Goal: Communication & Community: Answer question/provide support

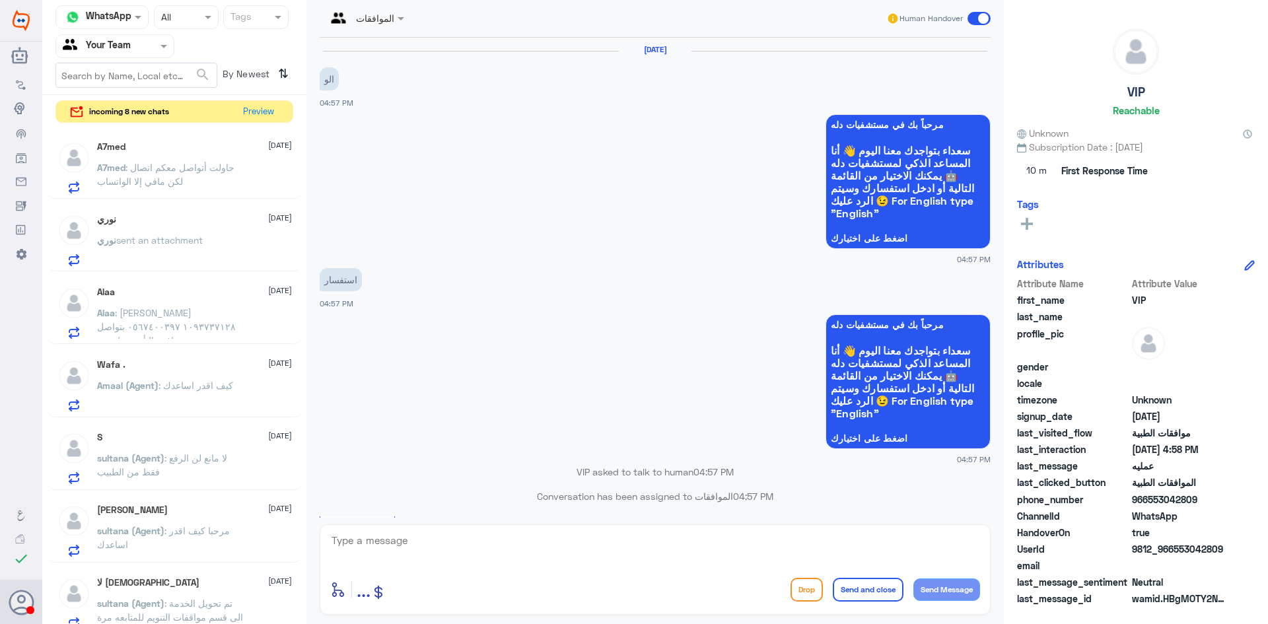
scroll to position [541, 0]
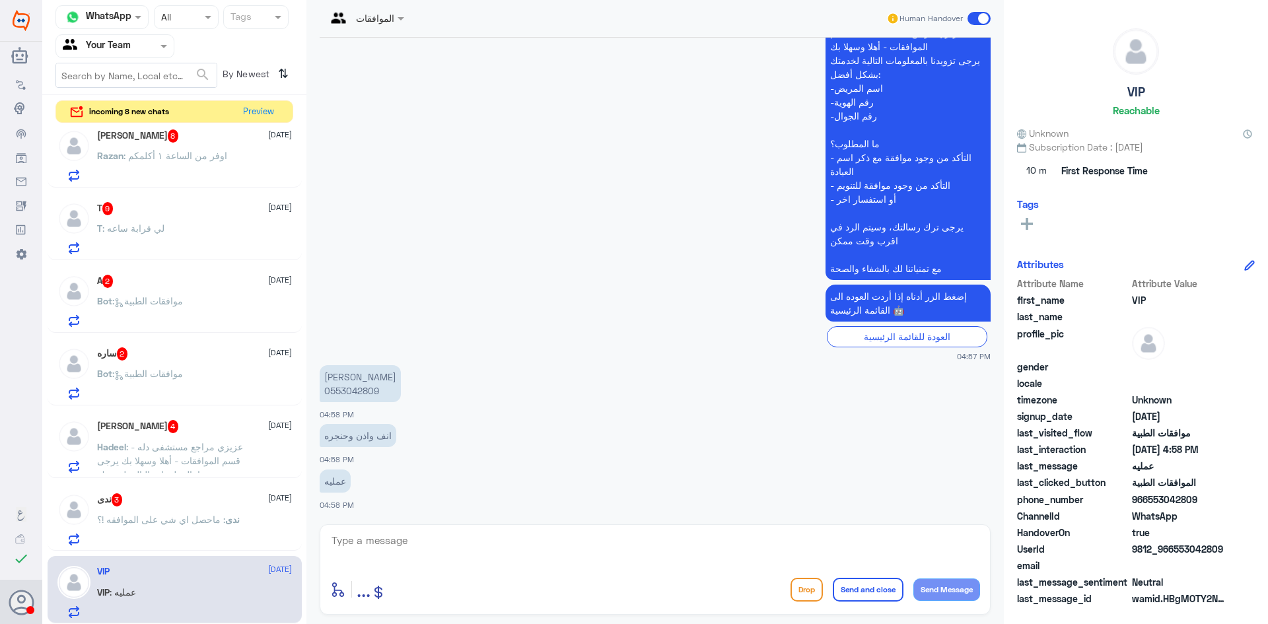
click at [345, 392] on p "منصور عبدالرحمن 0553042809" at bounding box center [360, 383] width 81 height 37
copy p "0553042809"
click at [648, 541] on div "الموافقات Human Handover 10 Aug 2025 الو 04:57 PM مرحباً بك في مستشفيات دله سعد…" at bounding box center [655, 314] width 698 height 628
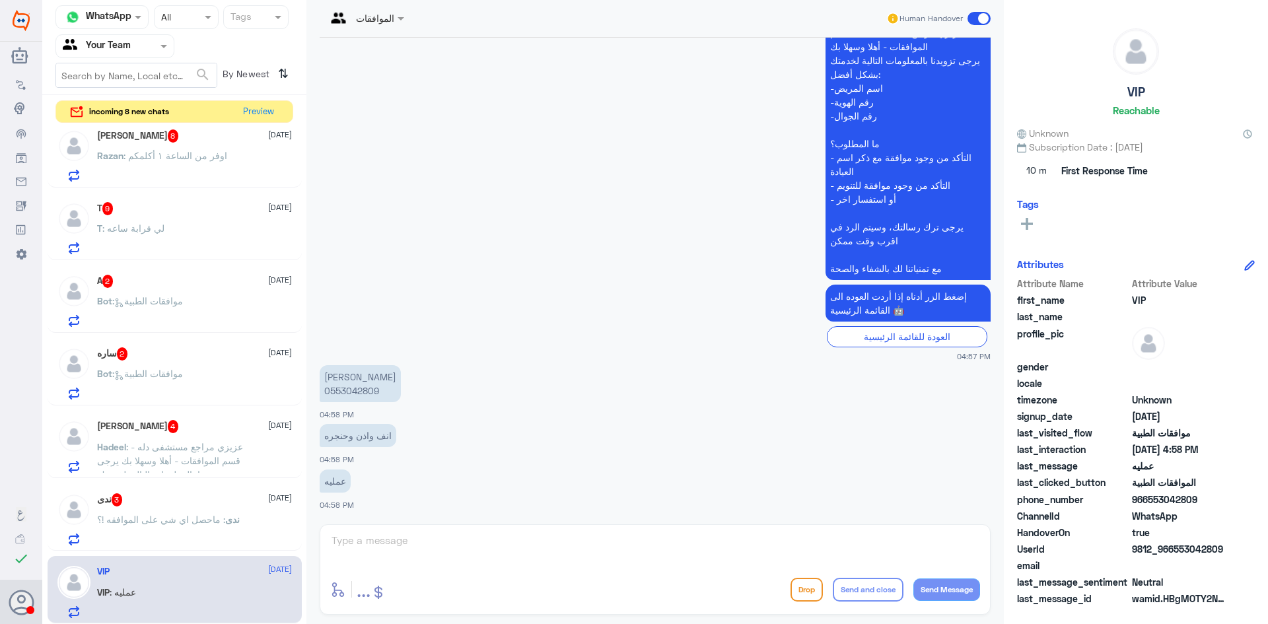
click at [560, 528] on div "الموافقات Human Handover 10 Aug 2025 الو 04:57 PM مرحباً بك في مستشفيات دله سعد…" at bounding box center [655, 314] width 698 height 628
click at [486, 535] on div "الموافقات Human Handover 10 Aug 2025 الو 04:57 PM مرحباً بك في مستشفيات دله سعد…" at bounding box center [655, 314] width 698 height 628
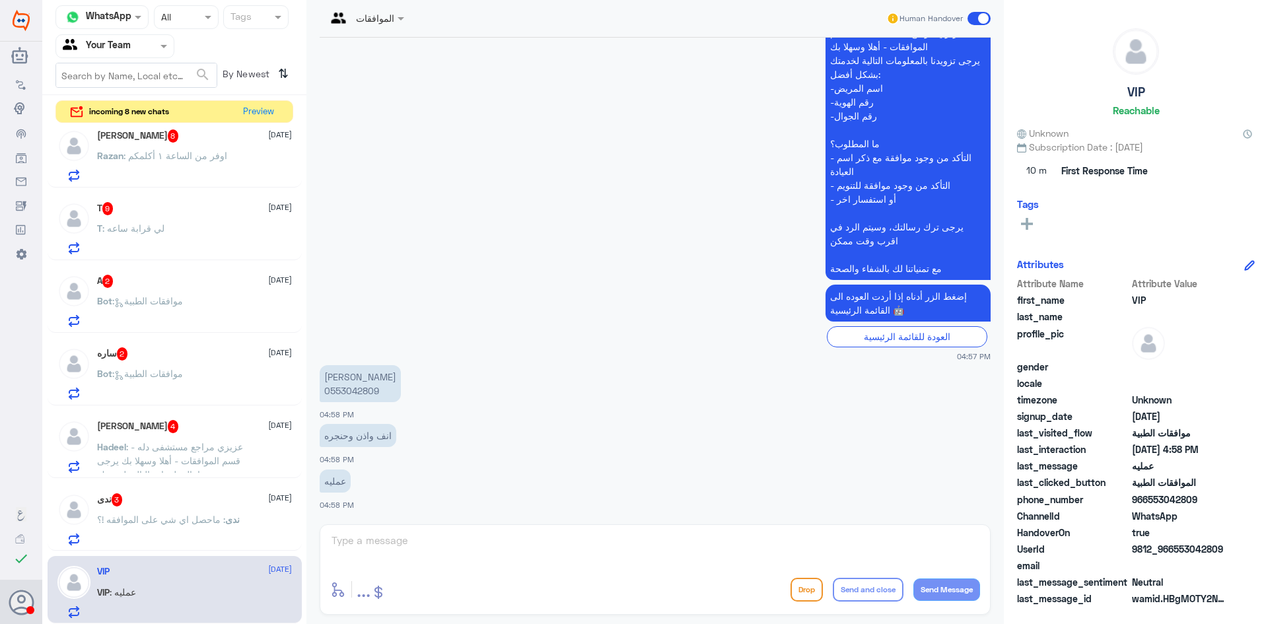
click at [167, 505] on div "ندى 3 10 August" at bounding box center [194, 499] width 195 height 13
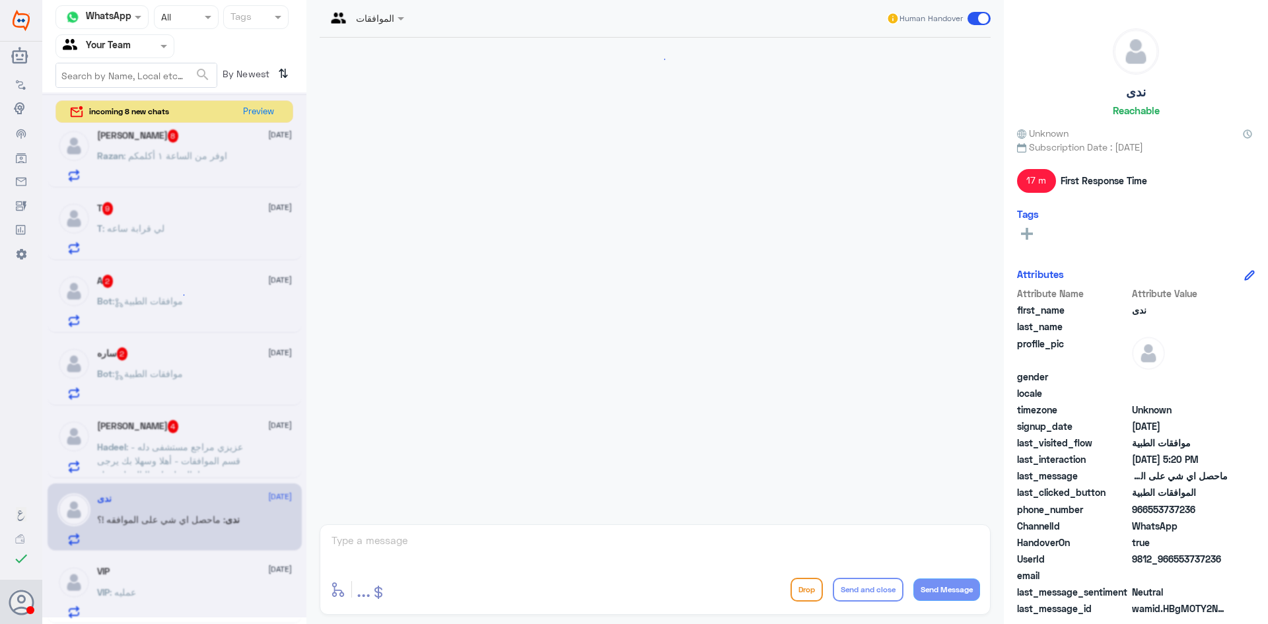
scroll to position [1226, 0]
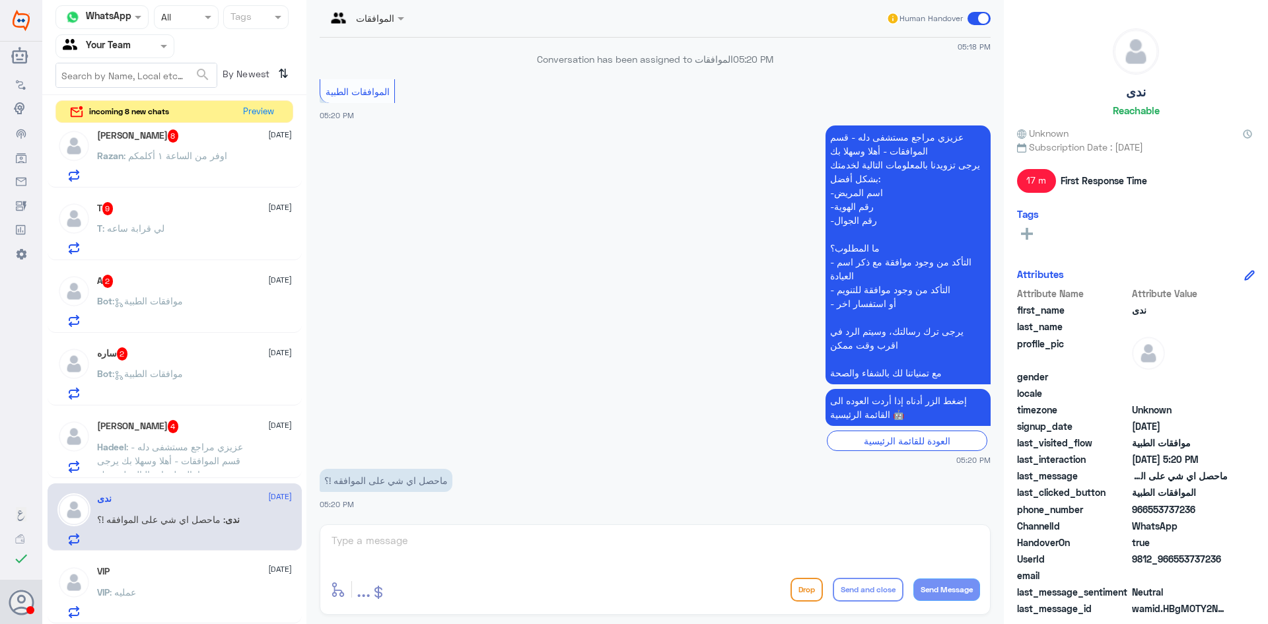
click at [188, 586] on div "VIP 10 August VIP : عمليه" at bounding box center [194, 592] width 195 height 52
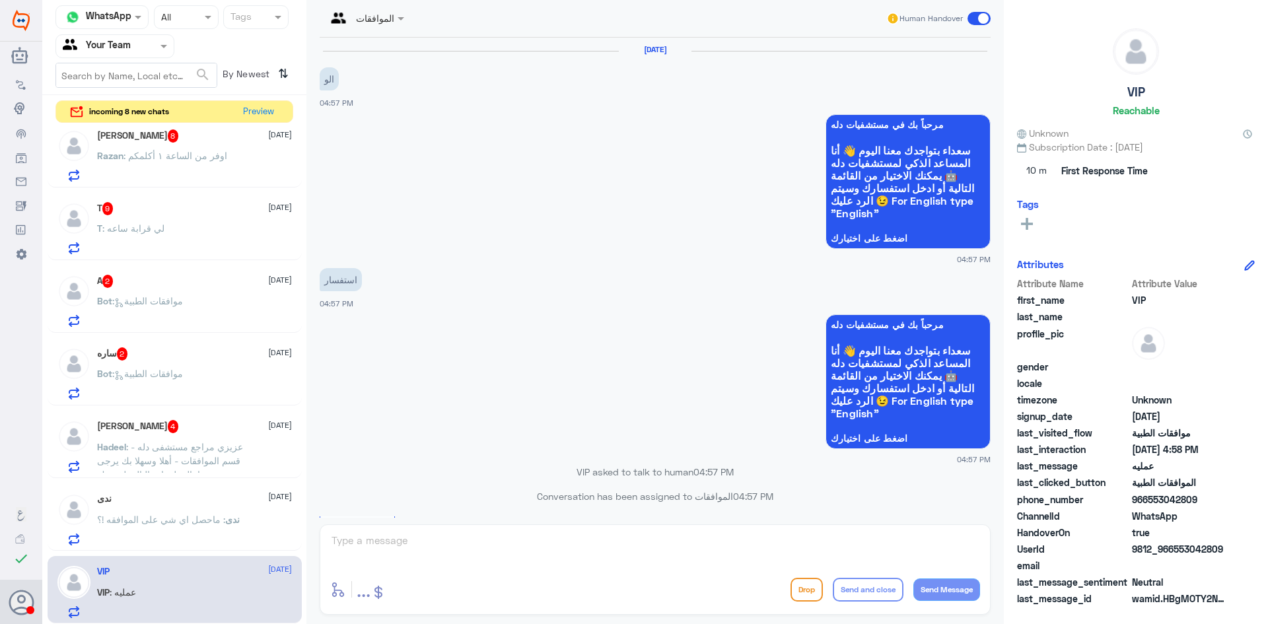
scroll to position [541, 0]
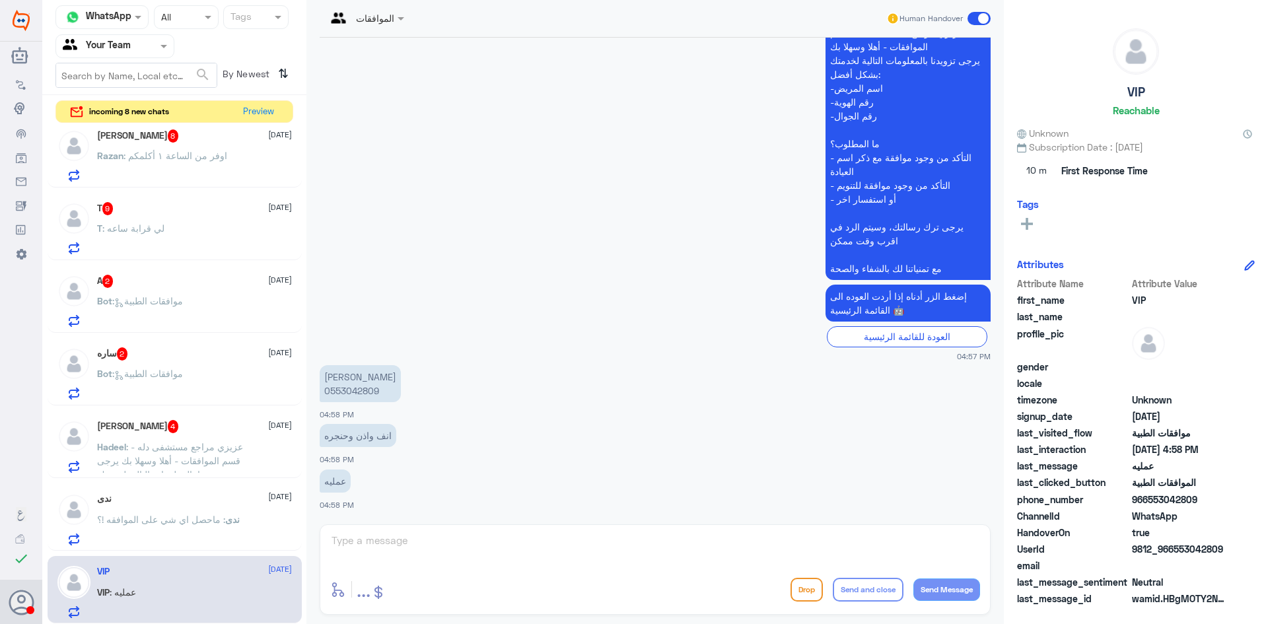
click at [425, 548] on div "الموافقات Human Handover 10 Aug 2025 الو 04:57 PM مرحباً بك في مستشفيات دله سعد…" at bounding box center [655, 314] width 698 height 628
click at [976, 19] on span at bounding box center [979, 18] width 23 height 13
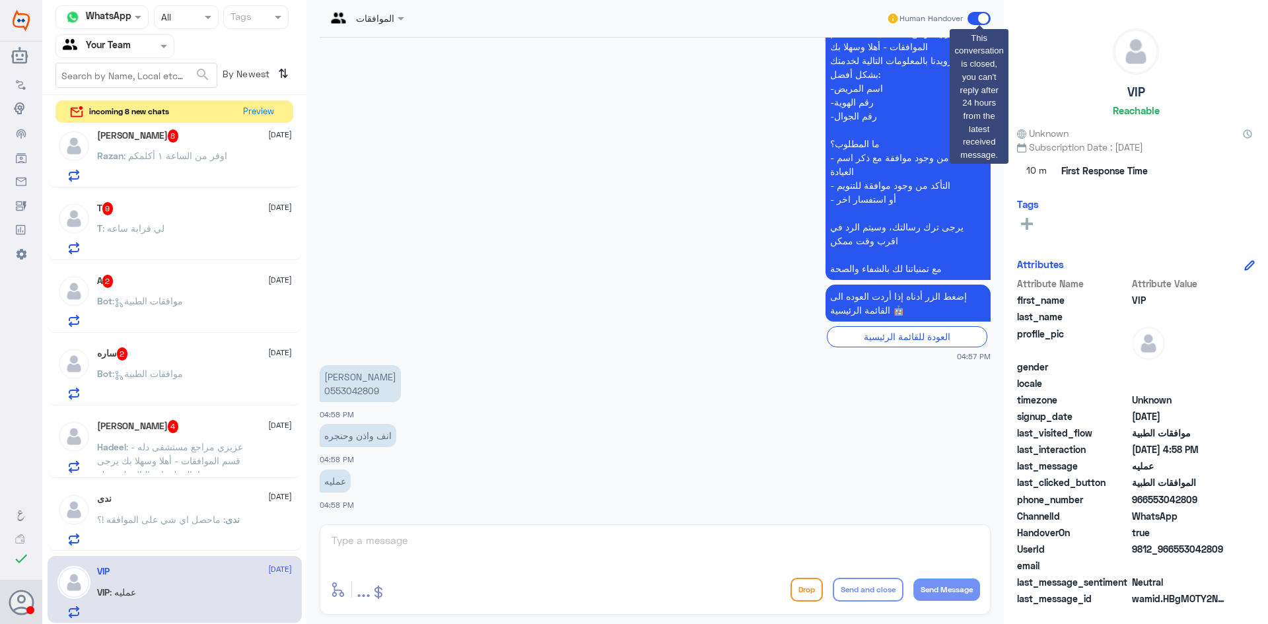
click at [985, 20] on span at bounding box center [979, 18] width 23 height 13
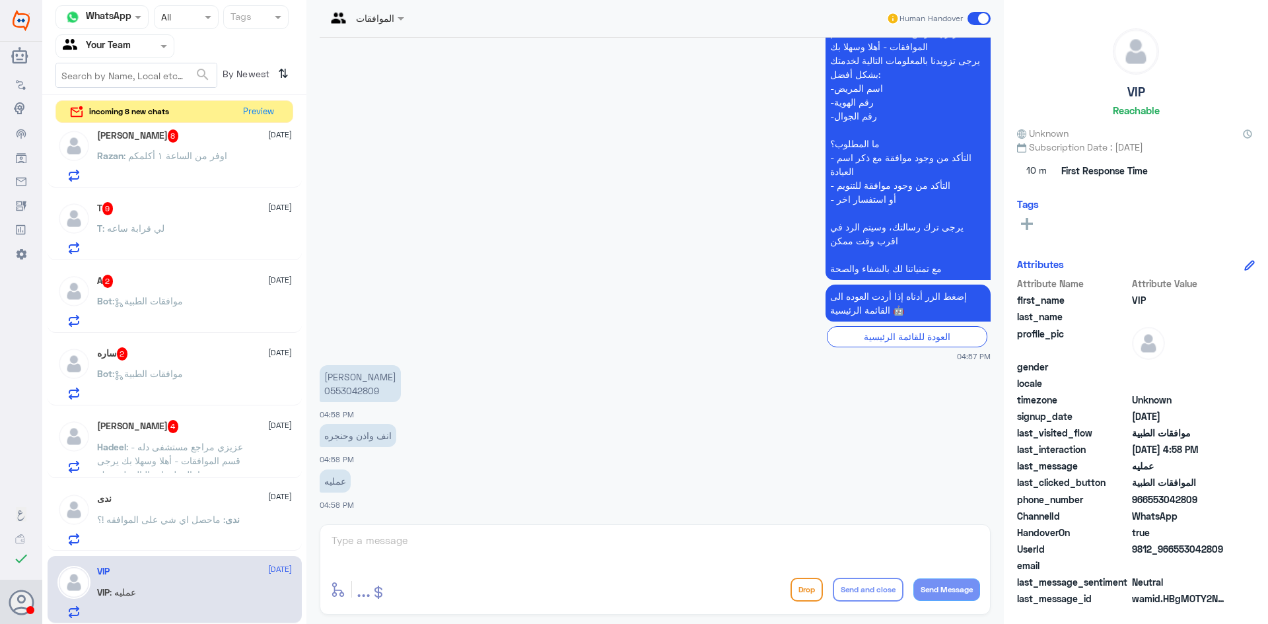
click at [491, 537] on div "الموافقات Human Handover 10 Aug 2025 الو 04:57 PM مرحباً بك في مستشفيات دله سعد…" at bounding box center [655, 314] width 698 height 628
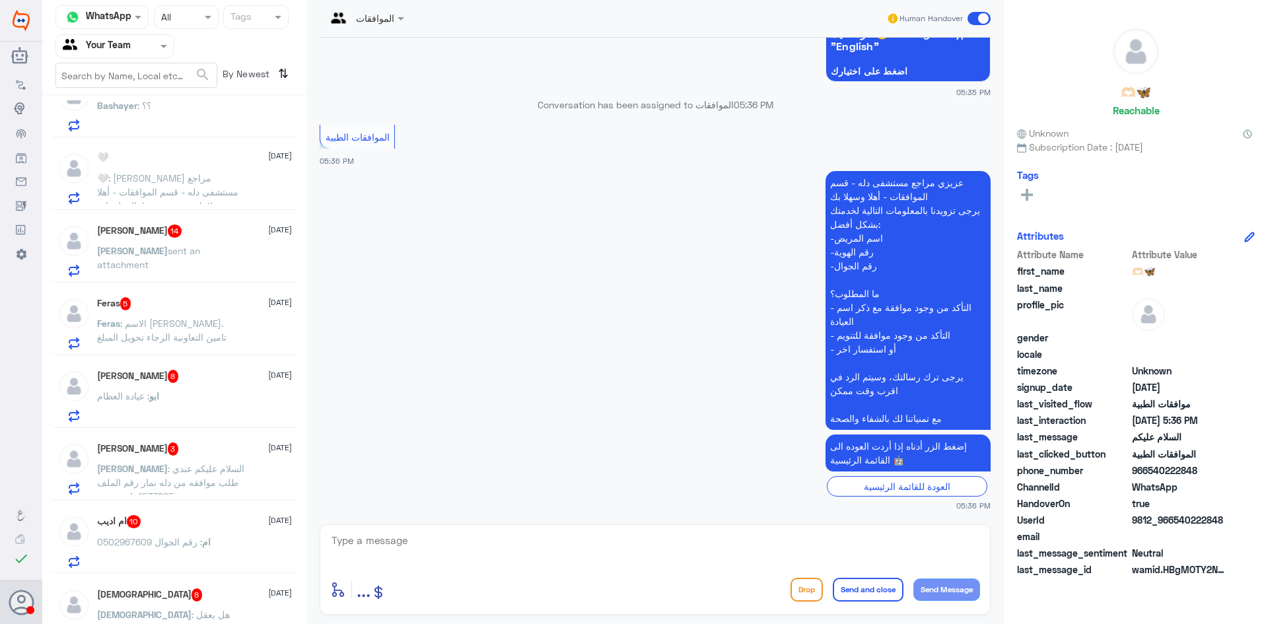
scroll to position [2163, 0]
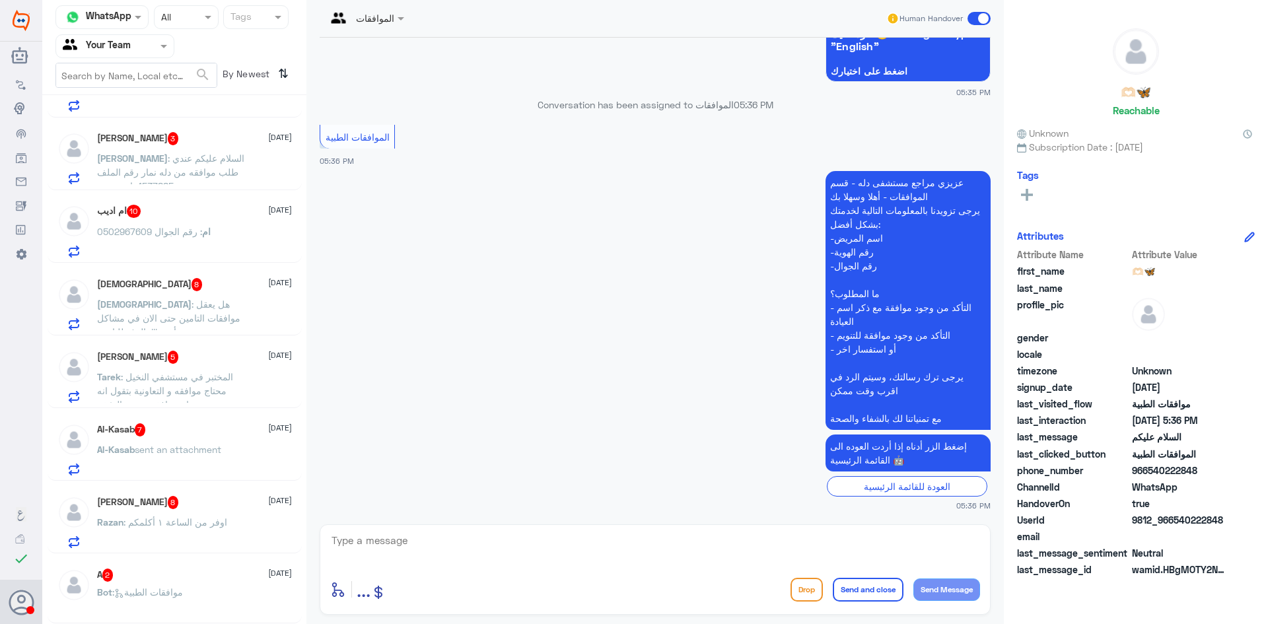
click at [215, 599] on div "Bot : موافقات الطبية" at bounding box center [194, 604] width 195 height 30
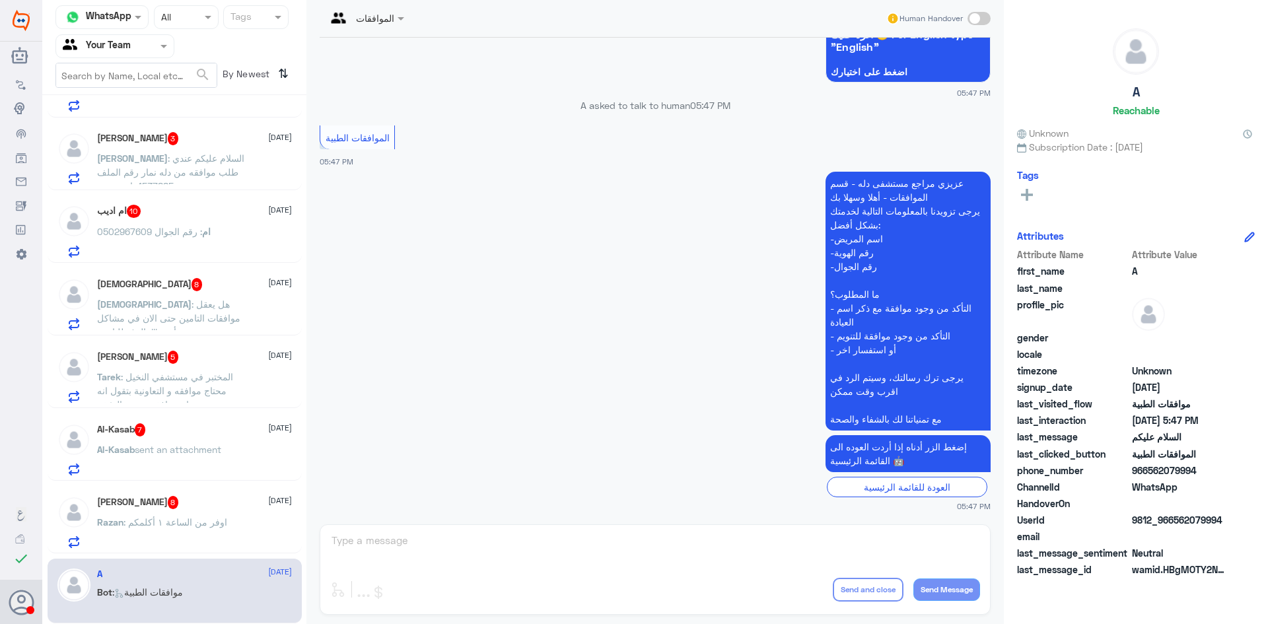
scroll to position [167, 0]
click at [470, 534] on div "الموافقات Human Handover 10 Aug 2025 السلام عليكم 05:47 PM مرحباً بك في مستشفيا…" at bounding box center [655, 314] width 698 height 628
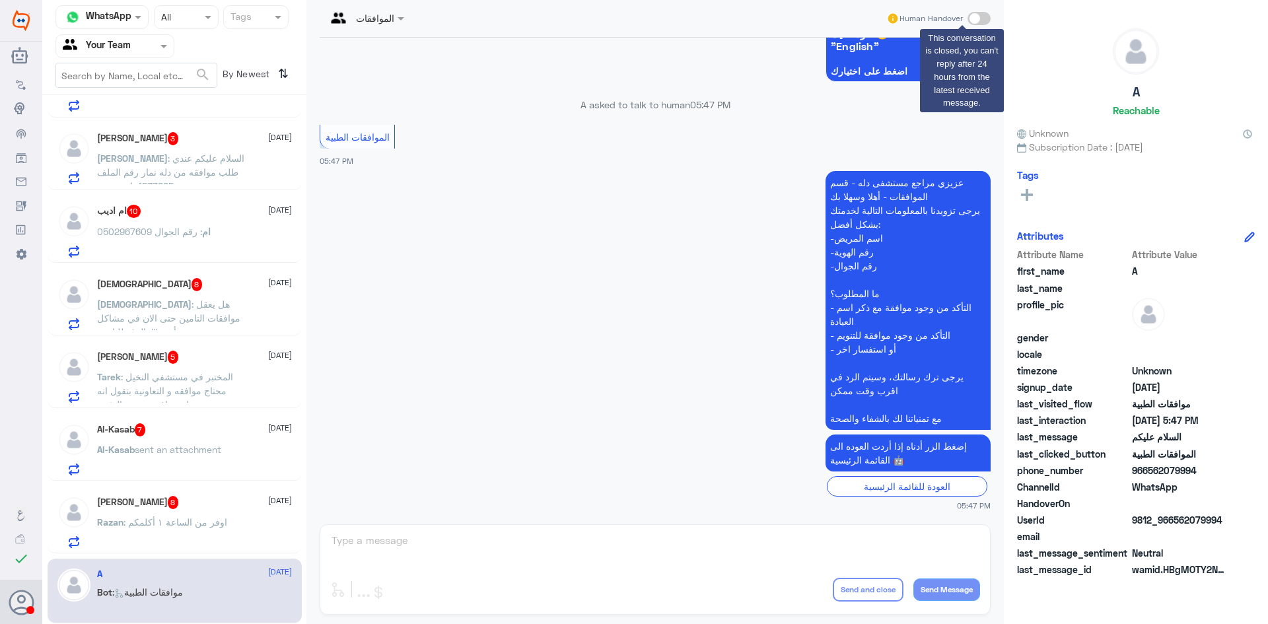
click at [989, 20] on span at bounding box center [979, 18] width 23 height 13
click at [976, 19] on span at bounding box center [979, 18] width 23 height 13
click at [528, 550] on div "الموافقات Human Handover 10 Aug 2025 السلام عليكم 05:47 PM مرحباً بك في مستشفيا…" at bounding box center [655, 314] width 698 height 628
click at [211, 523] on span ": اوفر من الساعة ١ أكلمكم" at bounding box center [176, 522] width 104 height 11
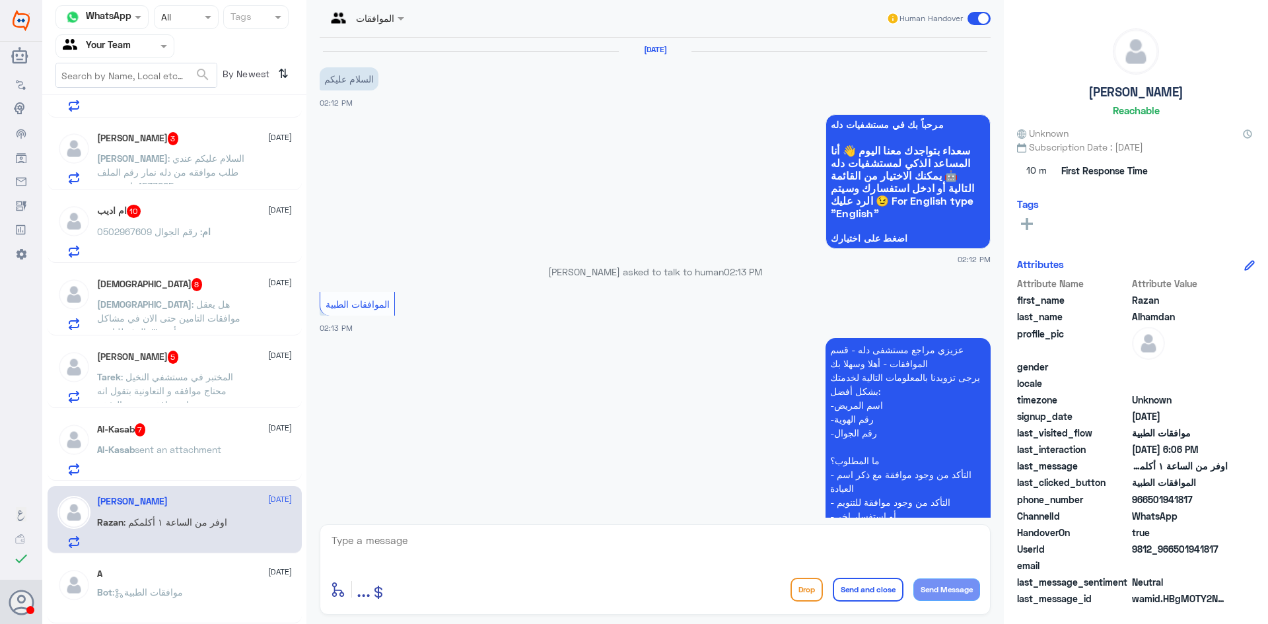
scroll to position [1166, 0]
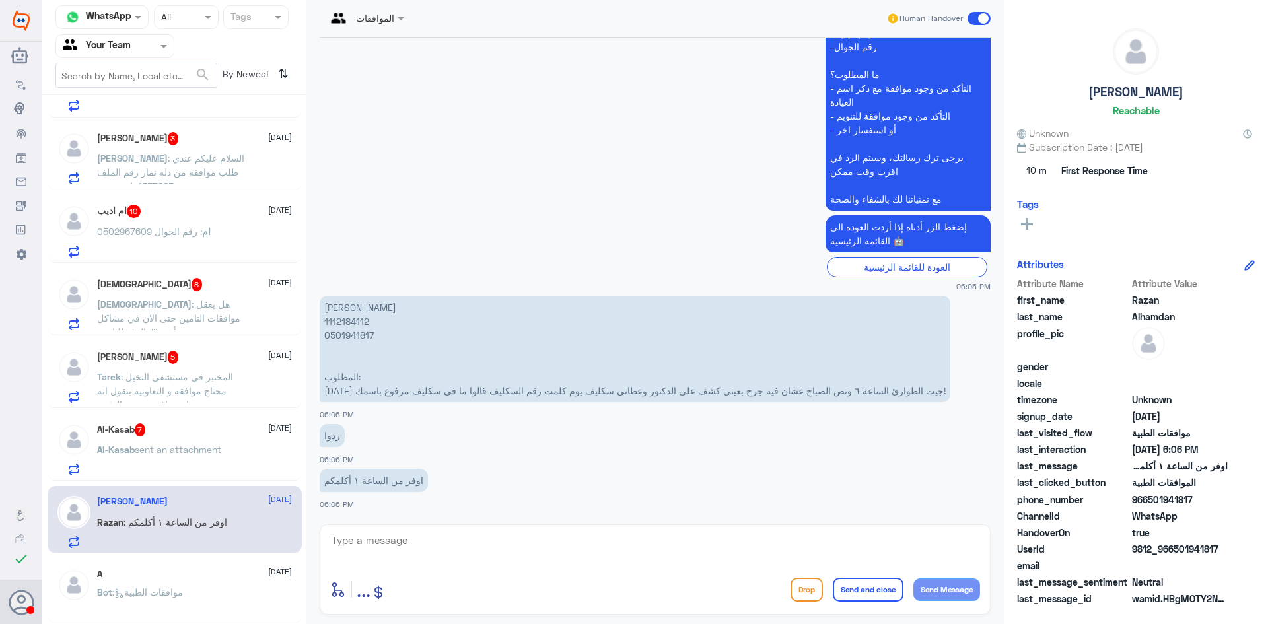
click at [170, 577] on div "A 10 August" at bounding box center [194, 574] width 195 height 11
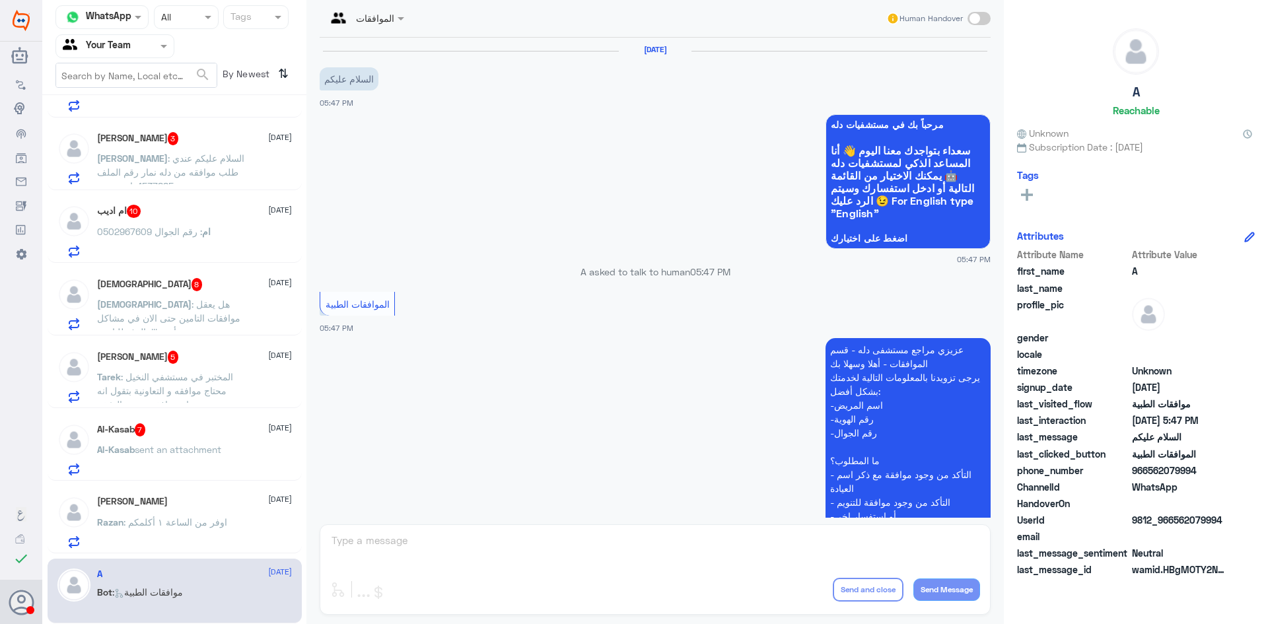
scroll to position [167, 0]
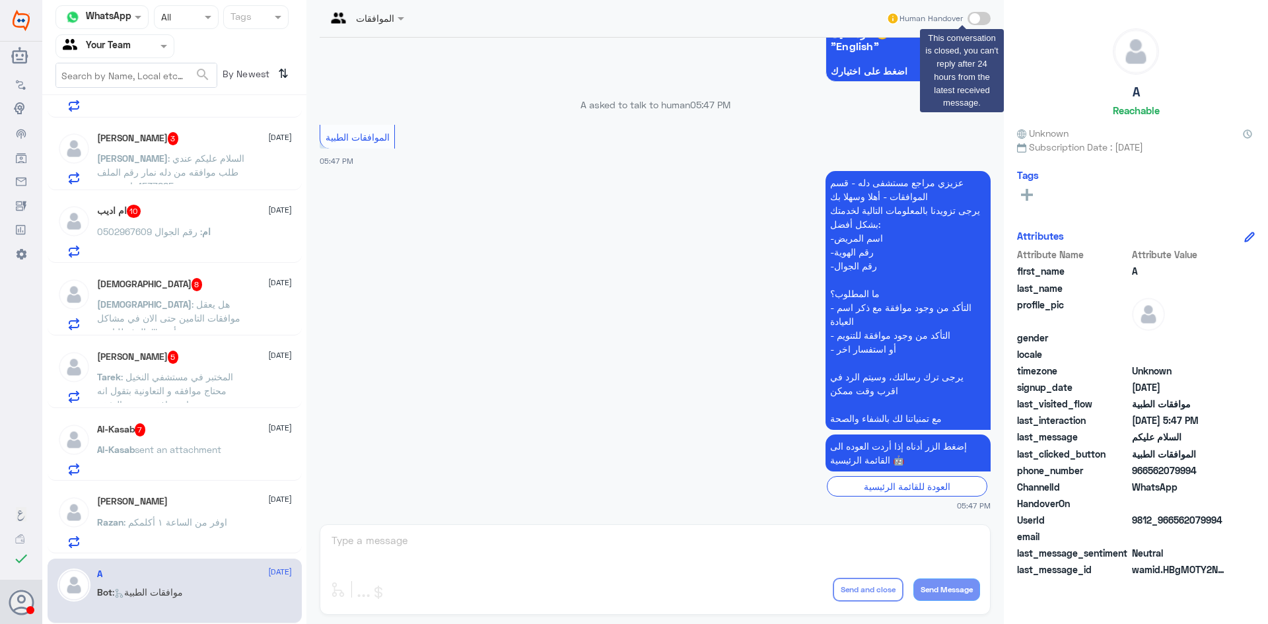
click at [983, 22] on span at bounding box center [979, 18] width 23 height 13
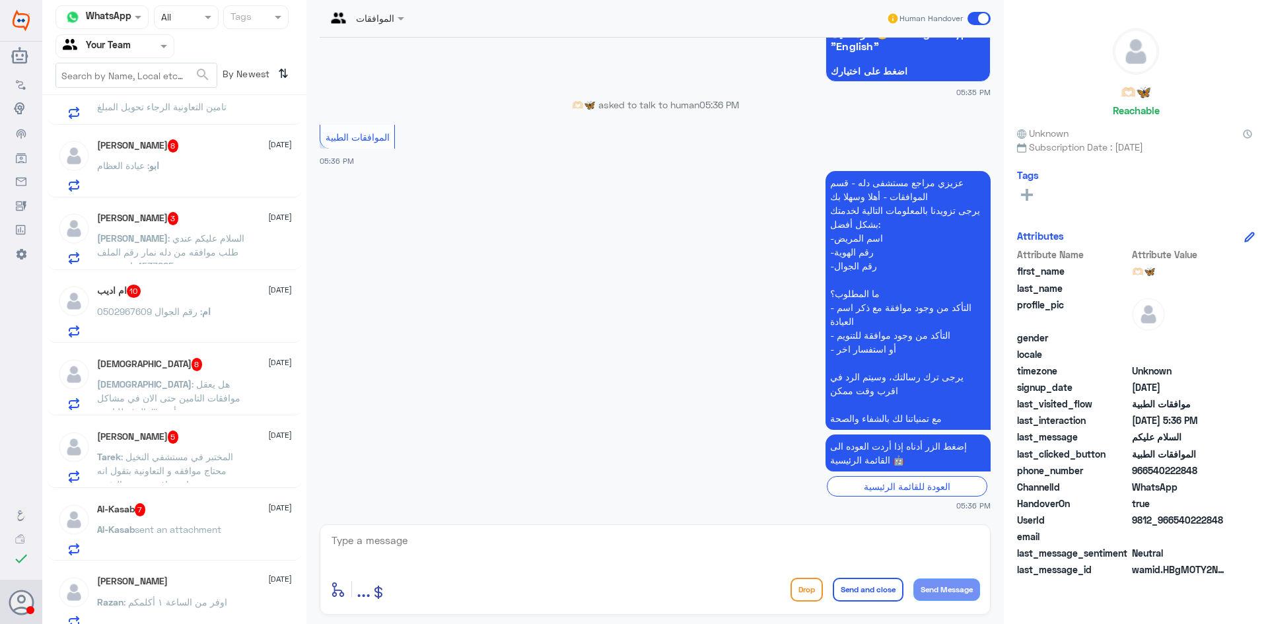
scroll to position [2093, 0]
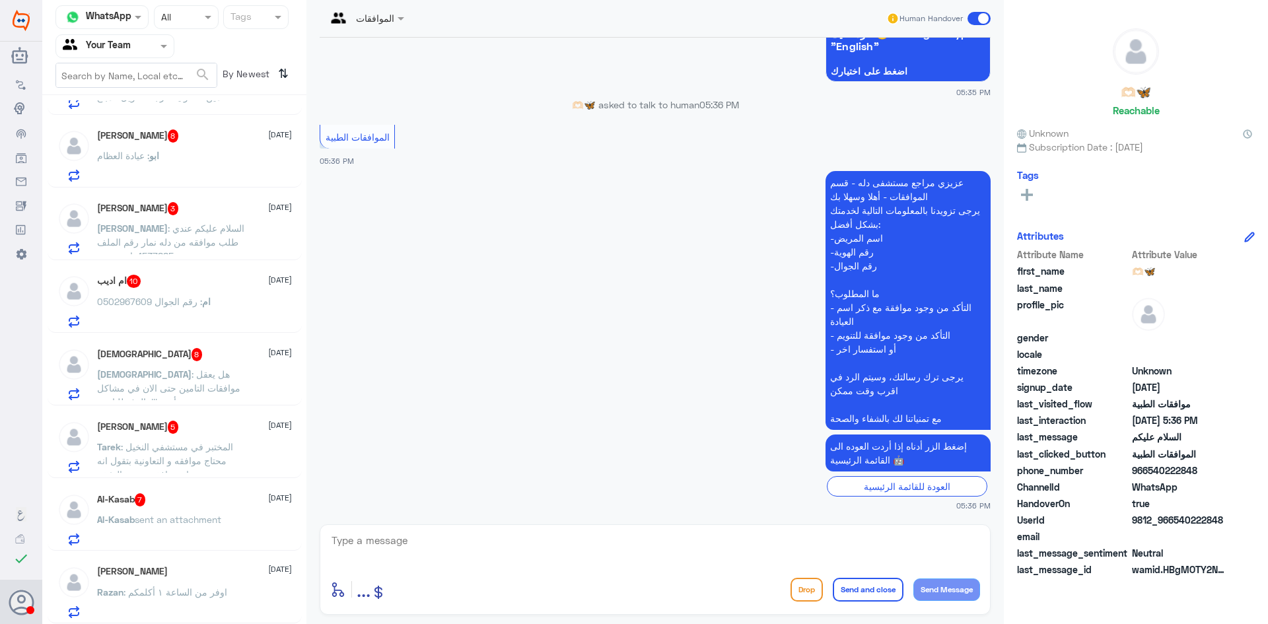
click at [244, 600] on div "Razan : اوفر من الساعة ١ أكلمكم" at bounding box center [194, 604] width 195 height 30
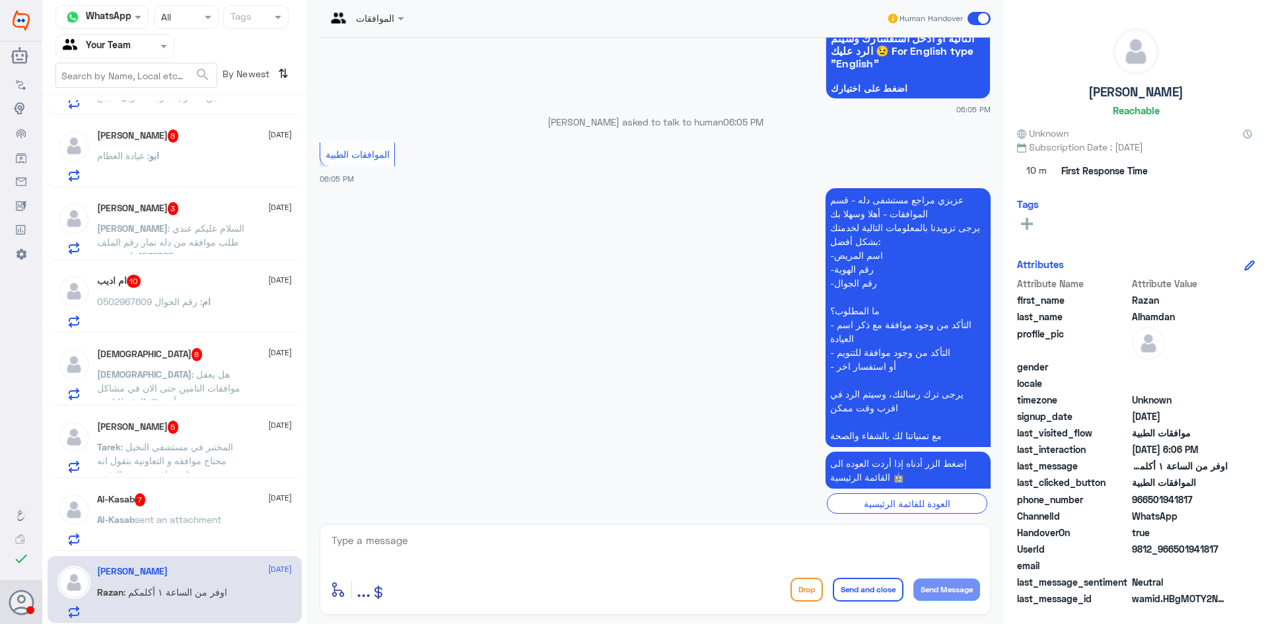
scroll to position [1166, 0]
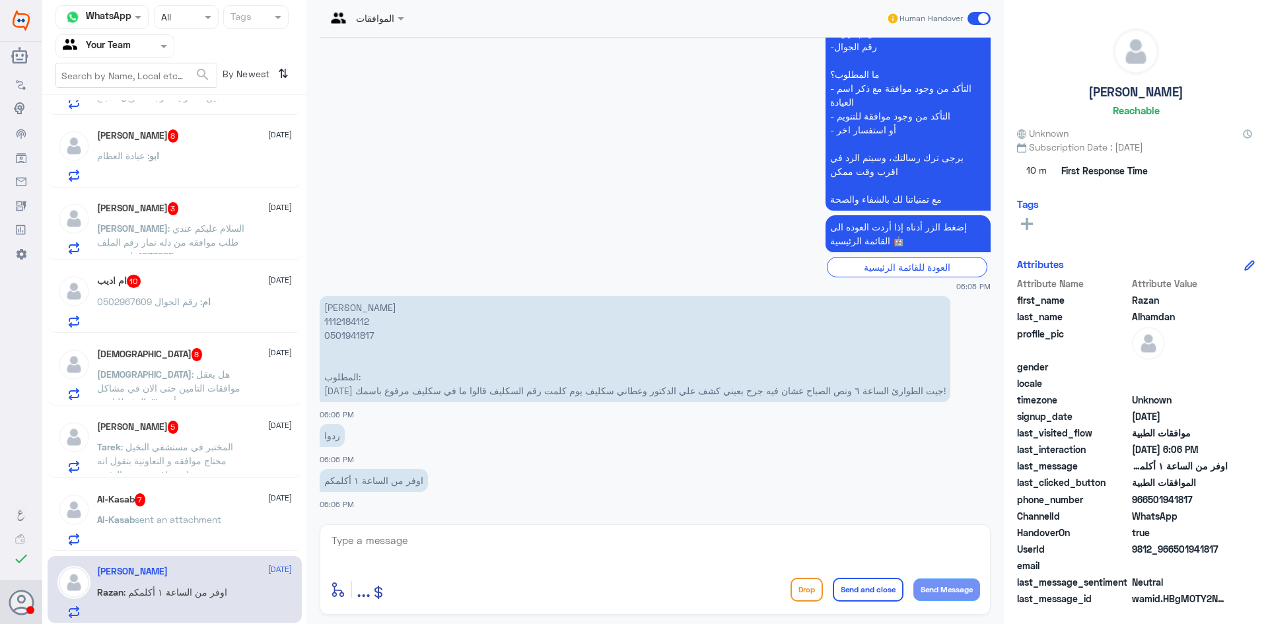
click at [507, 533] on textarea at bounding box center [655, 548] width 650 height 32
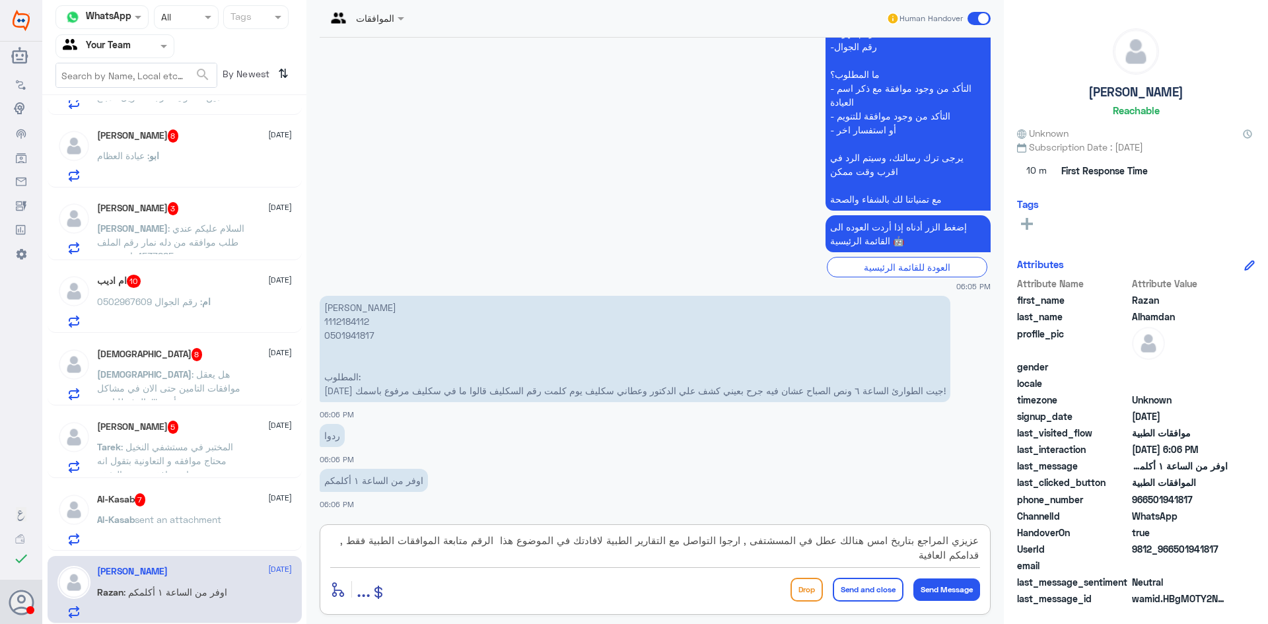
type textarea "عزيزي المراجع بتاريخ امس هنالك عطل في المسشتفى , ارجوا التواصل مع التقارير الطب…"
click at [855, 596] on button "Send and close" at bounding box center [868, 590] width 71 height 24
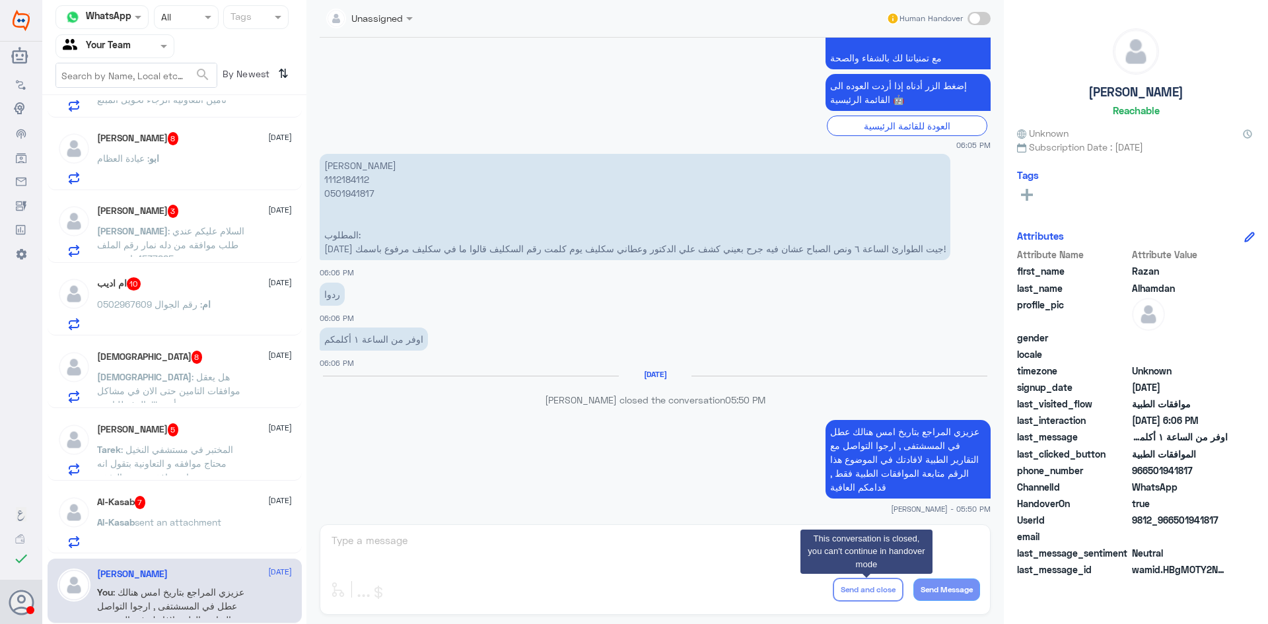
scroll to position [1287, 0]
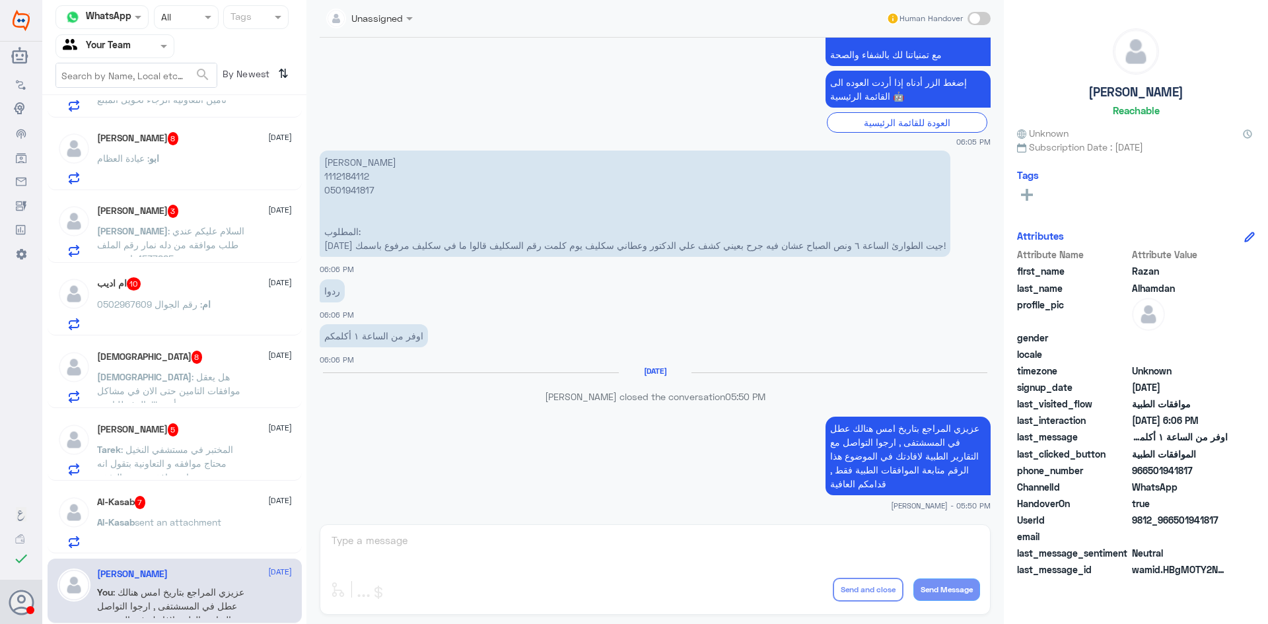
click at [152, 523] on span "sent an attachment" at bounding box center [178, 522] width 87 height 11
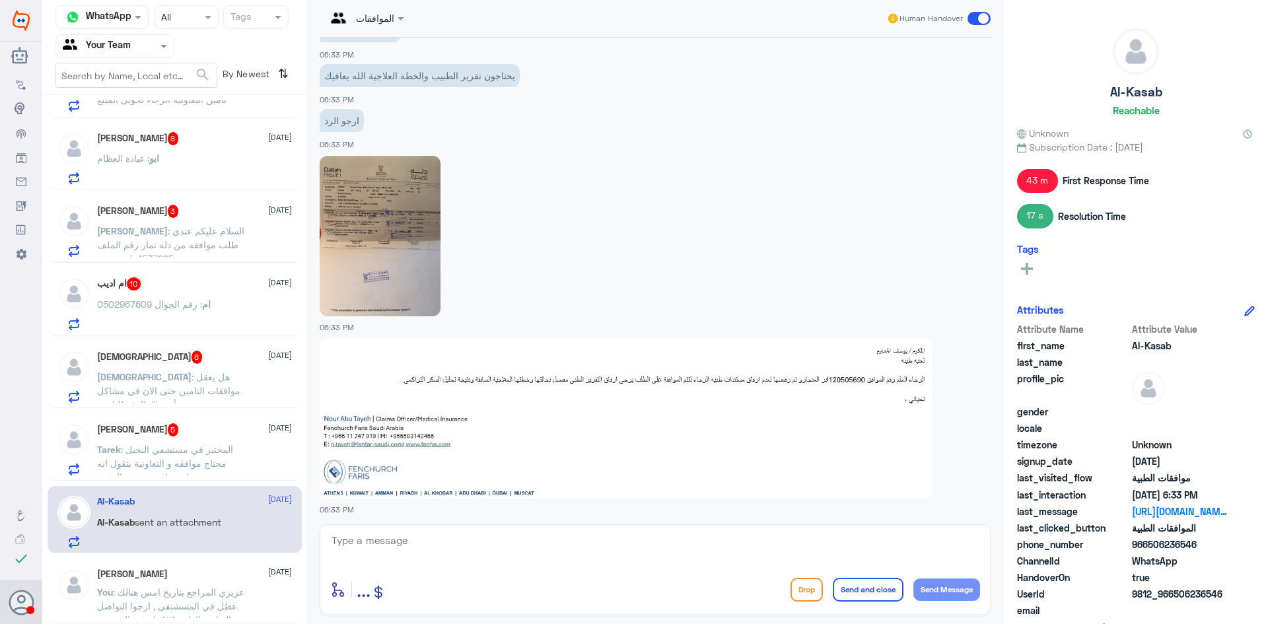
scroll to position [1682, 0]
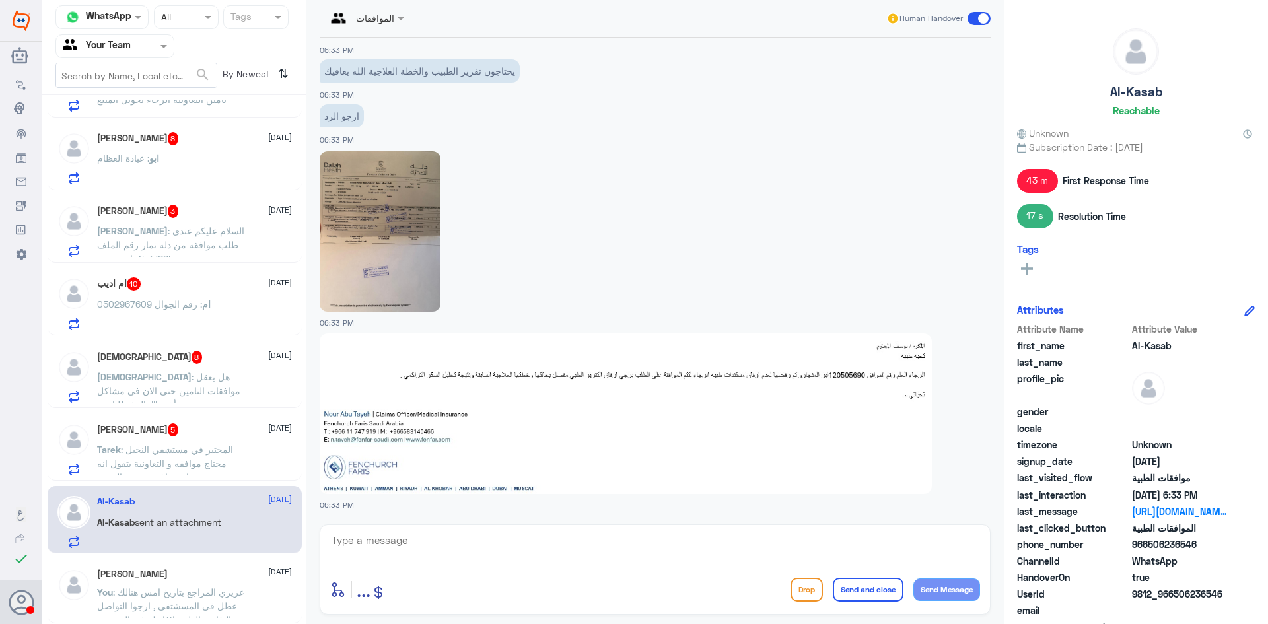
click at [394, 270] on img at bounding box center [380, 231] width 121 height 161
click at [562, 394] on img at bounding box center [626, 414] width 612 height 161
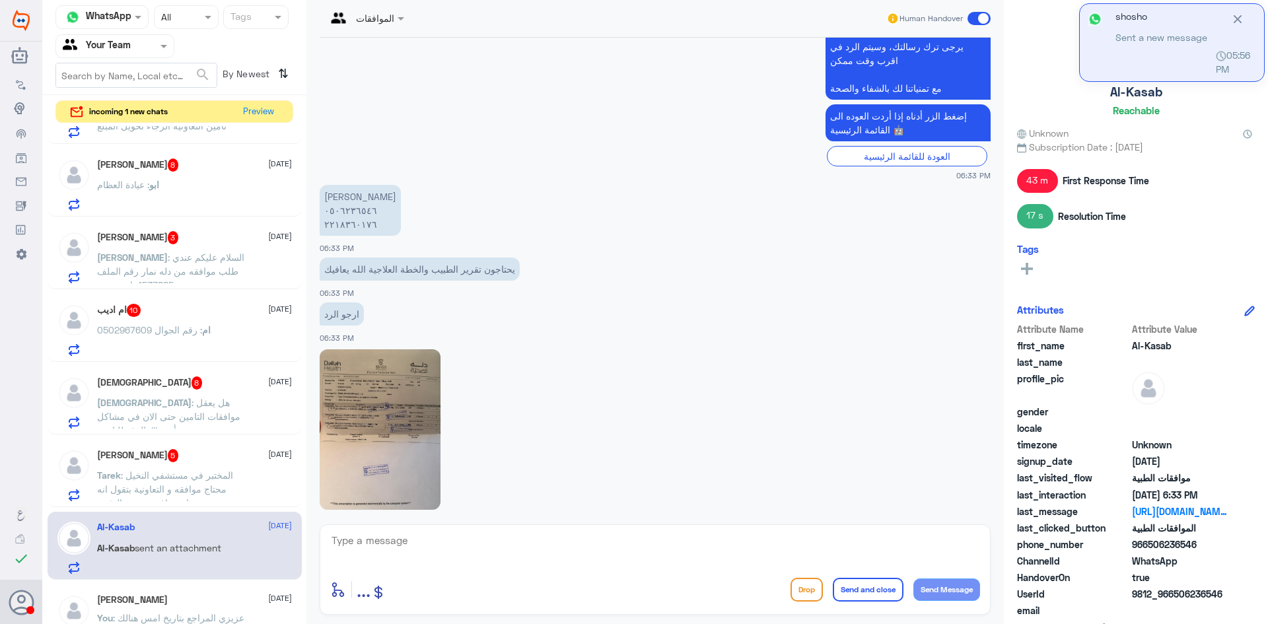
scroll to position [2093, 0]
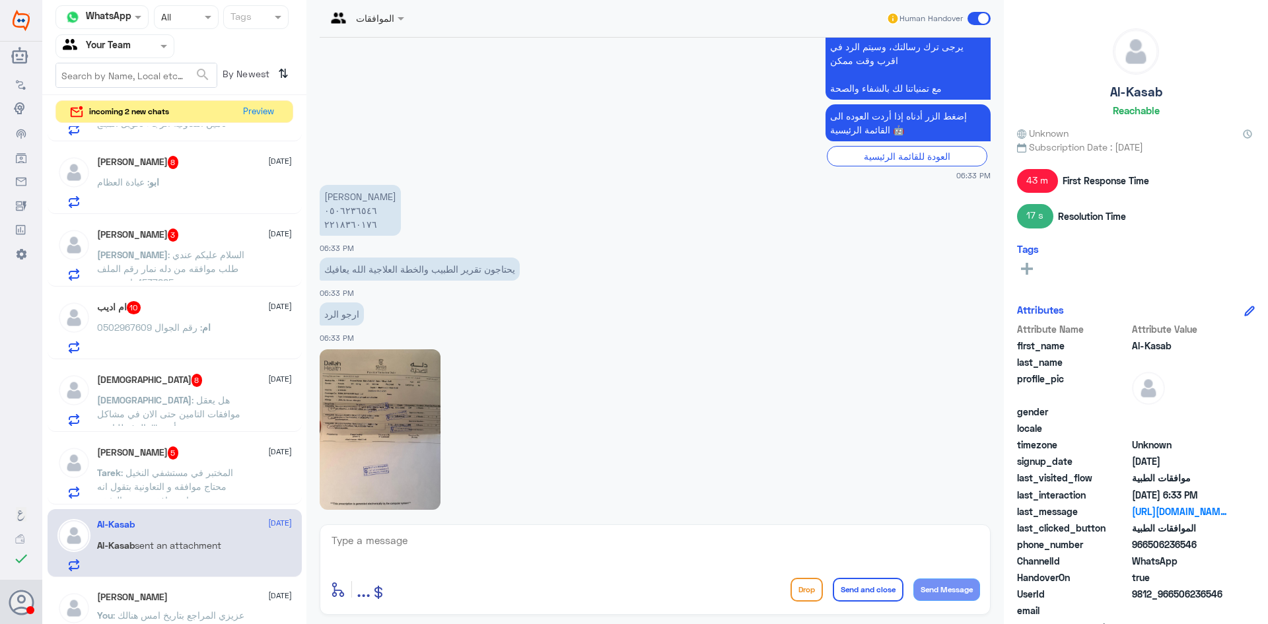
click at [469, 546] on textarea at bounding box center [655, 548] width 650 height 32
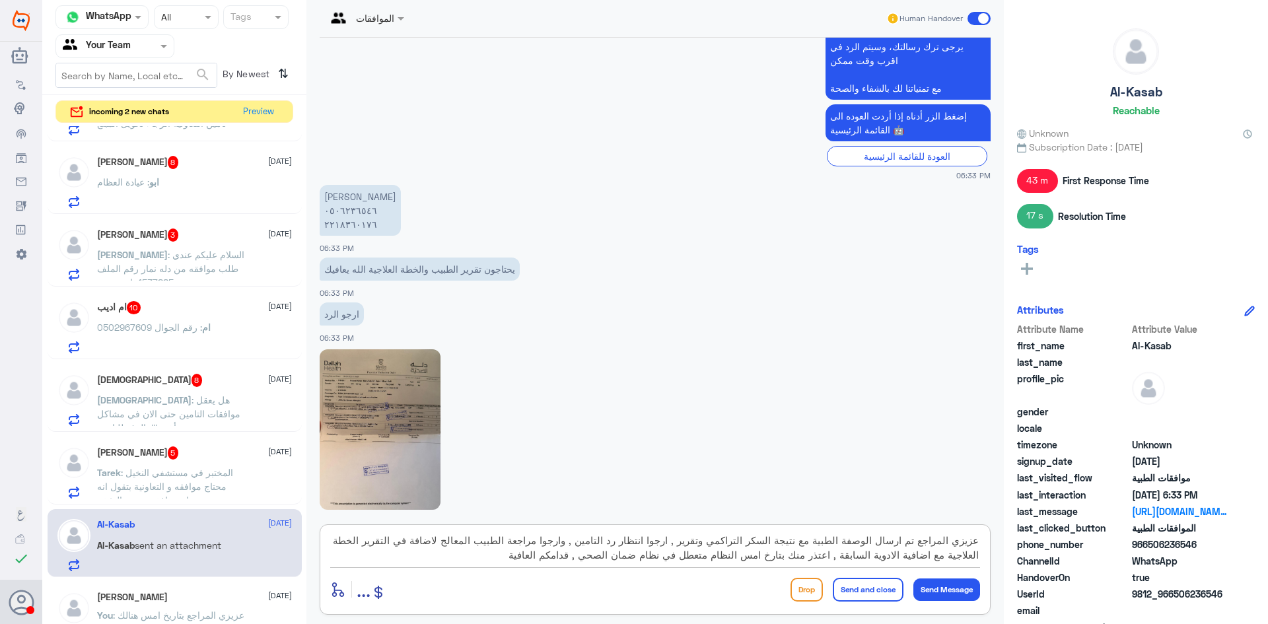
type textarea "عزيزي المراجع تم ارسال الوصفة الطبية مع نتيجة السكر التراكمي وتقرير , ارجوا انت…"
click at [857, 593] on button "Send and close" at bounding box center [868, 590] width 71 height 24
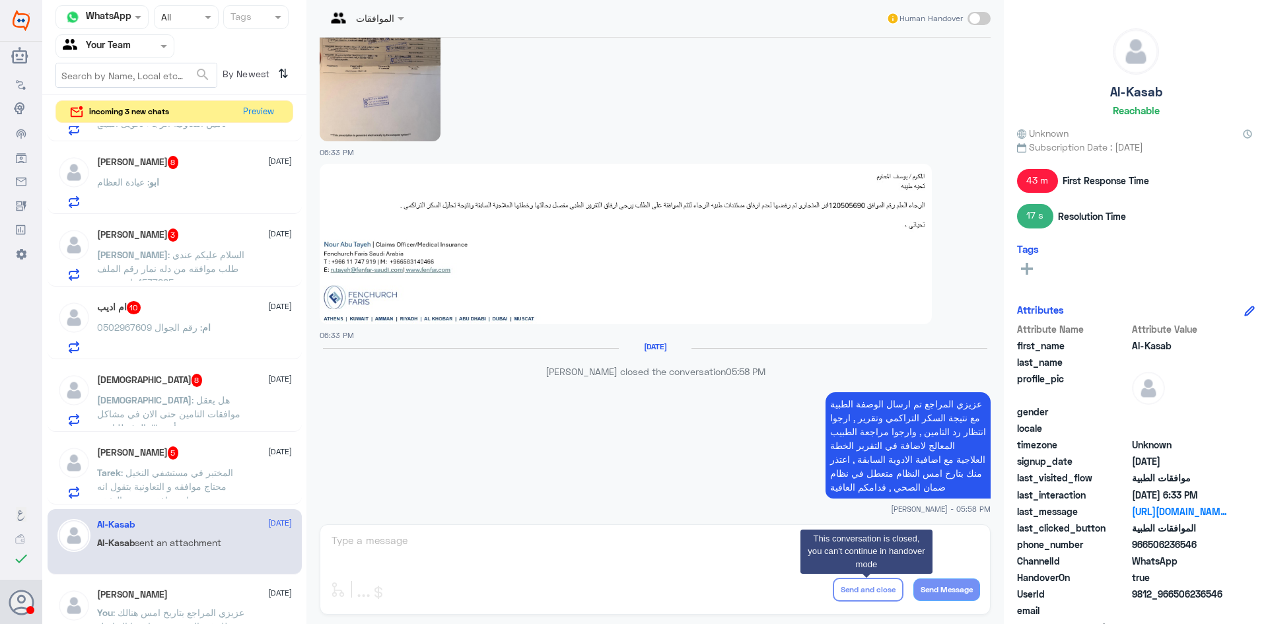
scroll to position [1832, 0]
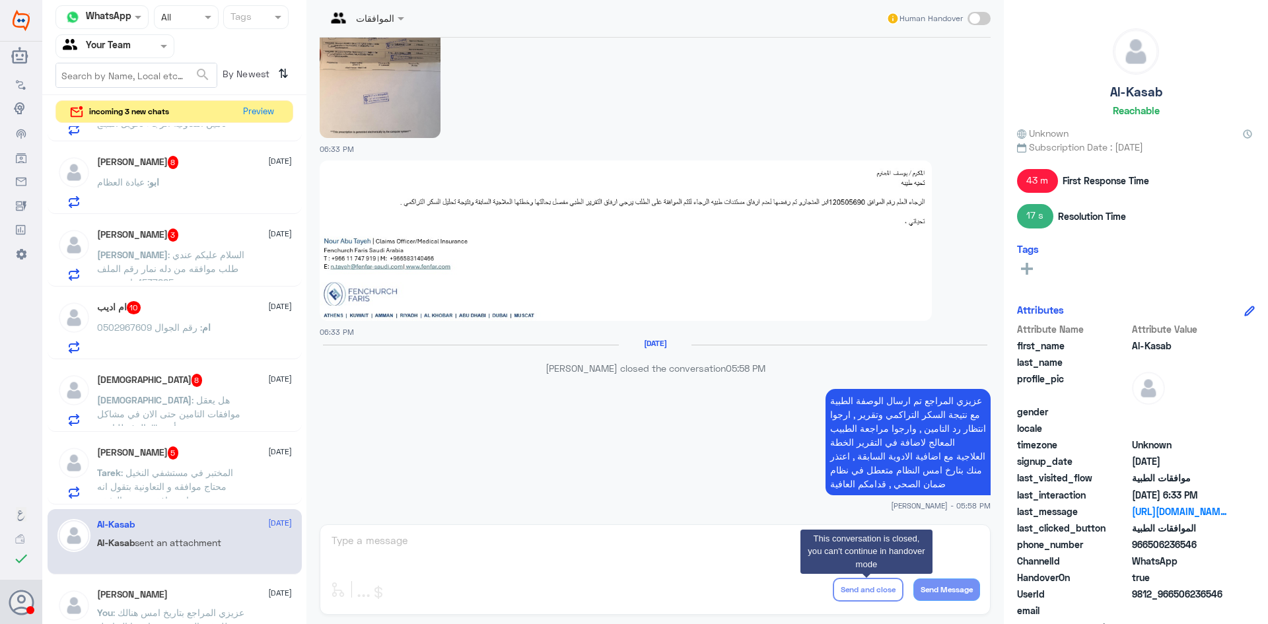
click at [238, 491] on p "Tarek : المختبر في مستشفي النخيل محتاج موافقه و التعاونية بتقول انه مش محتاج مو…" at bounding box center [171, 482] width 149 height 33
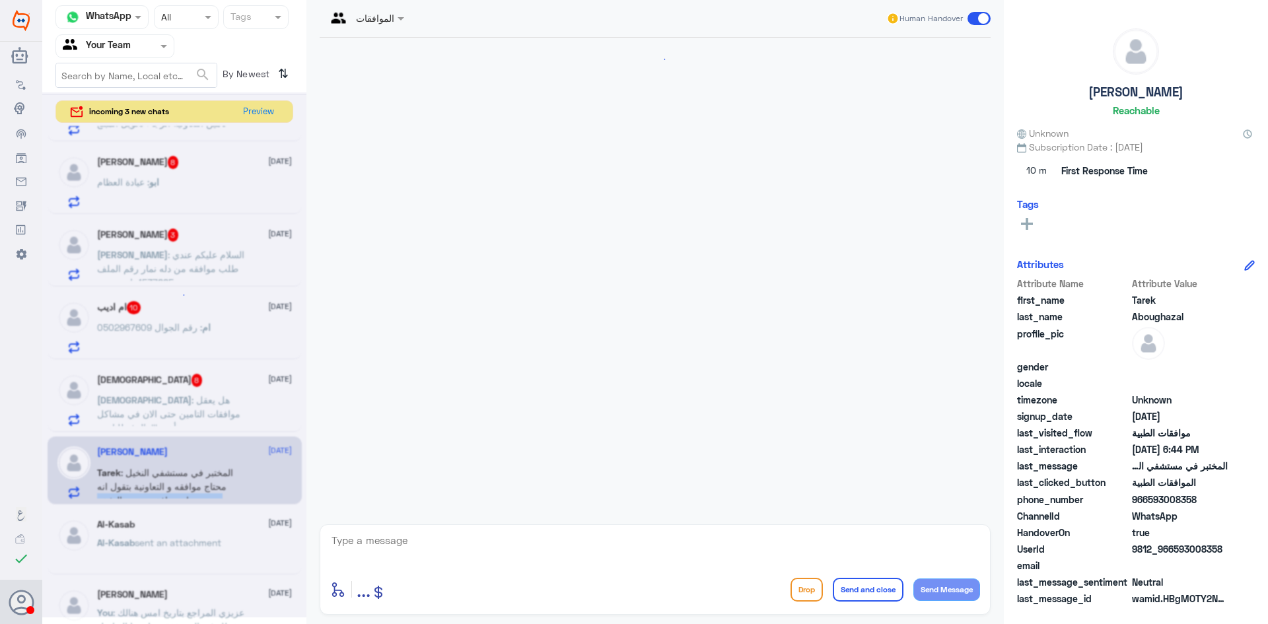
scroll to position [344, 0]
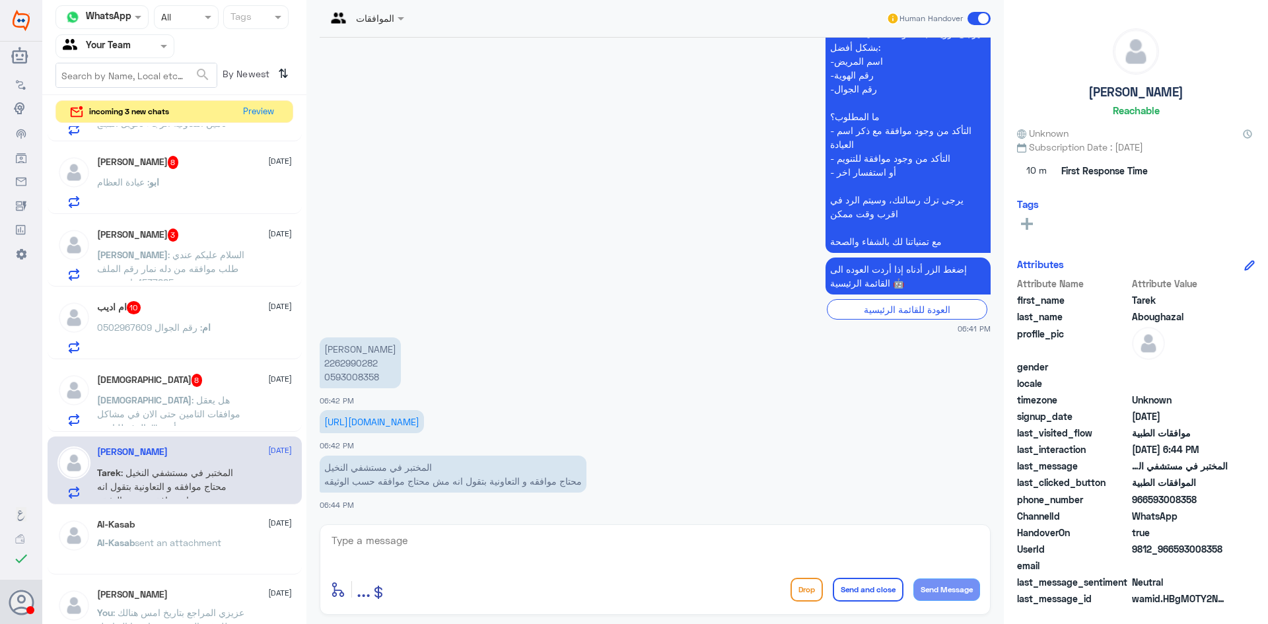
click at [508, 362] on app-msgs-text "طارق ابوغزال 2262990282 0593008358" at bounding box center [655, 364] width 671 height 52
click at [367, 362] on p "طارق ابوغزال 2262990282 0593008358" at bounding box center [360, 363] width 81 height 51
copy p "2262990282"
click at [410, 538] on textarea at bounding box center [655, 548] width 650 height 32
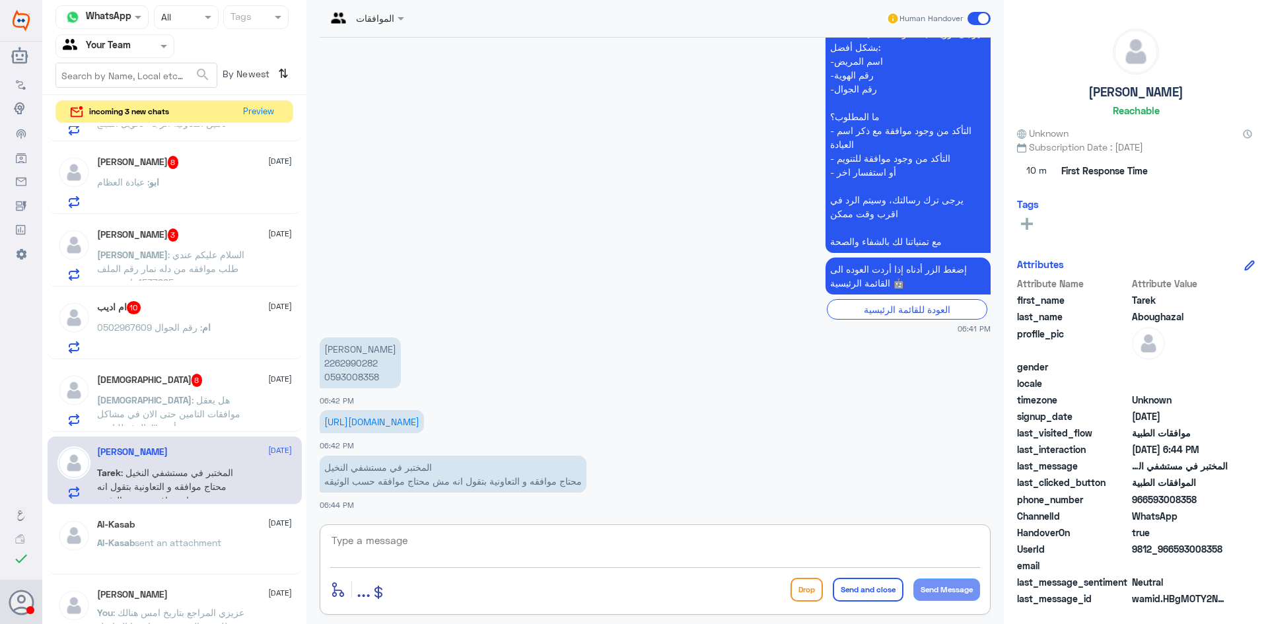
click at [443, 546] on textarea at bounding box center [655, 548] width 650 height 32
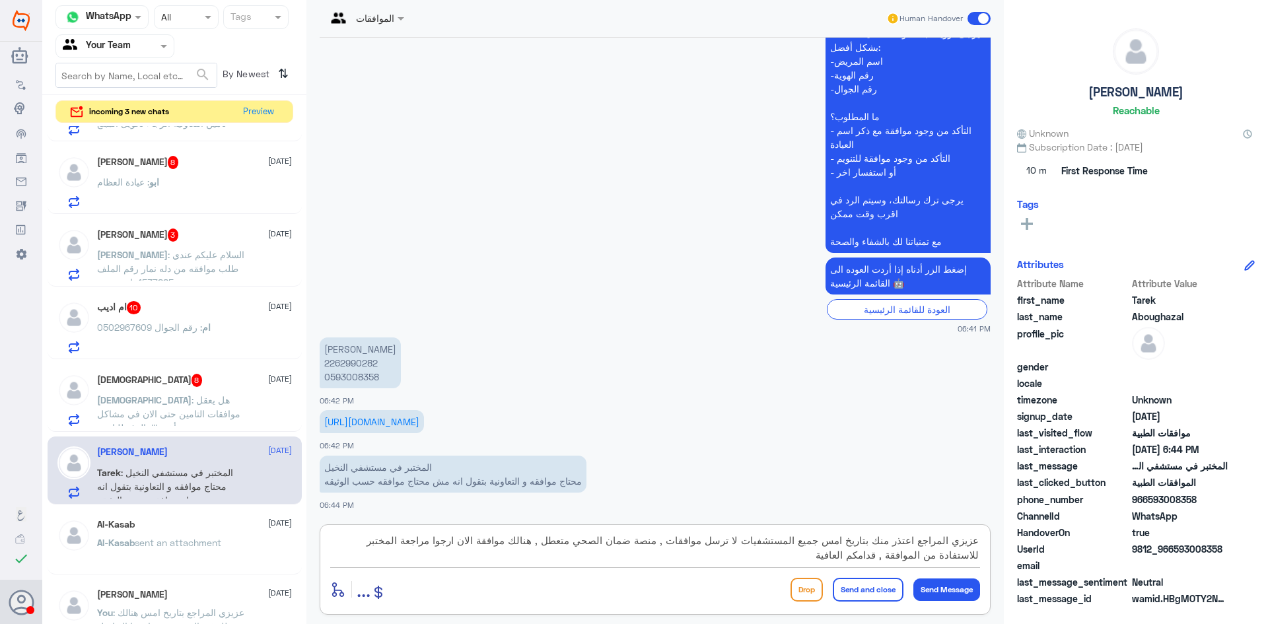
drag, startPoint x: 552, startPoint y: 543, endPoint x: 978, endPoint y: 547, distance: 425.4
click at [978, 547] on textarea "عزيزي المراجع اعتذر منك بتاريخ امس جميع المستشفيات لا ترسل موافقات , منصة ضمان …" at bounding box center [655, 548] width 650 height 32
type textarea "عزيزي المراجع اعتذر منك بتاريخ امس جميع المستشفيات لا ترسل موافقات , منصة ضمان …"
click at [569, 190] on app-msgs-text "عزيزي مراجع مستشفى دله - قسم الموافقات - أهلا وسهلا بك يرجى تزويدنا بالمعلومات …" at bounding box center [655, 124] width 671 height 260
click at [748, 564] on div "عزيزي المراجع اعتذر منك بتاريخ امس جميع المستشفيات لا ترسل موافقات , منصة ضمان …" at bounding box center [655, 550] width 650 height 36
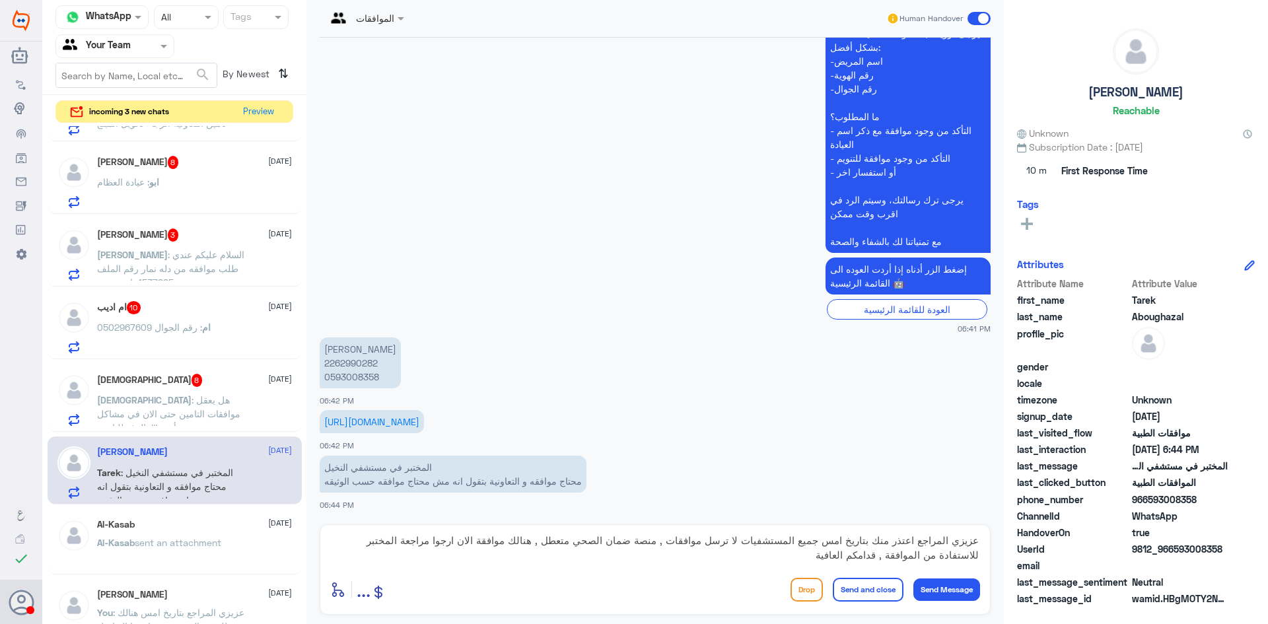
click at [874, 577] on div "enter flow name ... Drop Send and close Send Message" at bounding box center [655, 590] width 650 height 30
click at [854, 581] on button "Send and close" at bounding box center [868, 590] width 71 height 24
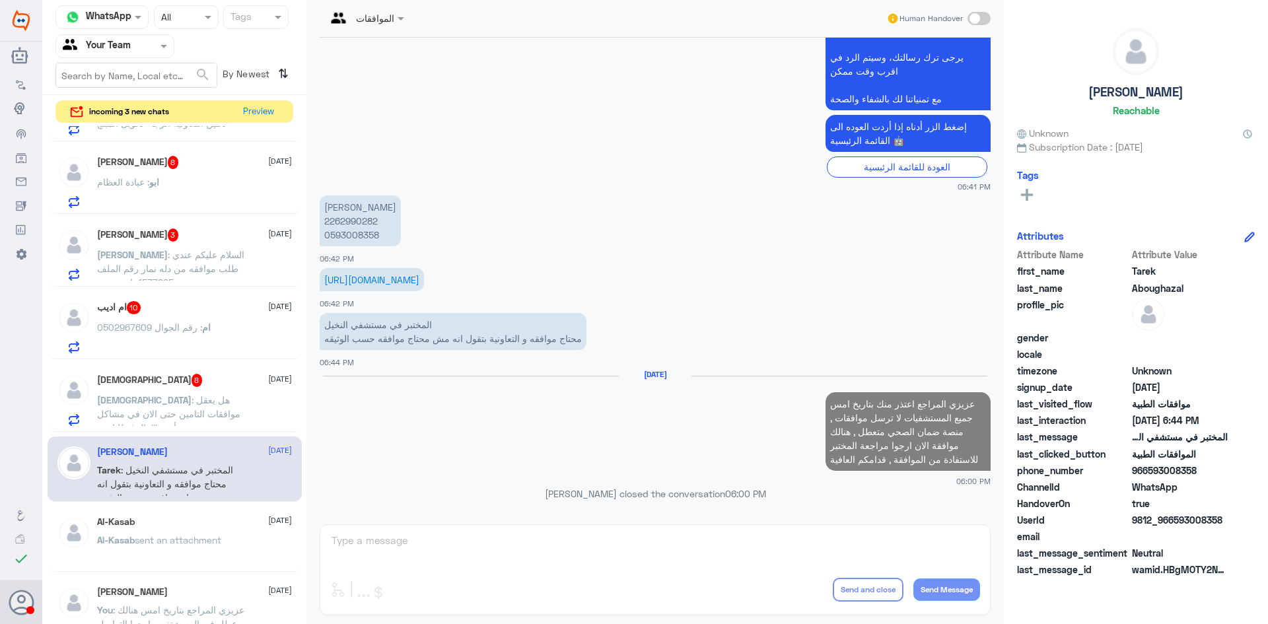
scroll to position [480, 0]
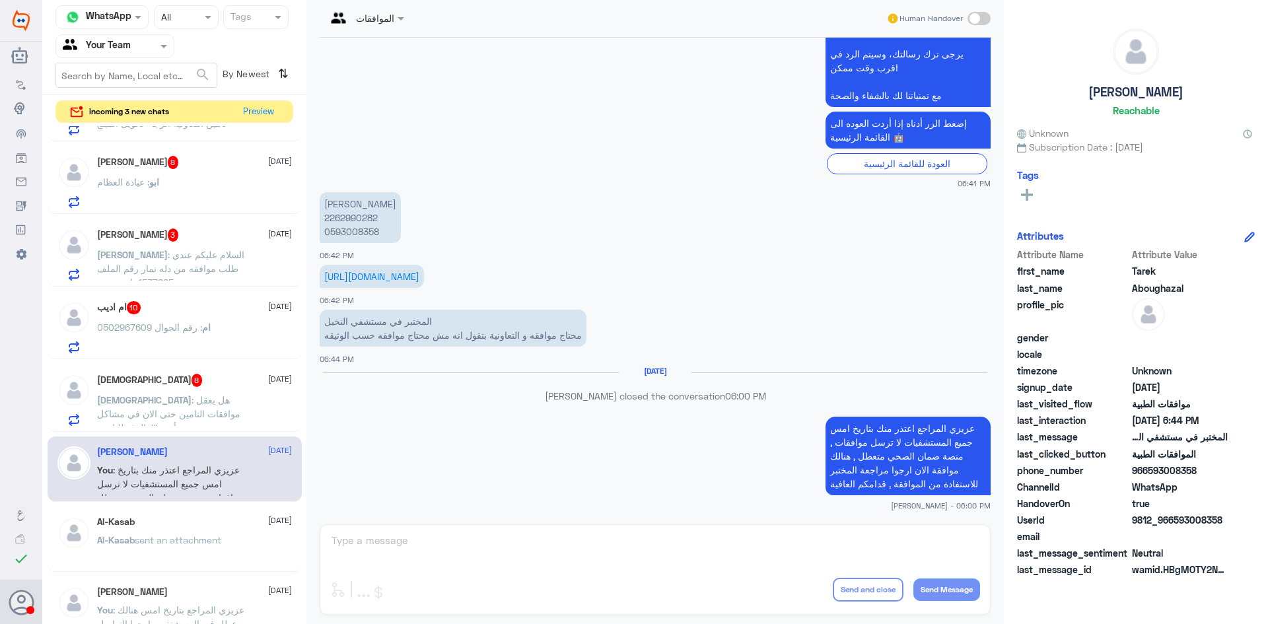
click at [192, 394] on span "سبحان" at bounding box center [144, 399] width 94 height 11
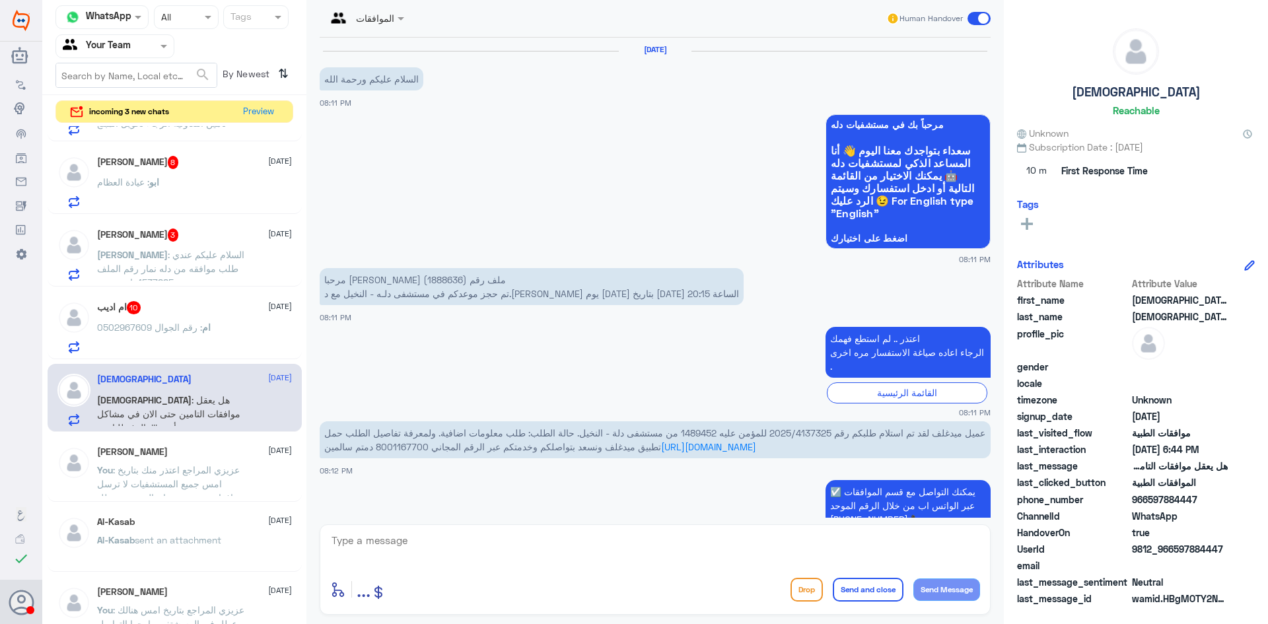
scroll to position [1118, 0]
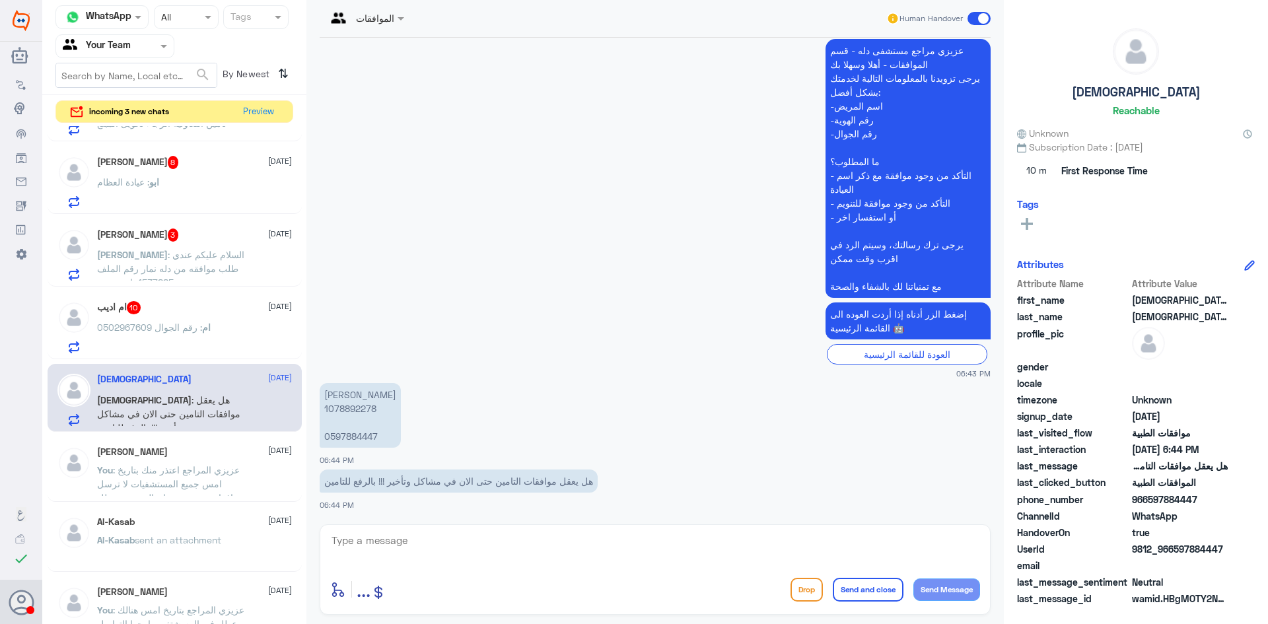
click at [356, 413] on p "عبدالله عبدالرحيم التمامي 1078892278 0597884447" at bounding box center [360, 415] width 81 height 65
copy p "1078892278"
click at [540, 555] on textarea at bounding box center [655, 548] width 650 height 32
click at [729, 552] on textarea at bounding box center [655, 548] width 650 height 32
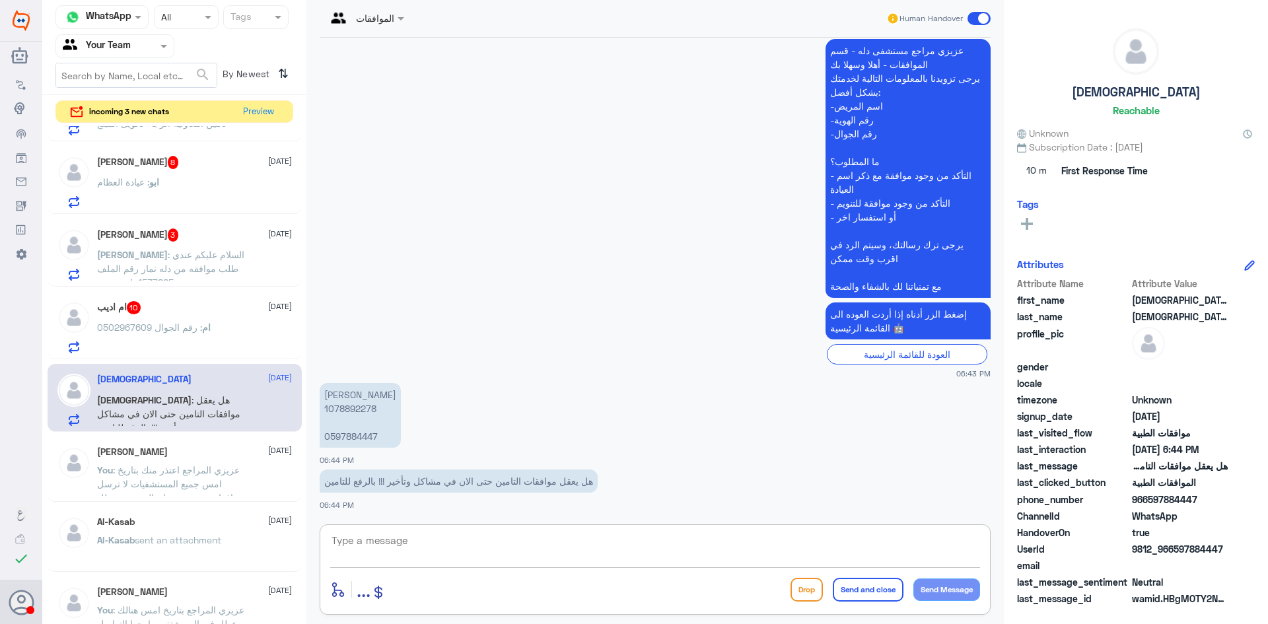
paste textarea "عزيزي المراجع اعتذر منك بتاريخ امس جميع المستشفيات لا ترسل موافقات , منصة ضمان …"
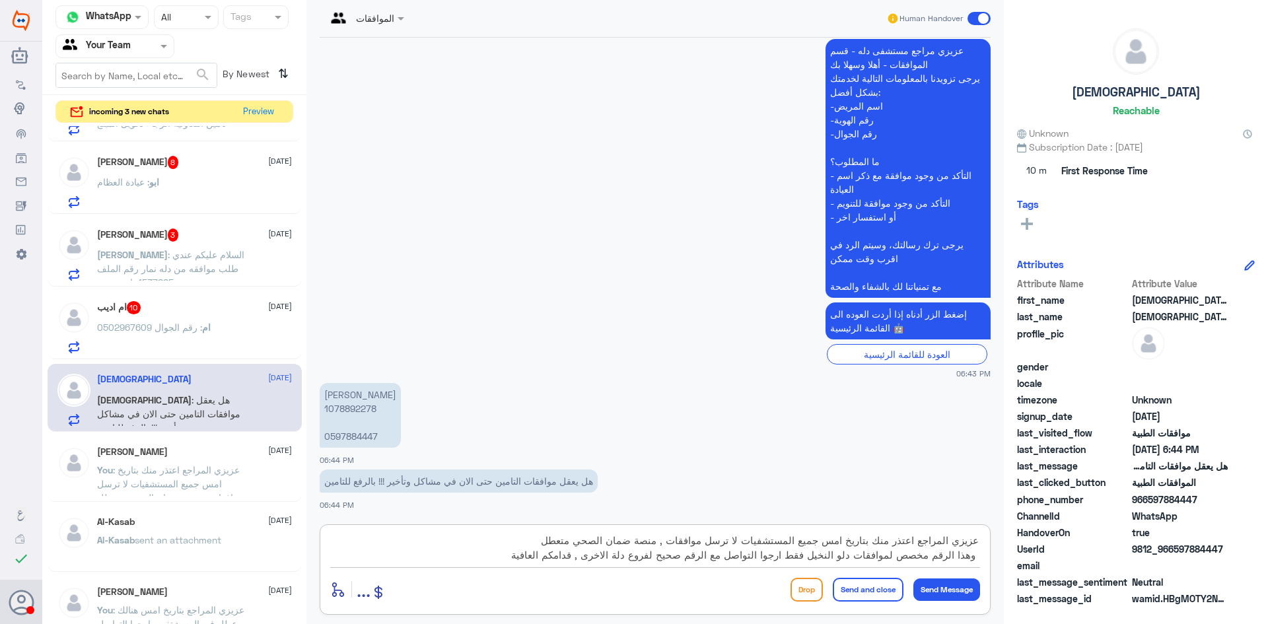
type textarea "عزيزي المراجع اعتذر منك بتاريخ امس جميع المستشفيات لا ترسل موافقات , منصة ضمان …"
click at [861, 598] on button "Send and close" at bounding box center [868, 590] width 71 height 24
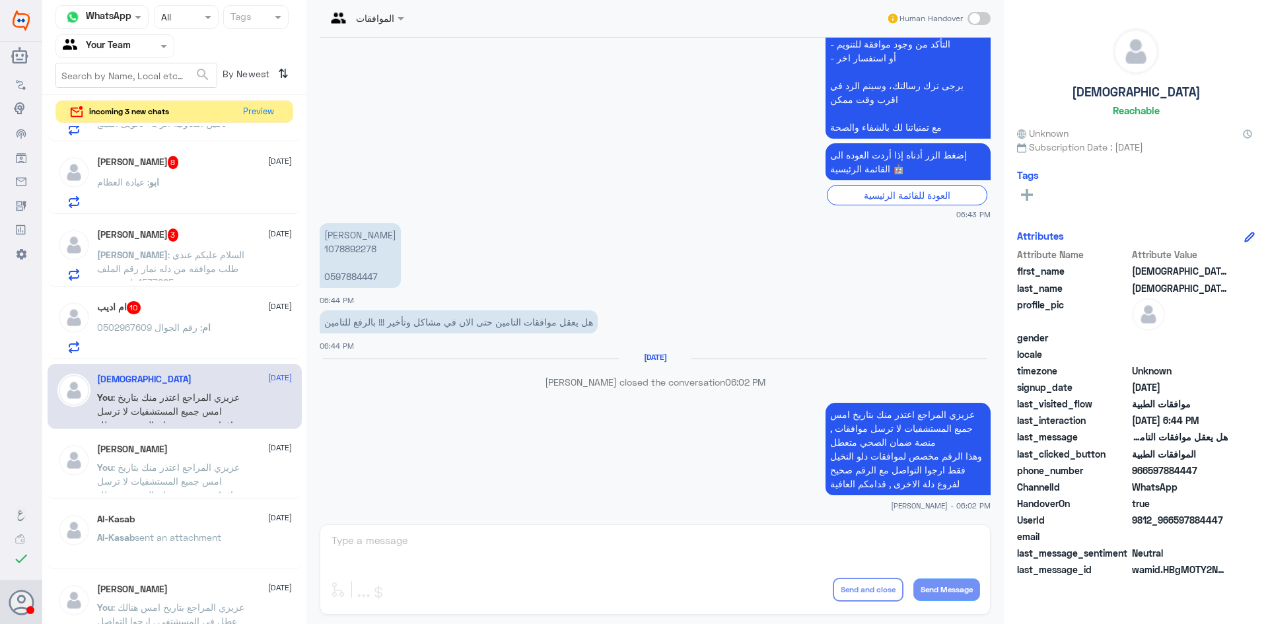
scroll to position [1267, 0]
click at [217, 336] on div "ام : رقم الجوال 0502967609" at bounding box center [194, 339] width 195 height 30
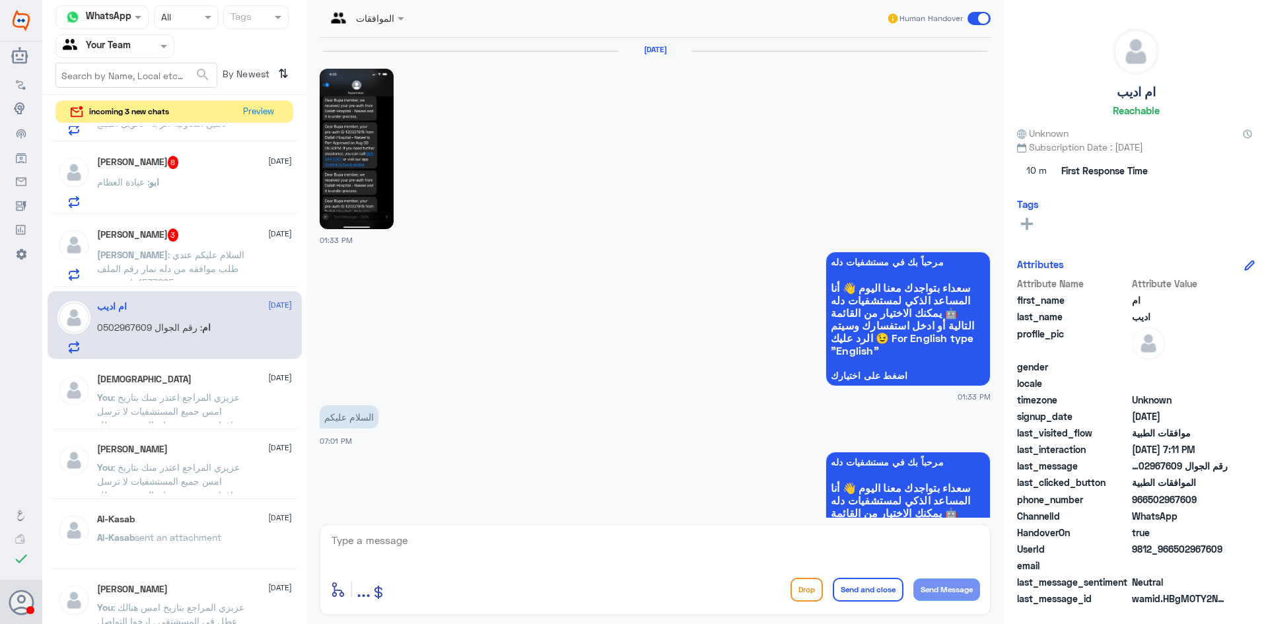
scroll to position [1625, 0]
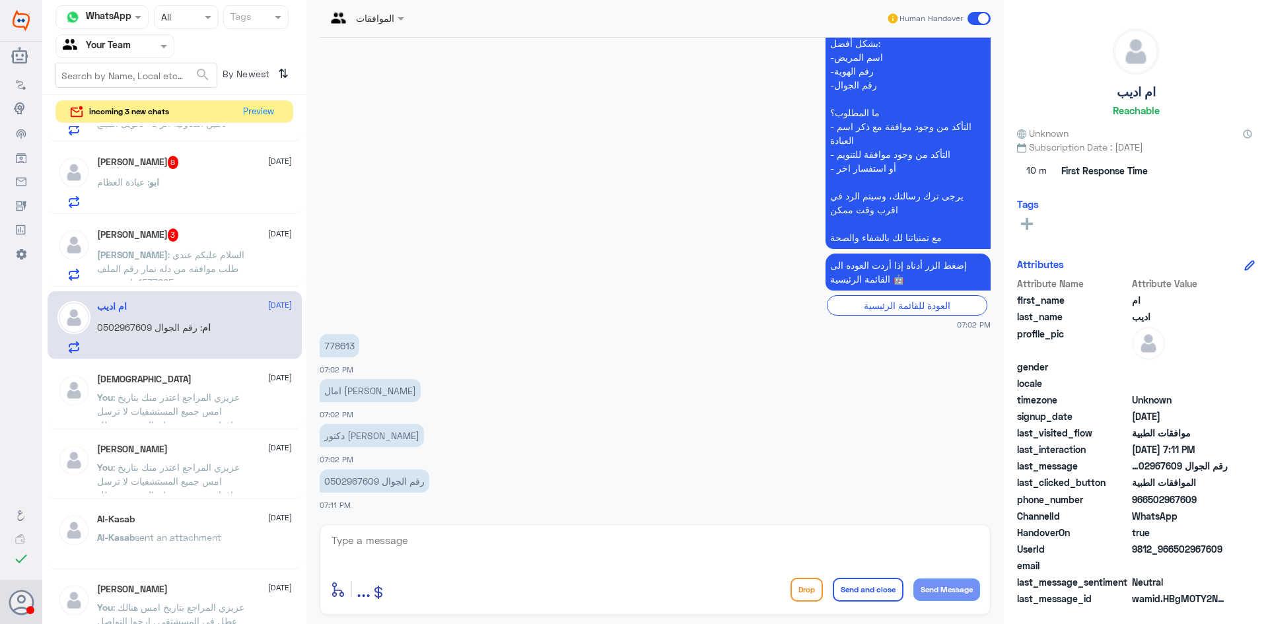
click at [340, 343] on p "778613" at bounding box center [340, 345] width 40 height 23
copy p "778613"
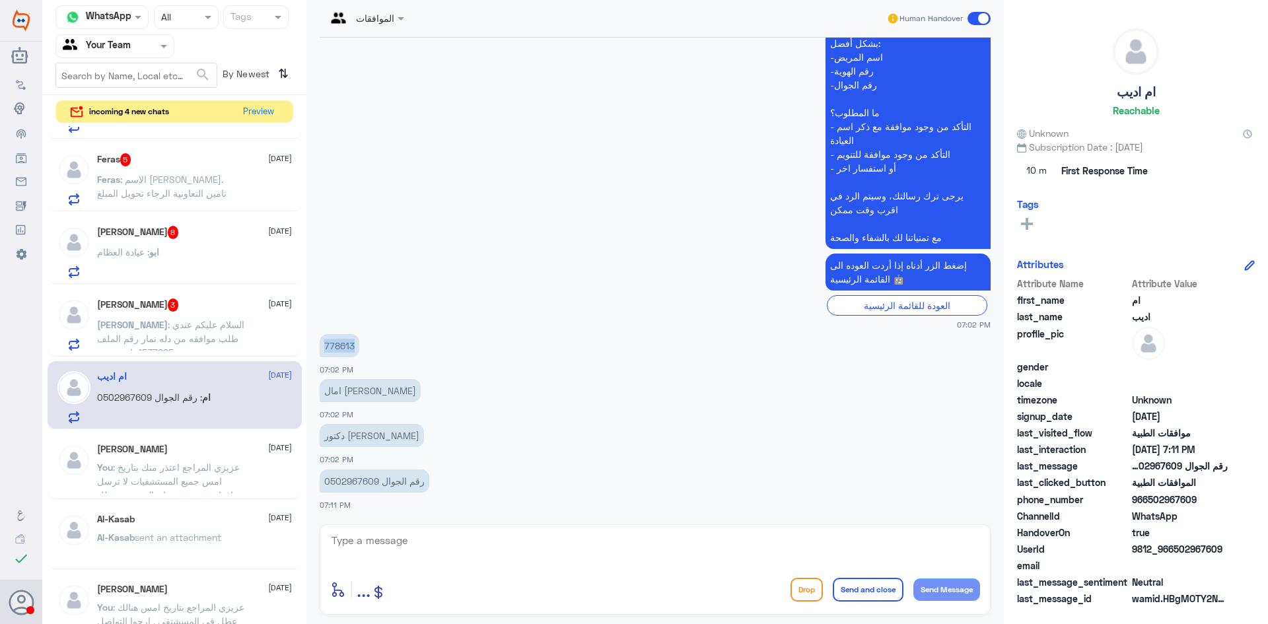
scroll to position [2090, 0]
click at [427, 540] on textarea at bounding box center [655, 548] width 650 height 32
paste textarea "عزيزي المراجع اعتذر منك بتاريخ امس جميع المستشفيات لا ترسل موافقات , منصة ضمان …"
type textarea "عزيزي المراجع اعتذر منك بتاريخ امس جميع المستشفيات لا ترسل موافقات , منصة ضمان …"
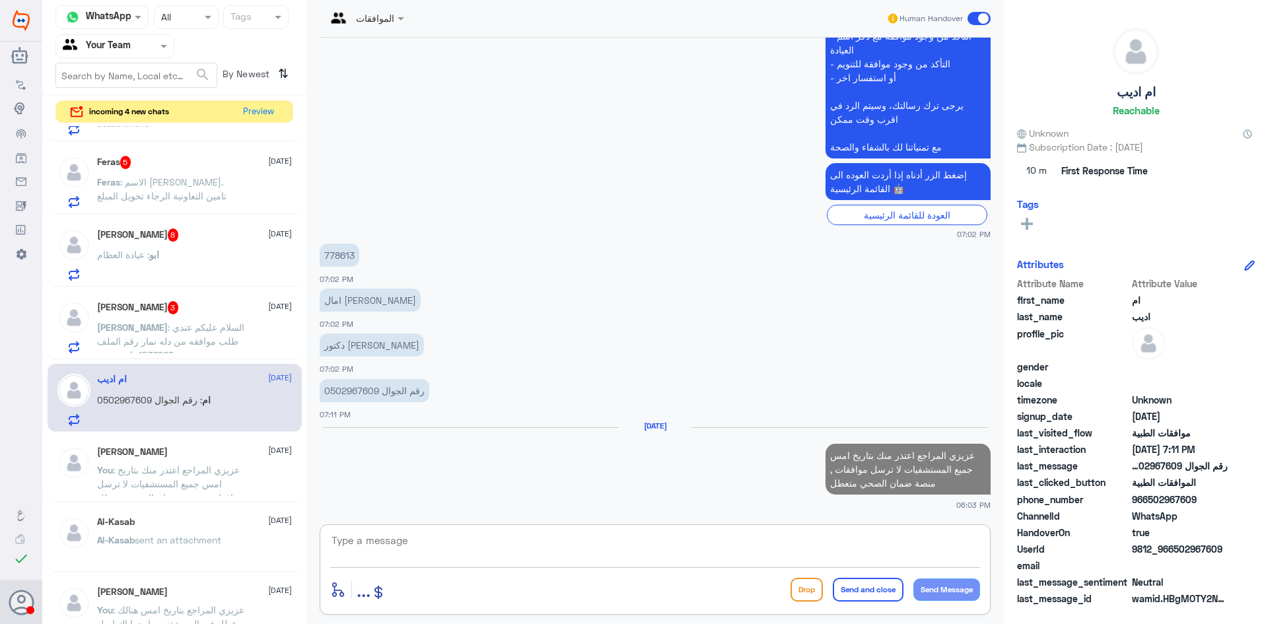
scroll to position [1719, 0]
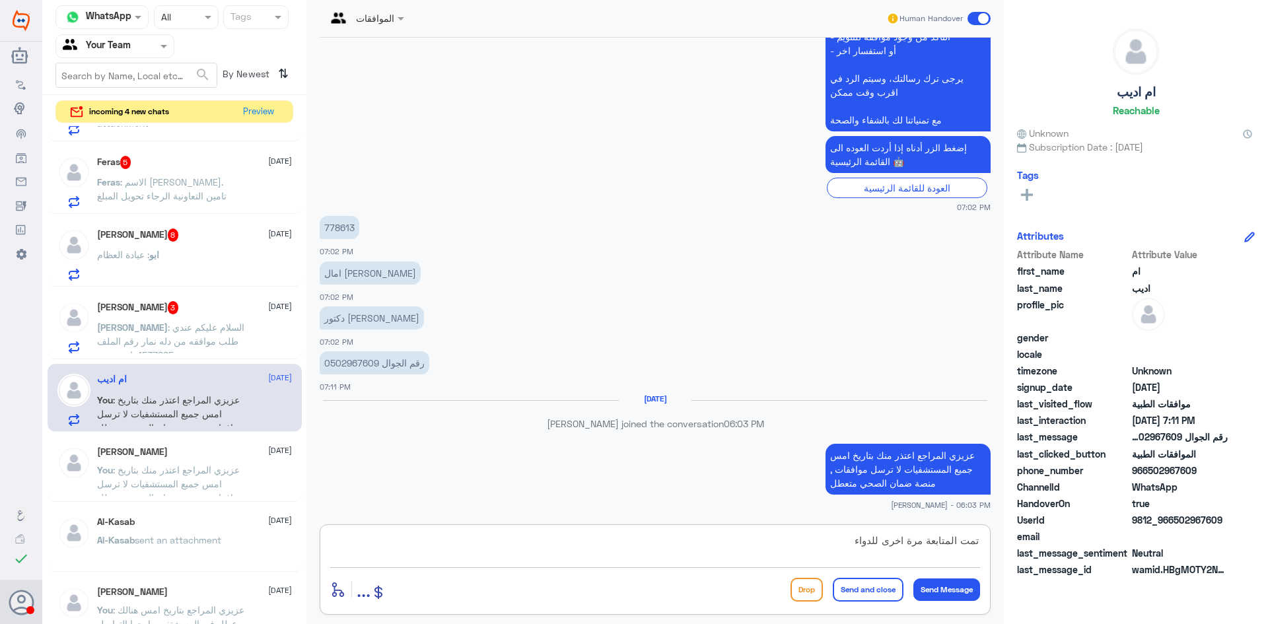
type textarea "تمت المتابعة مرة اخرى للدواء"
click at [330, 581] on button "enter flow name" at bounding box center [338, 589] width 16 height 17
click at [698, 545] on textarea "تمت المتابعة مرة اخرى للدواء" at bounding box center [655, 548] width 650 height 32
paste textarea "Tyenne"
type textarea "تمت المتابعة مرة اخرى للدواء Tyenne , ارجوا انتظار رد التامين الان"
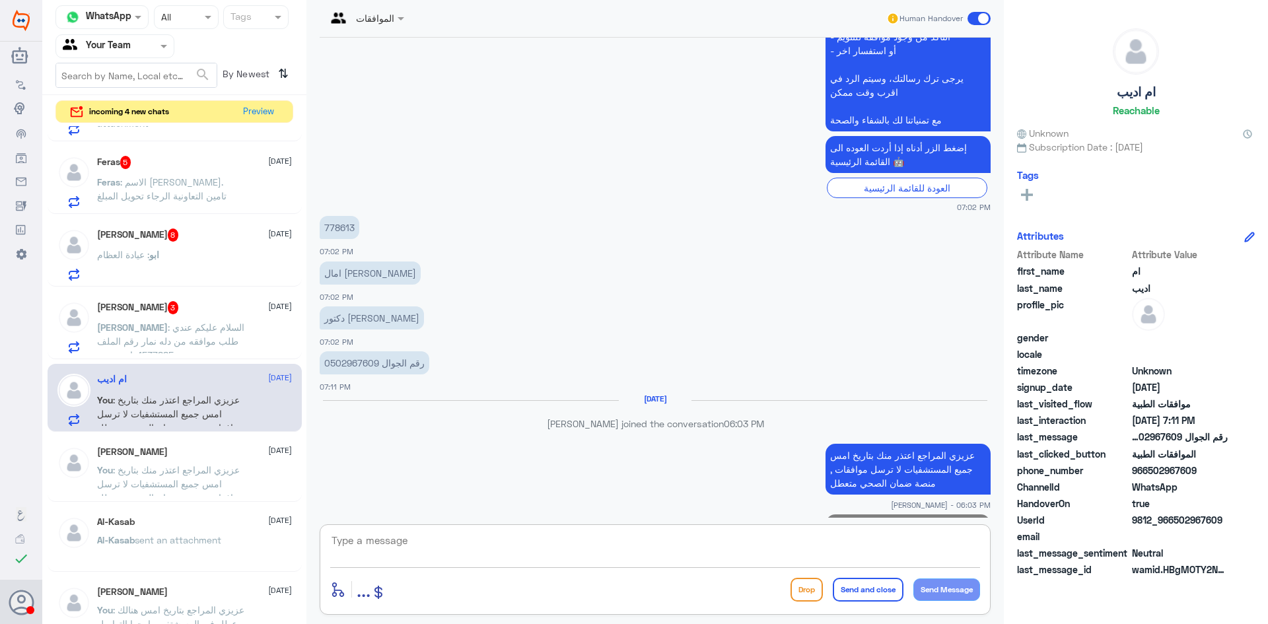
scroll to position [1775, 0]
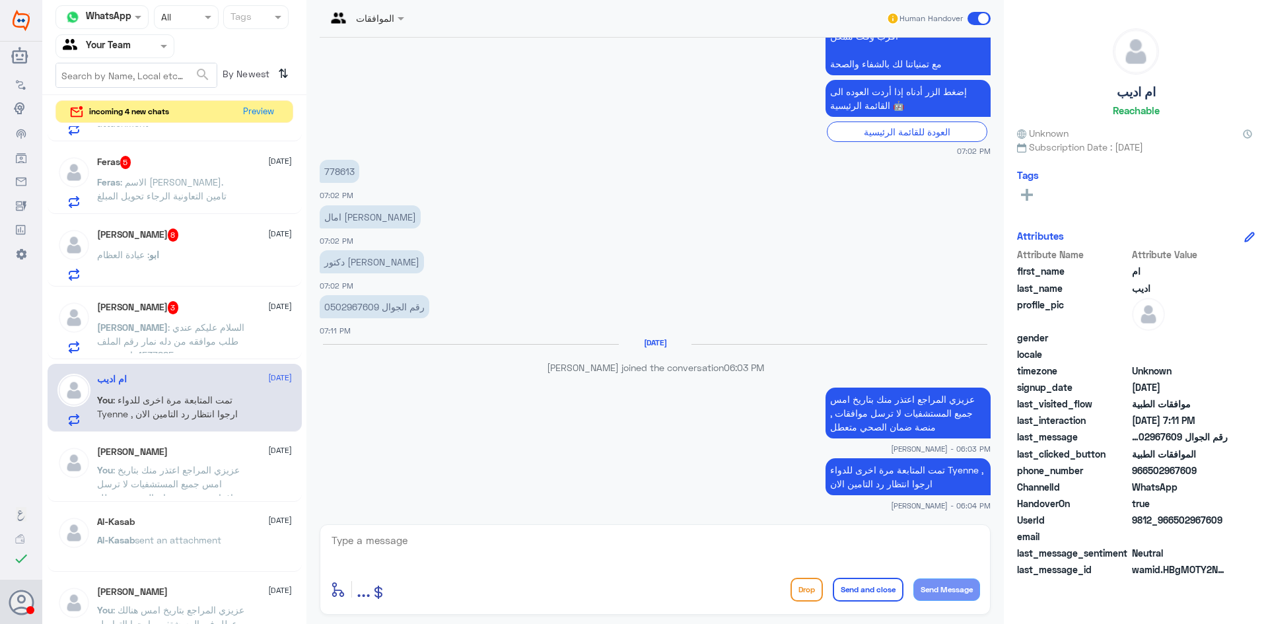
click at [168, 328] on span ": السلام عليكم عندي طلب موافقه من دله نمار رقم الملف 1537885 باسم بدور عبدالرحم…" at bounding box center [170, 355] width 147 height 67
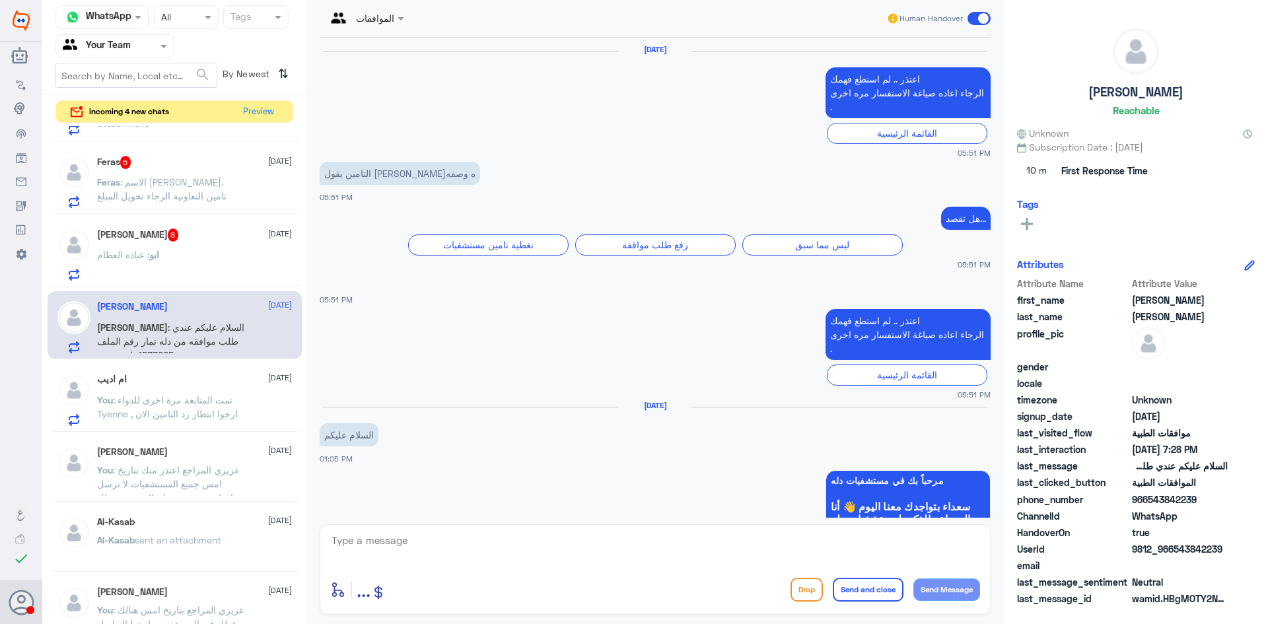
scroll to position [1127, 0]
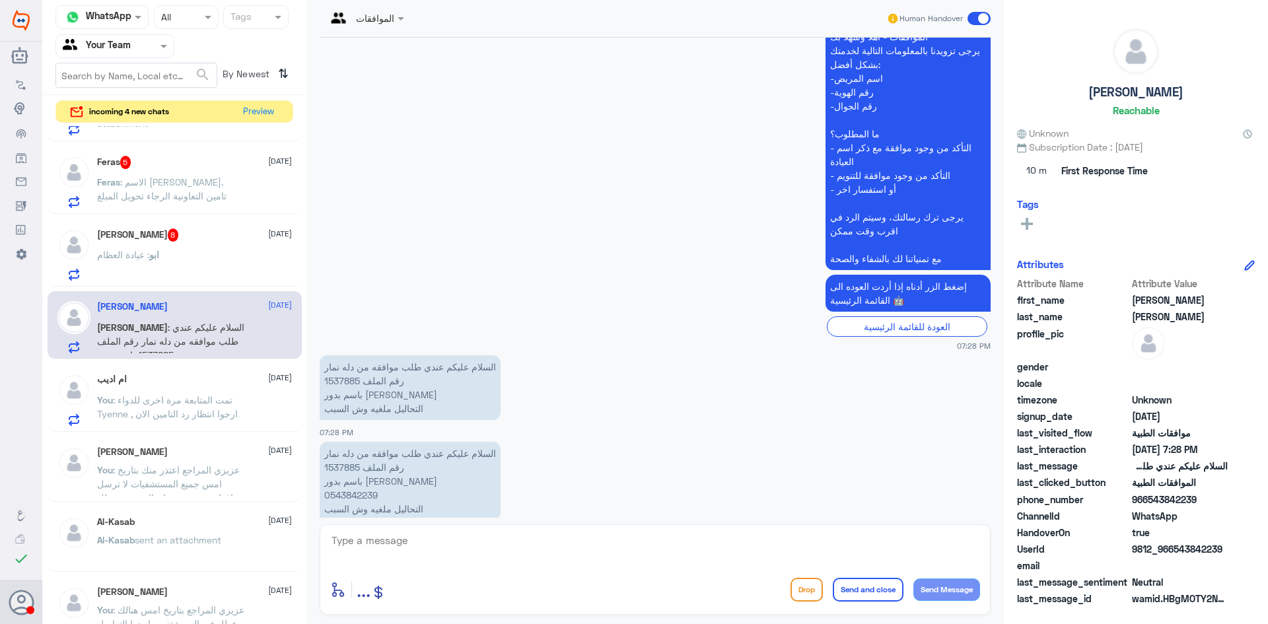
click at [343, 355] on p "السلام عليكم عندي طلب موافقه من دله نمار رقم الملف 1537885 باسم بدور عبدالرحمن …" at bounding box center [410, 387] width 181 height 65
copy p "1537885"
click at [493, 552] on textarea at bounding box center [655, 548] width 650 height 32
paste textarea "عزيزي المراجع اعتذر منك بتاريخ امس جميع المستشفيات لا ترسل موافقات , منصة ضمان …"
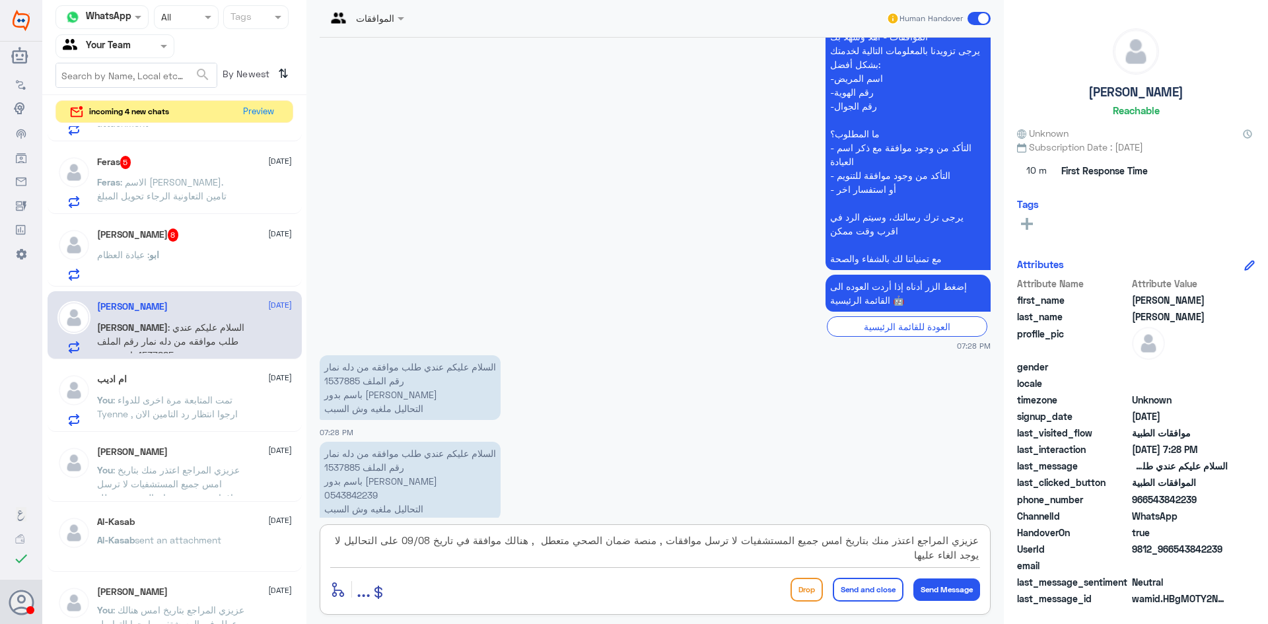
drag, startPoint x: 898, startPoint y: 557, endPoint x: 540, endPoint y: 525, distance: 360.1
click at [540, 525] on div "عزيزي المراجع اعتذر منك بتاريخ امس جميع المستشفيات لا ترسل موافقات , منصة ضمان …" at bounding box center [655, 569] width 671 height 90
type textarea "عزيزي المراجع اعتذر منك بتاريخ امس جميع المستشفيات لا ترسل موافقات , منصة ضمان …"
click at [872, 594] on button "Send and close" at bounding box center [868, 590] width 71 height 24
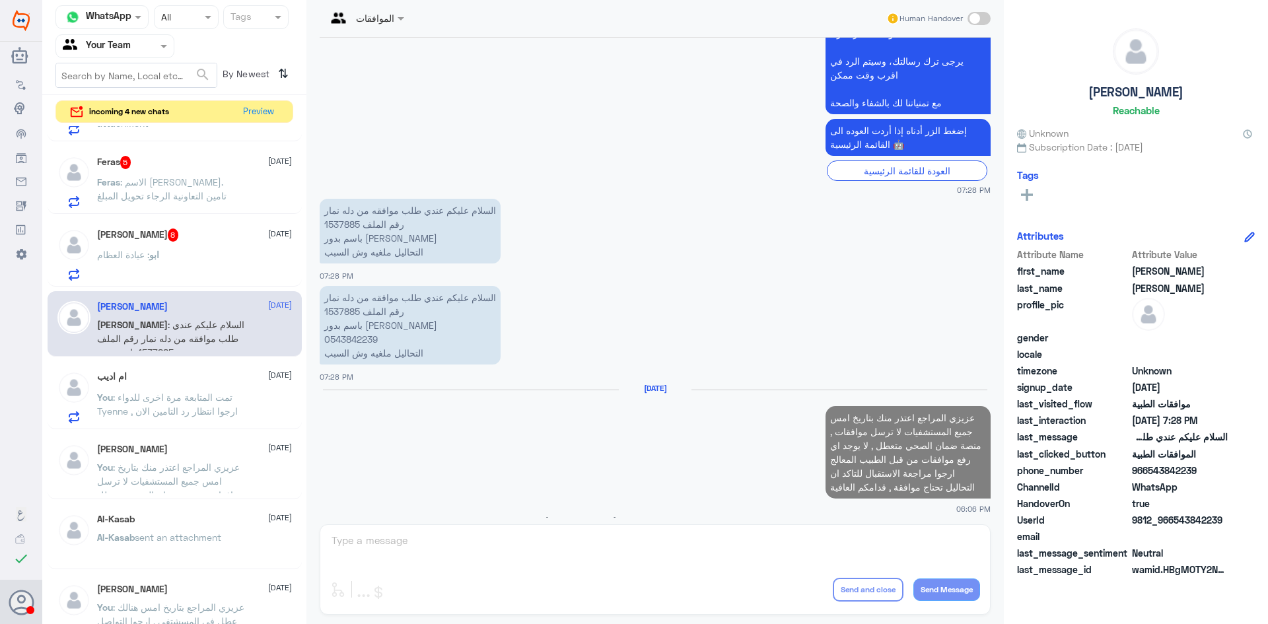
scroll to position [1262, 0]
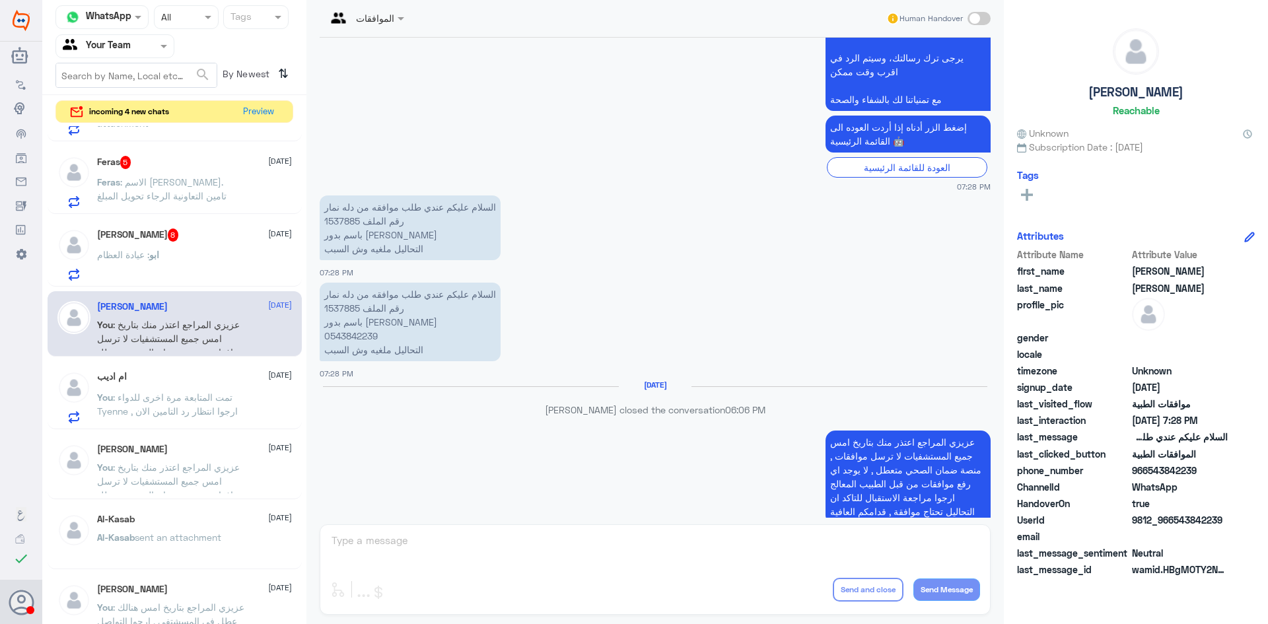
click at [980, 20] on span at bounding box center [979, 18] width 23 height 13
click at [0, 0] on input "checkbox" at bounding box center [0, 0] width 0 height 0
click at [739, 558] on textarea at bounding box center [655, 548] width 650 height 32
type textarea "في دلة النخيل , ارجوا التاكد من رقم التواصل لدلة نمار"
click at [857, 585] on button "Send and close" at bounding box center [868, 590] width 71 height 24
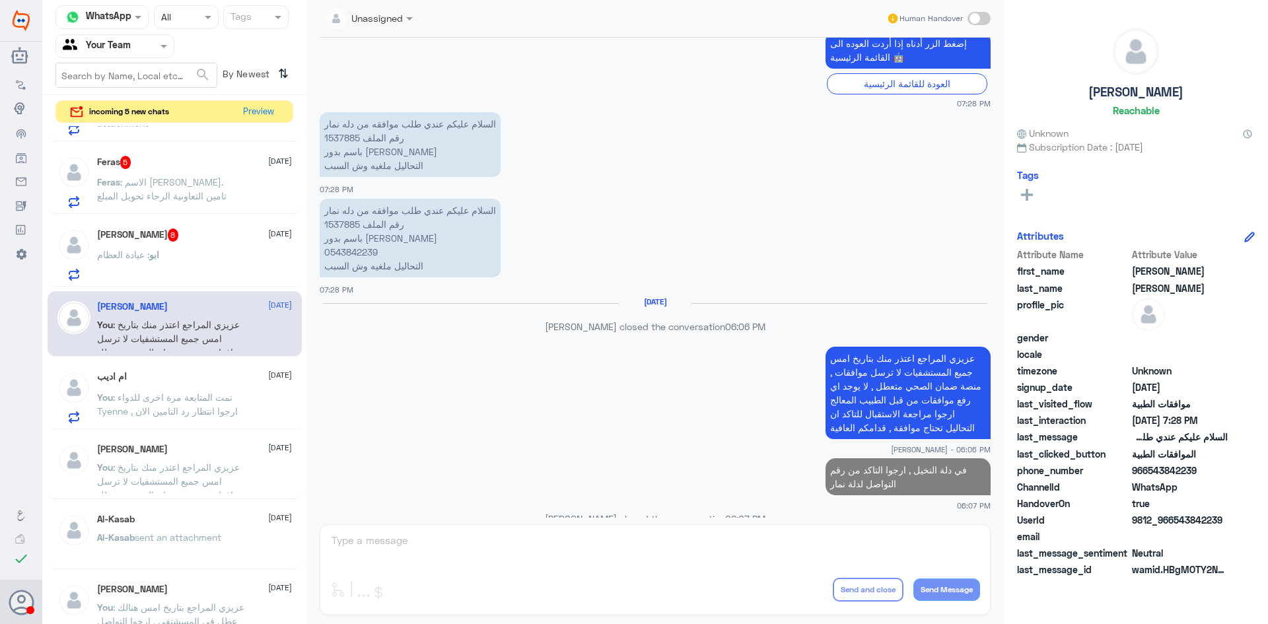
scroll to position [1315, 0]
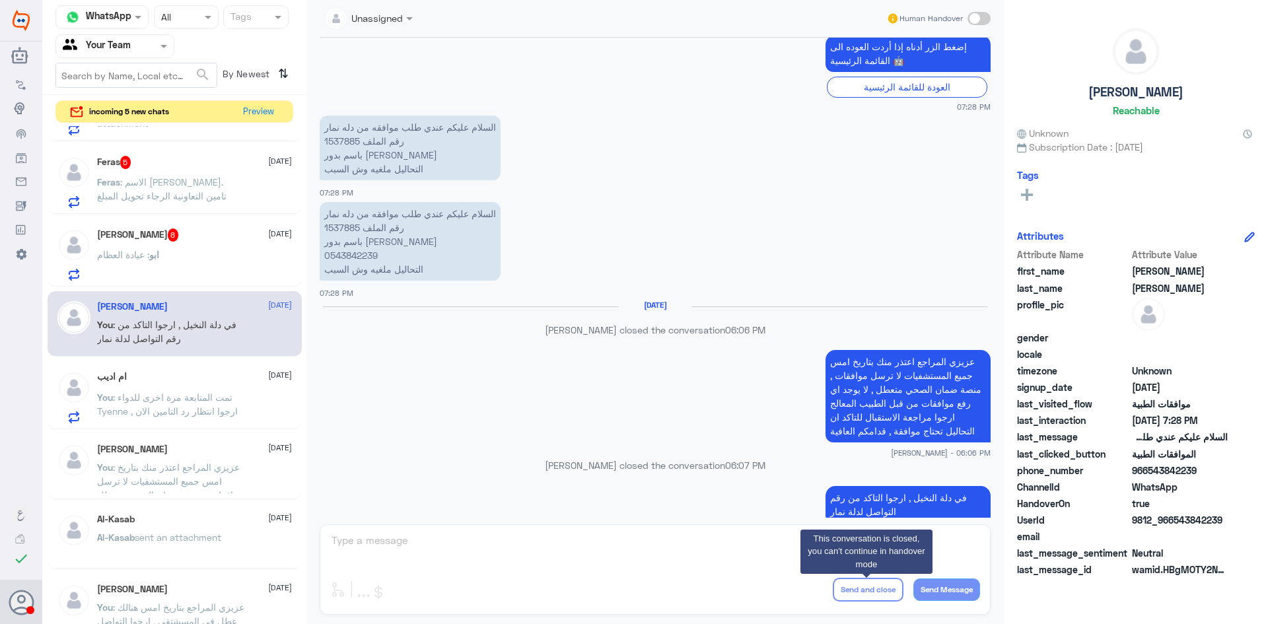
click at [244, 266] on div "ابو : عيادة العظام" at bounding box center [194, 266] width 195 height 30
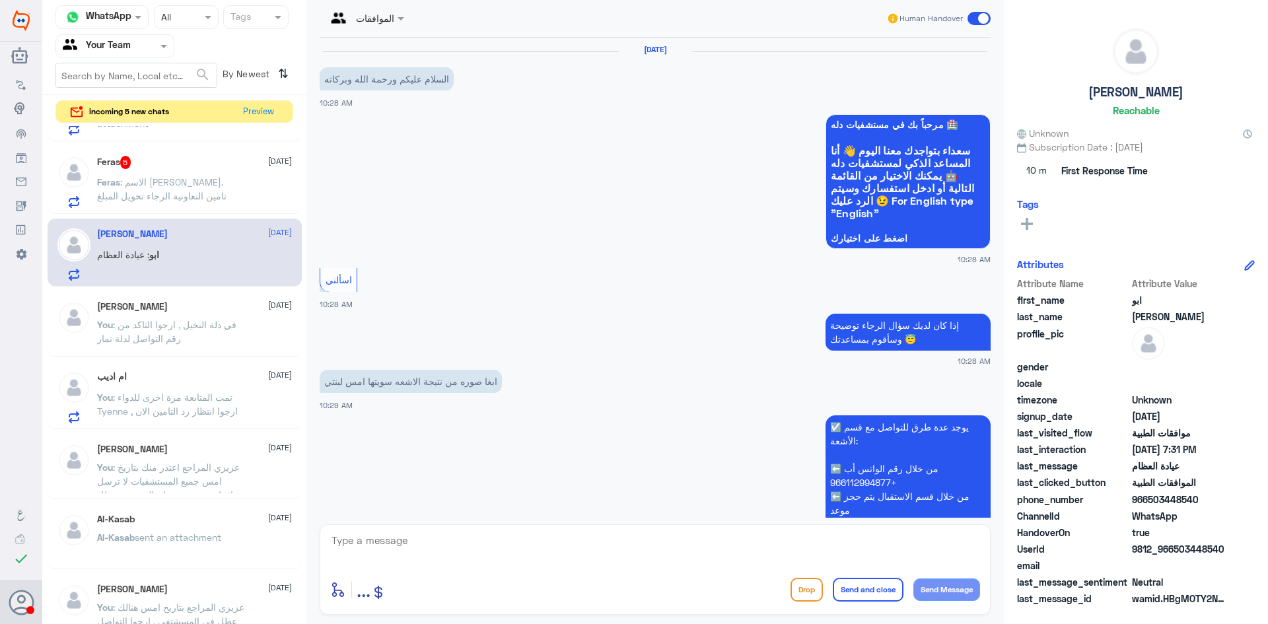
scroll to position [1115, 0]
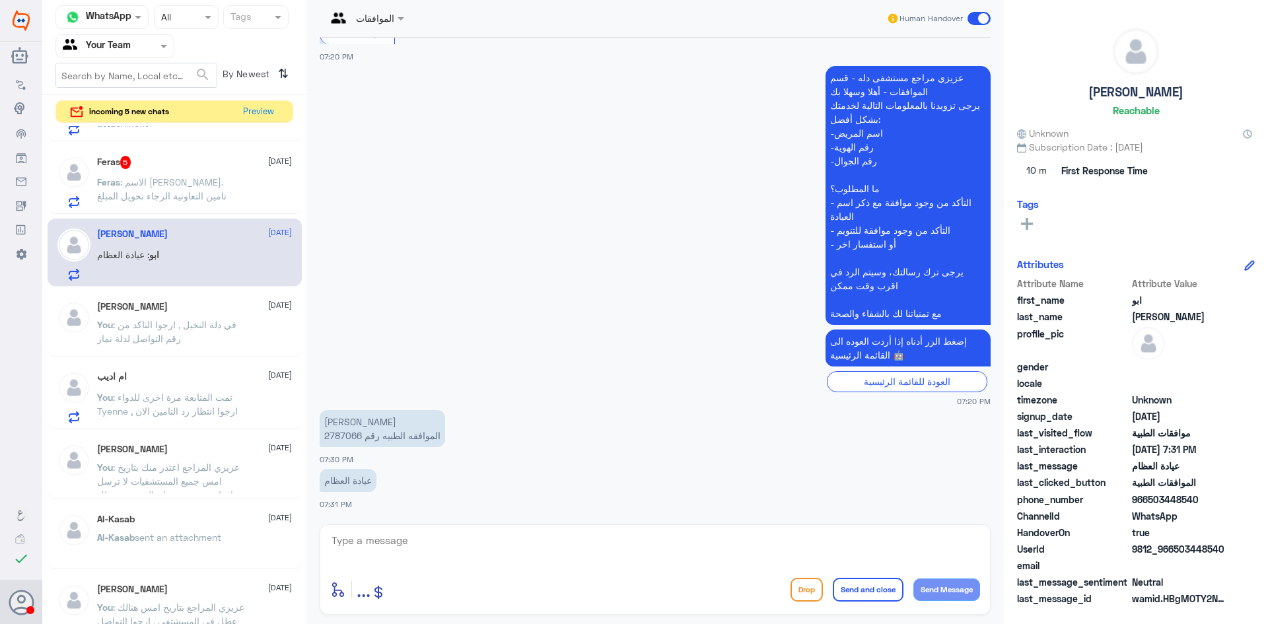
click at [335, 432] on p "خالد اسامه المرزوق الموافقه الطبيه رقم 2787066" at bounding box center [382, 428] width 125 height 37
copy p "2787066"
drag, startPoint x: 1149, startPoint y: 497, endPoint x: 1268, endPoint y: 508, distance: 118.7
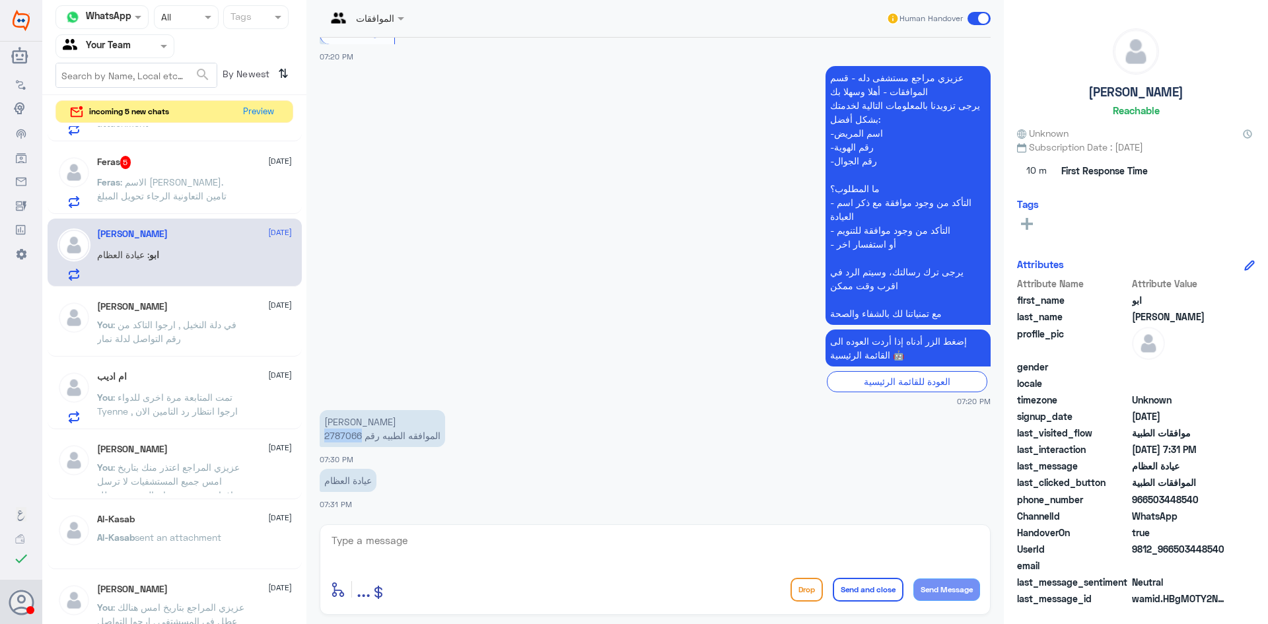
click at [1268, 508] on div "ابو خالد Reachable Unknown Subscription Date : 09/11/2024 10 m First Response T…" at bounding box center [1136, 314] width 264 height 628
copy span "503448540"
click at [551, 537] on textarea at bounding box center [655, 548] width 650 height 32
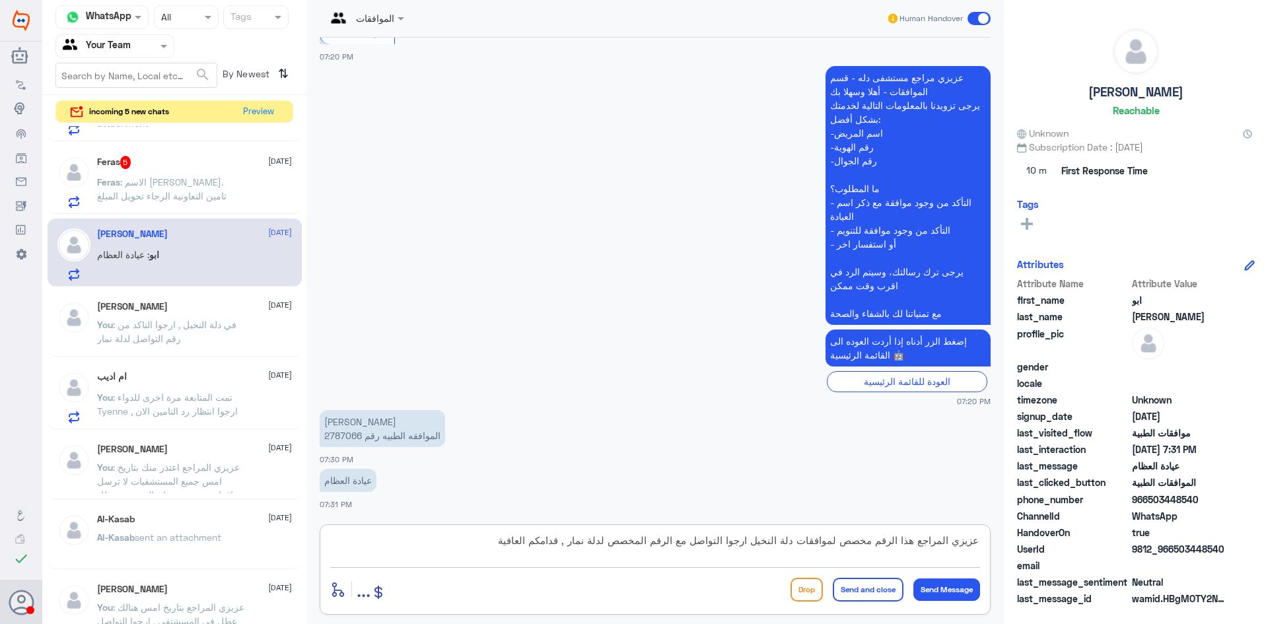
click at [756, 545] on textarea "عزيزي المراجع هذا الرقم مخصص لموافقات دلة النخيل ارجوا التواصل مع الرقم المخصص …" at bounding box center [655, 548] width 650 height 32
type textarea "عزيزي المراجع هذا الرقم مخصص لموافقات دلة النخيل فقط ارجوا التواصل مع الرقم الم…"
click at [866, 594] on button "Send and close" at bounding box center [868, 590] width 71 height 24
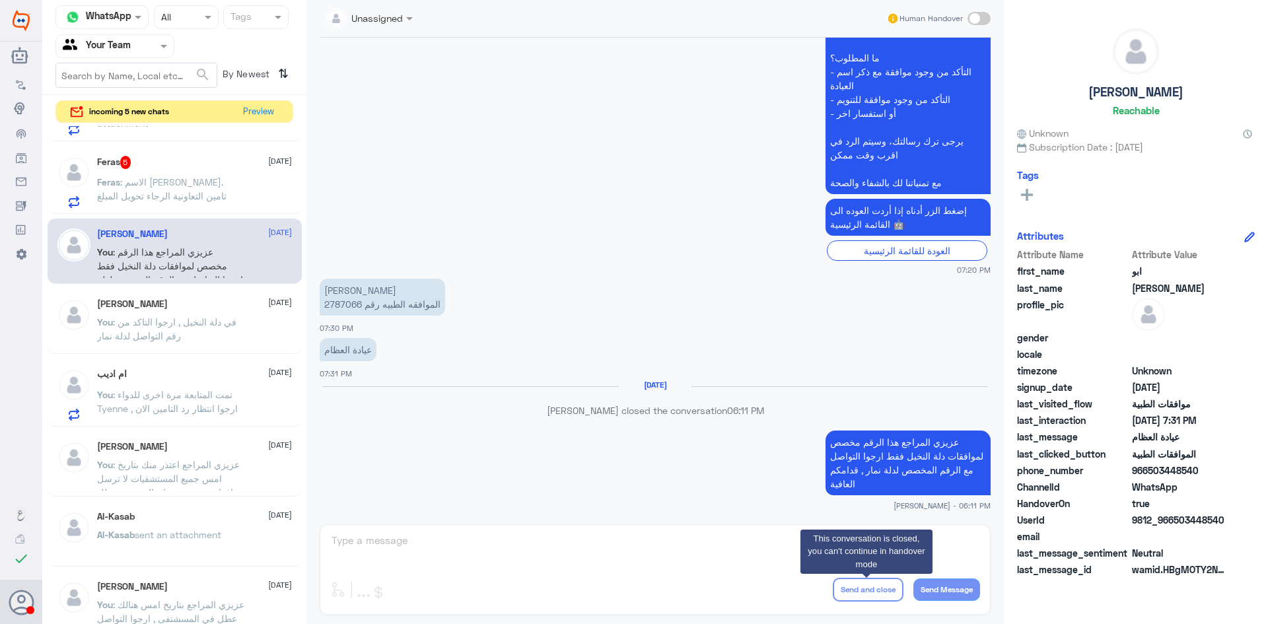
scroll to position [1222, 0]
click at [172, 175] on p "Feras : الاسم فراس اباالخيل. تامين التعاونية الرجاء تحويل المبلغ" at bounding box center [171, 191] width 149 height 33
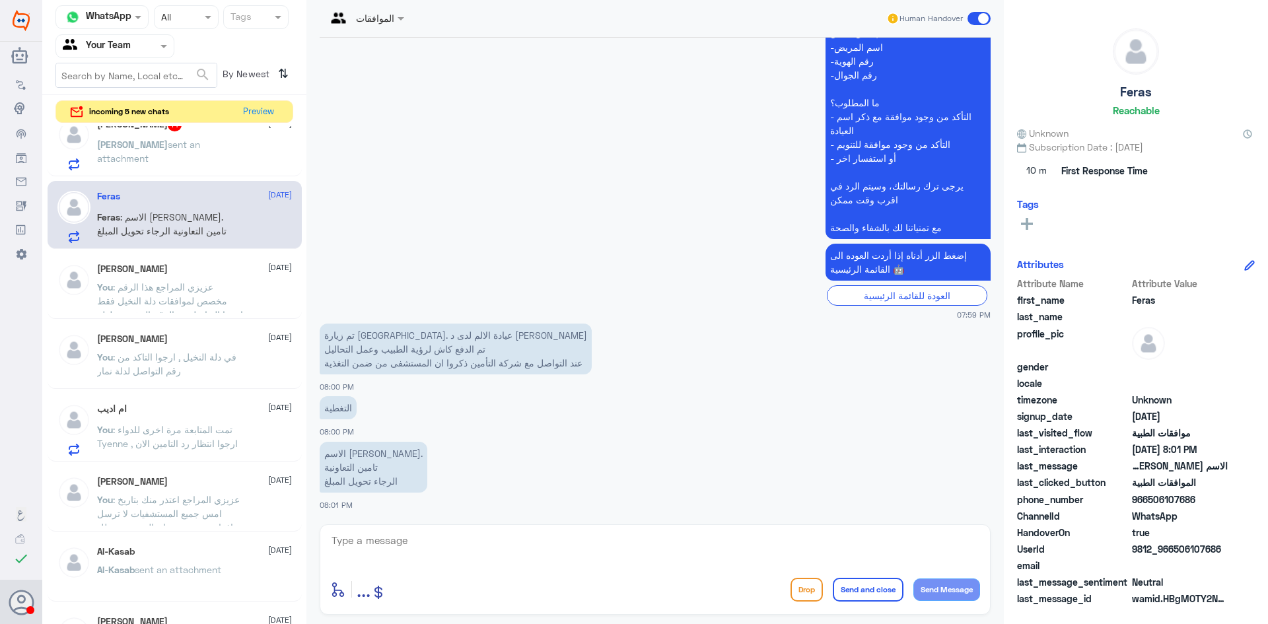
scroll to position [2024, 0]
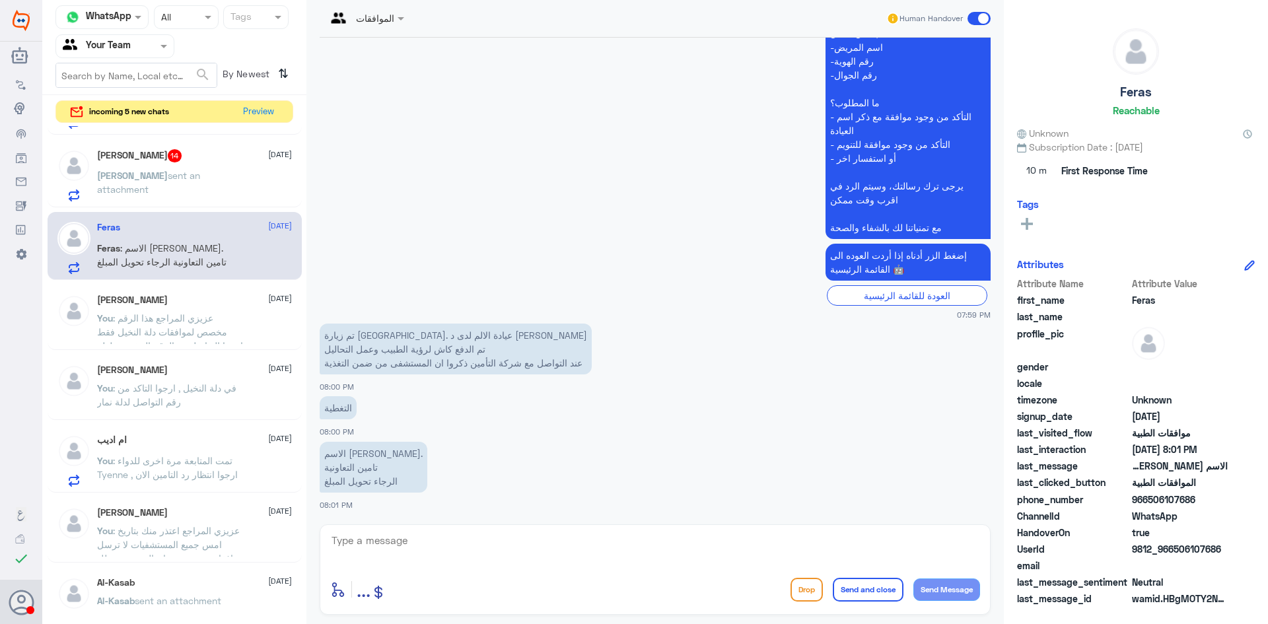
drag, startPoint x: 992, startPoint y: 427, endPoint x: 997, endPoint y: 277, distance: 150.0
click at [997, 277] on div "10 Aug 2025 السلام عليكم 07:58 PM مرحباً بك في مستشفيات دله سعداء بتواجدك معنا …" at bounding box center [655, 278] width 684 height 480
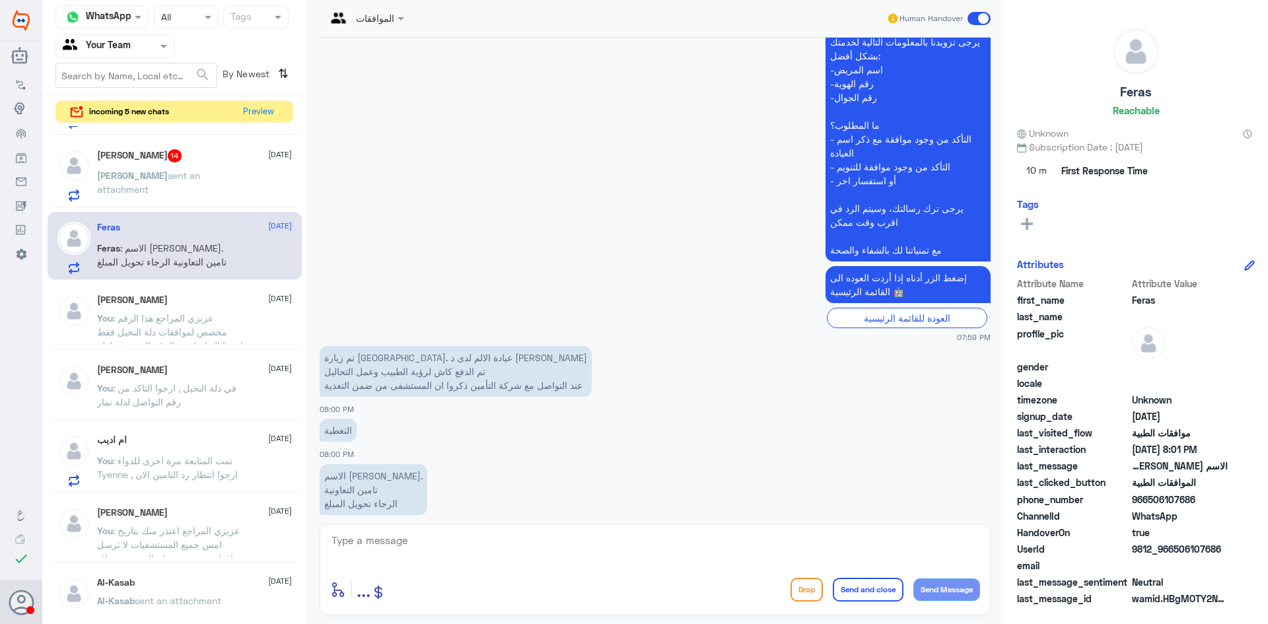
scroll to position [358, 0]
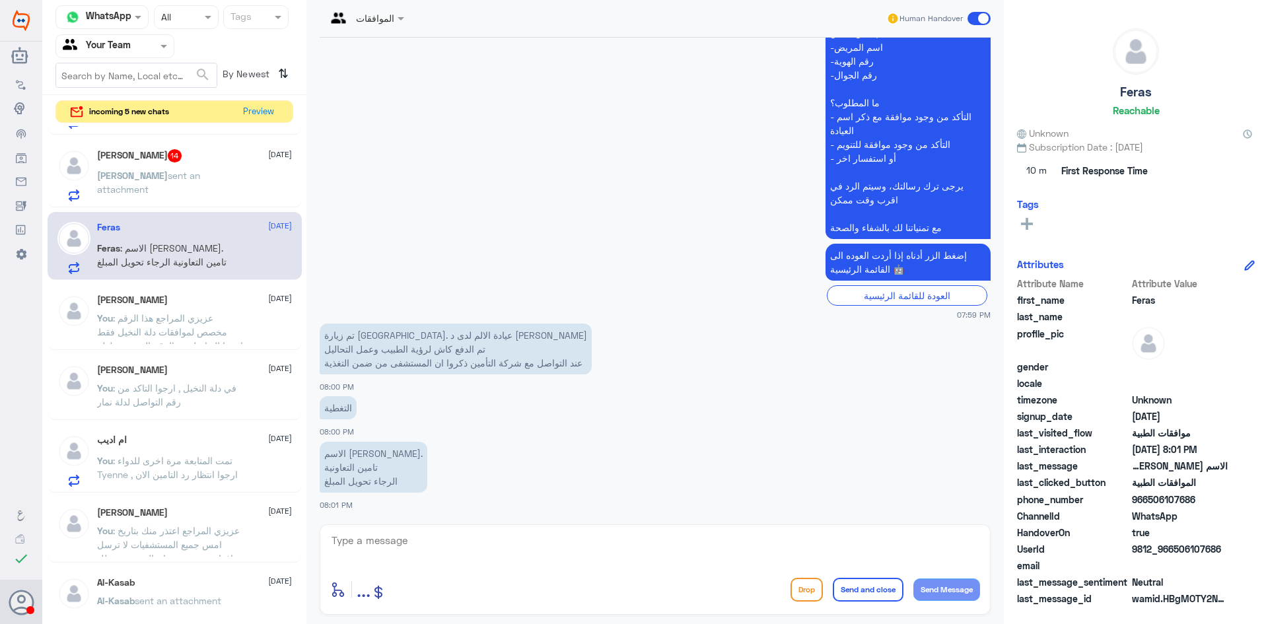
click at [535, 425] on div "التغطية 08:00 PM" at bounding box center [655, 415] width 671 height 45
drag, startPoint x: 1148, startPoint y: 501, endPoint x: 1233, endPoint y: 492, distance: 85.7
click at [1233, 493] on div "phone_number 966506107686" at bounding box center [1136, 501] width 238 height 17
copy span "506107686"
click at [405, 538] on textarea at bounding box center [655, 548] width 650 height 32
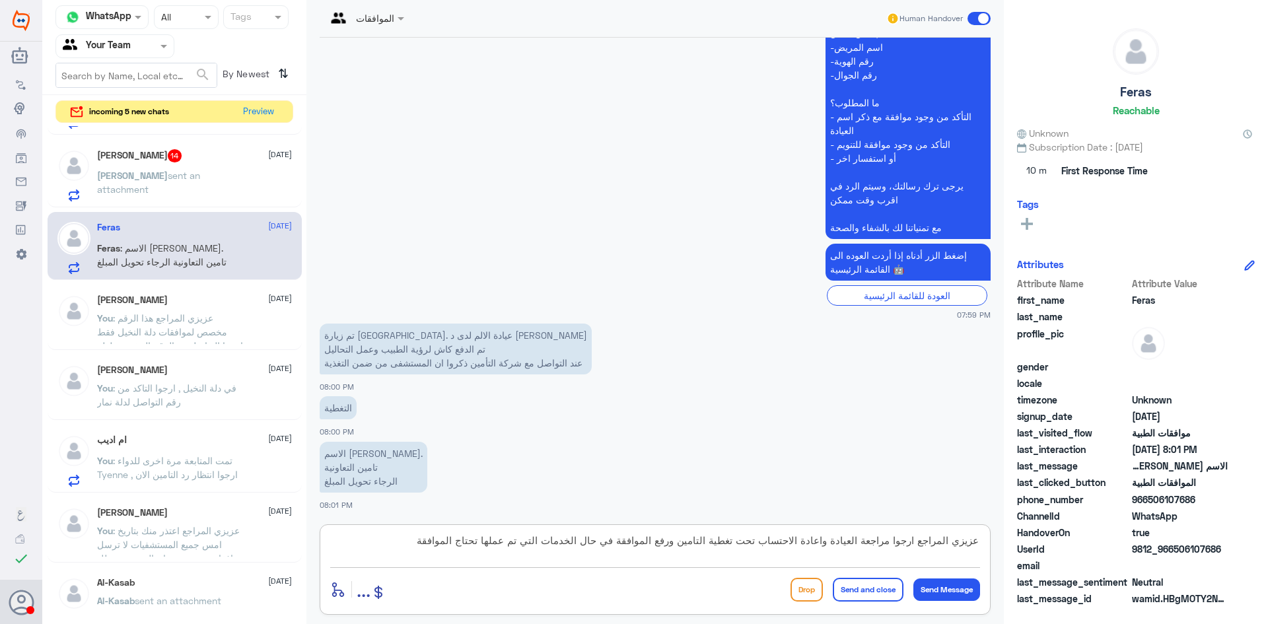
drag, startPoint x: 951, startPoint y: 542, endPoint x: 983, endPoint y: 540, distance: 31.8
click at [983, 540] on div "عزيزي المراجع ارجوا مراجعة العيادة واعادة الاحتساب تحت تغطية التامين ورفع الموا…" at bounding box center [655, 569] width 671 height 90
paste textarea "تذر منك بتاريخ امس جميع المستشفيات لا ترسل موافقات , منصة ضمان الصحي متعطل ا"
click at [628, 554] on textarea "عزيزي المراجع اعتذر منك بتاريخ امس جميع المستشفيات لا ترسل موافقات , منصة ضمان …" at bounding box center [655, 548] width 650 height 32
type textarea "عزيزي المراجع اعتذر منك بتاريخ امس جميع المستشفيات لا ترسل موافقات , منصة ضمان …"
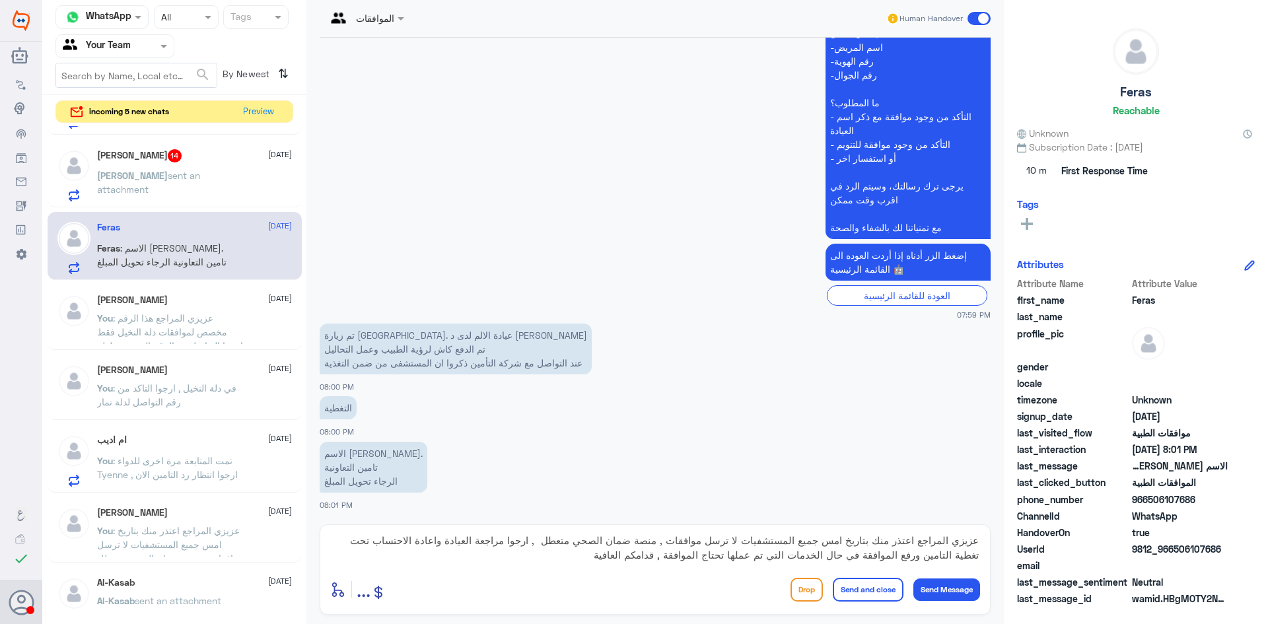
click at [855, 597] on button "Send and close" at bounding box center [868, 590] width 71 height 24
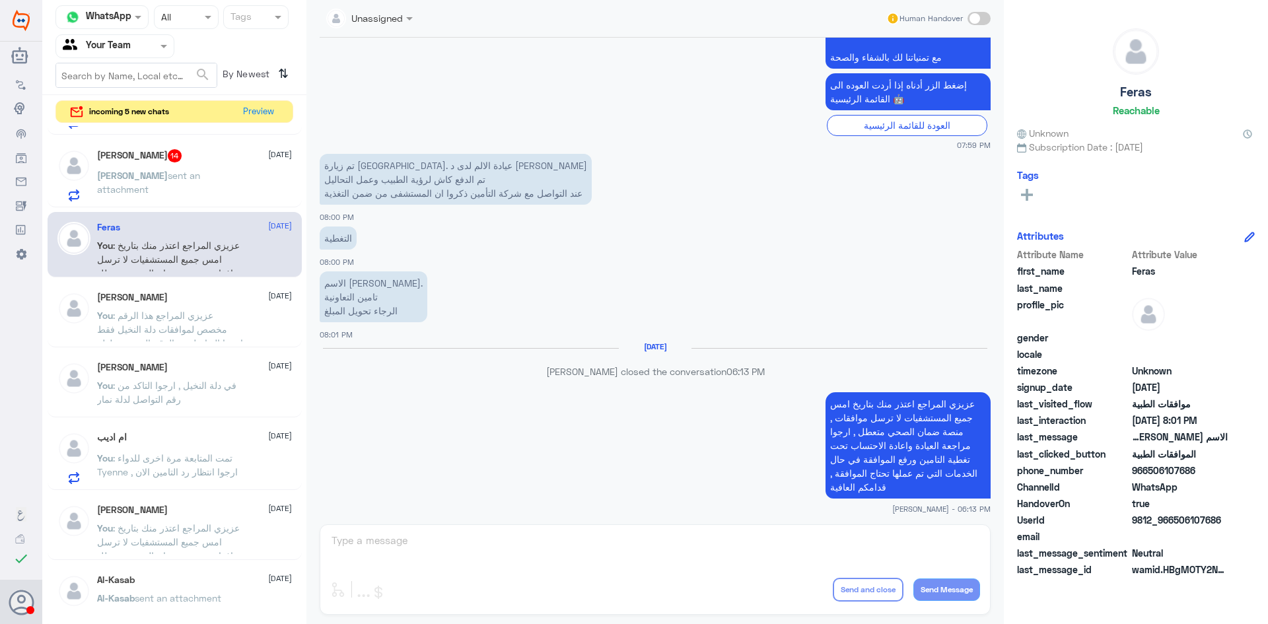
scroll to position [507, 0]
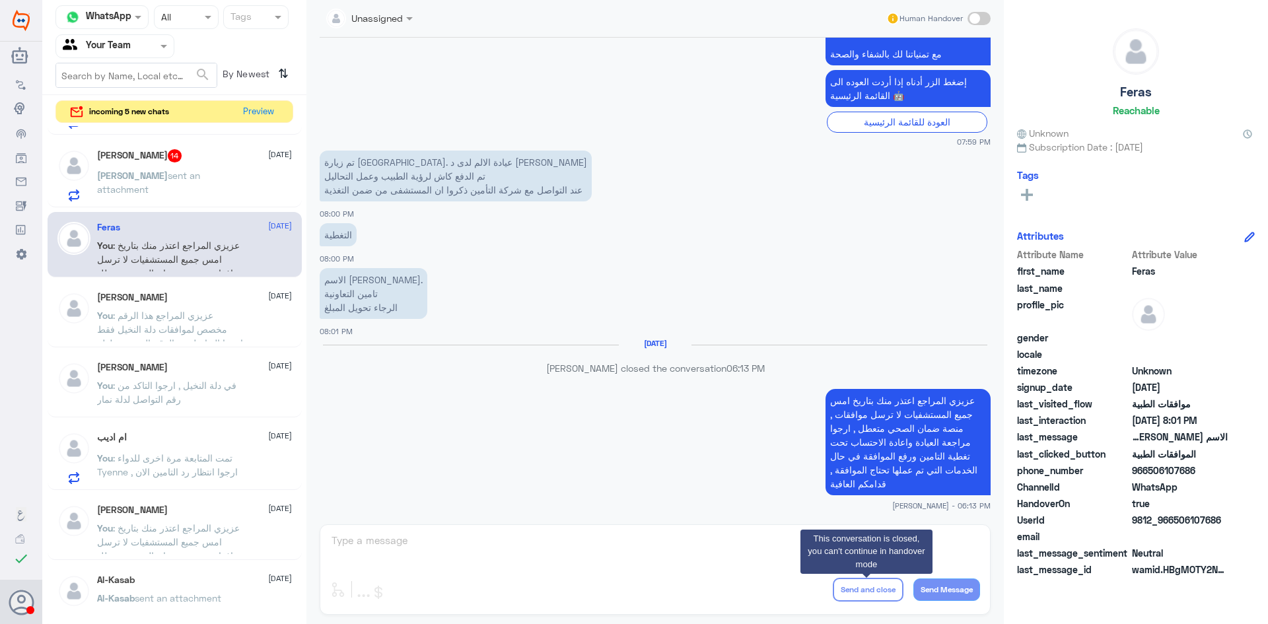
click at [178, 182] on p "Yousef sent an attachment" at bounding box center [171, 184] width 149 height 33
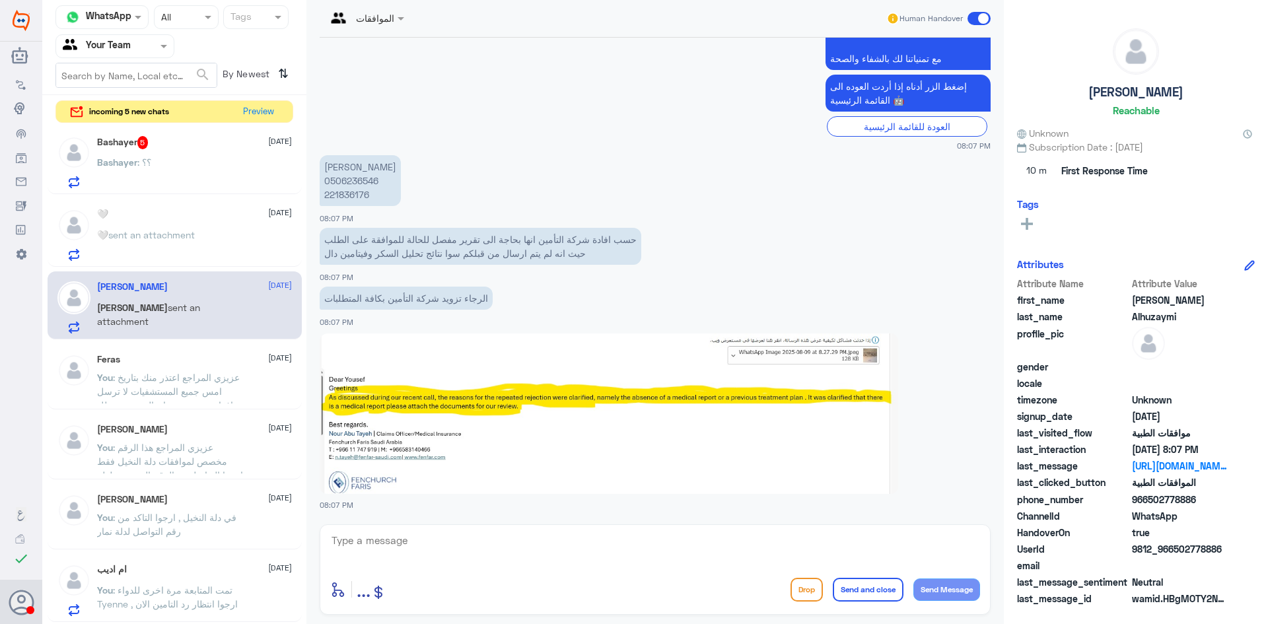
scroll to position [1307, 0]
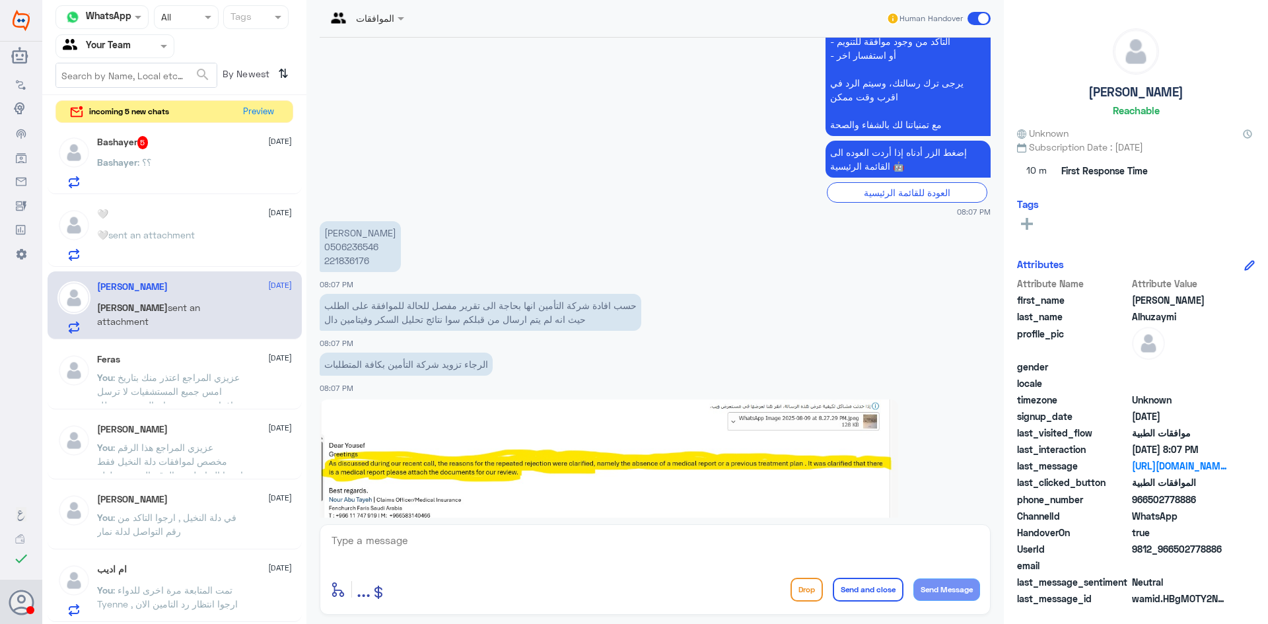
click at [486, 452] on img at bounding box center [609, 480] width 579 height 161
click at [353, 265] on p "مي عبدالله حمدي 0506236546 221836176" at bounding box center [360, 246] width 81 height 51
copy p "221836176"
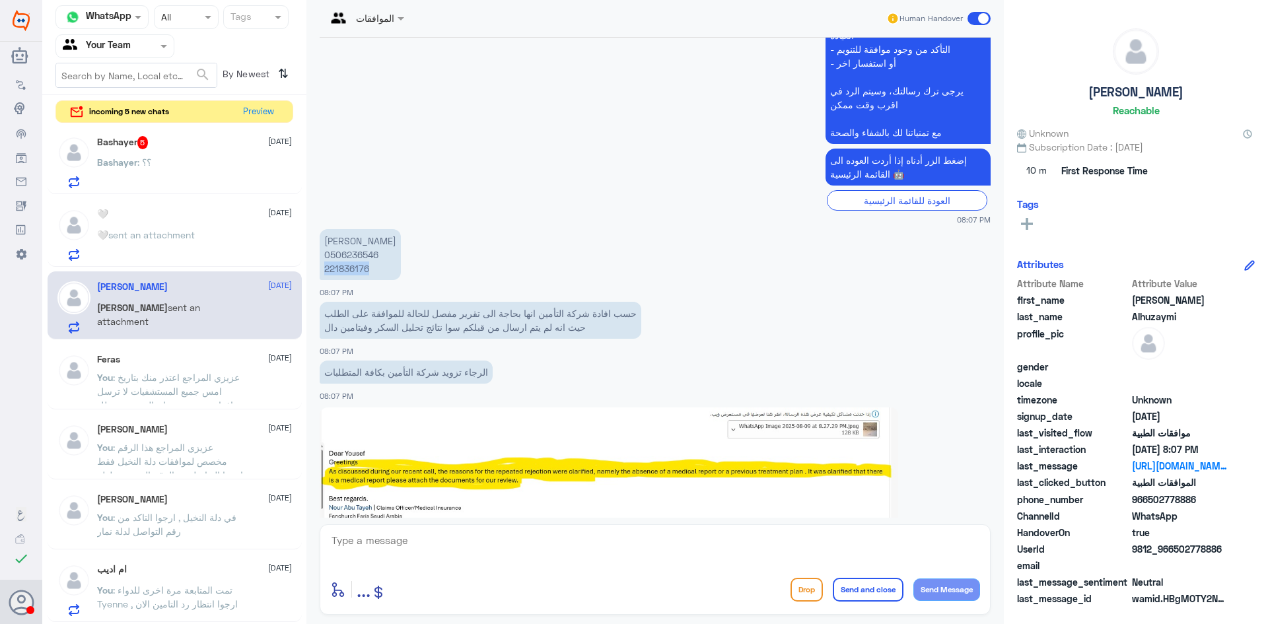
scroll to position [1373, 0]
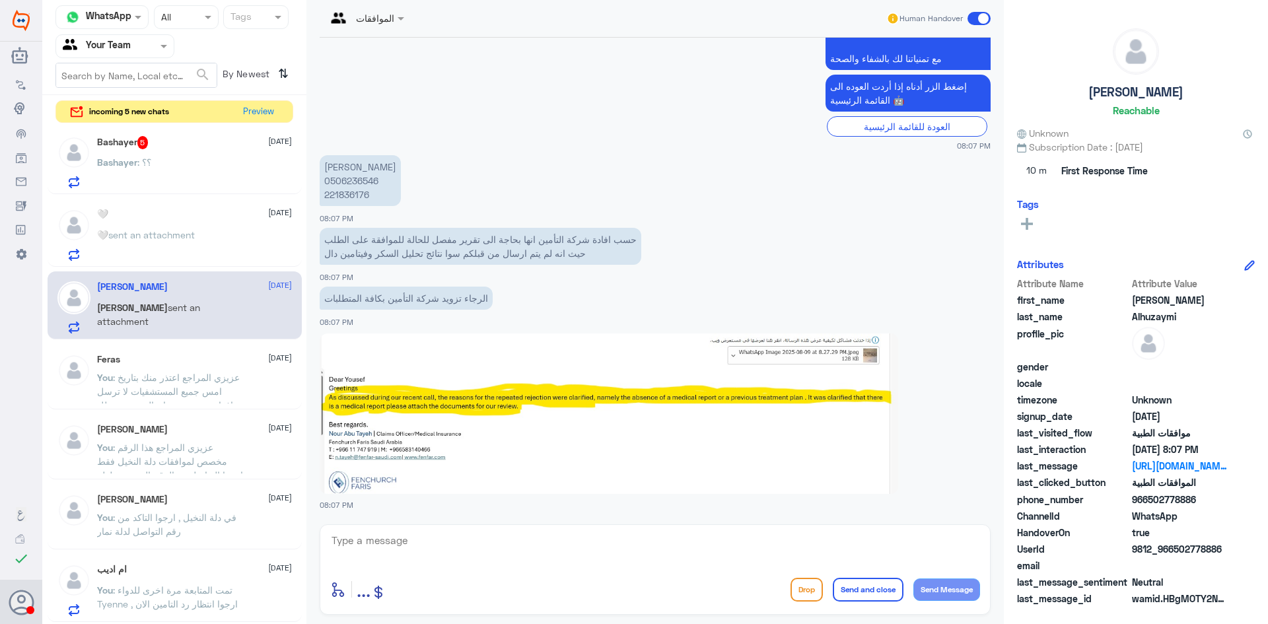
click at [354, 179] on p "مي عبدالله حمدي 0506236546 221836176" at bounding box center [360, 180] width 81 height 51
copy p "0506236546"
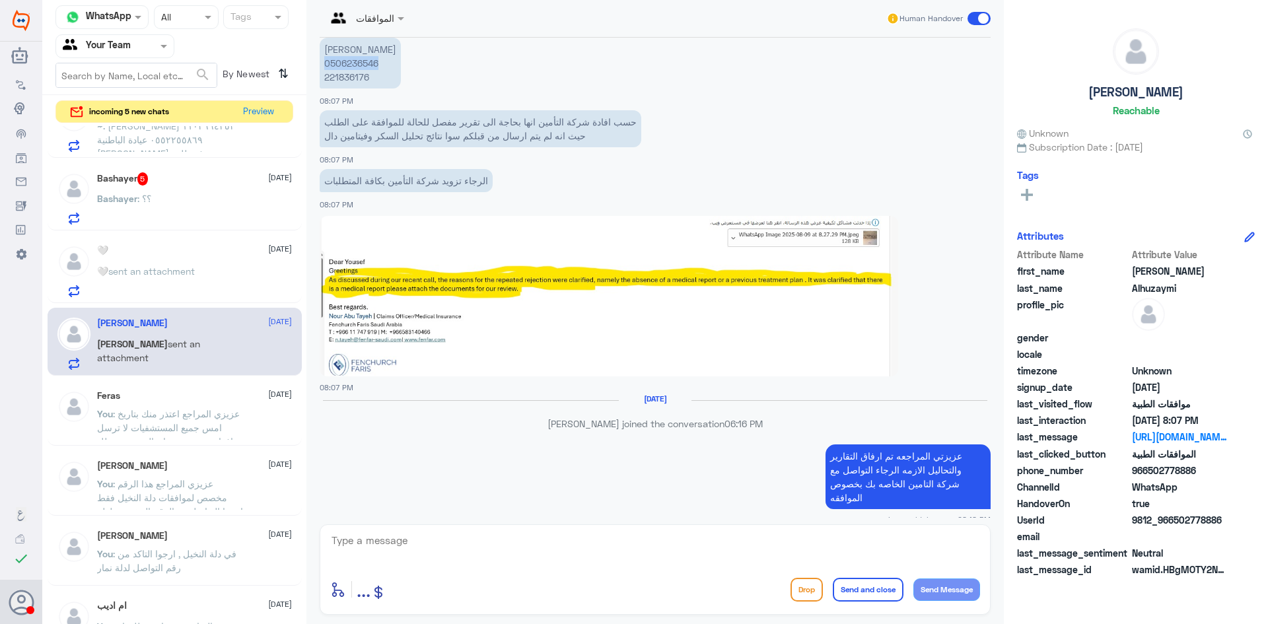
scroll to position [1836, 0]
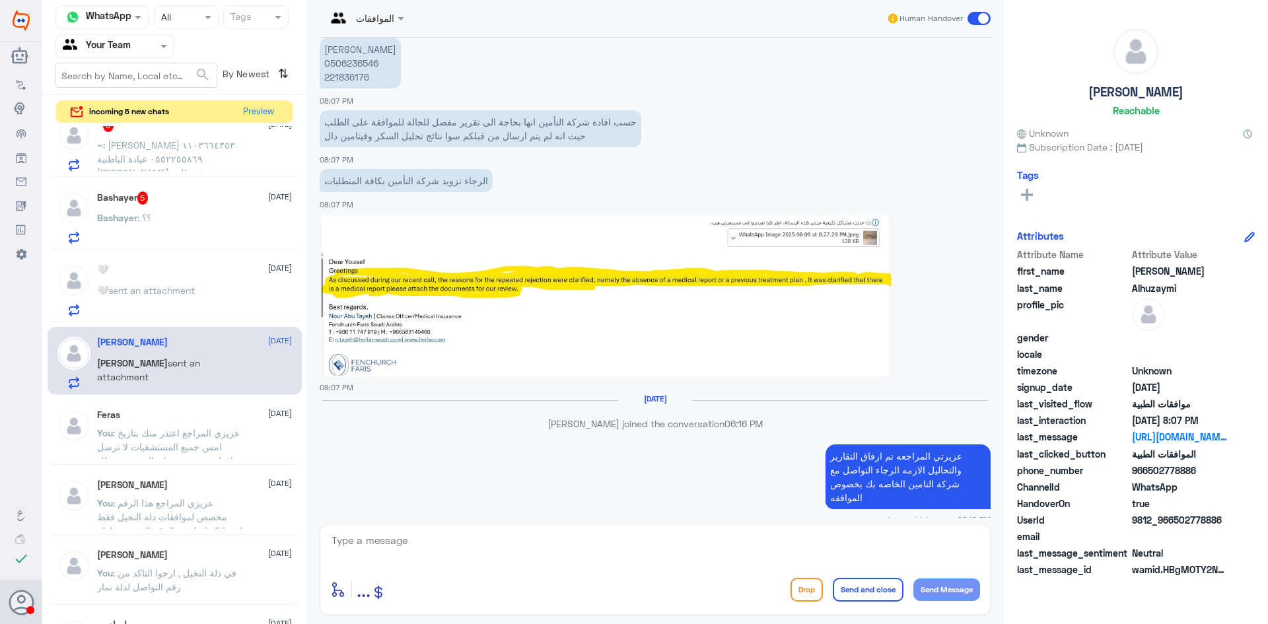
click at [158, 278] on div "🤍 10 August 🤍 sent an attachment" at bounding box center [194, 290] width 195 height 52
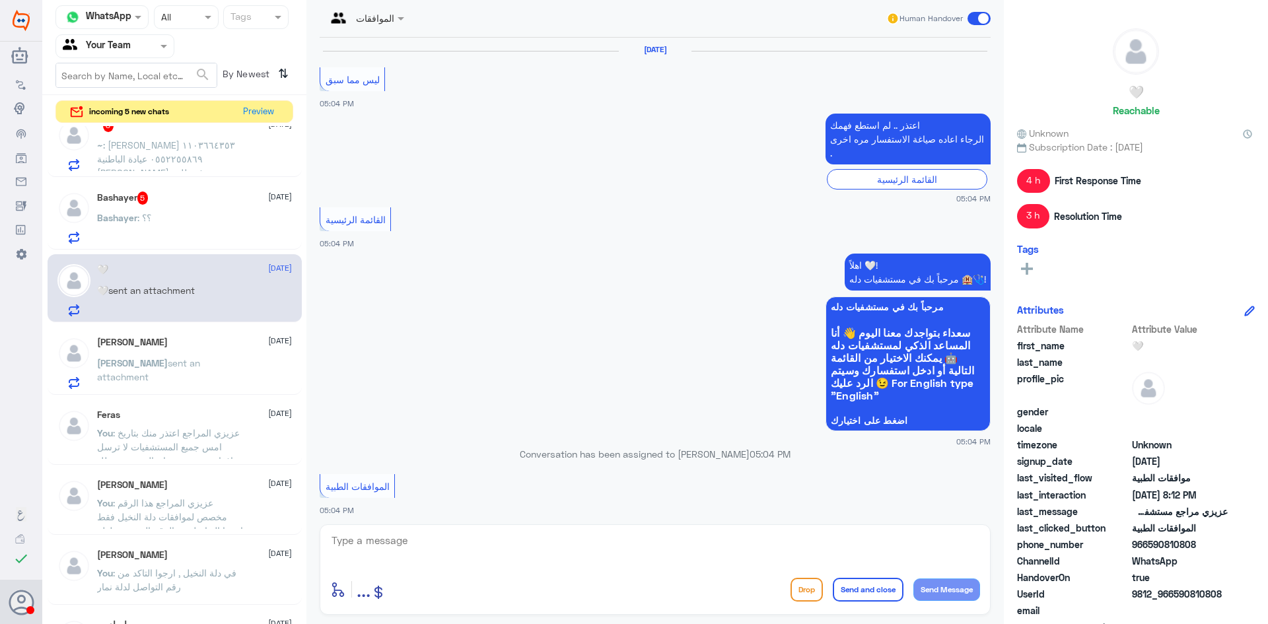
scroll to position [1438, 0]
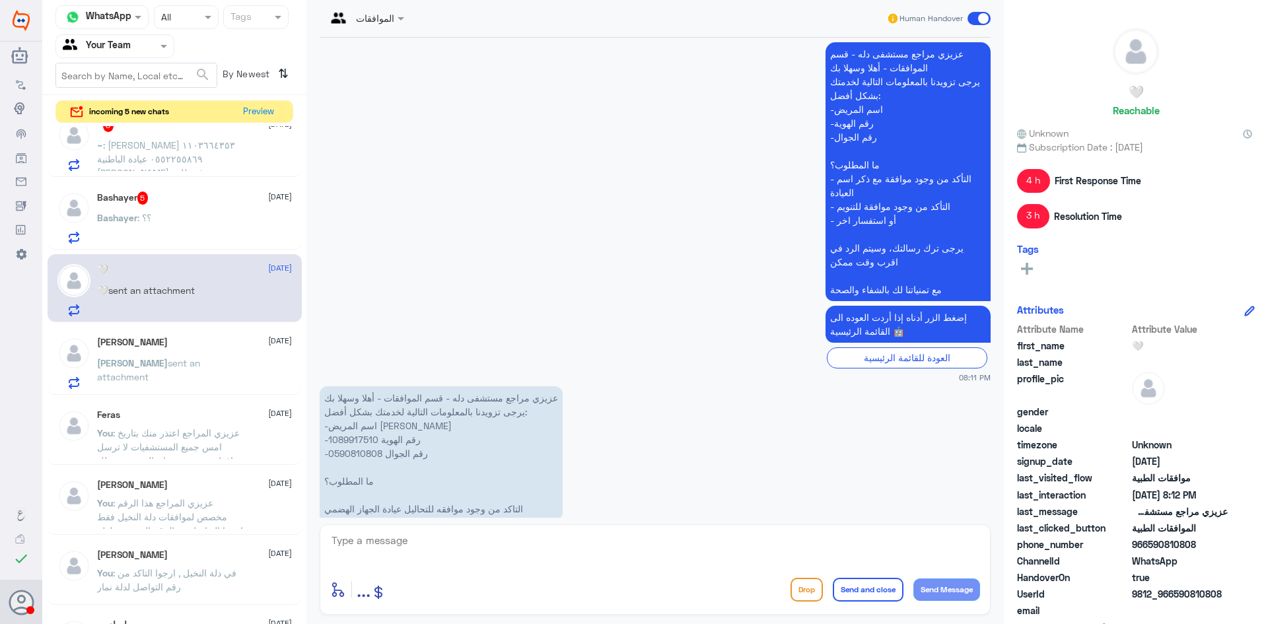
click at [361, 414] on p "عزيزي مراجع مستشفى دله - قسم الموافقات - أهلا وسهلا بك يرجى تزويدنا بالمعلومات …" at bounding box center [441, 453] width 243 height 134
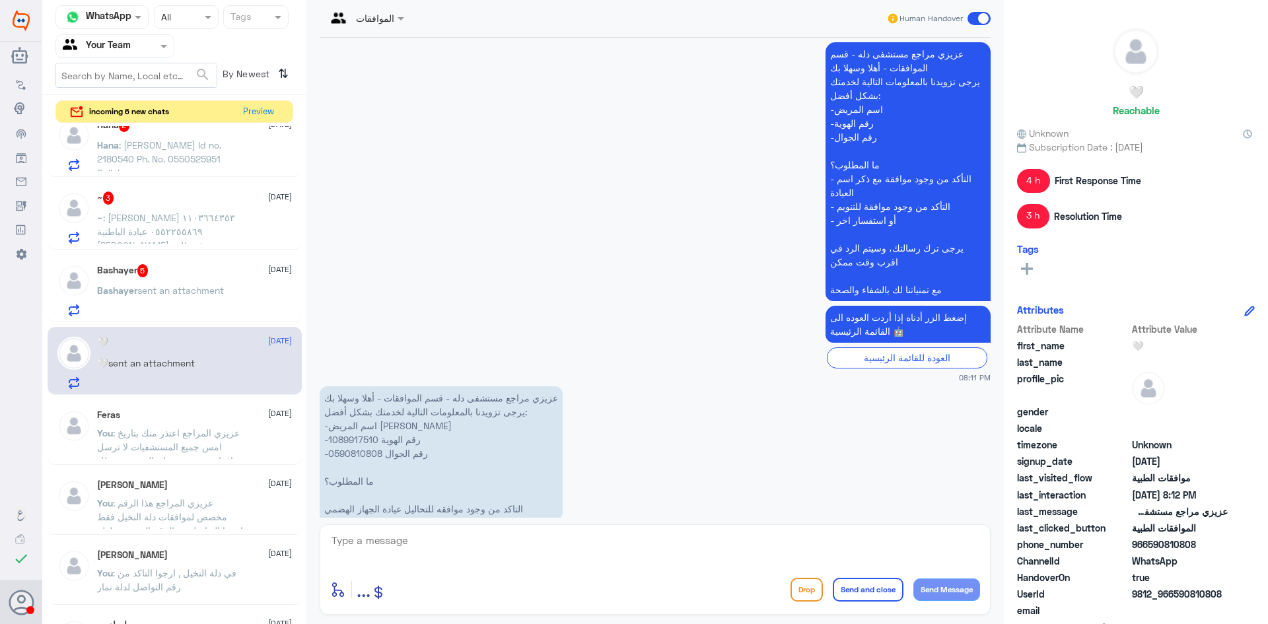
drag, startPoint x: 514, startPoint y: 551, endPoint x: 500, endPoint y: 554, distance: 14.1
click at [514, 551] on textarea at bounding box center [655, 548] width 650 height 32
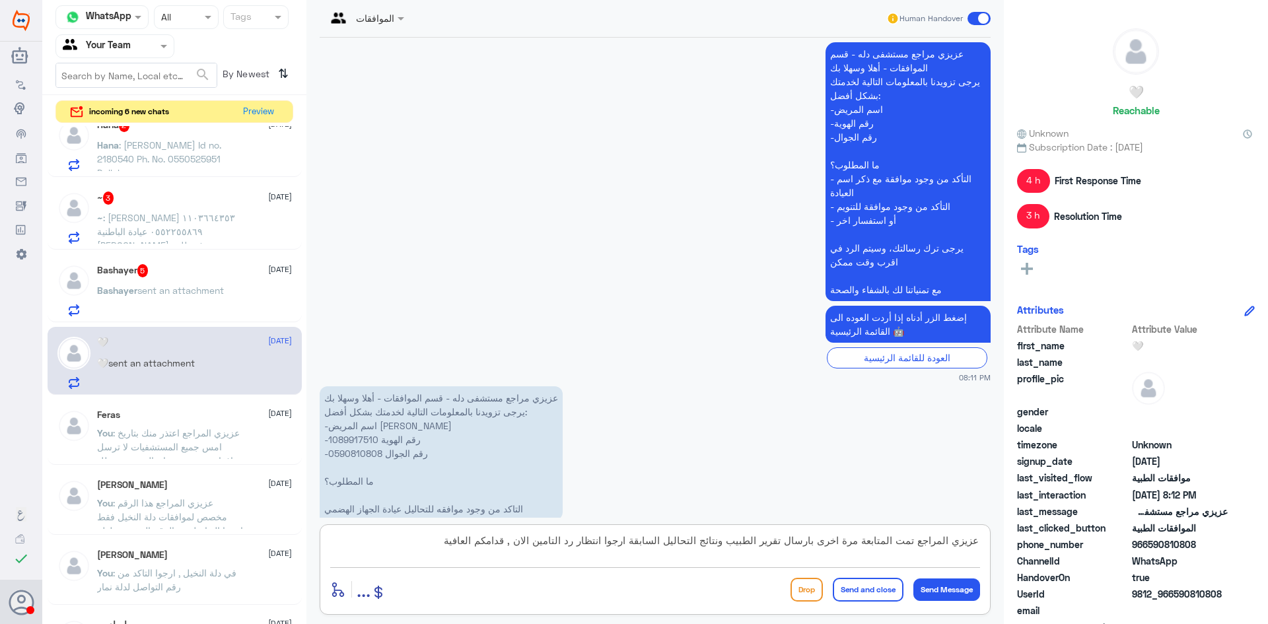
type textarea "عزيزي المراجع تمت المتابعة مرة اخرى بارسال تقرير الطبيب ونتائج التحاليل السابقة…"
click at [853, 590] on button "Send and close" at bounding box center [868, 590] width 71 height 24
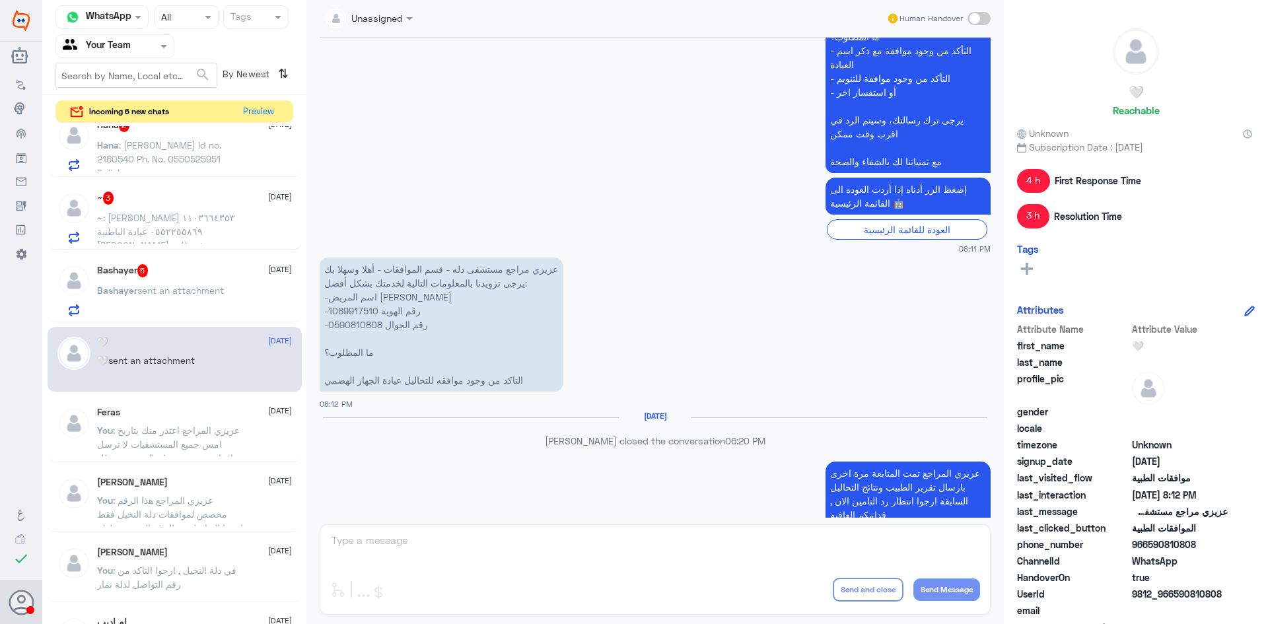
scroll to position [1546, 0]
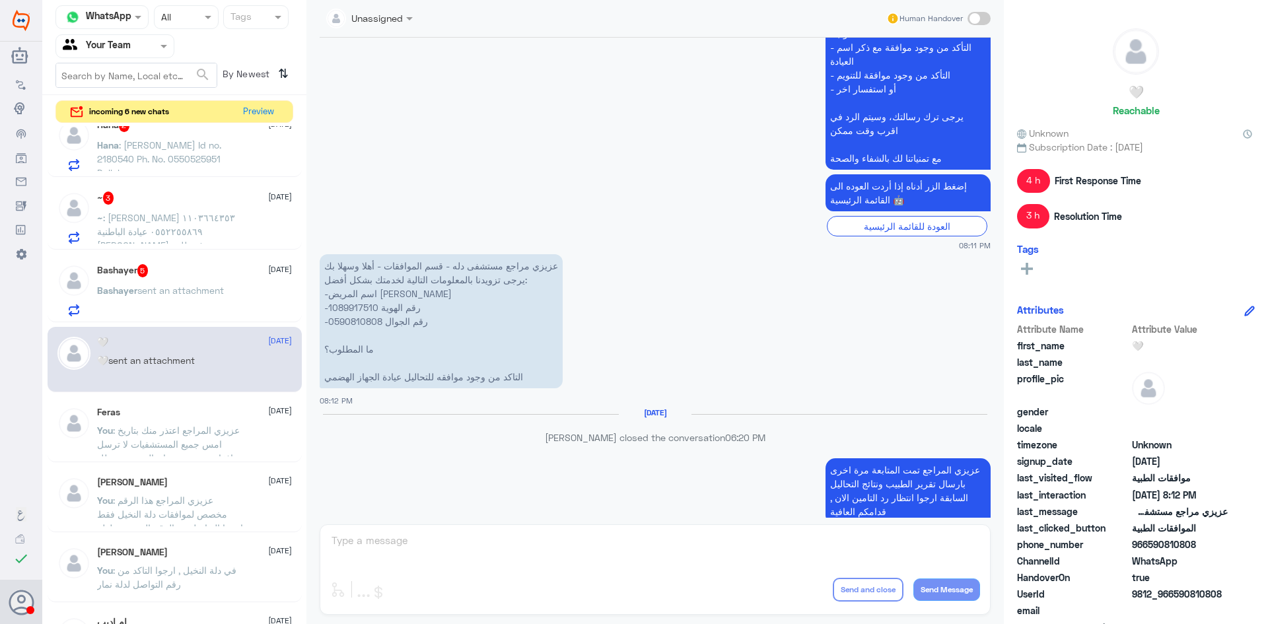
click at [468, 431] on p "Nasser qirnas closed the conversation 06:20 PM" at bounding box center [655, 438] width 671 height 14
click at [218, 299] on p "Bashayer sent an attachment" at bounding box center [160, 299] width 127 height 33
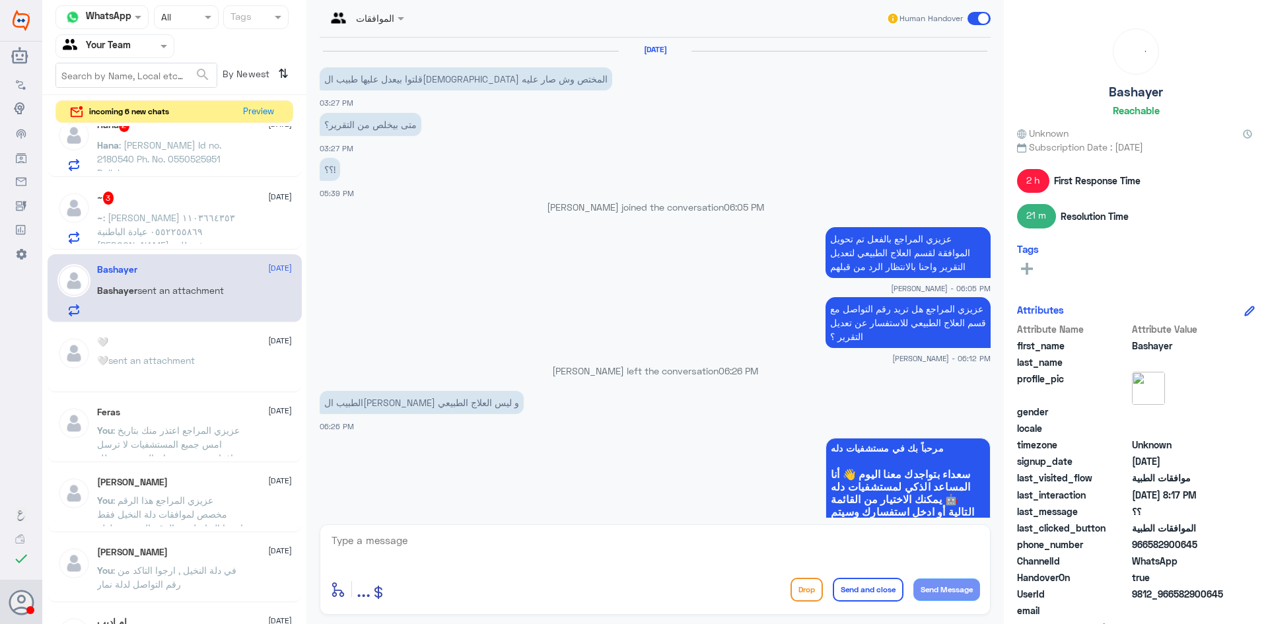
scroll to position [1075, 0]
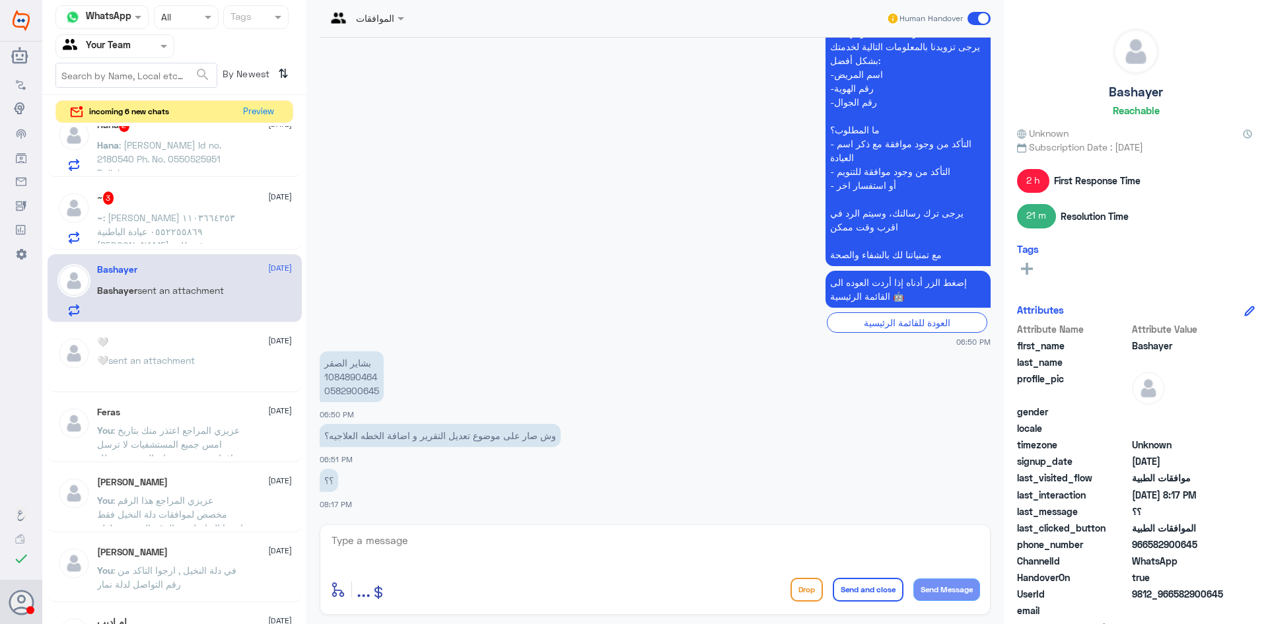
click at [363, 381] on p "بشاير الصقر 1084890464 0582900645" at bounding box center [352, 376] width 64 height 51
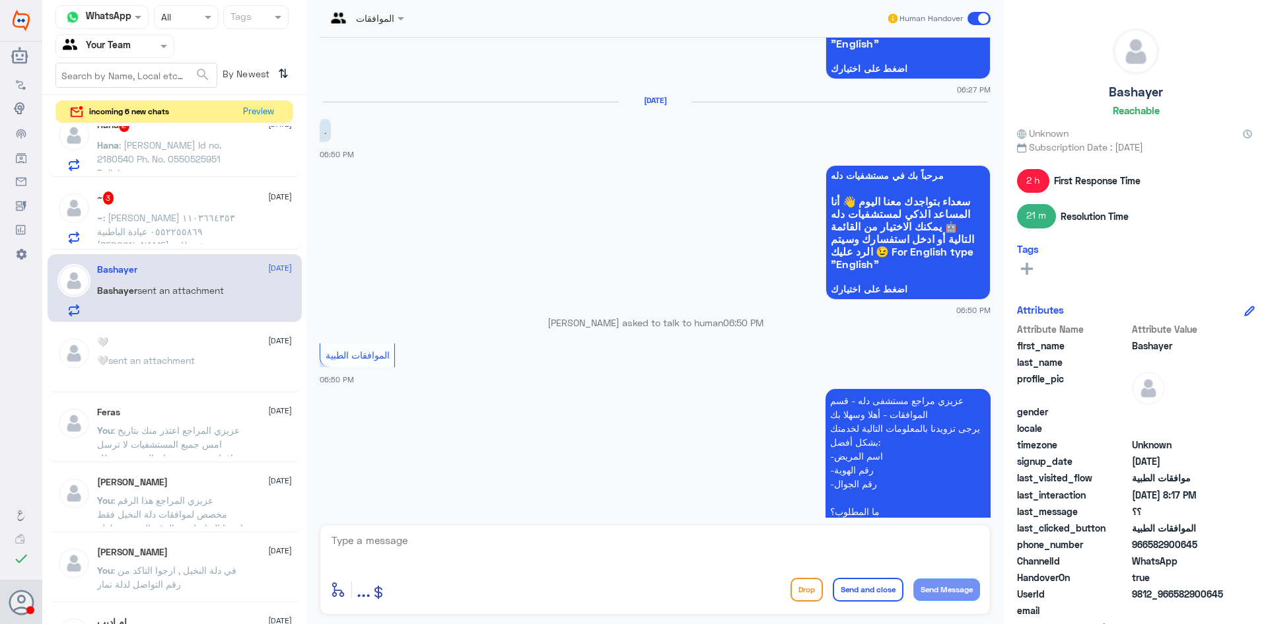
scroll to position [2408, 0]
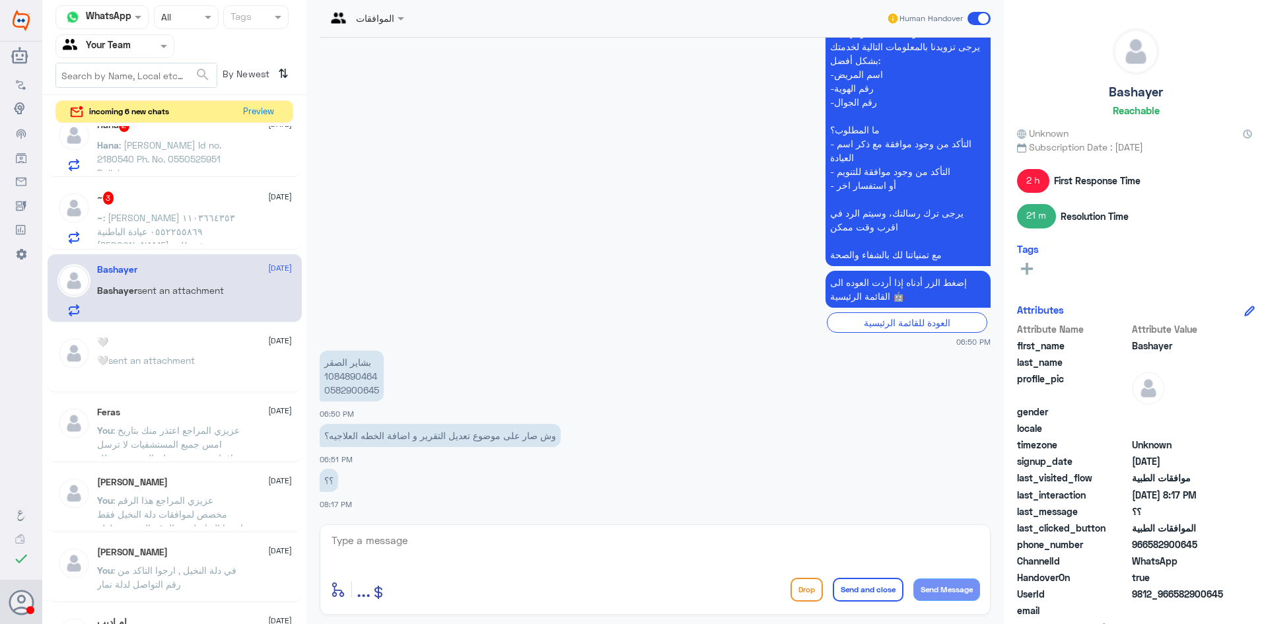
click at [182, 193] on div "~ 3 10 August" at bounding box center [194, 198] width 195 height 13
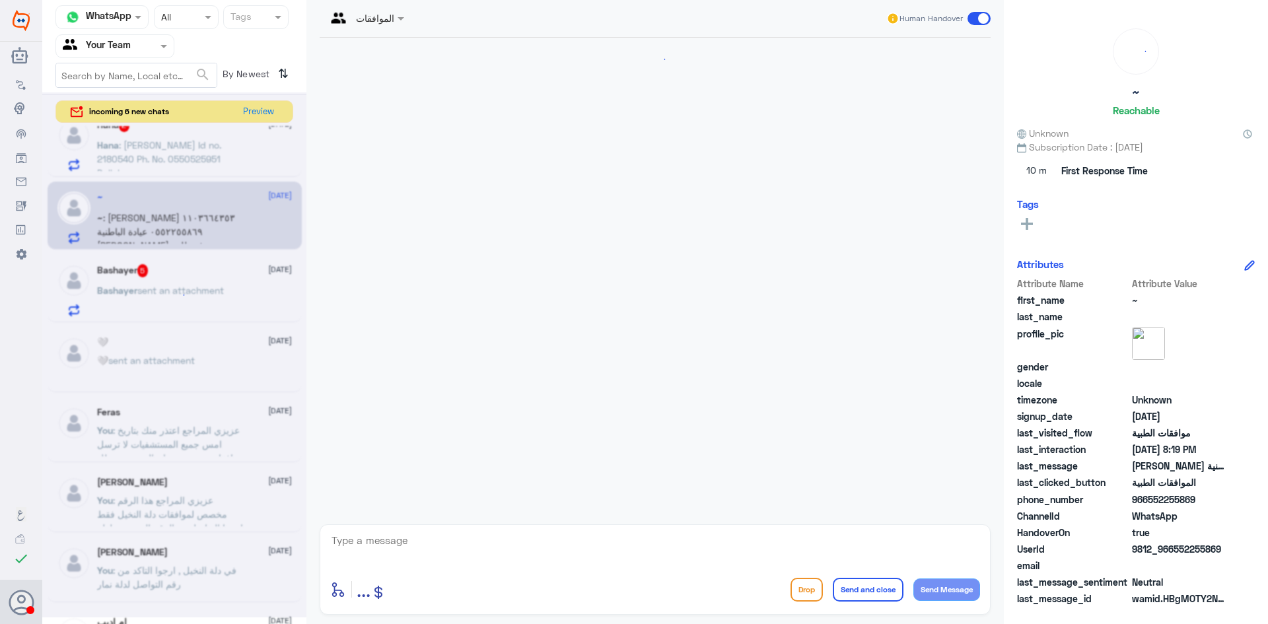
scroll to position [268, 0]
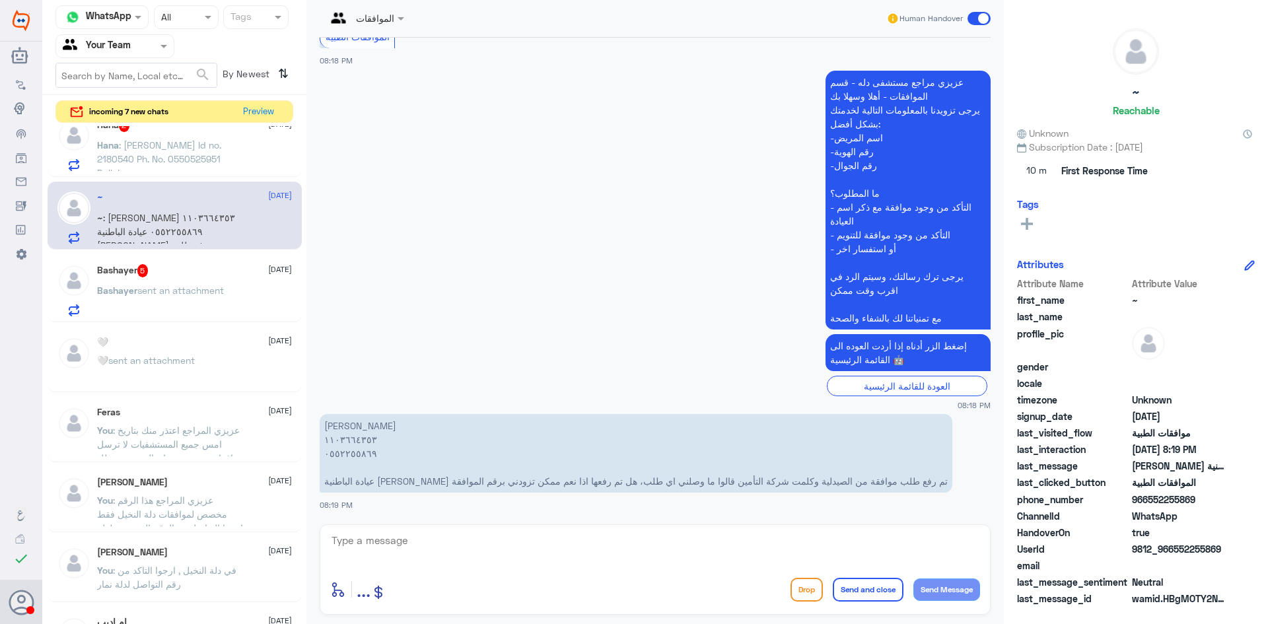
click at [719, 540] on textarea at bounding box center [655, 548] width 650 height 32
paste textarea "عزيزي المراجع اعتذر منك بتاريخ امس جميع المستشفيات لا ترسل موافقات , منصة ضمان …"
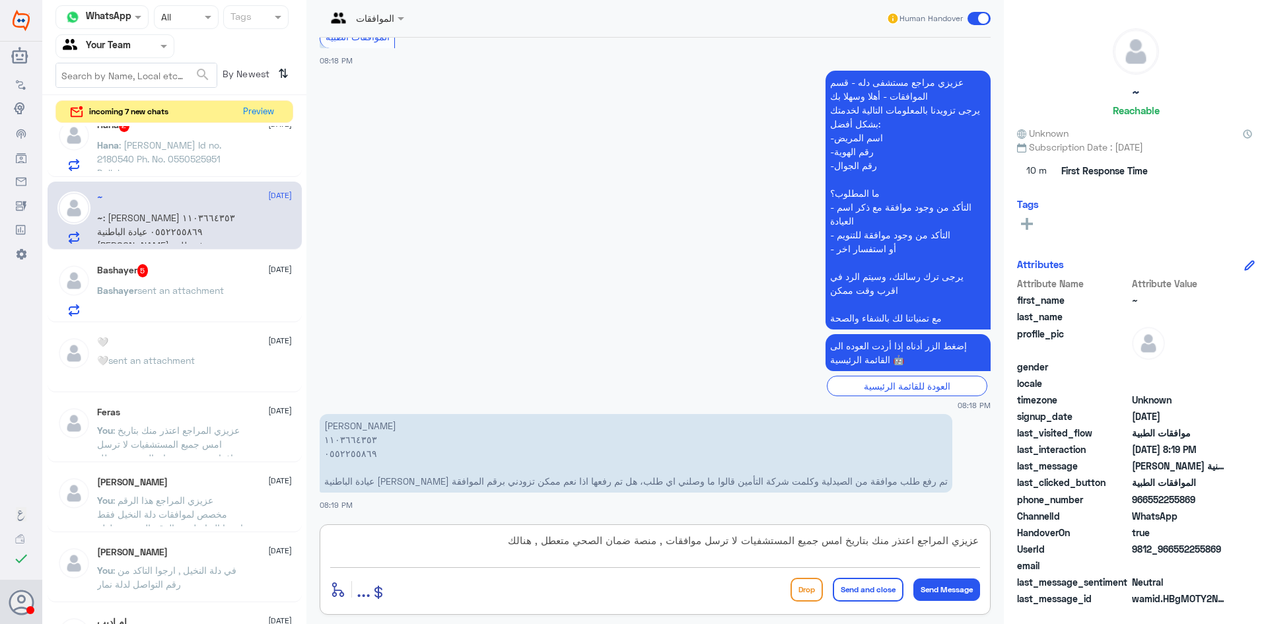
drag, startPoint x: 720, startPoint y: 540, endPoint x: 733, endPoint y: 496, distance: 45.4
click at [733, 496] on div "الموافقات Human Handover 10 Aug 2025 . 08:17 PM مرحباً بك في مستشفيات دله سعداء…" at bounding box center [655, 314] width 698 height 628
click at [711, 550] on textarea "عزيزي المراجع اعتذر منك بتاريخ امس جميع المستشفيات لا ترسل موافقات , منصة ضمان …" at bounding box center [655, 548] width 650 height 32
drag, startPoint x: 676, startPoint y: 541, endPoint x: 1071, endPoint y: 537, distance: 394.3
click at [1071, 537] on div "Channel WhatsApp Status × All Tags Agent Filter Your Team search By Newest ⇅ in…" at bounding box center [655, 314] width 1226 height 628
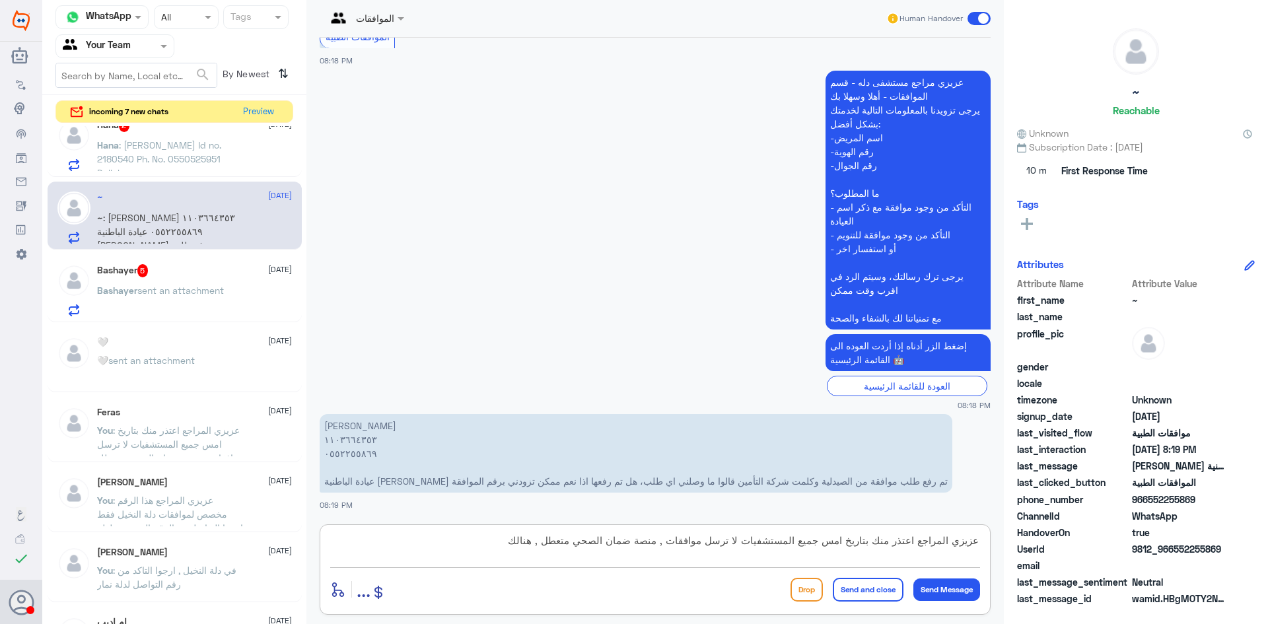
paste textarea ", منصة ضمان الصحي متعطل"
click at [372, 543] on textarea "عزيزي المراجع اعتذر منك بتاريخ امس جميع المستشفيات لا ترسل موافقات , منصة ضمان …" at bounding box center [655, 548] width 650 height 32
type textarea "عزيزي المراجع اعتذر منك بتاريخ امس جميع المستشفيات لا ترسل موافقات , منصة ضمان …"
click at [872, 593] on button "Send and close" at bounding box center [868, 590] width 71 height 24
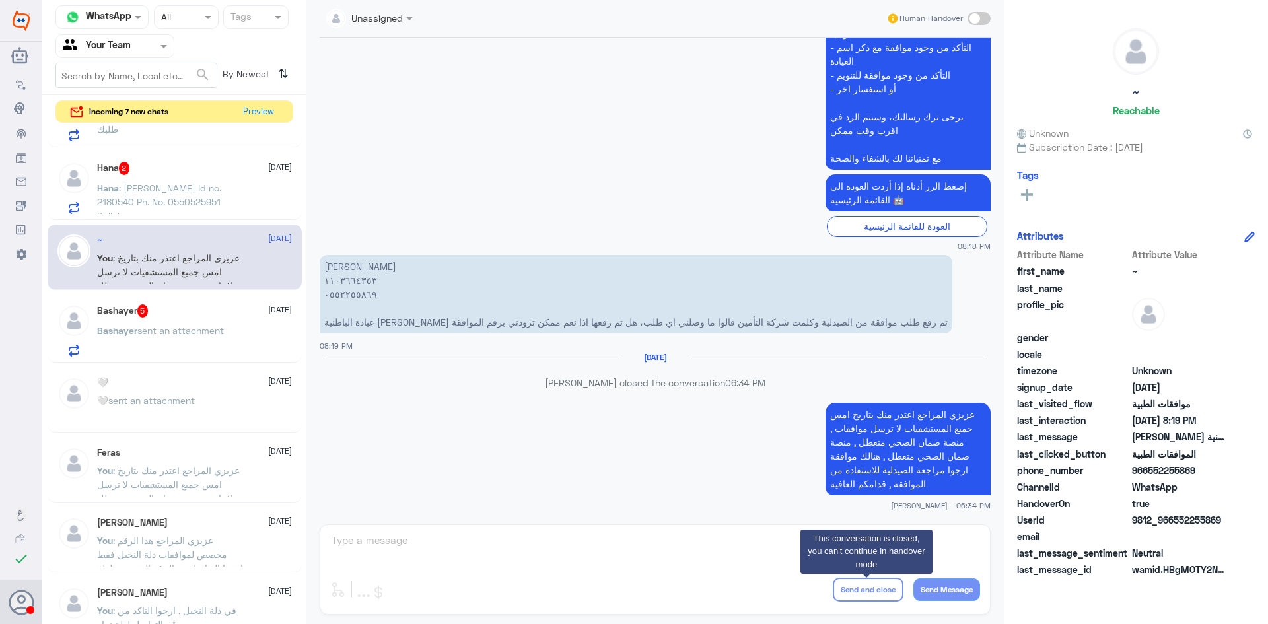
scroll to position [1770, 0]
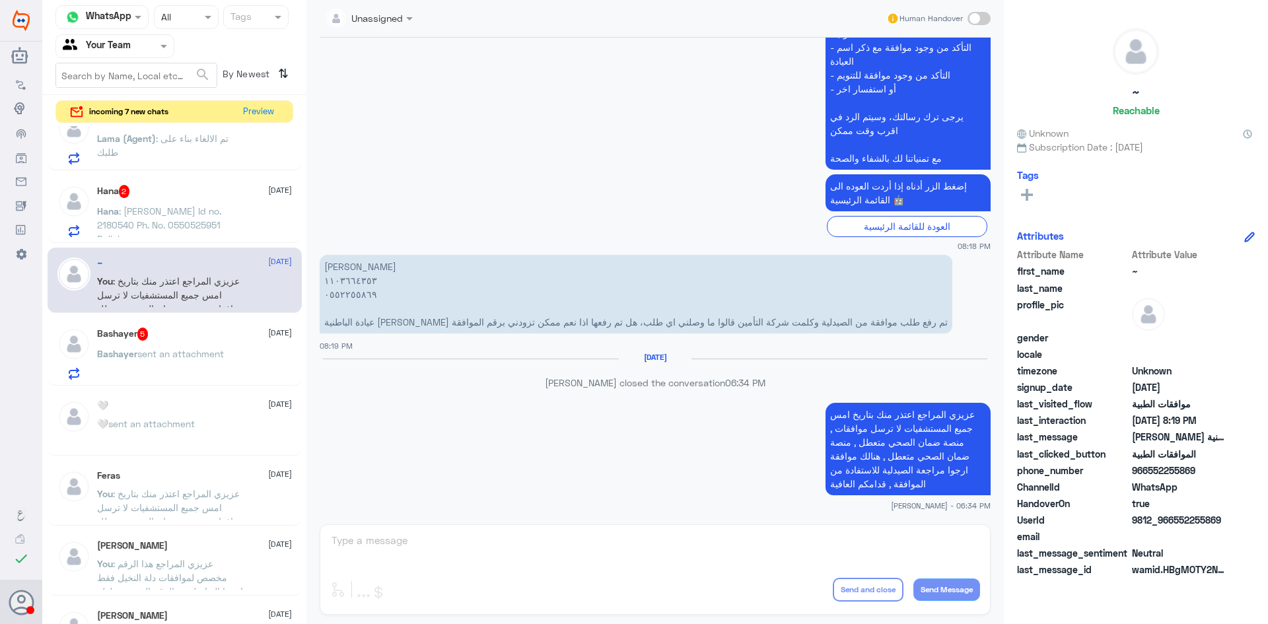
click at [225, 231] on p "Hana : Mujahid Hussain Id no. 2180540 Ph. No. 0550525951 Dallah namar" at bounding box center [171, 220] width 149 height 33
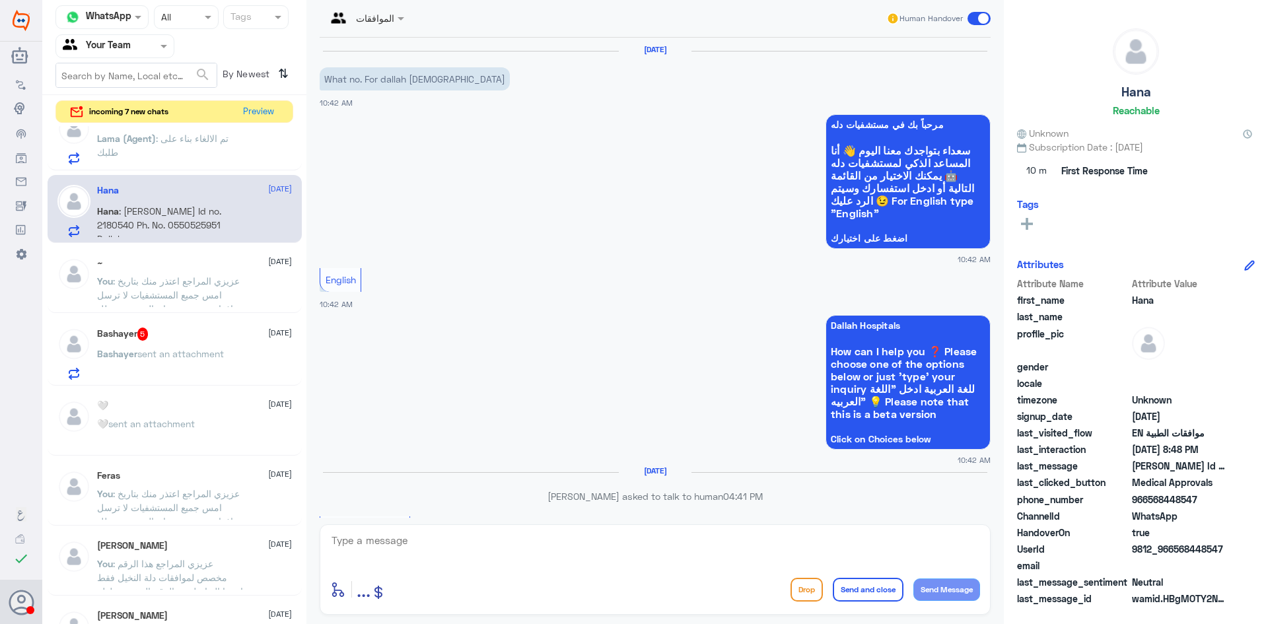
scroll to position [1320, 0]
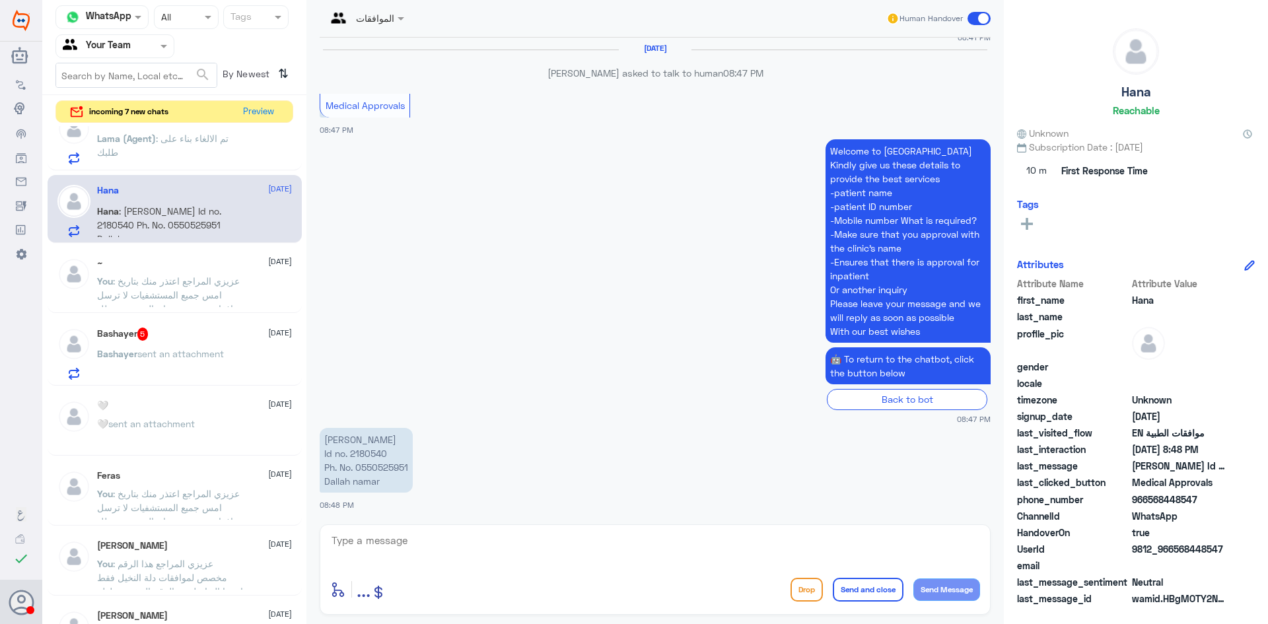
click at [386, 550] on textarea at bounding box center [655, 548] width 650 height 32
click at [378, 454] on p "Mujahid Hussain Id no. 2180540 Ph. No. 0550525951 Dallah namar" at bounding box center [366, 460] width 93 height 65
click at [476, 547] on textarea at bounding box center [655, 548] width 650 height 32
click at [927, 540] on textarea "dear patient , i apologize this number for approval department in dallah alnkhi…" at bounding box center [655, 548] width 650 height 32
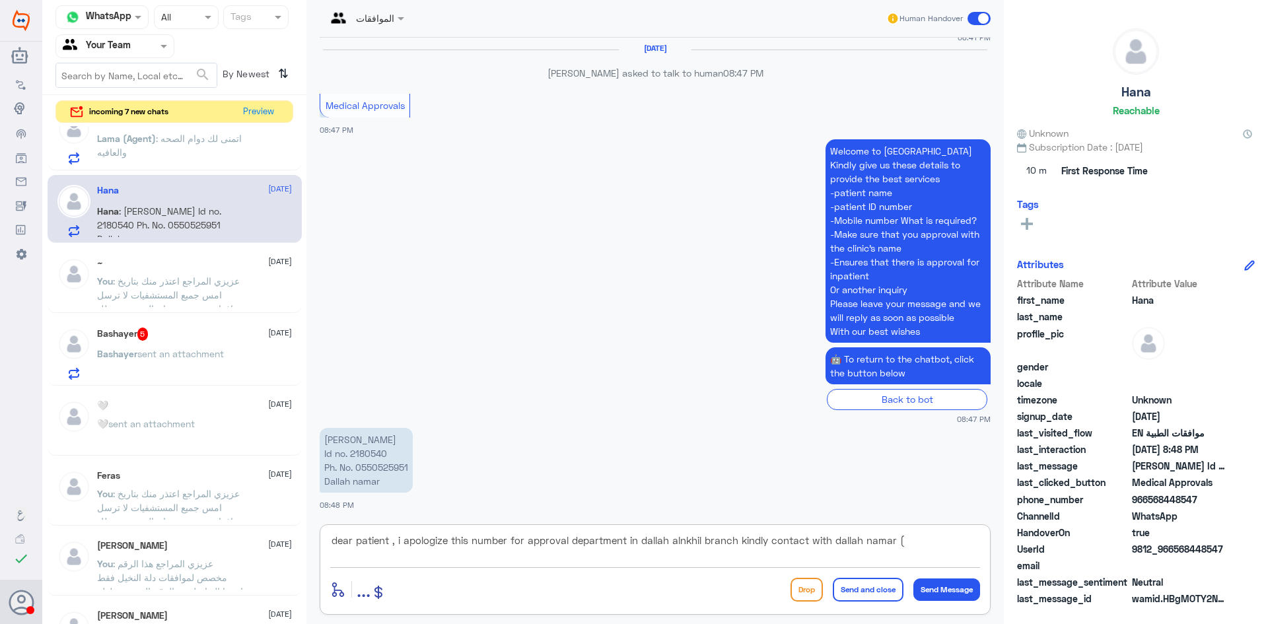
drag, startPoint x: 909, startPoint y: 547, endPoint x: 894, endPoint y: 544, distance: 14.9
click at [894, 544] on textarea "dear patient , i apologize this number for approval department in dallah alnkhi…" at bounding box center [655, 548] width 650 height 32
paste textarea "0112995140 , 0546022896 )"
type textarea "dear patient , i apologize this number for approval department in dallah alnkhi…"
click at [894, 589] on button "Send and close" at bounding box center [868, 590] width 71 height 24
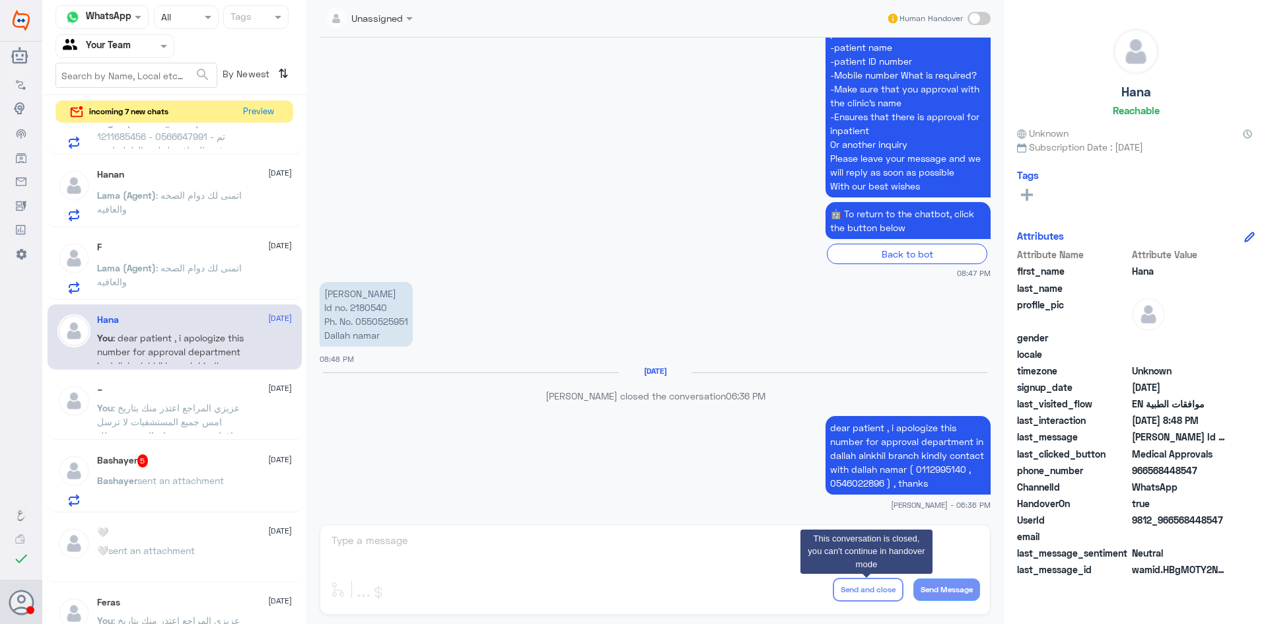
scroll to position [1638, 0]
click at [186, 284] on p "Lama (Agent) : اتمنى لك دوام الصحه والعافيه" at bounding box center [171, 280] width 149 height 33
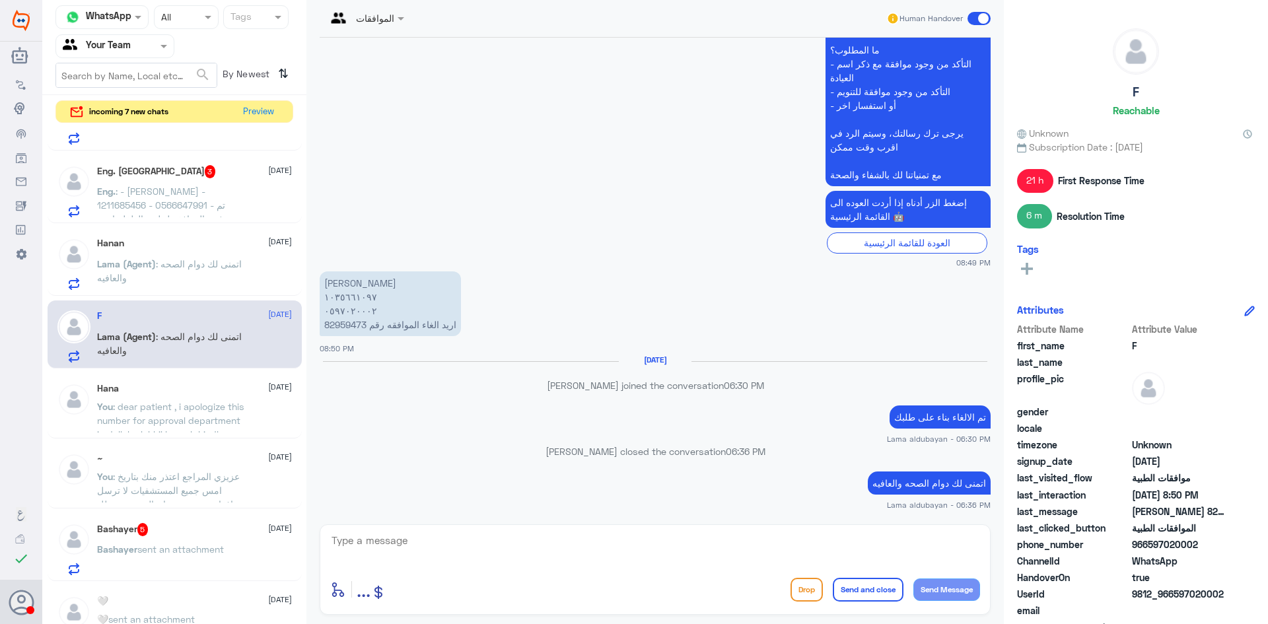
scroll to position [1506, 0]
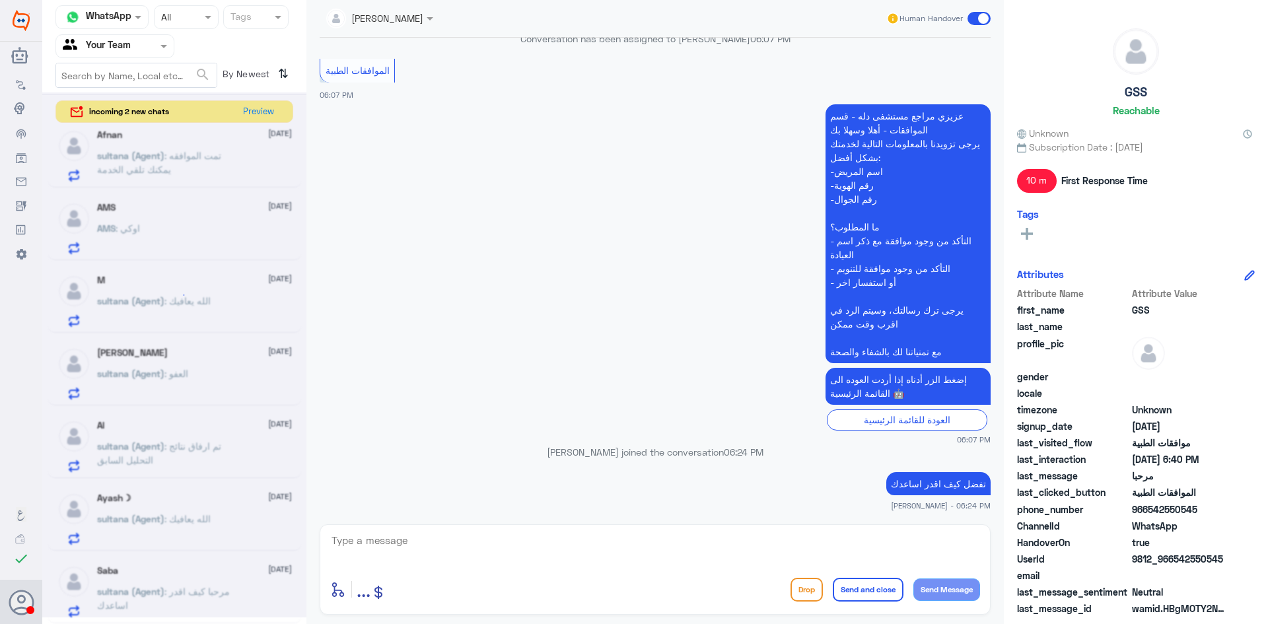
scroll to position [7, 0]
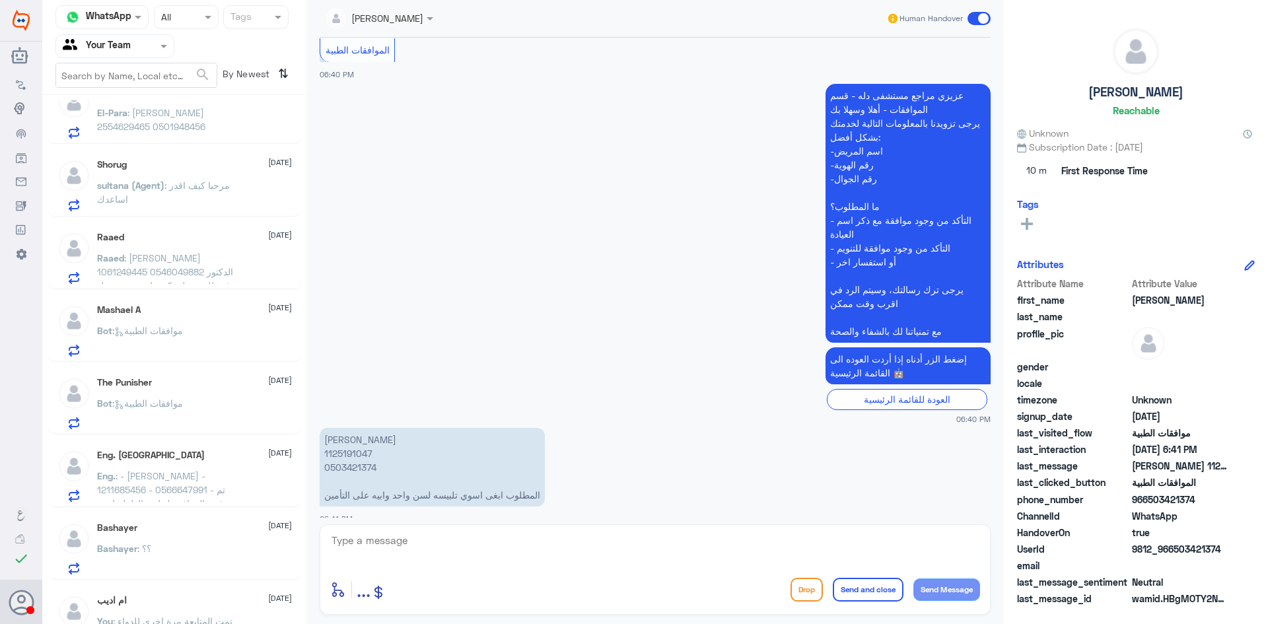
scroll to position [2310, 0]
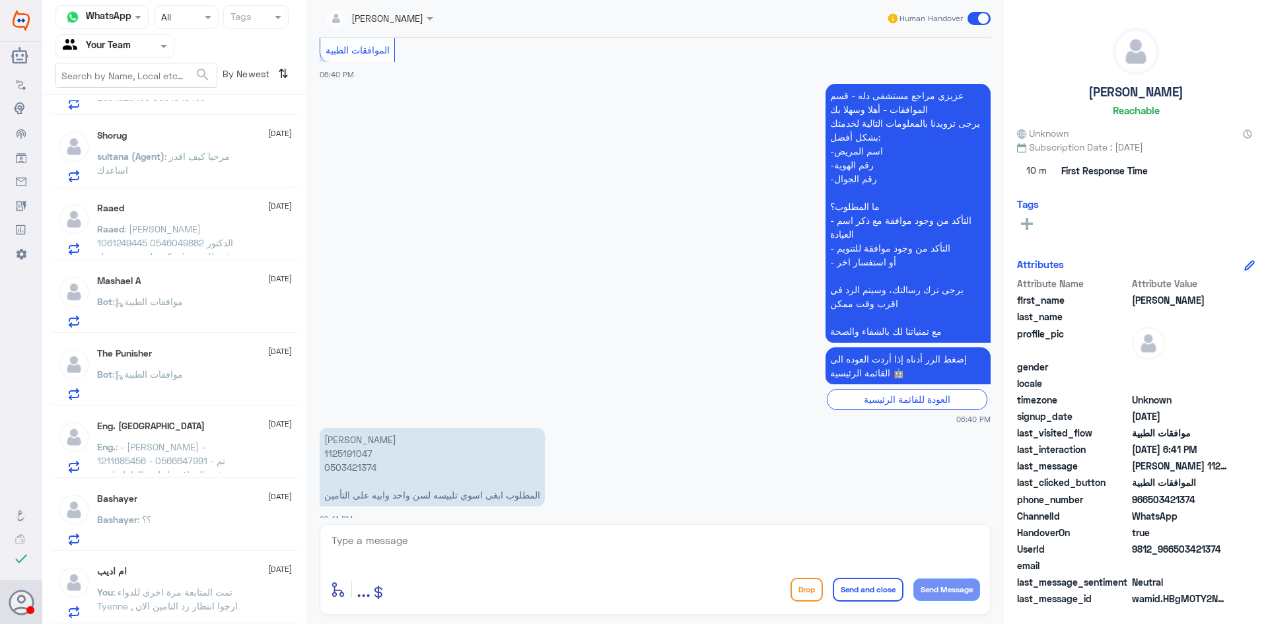
click at [244, 295] on div "[PERSON_NAME] A [DATE] Bot : موافقات الطبية" at bounding box center [194, 301] width 195 height 52
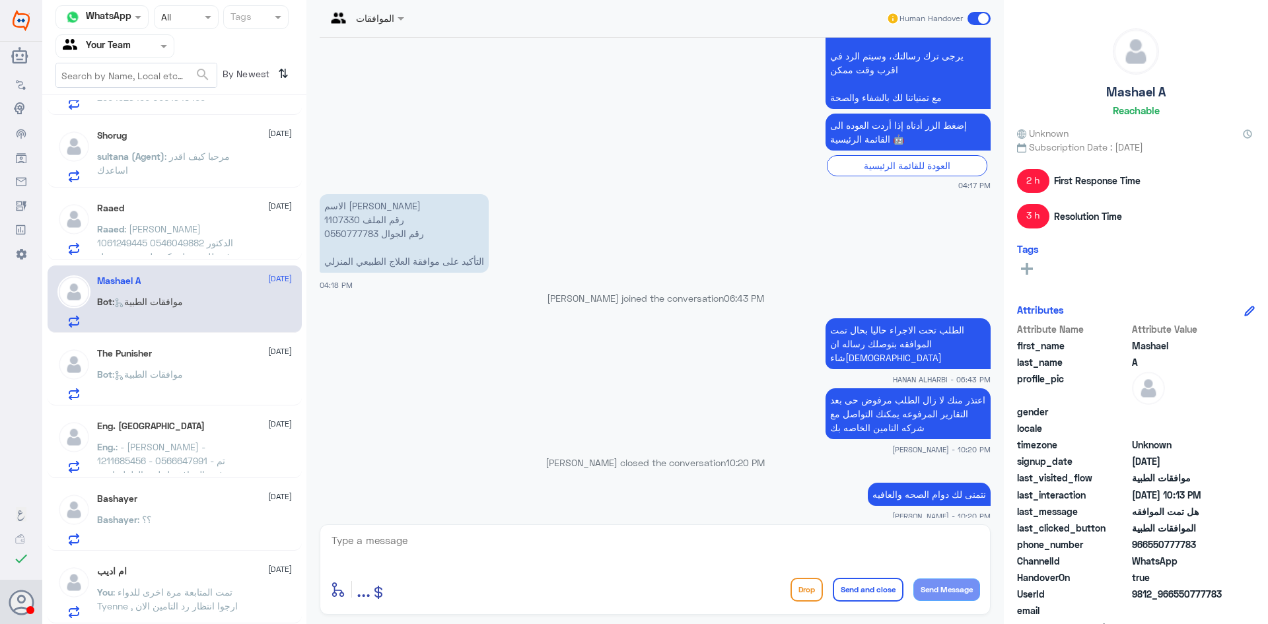
scroll to position [250, 0]
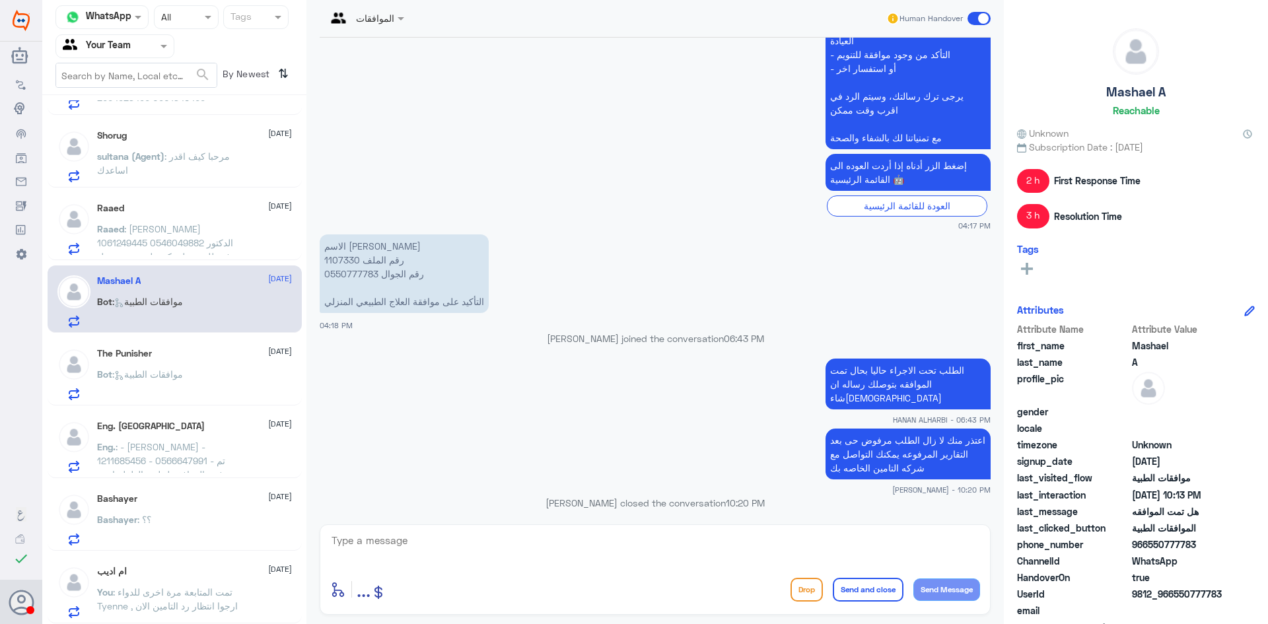
click at [340, 258] on p "الاسم [PERSON_NAME] رقم الملف 1107330 0550777783 رقم الجوال التأكيد على موافقة …" at bounding box center [404, 273] width 169 height 79
copy p "1107330"
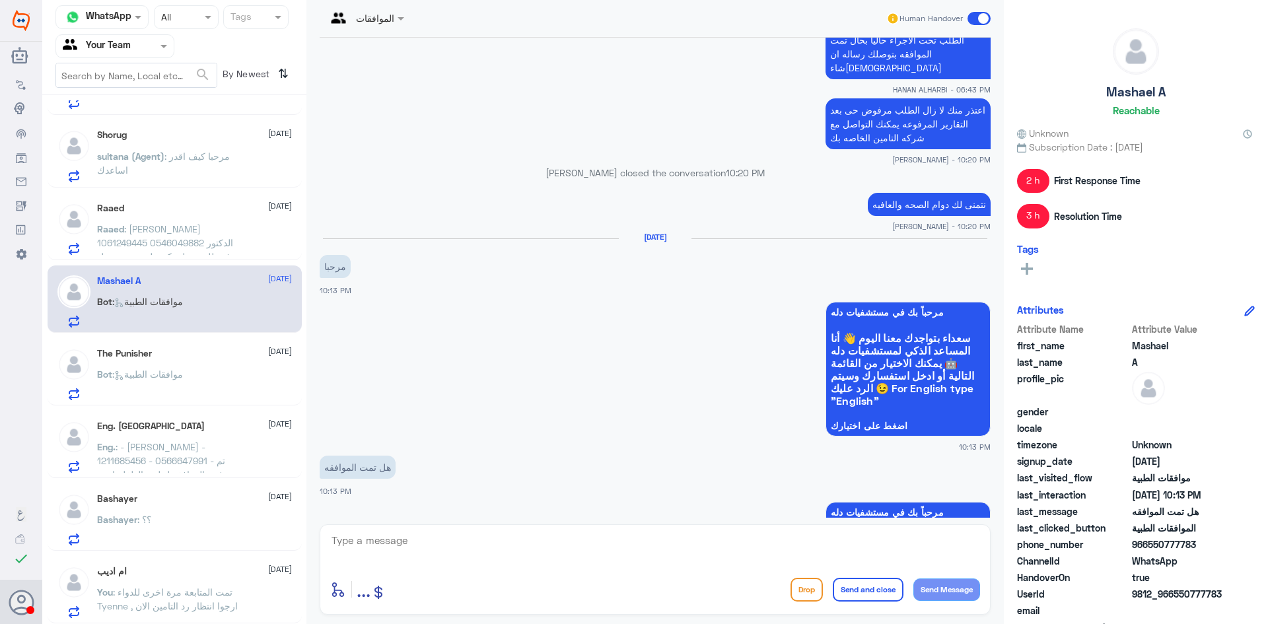
scroll to position [1307, 0]
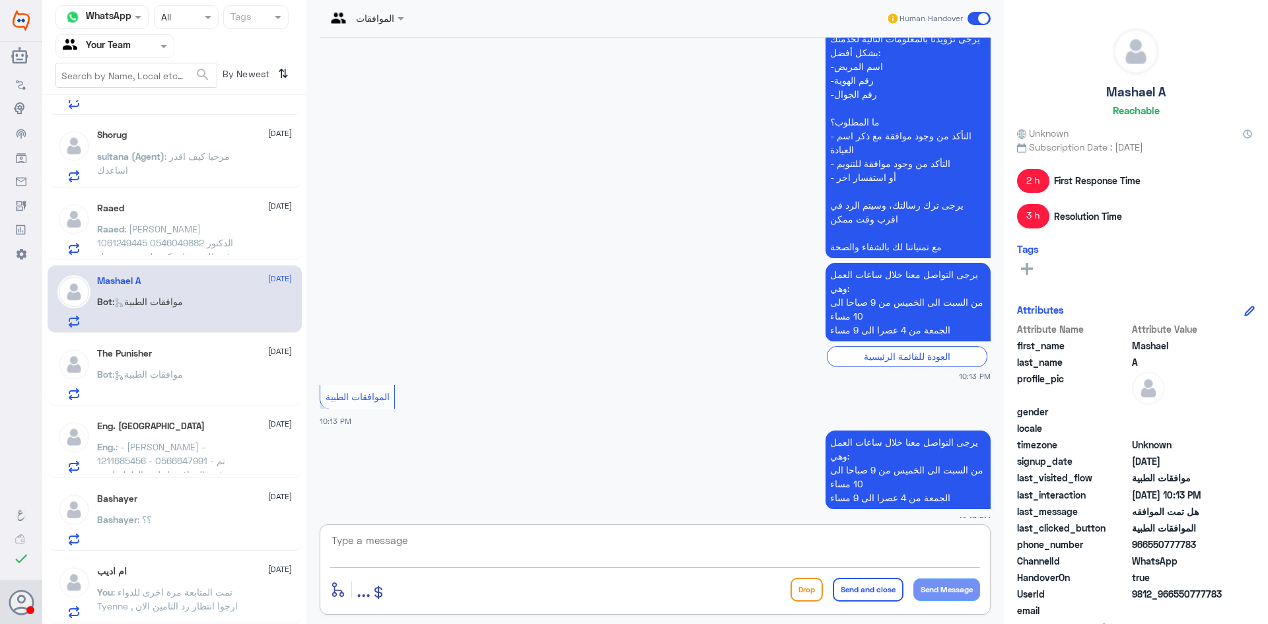
click at [610, 537] on textarea at bounding box center [655, 548] width 650 height 32
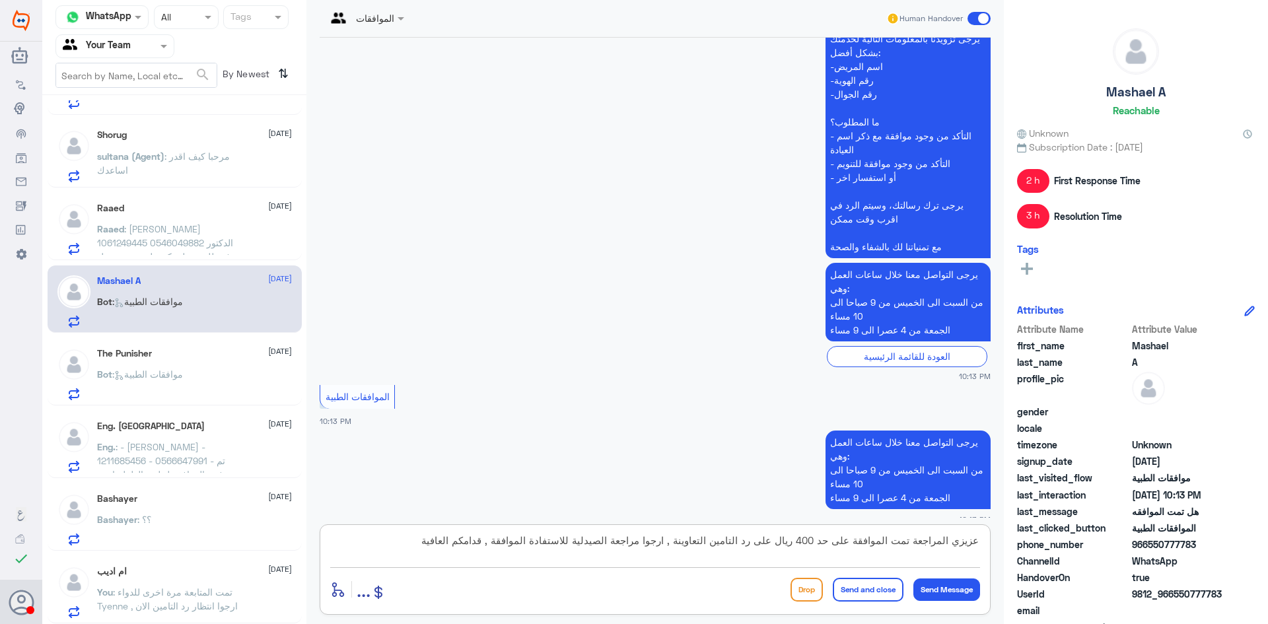
type textarea "عزيزي المراجعة تمت الموافقة على حد 400 ريال على رد التامين التعاوينة , ارجوا مر…"
click at [847, 595] on button "Send and close" at bounding box center [868, 590] width 71 height 24
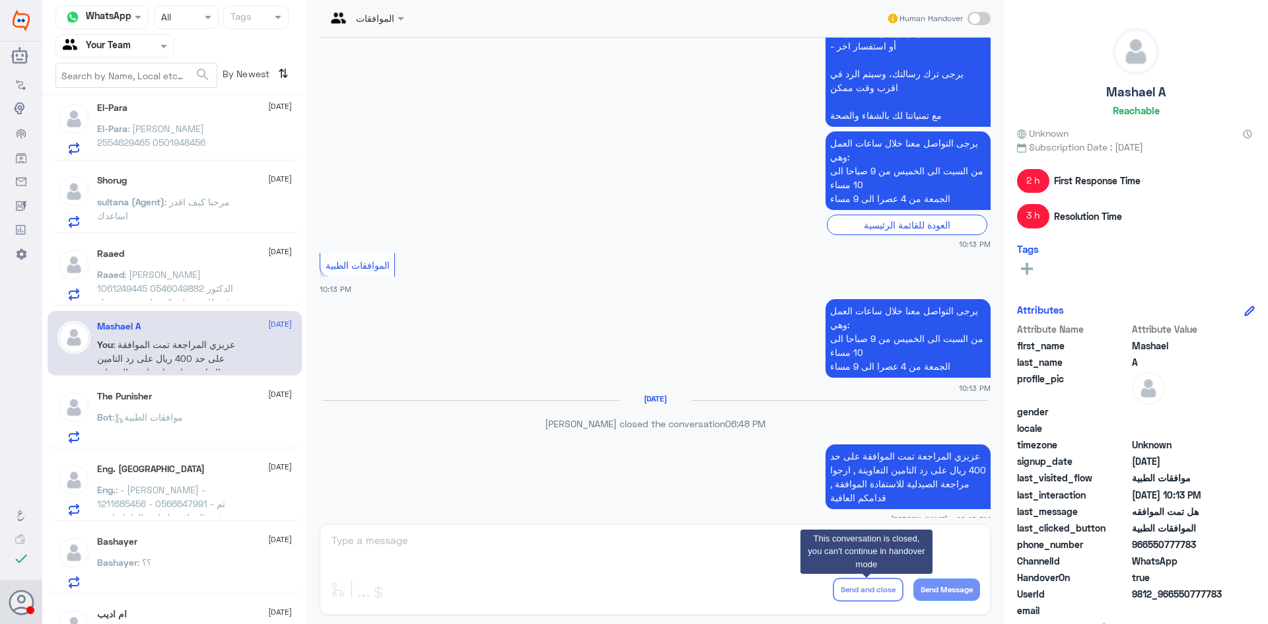
scroll to position [2239, 0]
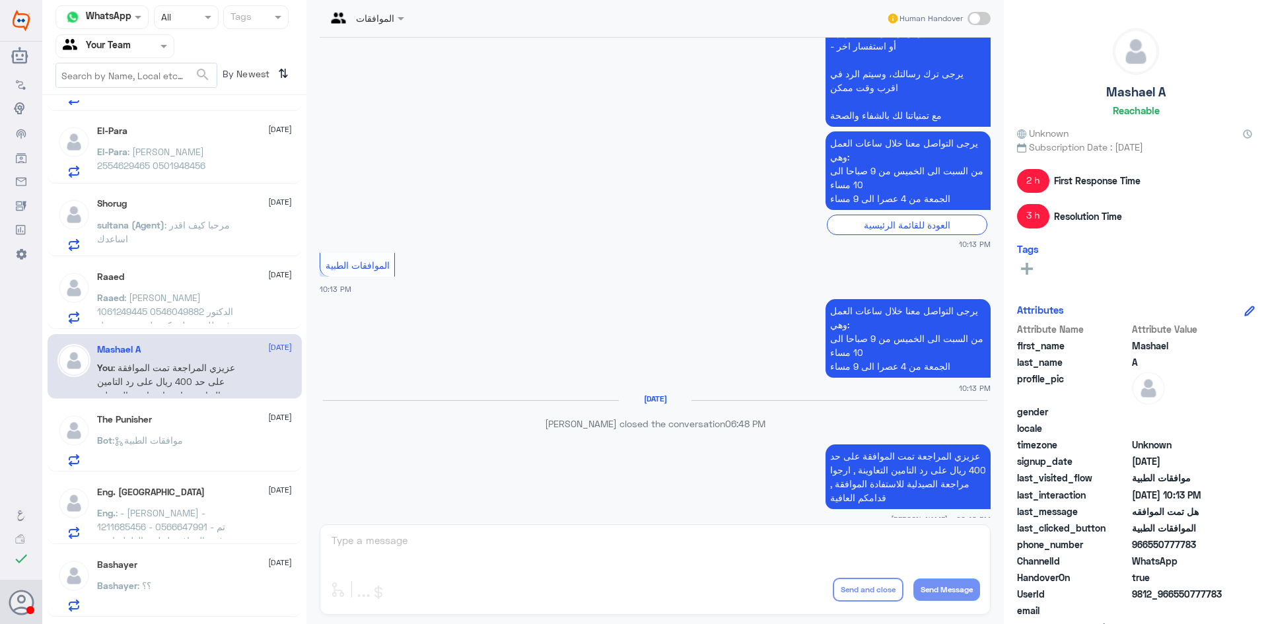
click at [181, 312] on span ": رائد دغيم المطيري 1061249445 0546049882 الدكتور رفع طلب عملية كم علي نسبة تحم…" at bounding box center [166, 318] width 138 height 53
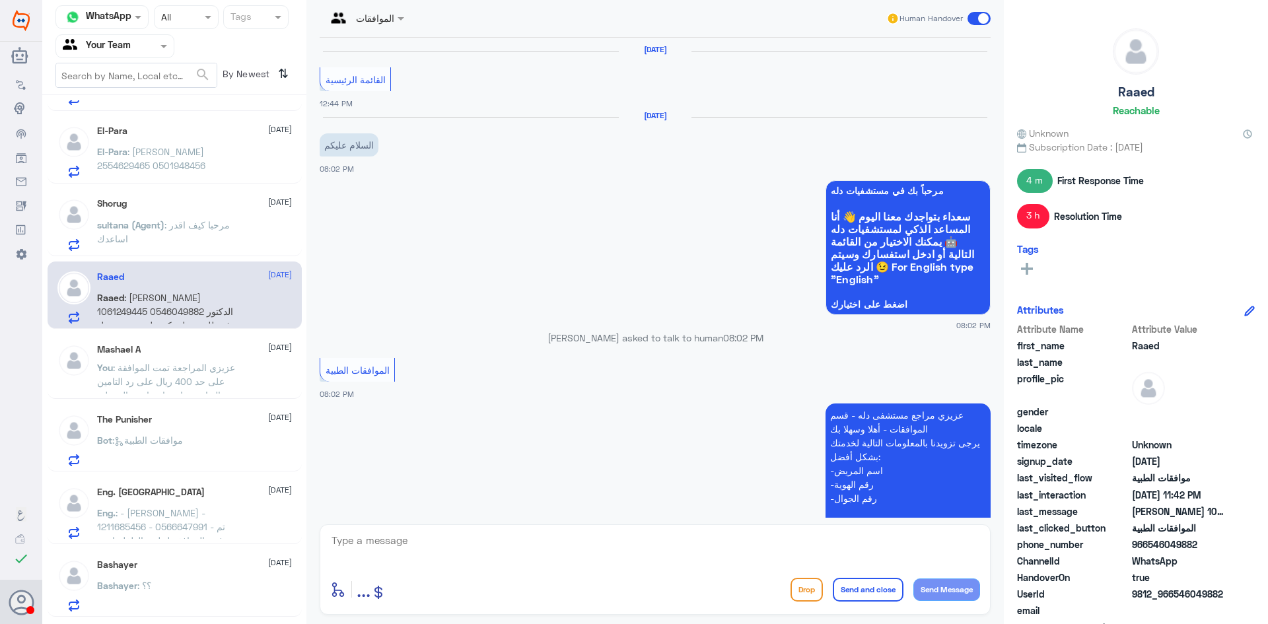
scroll to position [1333, 0]
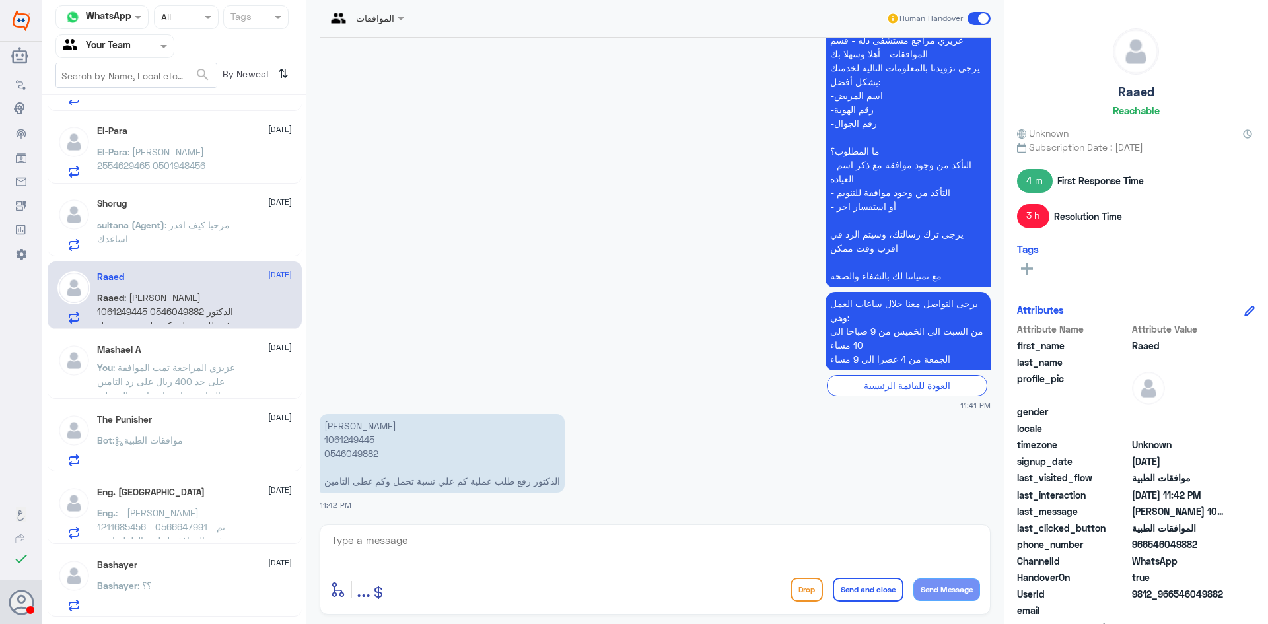
click at [354, 441] on p "رائد دغيم المطيري 1061249445 0546049882 الدكتور رفع طلب عملية كم علي نسبة تحمل …" at bounding box center [442, 453] width 245 height 79
copy p "1061249445"
click at [444, 542] on textarea at bounding box center [655, 548] width 650 height 32
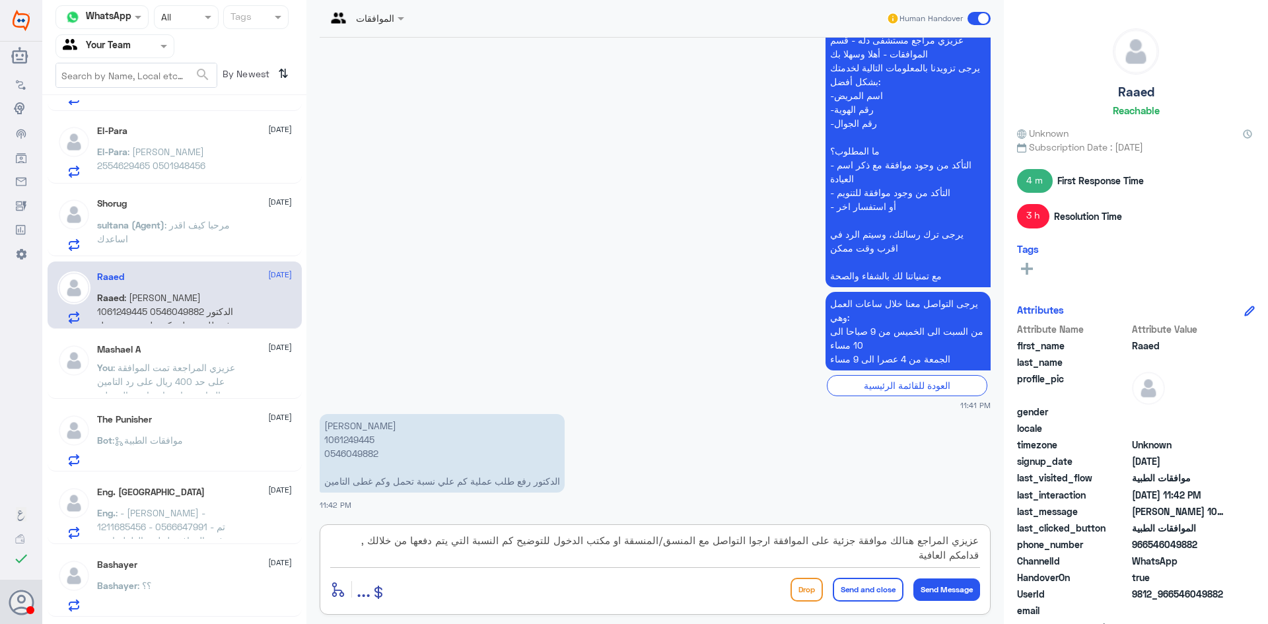
type textarea "عزيزي المراجع هنالك موافقة جزئية على الموافقة ارجوا التواصل مع المنسق/المنسقة ا…"
click at [858, 591] on button "Send and close" at bounding box center [868, 590] width 71 height 24
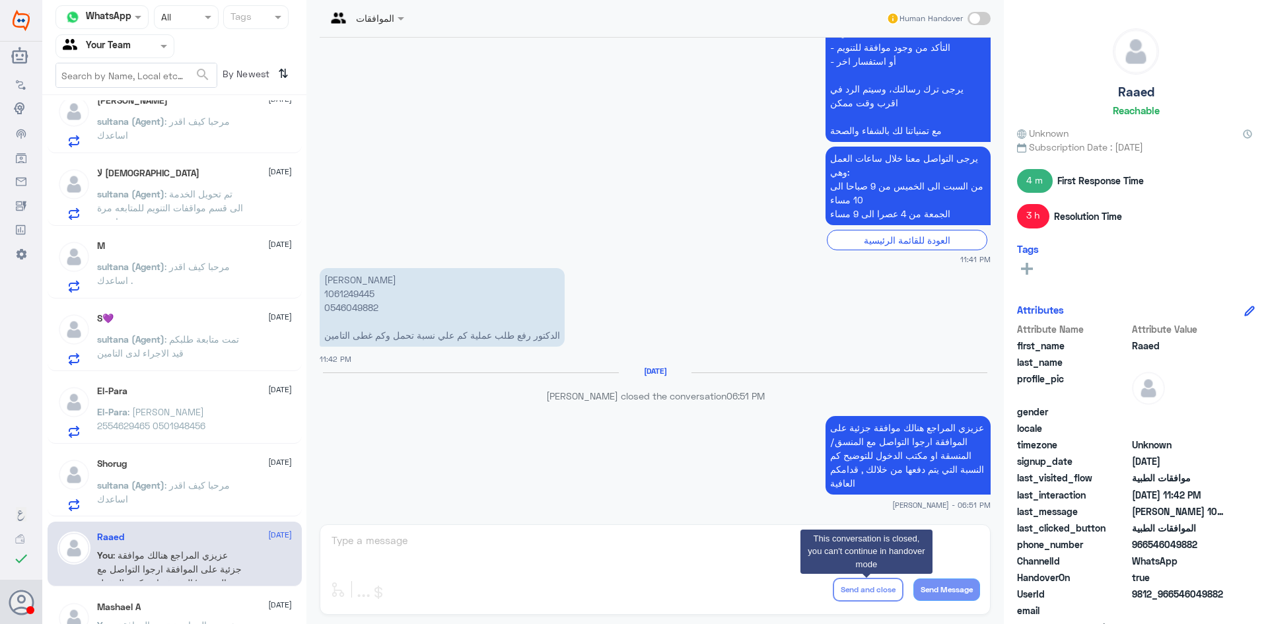
scroll to position [1973, 0]
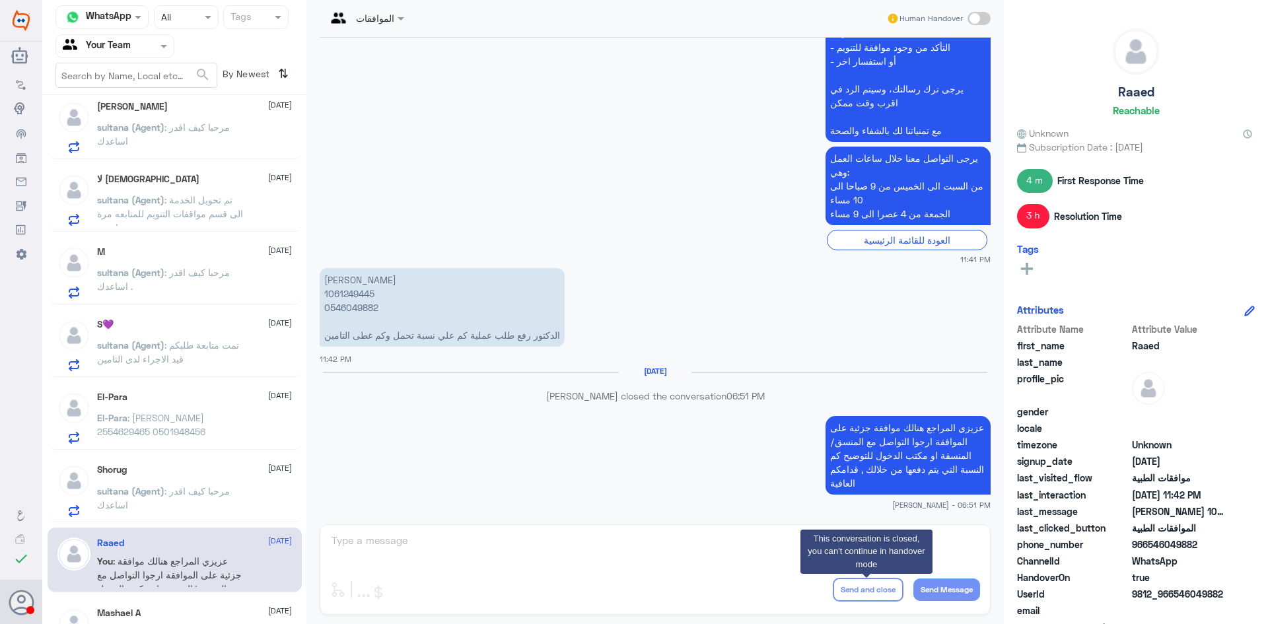
click at [194, 487] on span ": مرحبا كيف اقدر اساعدك" at bounding box center [163, 497] width 133 height 25
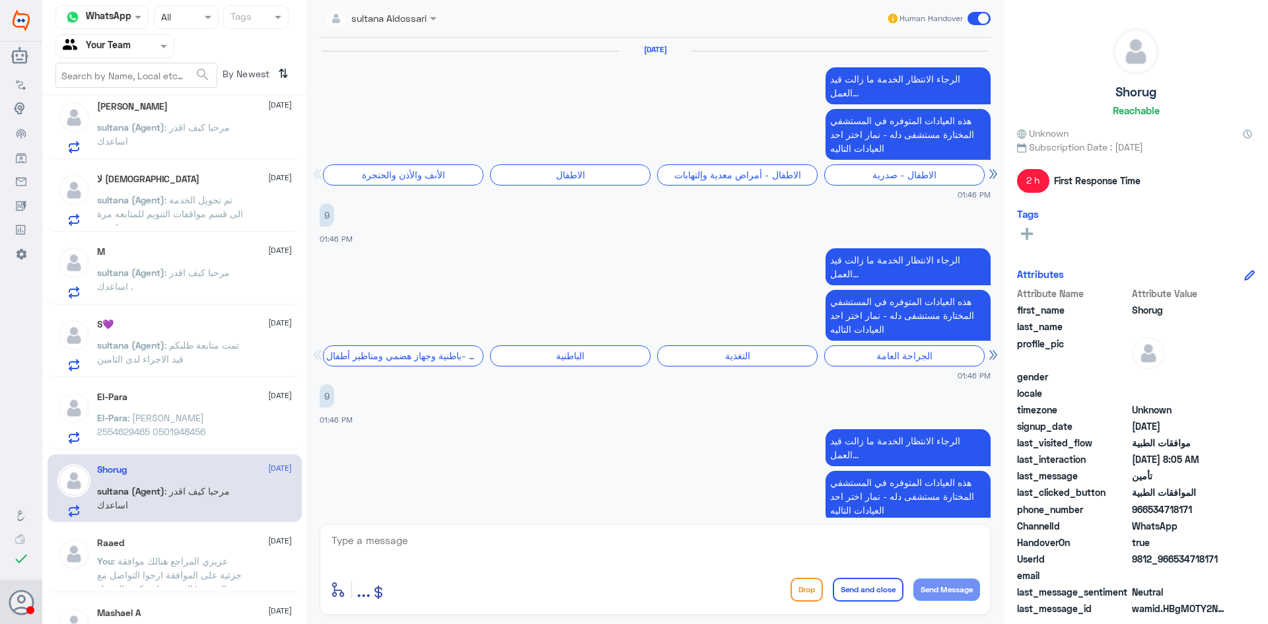
scroll to position [2272, 0]
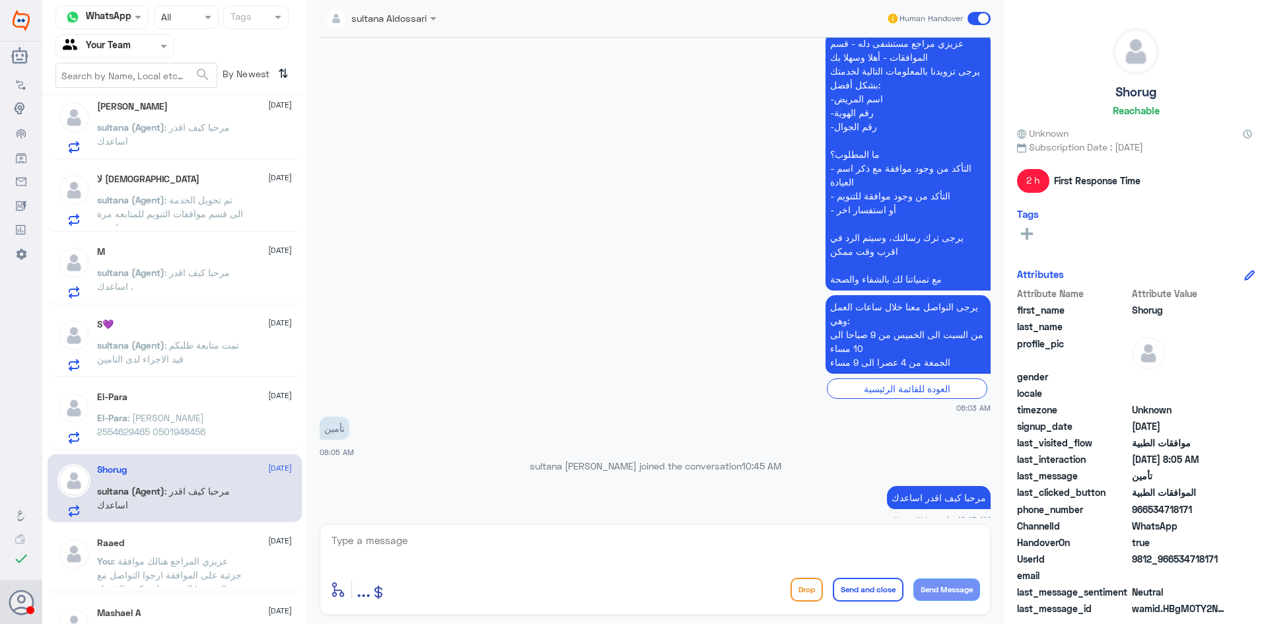
click at [538, 548] on textarea at bounding box center [655, 548] width 650 height 32
type textarea "عزيزي المراجع ارجوا تزويدنا بالمعلومات مع التوضيح للمساعدة , قدامكم العافية"
click at [882, 595] on button "Send and close" at bounding box center [868, 590] width 71 height 24
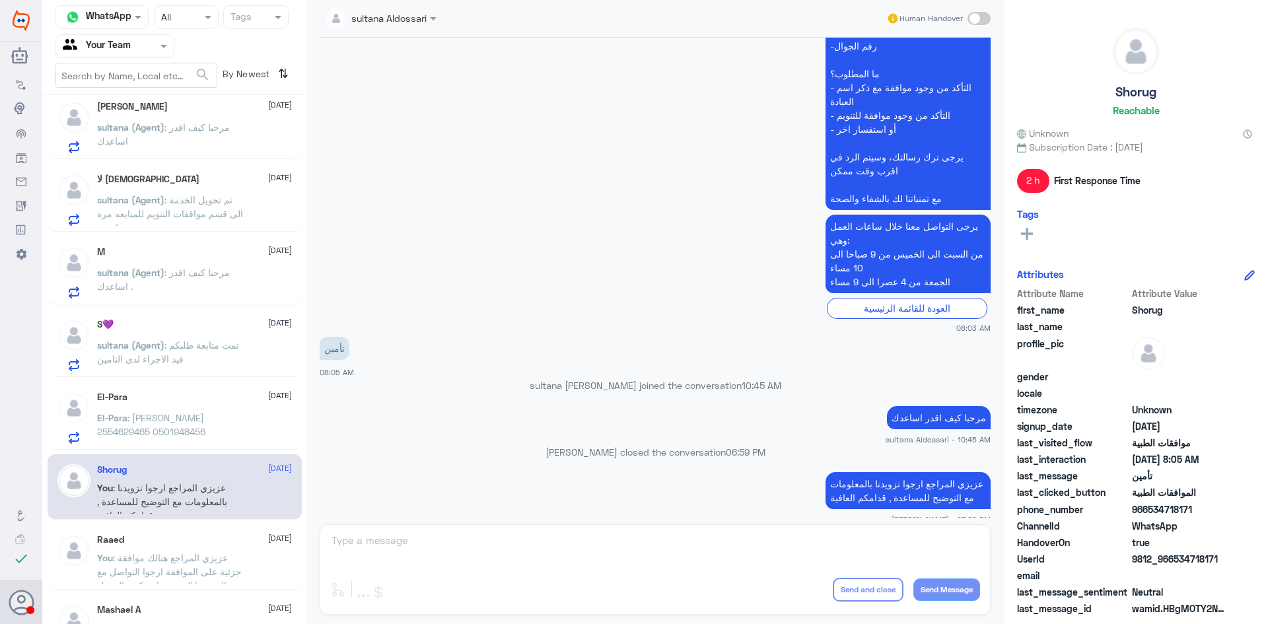
click at [220, 423] on p "El-Para : EZZAT FOUAD AOUN 2554629465 0501948456" at bounding box center [171, 427] width 149 height 33
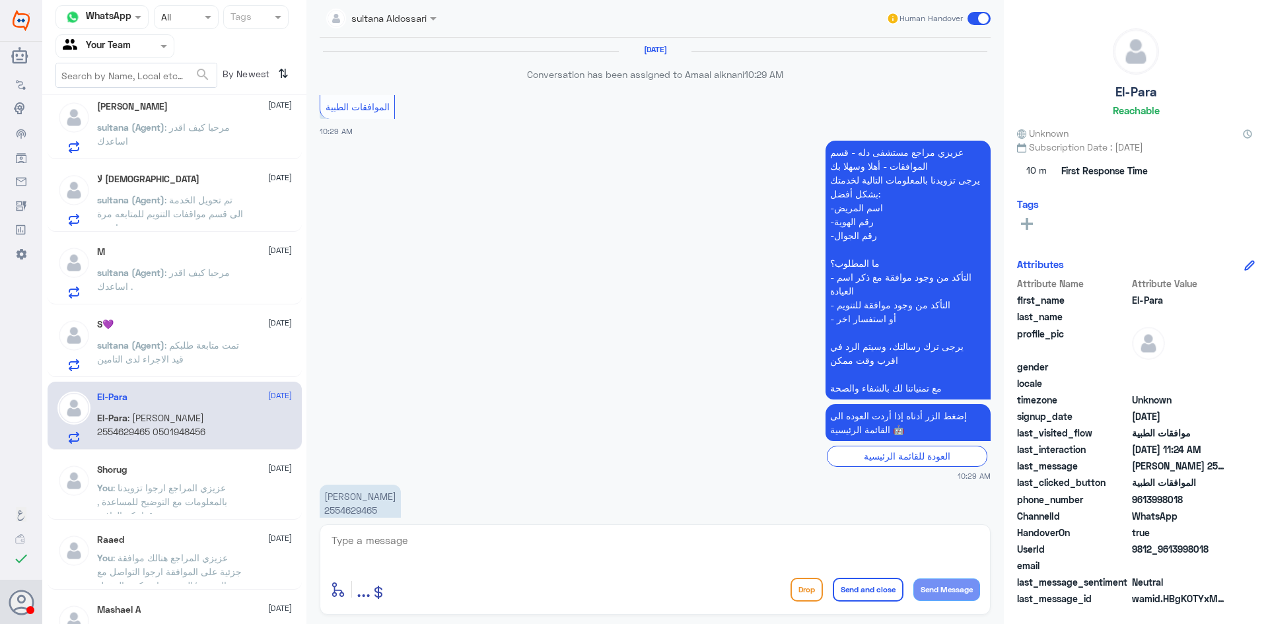
scroll to position [1155, 0]
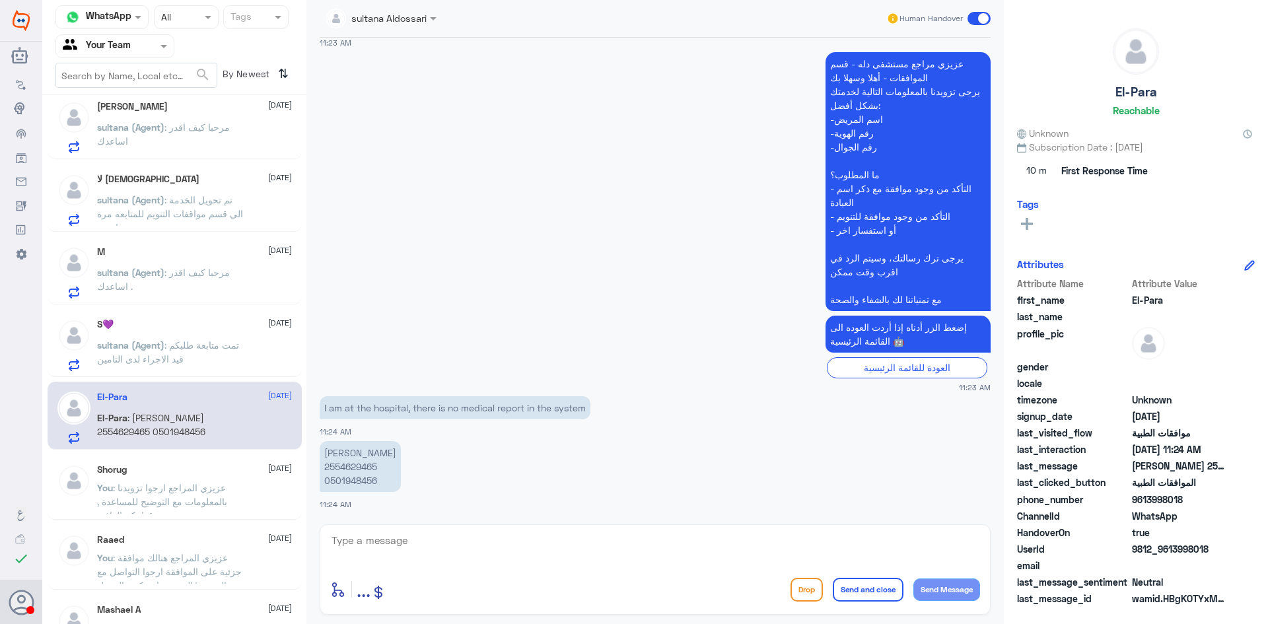
click at [363, 467] on p "EZZAT FOUAD AOUN 2554629465 0501948456" at bounding box center [360, 466] width 81 height 51
copy p "2554629465"
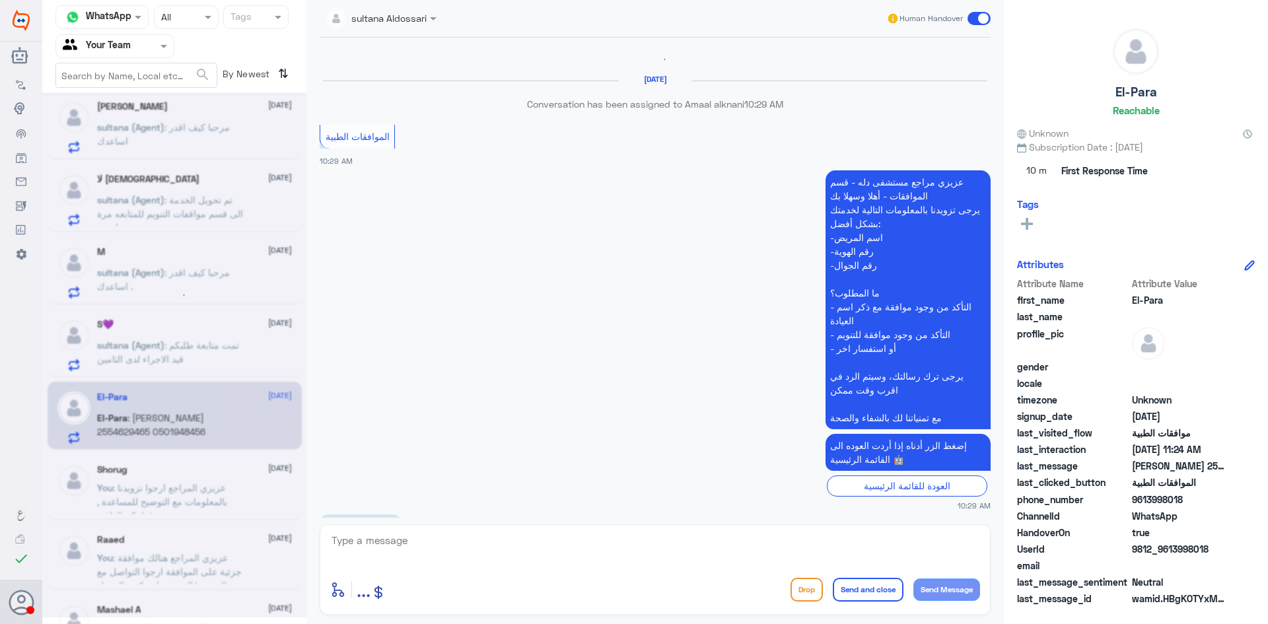
scroll to position [1256, 0]
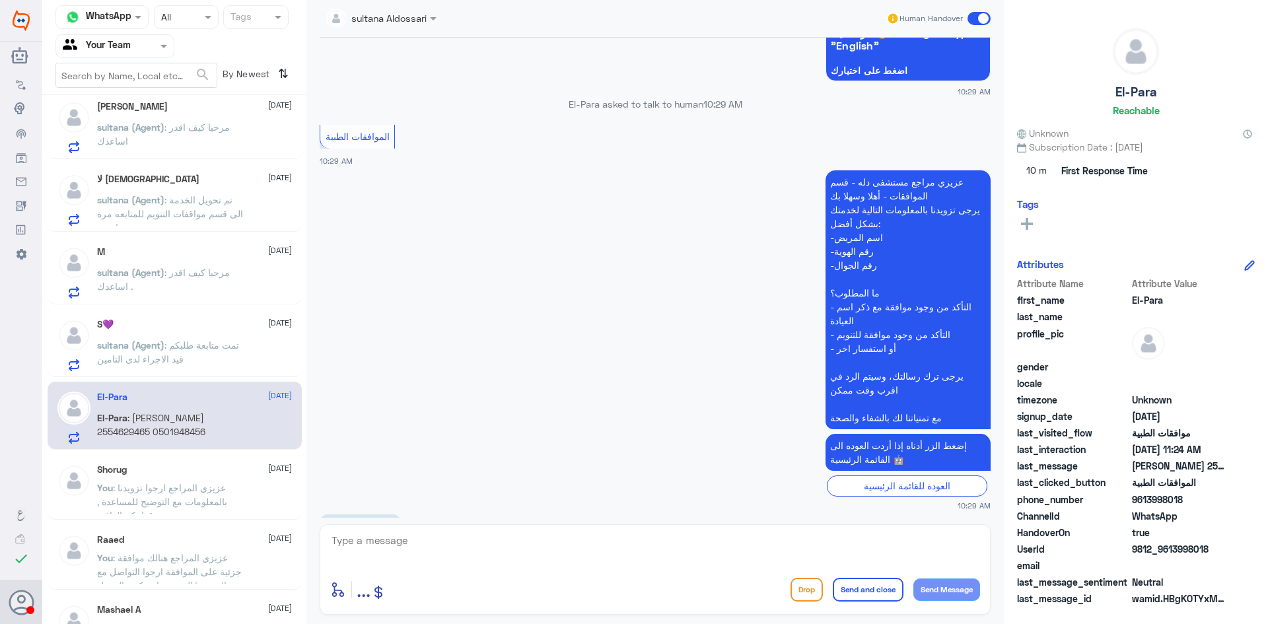
click at [991, 271] on div "11 Aug 2025 If it is still rejected, please contact your insurance company for …" at bounding box center [655, 278] width 684 height 480
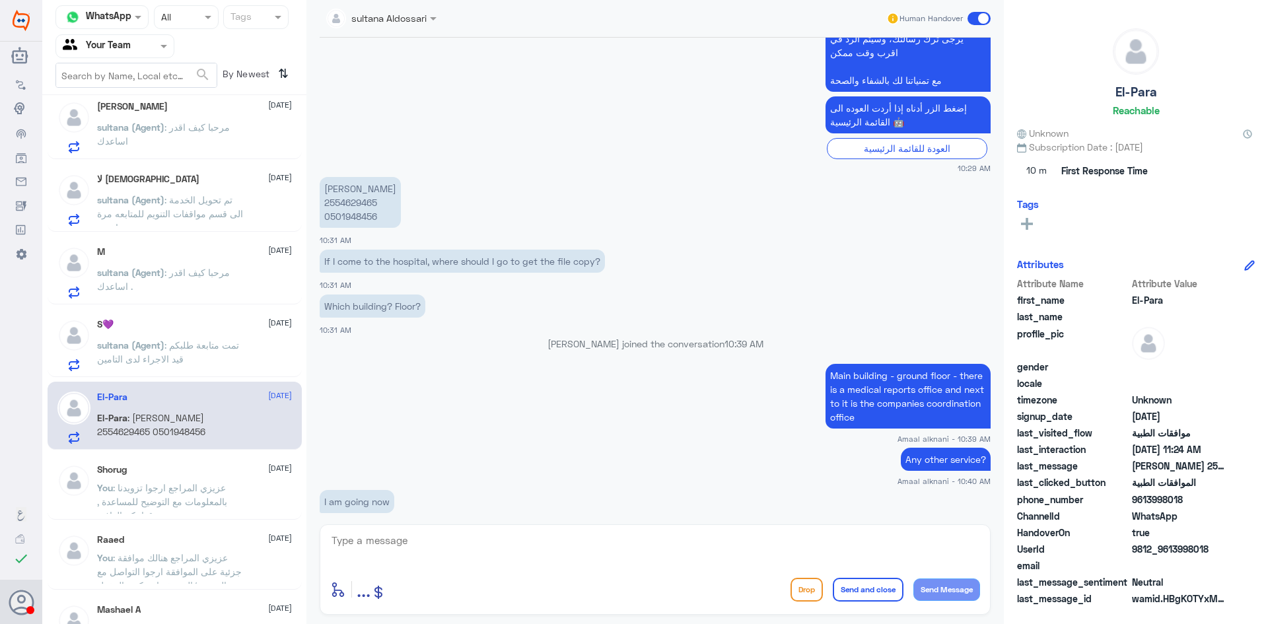
scroll to position [2441, 0]
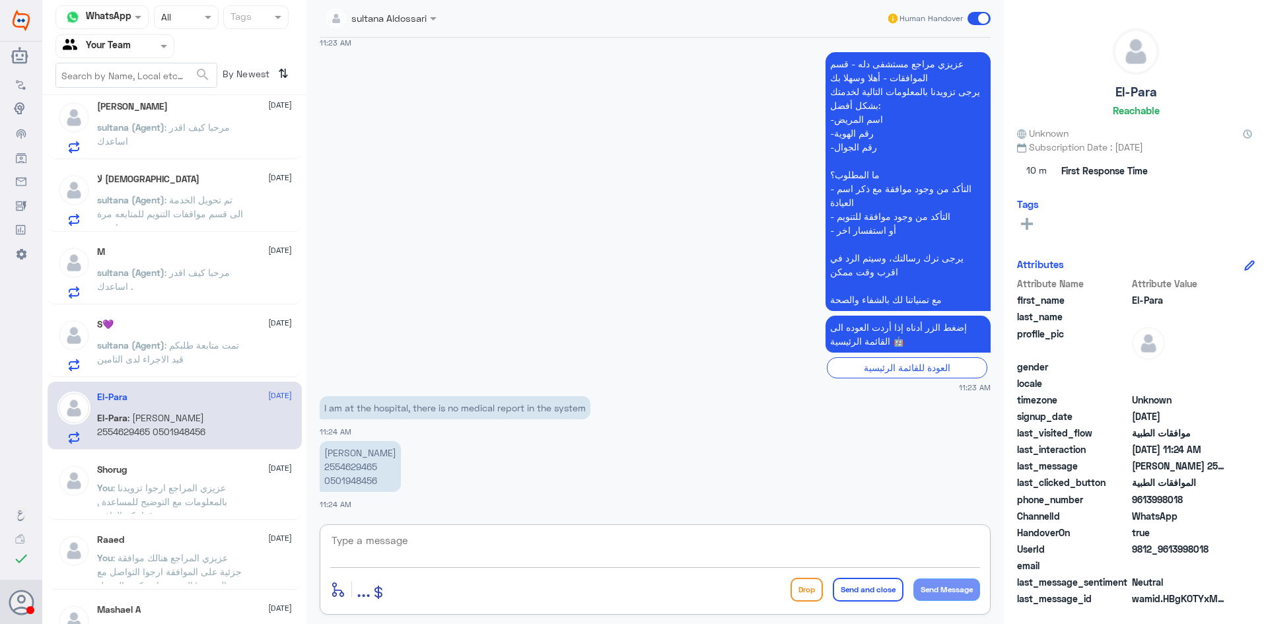
click at [839, 534] on textarea at bounding box center [655, 548] width 650 height 32
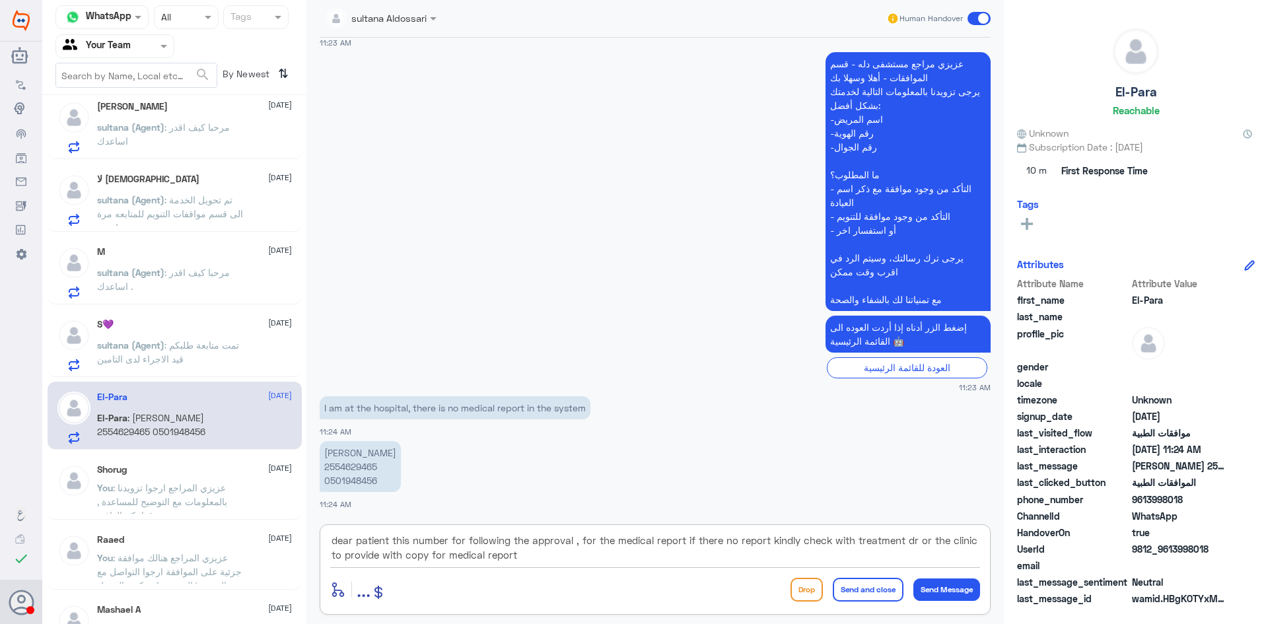
type textarea "dear patient this number for following the approval , for the medical report if…"
click at [875, 598] on button "Send and close" at bounding box center [868, 590] width 71 height 24
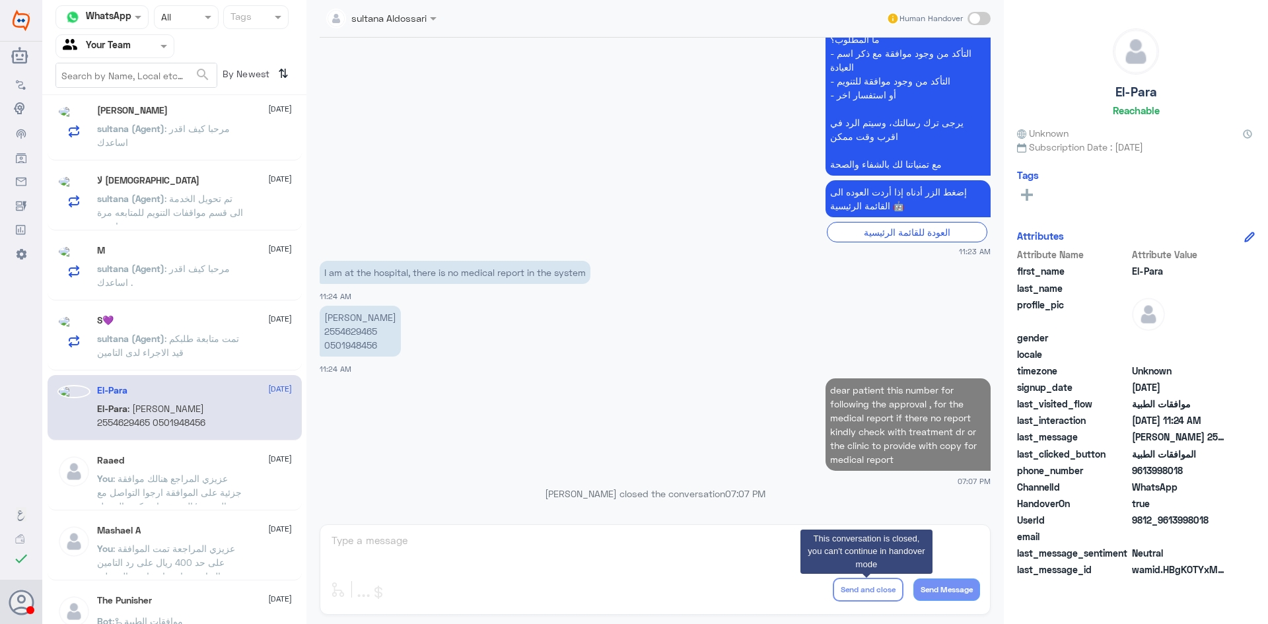
scroll to position [1970, 0]
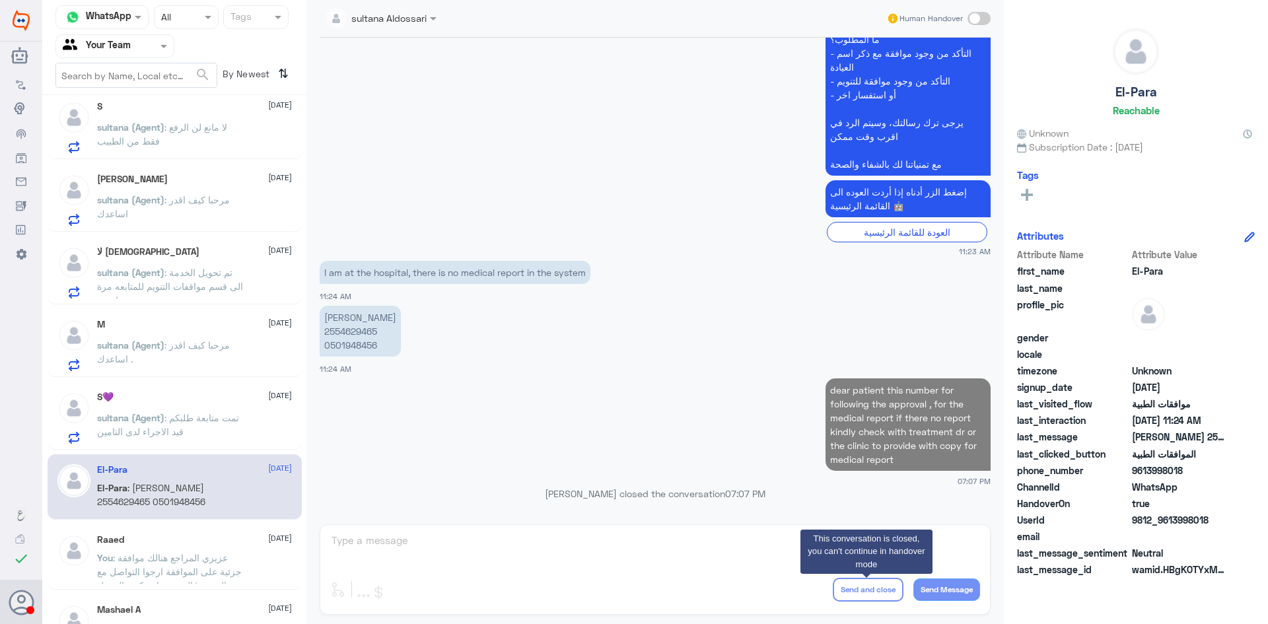
click at [199, 426] on p "sultana (Agent) : تمت متابعة طلبكم قيد الاجراء لدى التامين" at bounding box center [171, 427] width 149 height 33
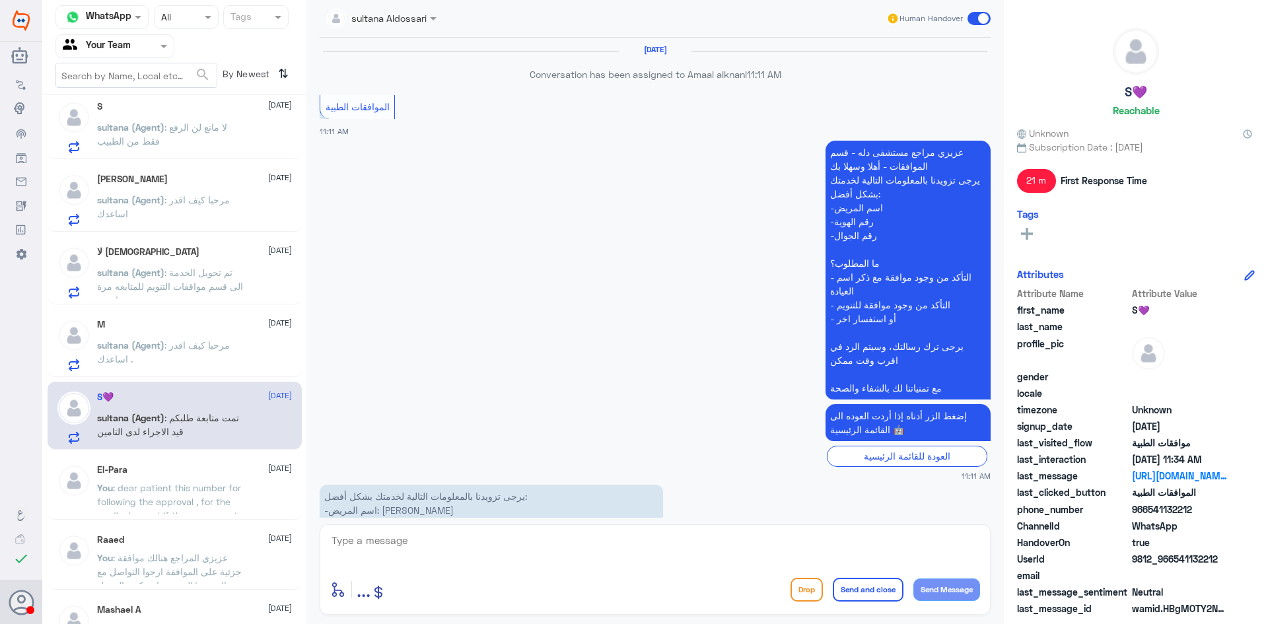
scroll to position [1292, 0]
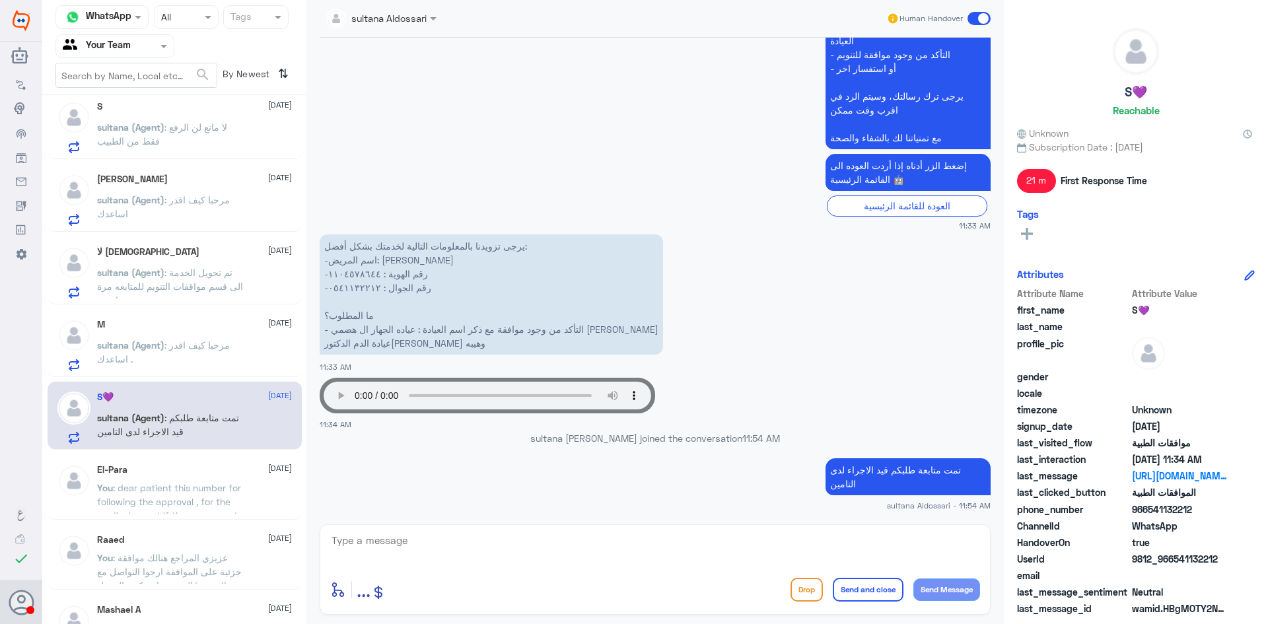
click at [174, 347] on span ": مرحبا كيف اقدر اساعدك ." at bounding box center [163, 352] width 133 height 25
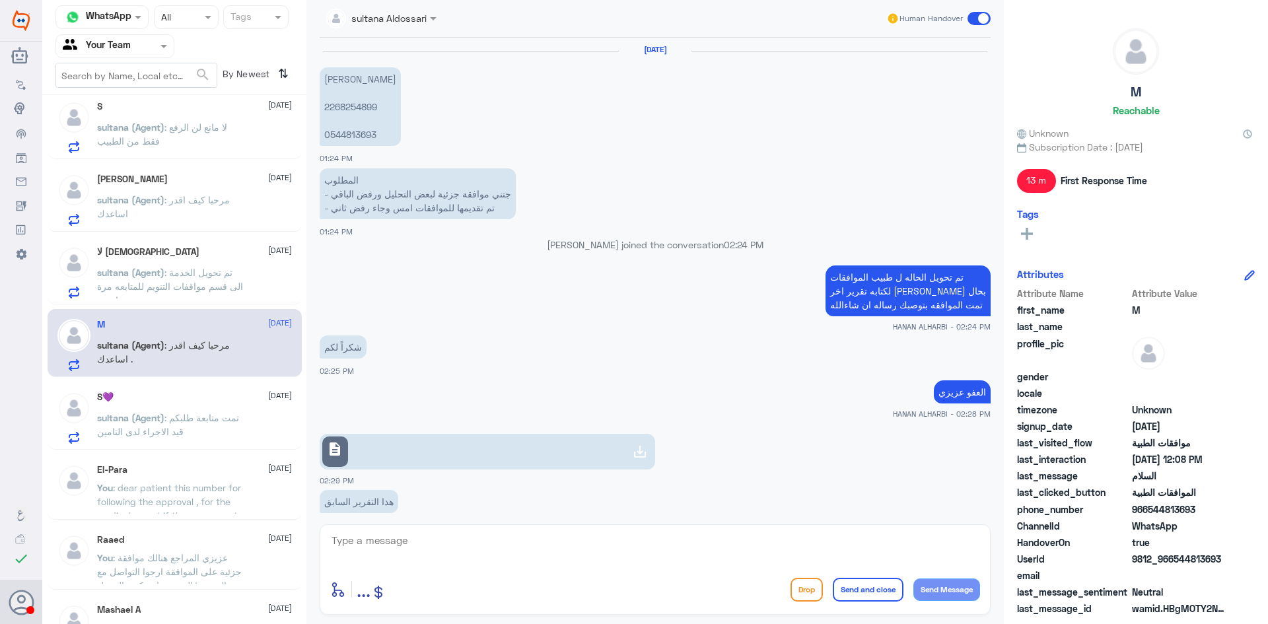
scroll to position [903, 0]
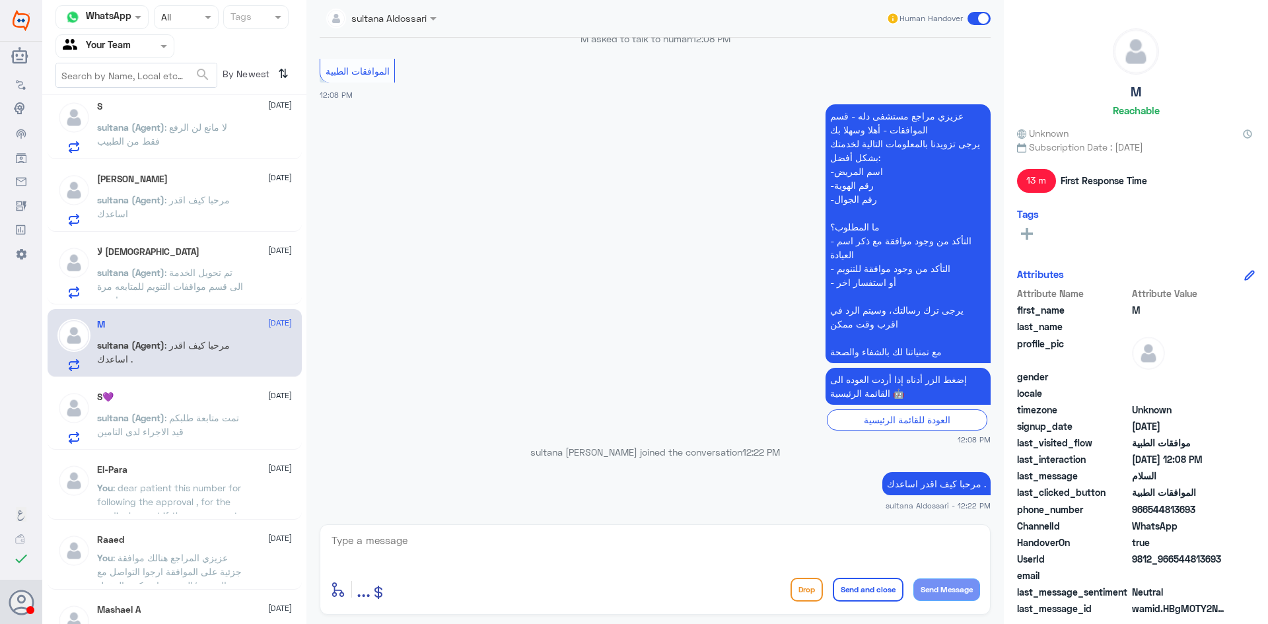
click at [186, 269] on span ": تم تحويل الخدمة الى قسم مواقفات التنويم للمتابعه مرة اخرى" at bounding box center [170, 286] width 146 height 39
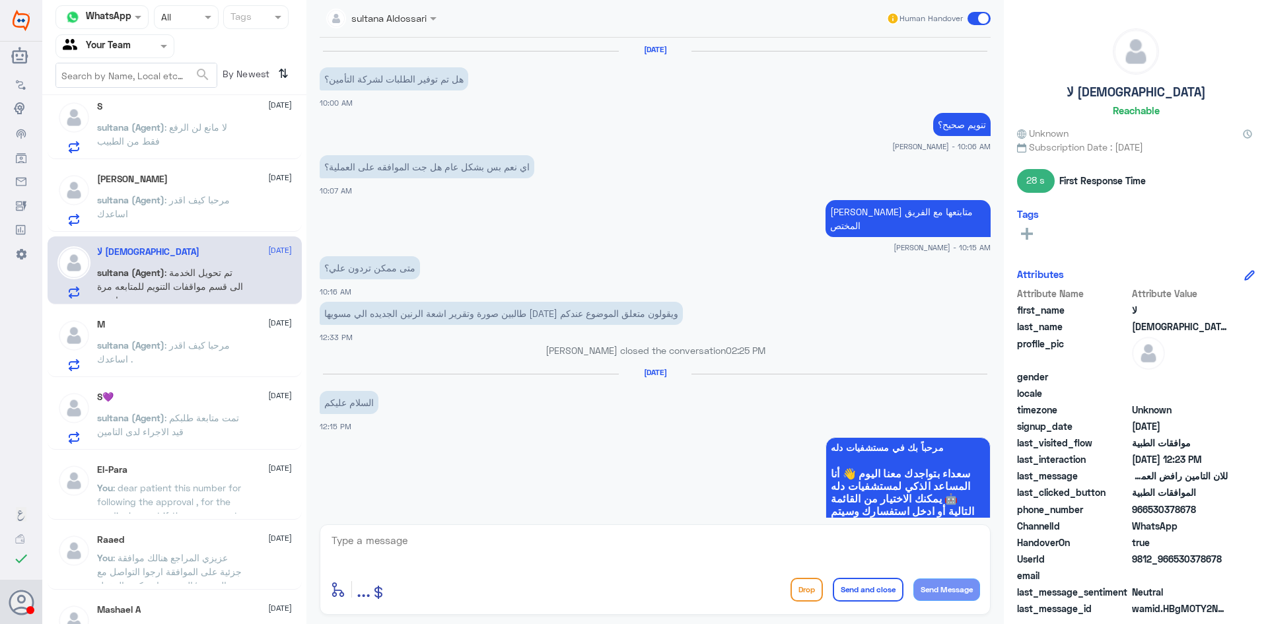
scroll to position [960, 0]
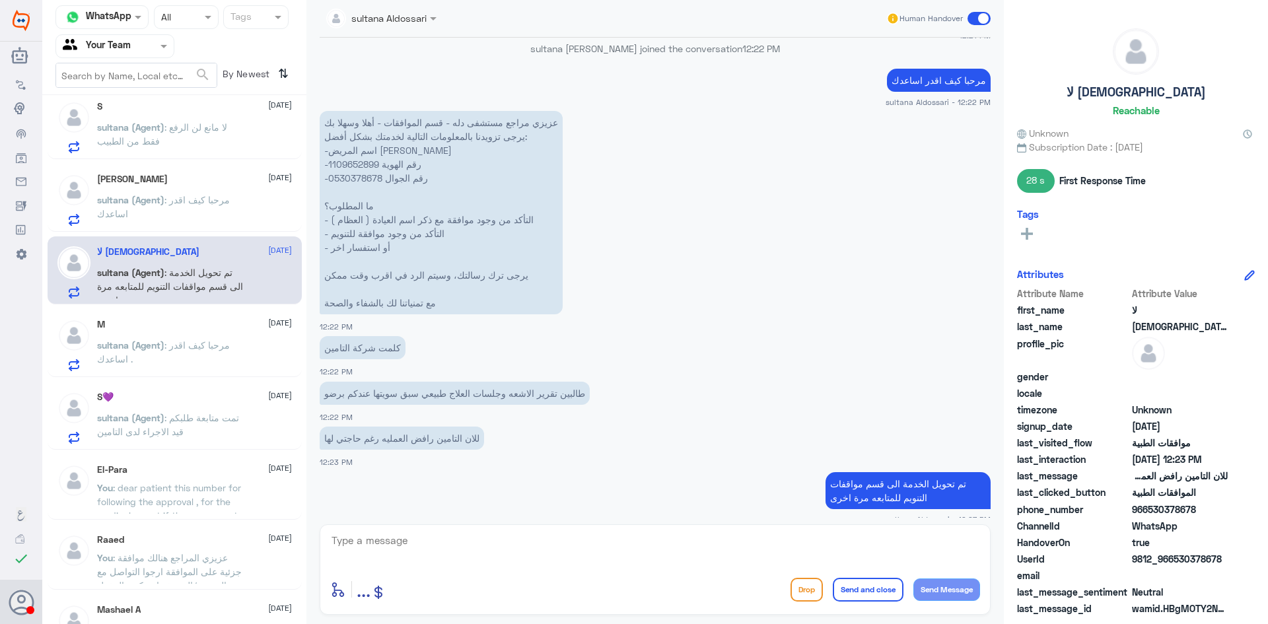
click at [195, 223] on p "sultana (Agent) : مرحبا كيف اقدر اساعدك" at bounding box center [171, 209] width 149 height 33
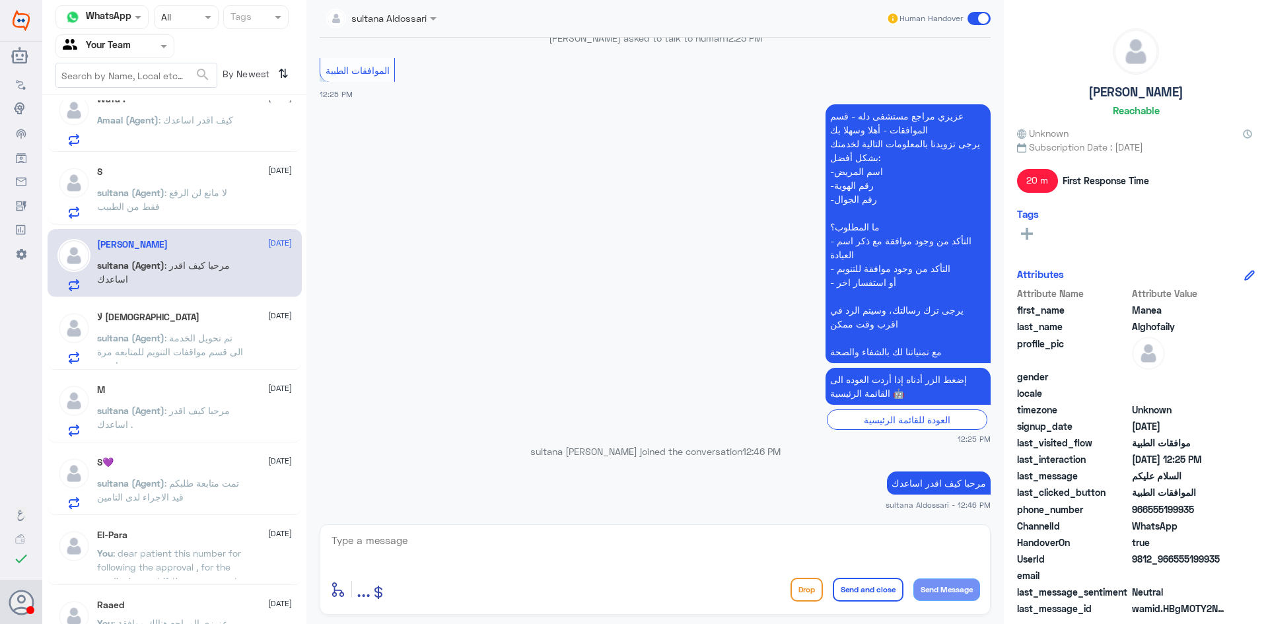
scroll to position [1904, 0]
click at [190, 225] on div "Hamad 1 11 August Hamad : قبل شوي جتني موافقه على الطلب، طبعا الطلب قديم وأنا د…" at bounding box center [174, 364] width 264 height 528
click at [204, 204] on p "sultana (Agent) : لا مانع لن الرفع فقط من الطبيب" at bounding box center [171, 202] width 149 height 33
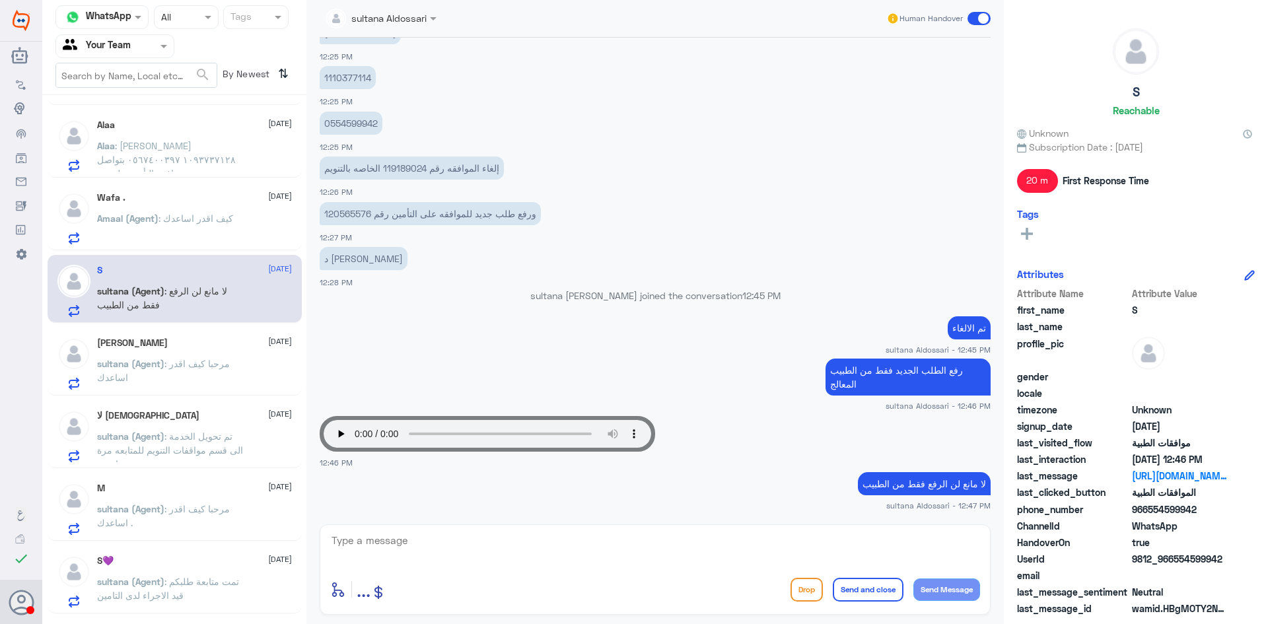
scroll to position [1772, 0]
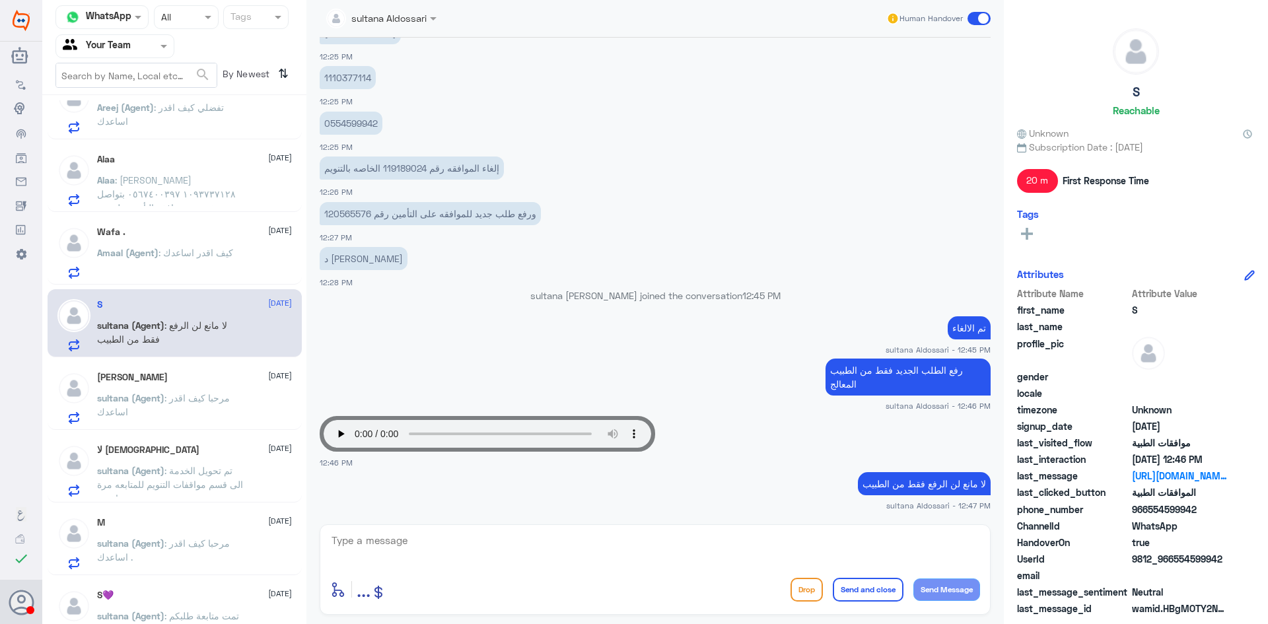
click at [180, 247] on span ": كيف اقدر اساعدك" at bounding box center [196, 252] width 75 height 11
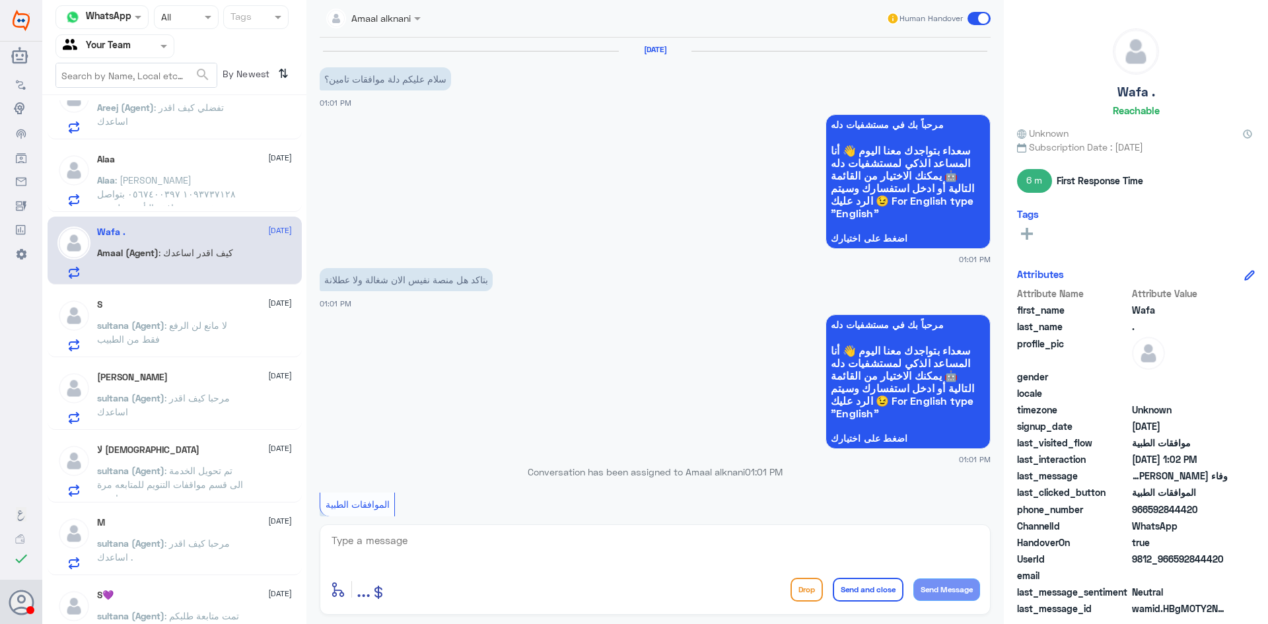
scroll to position [507, 0]
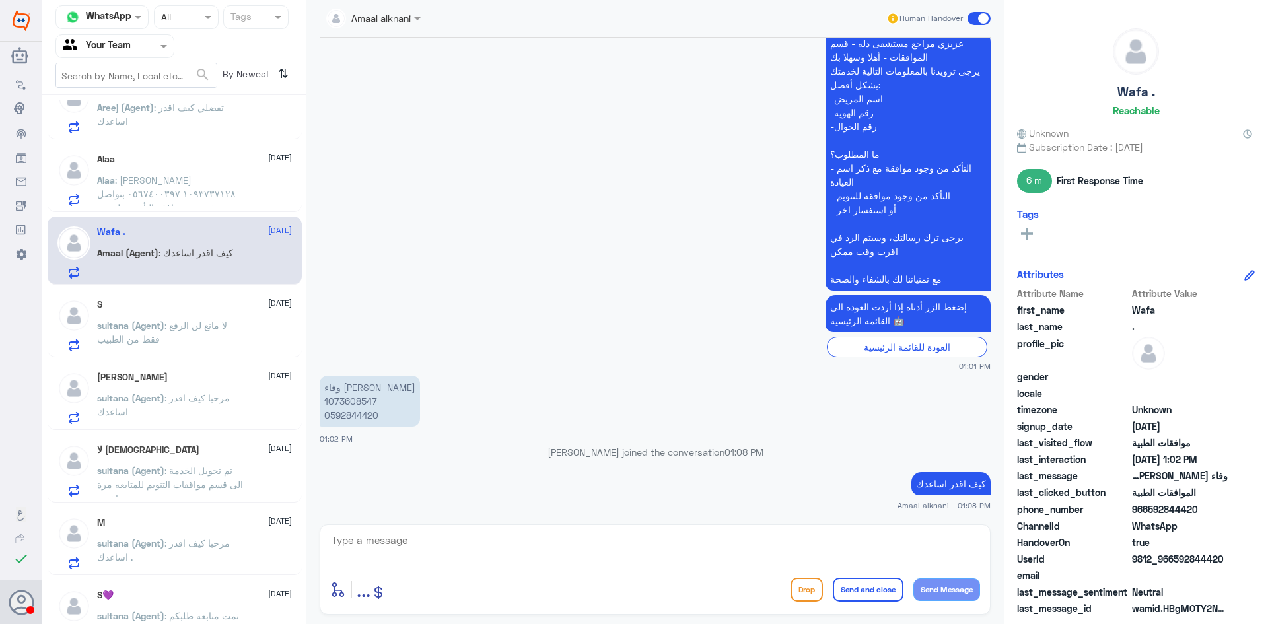
click at [361, 404] on p "وفاء ابراهيم البلاجي 1073608547 0592844420" at bounding box center [370, 401] width 100 height 51
copy p "1073608547"
click at [555, 548] on textarea at bounding box center [655, 548] width 650 height 32
type textarea "عزيزي المراجع منصة نفيس شغالة الان يمكنك مراجعة العيادات , قدامكم العافية"
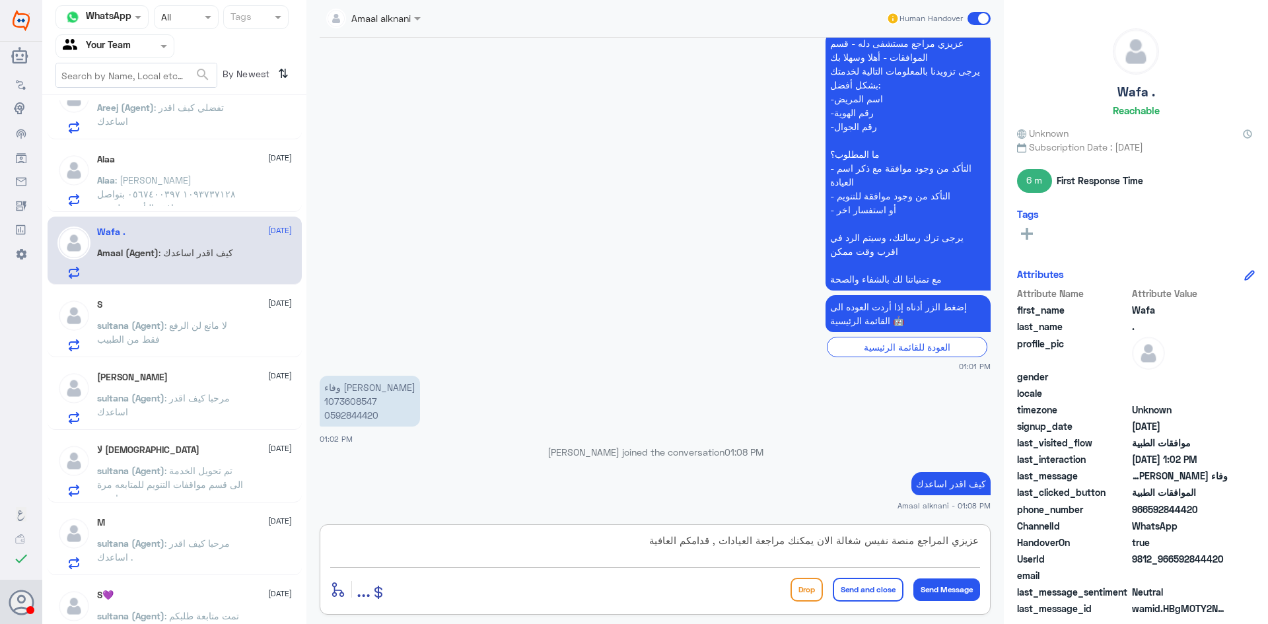
click at [868, 588] on button "Send and close" at bounding box center [868, 590] width 71 height 24
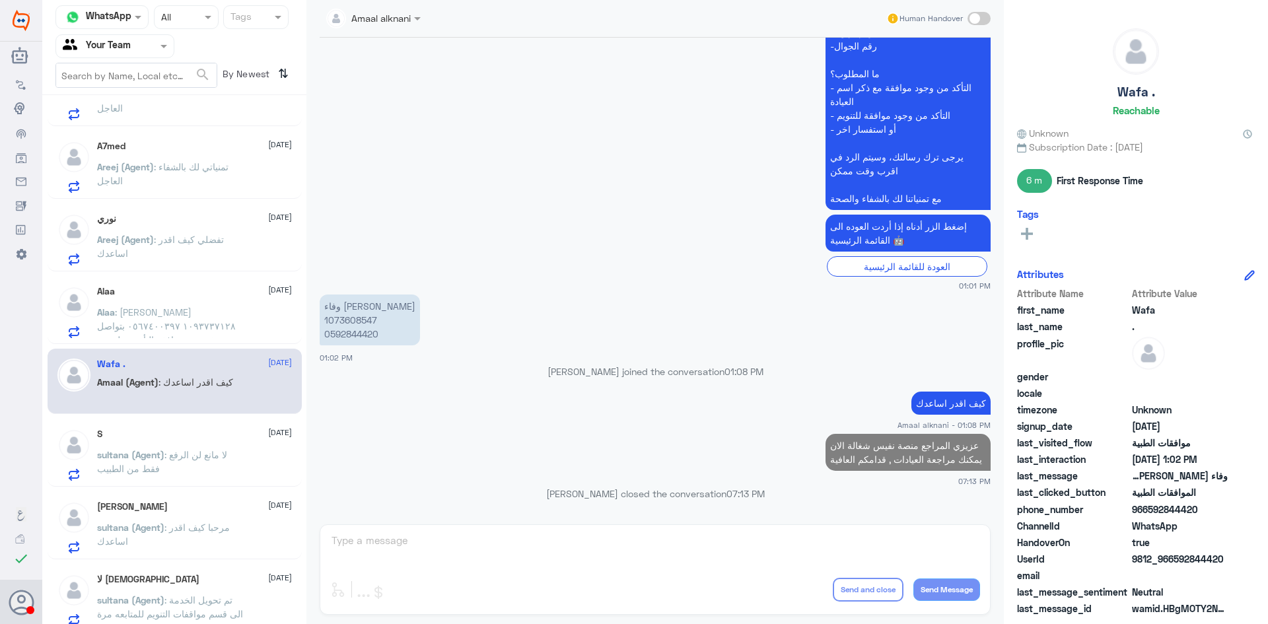
scroll to position [1574, 0]
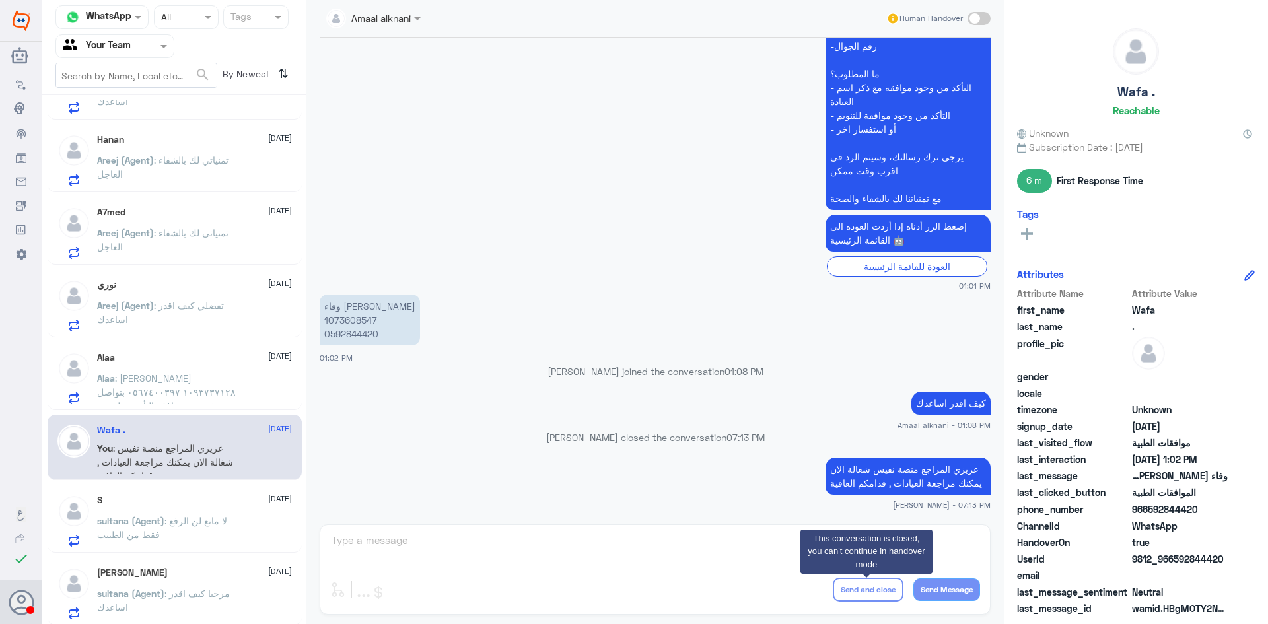
click at [234, 410] on div "Hamad 2 11 August Hamad : هل أروح للصندوق أسلم المستحق ؟ Shorug 1 11 August Bot…" at bounding box center [174, 364] width 264 height 528
click at [233, 402] on span ": الاء الجهني ١٠٩٣٧٣٧١٢٨ ٠٥٦٧٤٠٠٣٩٧ بتواصل بخصوص موافقة التأمين هل بيتم التواصل…" at bounding box center [166, 406] width 139 height 67
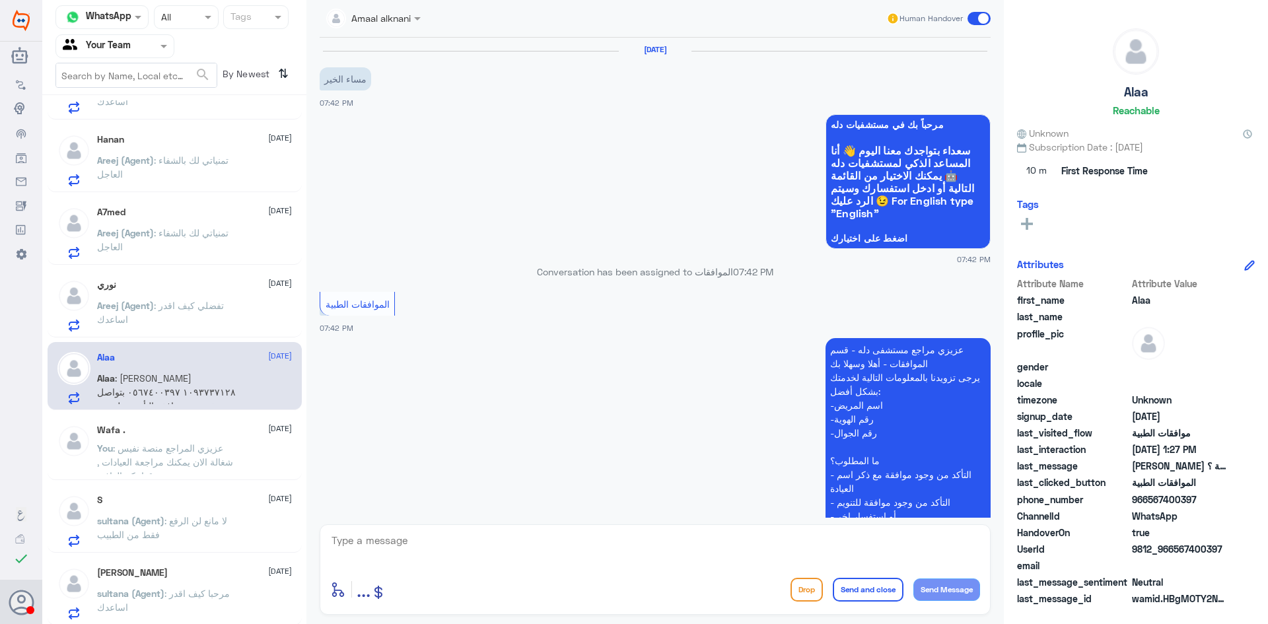
scroll to position [1002, 0]
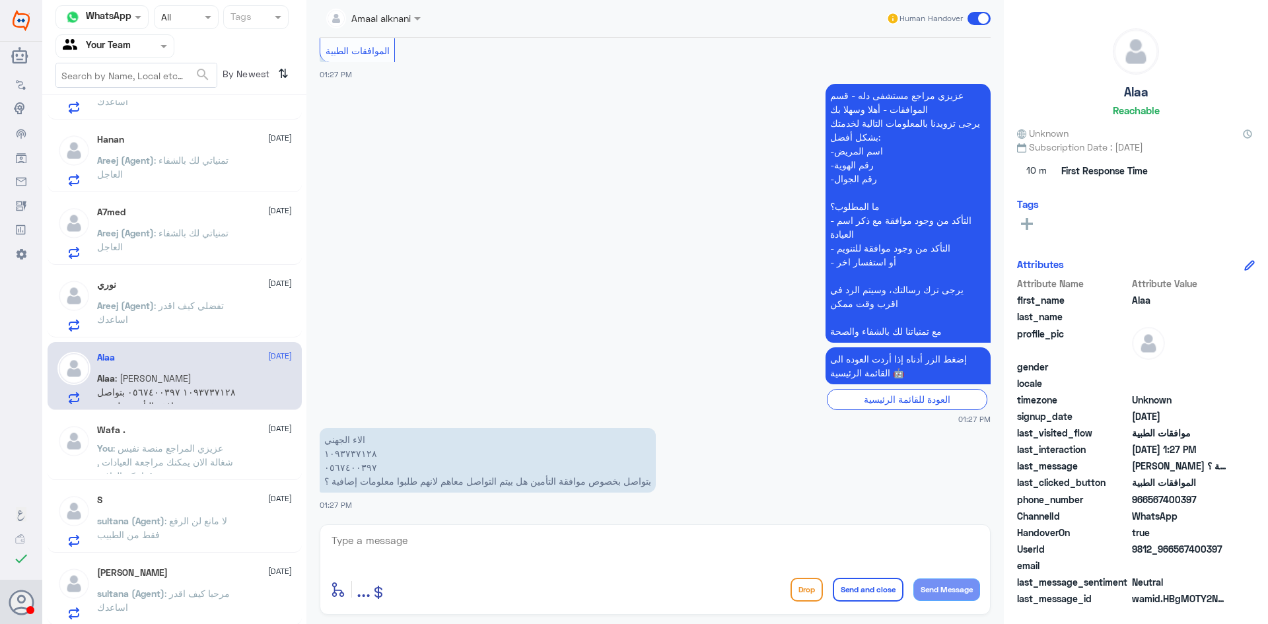
click at [510, 524] on div "enter flow name ... Drop Send and close Send Message" at bounding box center [655, 569] width 671 height 90
click at [510, 534] on textarea at bounding box center [655, 548] width 650 height 32
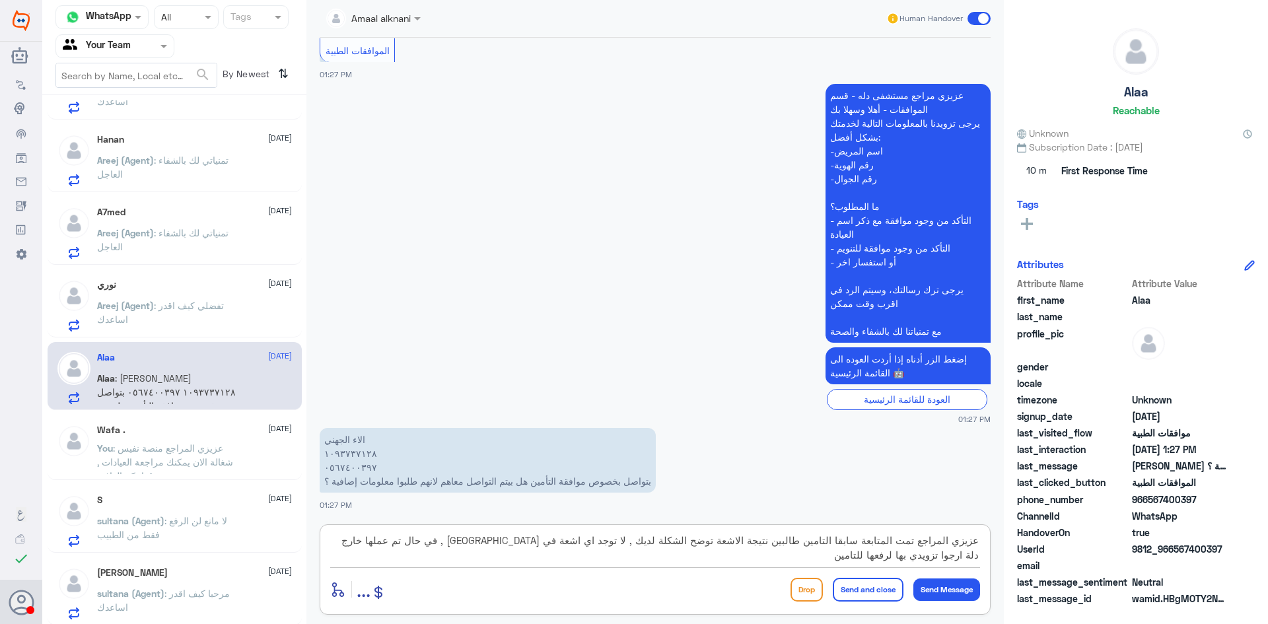
type textarea "عزيزي المراجع تمت المتابعة سابقا التامين طالبين نتيجة الاشعة توضح الشكلة لديك ,…"
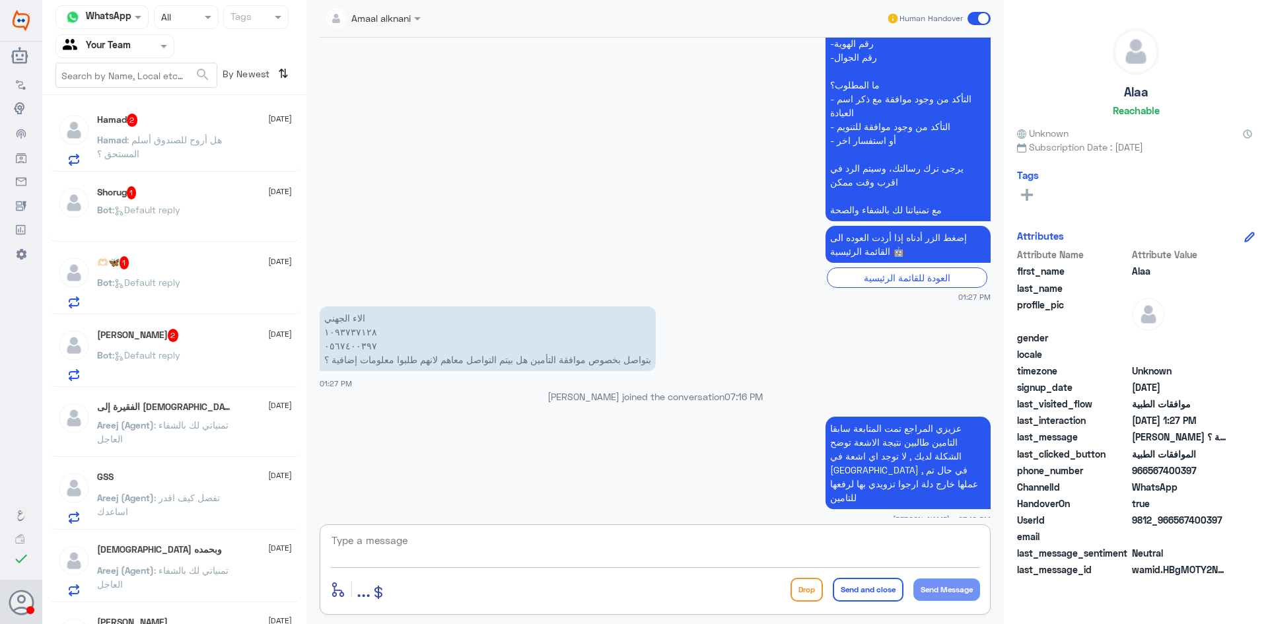
scroll to position [0, 0]
click at [200, 123] on div "Hamad 2 11 August" at bounding box center [194, 121] width 195 height 13
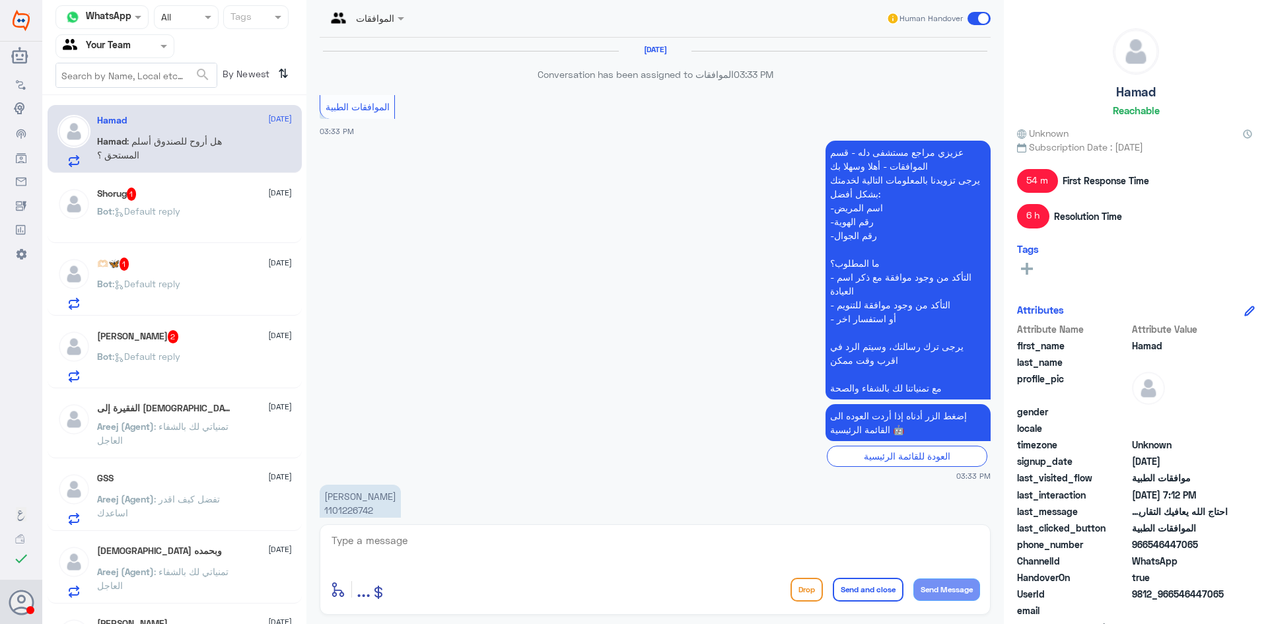
scroll to position [1142, 0]
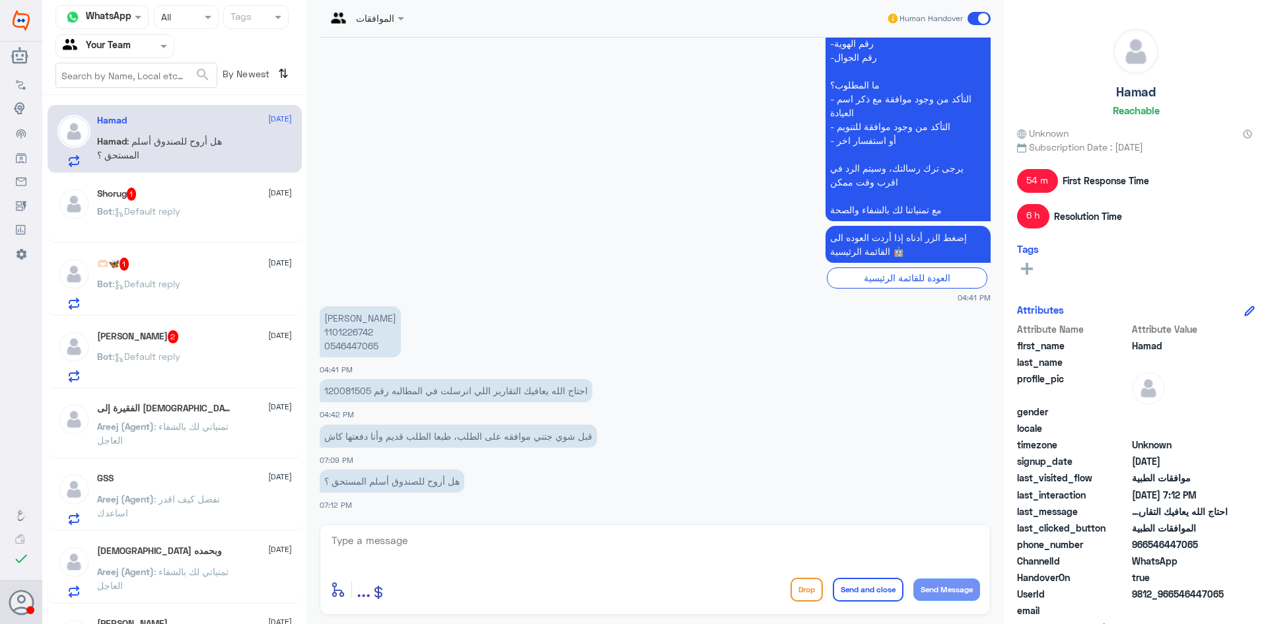
click at [340, 397] on p "احتاج الله يعافيك التقارير اللي انرسلت في المطالبه رقم 120081505" at bounding box center [456, 390] width 273 height 23
copy p "120081505"
click at [394, 541] on textarea at bounding box center [655, 548] width 650 height 32
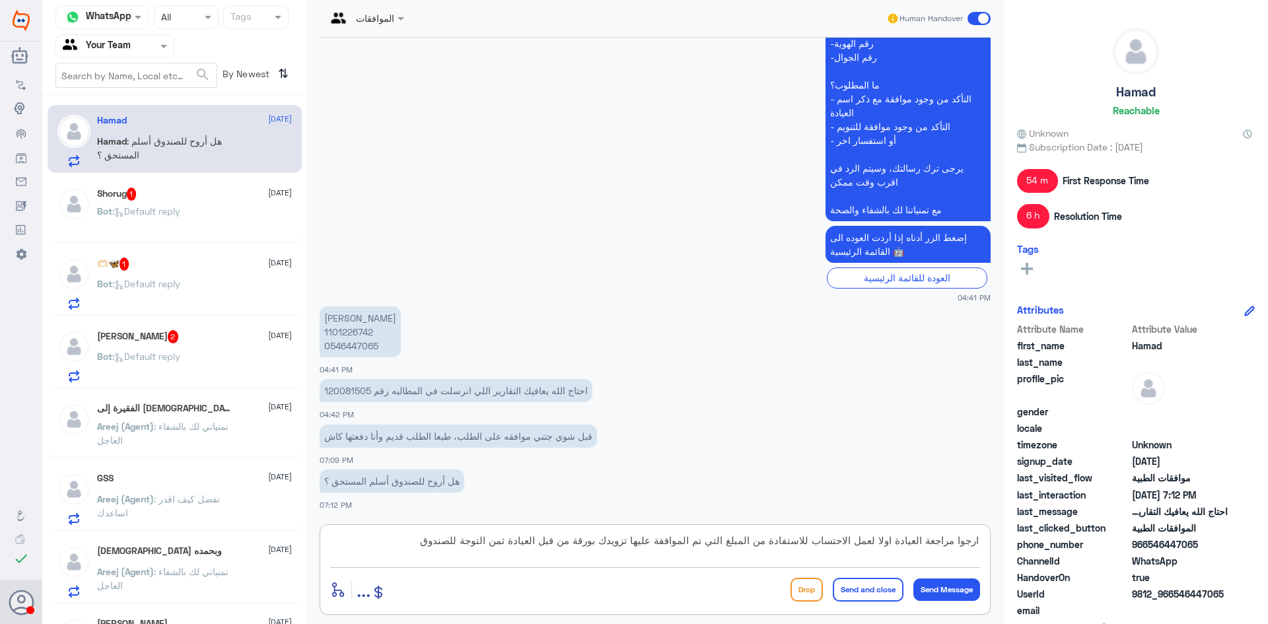
click at [626, 543] on textarea "ارجوا مراجعة العيادة اولا لعمل الاحتساب للاستفادة من المبلغ التي تم الموافقة عل…" at bounding box center [655, 548] width 650 height 32
click at [384, 549] on textarea "ارجوا مراجعة العيادة اولا لعمل الاحتساب للاستفادة من المبلغ التي تم الموافقة عل…" at bounding box center [655, 548] width 650 height 32
type textarea "ارجوا مراجعة العيادة اولا لعمل الاحتساب للاستفادة من المبلغ التي تم الموافقة عل…"
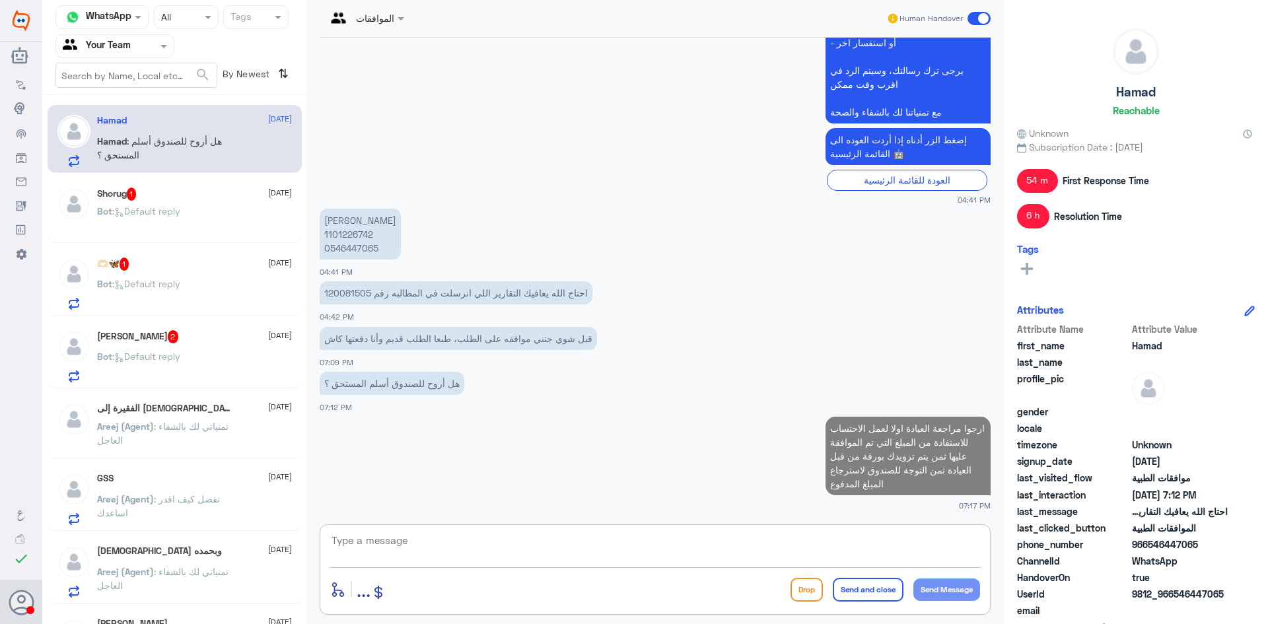
scroll to position [1236, 0]
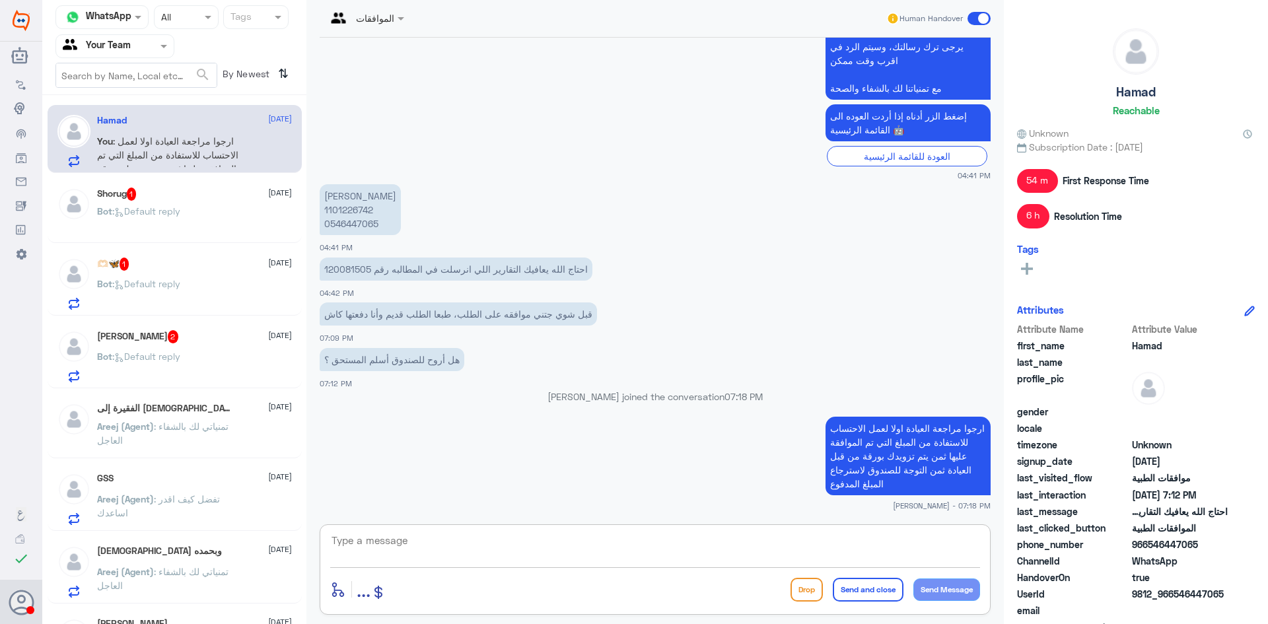
click at [249, 212] on div "Bot : Default reply" at bounding box center [194, 222] width 195 height 30
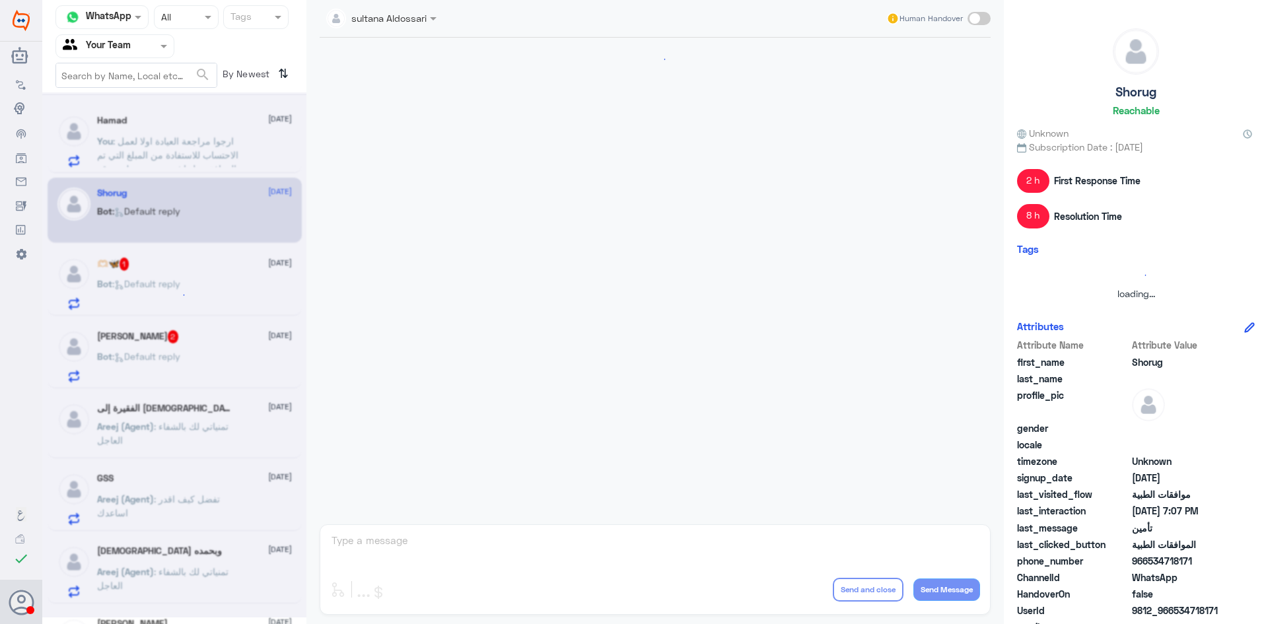
scroll to position [2191, 0]
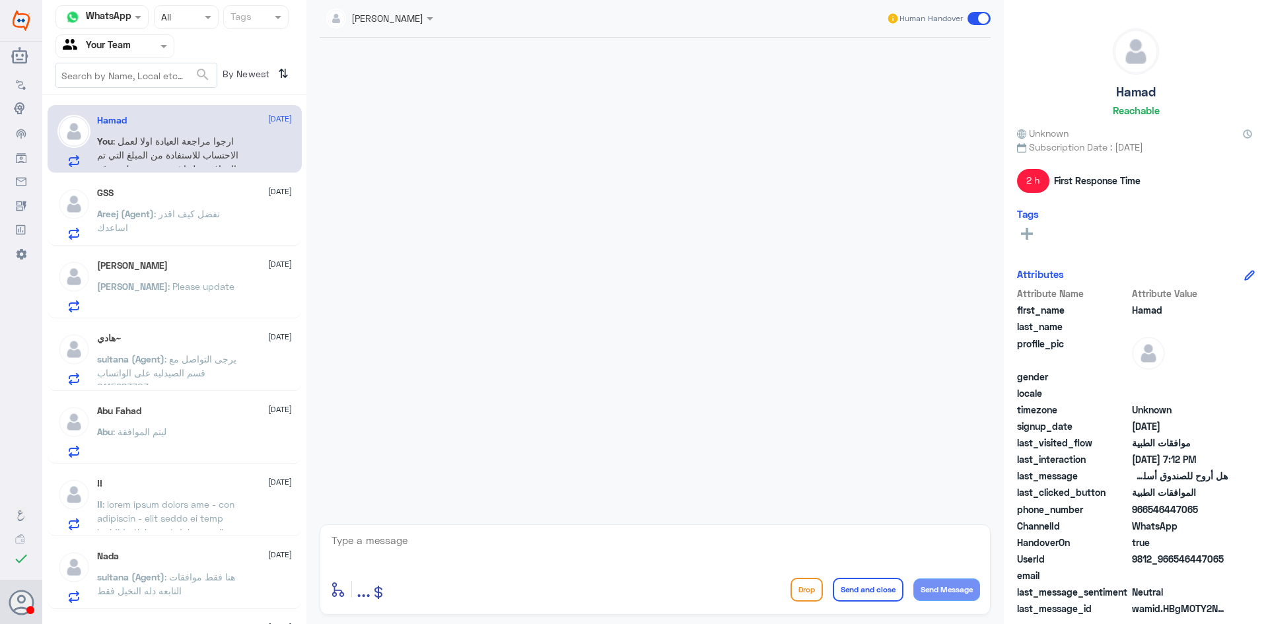
click at [195, 221] on p "Areej (Agent) : تفضل كيف اقدر اساعدك" at bounding box center [171, 223] width 149 height 33
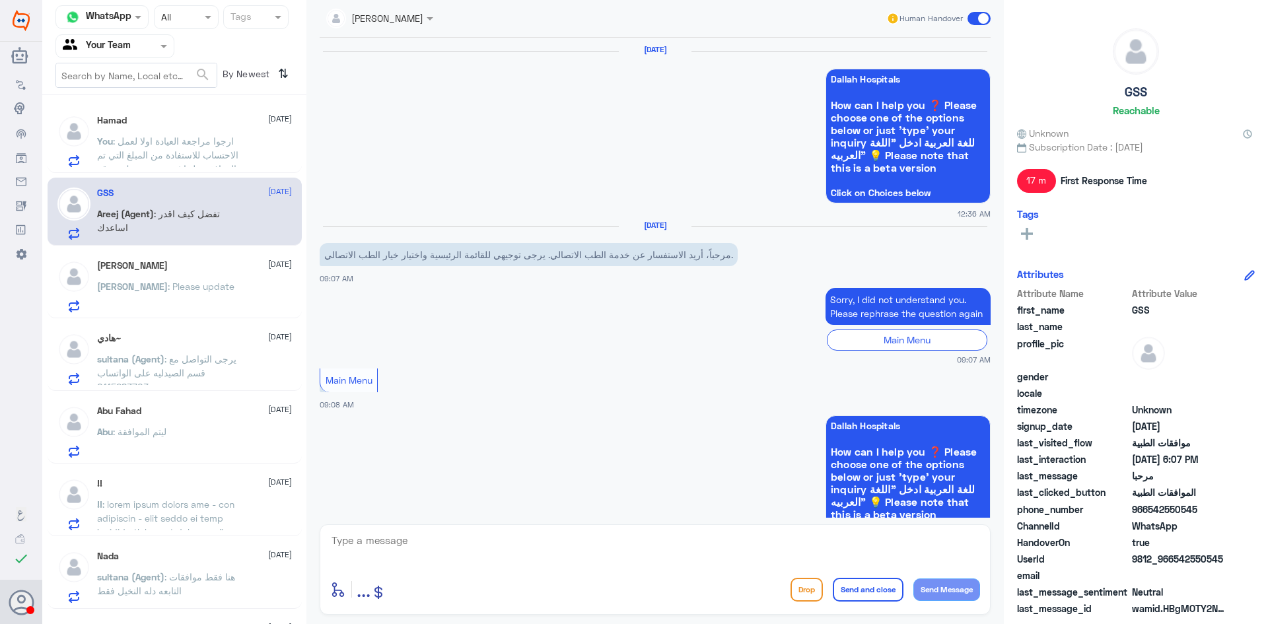
scroll to position [1177, 0]
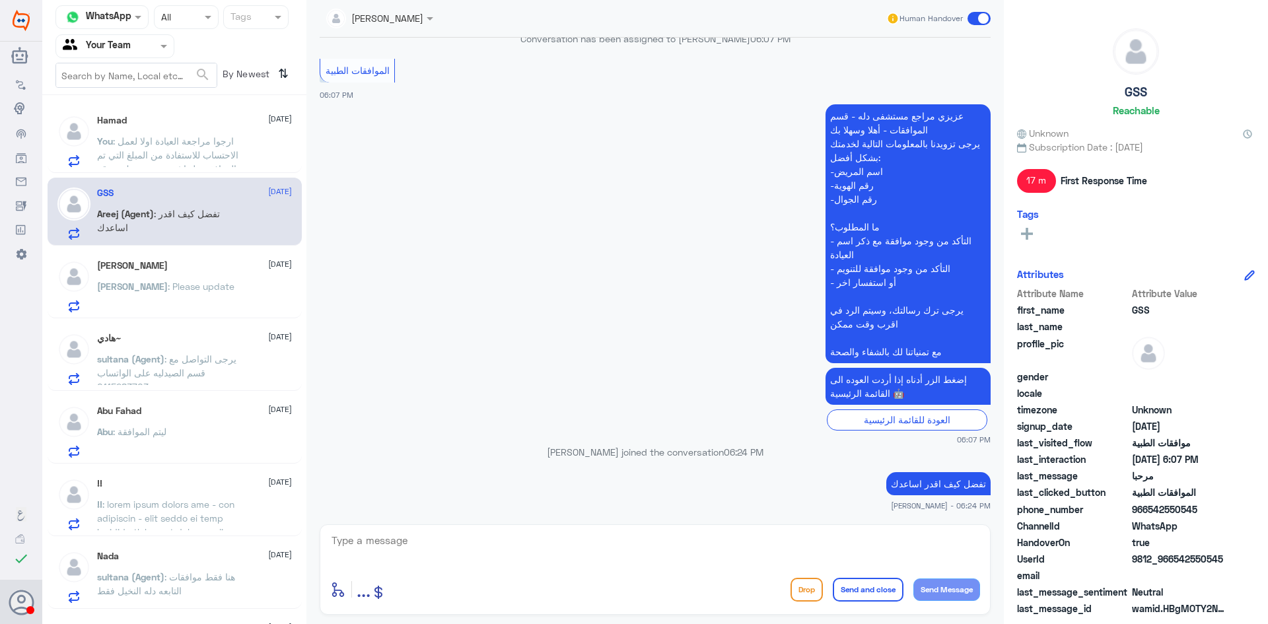
click at [210, 301] on div "[PERSON_NAME] : Please update" at bounding box center [194, 298] width 195 height 30
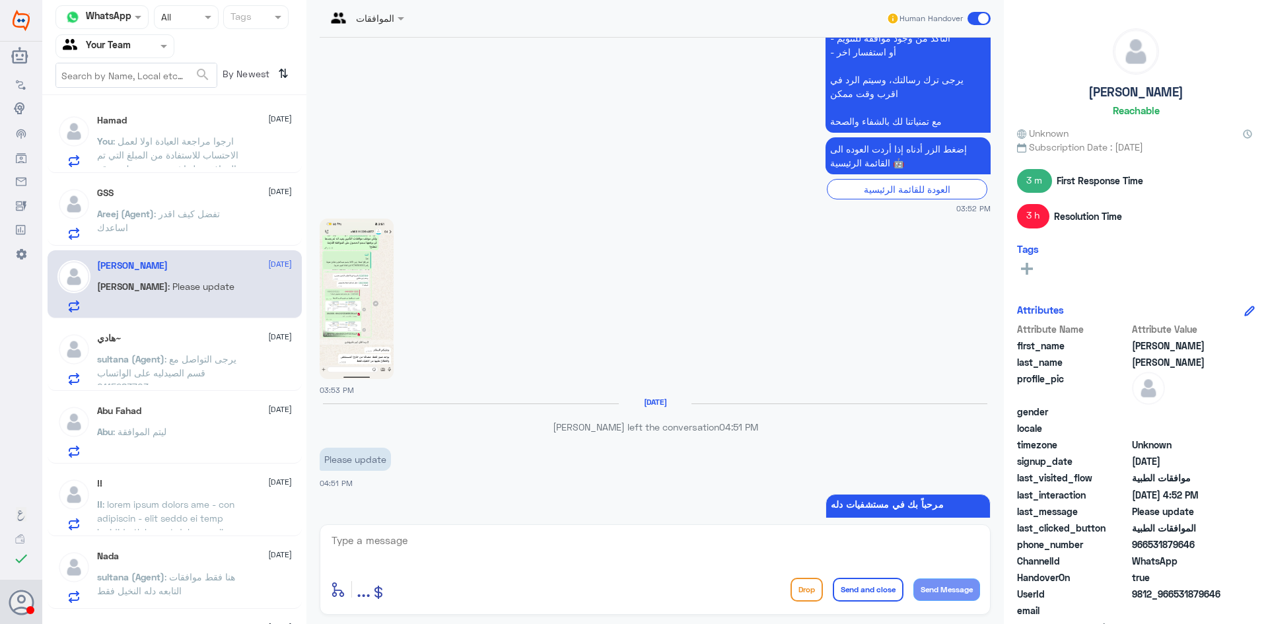
scroll to position [821, 0]
click at [371, 315] on img at bounding box center [357, 301] width 74 height 161
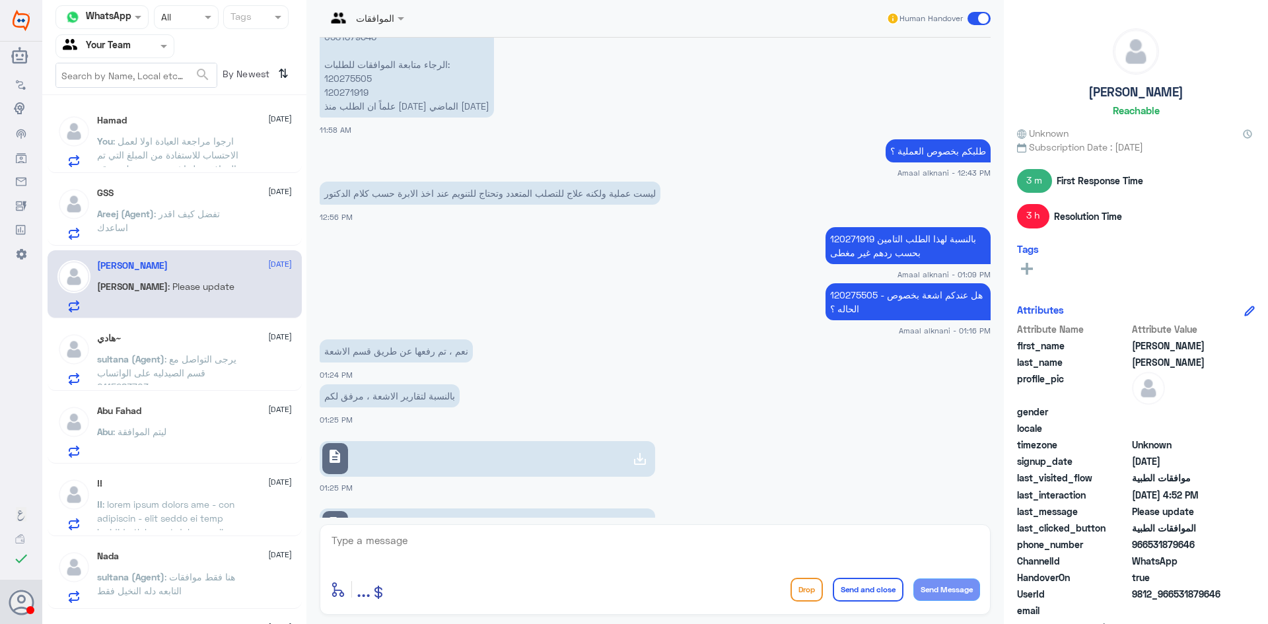
scroll to position [1025, 0]
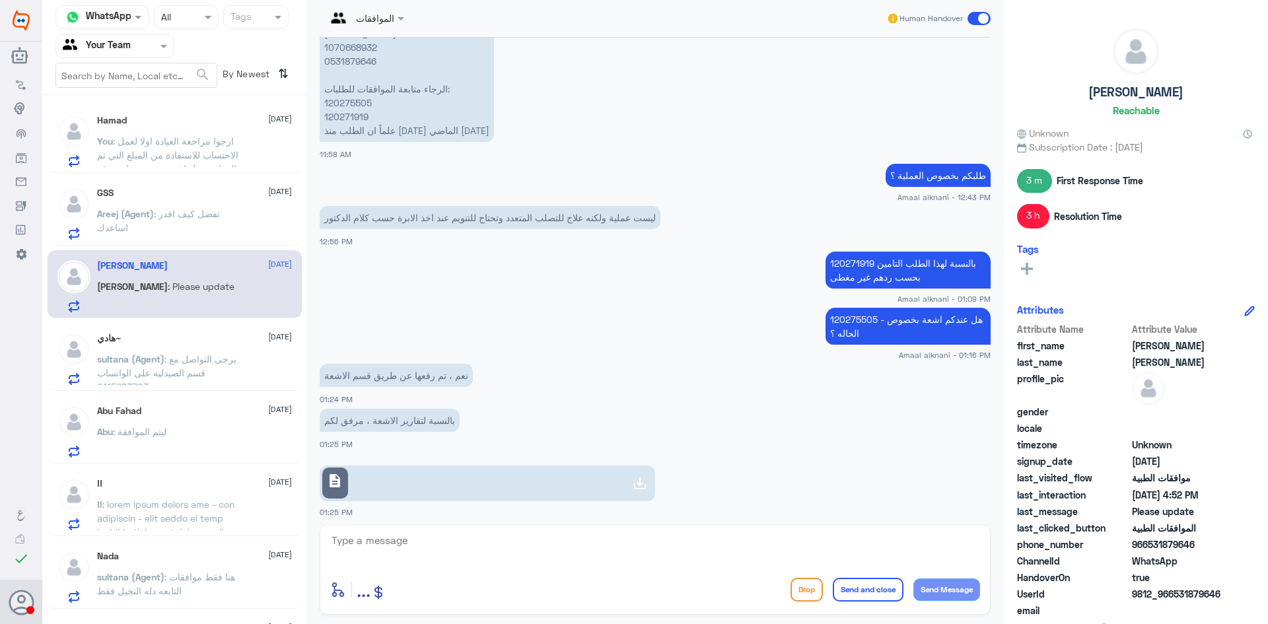
click at [835, 308] on p "120275505 - هل عندكم اشعة بخصوص الحاله ؟" at bounding box center [908, 326] width 165 height 37
copy p "120275505"
click at [358, 74] on p "[PERSON_NAME] 1070668932 0531879646 الرجاء متابعة الموافقات للطلبات: 120275505 …" at bounding box center [407, 82] width 174 height 120
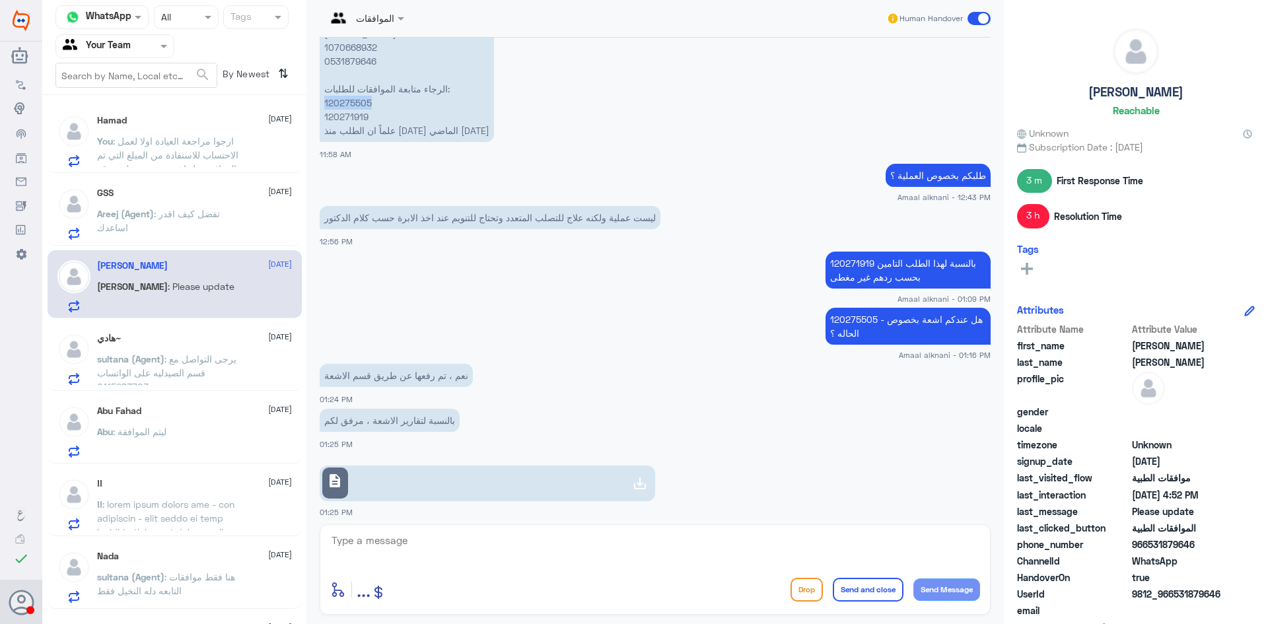
copy p "120275505"
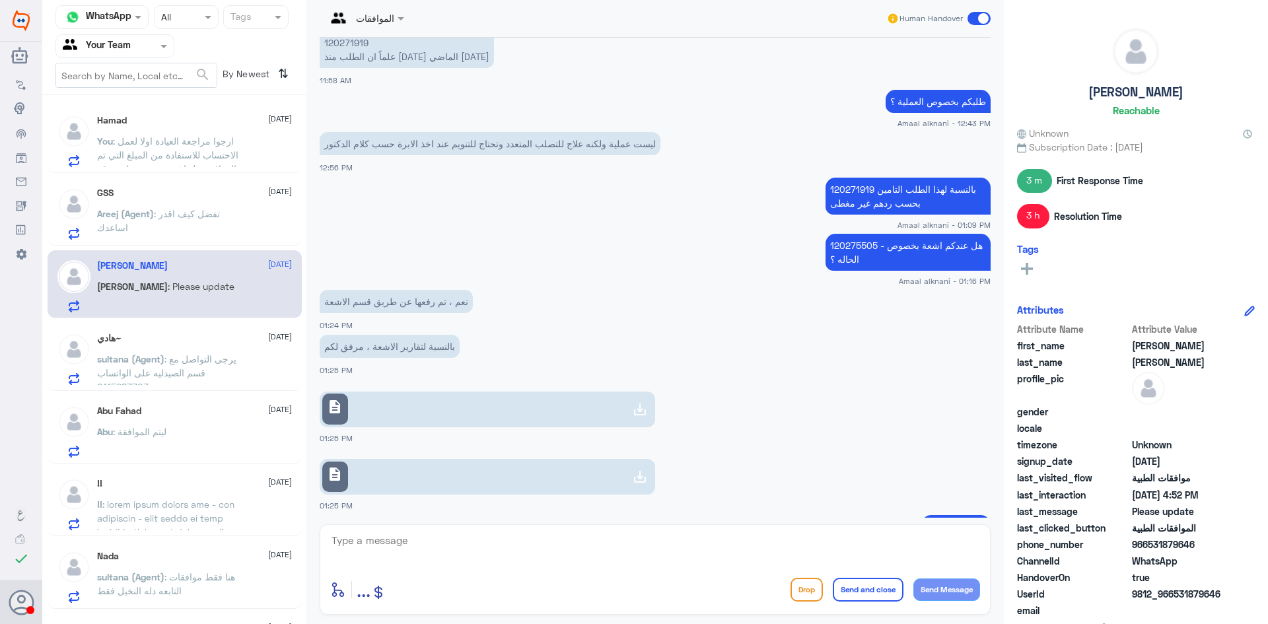
scroll to position [1223, 0]
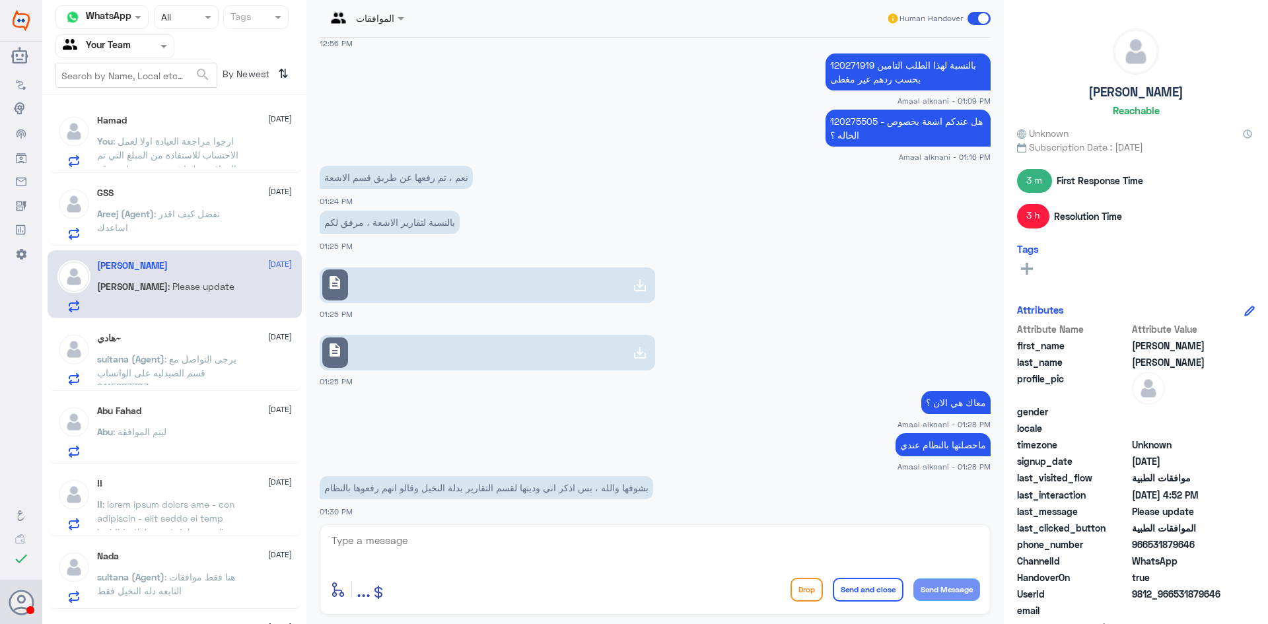
click at [609, 268] on link "description" at bounding box center [488, 286] width 336 height 36
click at [460, 336] on link "description" at bounding box center [488, 353] width 336 height 36
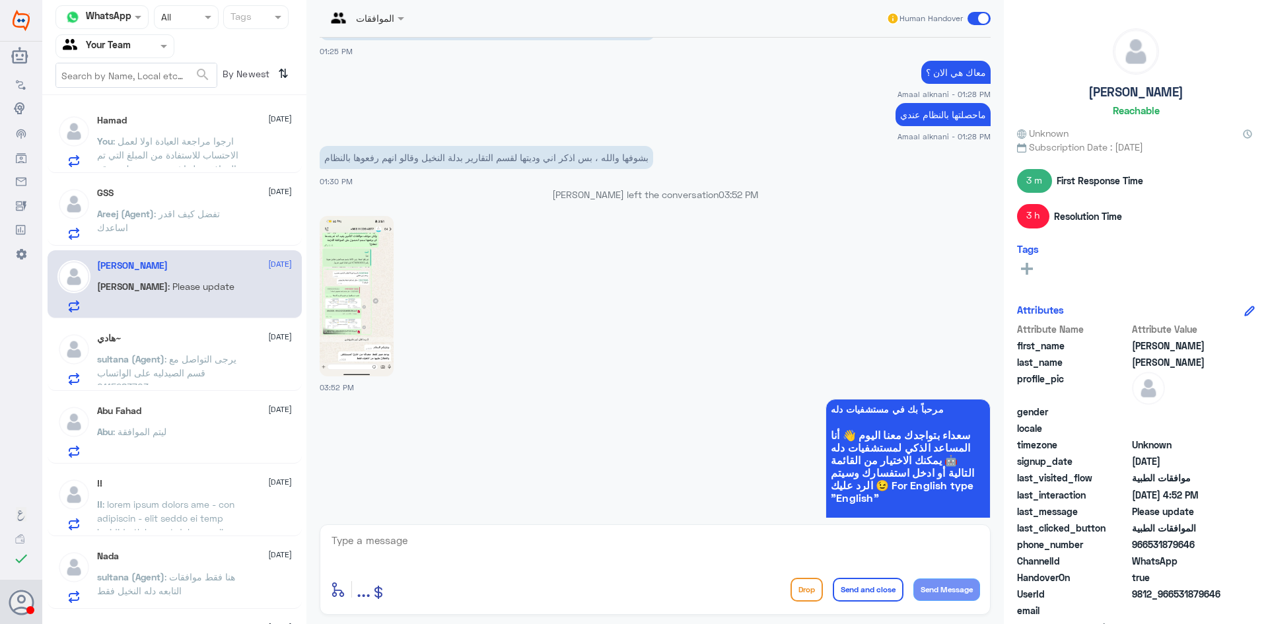
scroll to position [1620, 0]
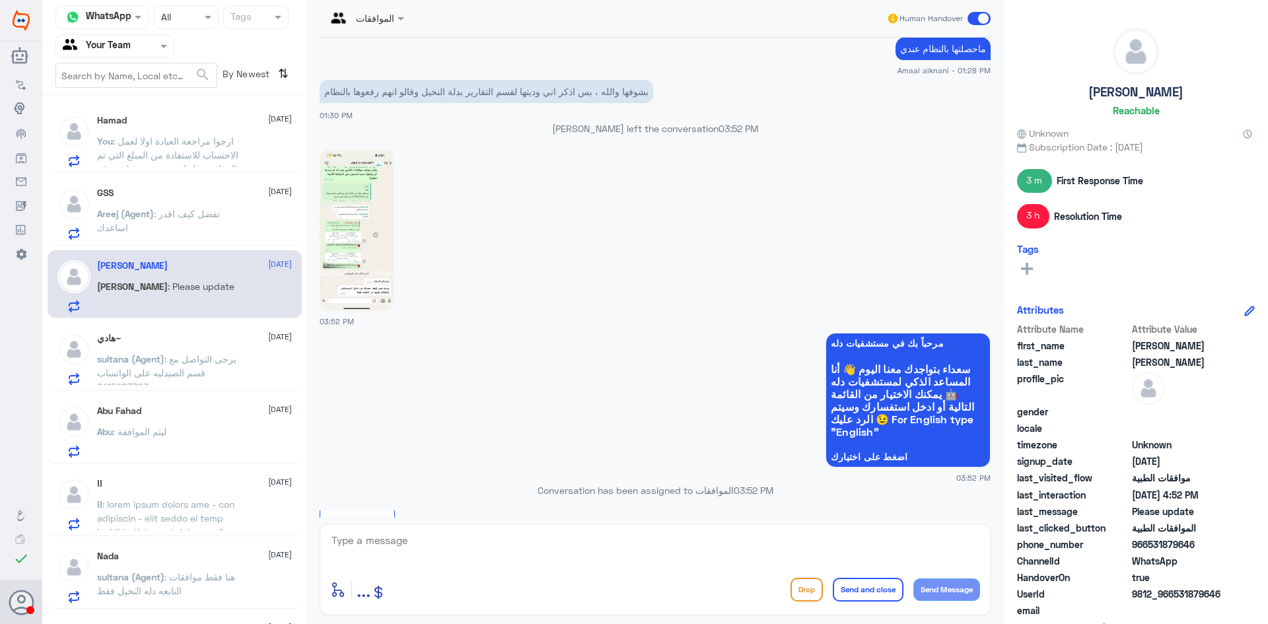
click at [380, 206] on img at bounding box center [357, 230] width 74 height 161
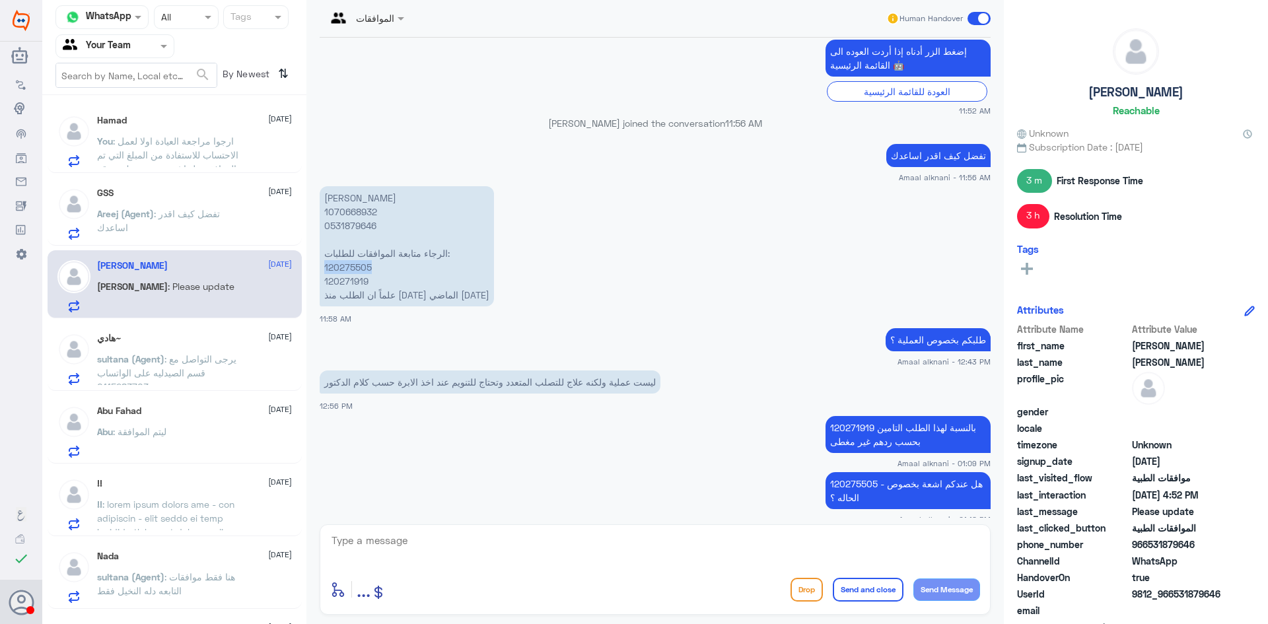
scroll to position [865, 0]
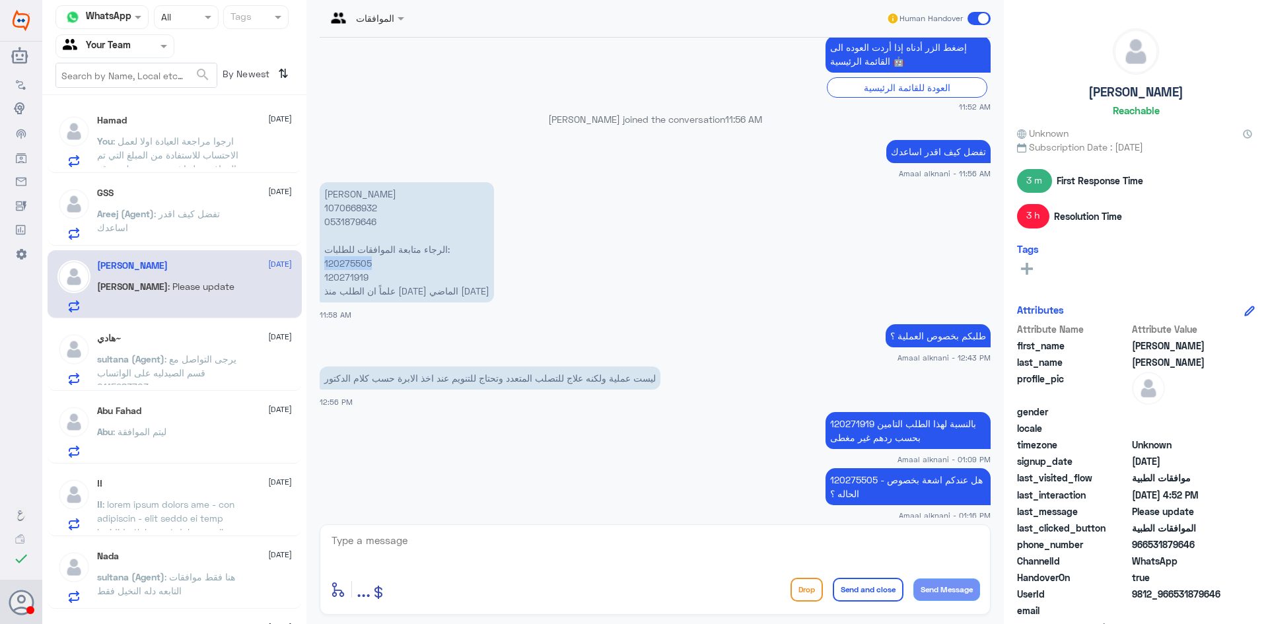
copy p "120275505"
click at [355, 245] on p "عبدالعزيز هادي خرمي 1070668932 0531879646 الرجاء متابعة الموافقات للطلبات: 1202…" at bounding box center [407, 242] width 174 height 120
copy p "120271919"
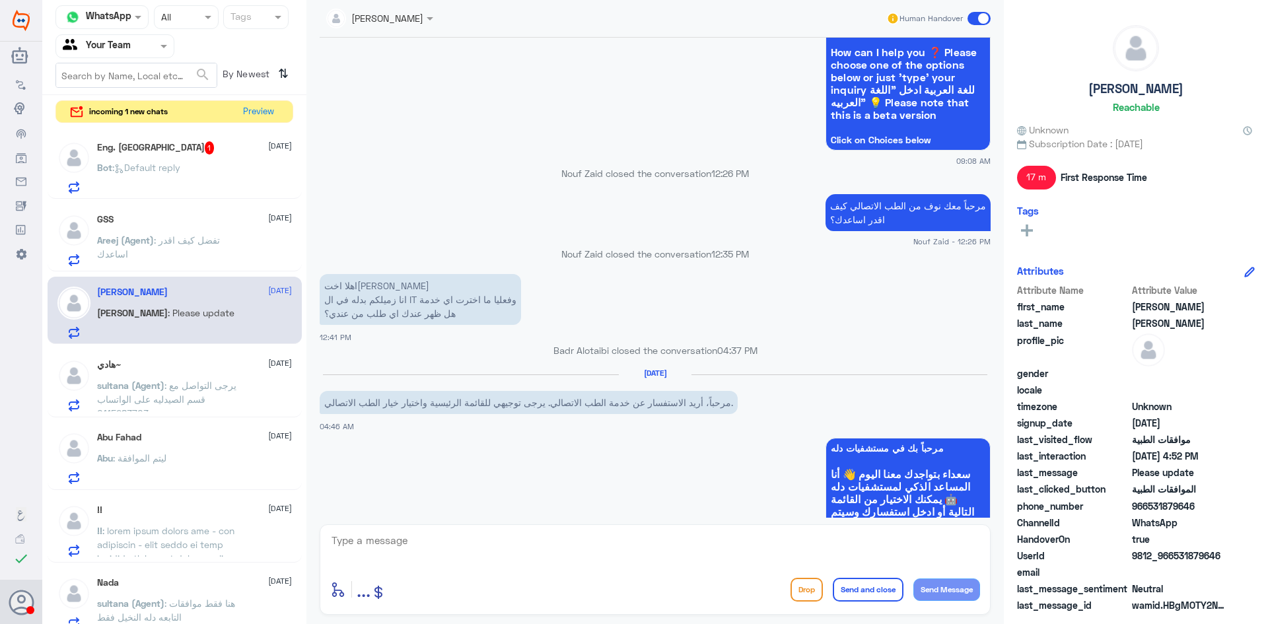
scroll to position [384, 0]
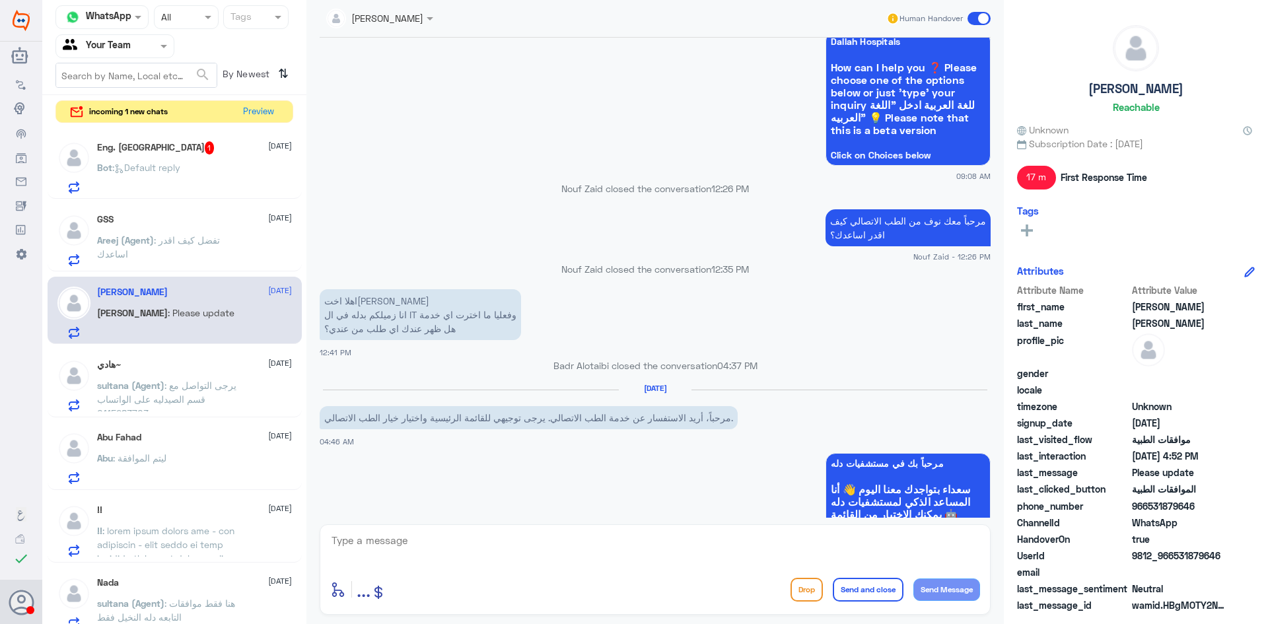
click at [211, 381] on span ": يرجى التواصل مع قسم الصيدليه على الواتساب 0115283703" at bounding box center [166, 399] width 139 height 39
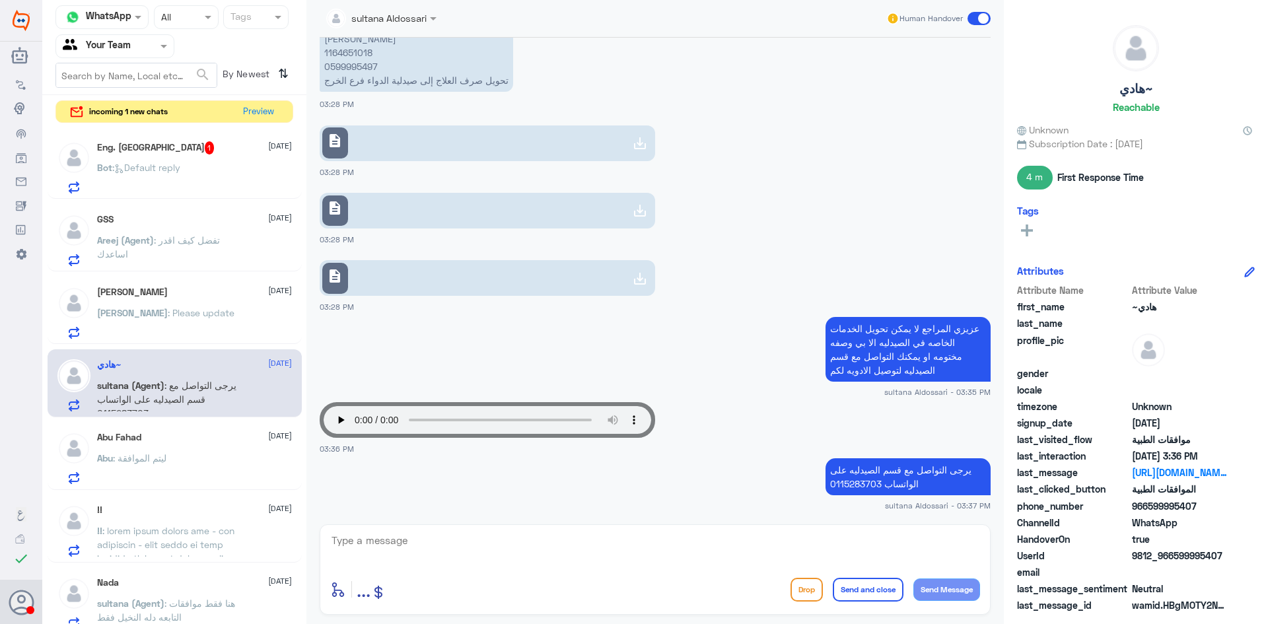
scroll to position [66, 0]
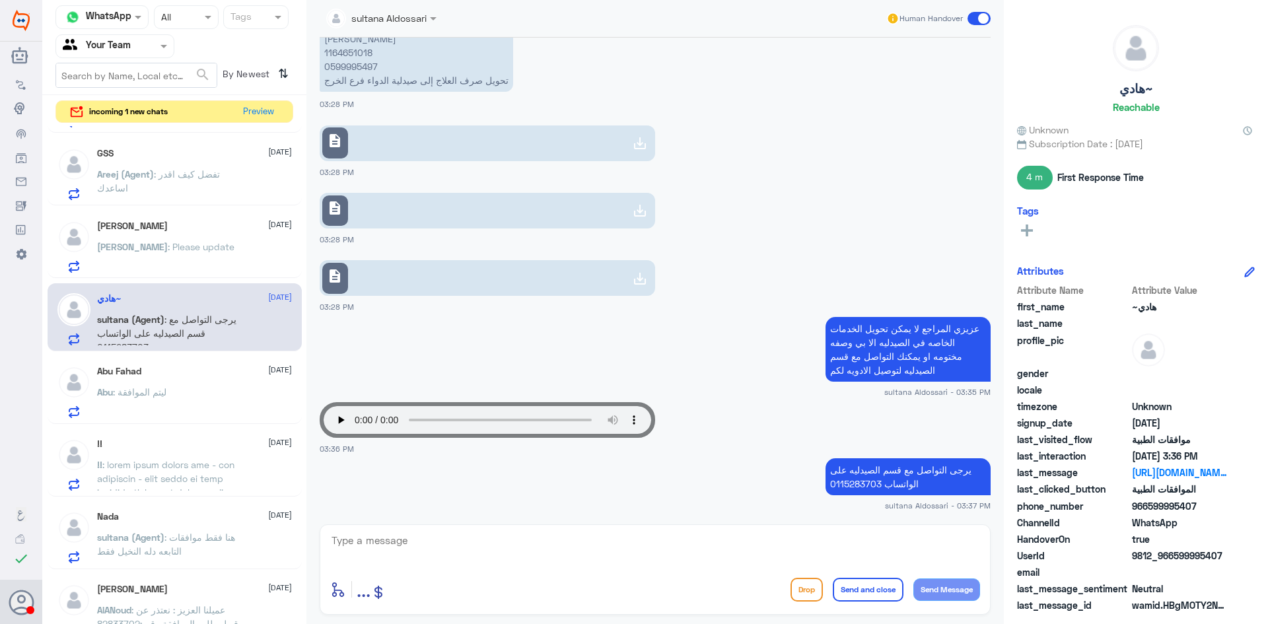
click at [244, 269] on div "Abdulaziz : Please update" at bounding box center [194, 258] width 195 height 30
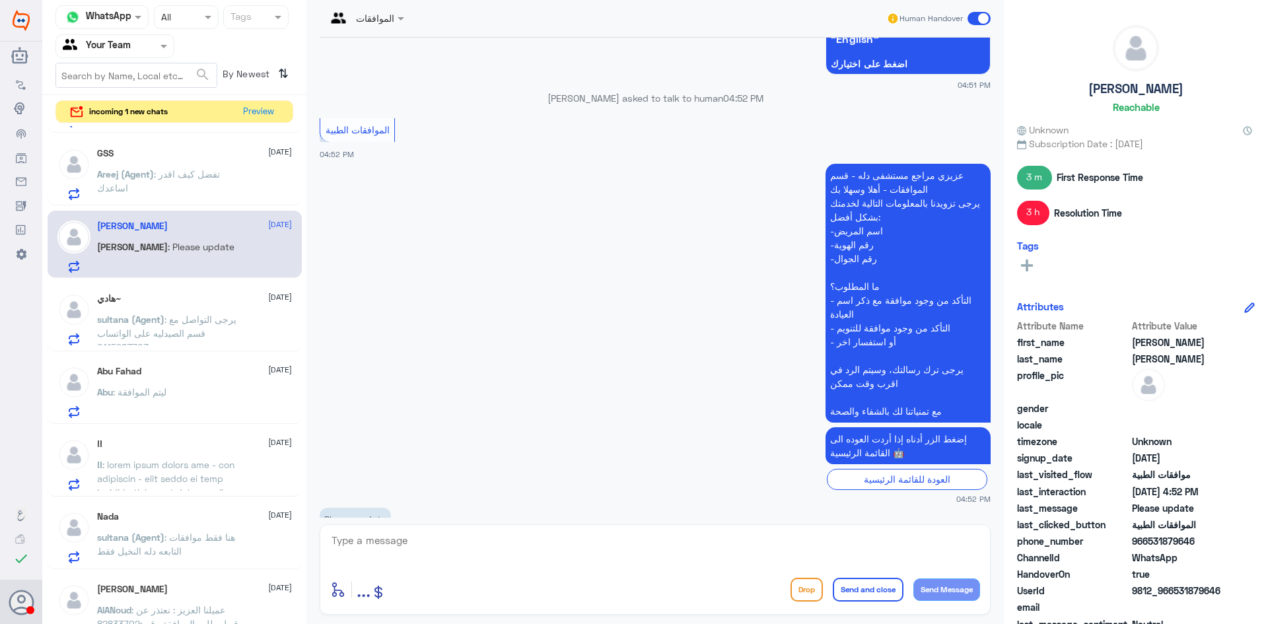
scroll to position [2867, 0]
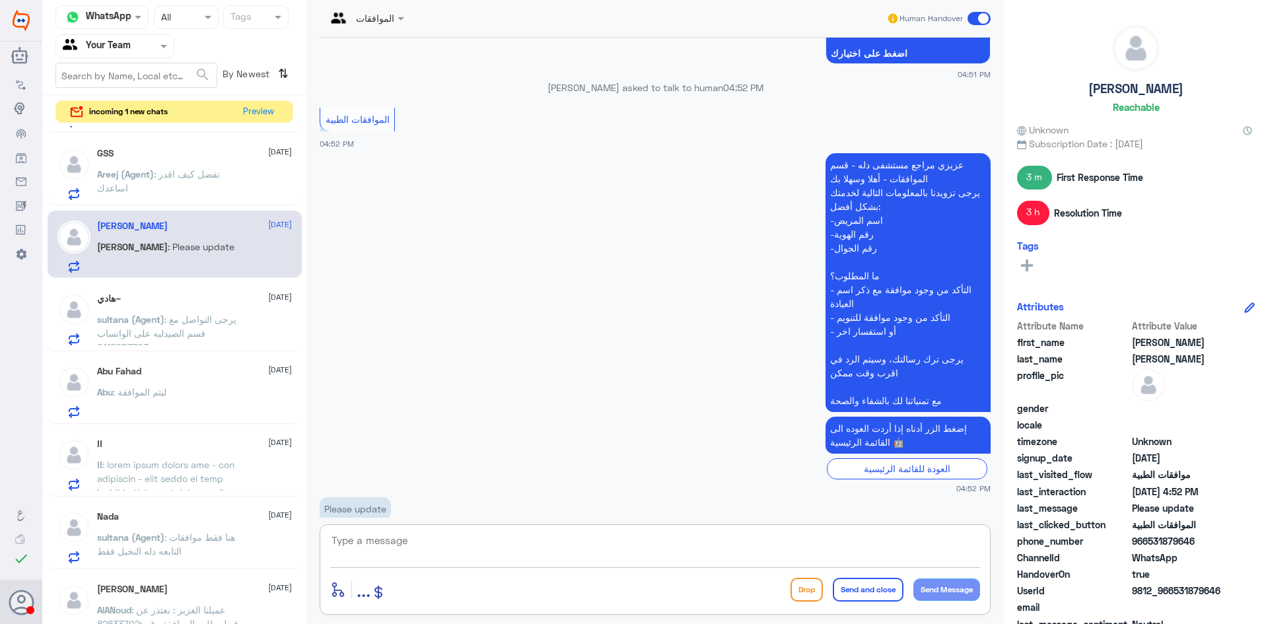
click at [614, 537] on textarea at bounding box center [655, 548] width 650 height 32
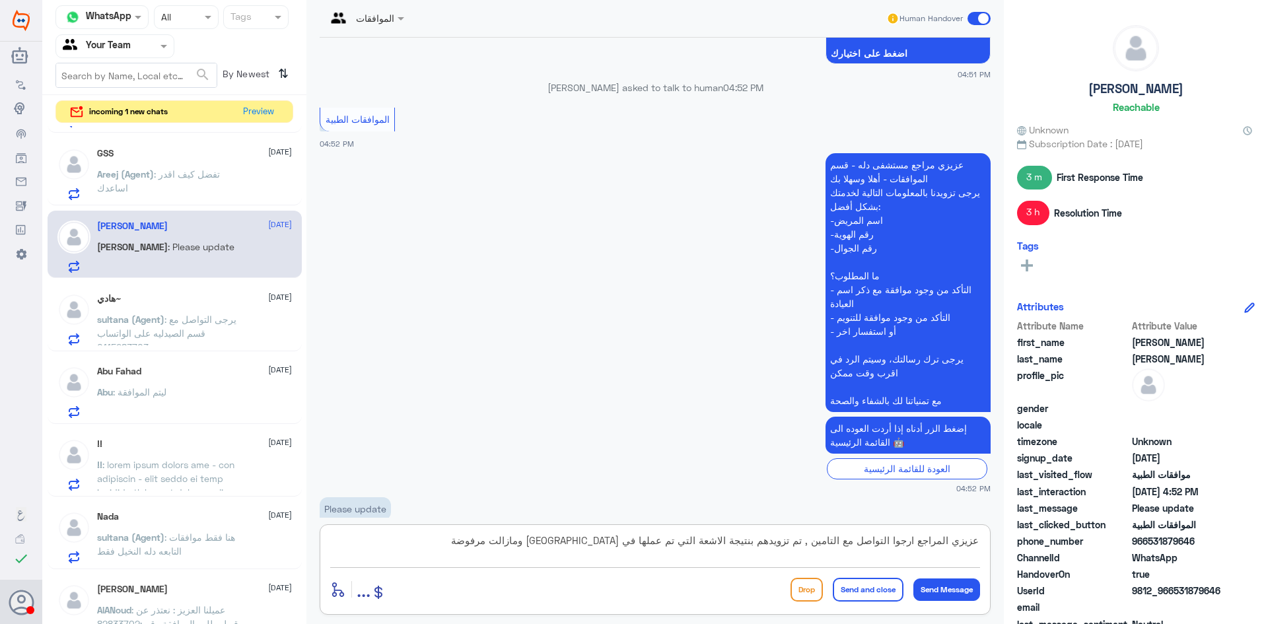
type textarea "عزيزي المراجع ارجوا التواصل مع التامين , تم تزويدهم بنتيجة الاشعة التي تم عملها…"
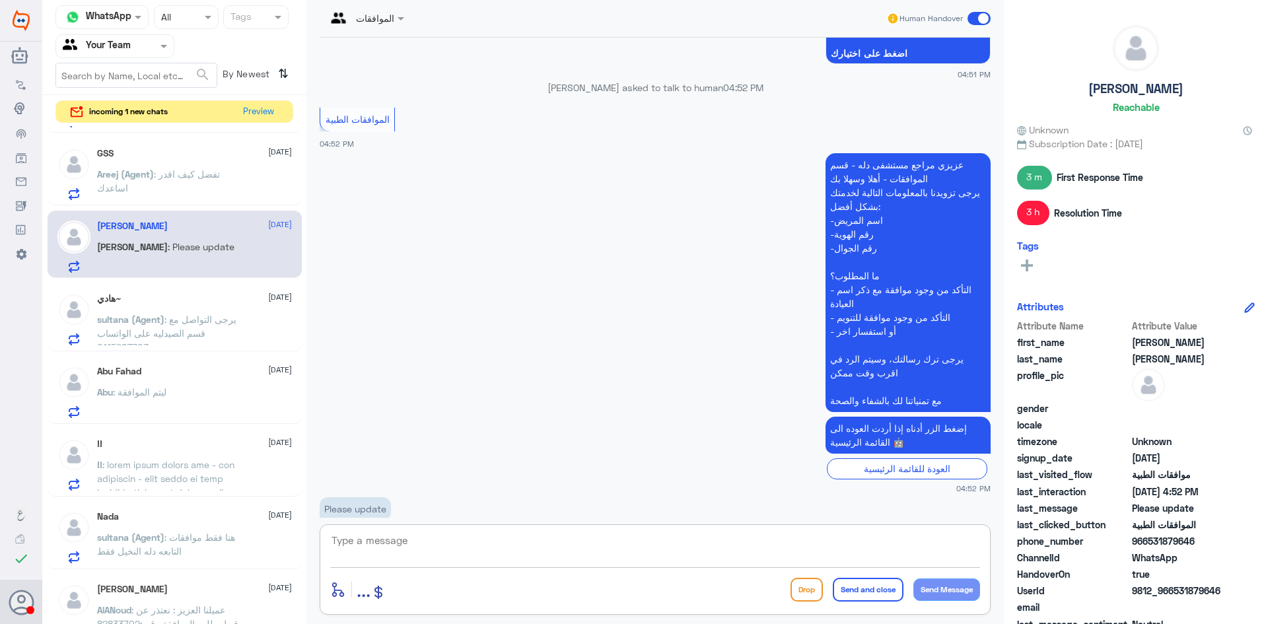
scroll to position [2937, 0]
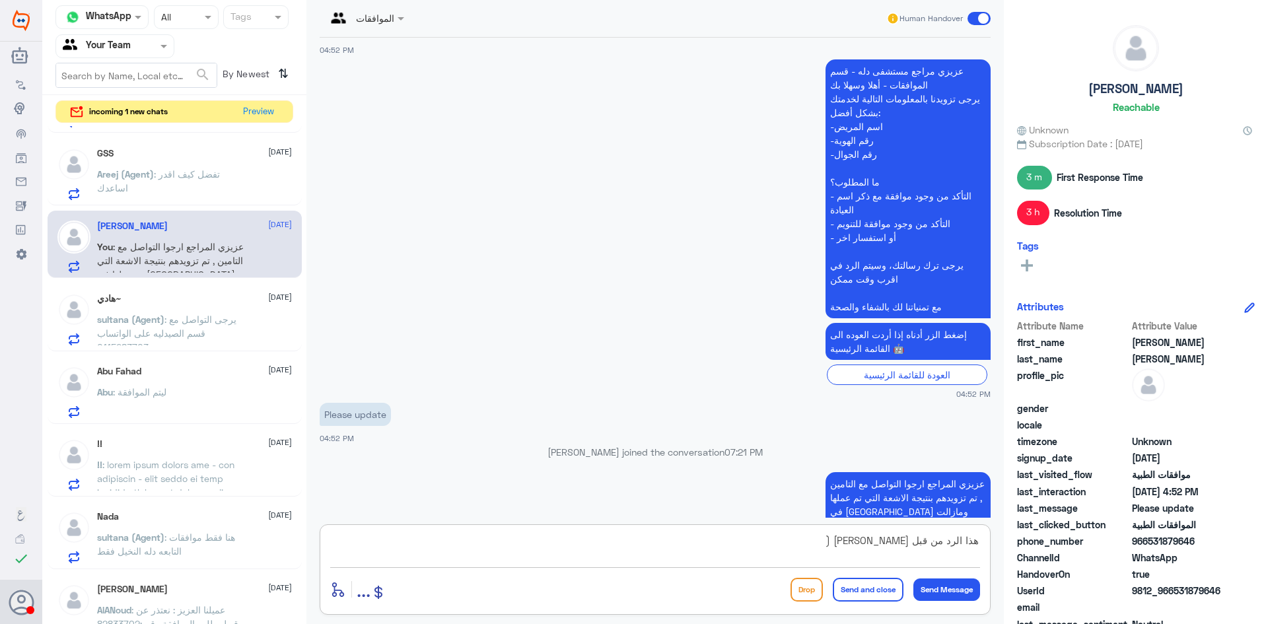
paste textarea "as per BUPA POC : Not justified , need recent MRI results."
type textarea "هذا الرد من قبل مندوب بوبا (as per BUPA POC : Not justified , need recent MRI r…"
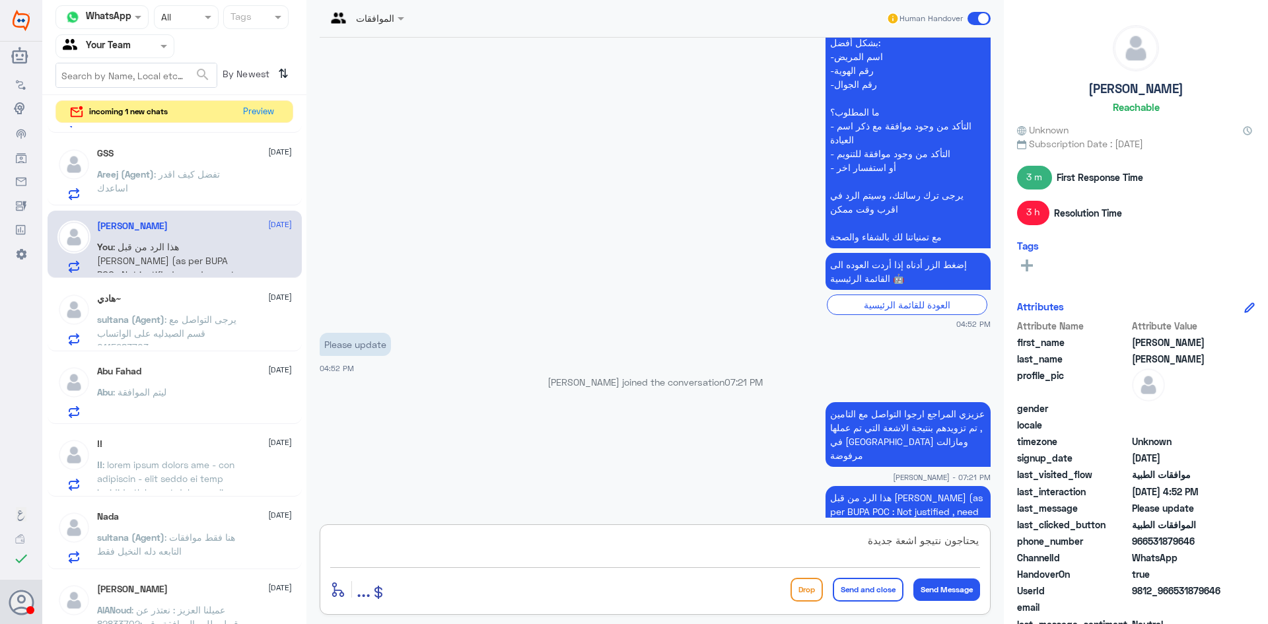
type textarea "يحتاجون نتيجو اشعة جديدة"
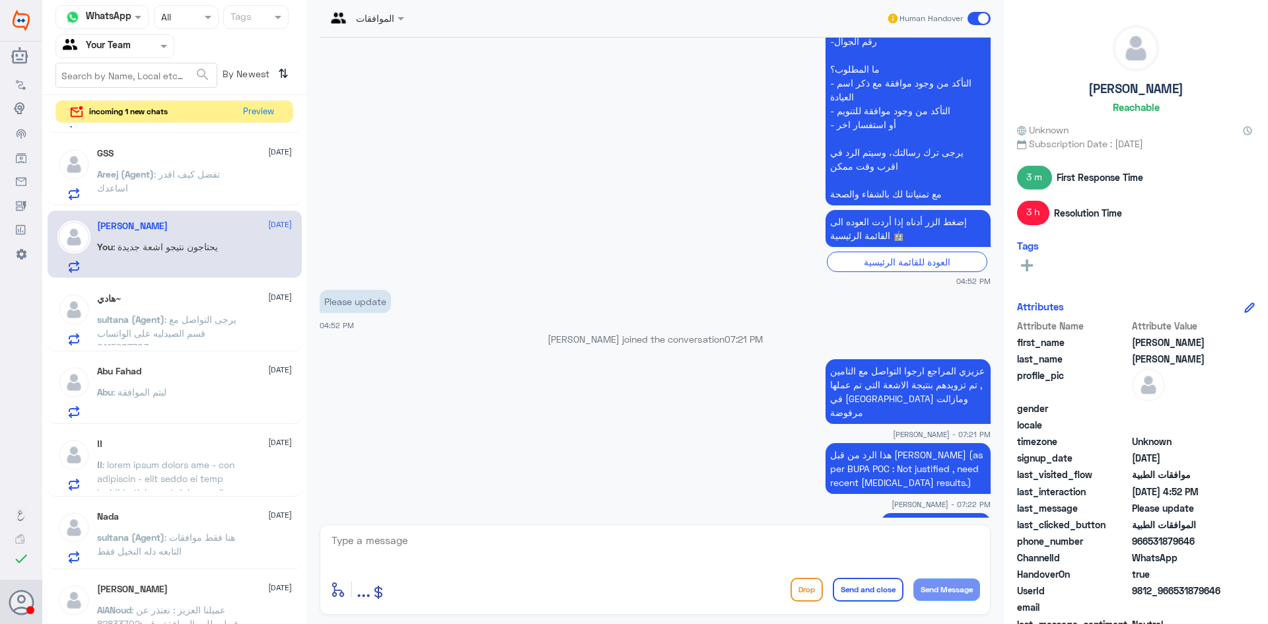
click at [207, 316] on span ": يرجى التواصل مع قسم الصيدليه على الواتساب 0115283703" at bounding box center [166, 333] width 139 height 39
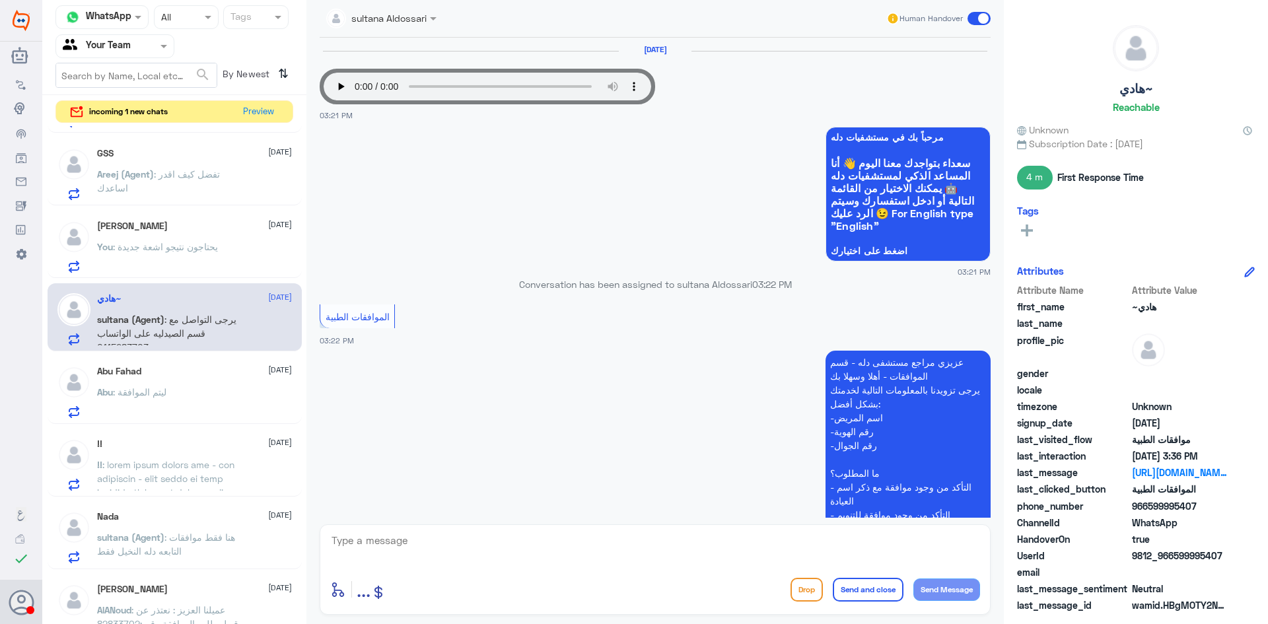
scroll to position [921, 0]
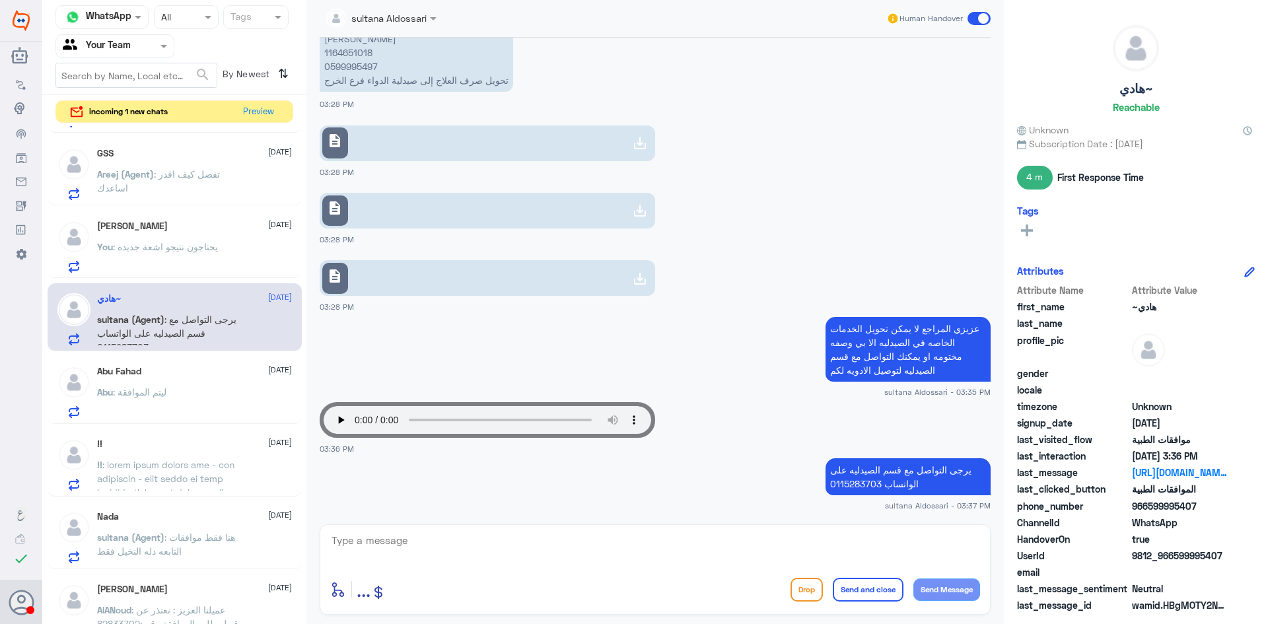
click at [594, 279] on link "description" at bounding box center [488, 278] width 336 height 36
click at [773, 554] on textarea at bounding box center [655, 548] width 650 height 32
click at [509, 546] on textarea at bounding box center [655, 548] width 650 height 32
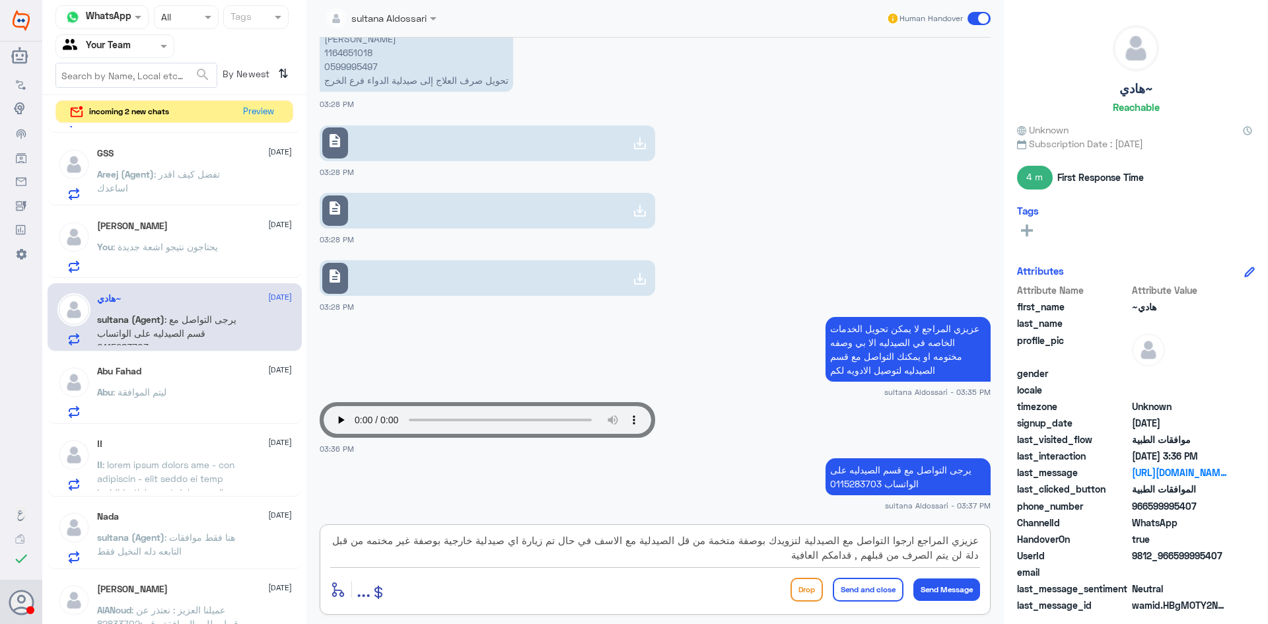
type textarea "عزيزي المراجع ارجوا التواصل مع الصيدلية لتزويدك بوصفة متخمة من قل الصيدلية مع ا…"
click at [851, 580] on button "Send and close" at bounding box center [868, 590] width 71 height 24
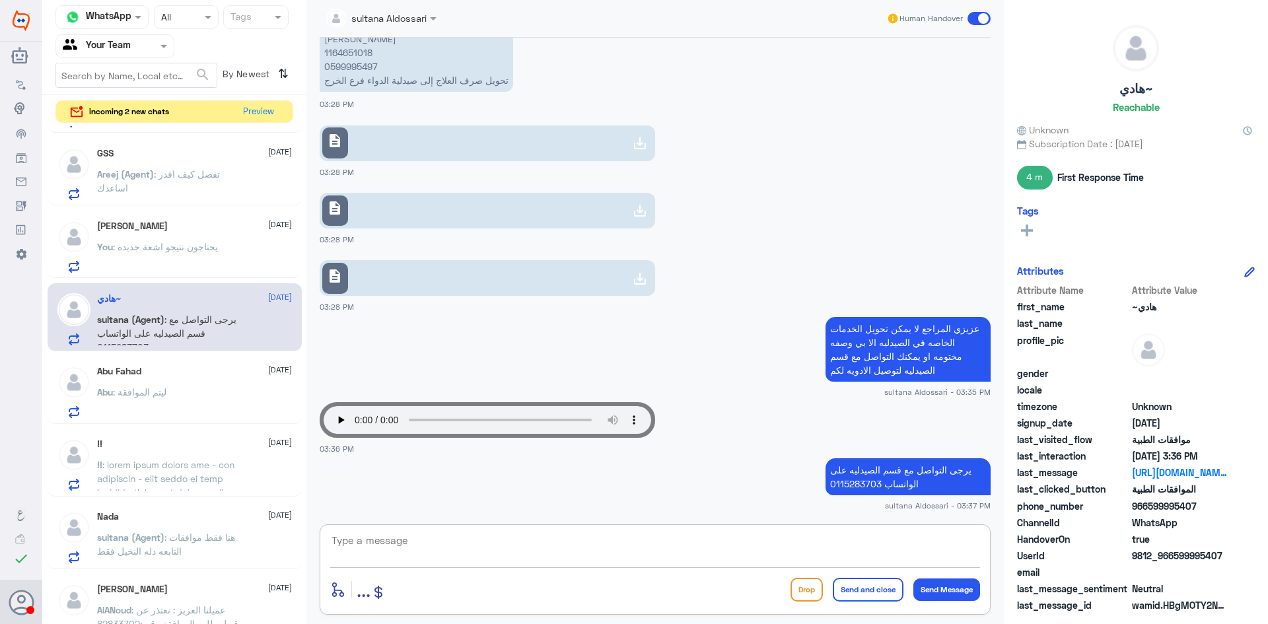
scroll to position [1019, 0]
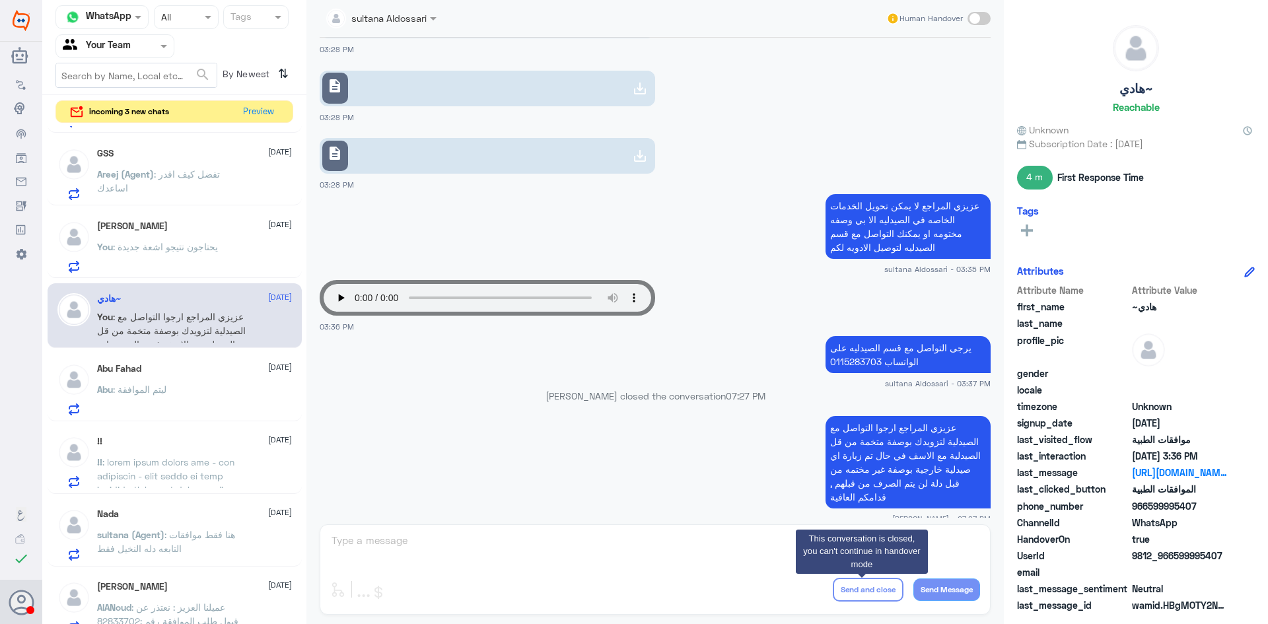
click at [179, 394] on div "Abu : ليتم الموافقة" at bounding box center [194, 401] width 195 height 30
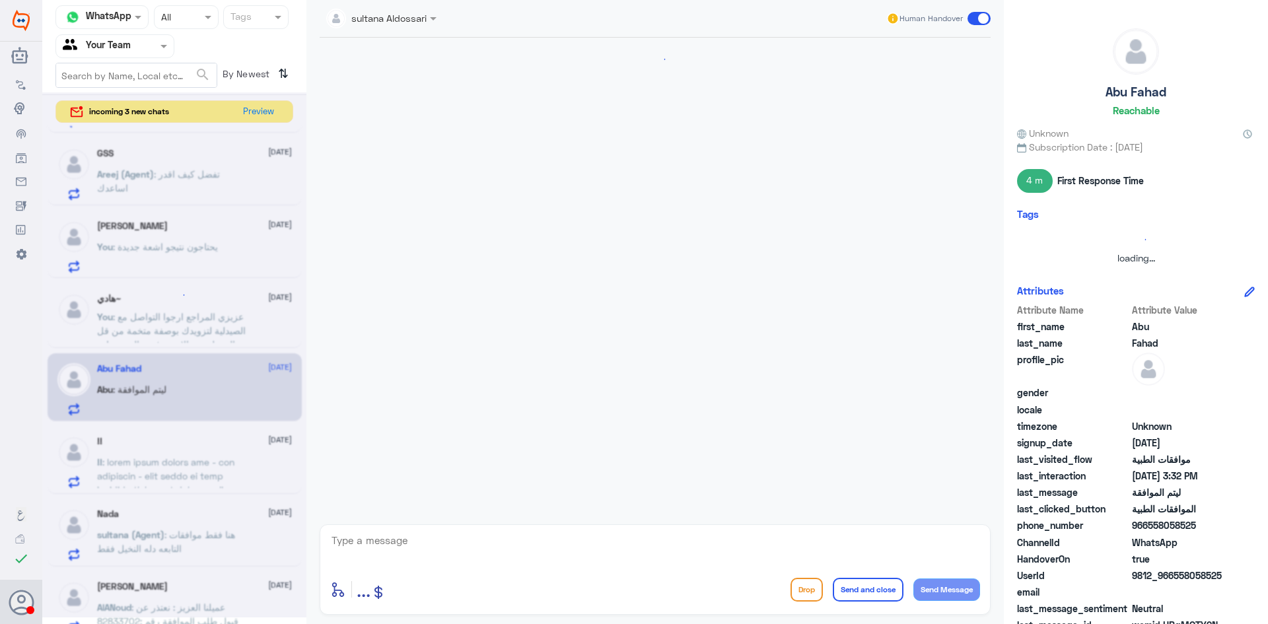
scroll to position [330, 0]
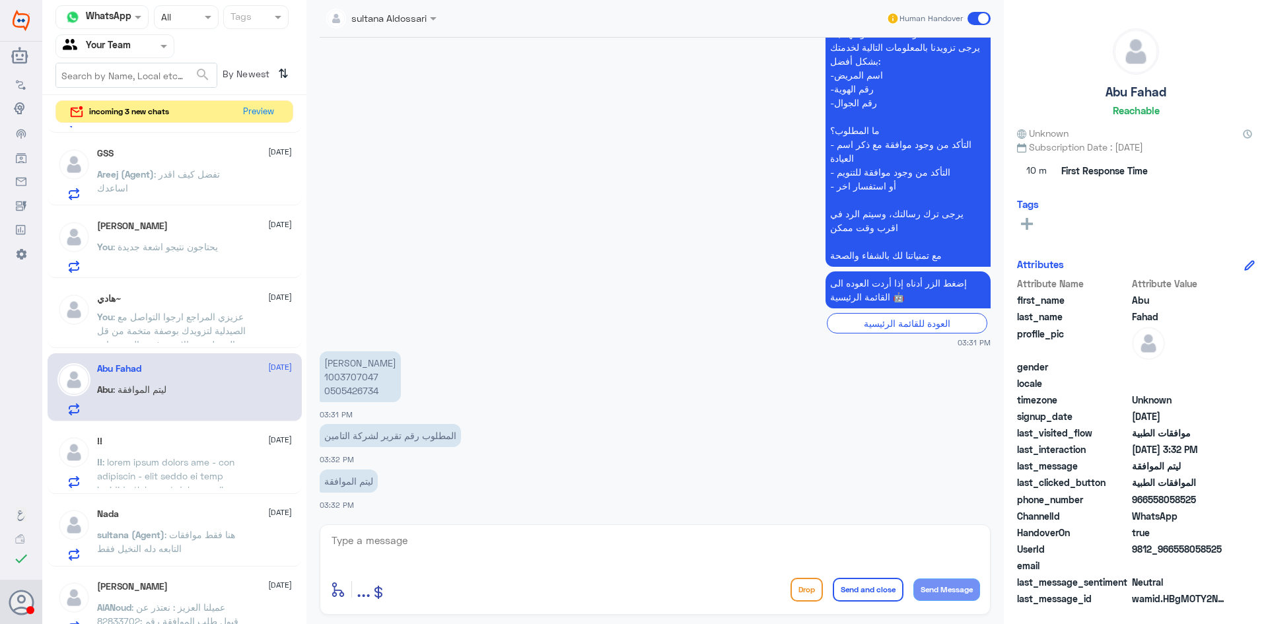
click at [355, 380] on p "محمد البدري 1003707047 0505426734" at bounding box center [360, 376] width 81 height 51
copy p "1003707047"
click at [488, 547] on textarea at bounding box center [655, 548] width 650 height 32
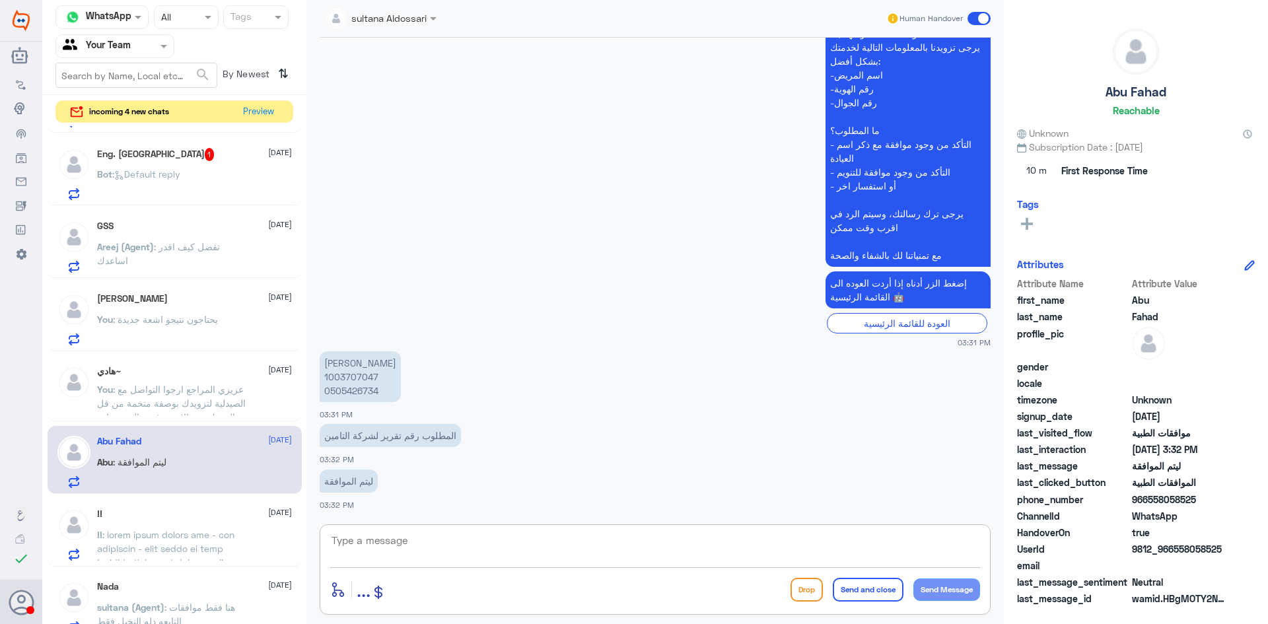
click at [528, 540] on textarea at bounding box center [655, 548] width 650 height 32
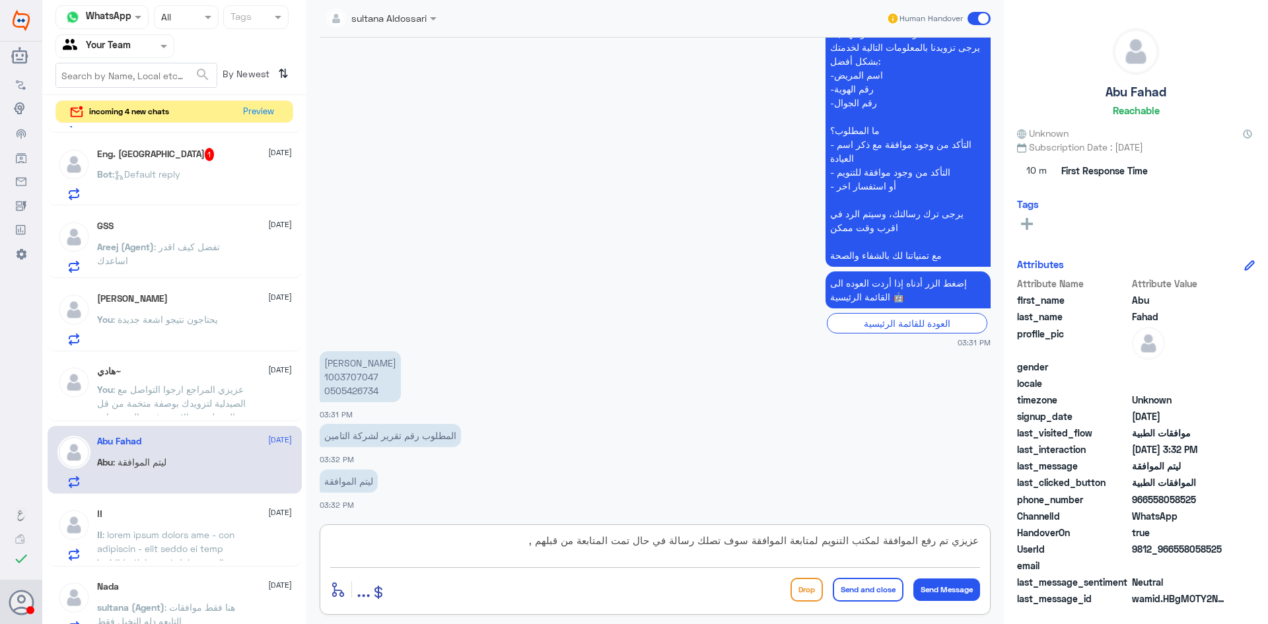
type textarea "عزيزي تم رفع الموافقة لمكتب التنويم لمتابعة الموافقة سوف تصلك رسالة في حال تمت …"
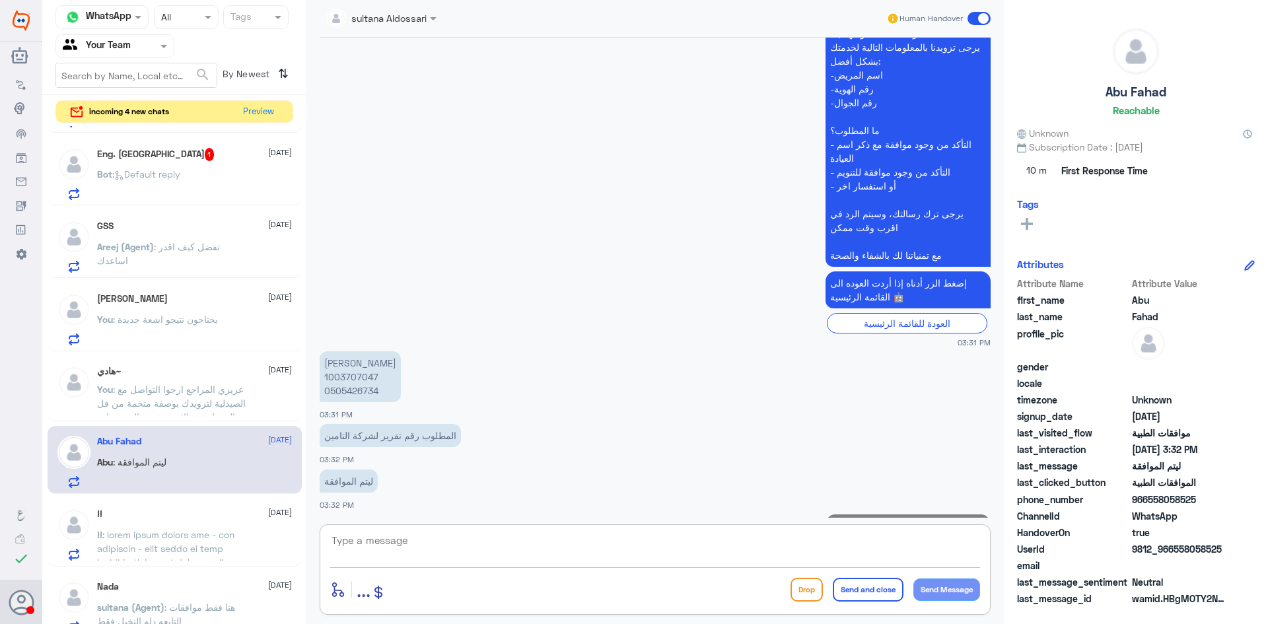
scroll to position [400, 0]
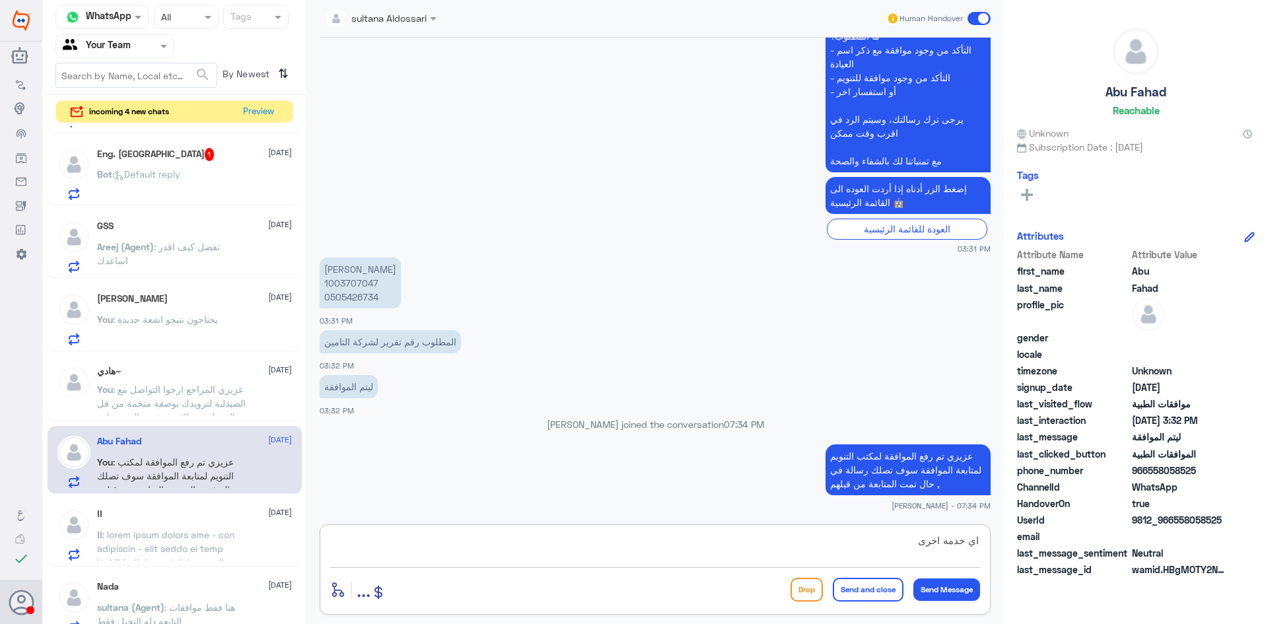
type textarea "اي خدمه اخرى ؟"
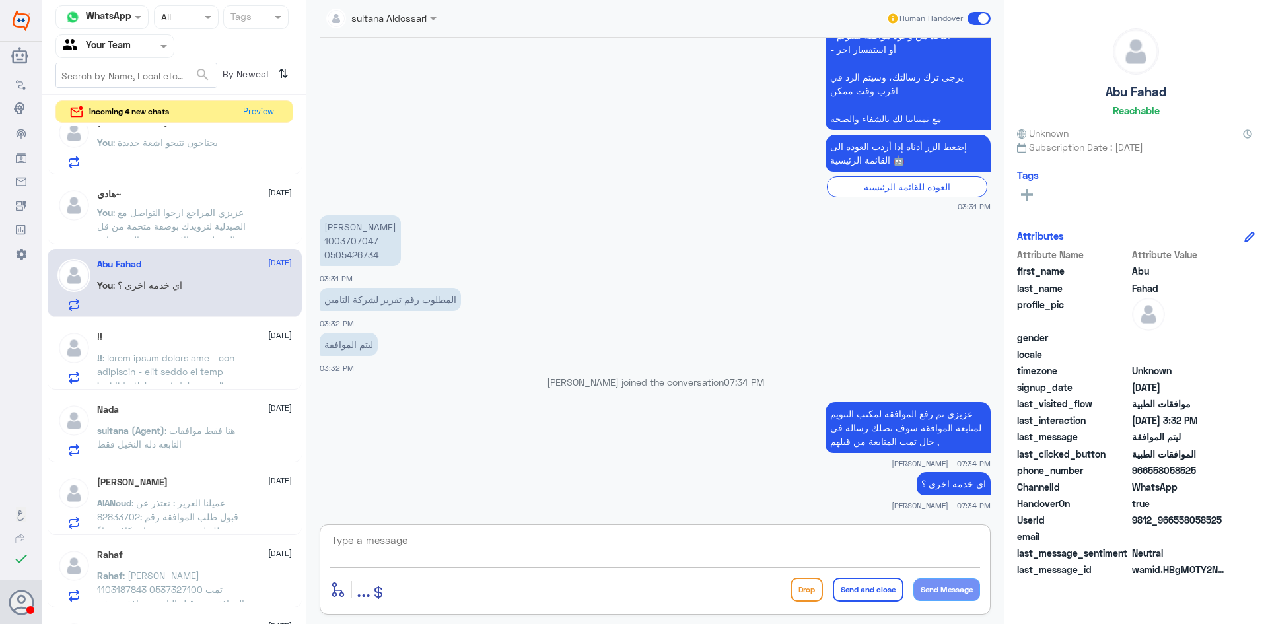
scroll to position [264, 0]
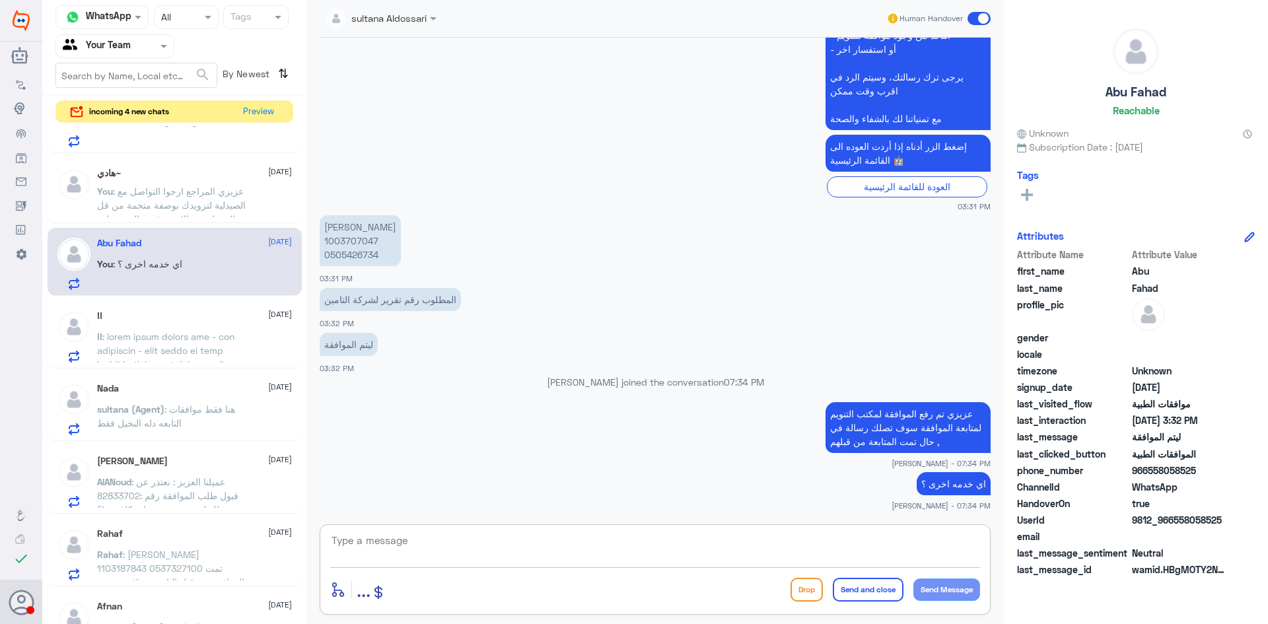
click at [234, 347] on p "!!" at bounding box center [171, 346] width 149 height 33
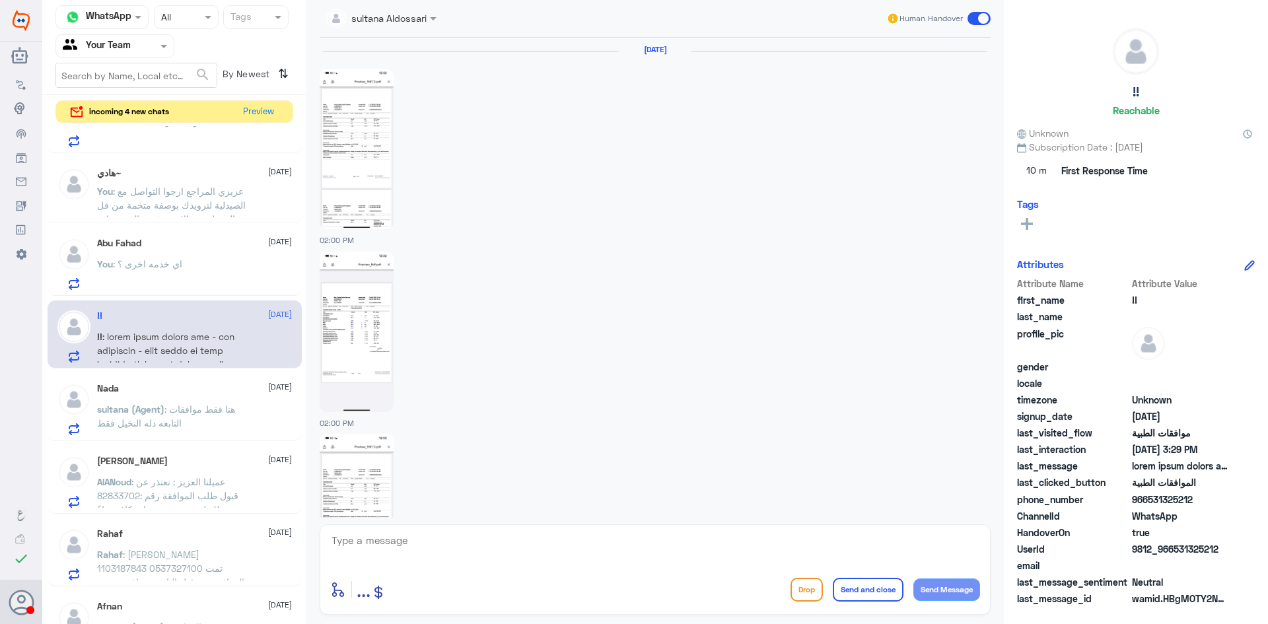
scroll to position [2139, 0]
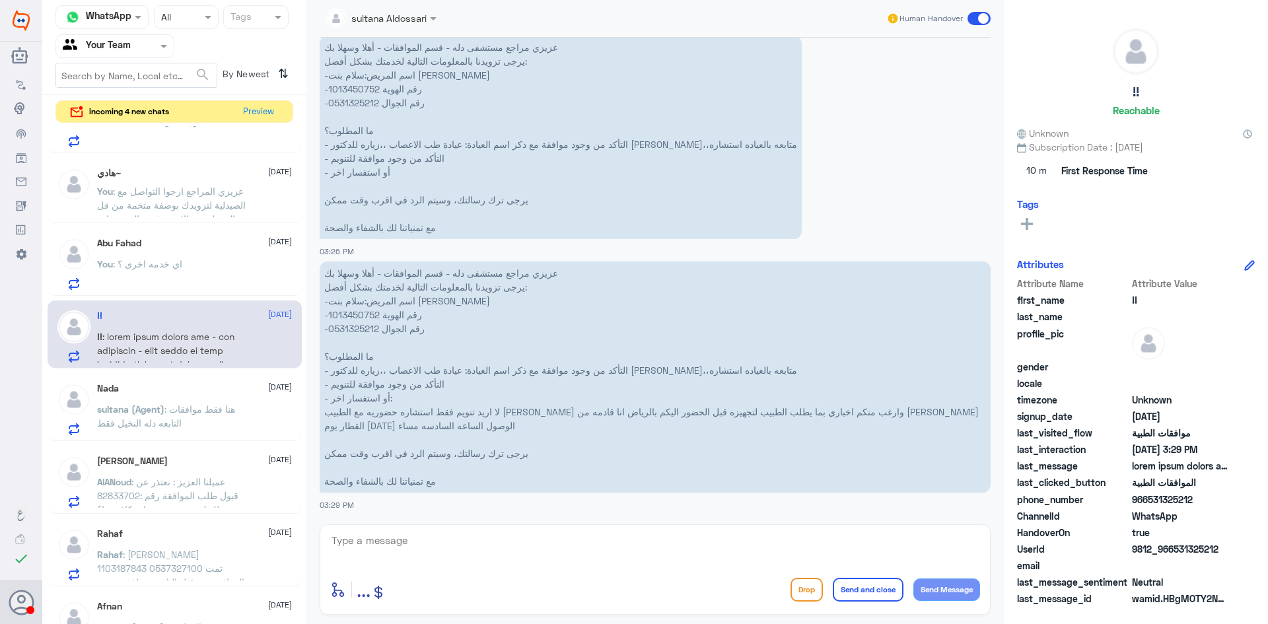
click at [353, 316] on p "عزيزي مراجع مستشفى دله - قسم الموافقات - أهلا وسهلا بك يرجى تزويدنا بالمعلومات …" at bounding box center [655, 377] width 671 height 231
copy p "1013450752"
click at [649, 556] on textarea at bounding box center [655, 548] width 650 height 32
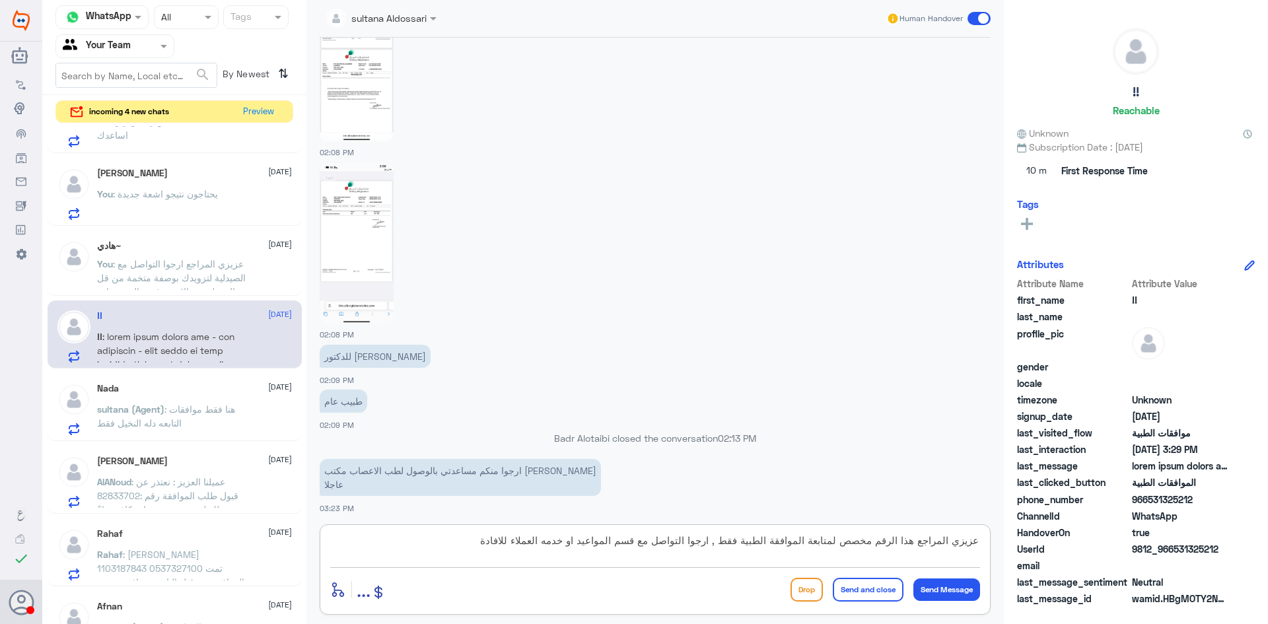
scroll to position [1083, 0]
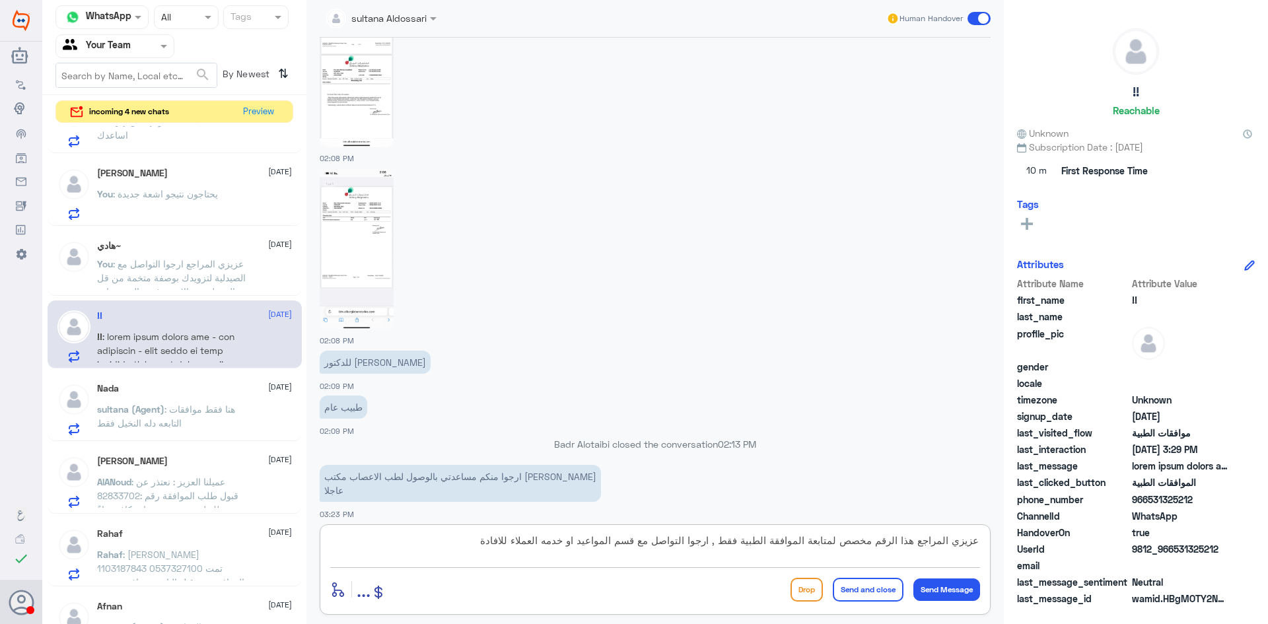
click at [367, 248] on img at bounding box center [357, 249] width 74 height 161
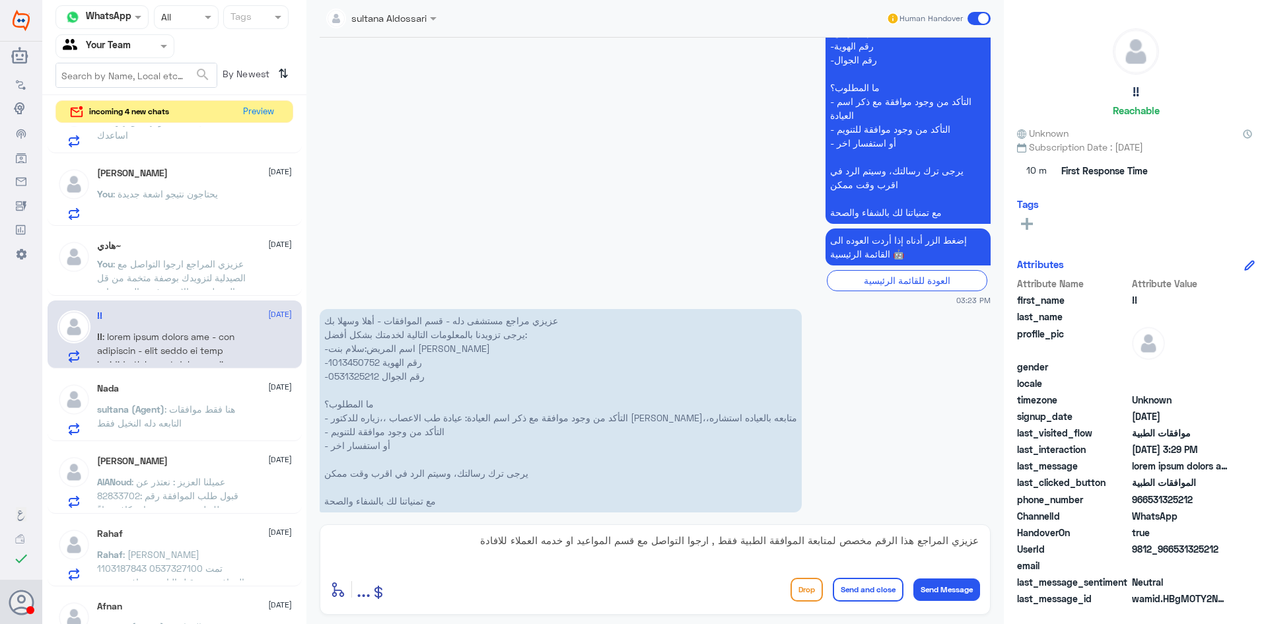
scroll to position [3564, 0]
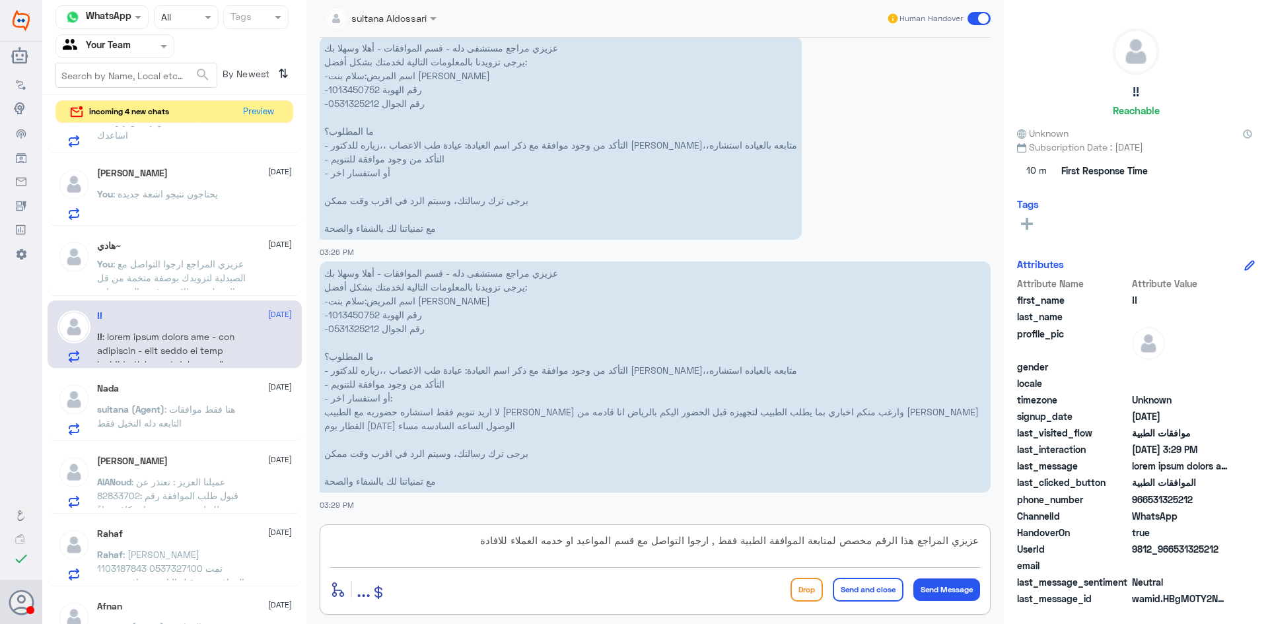
click at [474, 538] on textarea "عزيزي المراجع هذا الرقم مخصص لمتابعة الموافقة الطبية فقط , ارجوا التواصل مع قسم…" at bounding box center [655, 548] width 650 height 32
click at [859, 557] on textarea "عزيزي المراجع هذا الرقم مخصص لمتابعة الموافقة الطبية فقط , ارجوا التواصل مع قسم…" at bounding box center [655, 548] width 650 height 32
type textarea "عزيزي المراجع هذا الرقم مخصص لمتابعة الموافقة الطبية فقط , ارجوا التواصل مع قسم…"
click at [857, 596] on button "Send and close" at bounding box center [868, 590] width 71 height 24
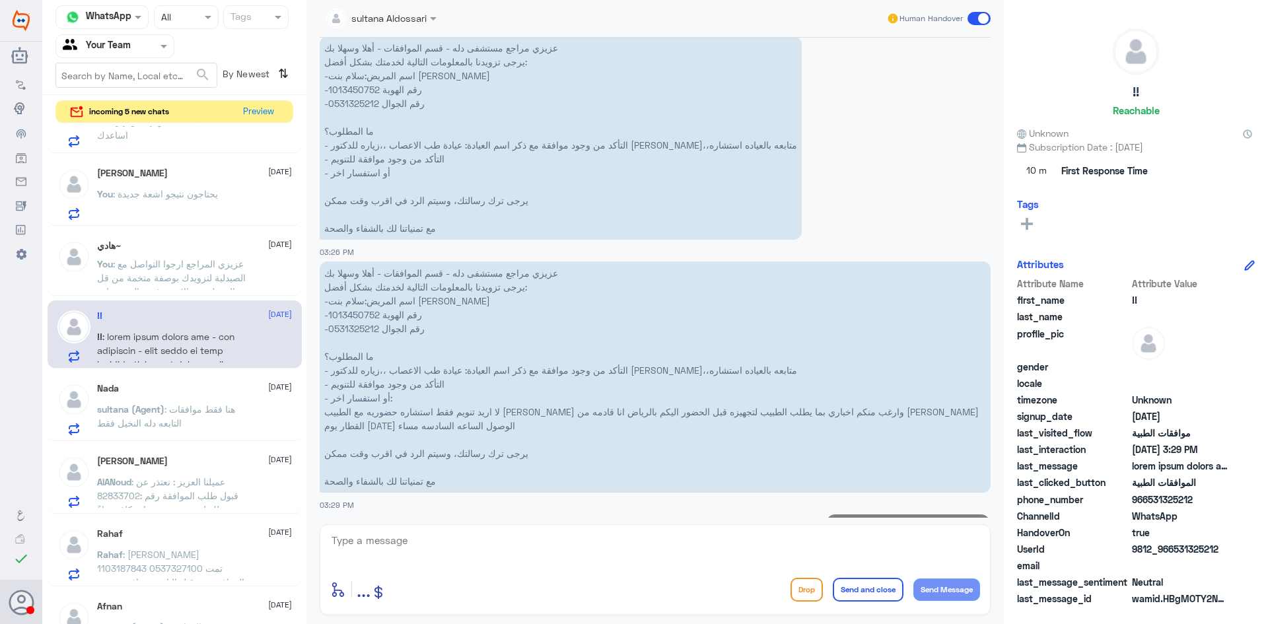
scroll to position [3676, 0]
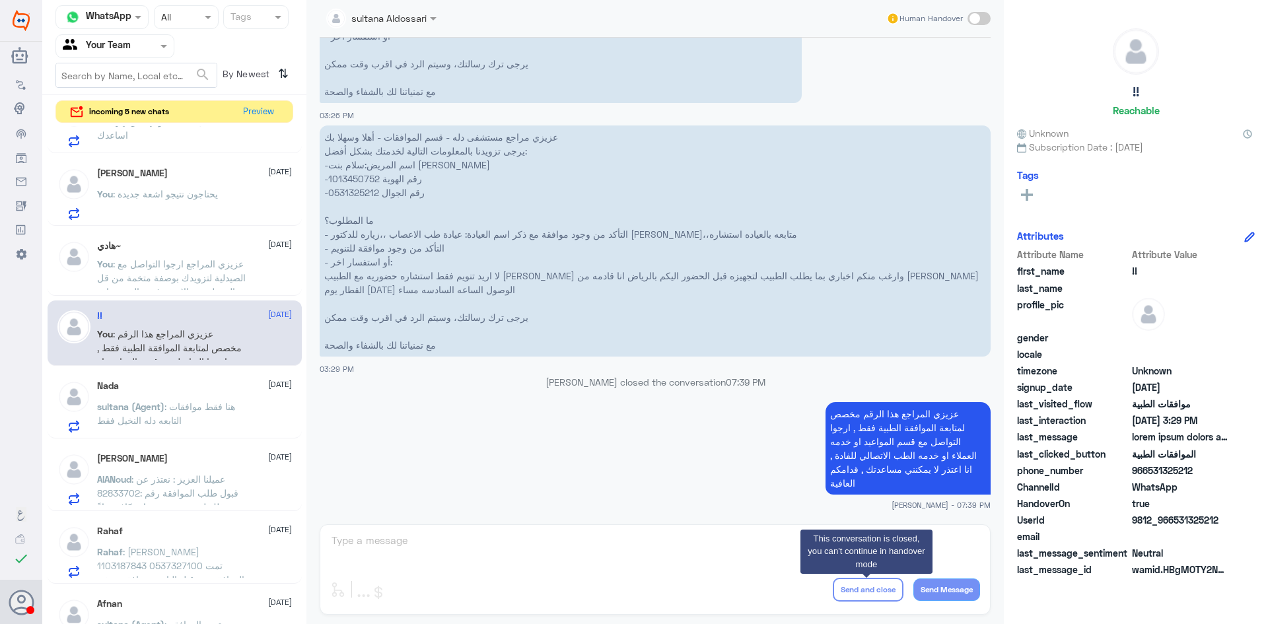
click at [554, 446] on app-msgs-text "عزيزي المراجع هذا الرقم مخصص لمتابعة الموافقة الطبية فقط , ارجوا التواصل مع قسم…" at bounding box center [655, 449] width 671 height 94
click at [217, 406] on span ": هنا فقط موافقات التابعه دله النخيل فقط" at bounding box center [166, 413] width 138 height 25
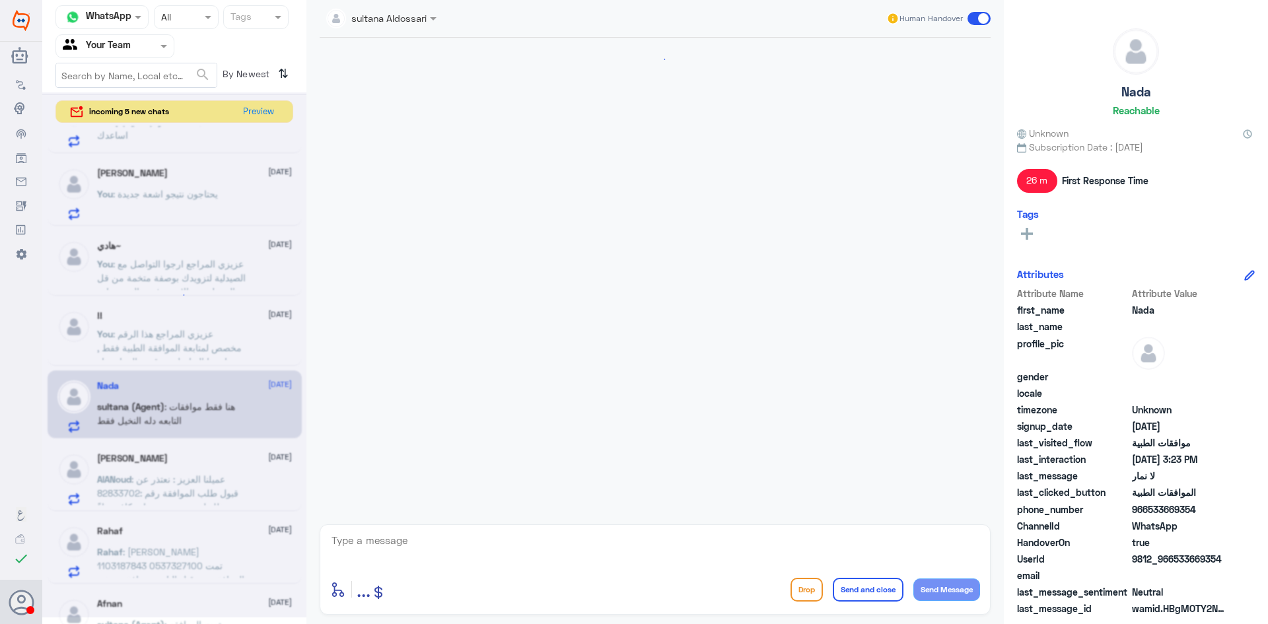
scroll to position [656, 0]
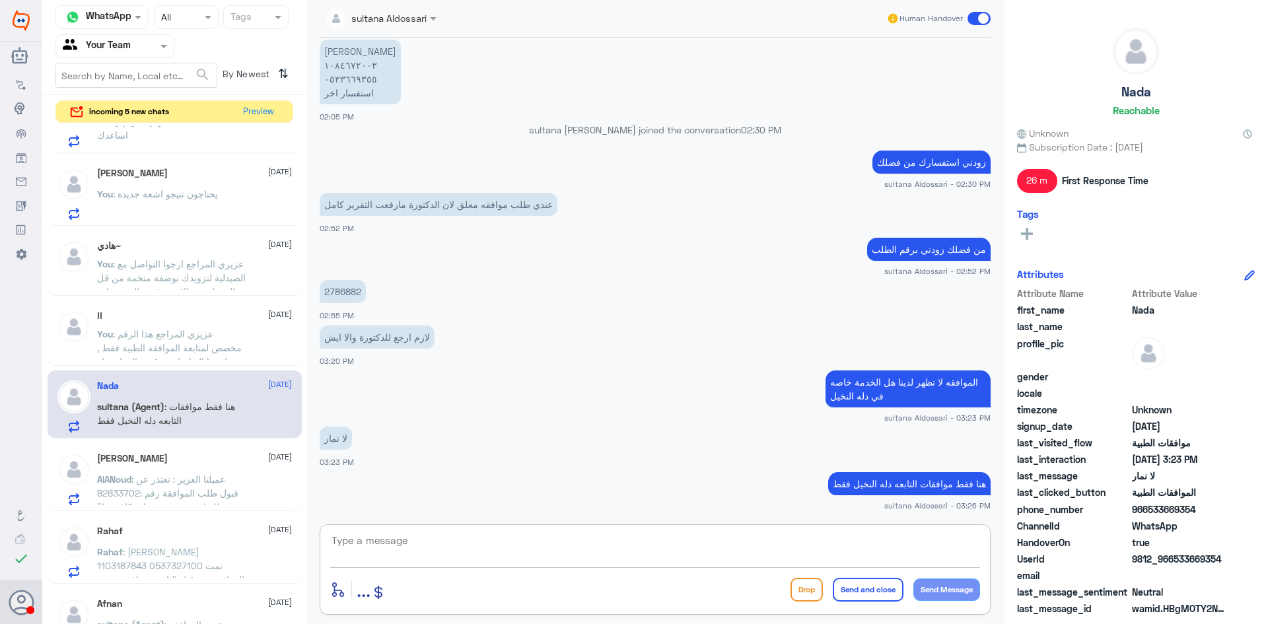
click at [661, 533] on textarea at bounding box center [655, 548] width 650 height 32
type textarea "ل"
click at [698, 546] on textarea "ارجوا التواصل مع الارقام التالية المخصصة لدلة نمار" at bounding box center [655, 548] width 650 height 32
paste textarea "( 0112995140 , 0546022896 )"
type textarea "ارجوا التواصل مع الارقام التالية المخصصة لدلة نمار ( 0112995140 , 0546022896 ),…"
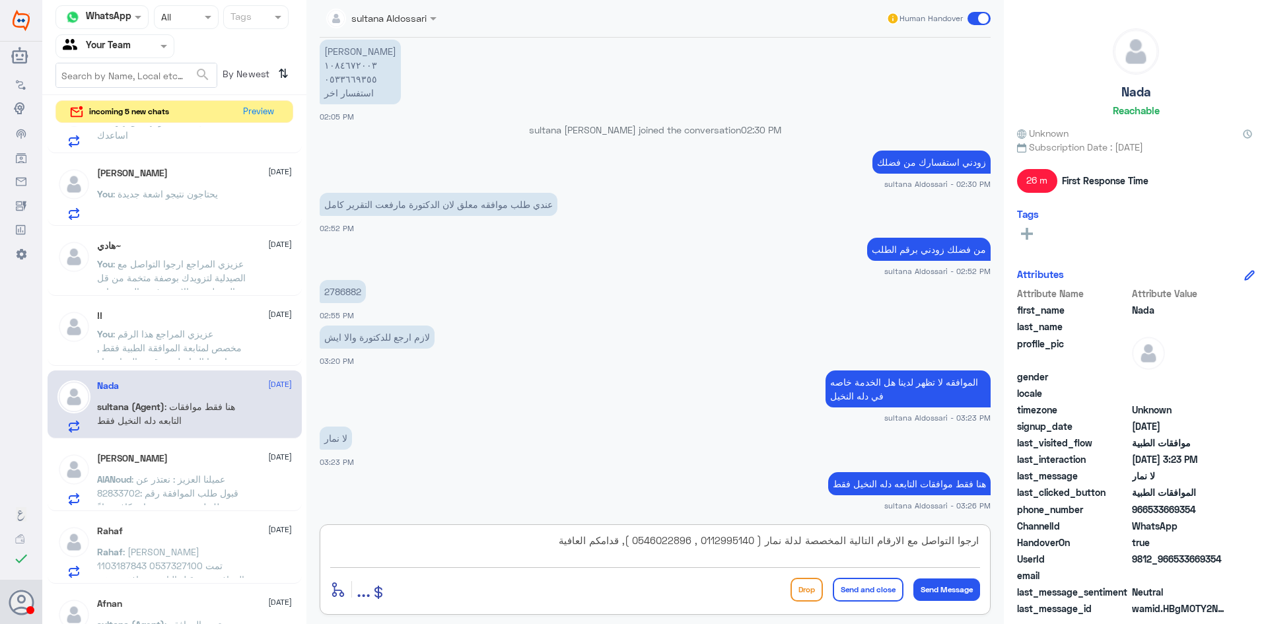
click at [847, 589] on button "Send and close" at bounding box center [868, 590] width 71 height 24
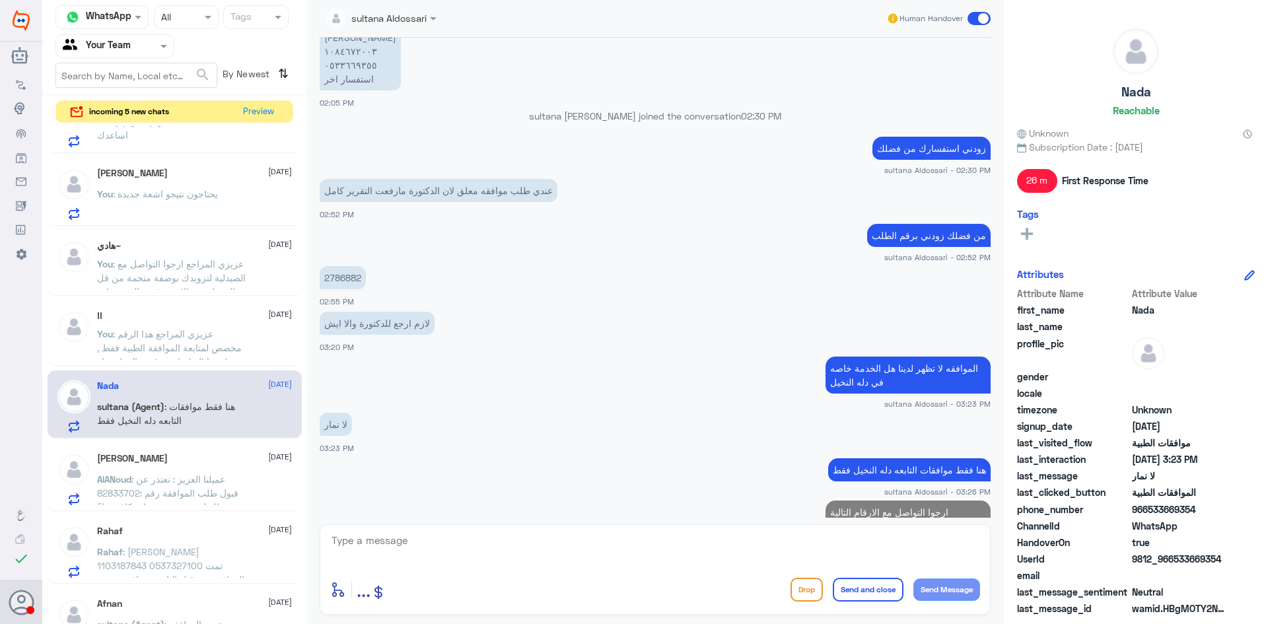
scroll to position [726, 0]
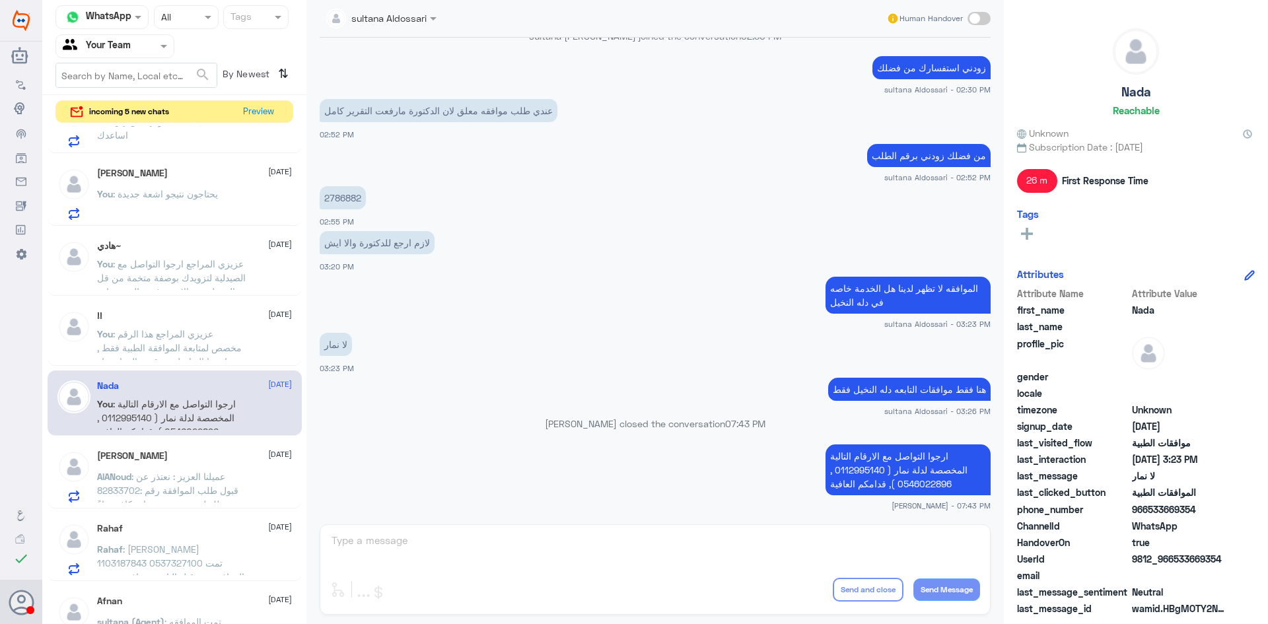
click at [227, 475] on p "AlANoud : عميلنا العزيز : نعتذر عن قبول طلب الموافقة رقم :82833702 وذلك لعدم وج…" at bounding box center [171, 486] width 149 height 33
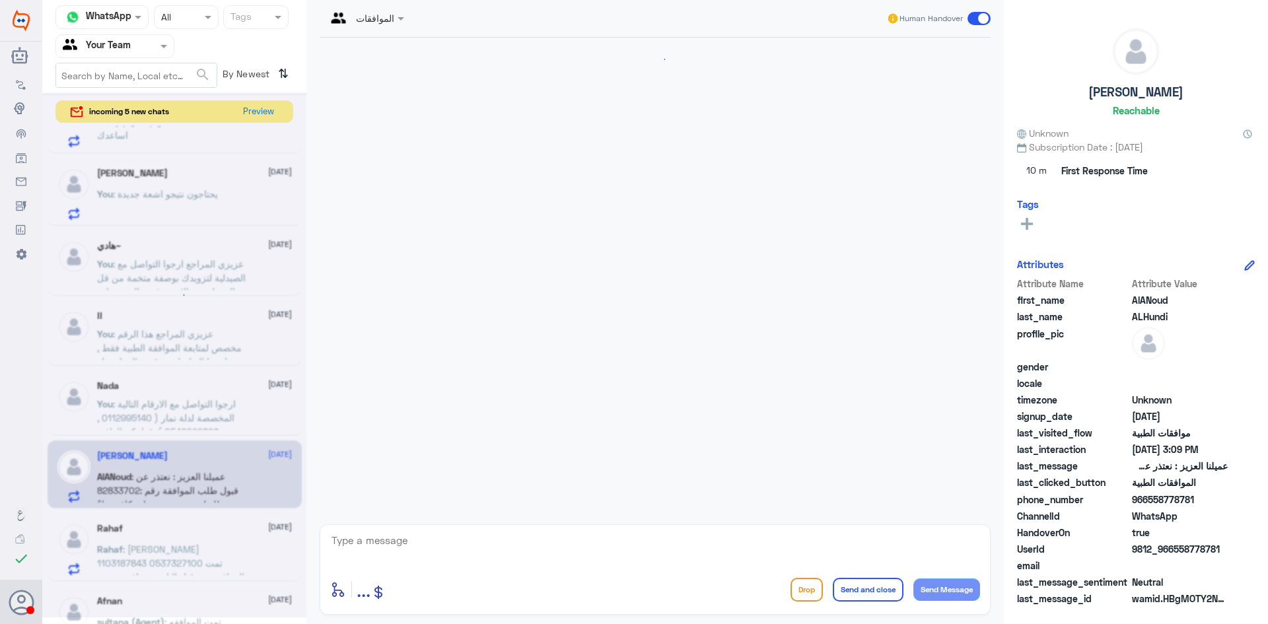
scroll to position [2245, 0]
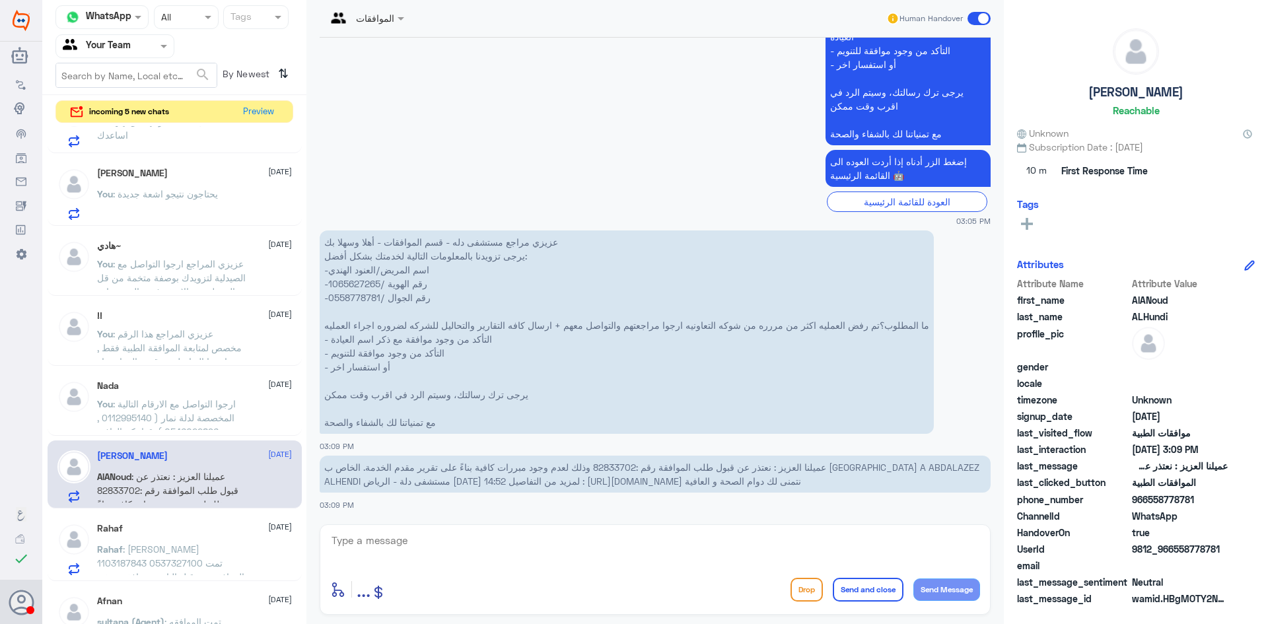
click at [614, 472] on span "عميلنا العزيز : نعتذر عن قبول طلب الموافقة رقم :82833702 وذلك لعدم وجود مبررات …" at bounding box center [651, 474] width 655 height 25
copy span "82833702"
click at [701, 381] on p "عزيزي مراجع مستشفى دله - قسم الموافقات - أهلا وسهلا بك يرجى تزويدنا بالمعلومات …" at bounding box center [627, 332] width 614 height 203
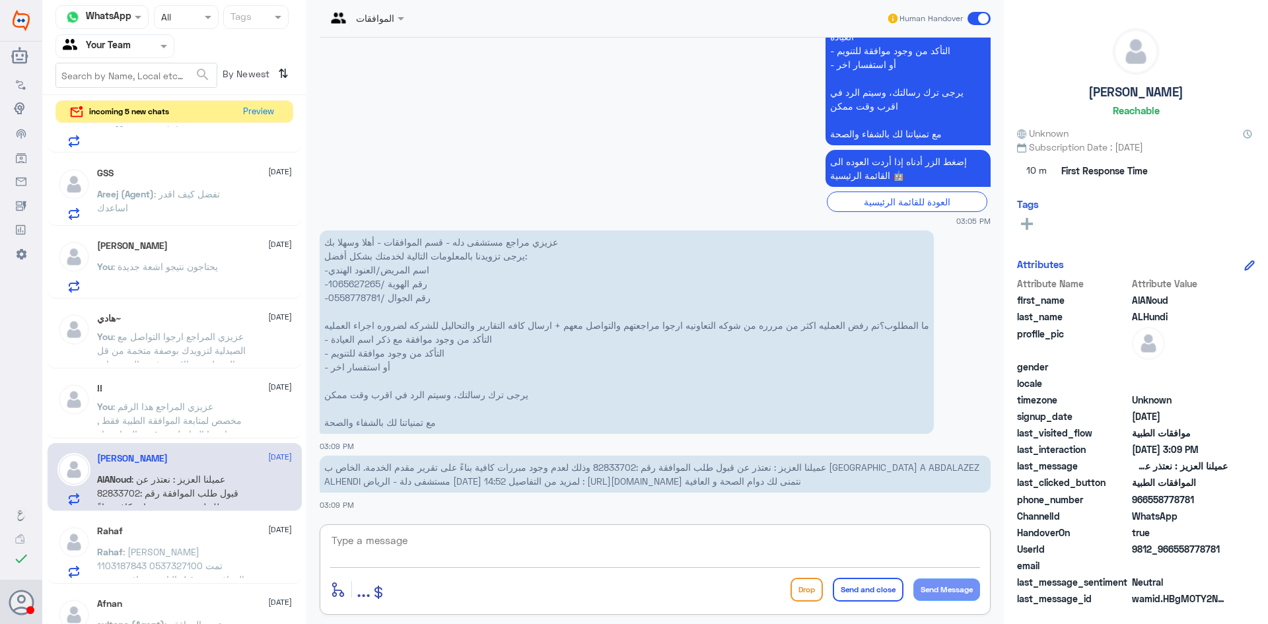
click at [608, 550] on textarea at bounding box center [655, 548] width 650 height 32
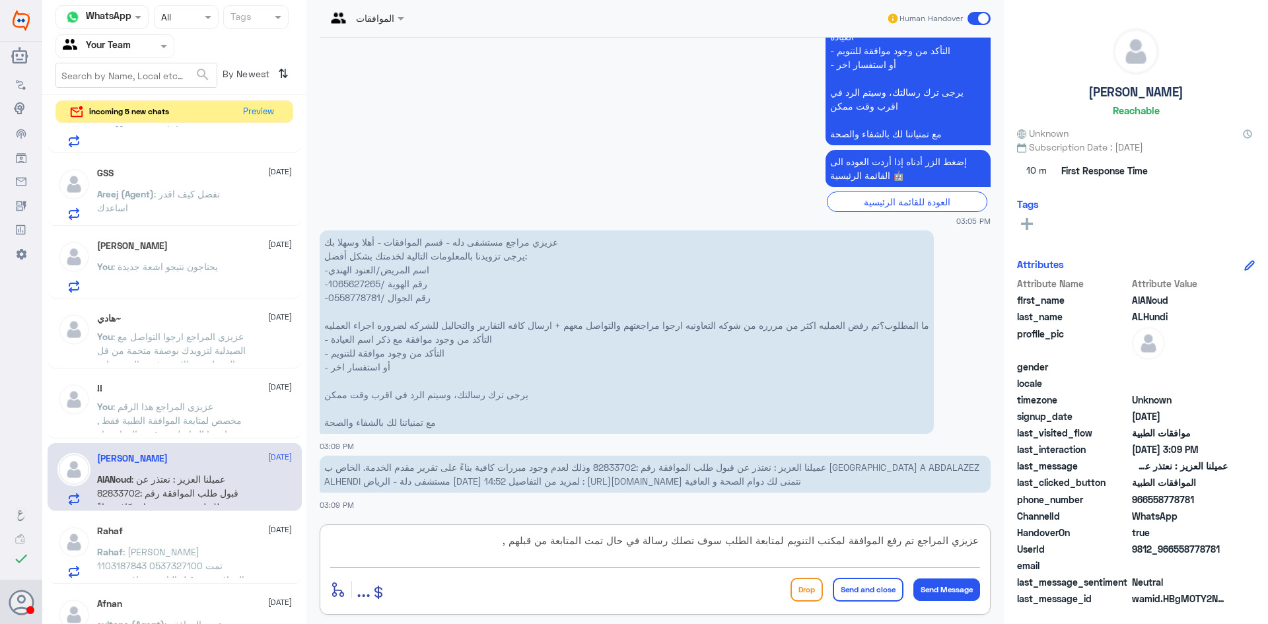
type textarea "عزيزي المراجع تم رفع الموافقة لمكتب التنويم لمتابعة الطلب سوف تصلك رسالة في حال…"
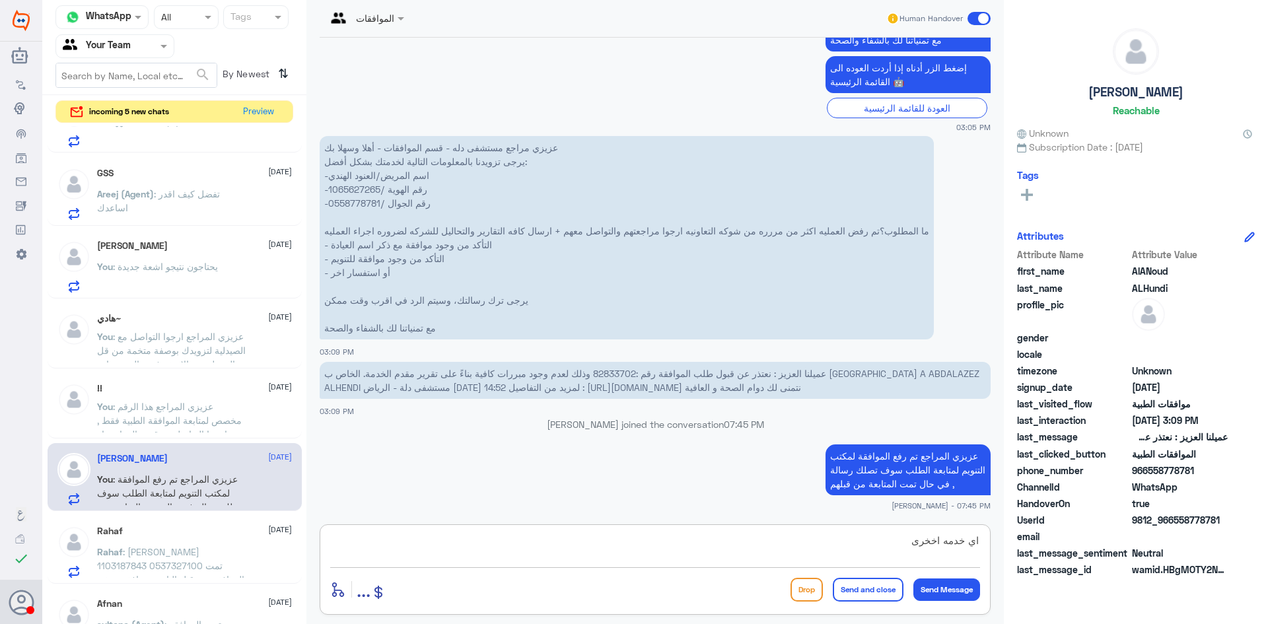
type textarea "اي خدمه اخخرى ؟"
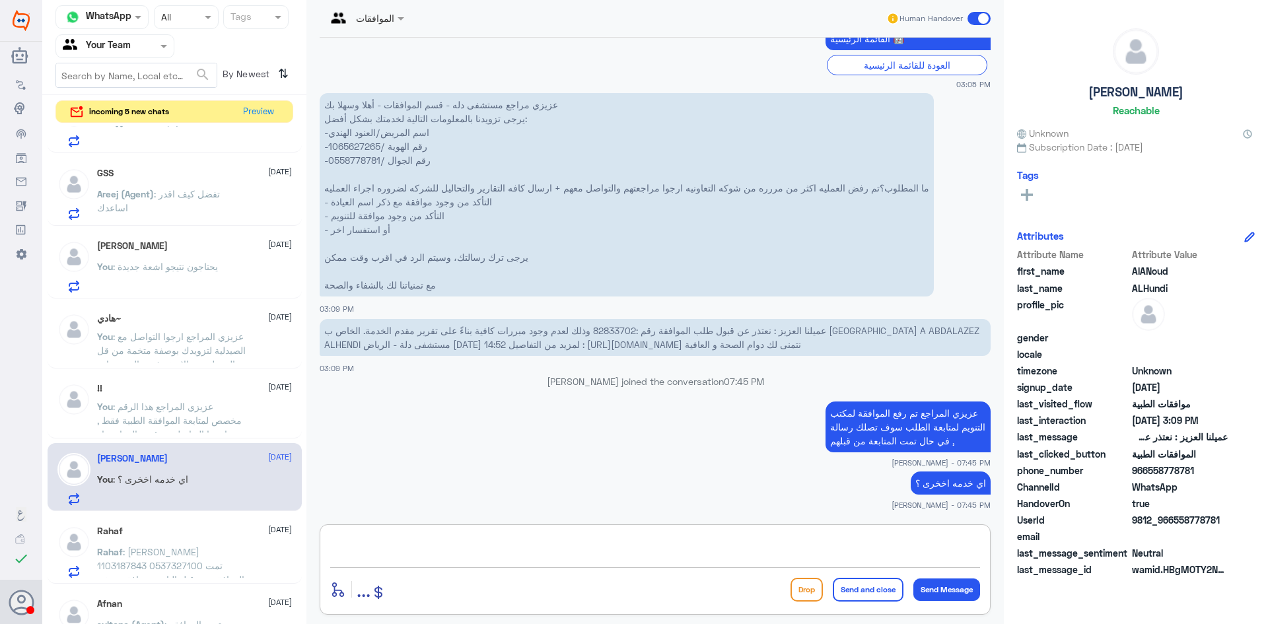
click at [223, 567] on p "Rahaf : رهف عبدالله المرشد 1103187843 0537327100 تمت الموافقة من قبل التامين مو…" at bounding box center [171, 561] width 149 height 33
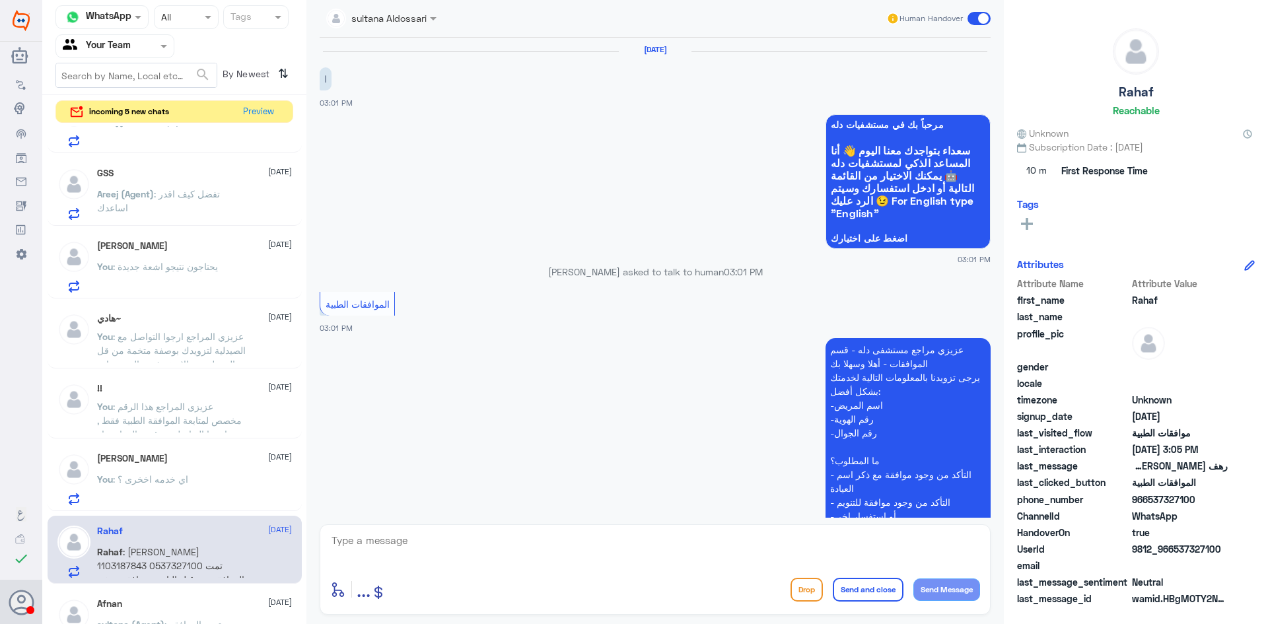
scroll to position [281, 0]
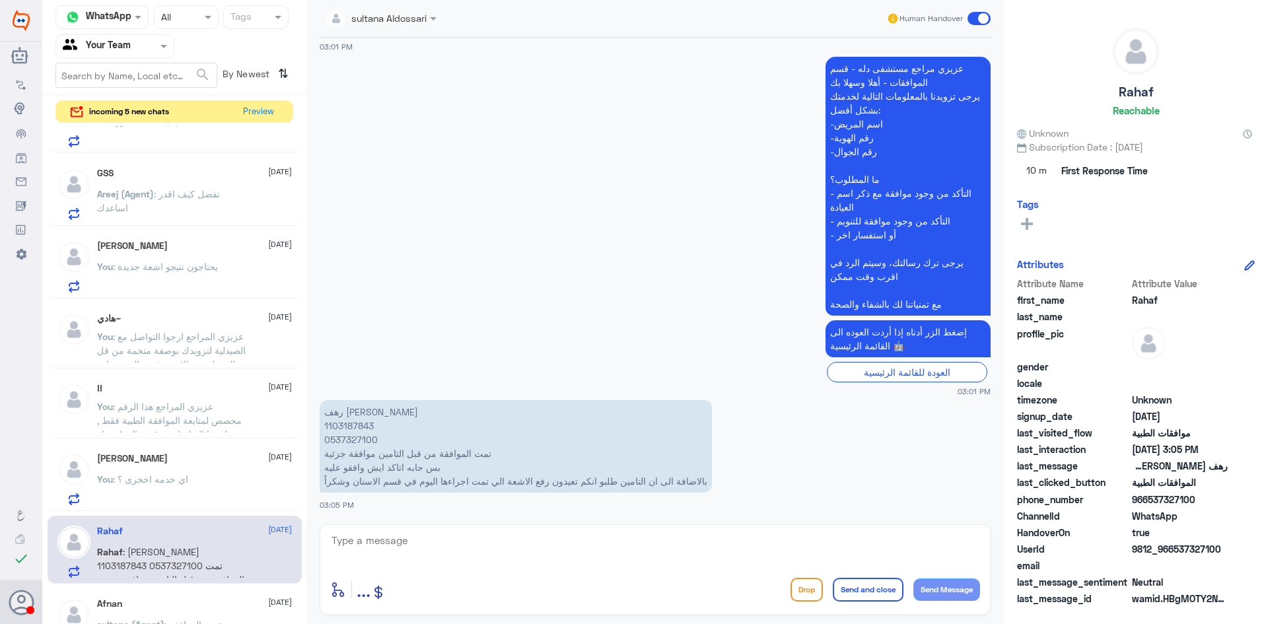
click at [349, 427] on p "رهف عبدالله المرشد 1103187843 0537327100 تمت الموافقة من قبل التامين موافقة جزئ…" at bounding box center [516, 446] width 392 height 92
copy p "1103187843"
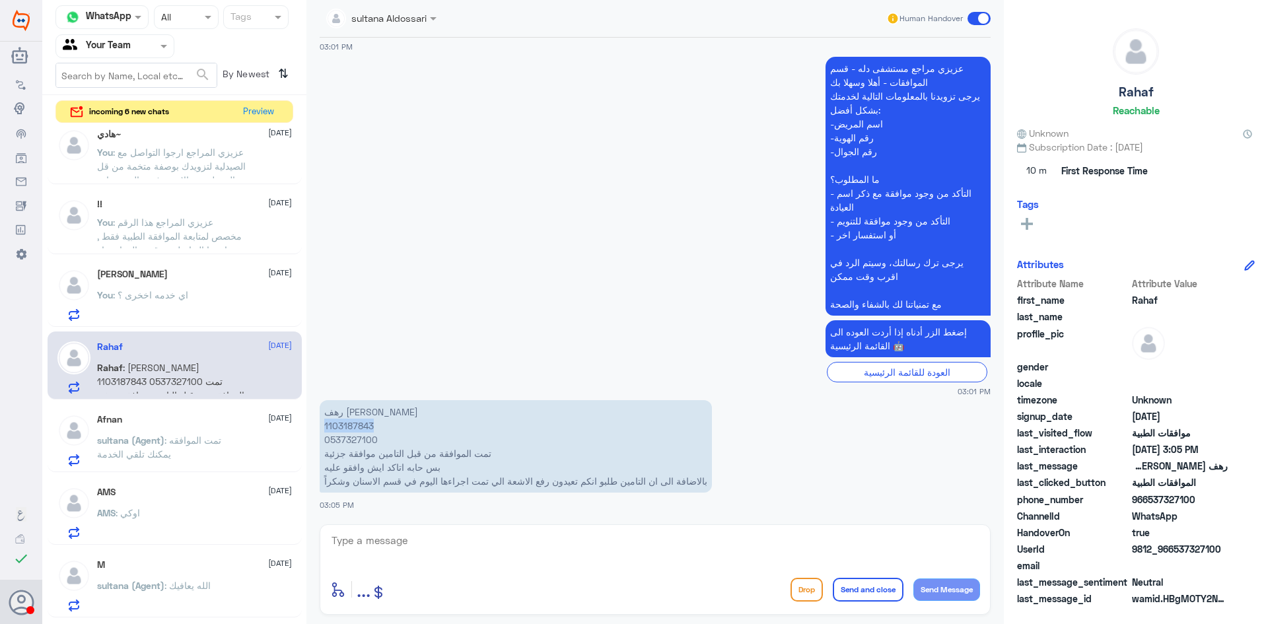
scroll to position [526, 0]
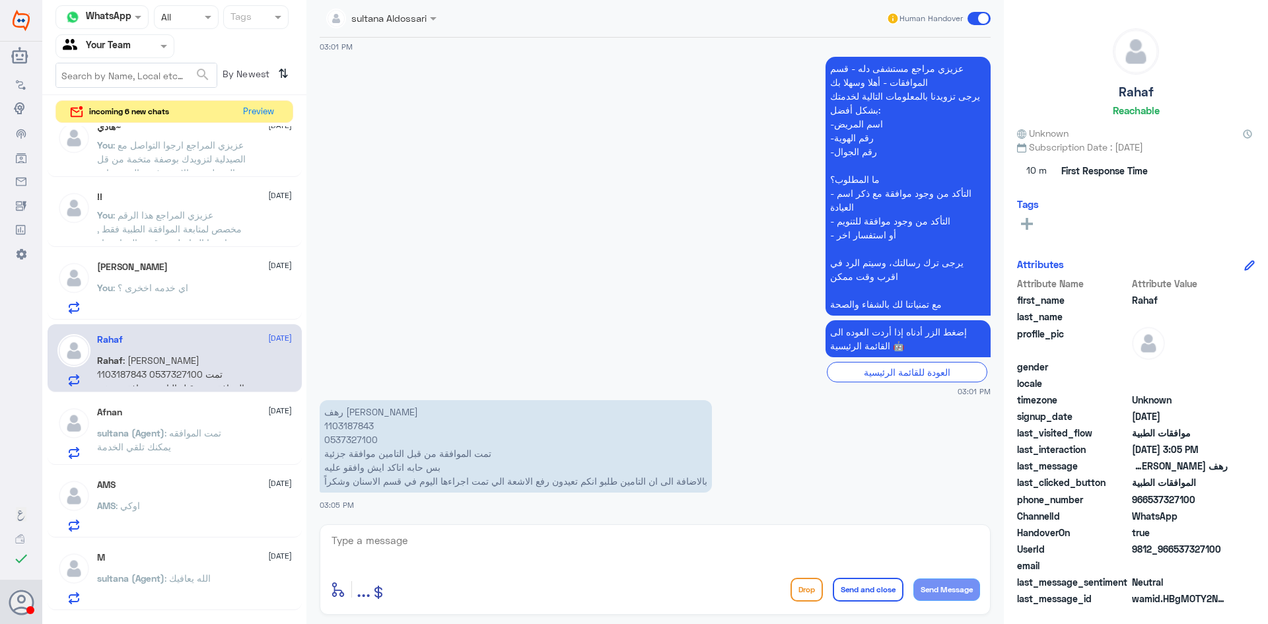
click at [255, 419] on div "Afnan 11 August sultana (Agent) : تمت الموافقه يمكنك تلقي الخدمة" at bounding box center [194, 433] width 195 height 52
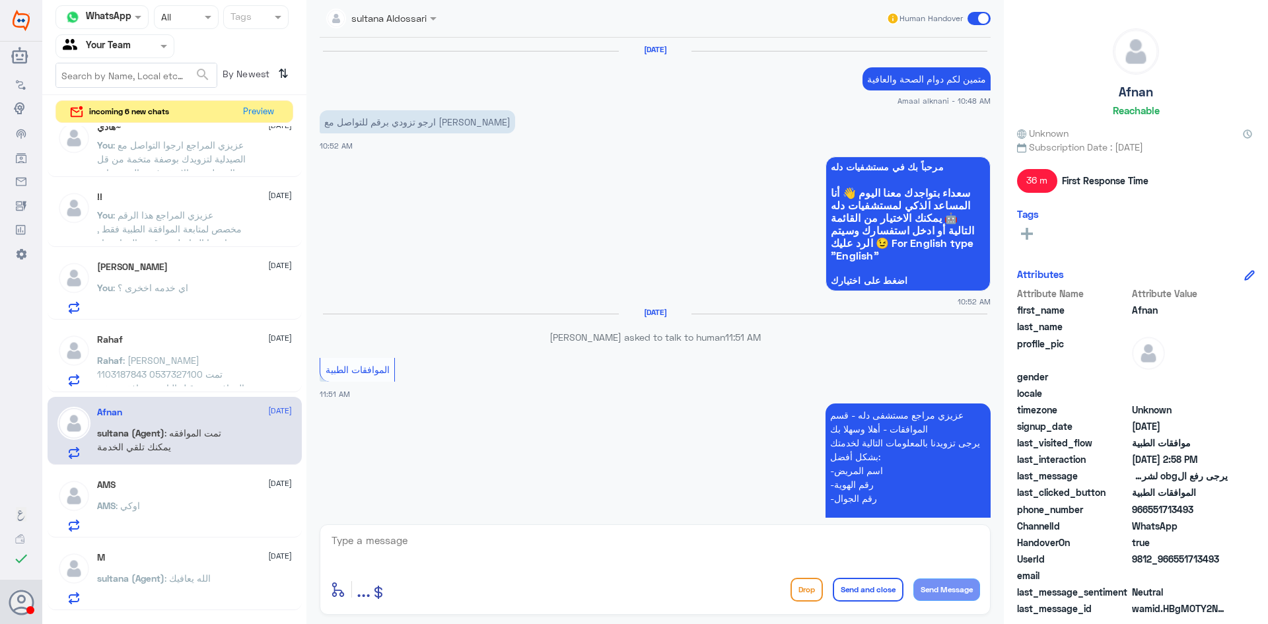
scroll to position [1191, 0]
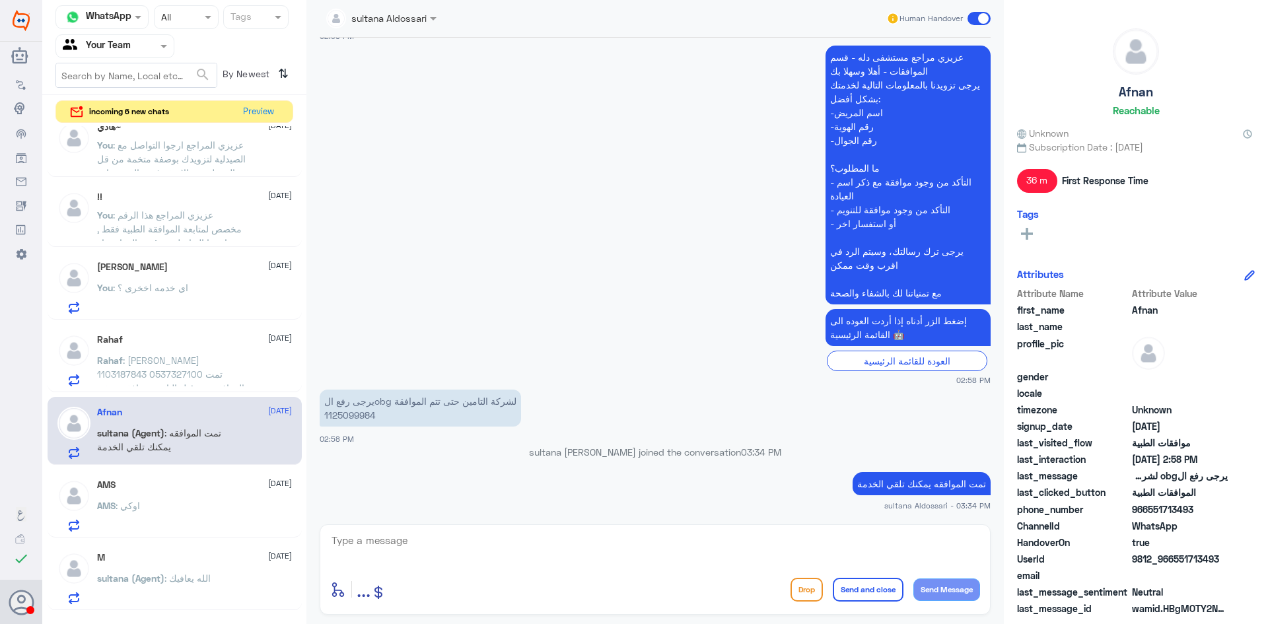
click at [484, 530] on div "enter flow name ... Drop Send and close Send Message" at bounding box center [655, 569] width 671 height 90
click at [487, 534] on textarea at bounding box center [655, 548] width 650 height 32
type textarea "قدامكم العافية"
click at [846, 588] on button "Send and close" at bounding box center [868, 590] width 71 height 24
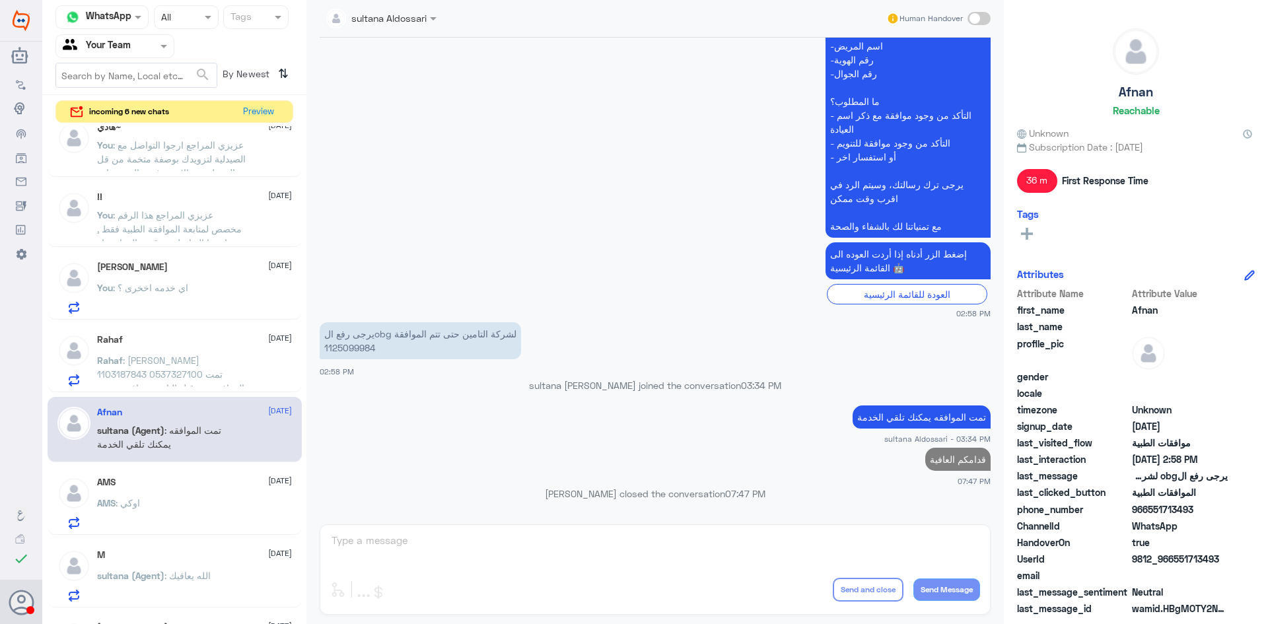
scroll to position [1231, 0]
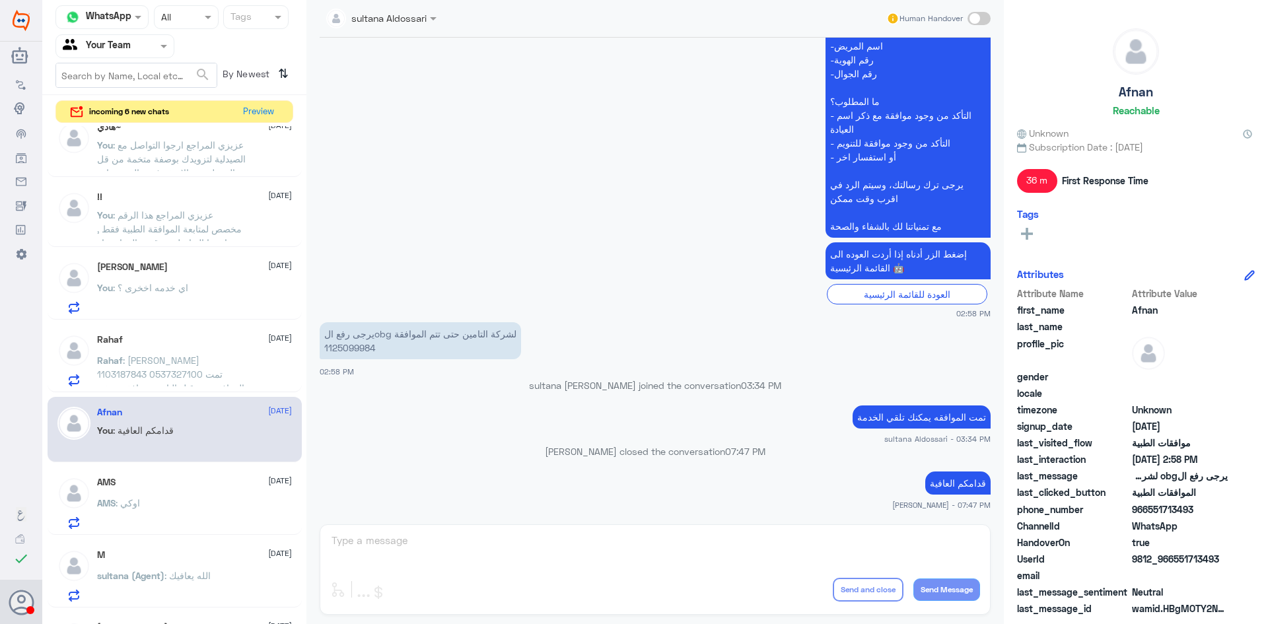
click at [206, 489] on div "AMS 11 August AMS : اوكي" at bounding box center [194, 503] width 195 height 52
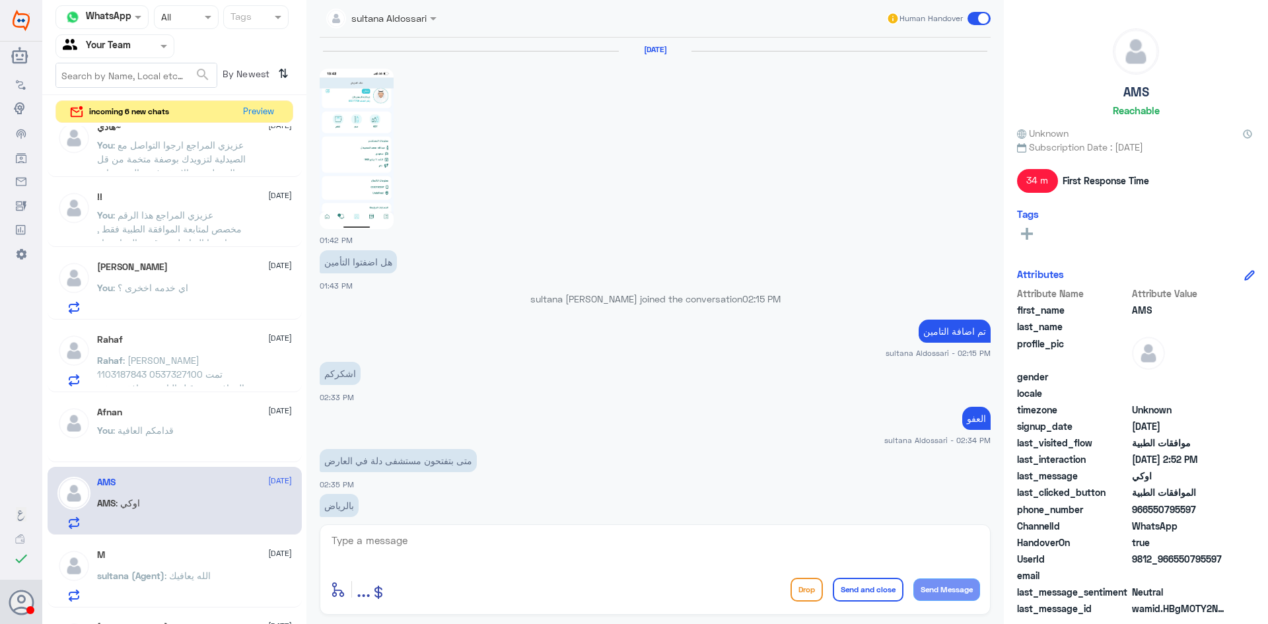
scroll to position [757, 0]
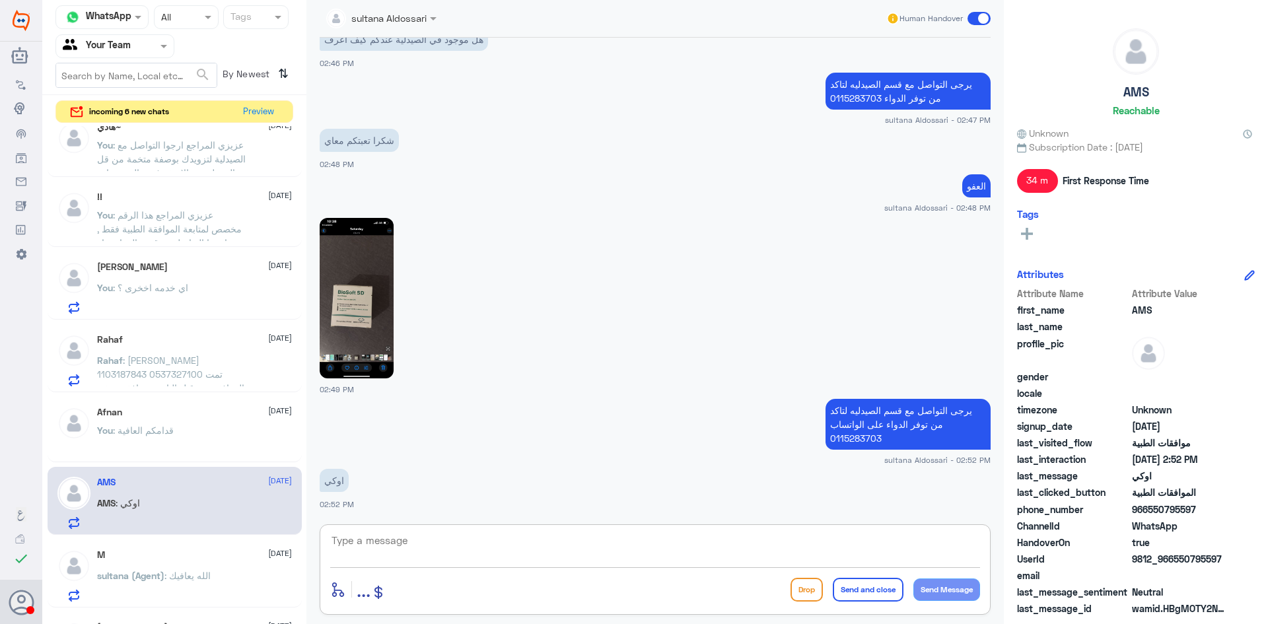
click at [736, 537] on textarea at bounding box center [655, 548] width 650 height 32
type textarea "قدامكم العافية"
click at [865, 588] on button "Send and close" at bounding box center [868, 590] width 71 height 24
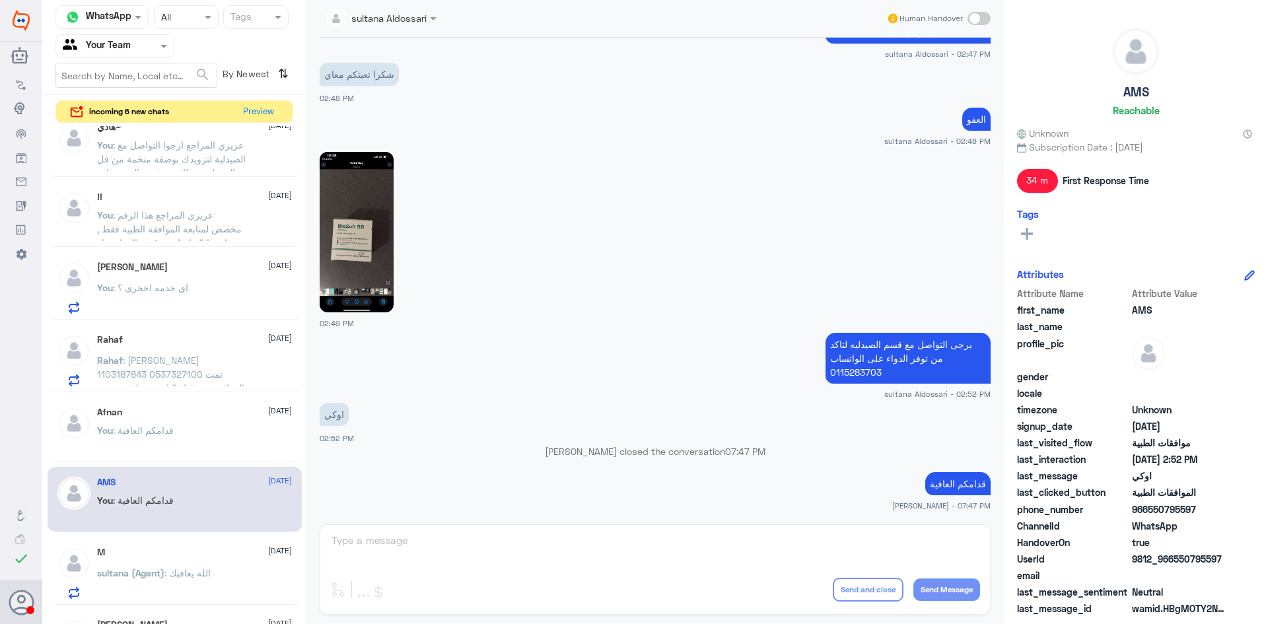
click at [227, 554] on div "M 11 August" at bounding box center [194, 552] width 195 height 11
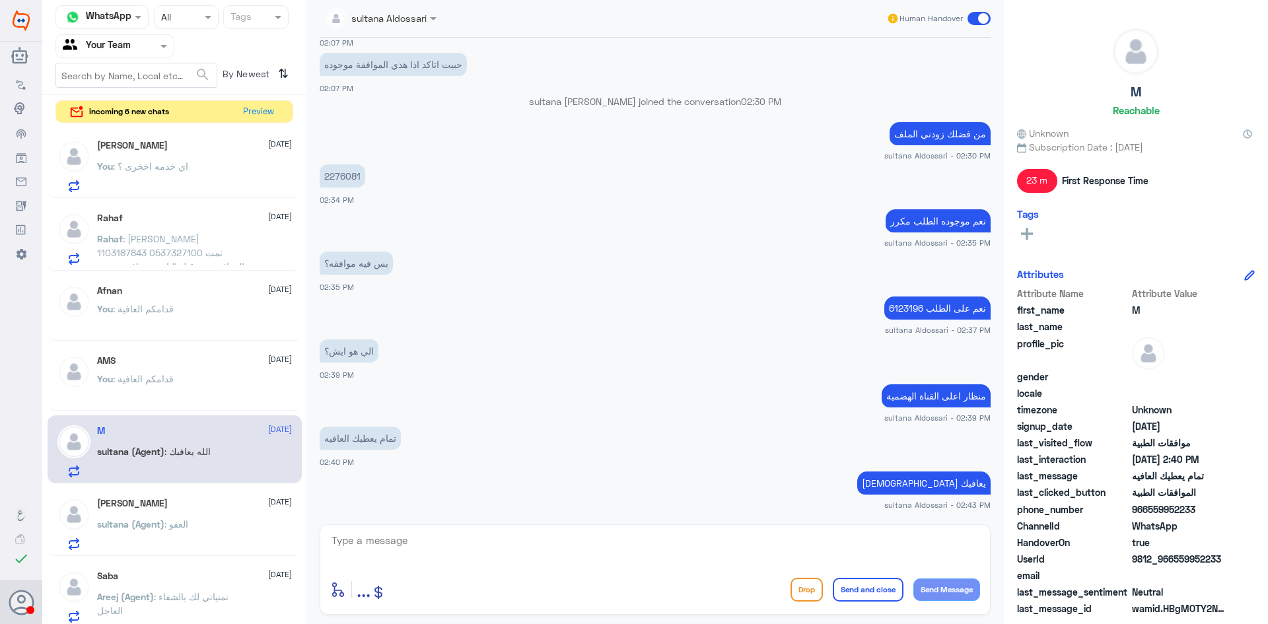
scroll to position [658, 0]
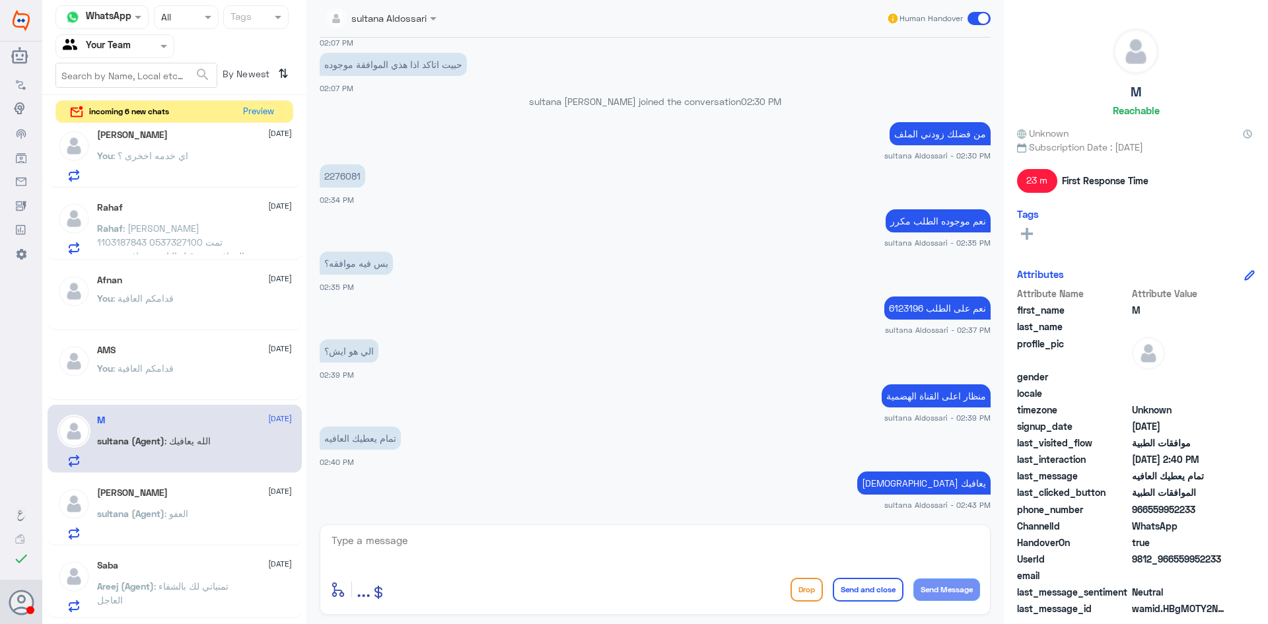
click at [670, 535] on textarea at bounding box center [655, 548] width 650 height 32
type textarea "قدامكم العافية"
click at [853, 587] on button "Send and close" at bounding box center [868, 590] width 71 height 24
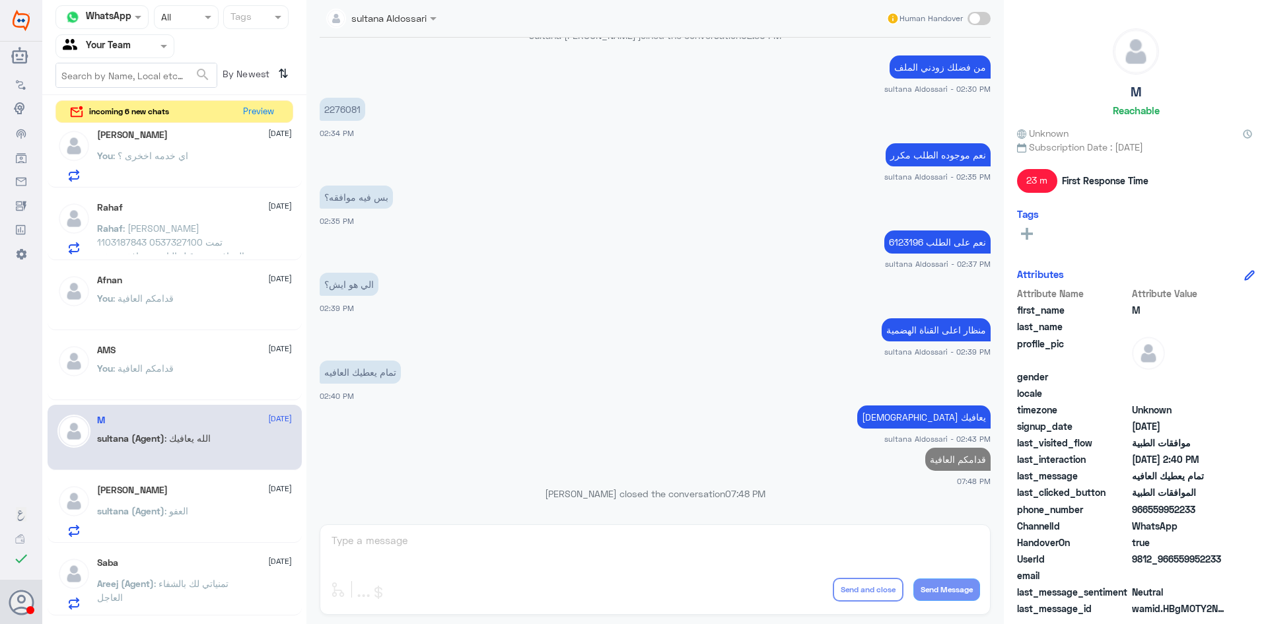
scroll to position [890, 0]
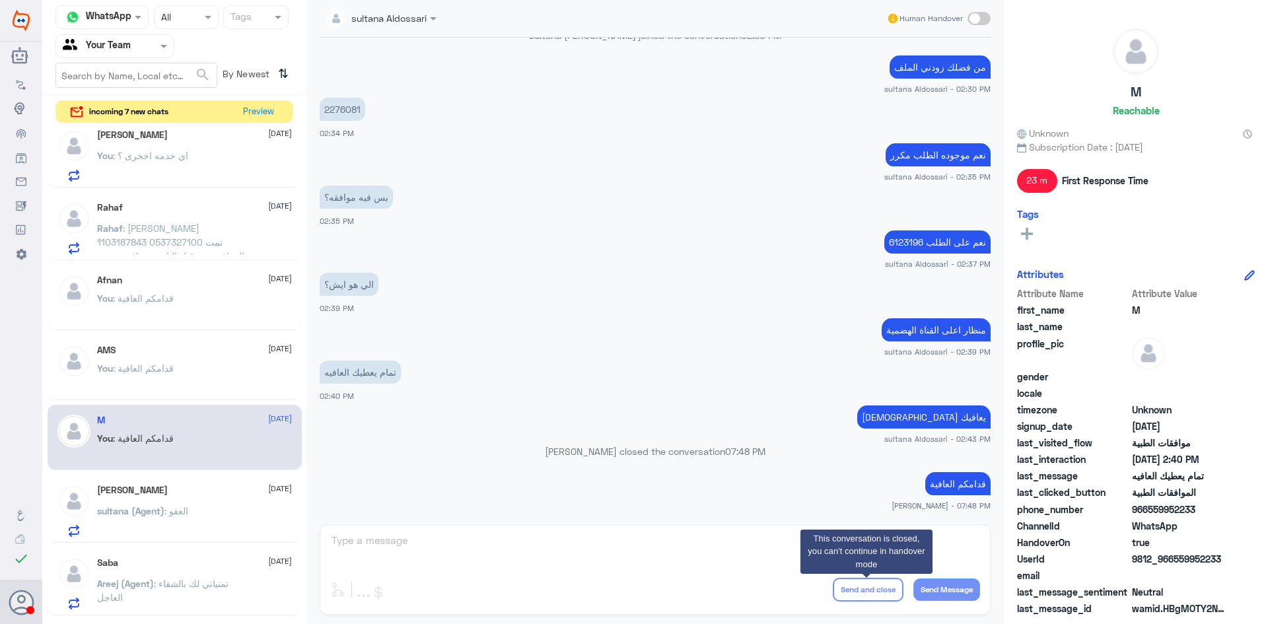
click at [564, 437] on small "sultana Aldossari - 02:43 PM" at bounding box center [655, 438] width 671 height 11
click at [176, 490] on div "Ali Alshamrani 11 August" at bounding box center [194, 490] width 195 height 11
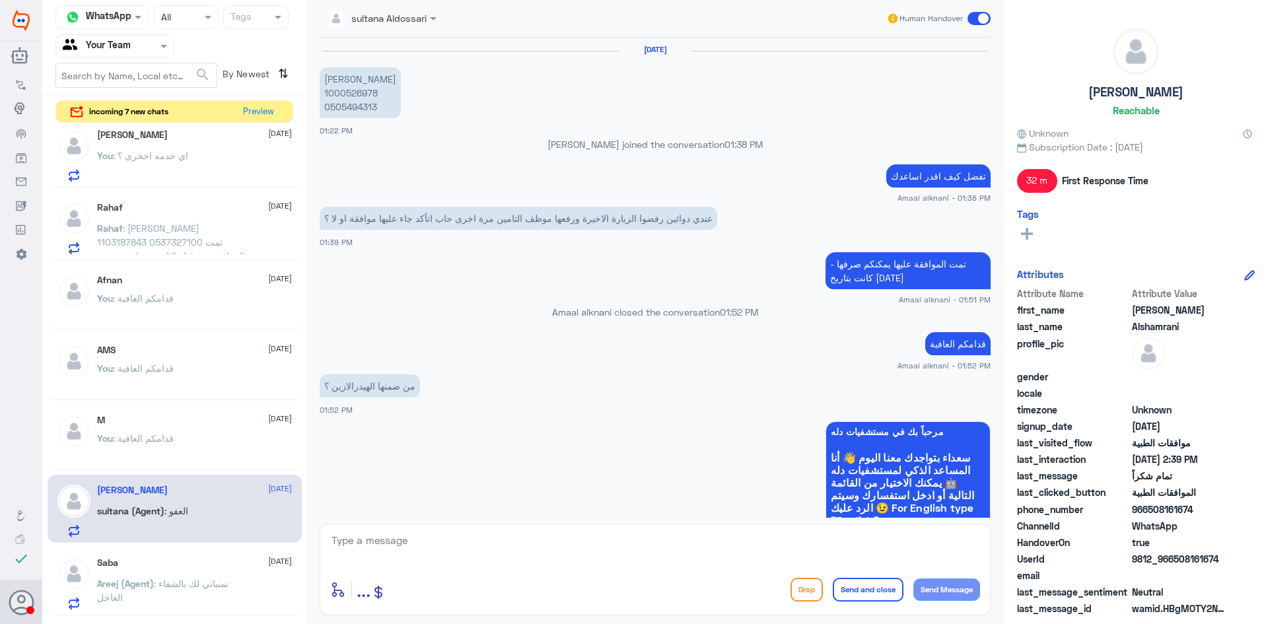
scroll to position [830, 0]
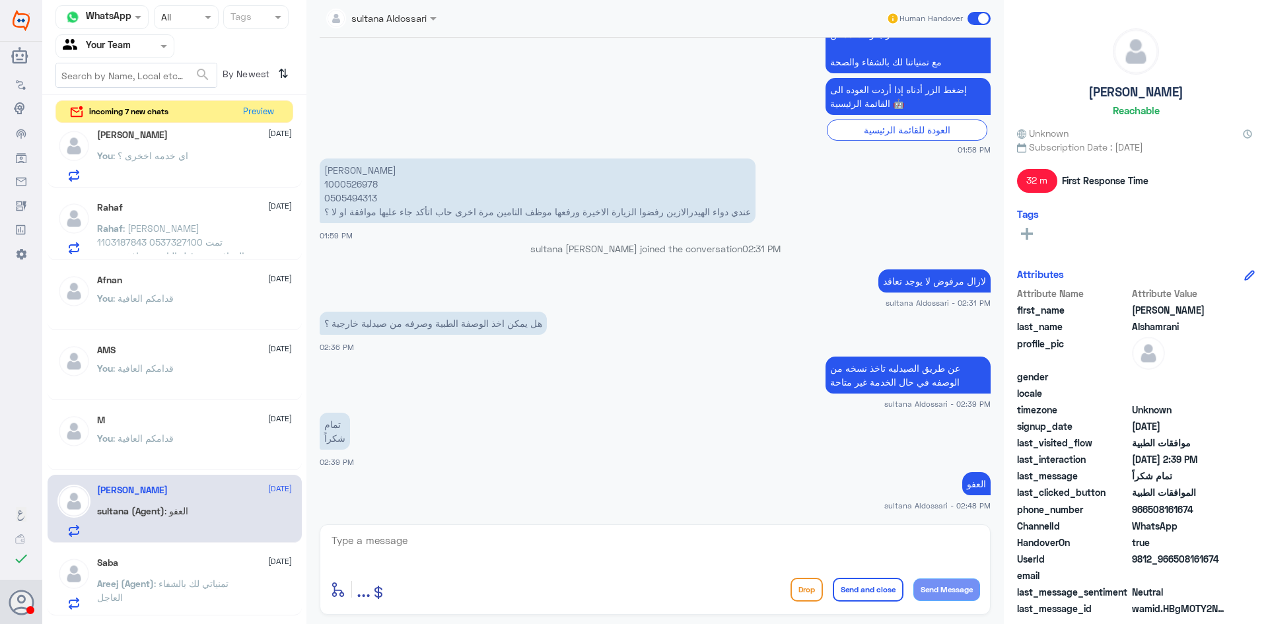
click at [746, 544] on textarea at bounding box center [655, 548] width 650 height 32
type textarea "قدامكم العافية"
click at [854, 587] on button "Send and close" at bounding box center [868, 590] width 71 height 24
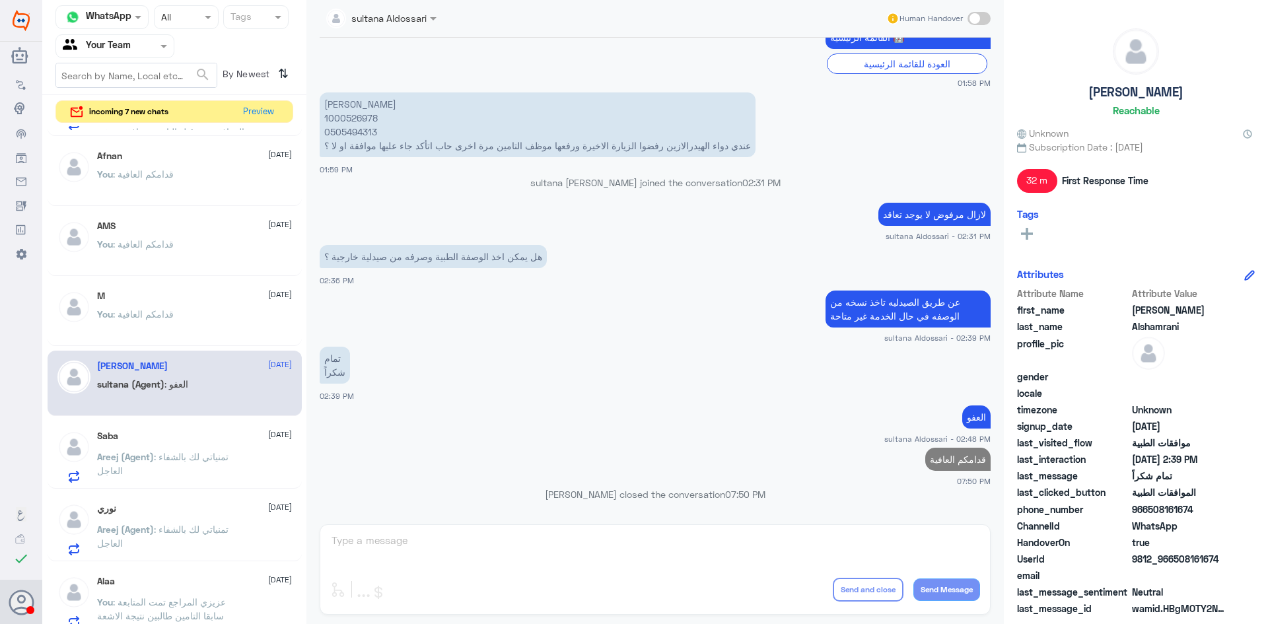
scroll to position [790, 0]
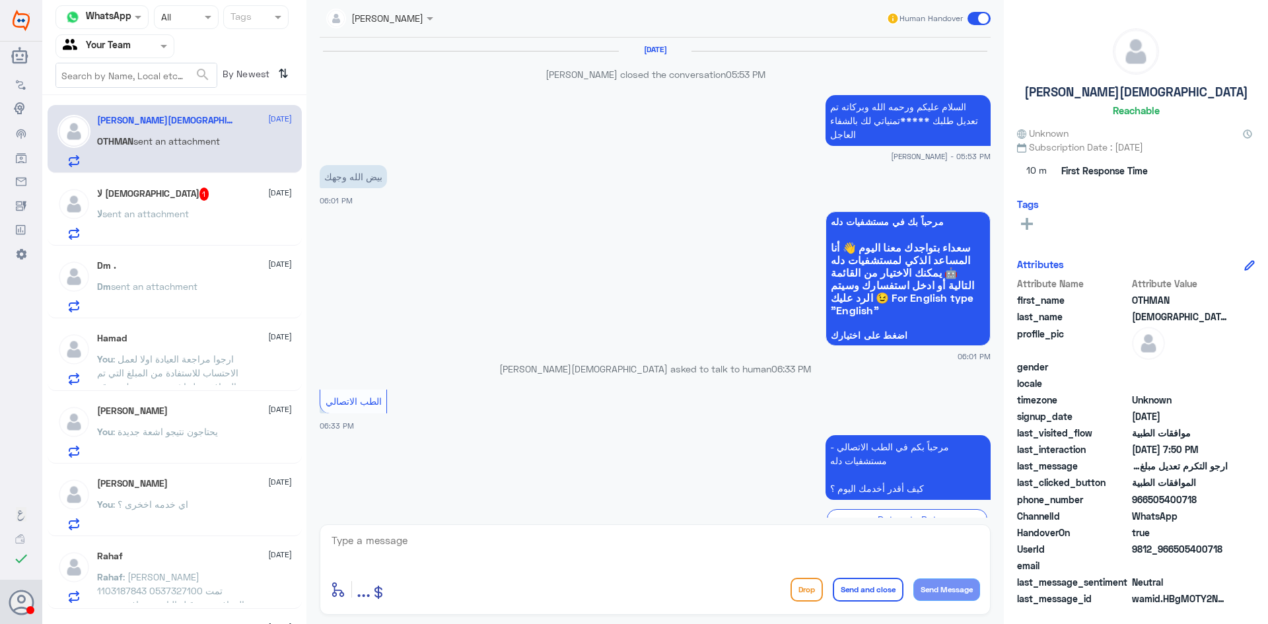
scroll to position [882, 0]
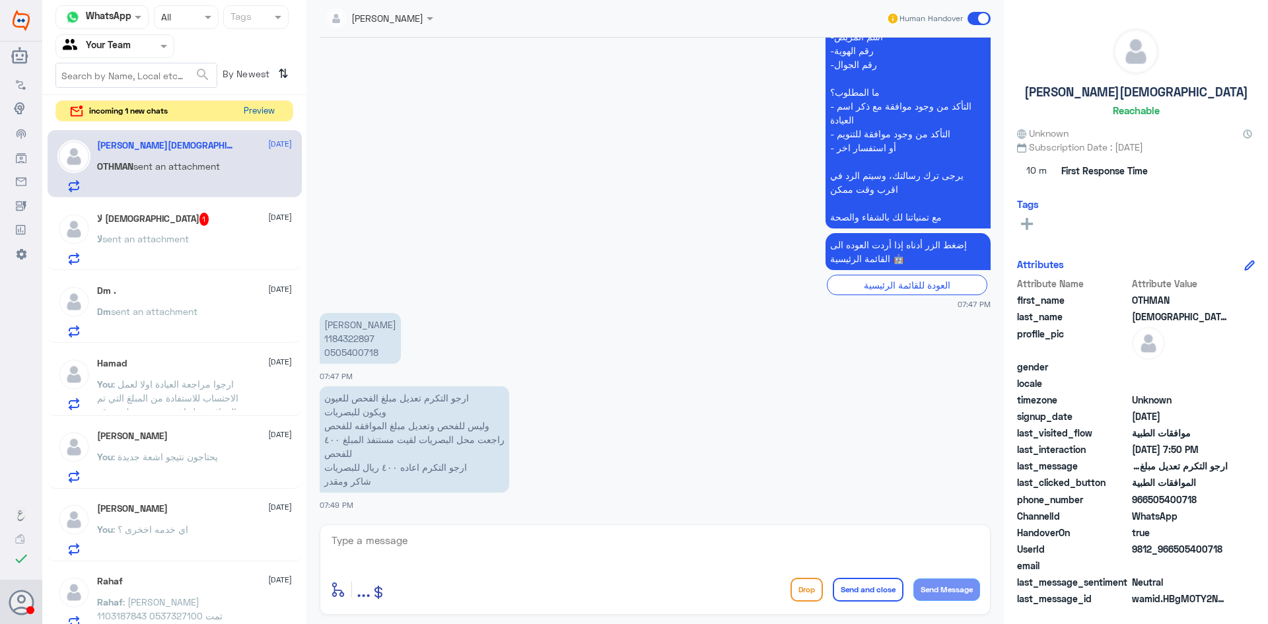
click at [258, 114] on button "Preview" at bounding box center [258, 111] width 41 height 20
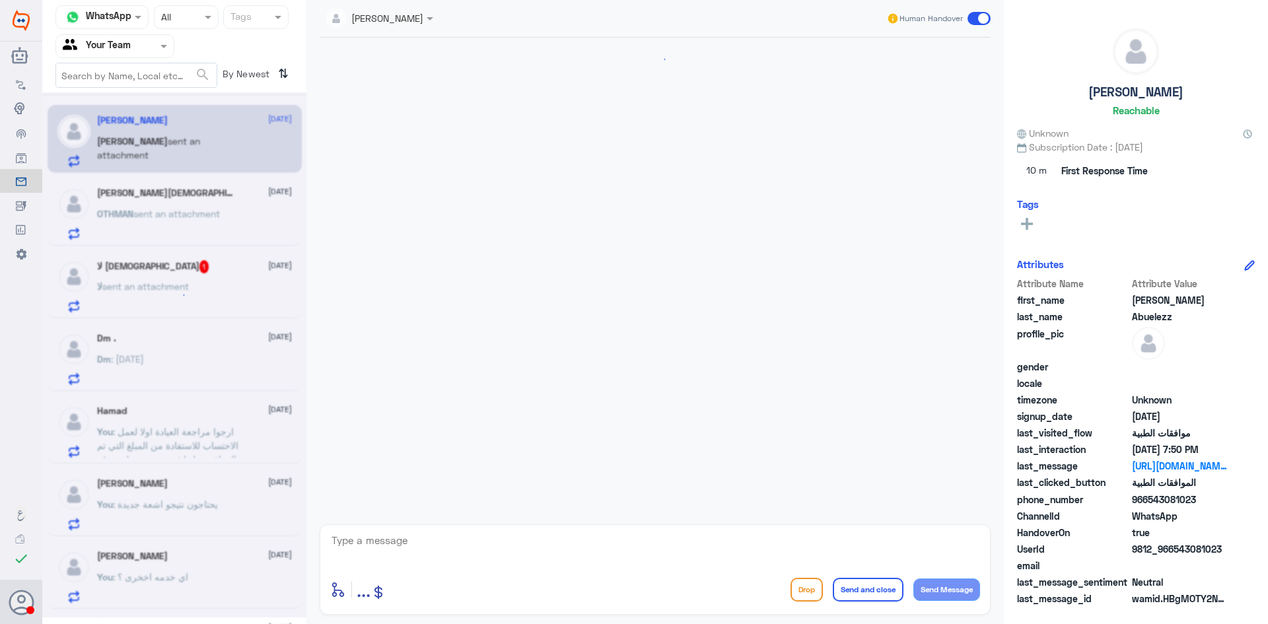
scroll to position [1556, 0]
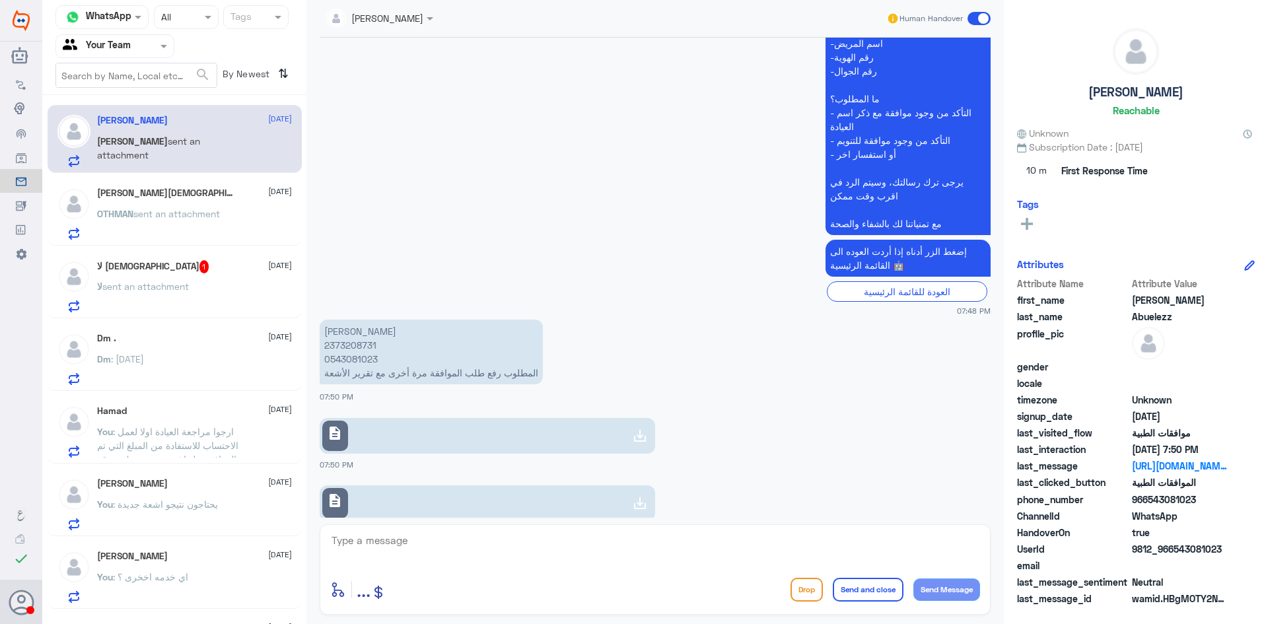
click at [223, 357] on div "Dm : اليوم" at bounding box center [194, 370] width 195 height 30
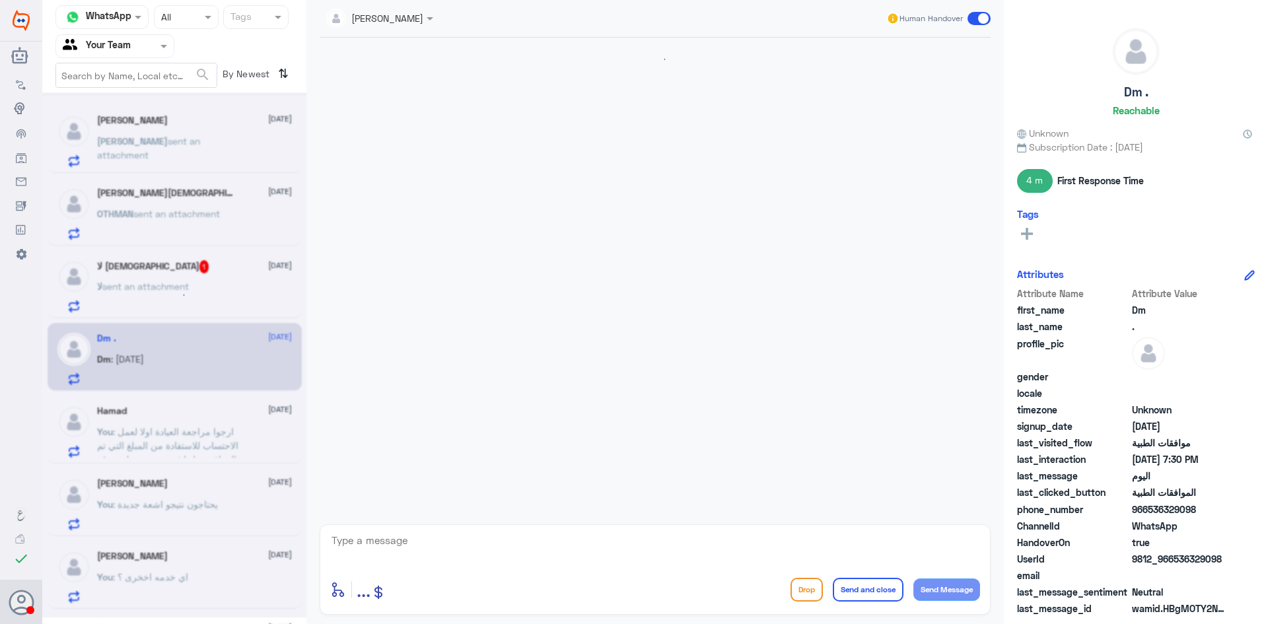
scroll to position [673, 0]
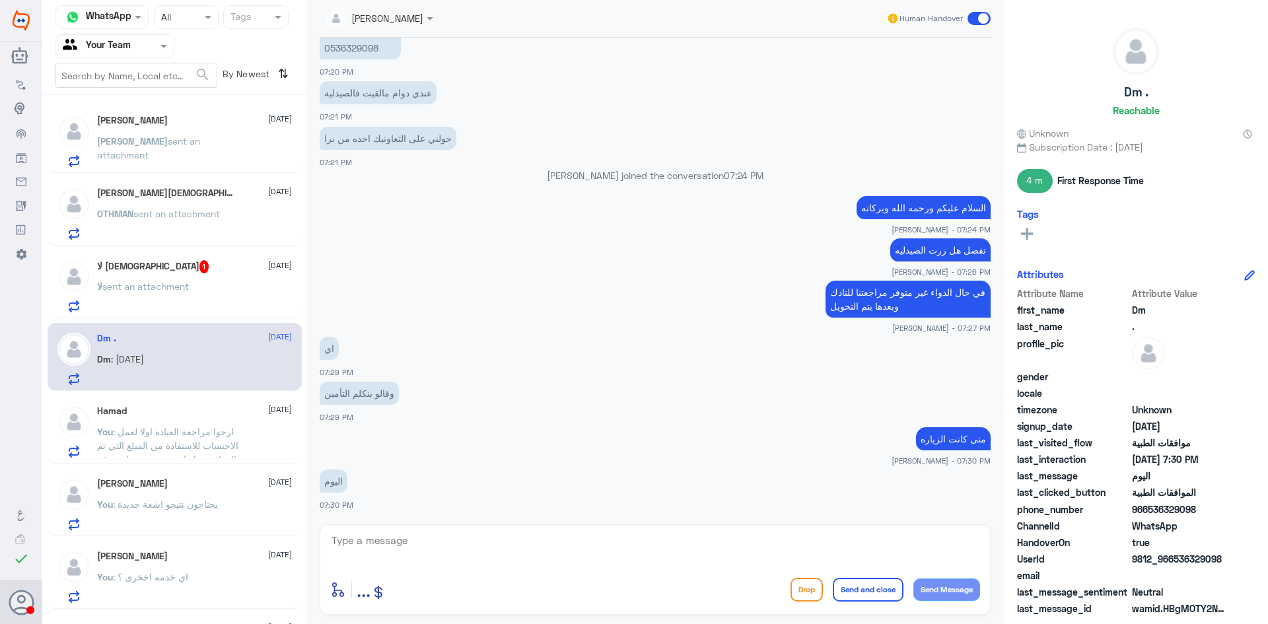
click at [166, 277] on div "لا اله الا الله 1 11 August لا sent an attachment" at bounding box center [194, 286] width 195 height 52
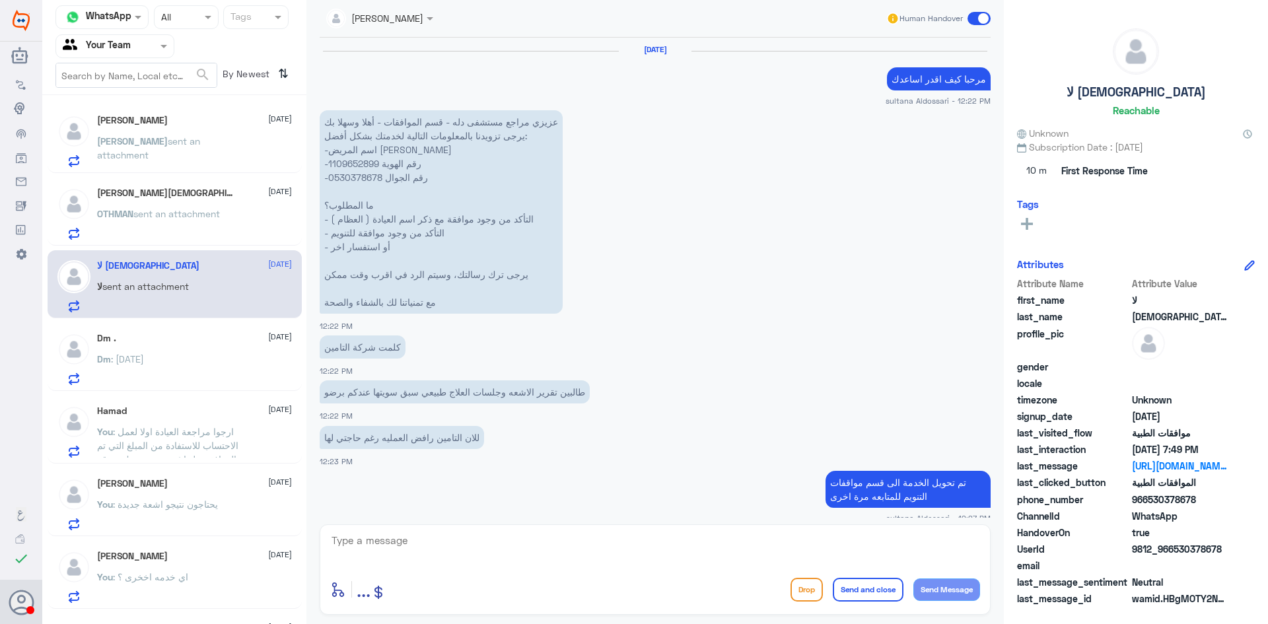
scroll to position [1410, 0]
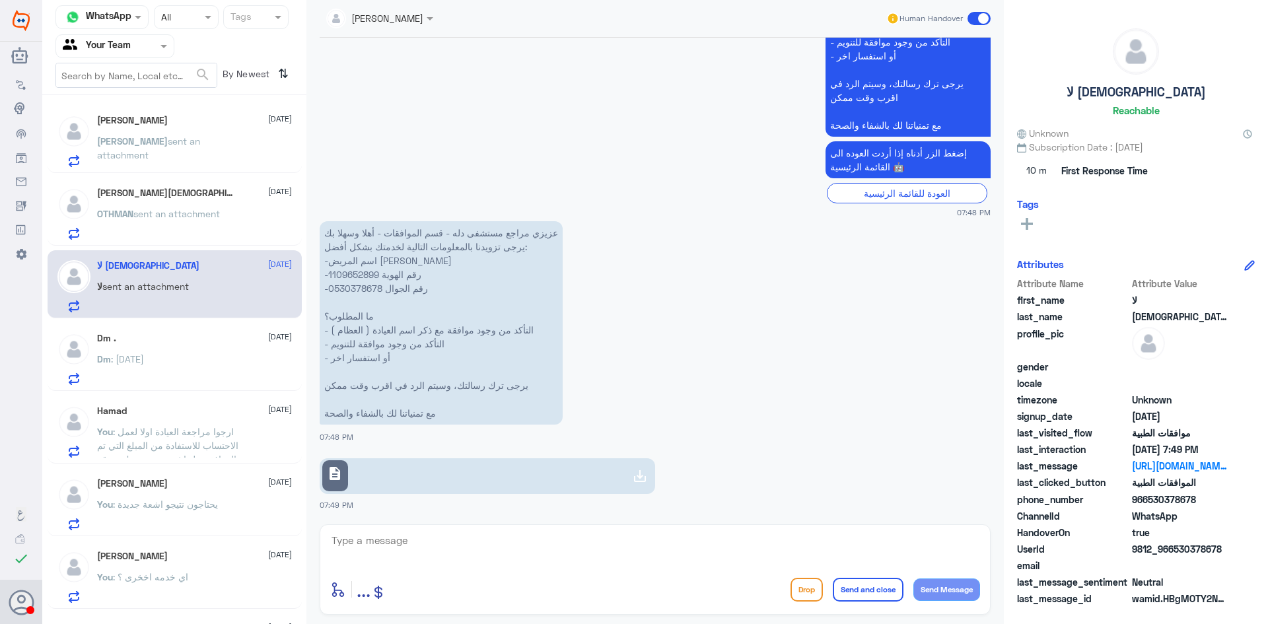
click at [510, 471] on link "description" at bounding box center [488, 476] width 336 height 36
click at [347, 280] on p "عزيزي مراجع مستشفى دله - قسم الموافقات - أهلا وسهلا بك يرجى تزويدنا بالمعلومات …" at bounding box center [441, 322] width 243 height 203
click at [351, 273] on p "عزيزي مراجع مستشفى دله - قسم الموافقات - أهلا وسهلا بك يرجى تزويدنا بالمعلومات …" at bounding box center [441, 322] width 243 height 203
copy p "1109652899"
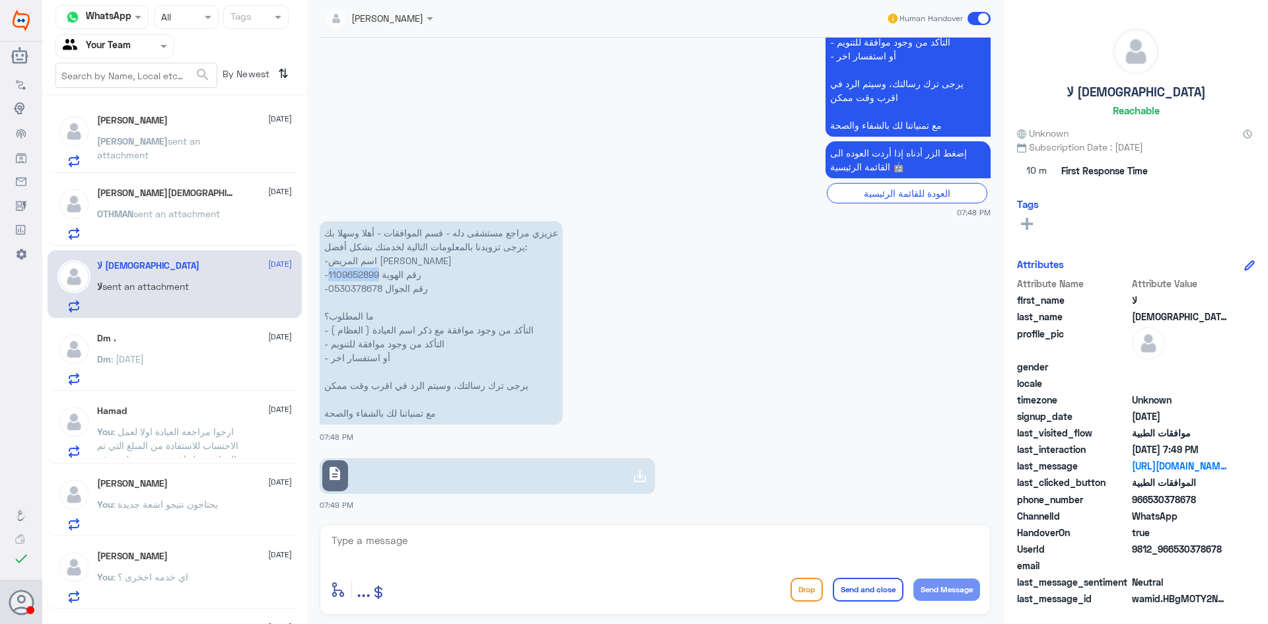
click at [453, 478] on link "description" at bounding box center [488, 476] width 336 height 36
click at [509, 551] on textarea at bounding box center [655, 548] width 650 height 32
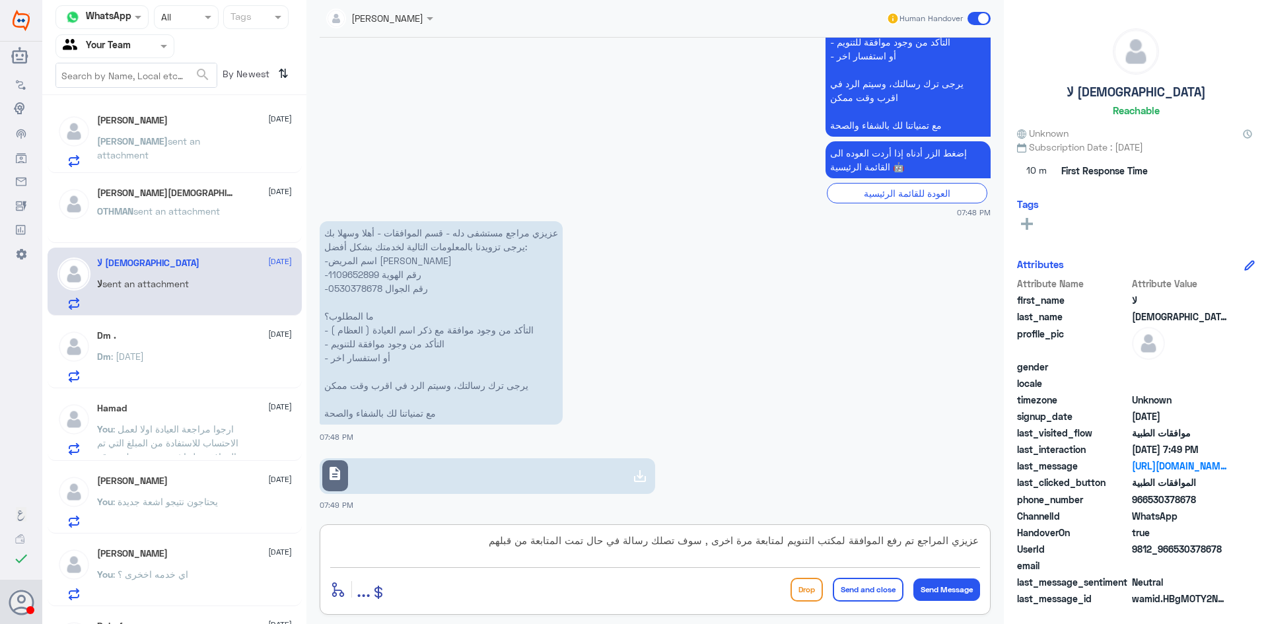
type textarea "عزيزي المراجع تم رفع الموافقة لمكتب التنويم لمتابعة مرة اخرى , سوف تصلك رسالة ف…"
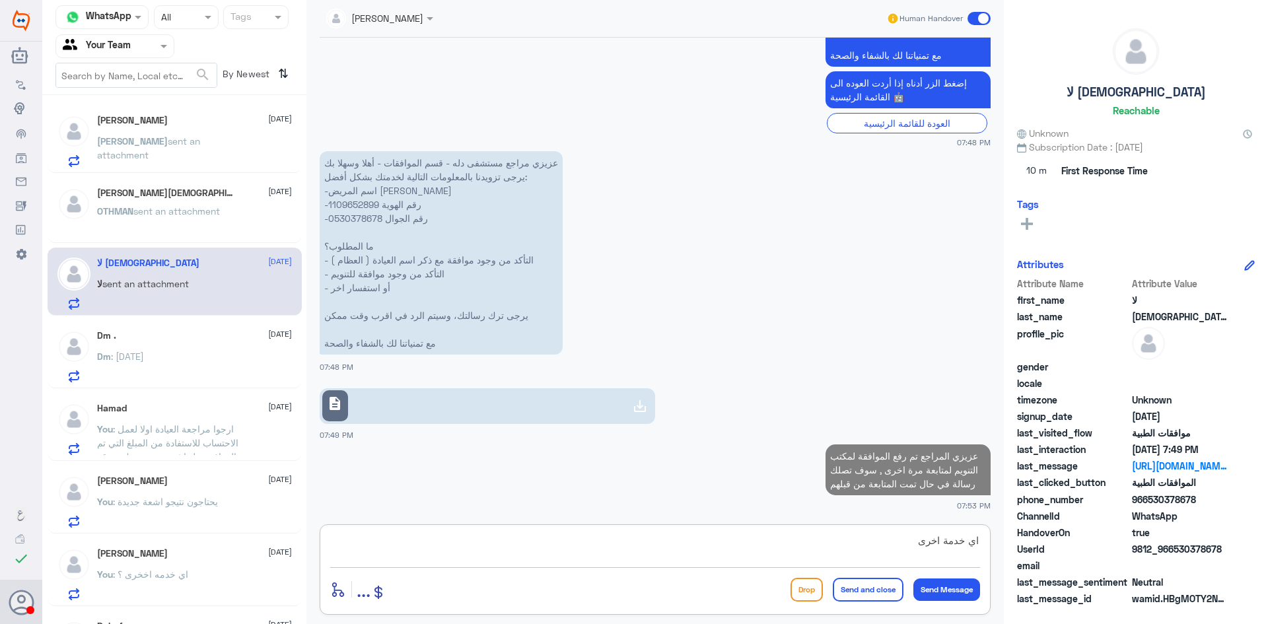
type textarea "اي خدمة اخرى ؟"
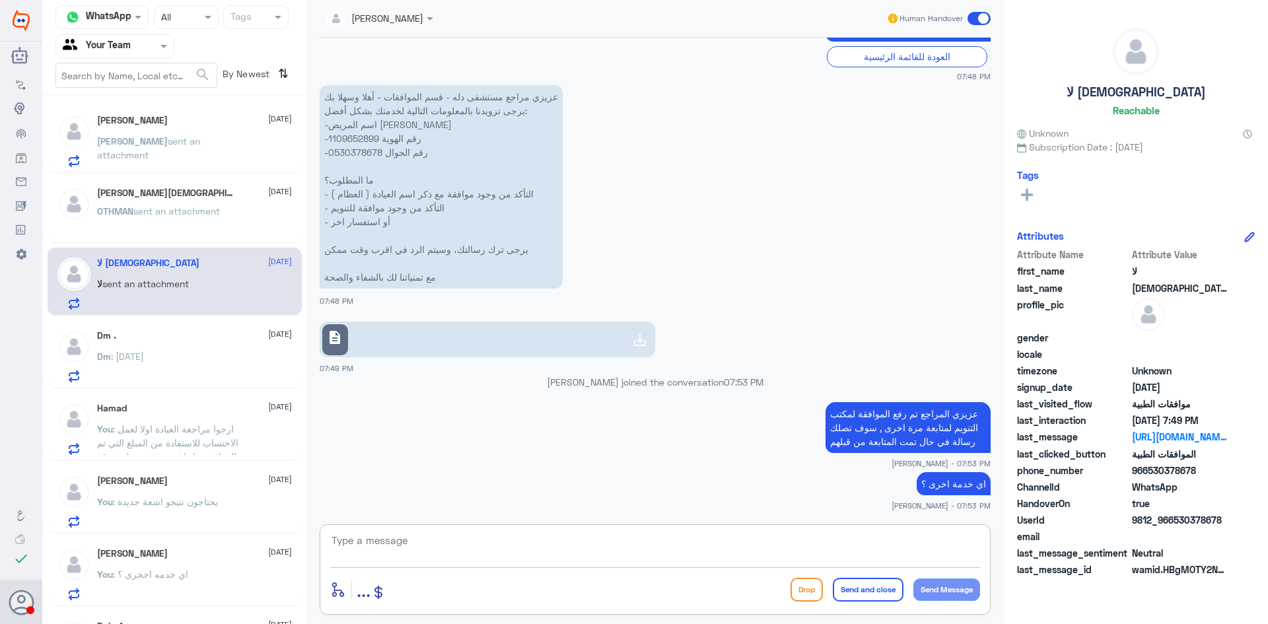
click at [246, 218] on div "OTHMAN sent an attachment" at bounding box center [194, 222] width 195 height 30
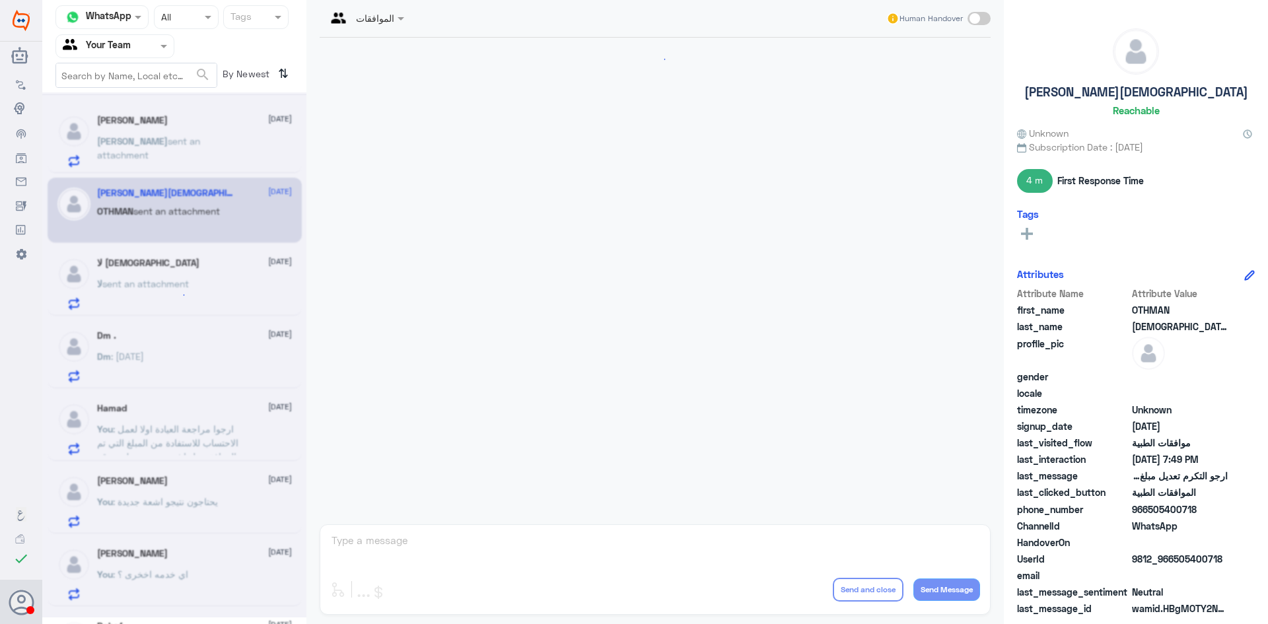
scroll to position [865, 0]
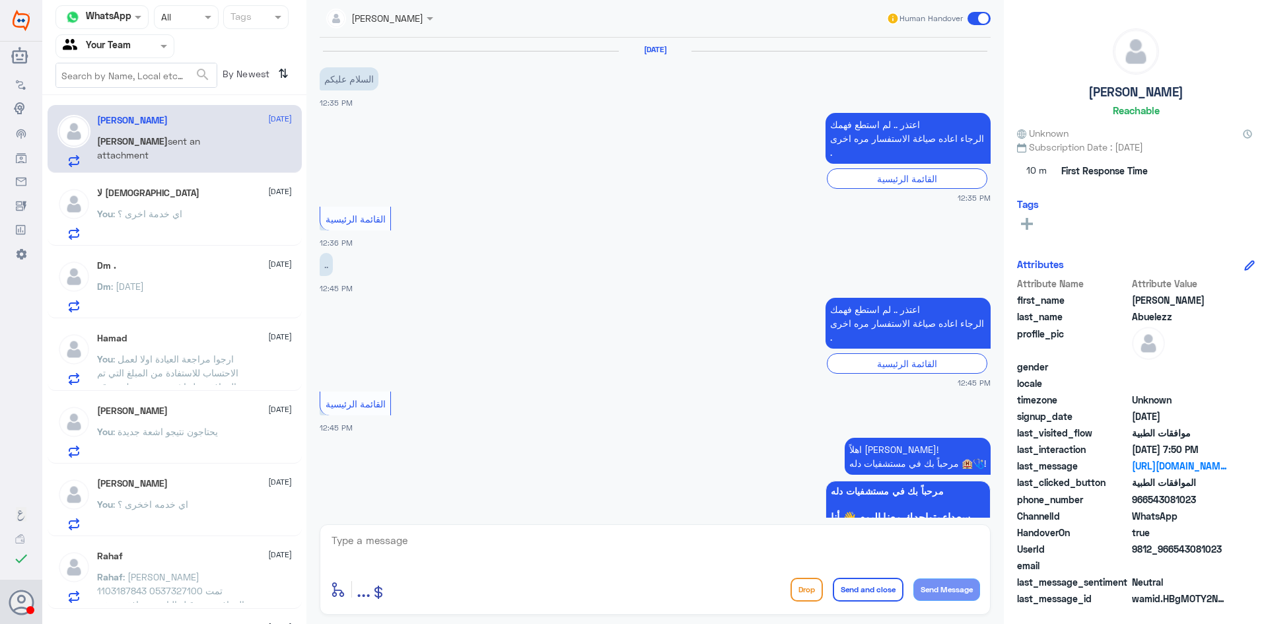
scroll to position [1556, 0]
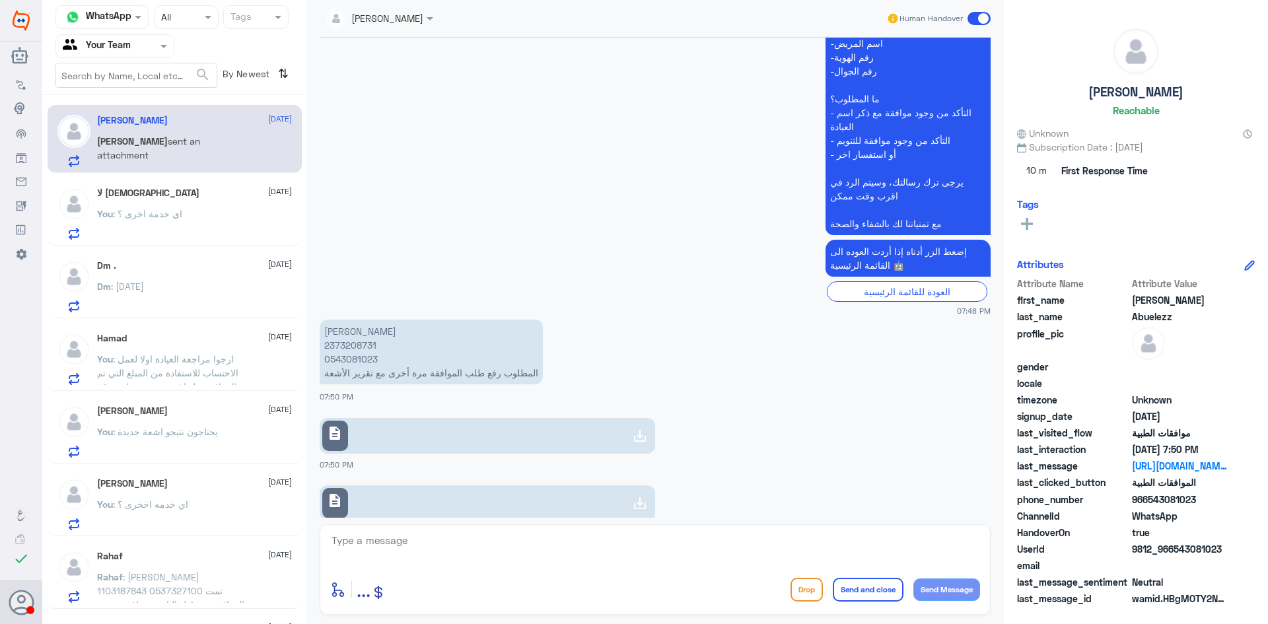
click at [637, 209] on div "عزيزي مراجع مستشفى دله - قسم الموافقات - أهلا وسهلا بك يرجى تزويدنا بالمعلومات …" at bounding box center [655, 144] width 671 height 343
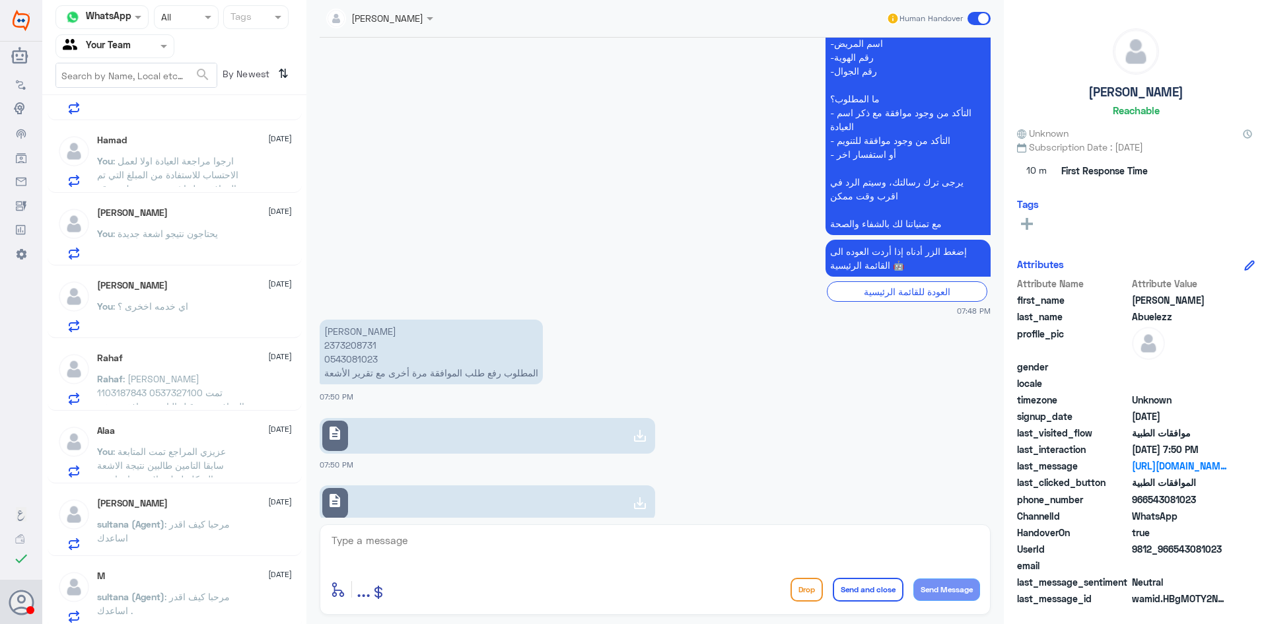
scroll to position [203, 0]
click at [230, 525] on p "sultana (Agent) : مرحبا كيف اقدر اساعدك" at bounding box center [171, 528] width 149 height 33
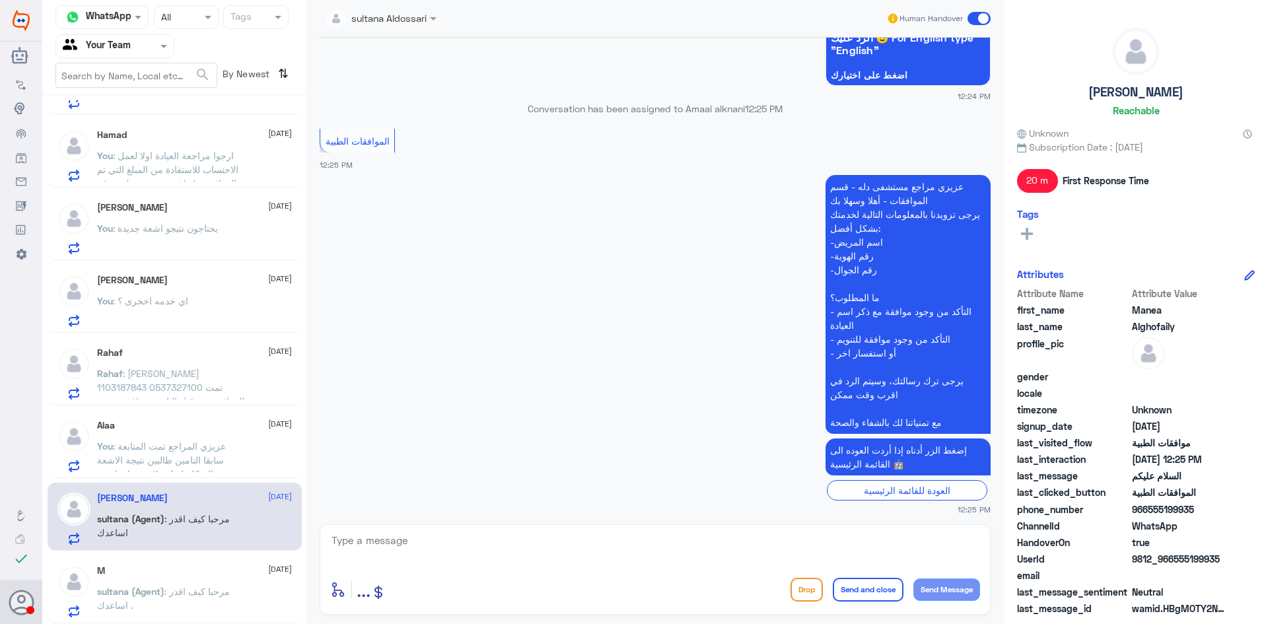
scroll to position [234, 0]
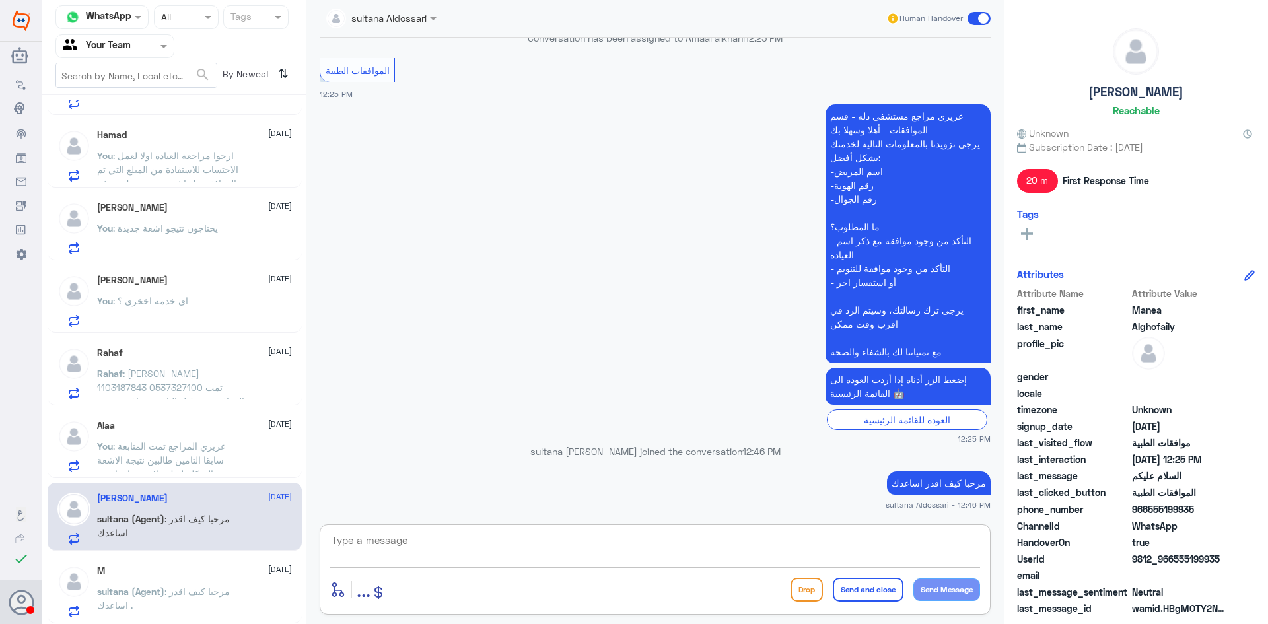
click at [585, 552] on textarea at bounding box center [655, 548] width 650 height 32
type textarea "عزيزي المراجع ارجوا تزويدنا بالمعلومات مع التوضيح للمساعدة , قدامكم العافية"
click at [875, 584] on button "Send and close" at bounding box center [868, 590] width 71 height 24
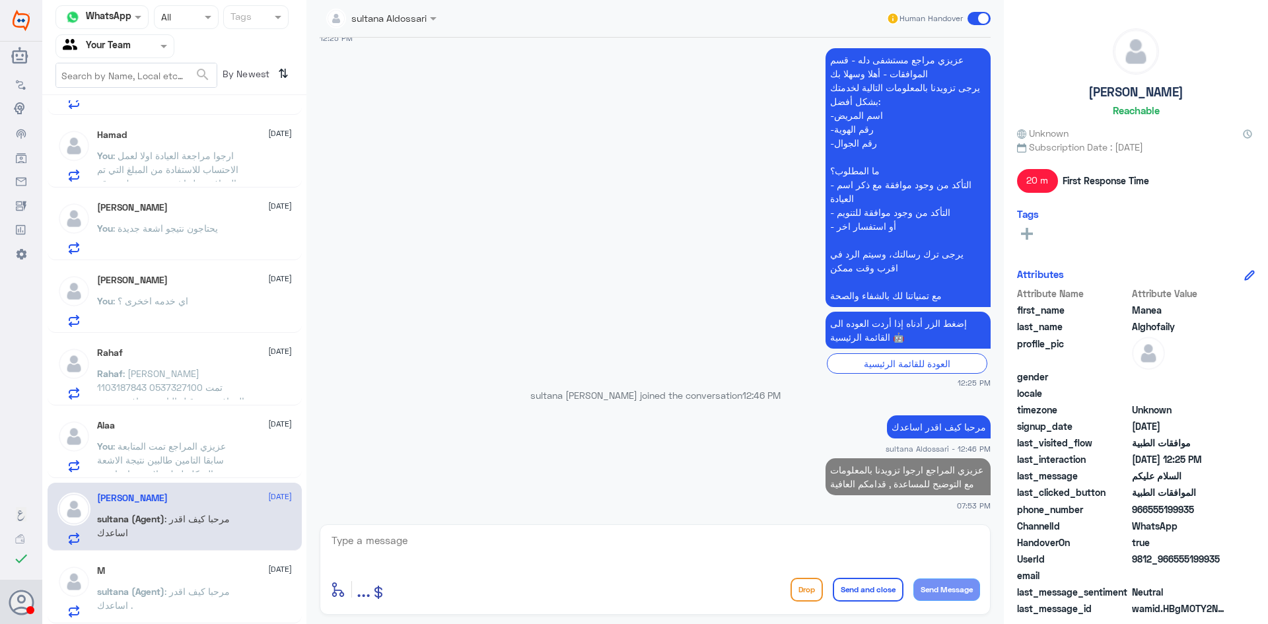
scroll to position [201, 0]
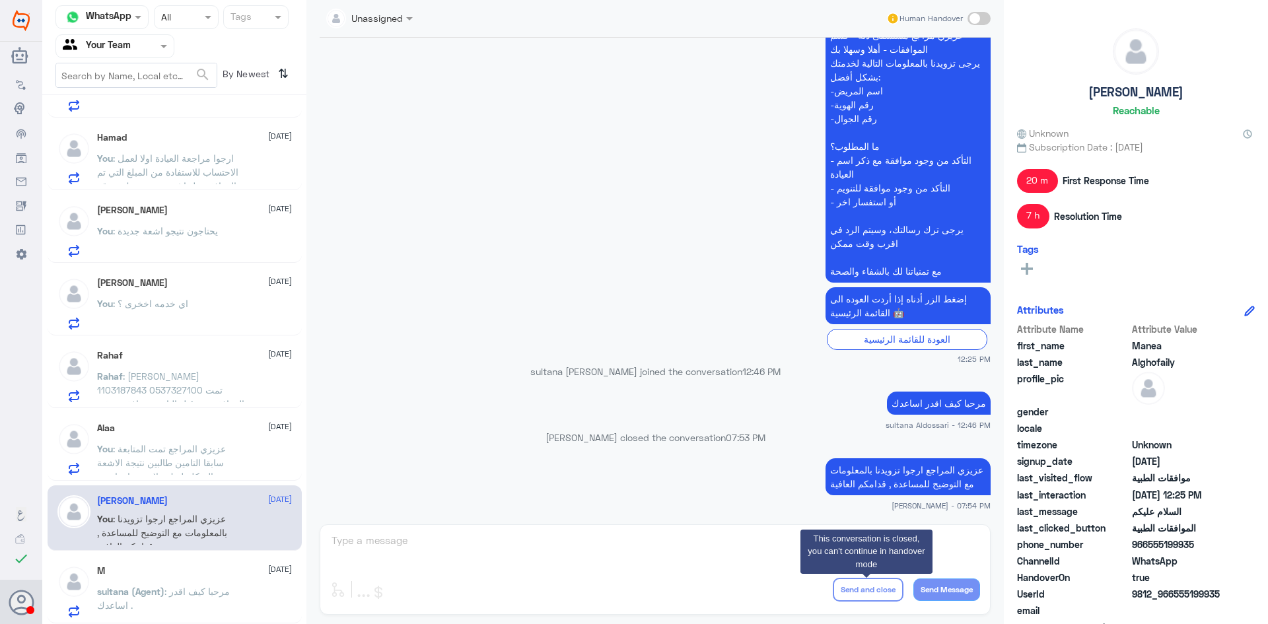
click at [165, 581] on div "M [DATE][PERSON_NAME] (Agent) : مرحبا كيف اقدر اساعدك ." at bounding box center [194, 591] width 195 height 52
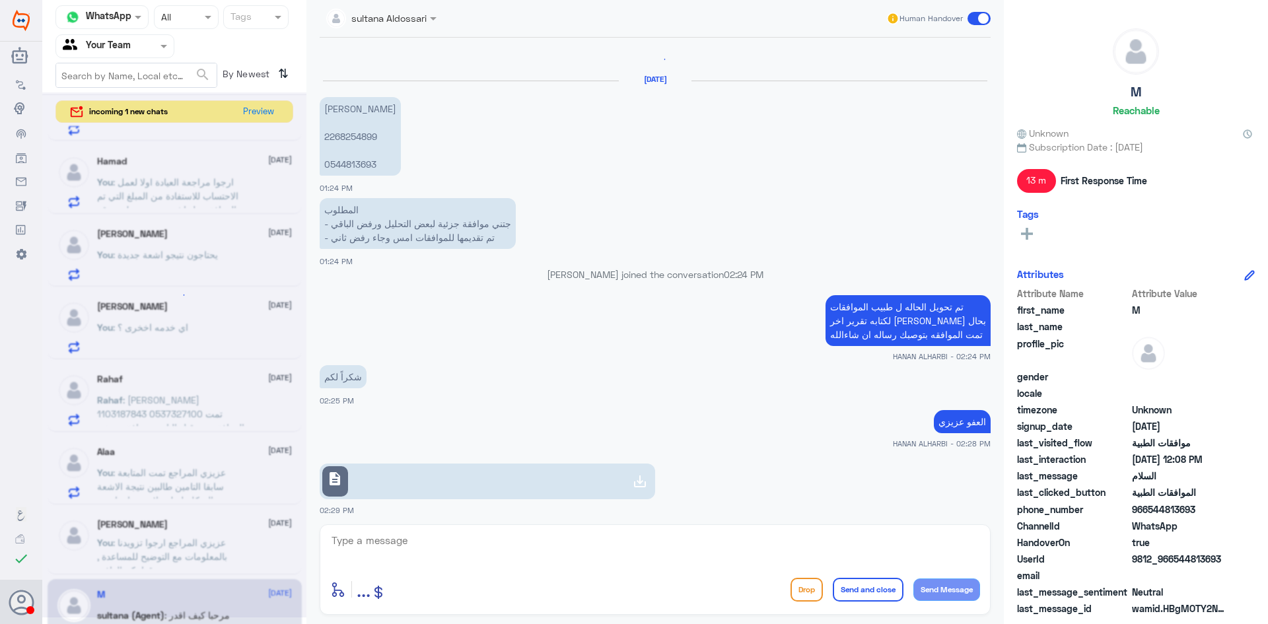
scroll to position [1388, 0]
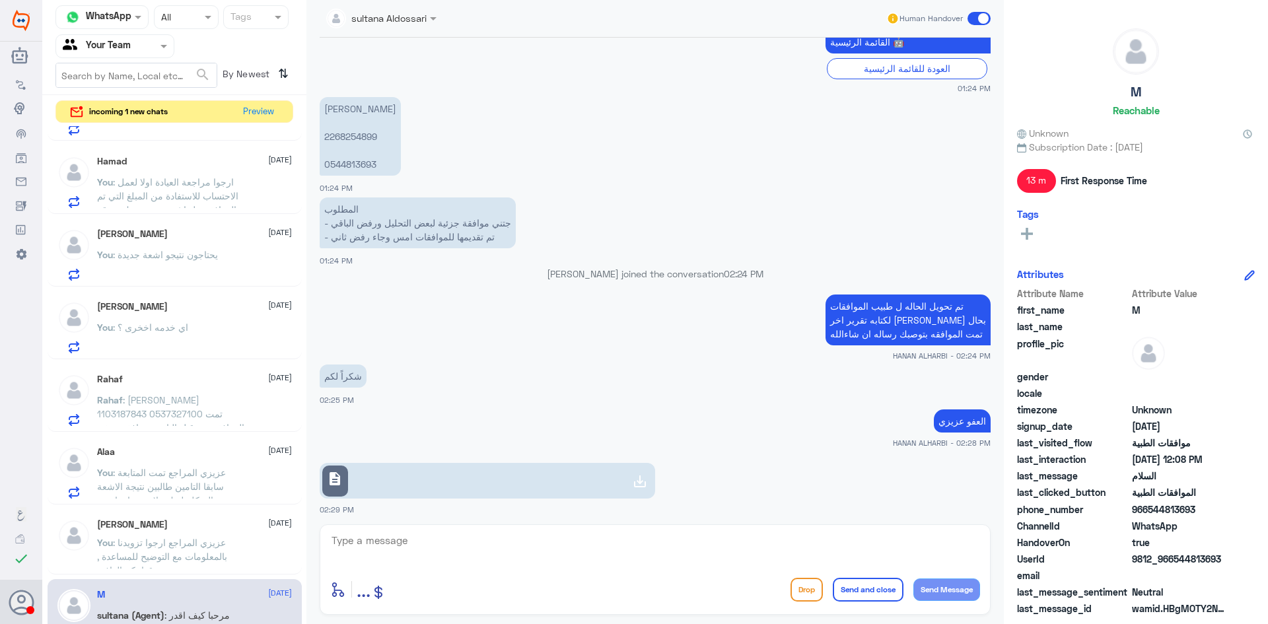
click at [367, 140] on p "[PERSON_NAME] 2268254899 0544813693" at bounding box center [360, 136] width 81 height 79
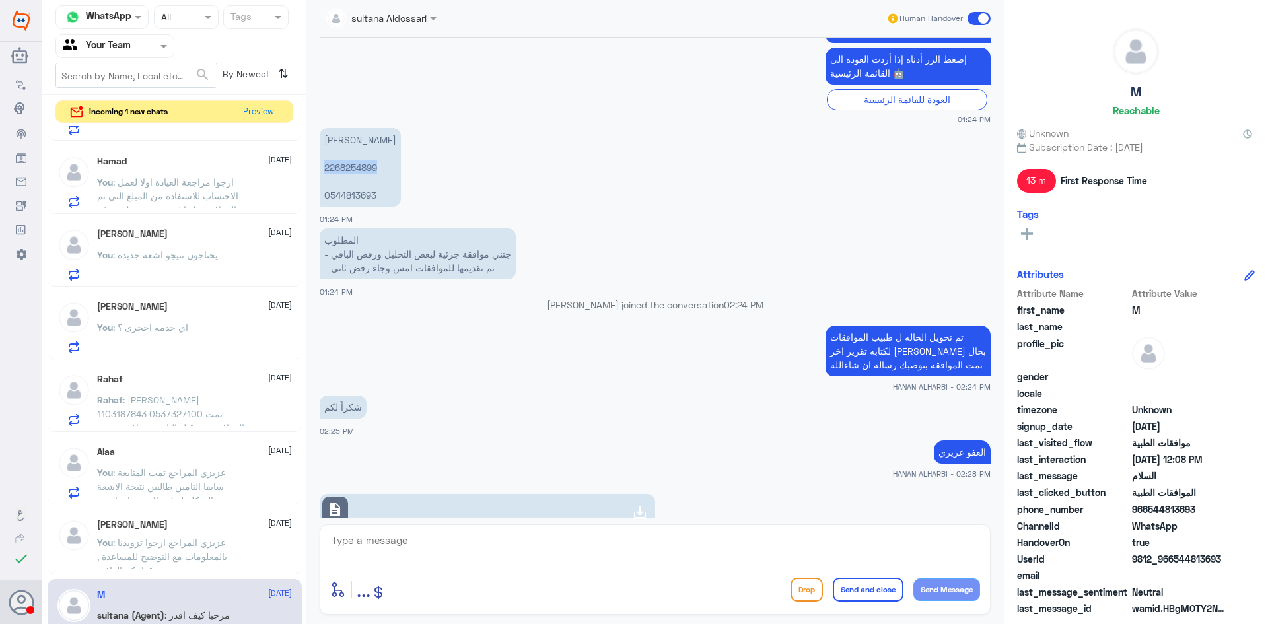
scroll to position [1307, 0]
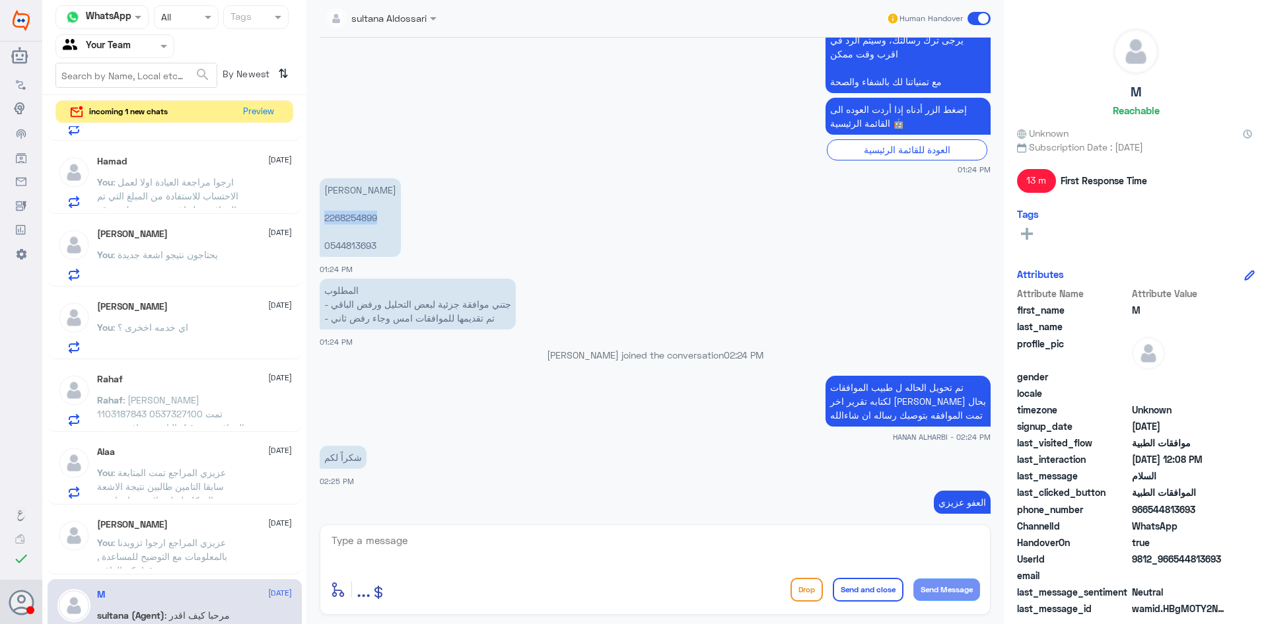
copy p "2268254899"
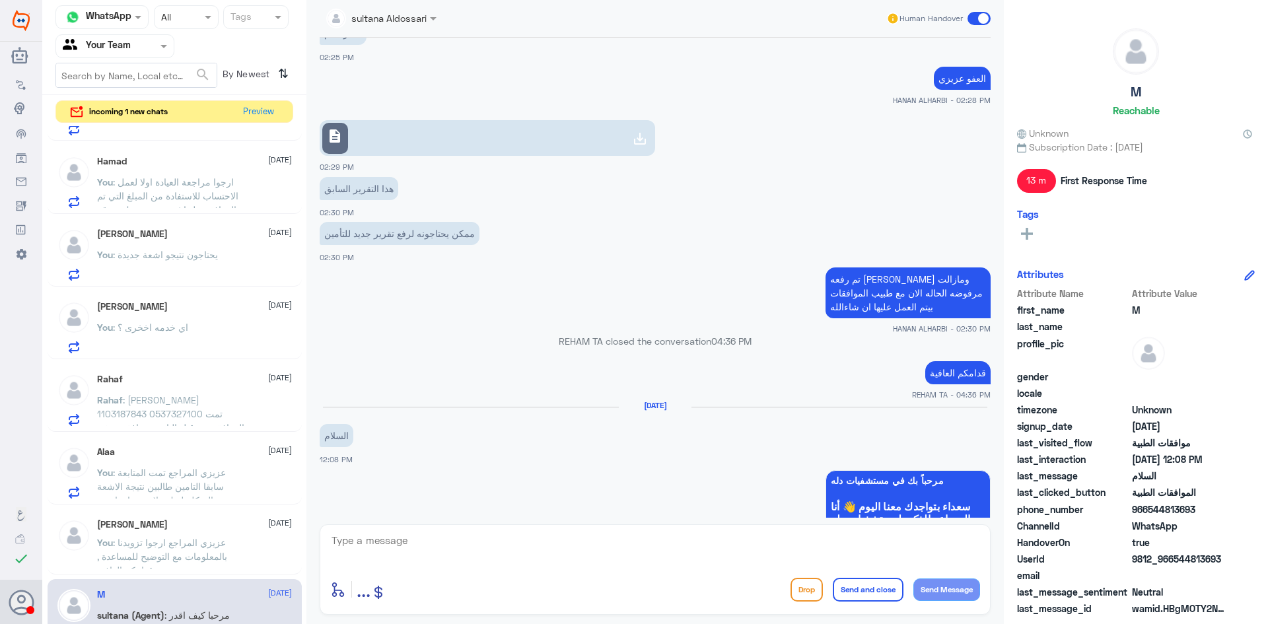
scroll to position [1720, 0]
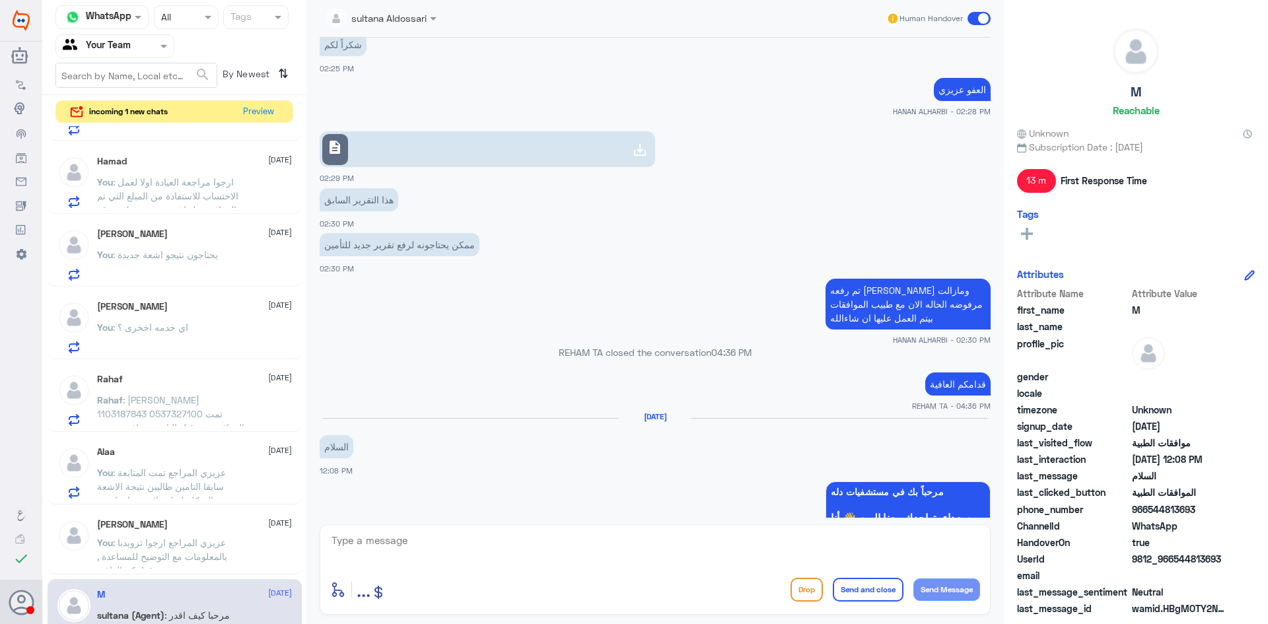
click at [514, 159] on link "description" at bounding box center [488, 149] width 336 height 36
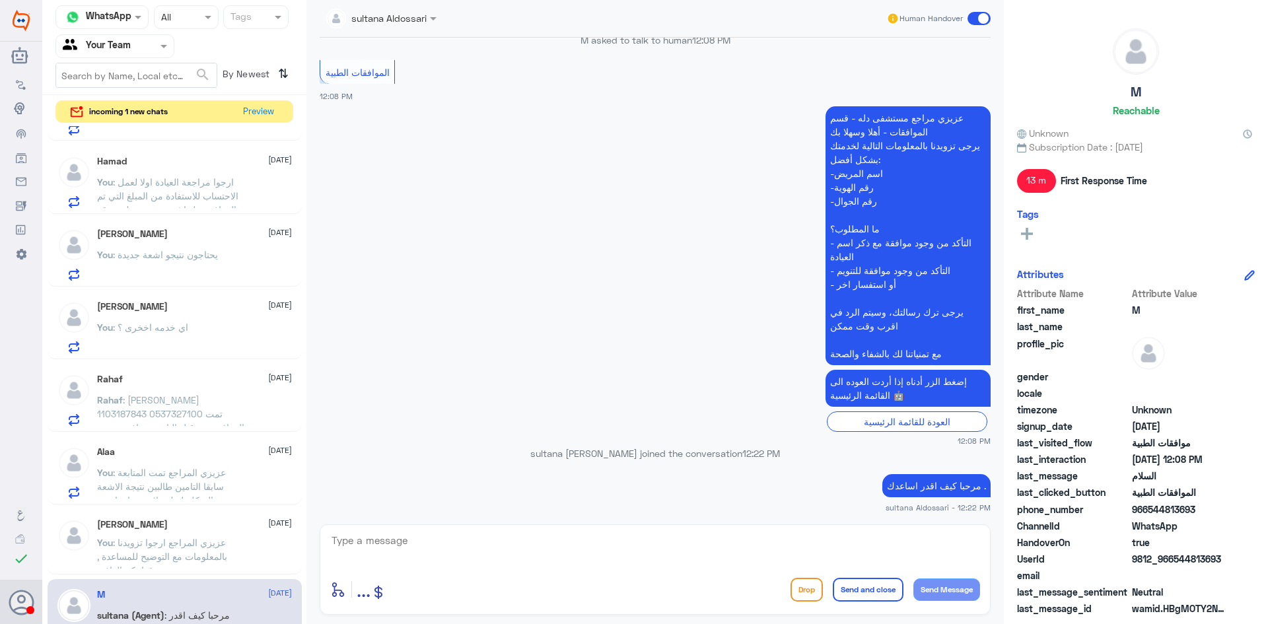
scroll to position [2321, 0]
click at [682, 538] on textarea at bounding box center [655, 548] width 650 height 32
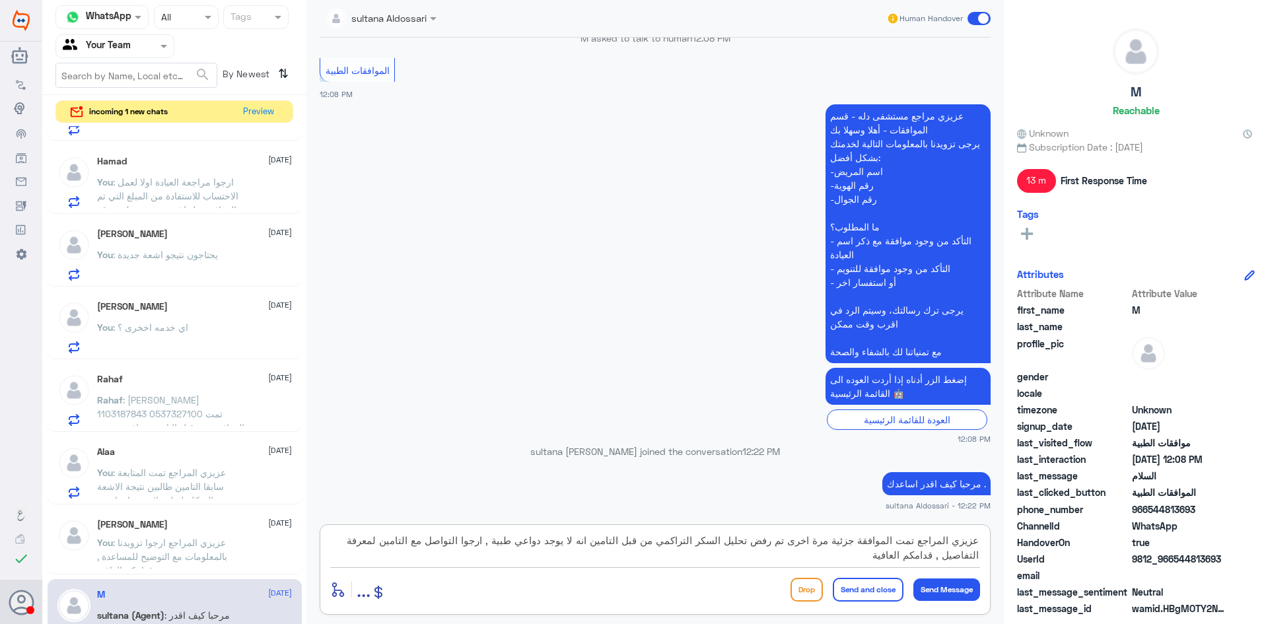
type textarea "عزيزي المراجع تمت الموافقة جزئية مرة اخرى تم رفض تحليل السكر التراكمي من قبل ال…"
click at [860, 593] on button "Send and close" at bounding box center [868, 590] width 71 height 24
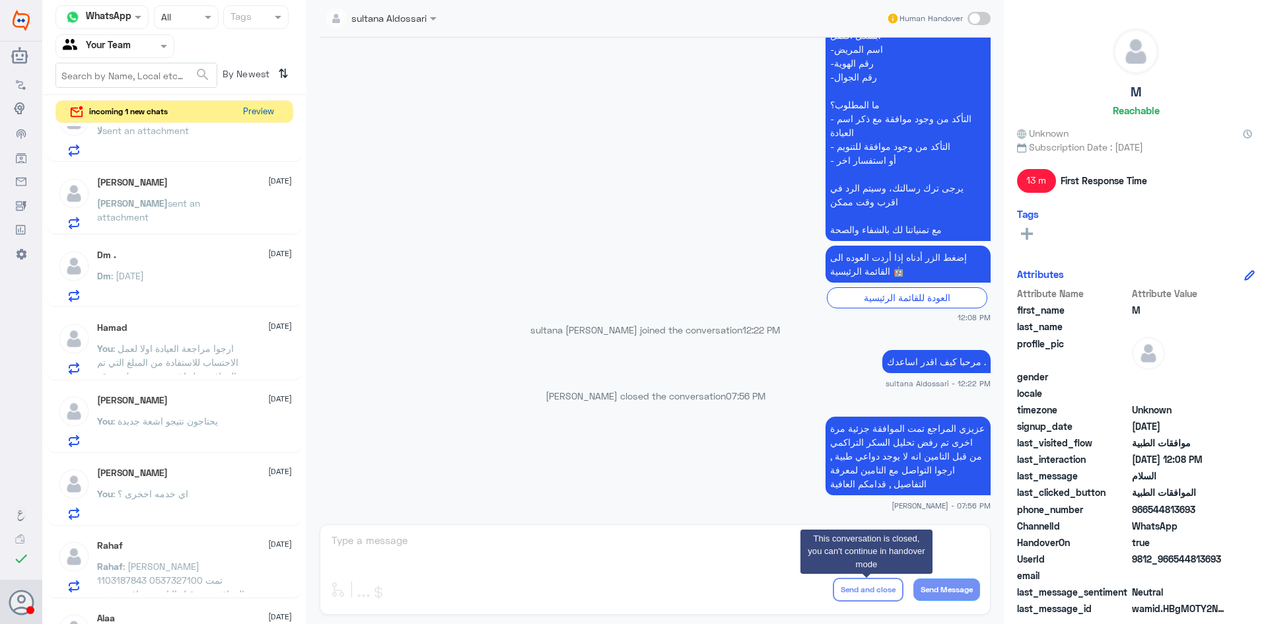
scroll to position [26, 0]
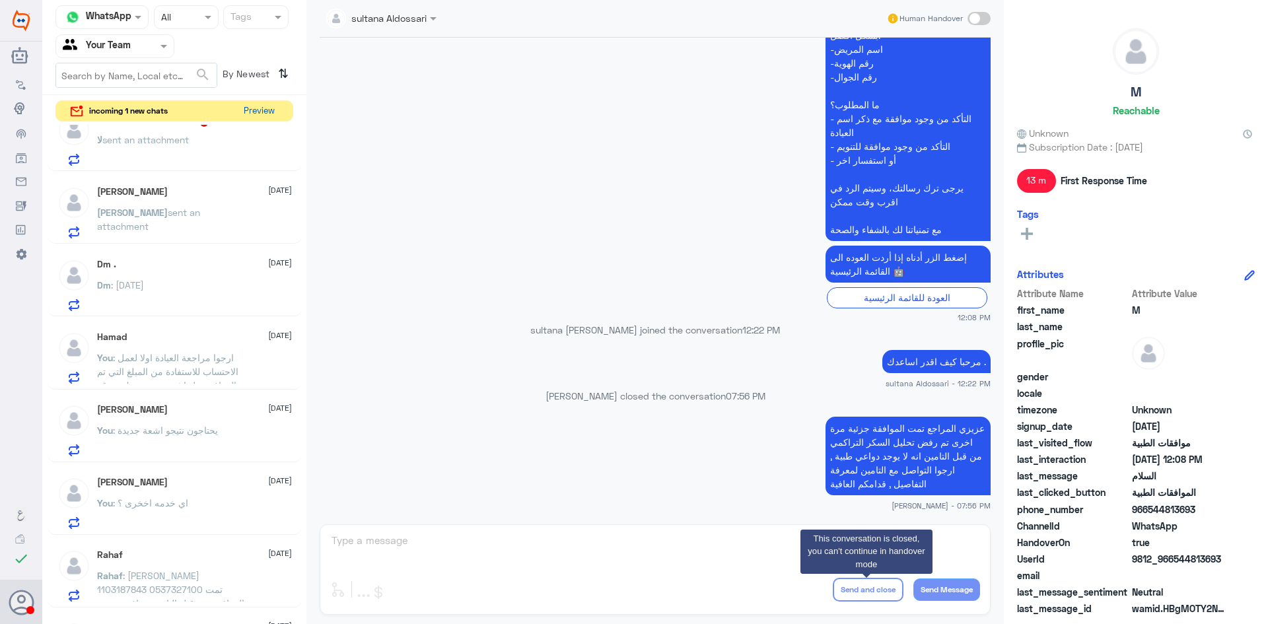
click at [275, 112] on button "Preview" at bounding box center [258, 111] width 41 height 20
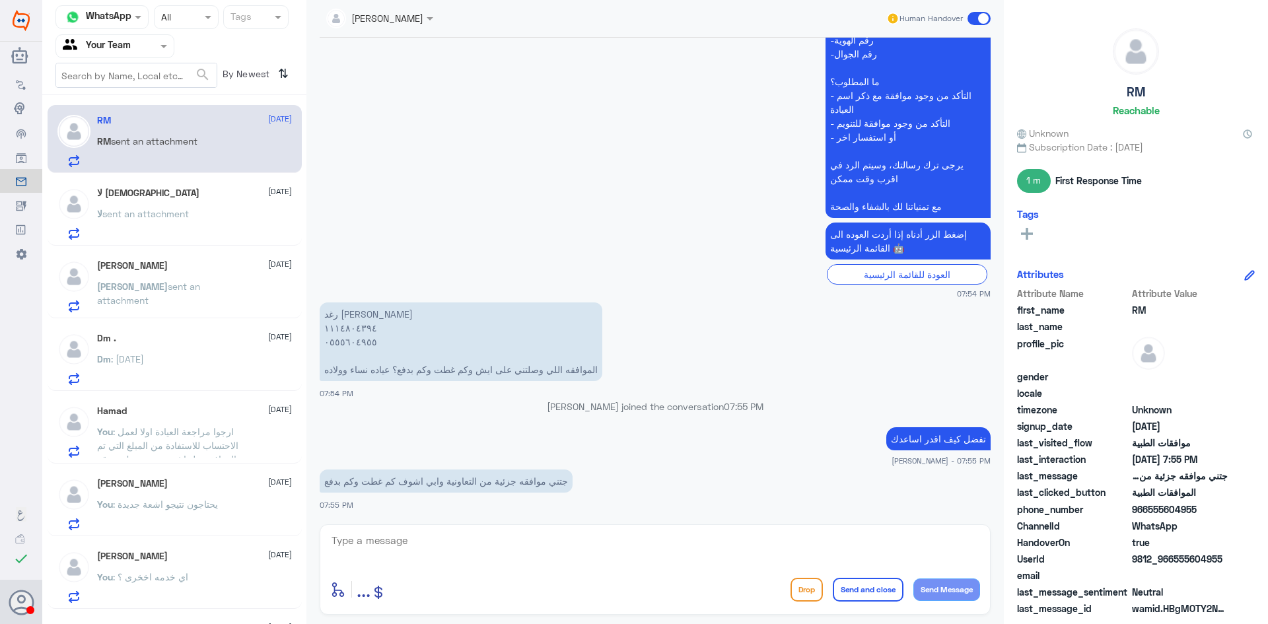
click at [248, 204] on div "لا [DEMOGRAPHIC_DATA] [DATE] لا sent an attachment" at bounding box center [194, 214] width 195 height 52
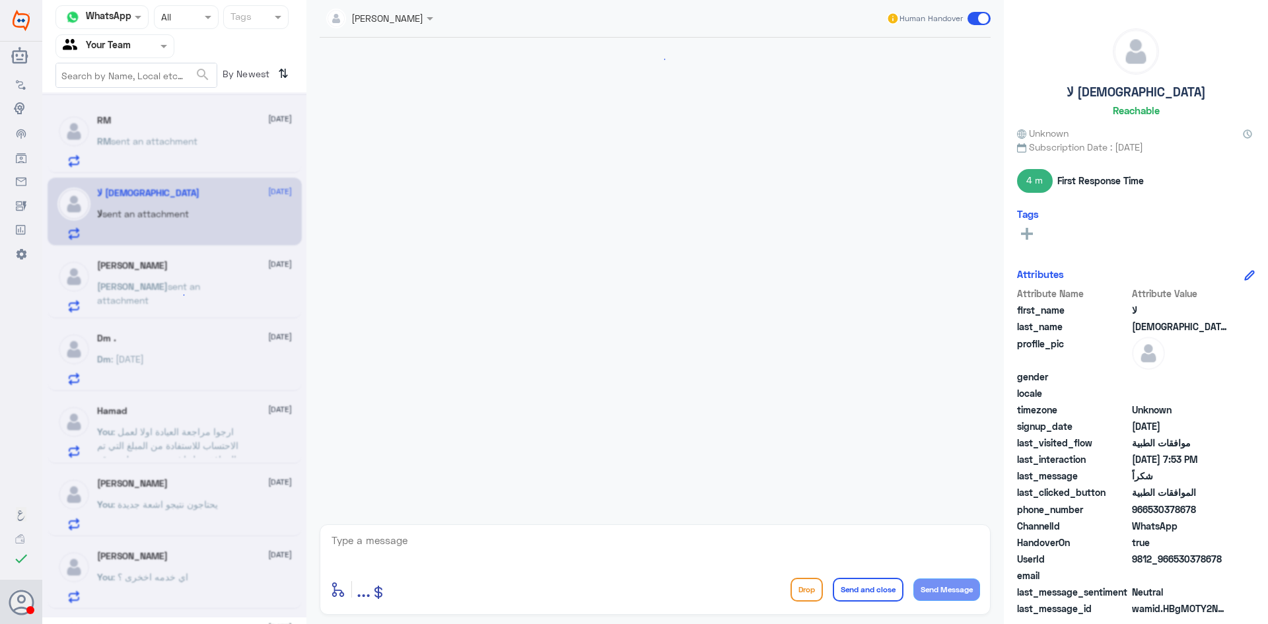
scroll to position [1233, 0]
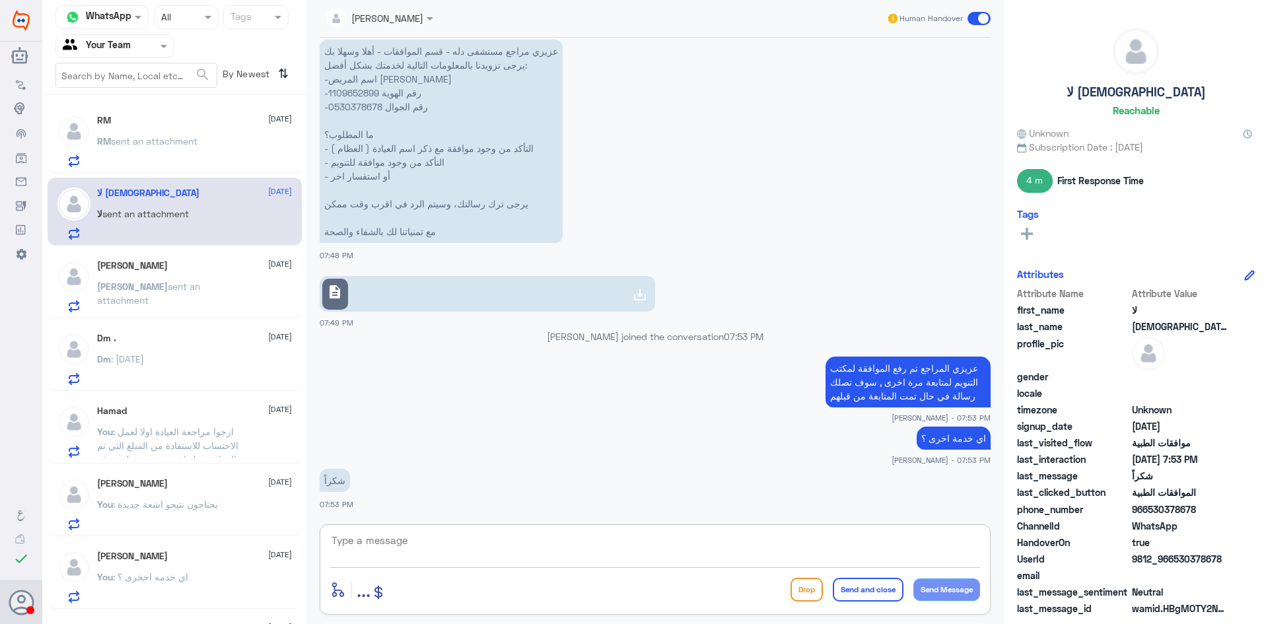
click at [585, 546] on textarea at bounding box center [655, 548] width 650 height 32
type textarea "قدامكم العافية"
click at [873, 590] on button "Send and close" at bounding box center [868, 590] width 71 height 24
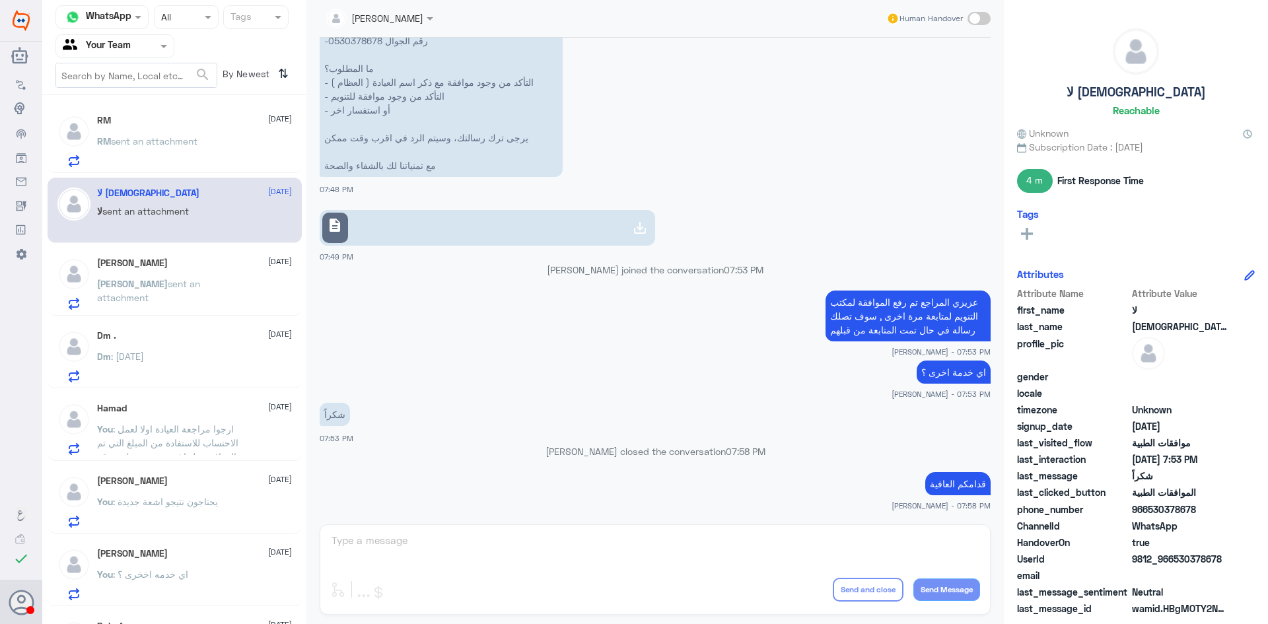
click at [166, 286] on span "sent an attachment" at bounding box center [148, 290] width 103 height 25
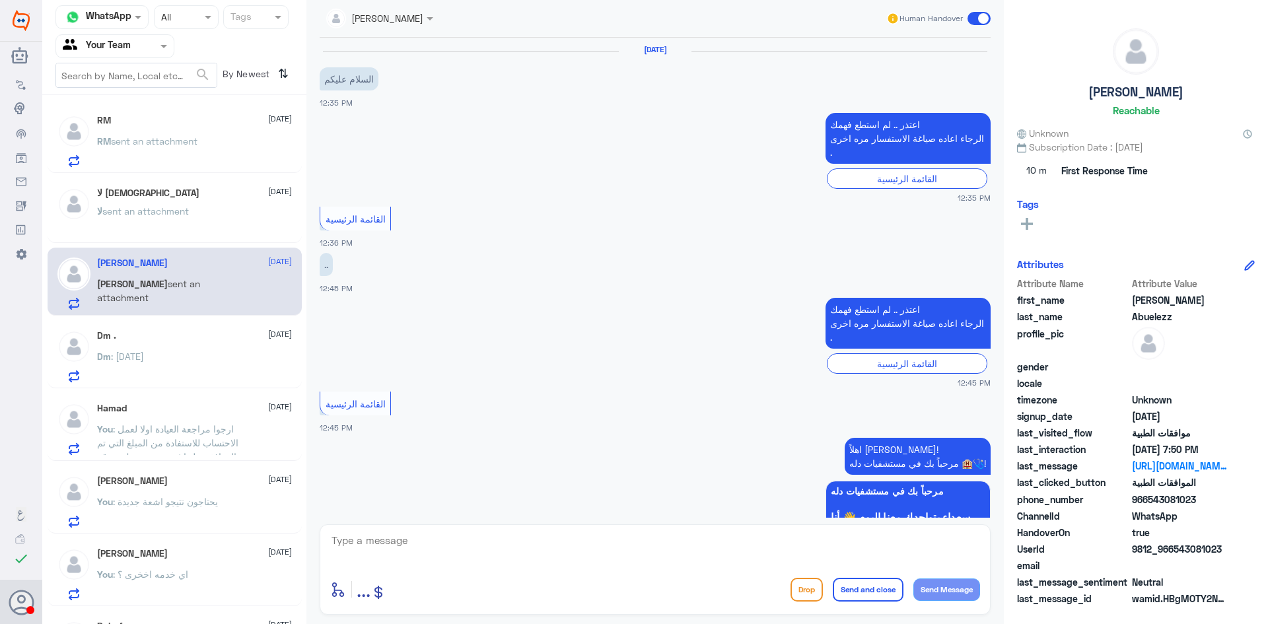
scroll to position [1556, 0]
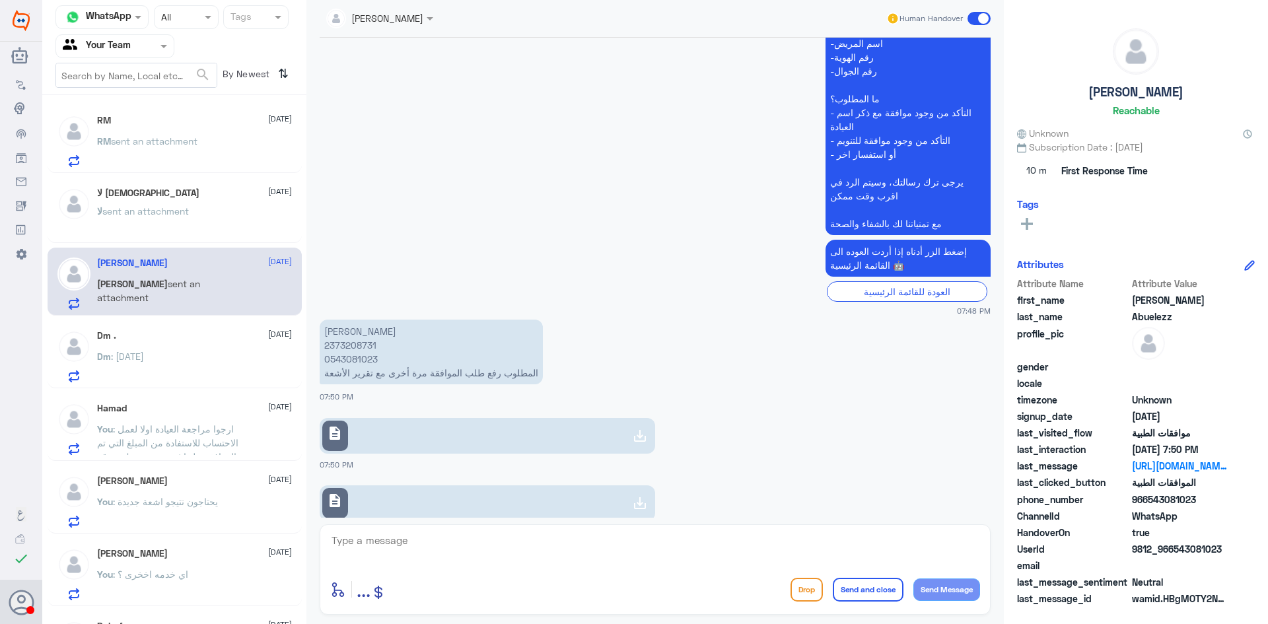
click at [348, 320] on p "[PERSON_NAME] العز 2373208731 0543081023 المطلوب رفع طلب الموافقة مرة أخرى مع ت…" at bounding box center [431, 352] width 223 height 65
copy p "2373208731"
click at [502, 418] on link "description" at bounding box center [488, 436] width 336 height 36
click at [567, 485] on link "description" at bounding box center [488, 503] width 336 height 36
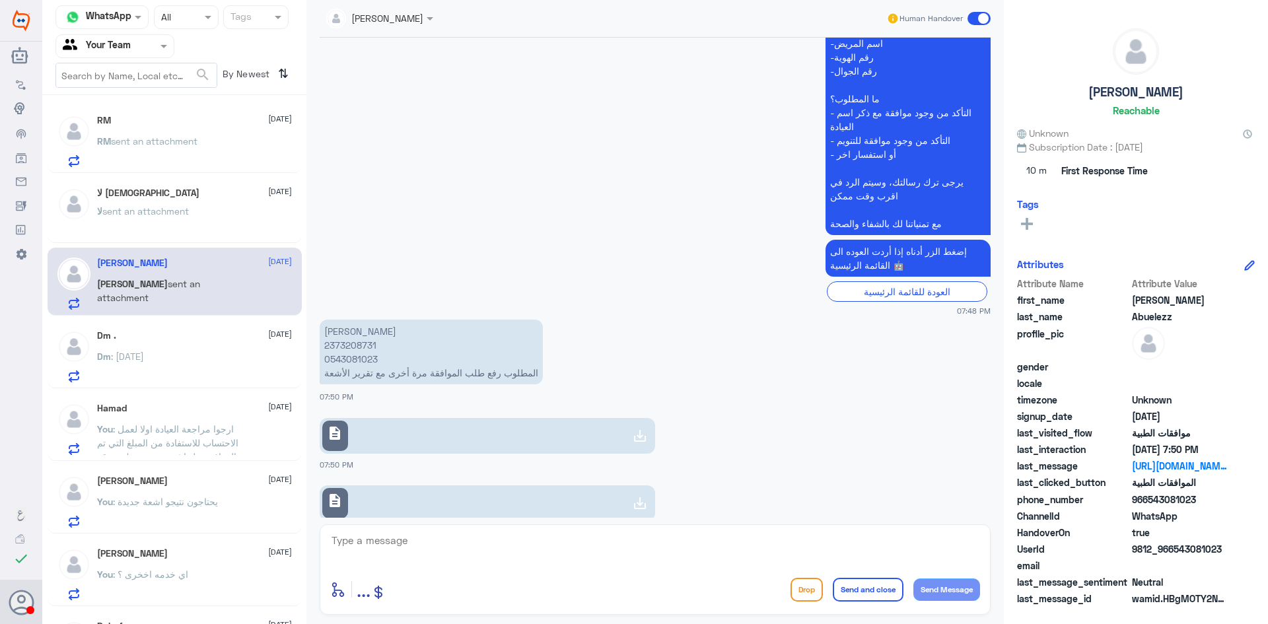
click at [506, 549] on textarea at bounding box center [655, 548] width 650 height 32
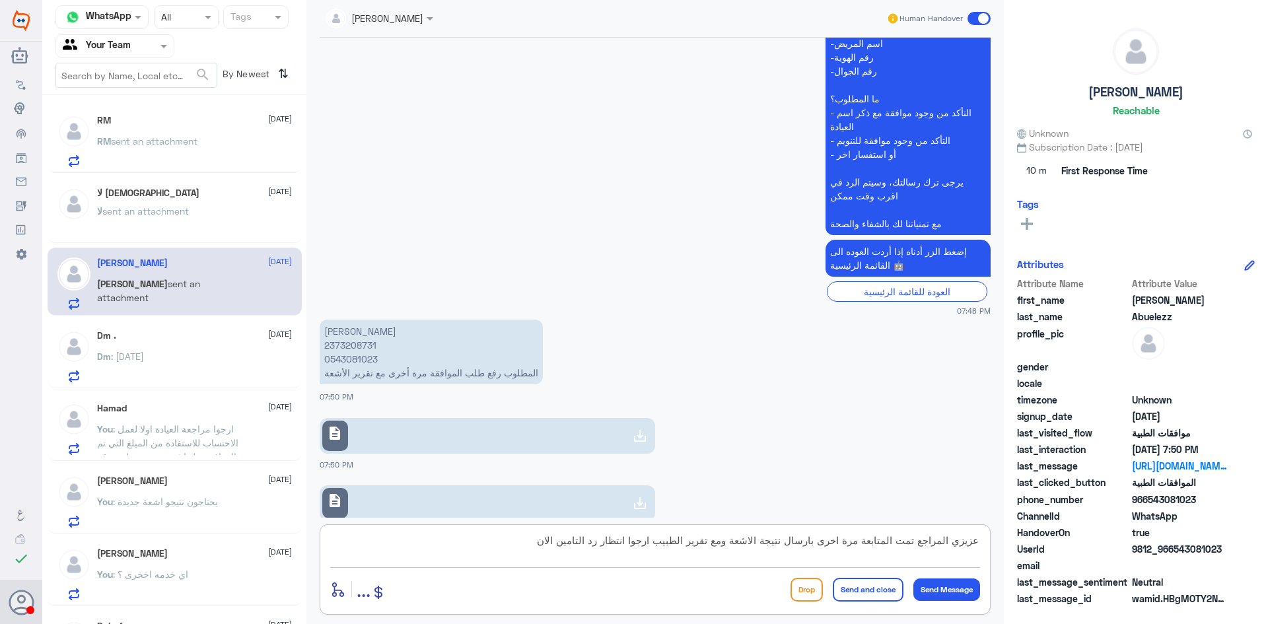
type textarea "عزيزي المراجع تمت المتابعة مرة اخرى بارسال نتيجة الاشعة ومع تقرير الطبيب ارجوا …"
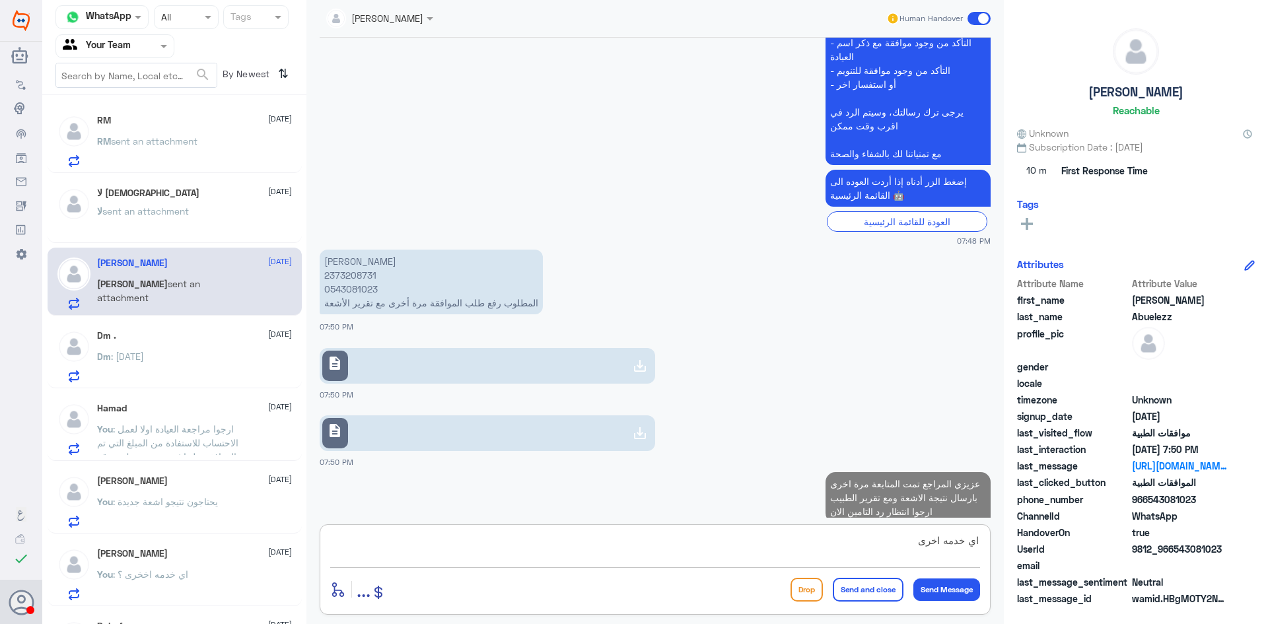
type textarea "اي خدمه اخرى ؟"
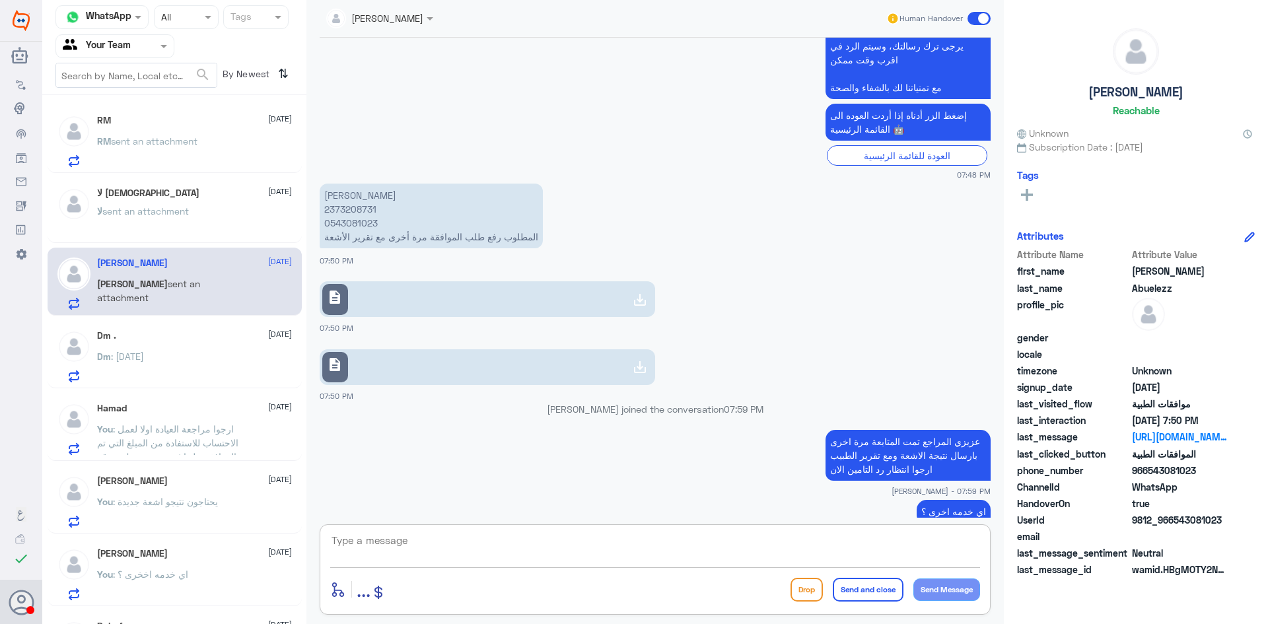
click at [217, 369] on div "Dm : [DATE]" at bounding box center [194, 368] width 195 height 30
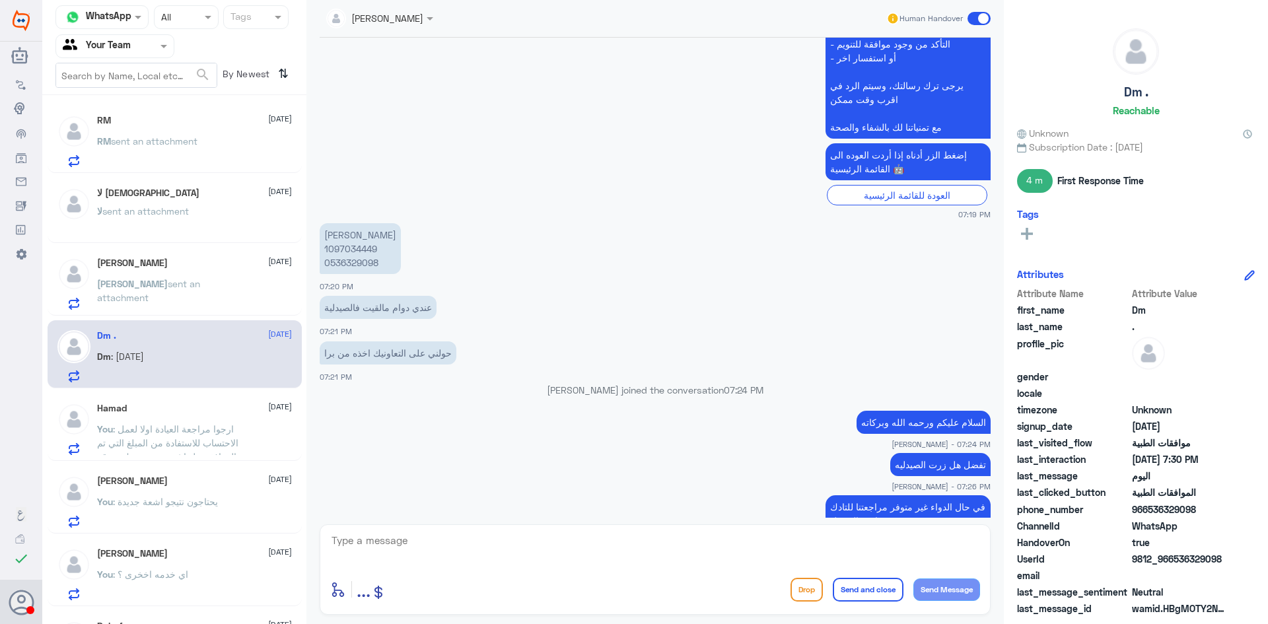
scroll to position [673, 0]
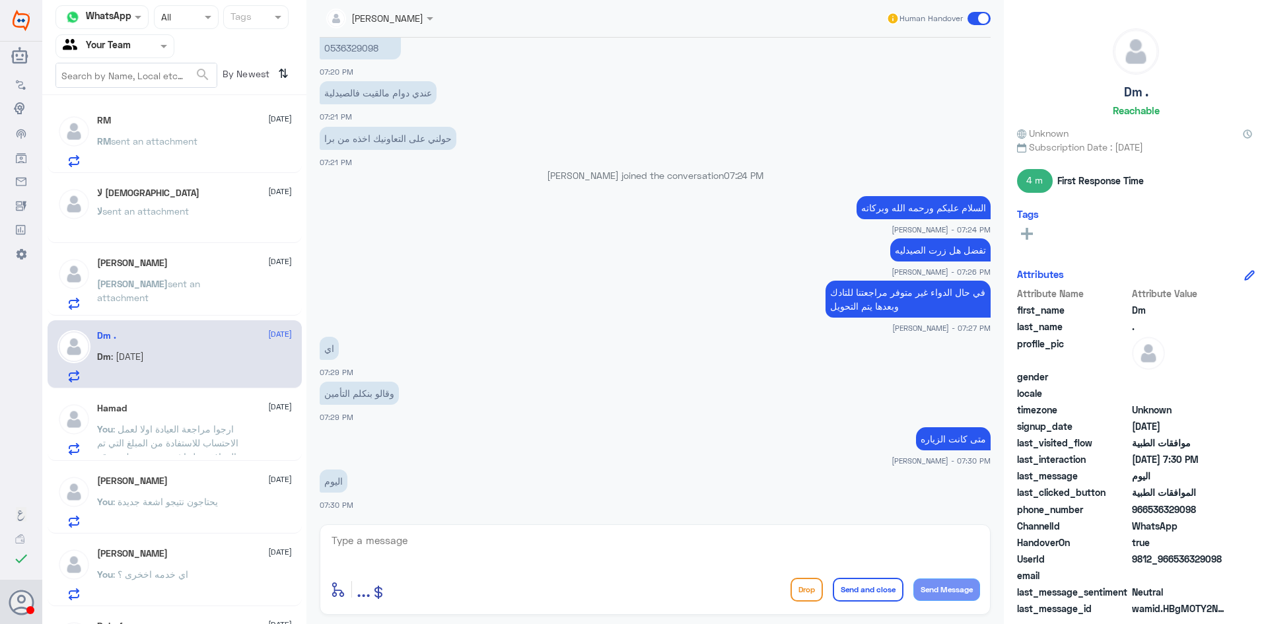
click at [148, 415] on div "Hamad 11 August You : ارجوا مراجعة العيادة اولا لعمل الاحتساب للاستفادة من المب…" at bounding box center [194, 429] width 195 height 52
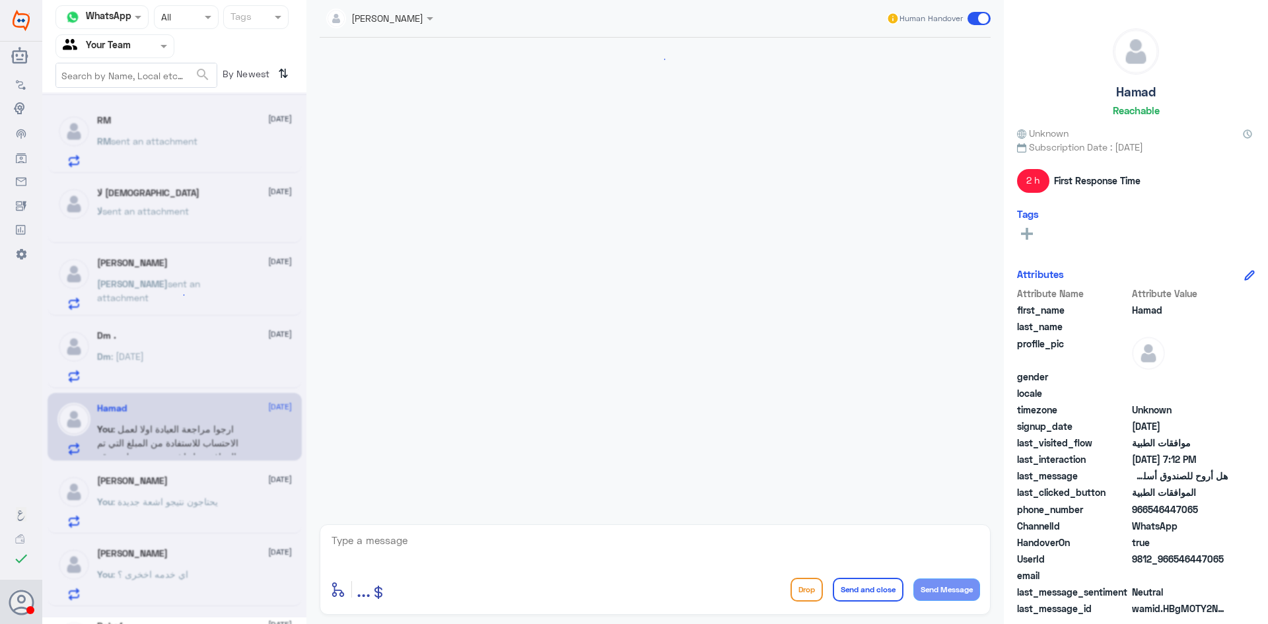
scroll to position [1236, 0]
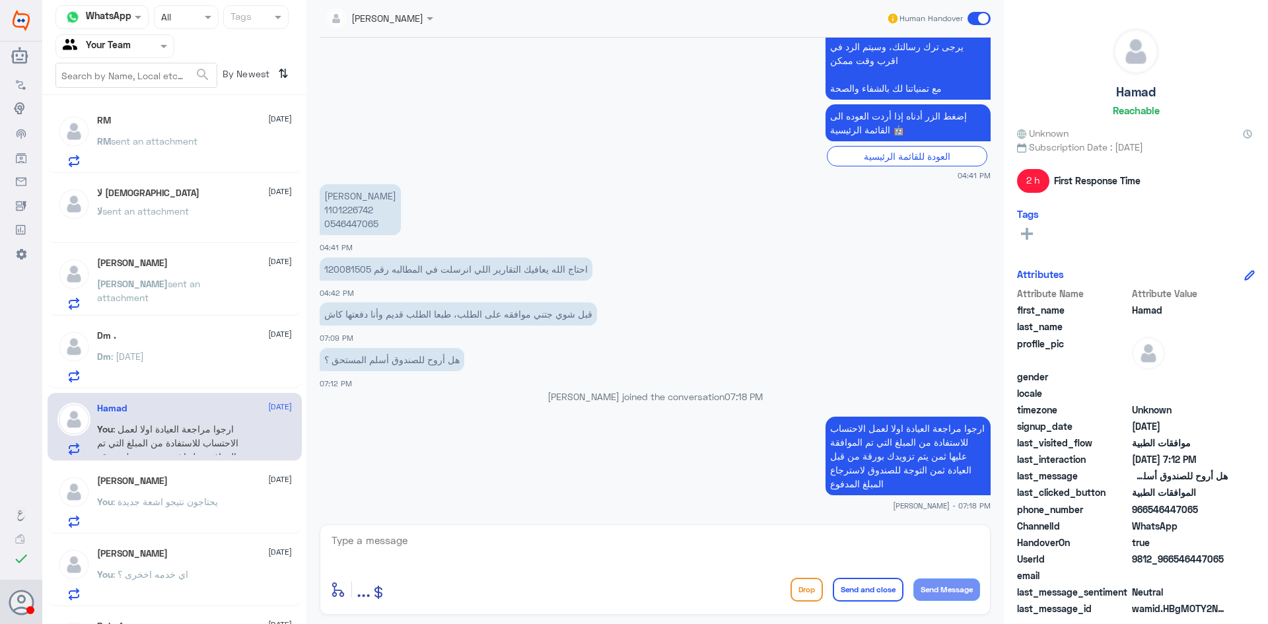
click at [655, 544] on textarea at bounding box center [655, 548] width 650 height 32
type textarea "اي خدمه اخرى ؟"
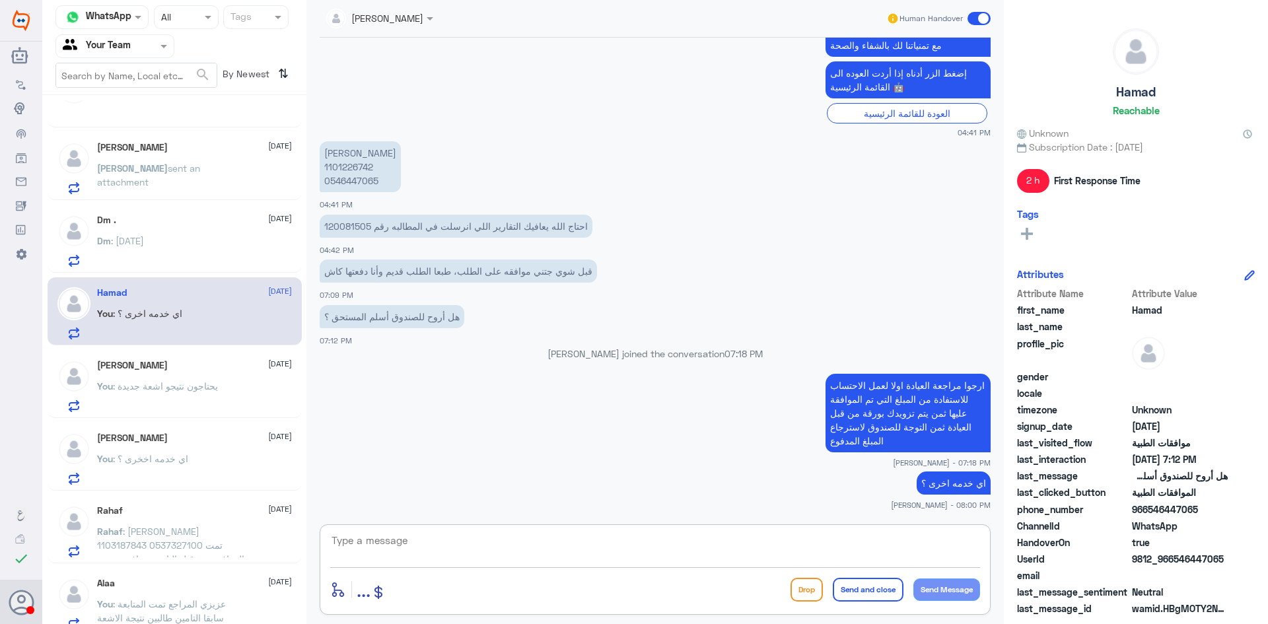
scroll to position [128, 0]
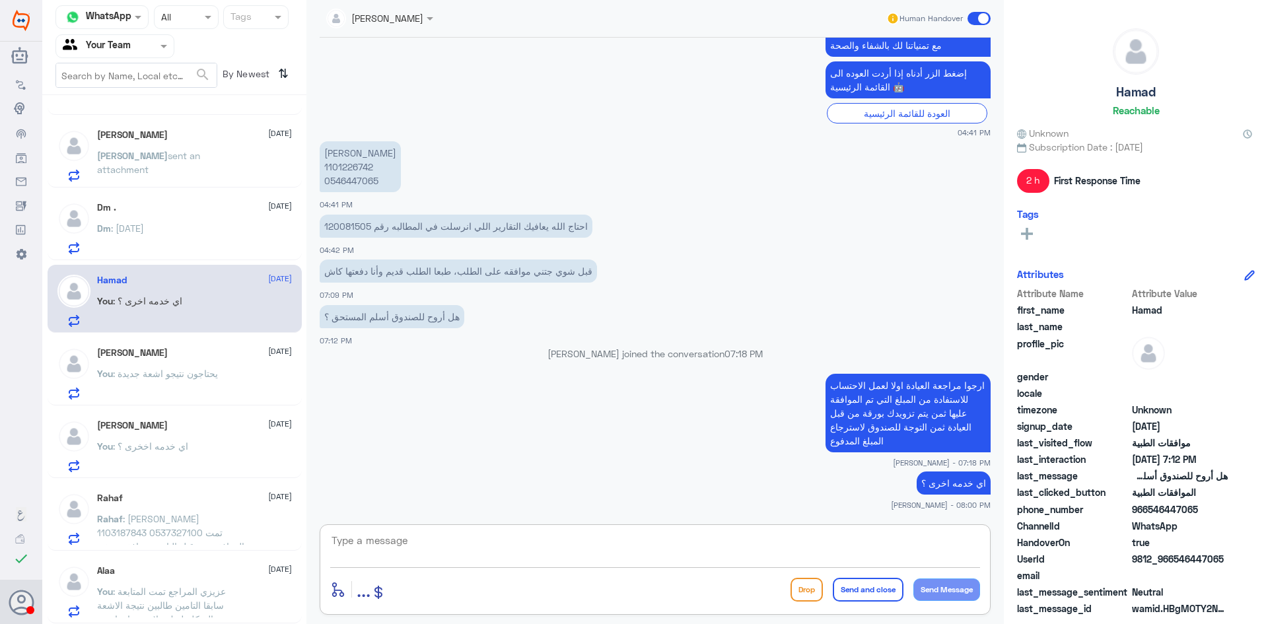
click at [225, 504] on div "Rahaf 11 August Rahaf : رهف عبدالله المرشد 1103187843 0537327100 تمت الموافقة م…" at bounding box center [194, 519] width 195 height 52
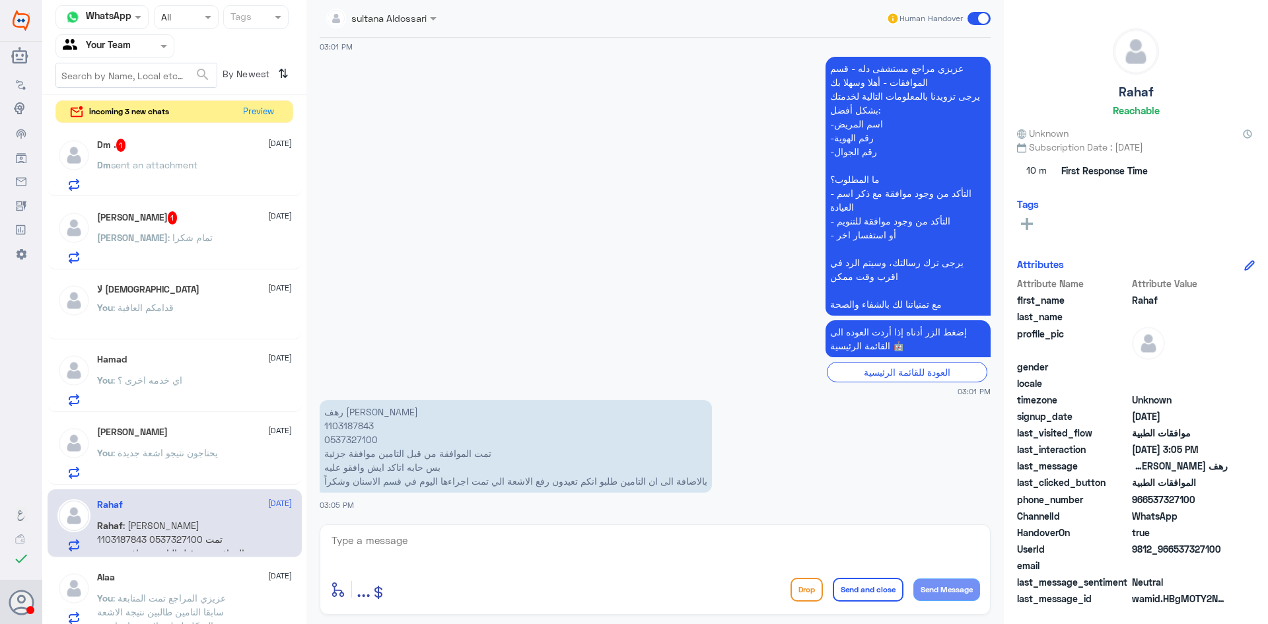
scroll to position [155, 0]
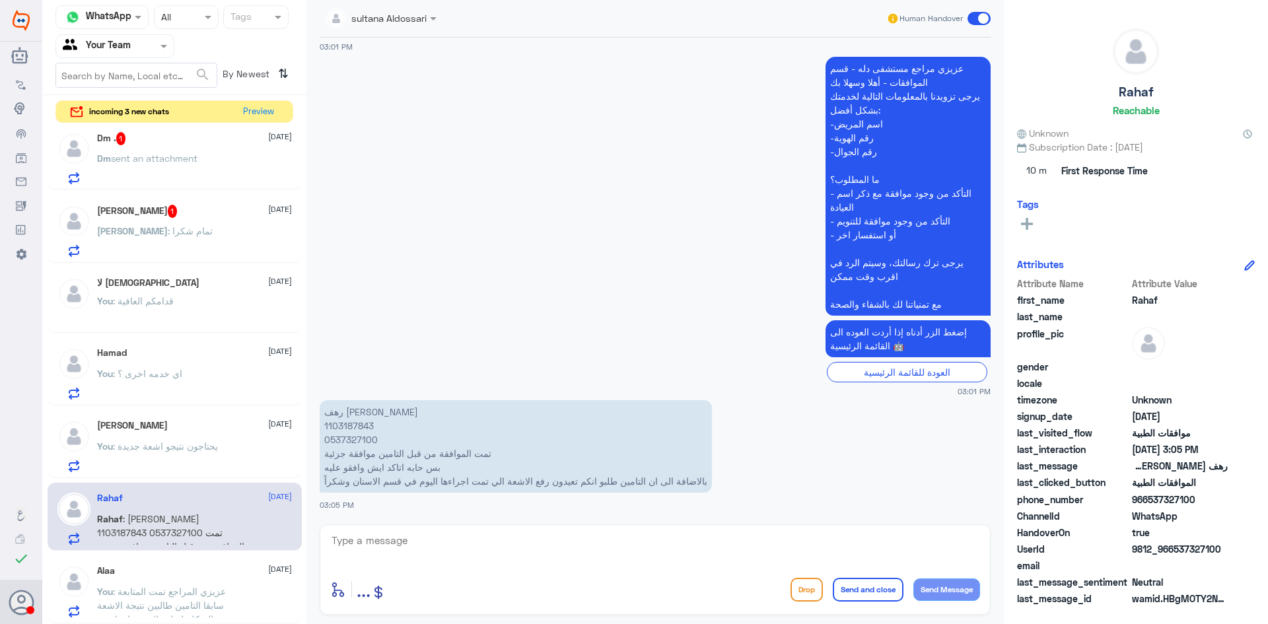
click at [236, 447] on div "You : يحتاجون نتيجو اشعة جديدة" at bounding box center [194, 458] width 195 height 30
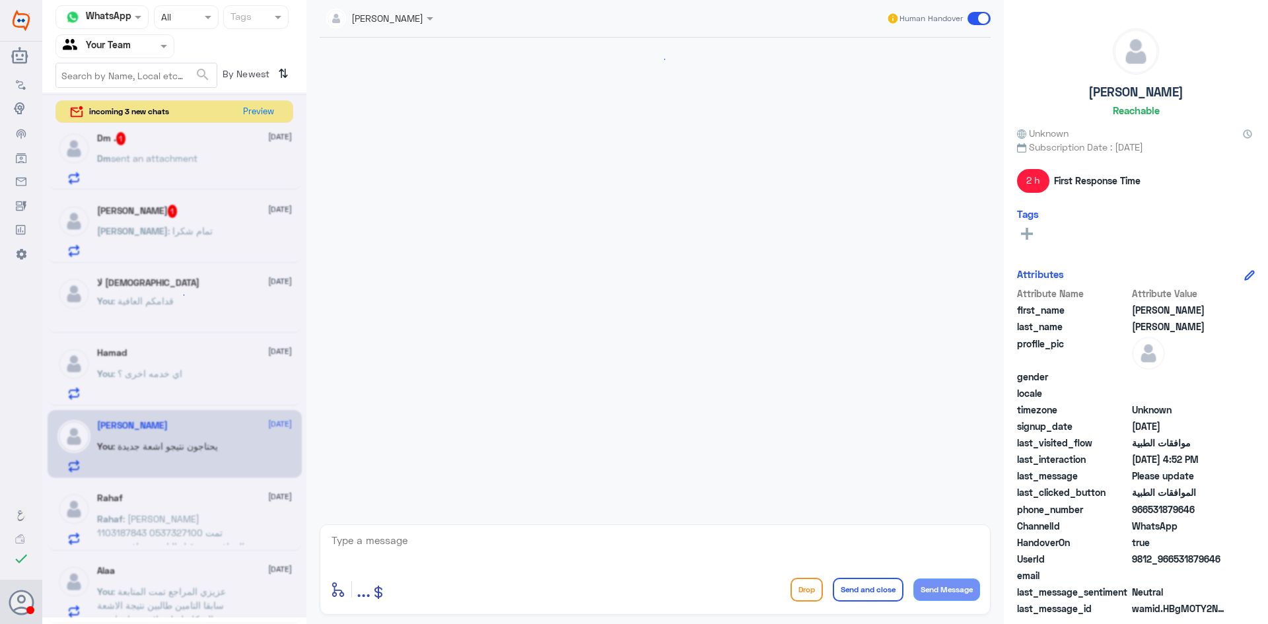
scroll to position [1427, 0]
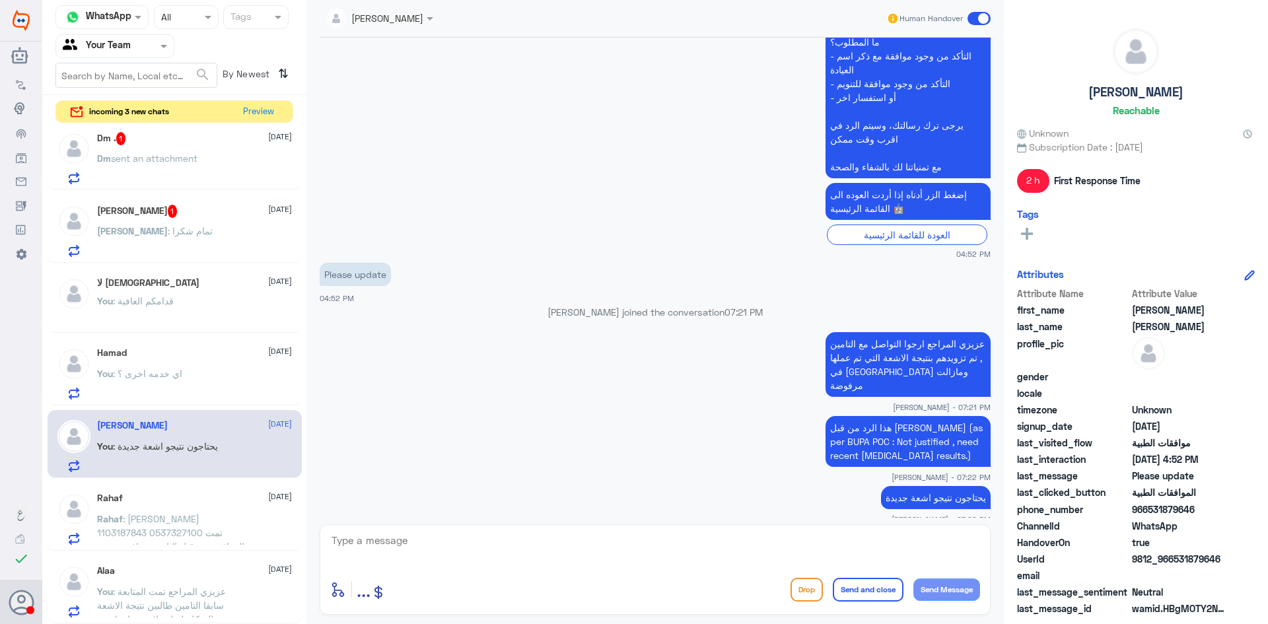
click at [228, 385] on div "You : اي خدمه اخرى ؟" at bounding box center [194, 385] width 195 height 30
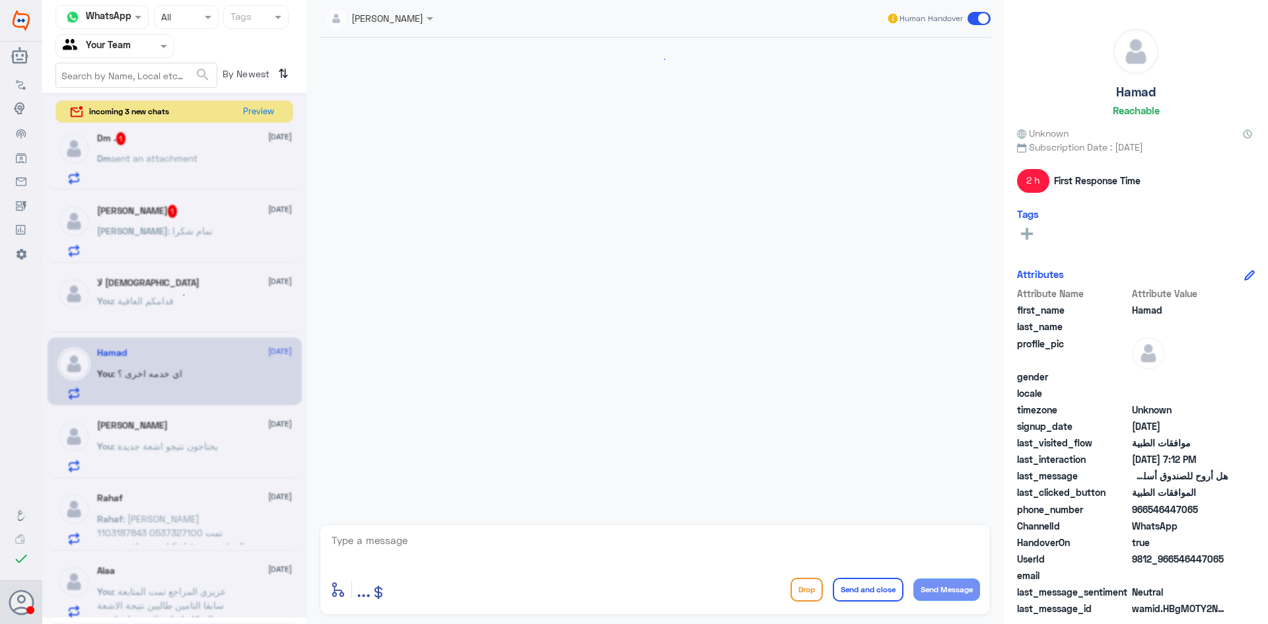
scroll to position [1233, 0]
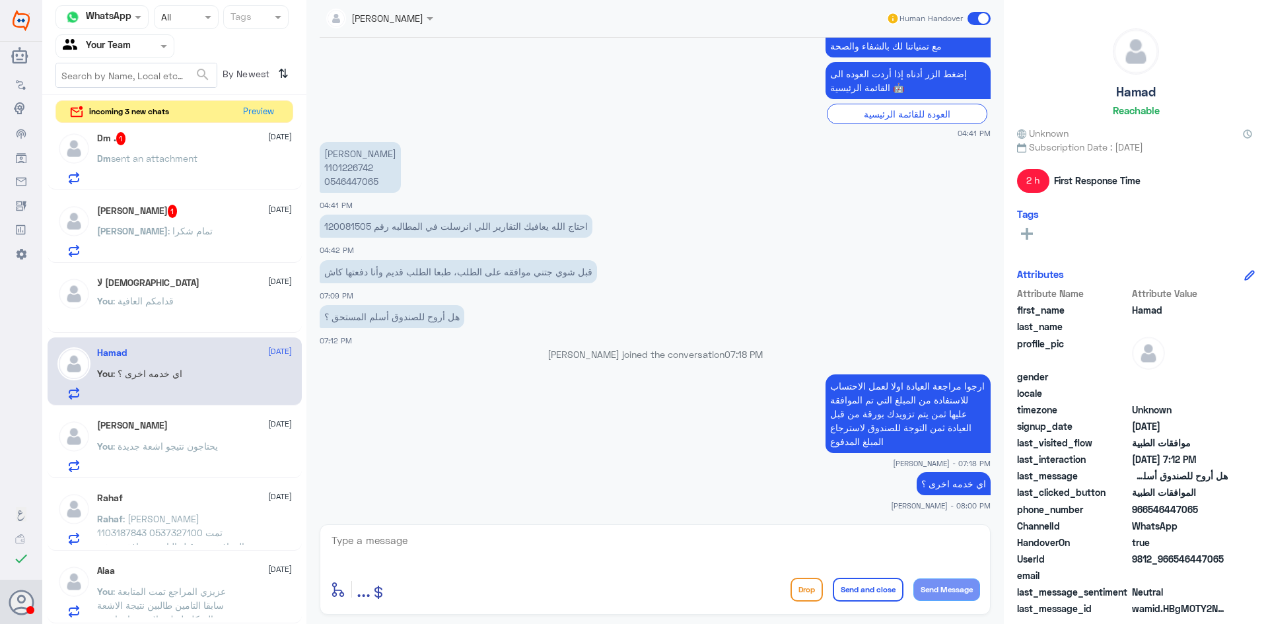
click at [616, 536] on textarea at bounding box center [655, 548] width 650 height 32
type textarea "ق"
type textarea "قدامكم العافية"
click at [874, 589] on button "Send and close" at bounding box center [868, 590] width 71 height 24
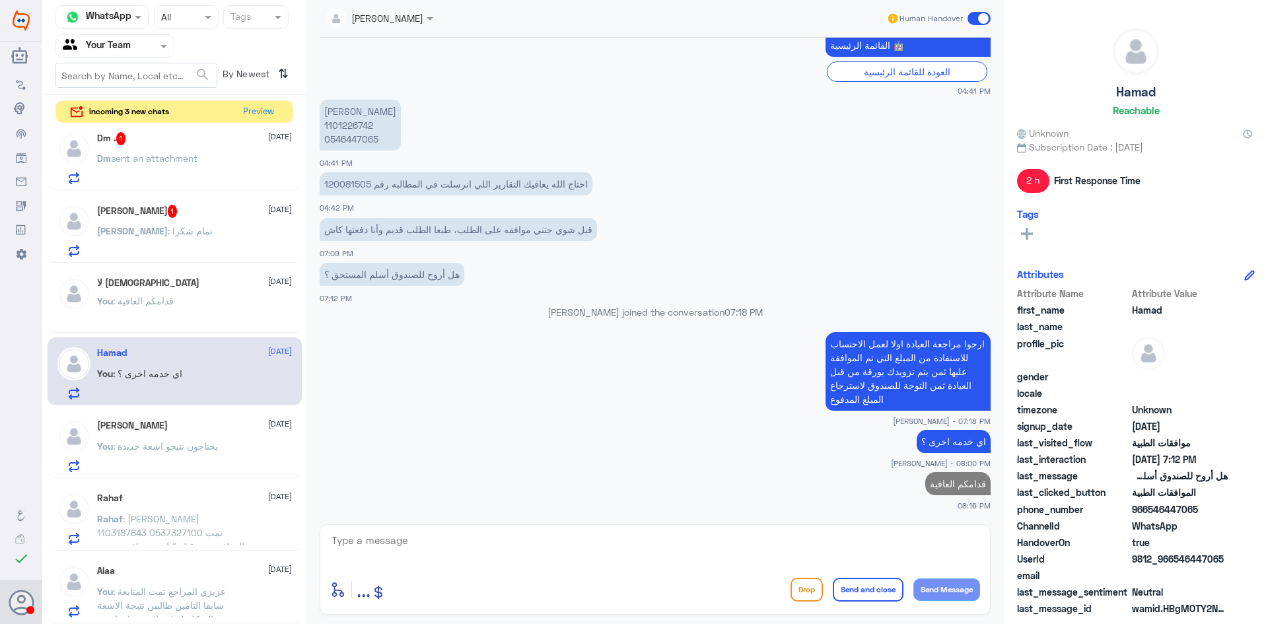
scroll to position [152, 0]
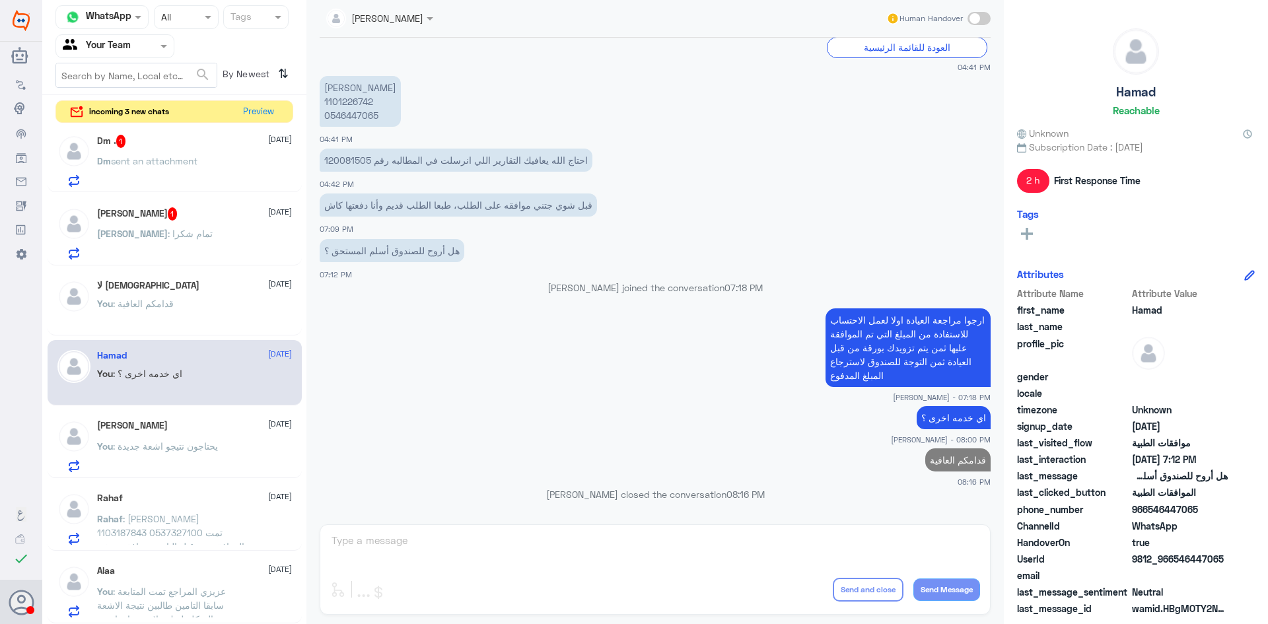
click at [222, 226] on div "Ahmed Abuelezz 1 11 August Ahmed : تمام شكرا" at bounding box center [194, 233] width 195 height 52
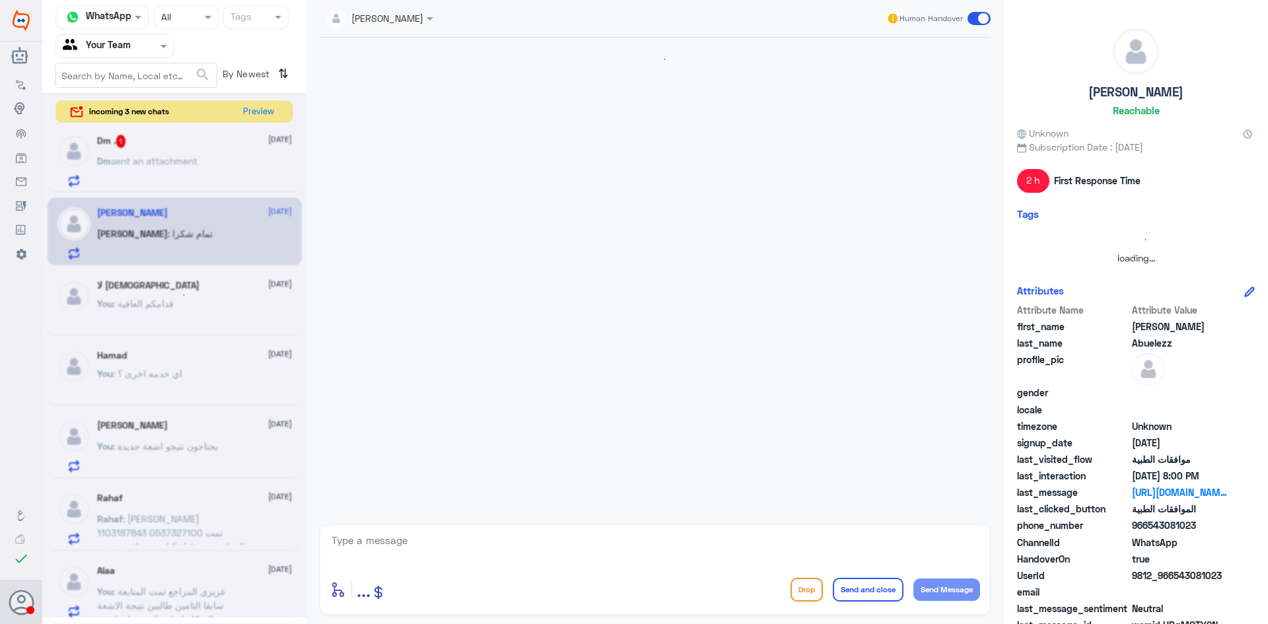
scroll to position [1521, 0]
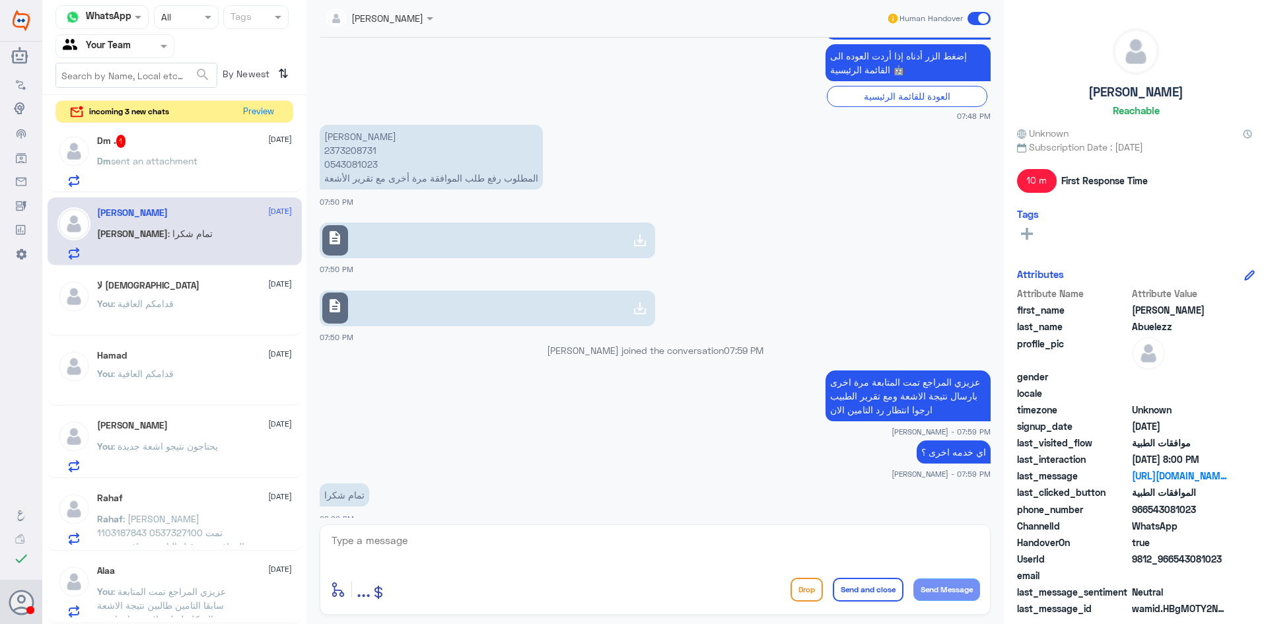
click at [357, 135] on p "احمد سامح ابو العز 2373208731 0543081023 المطلوب رفع طلب الموافقة مرة أخرى مع ت…" at bounding box center [431, 157] width 223 height 65
copy p "2373208731"
click at [539, 541] on textarea at bounding box center [655, 548] width 650 height 32
type textarea "العفو قدامكم العافية"
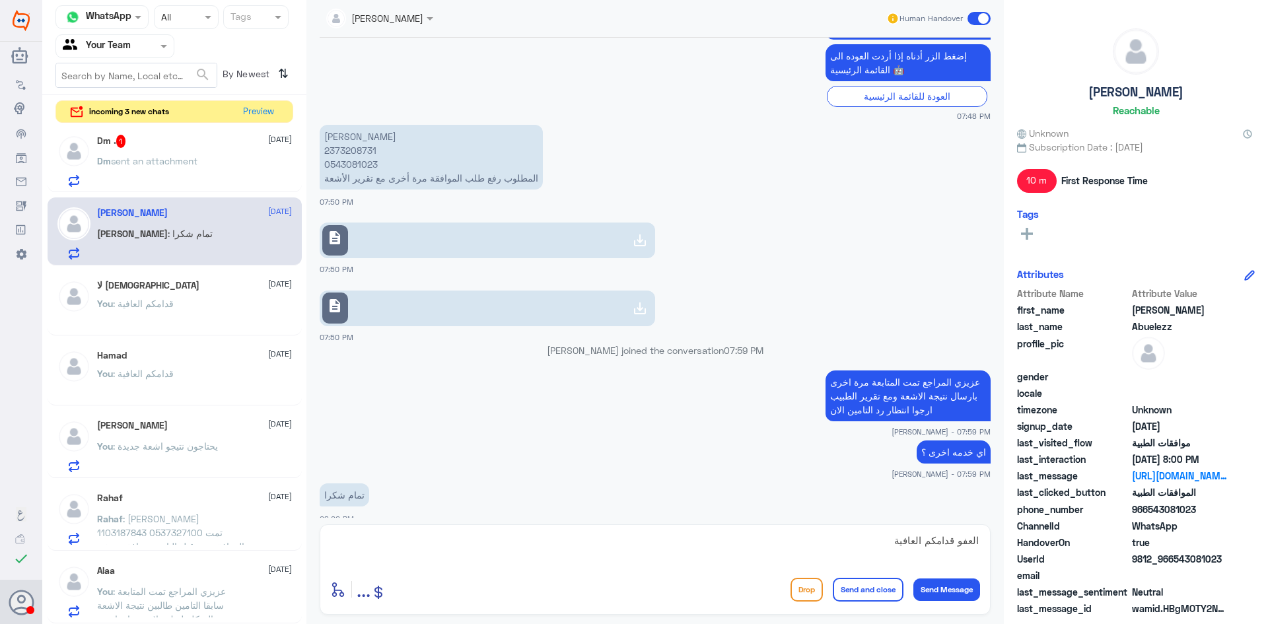
click at [853, 589] on button "Send and close" at bounding box center [868, 590] width 71 height 24
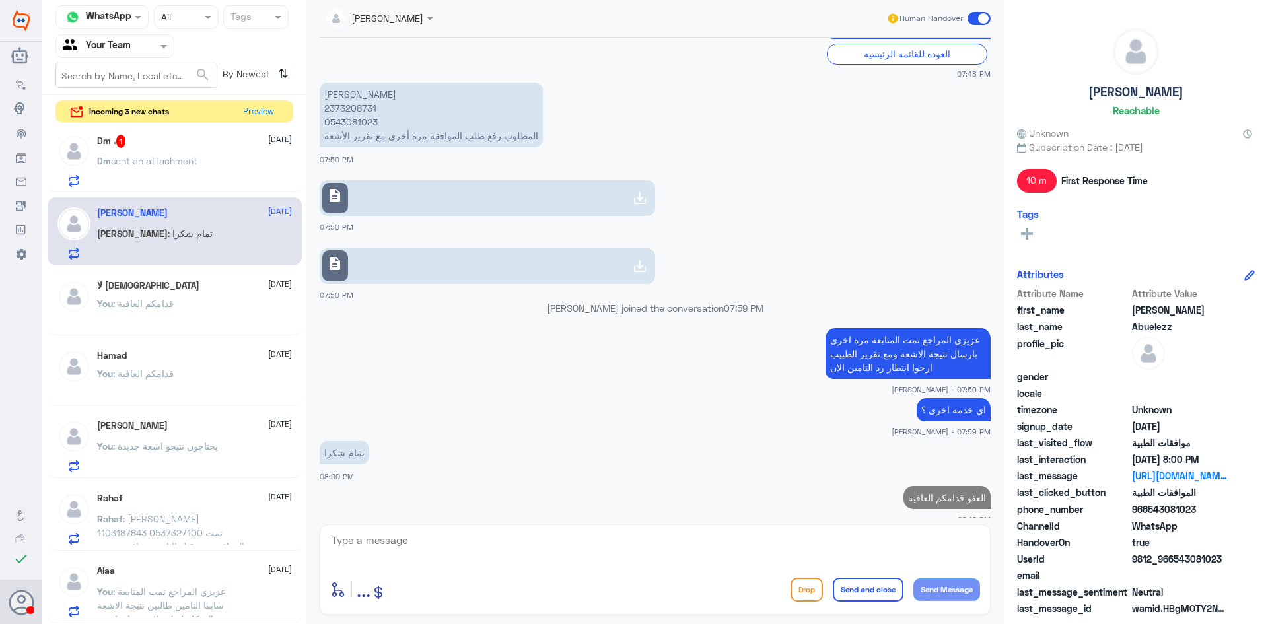
scroll to position [149, 0]
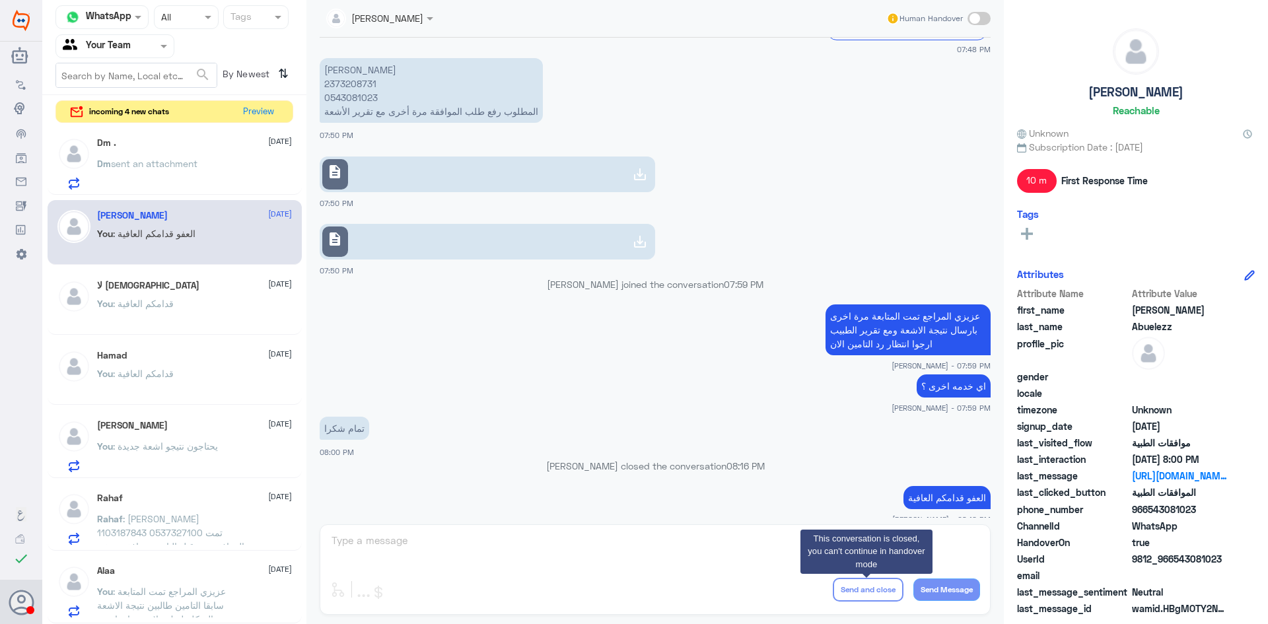
click at [727, 460] on span "08:16 PM" at bounding box center [746, 465] width 38 height 11
click at [176, 164] on span "sent an attachment" at bounding box center [154, 163] width 87 height 11
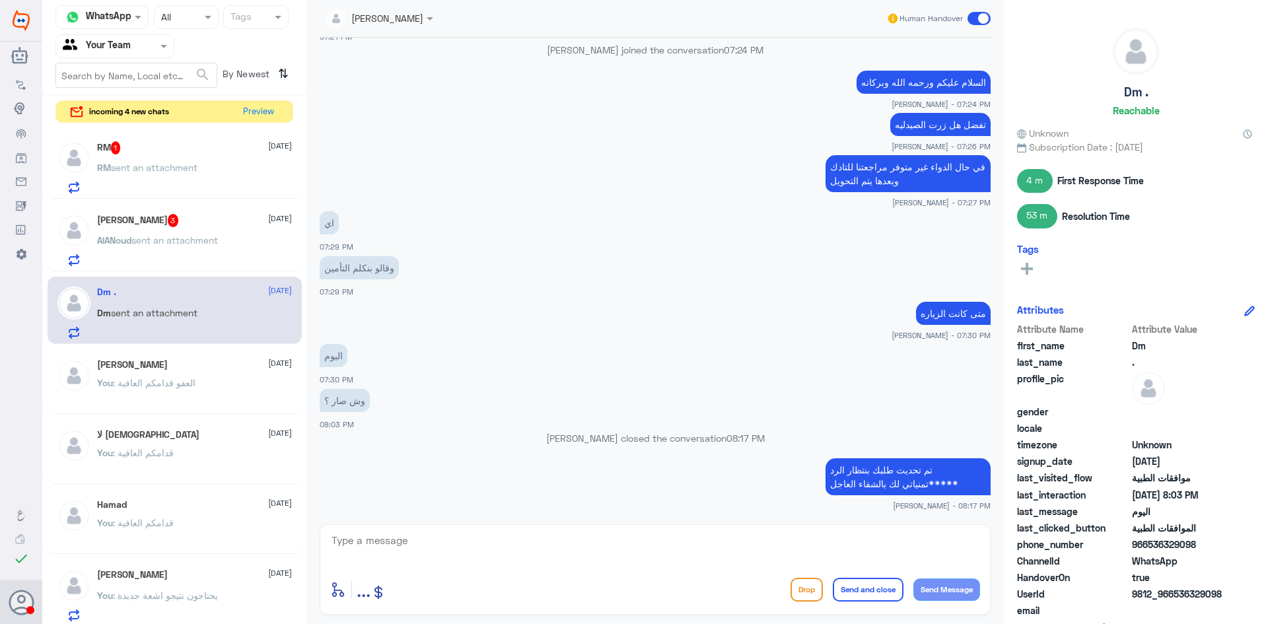
click at [149, 231] on div "AlANoud ALHundi 3 11 August AlANoud sent an attachment" at bounding box center [194, 240] width 195 height 52
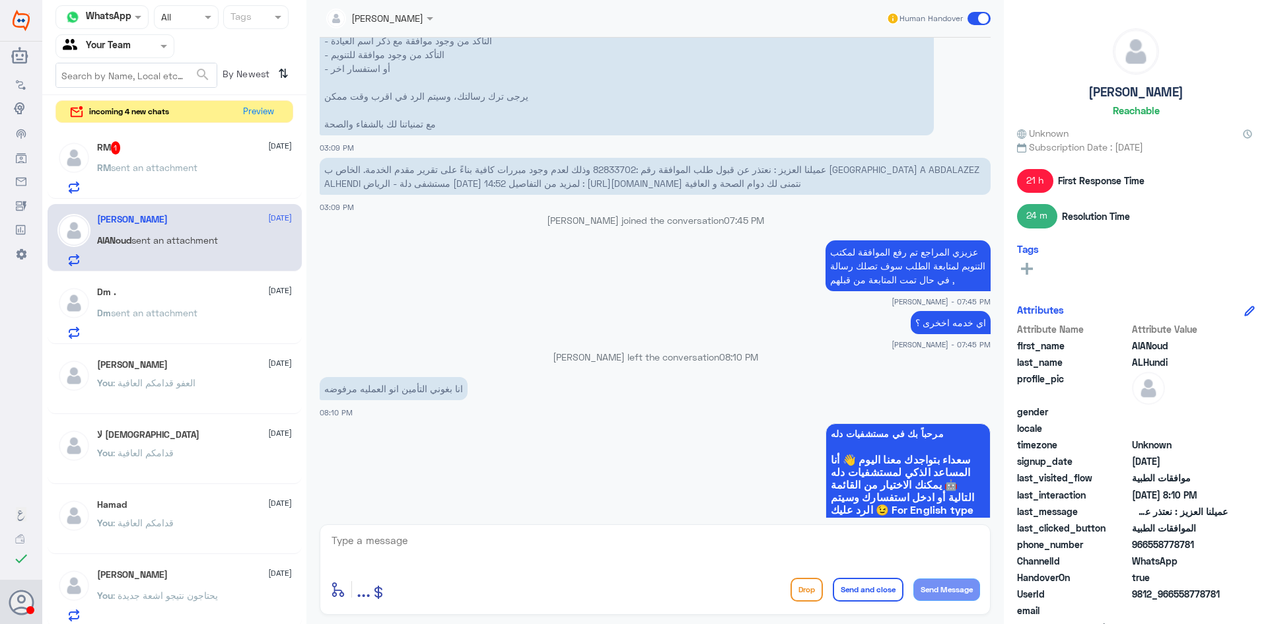
scroll to position [1178, 0]
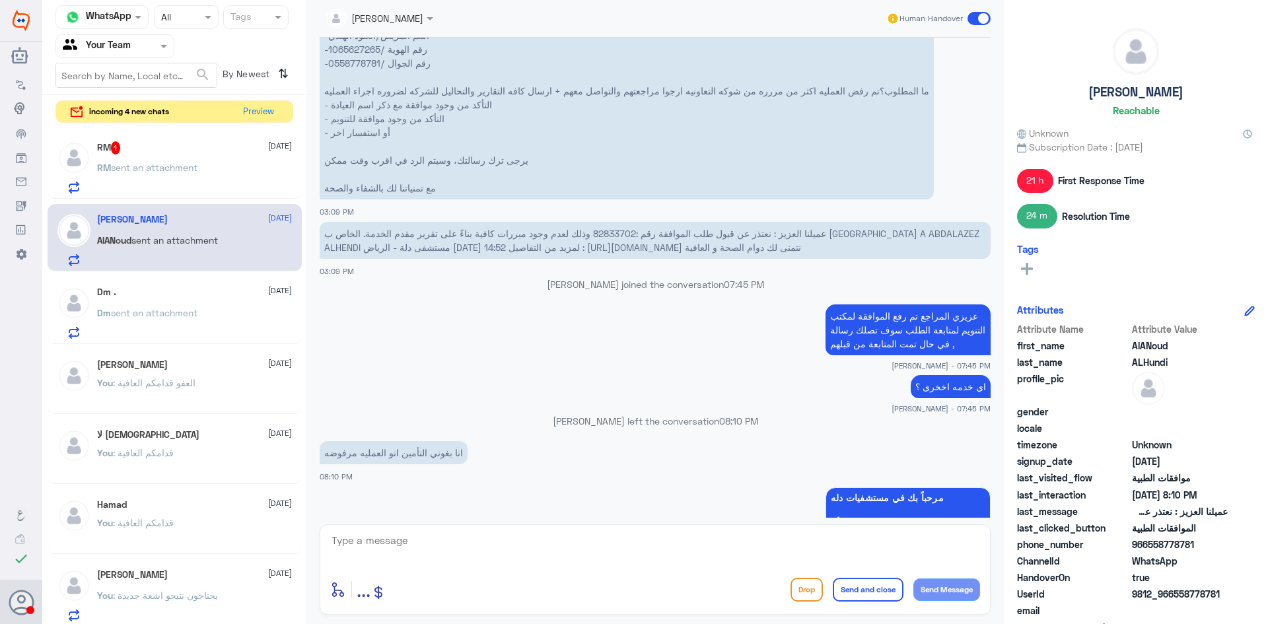
click at [616, 233] on span "عميلنا العزيز : نعتذر عن قبول طلب الموافقة رقم :82833702 وذلك لعدم وجود مبررات …" at bounding box center [651, 240] width 655 height 25
copy span "82833702"
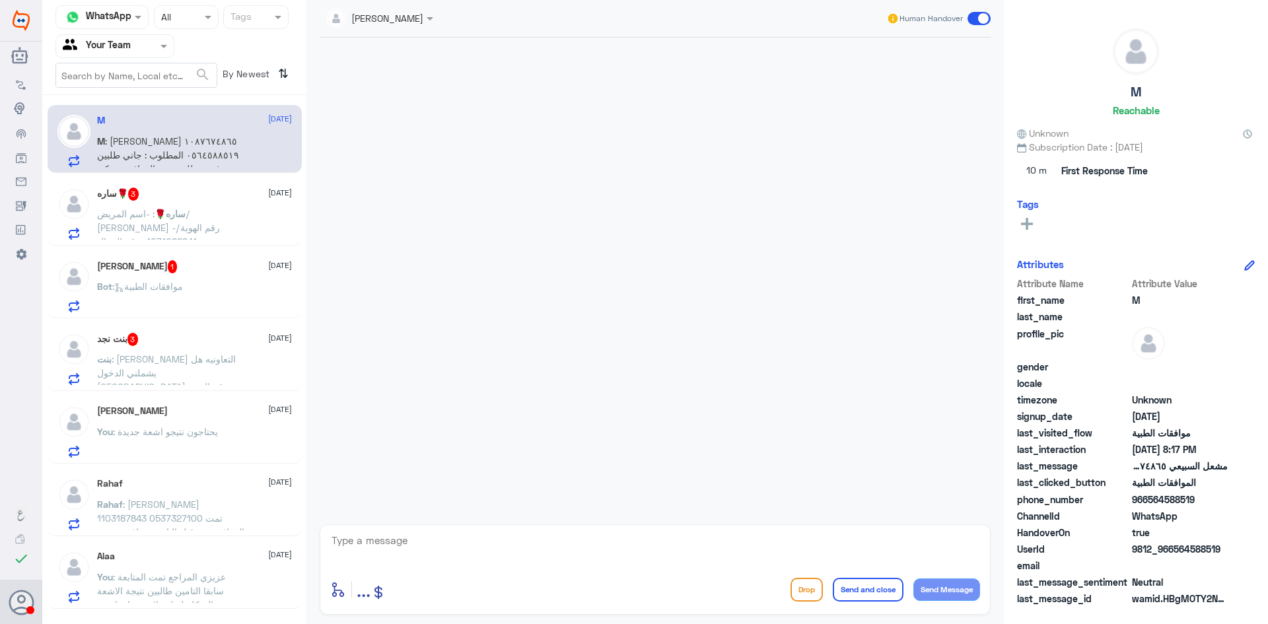
click at [424, 190] on div at bounding box center [655, 278] width 684 height 480
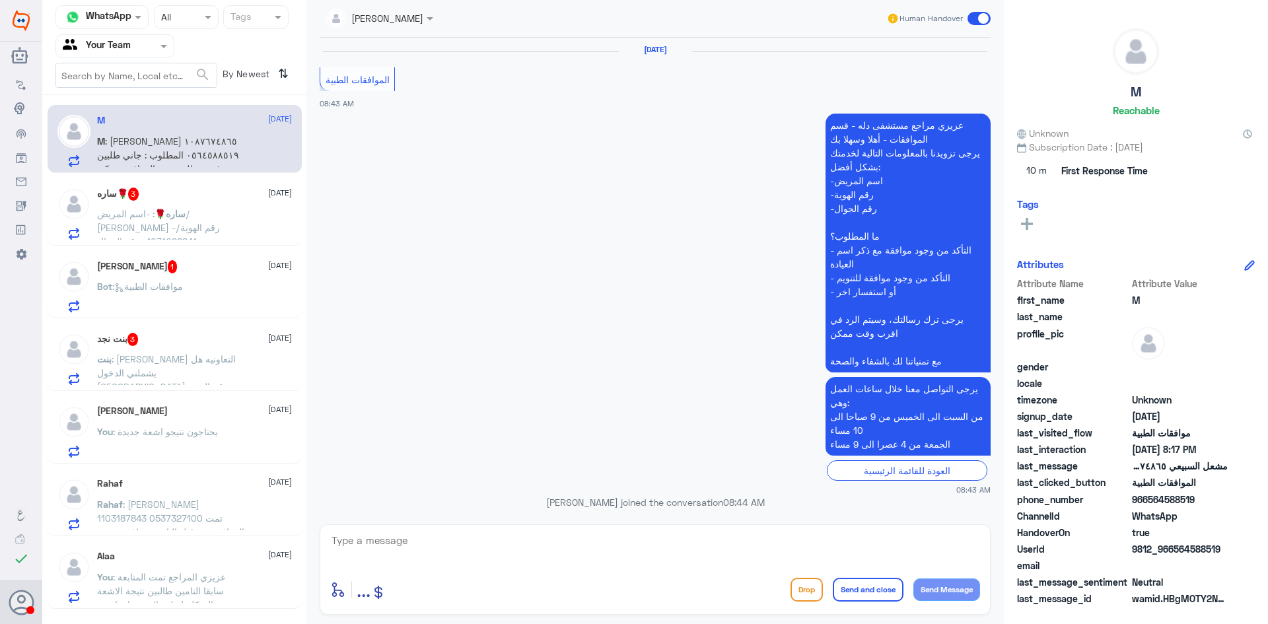
scroll to position [1263, 0]
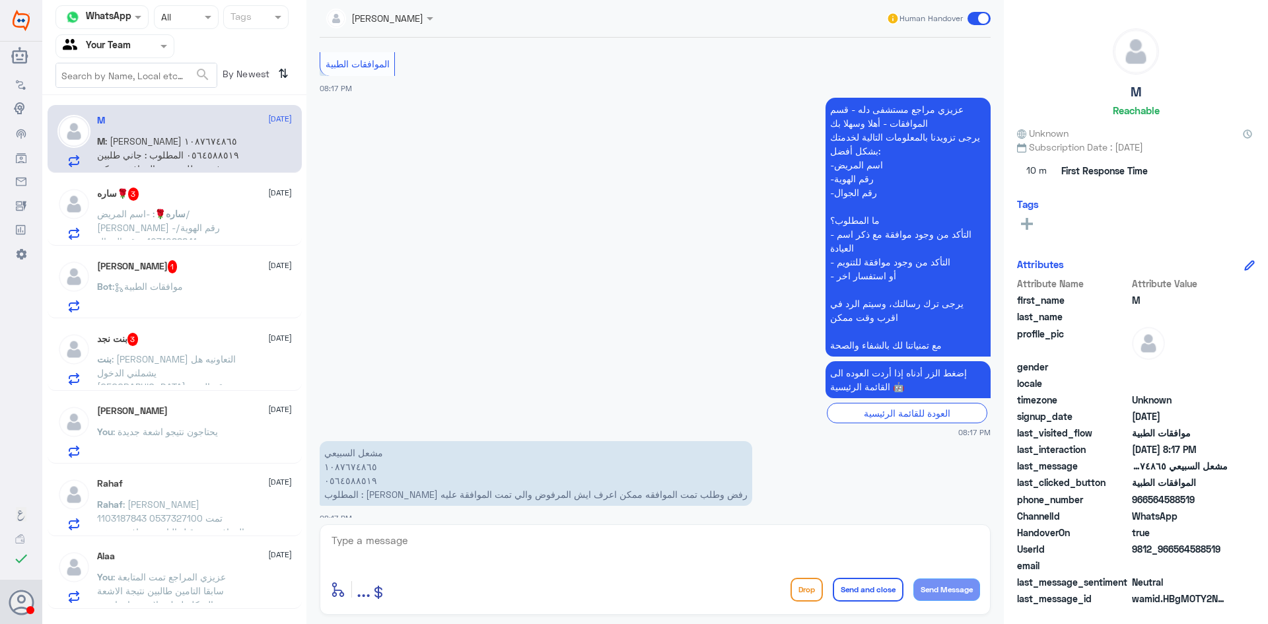
click at [208, 351] on div "بنت نجد 3 [DATE] بنت : [PERSON_NAME] التعاونيه هل يشملني الدخول [GEOGRAPHIC_DAT…" at bounding box center [194, 359] width 195 height 52
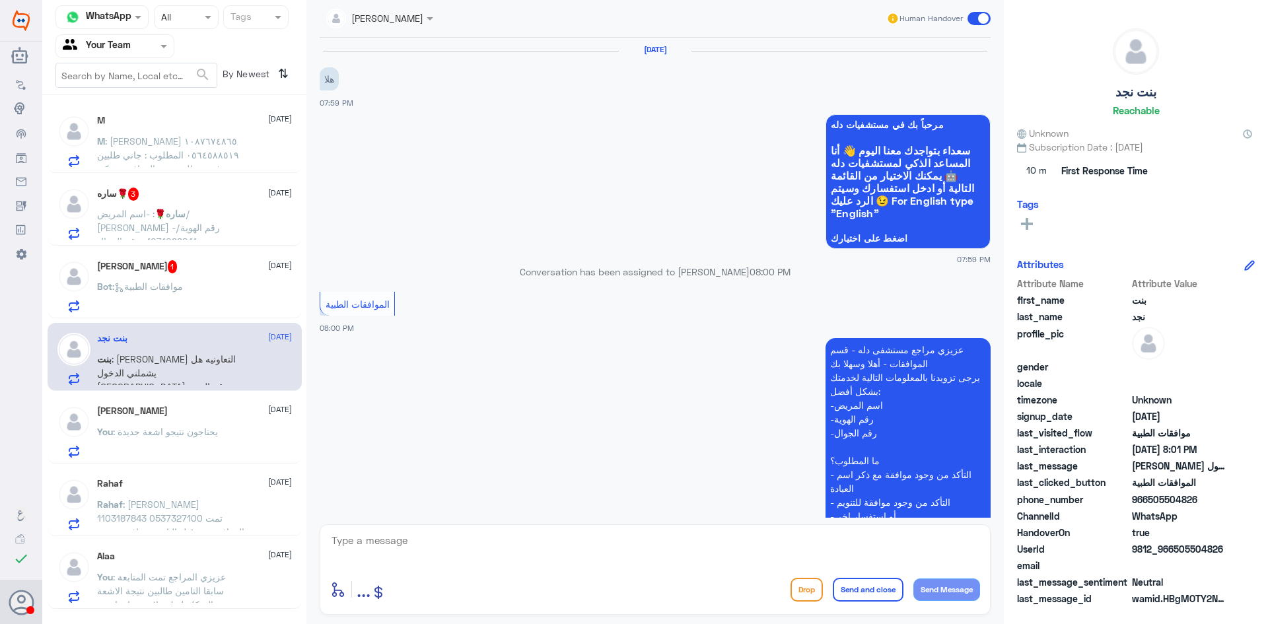
scroll to position [309, 0]
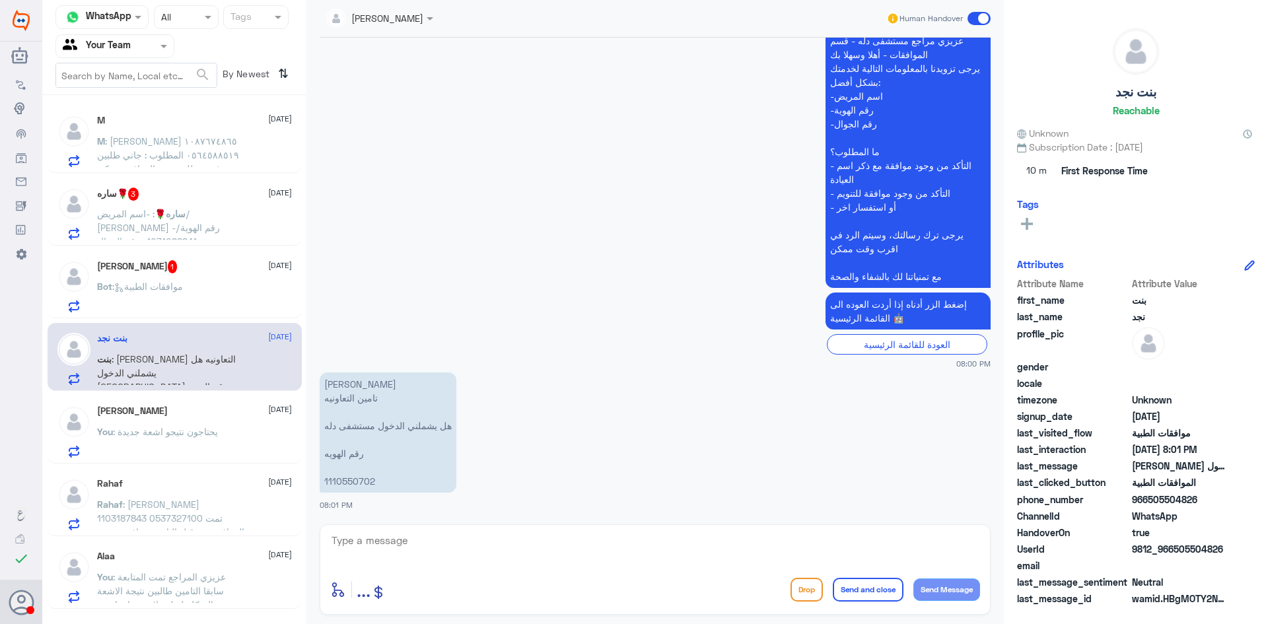
click at [353, 486] on p "[PERSON_NAME] التعاونيه هل يشملني الدخول مستشفى دله رقم الهويه 1110550702" at bounding box center [388, 433] width 137 height 120
drag, startPoint x: 353, startPoint y: 486, endPoint x: 338, endPoint y: 482, distance: 15.1
click at [338, 482] on p "[PERSON_NAME] التعاونيه هل يشملني الدخول مستشفى دله رقم الهويه 1110550702" at bounding box center [388, 433] width 137 height 120
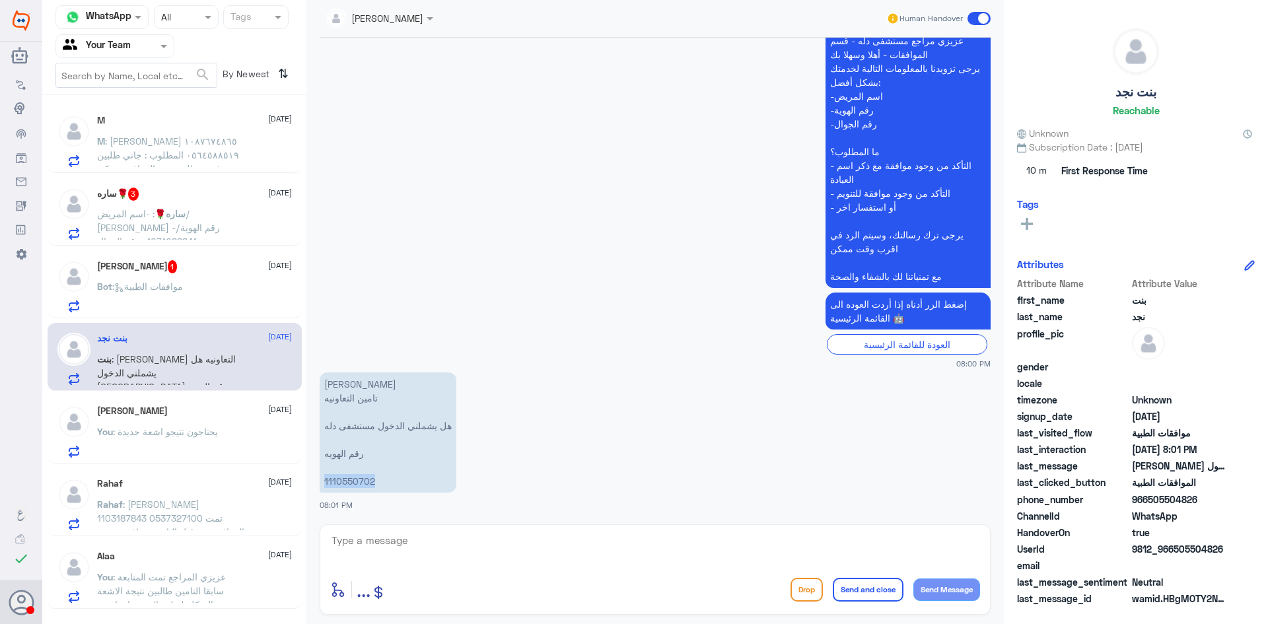
copy p "1110550702"
click at [439, 553] on textarea at bounding box center [655, 548] width 650 height 32
type textarea "س"
type textarea "سوف يتم التحقق مع مندوب التعاونية واعلامك بالتفاصيل"
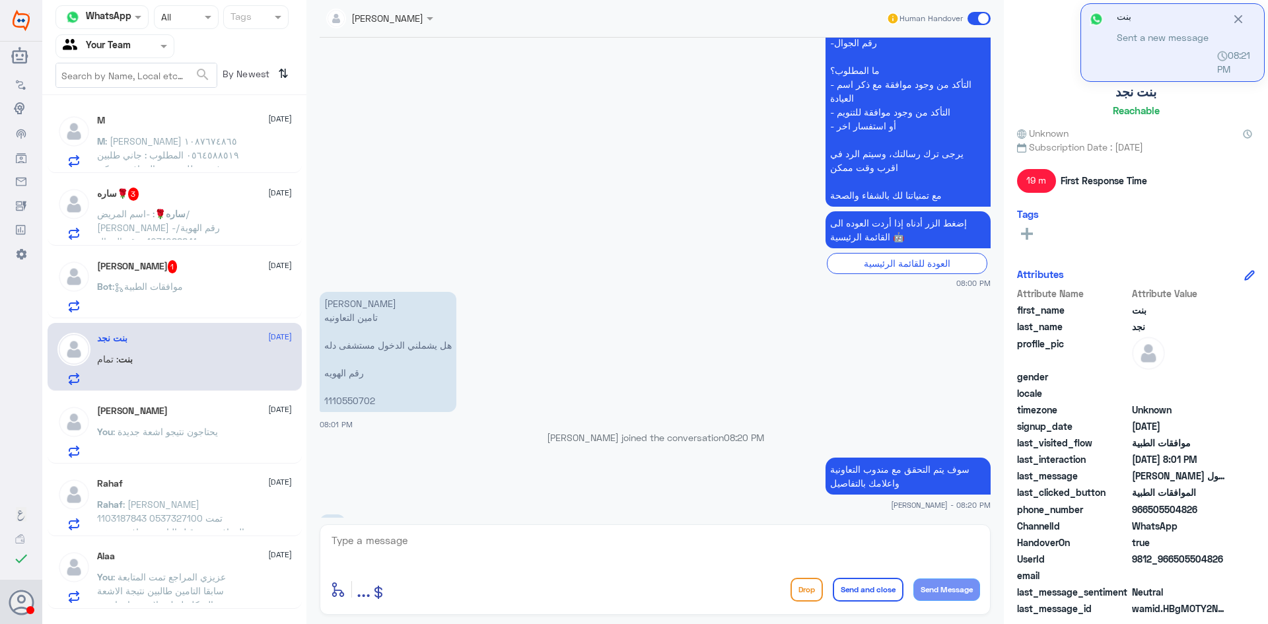
scroll to position [411, 0]
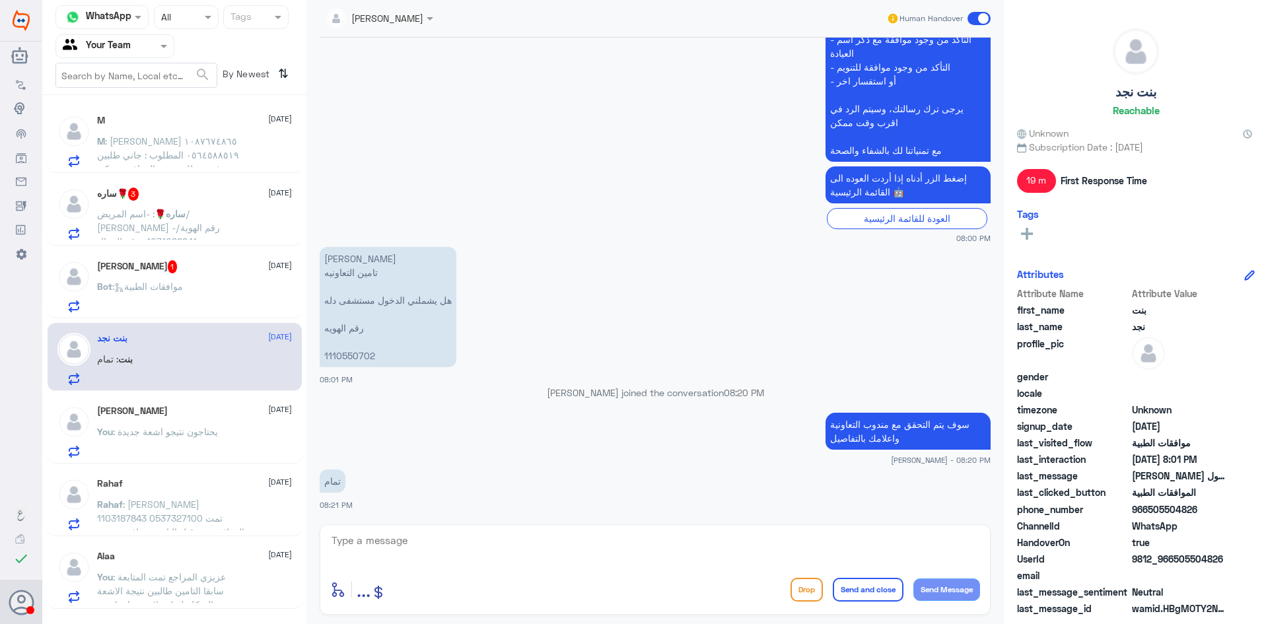
click at [213, 259] on div "[PERSON_NAME] 1 [DATE] Bot : موافقات الطبية" at bounding box center [175, 284] width 254 height 68
click at [206, 273] on div "[PERSON_NAME] 1 [DATE]" at bounding box center [194, 266] width 195 height 13
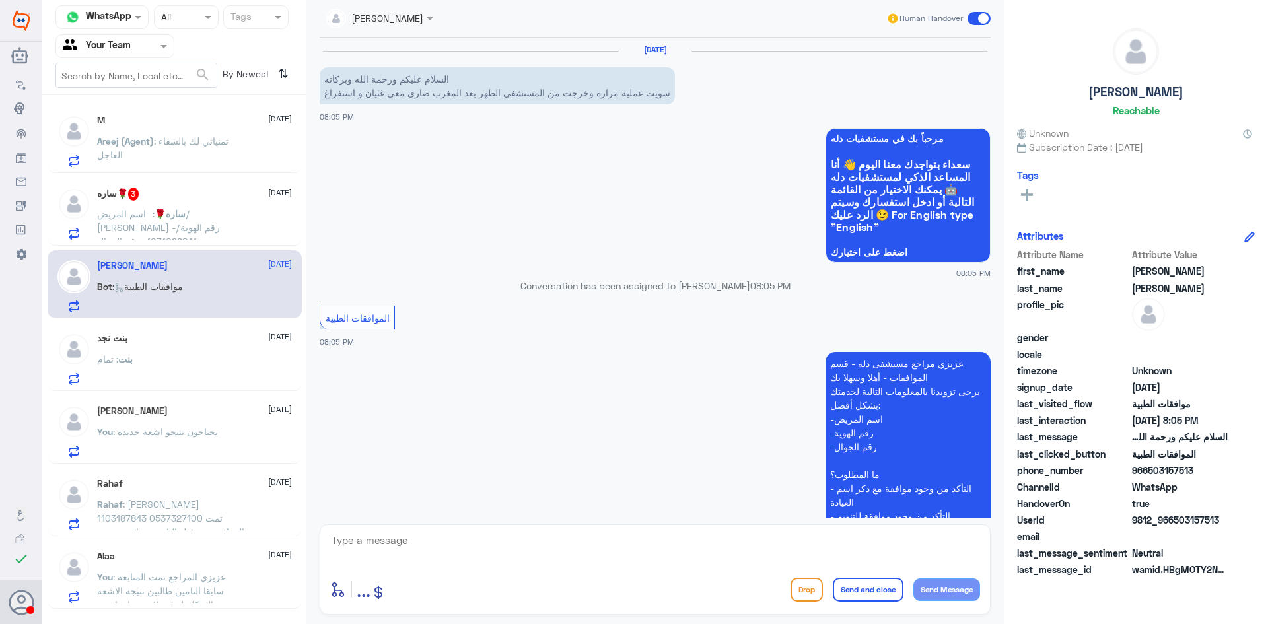
scroll to position [66, 0]
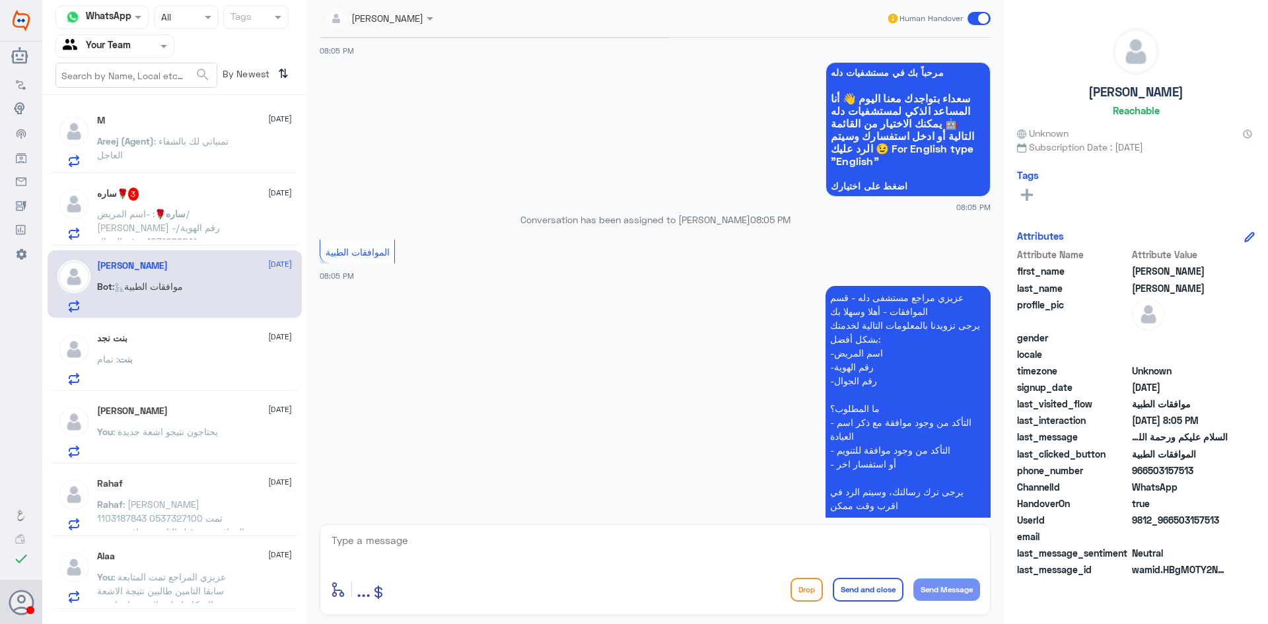
click at [259, 214] on div "ساره🌹 : -اسم المريض/ [PERSON_NAME] -رقم الهوية/ 1071088841 -رقم الجوال :0535554…" at bounding box center [194, 225] width 195 height 30
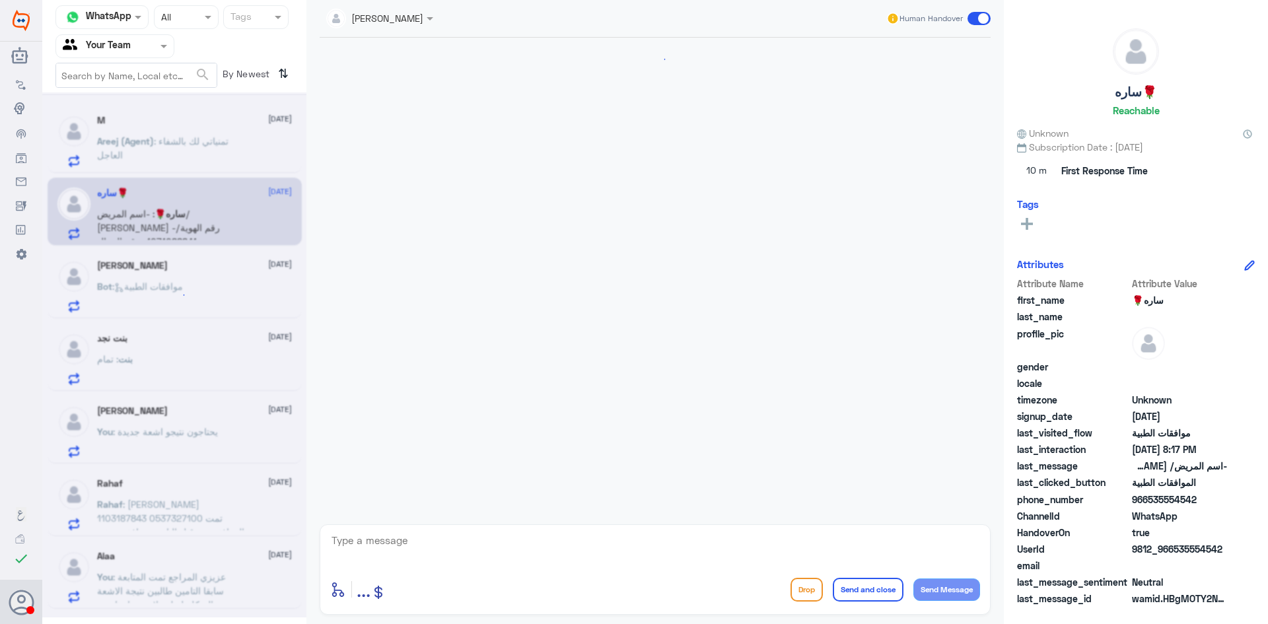
scroll to position [1131, 0]
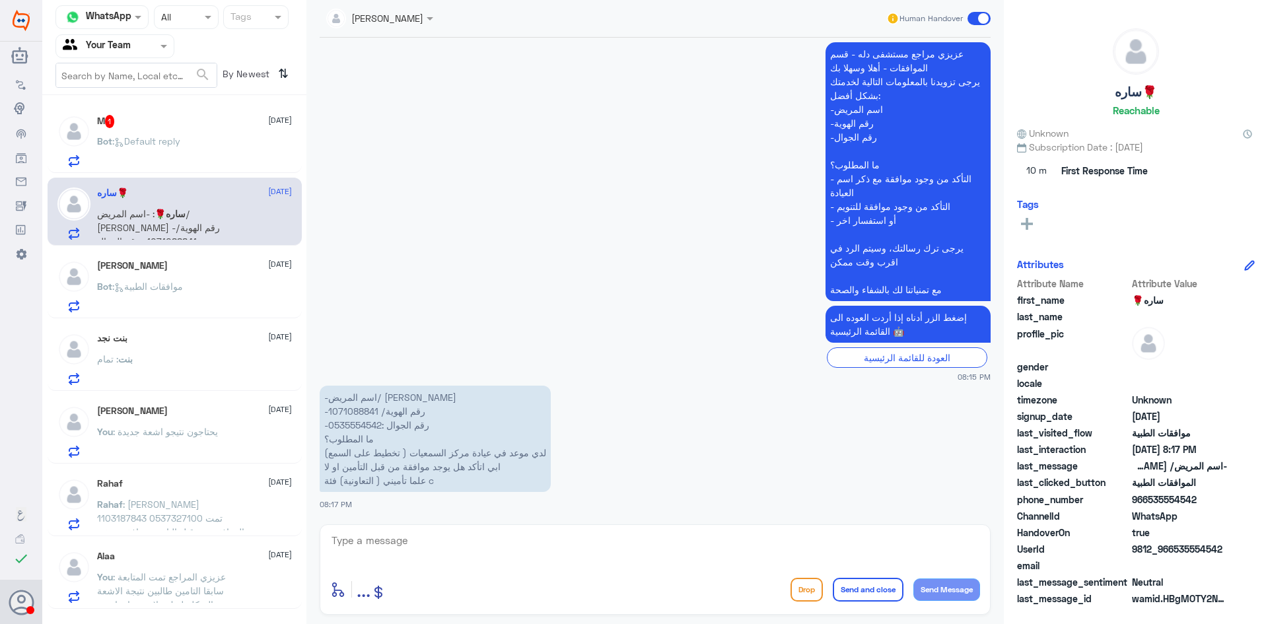
click at [353, 409] on p "-اسم المريض/ [PERSON_NAME] -رقم الهوية/ 1071088841 -رقم الجوال :0535554542 ما ا…" at bounding box center [435, 439] width 231 height 106
copy p "1071088841"
click at [150, 145] on span ": موافقات الطبية" at bounding box center [147, 140] width 71 height 11
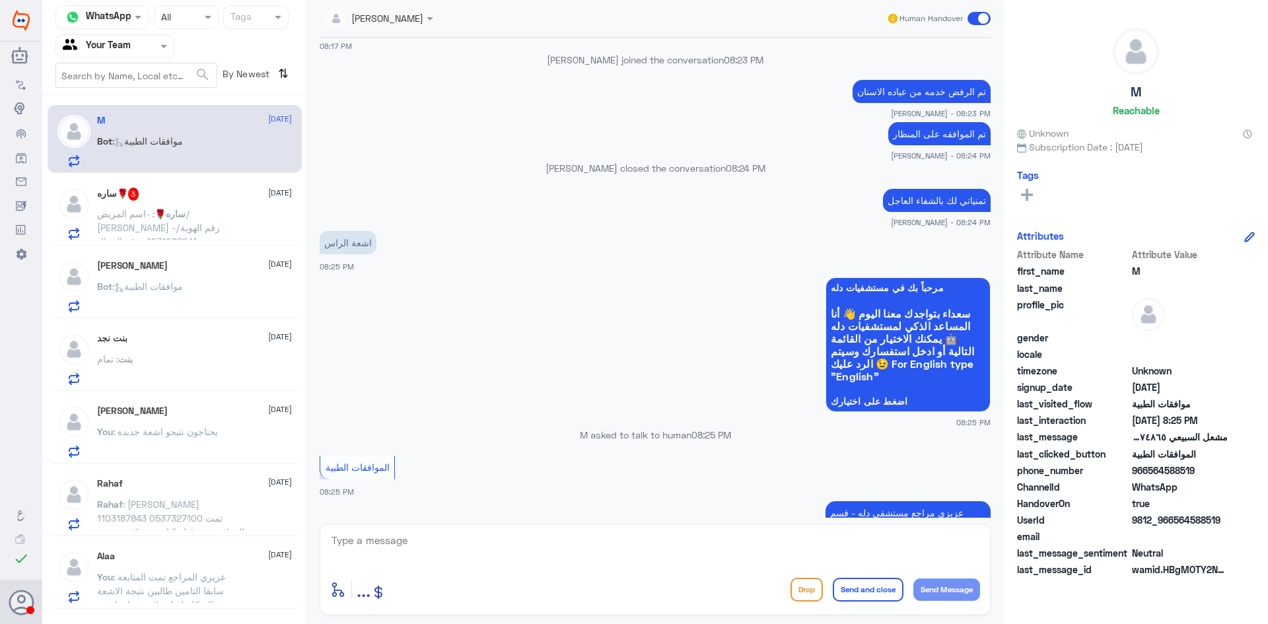
scroll to position [781, 0]
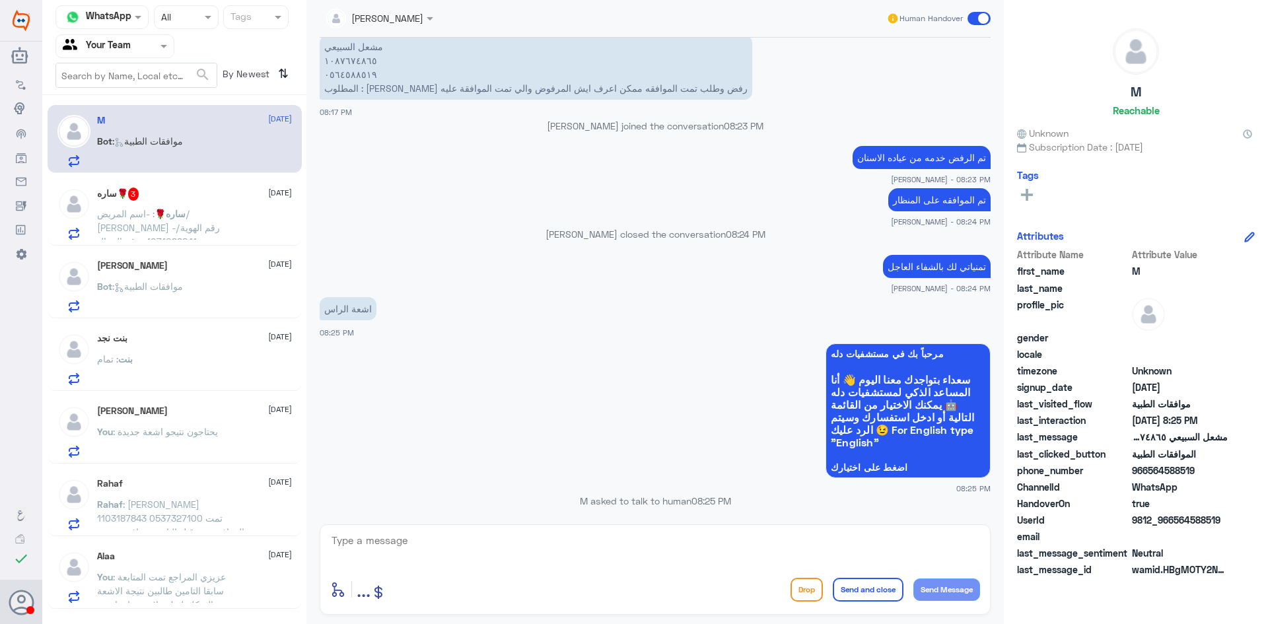
click at [182, 363] on div "بنت : تمام" at bounding box center [194, 370] width 195 height 30
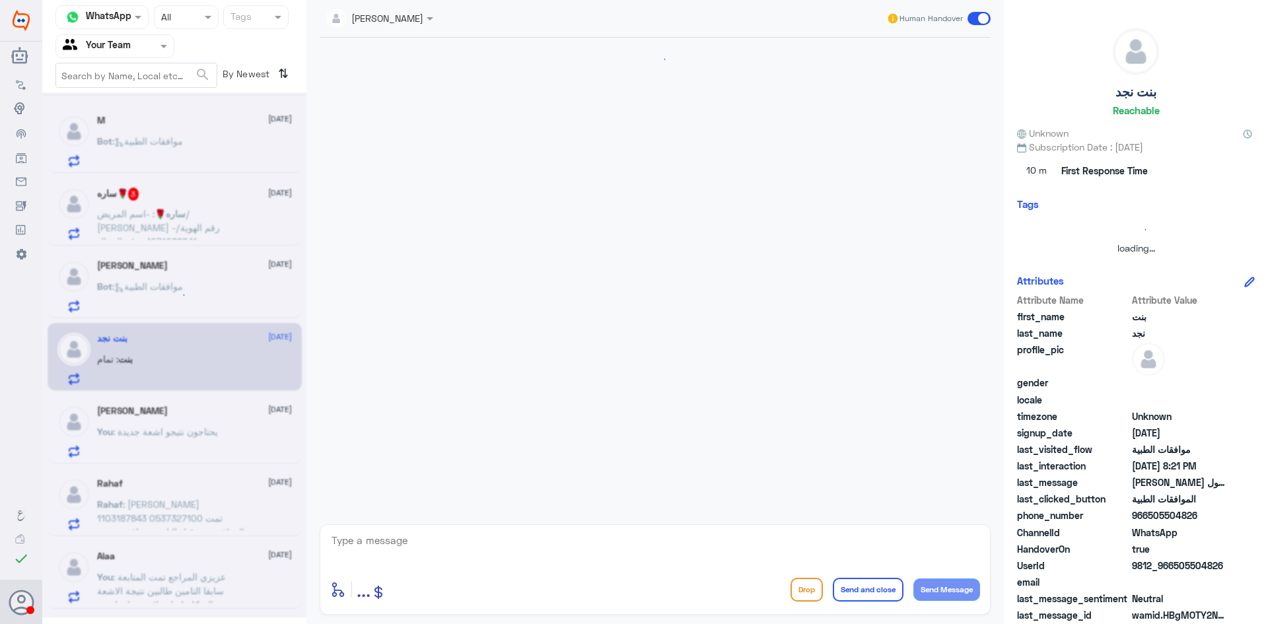
scroll to position [435, 0]
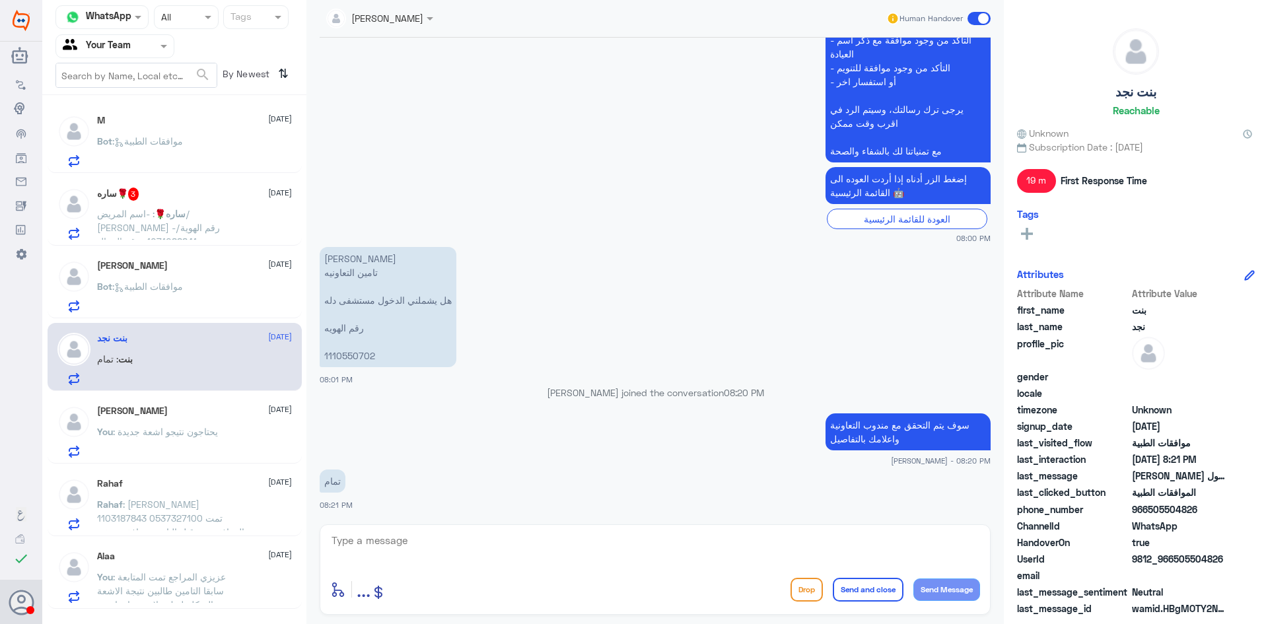
click at [431, 549] on textarea at bounding box center [655, 548] width 650 height 32
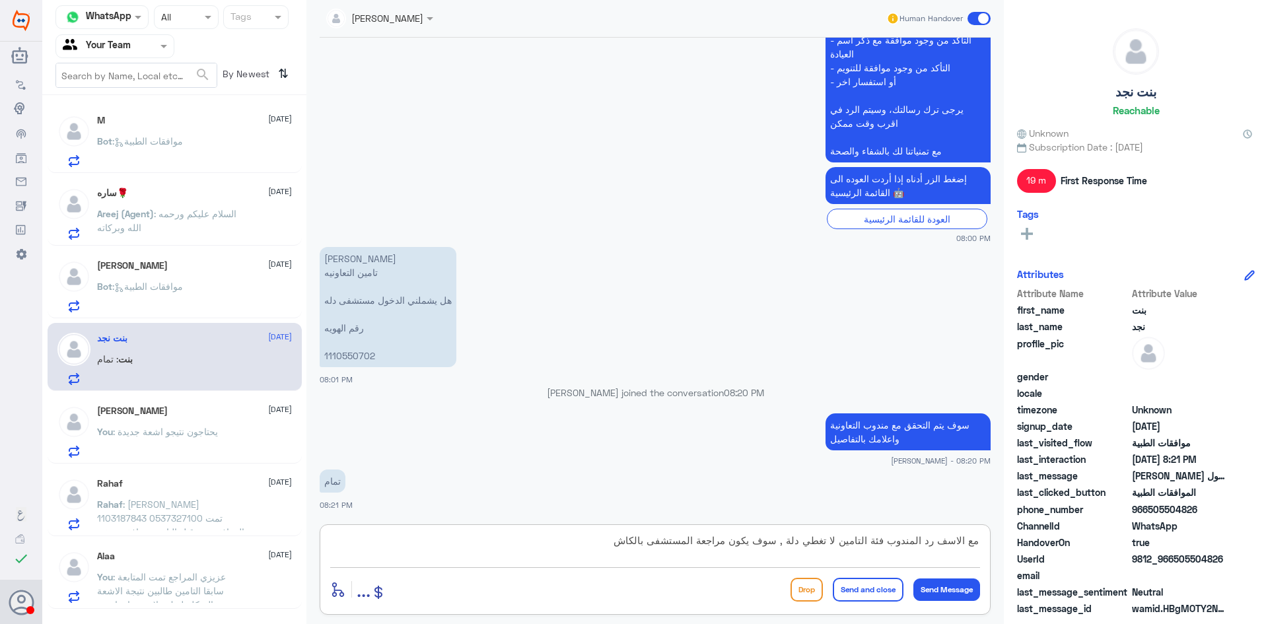
type textarea "مع الاسف رد المندوب فئة التامين لا تغطي دلة , سوف يكون مراجعة المستشفى بالكاش"
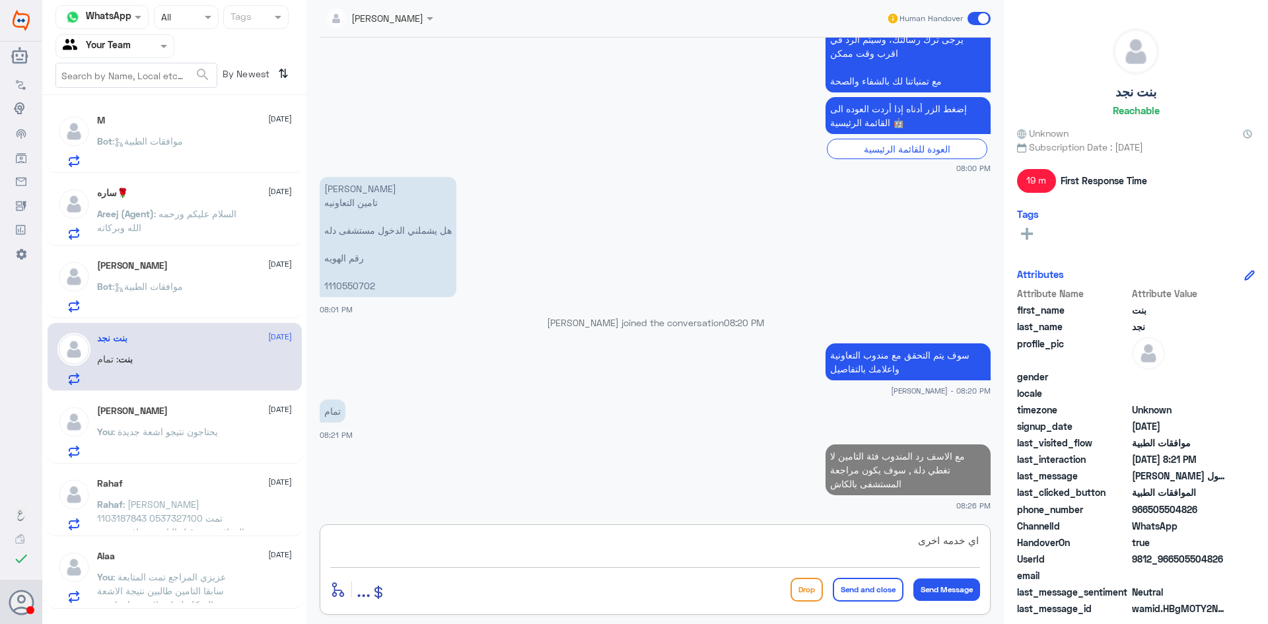
type textarea "اي خدمه اخرى ؟"
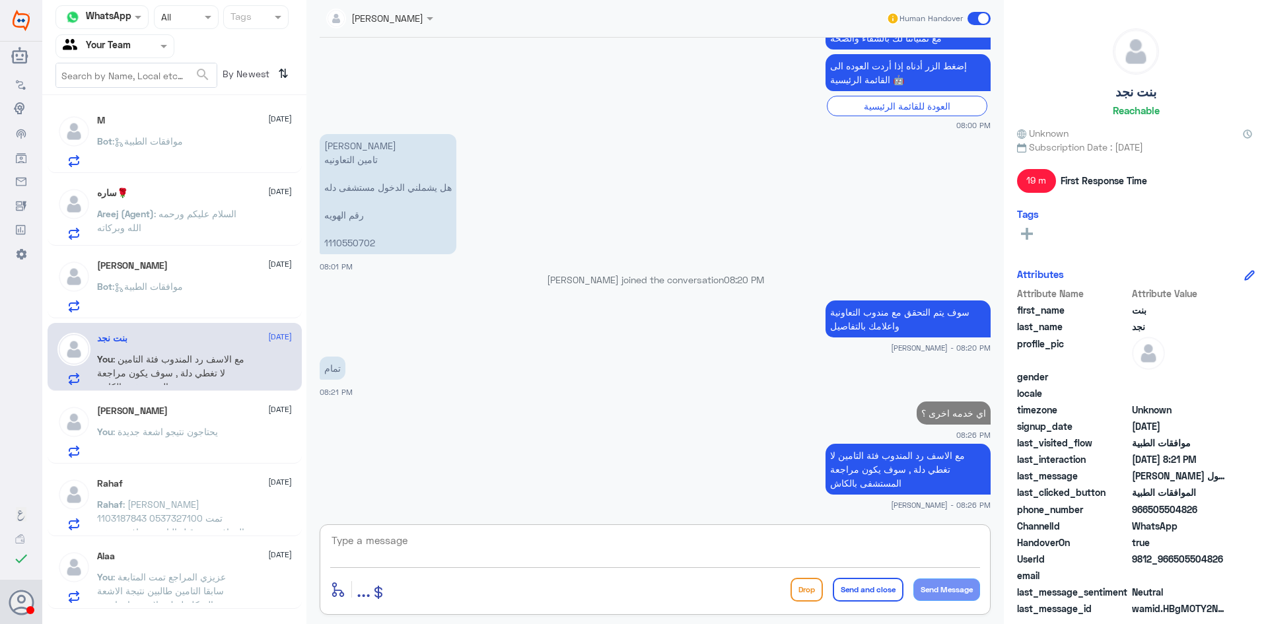
click at [183, 281] on span ": موافقات الطبية" at bounding box center [147, 286] width 71 height 11
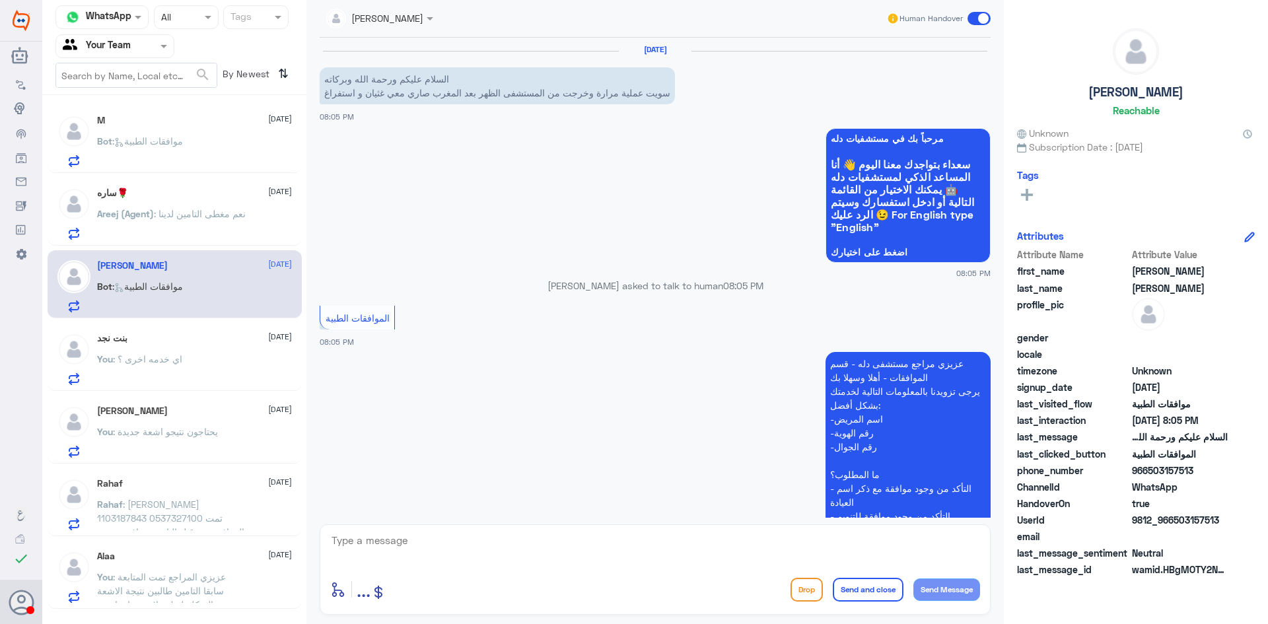
click at [521, 565] on div at bounding box center [655, 550] width 650 height 36
click at [521, 555] on textarea at bounding box center [655, 548] width 650 height 32
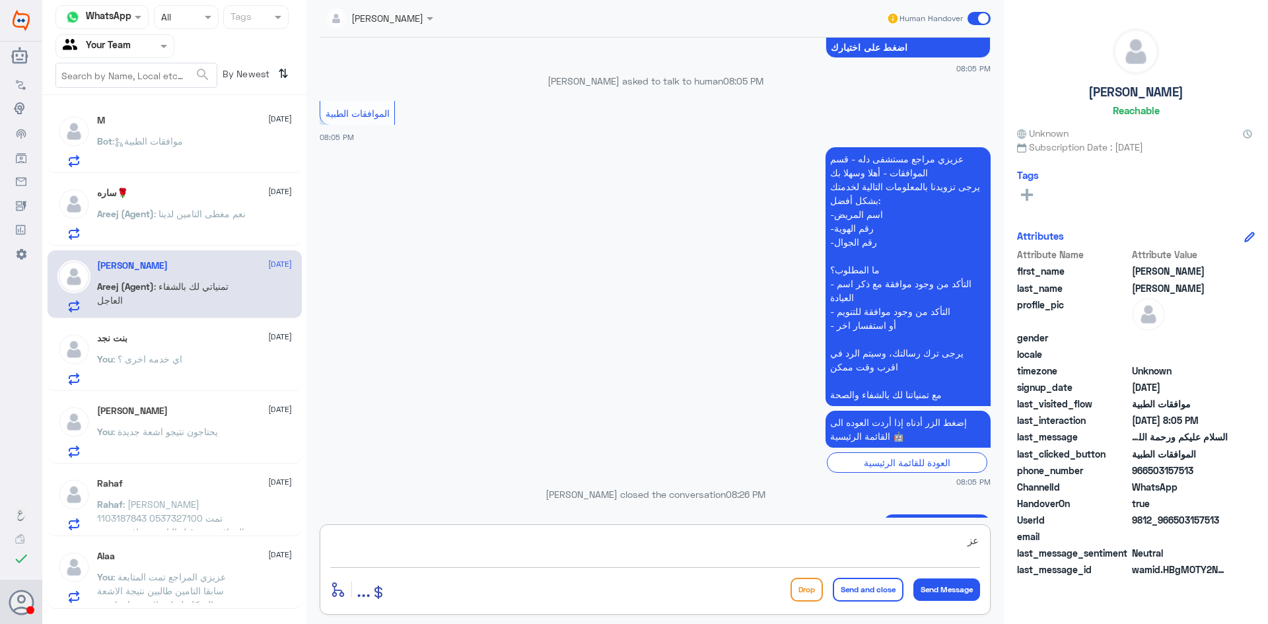
scroll to position [248, 0]
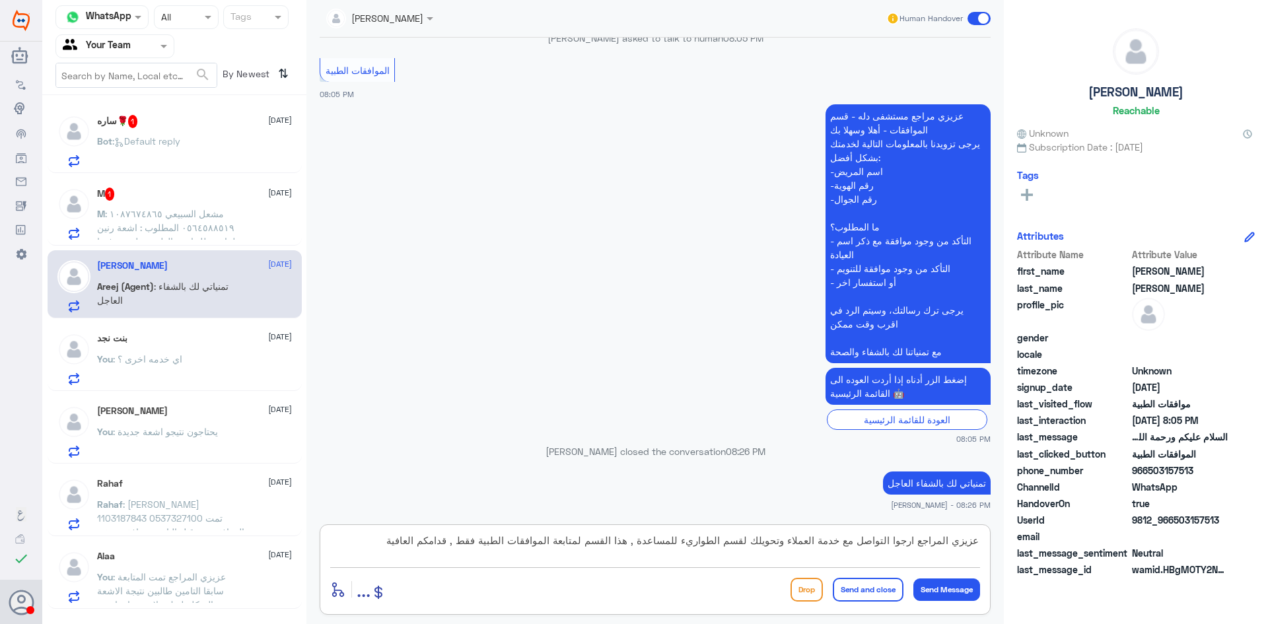
type textarea "عزيزي المراجع ارجوا التواصل مع خدمة العملاء وتحويلك لقسم الطواريء للمساعدة , هذ…"
click at [843, 585] on button "Send and close" at bounding box center [868, 590] width 71 height 24
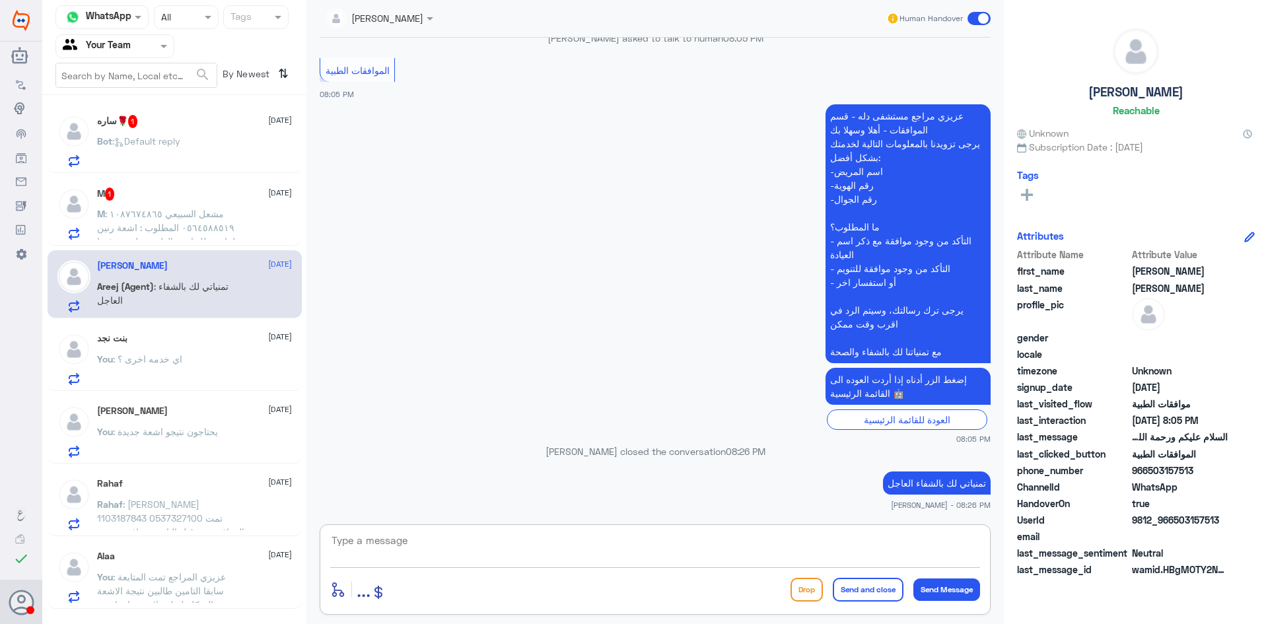
scroll to position [345, 0]
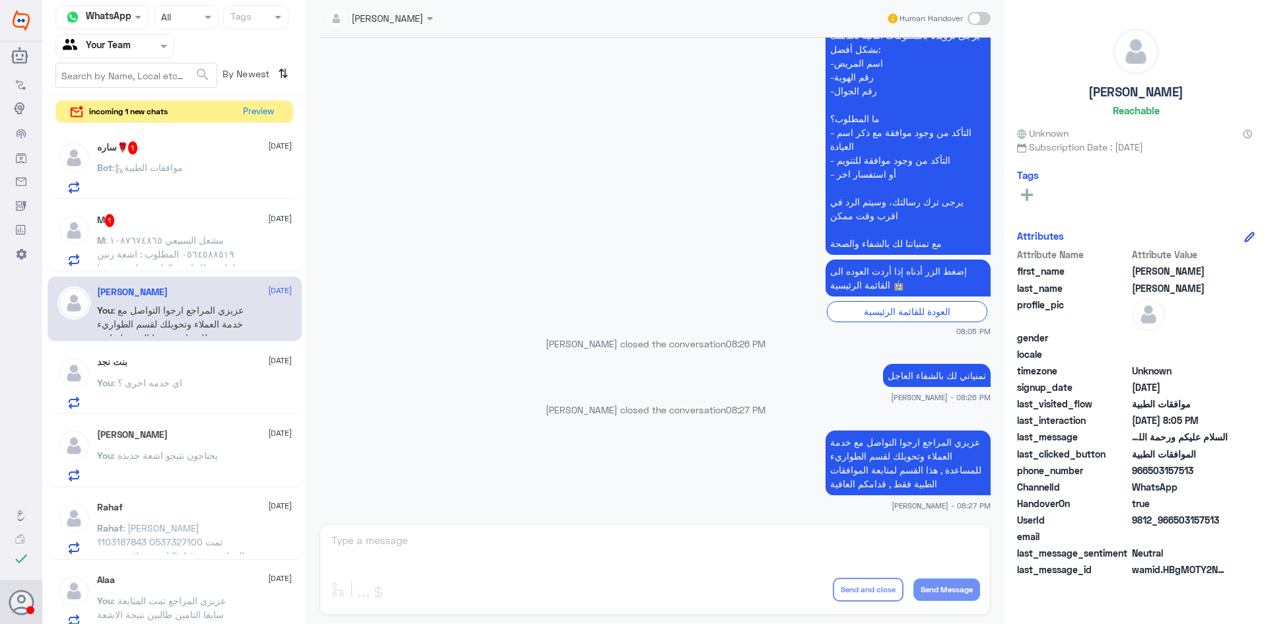
click at [209, 255] on span ": مشعل السبيعي ١٠٨٧٦٧٤٨٦٥ ٠٥٦٤٥٨٨٥١٩ المطلوب : اشعة رنين لراس طلبها من الطبيب ه…" at bounding box center [166, 260] width 138 height 53
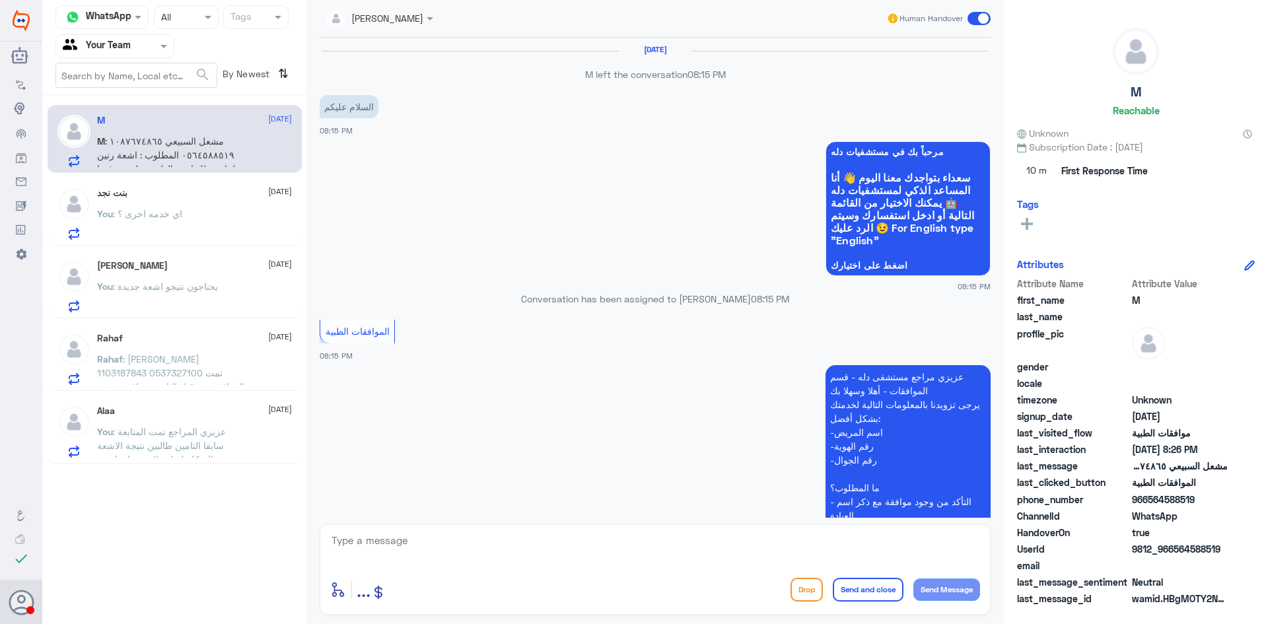
scroll to position [1136, 0]
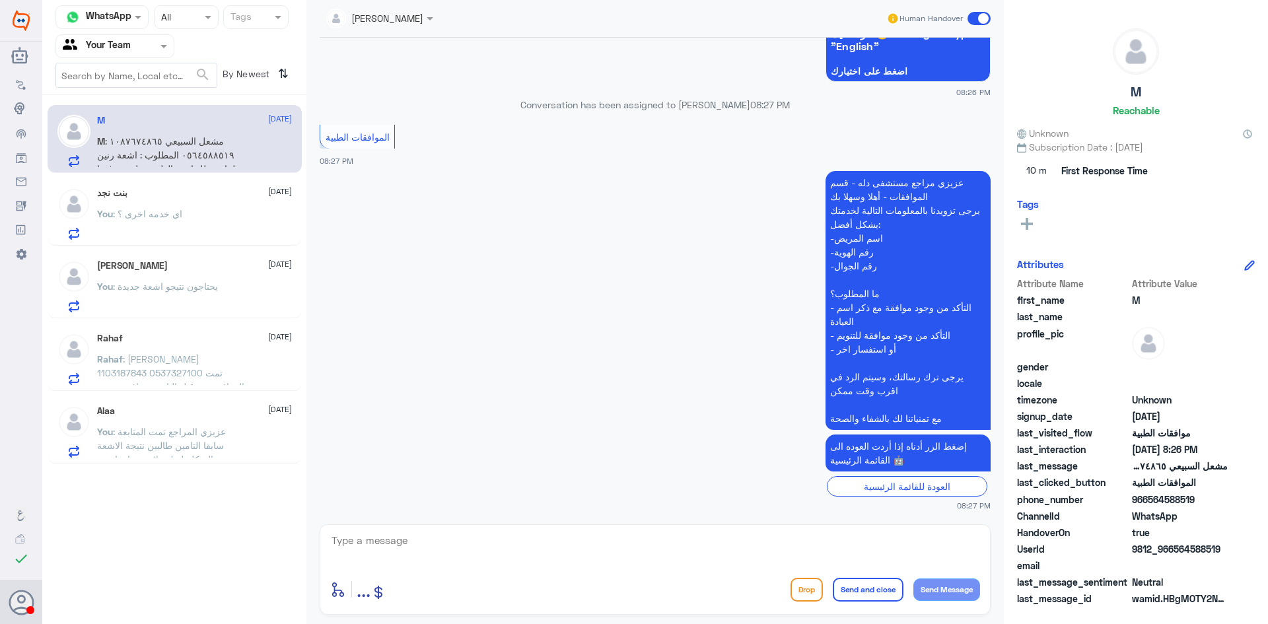
click at [143, 219] on span ": اي خدمه اخرى ؟" at bounding box center [147, 213] width 69 height 11
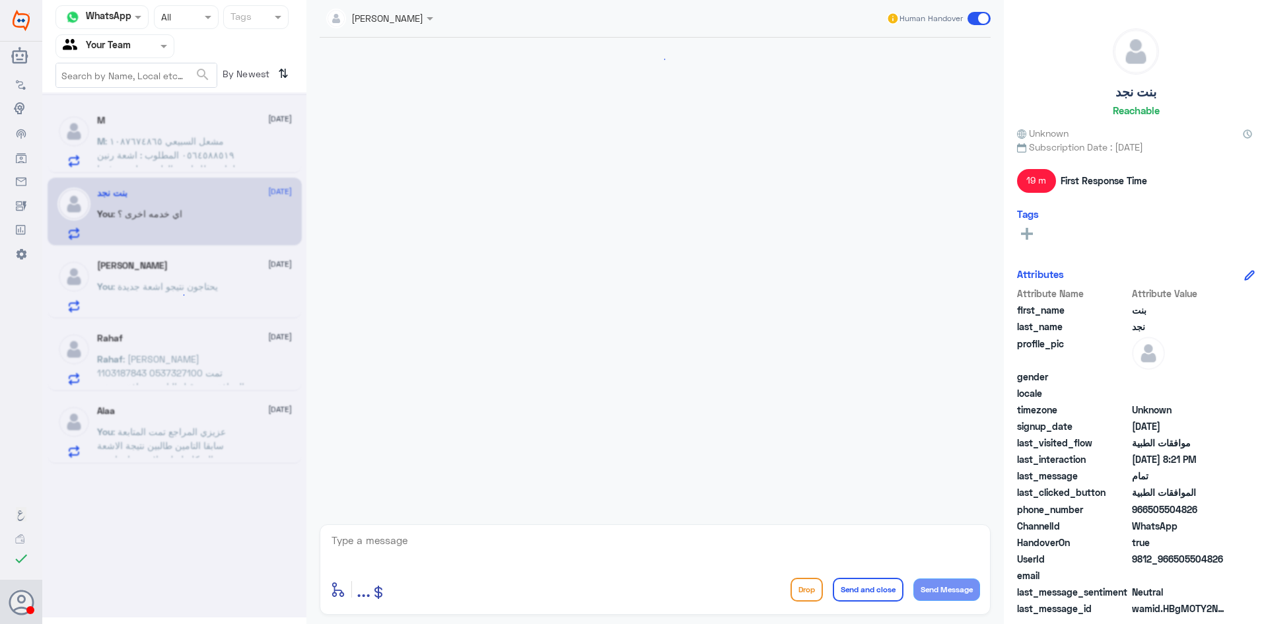
scroll to position [548, 0]
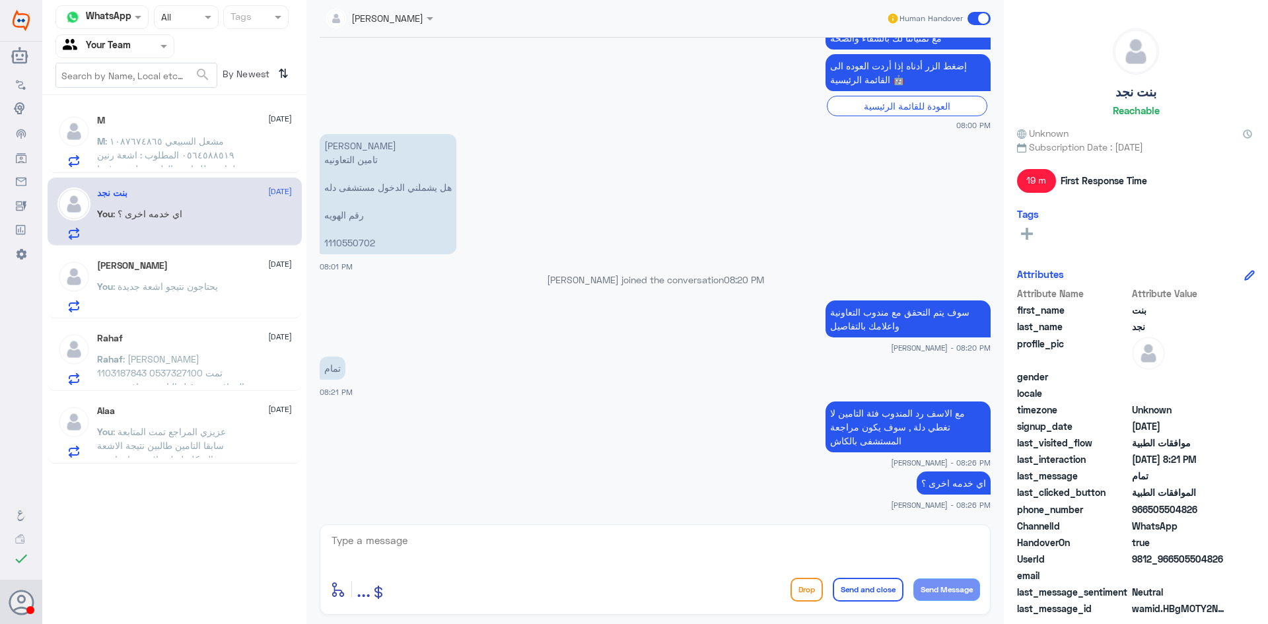
click at [644, 541] on textarea at bounding box center [655, 548] width 650 height 32
type textarea "قدامكم العافية"
click at [852, 589] on button "Send and close" at bounding box center [868, 590] width 71 height 24
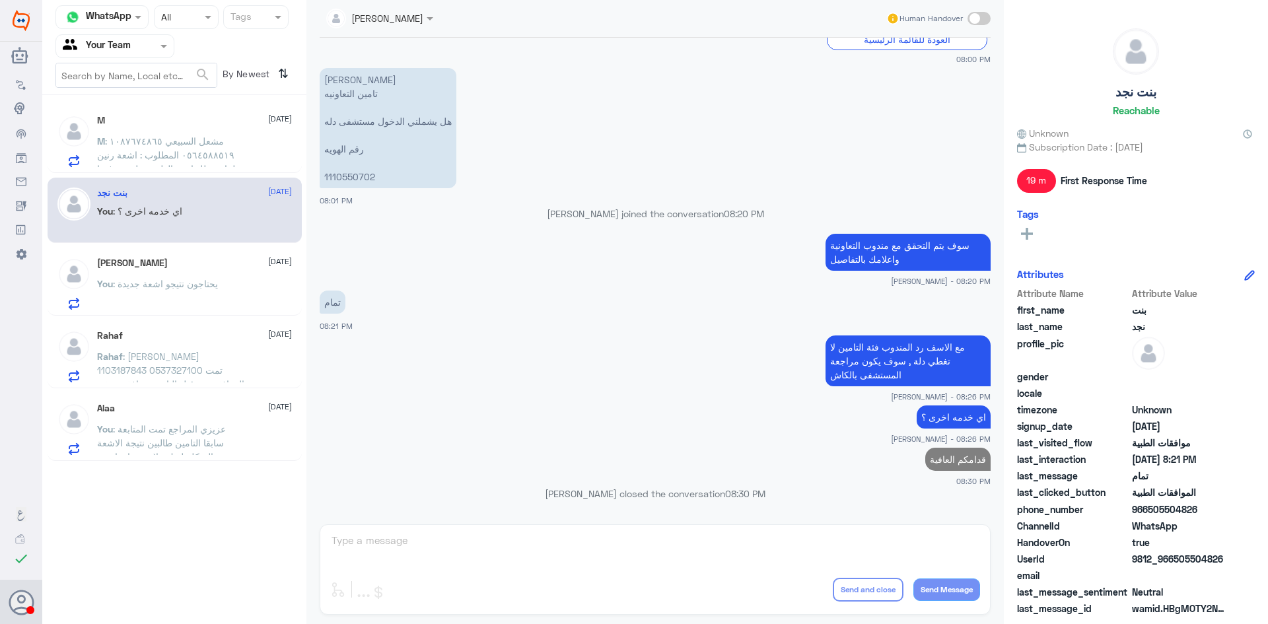
click at [219, 354] on p "Rahaf : [PERSON_NAME] 1103187843 0537327100 تمت الموافقة من قبل التامين موافقة …" at bounding box center [171, 365] width 149 height 33
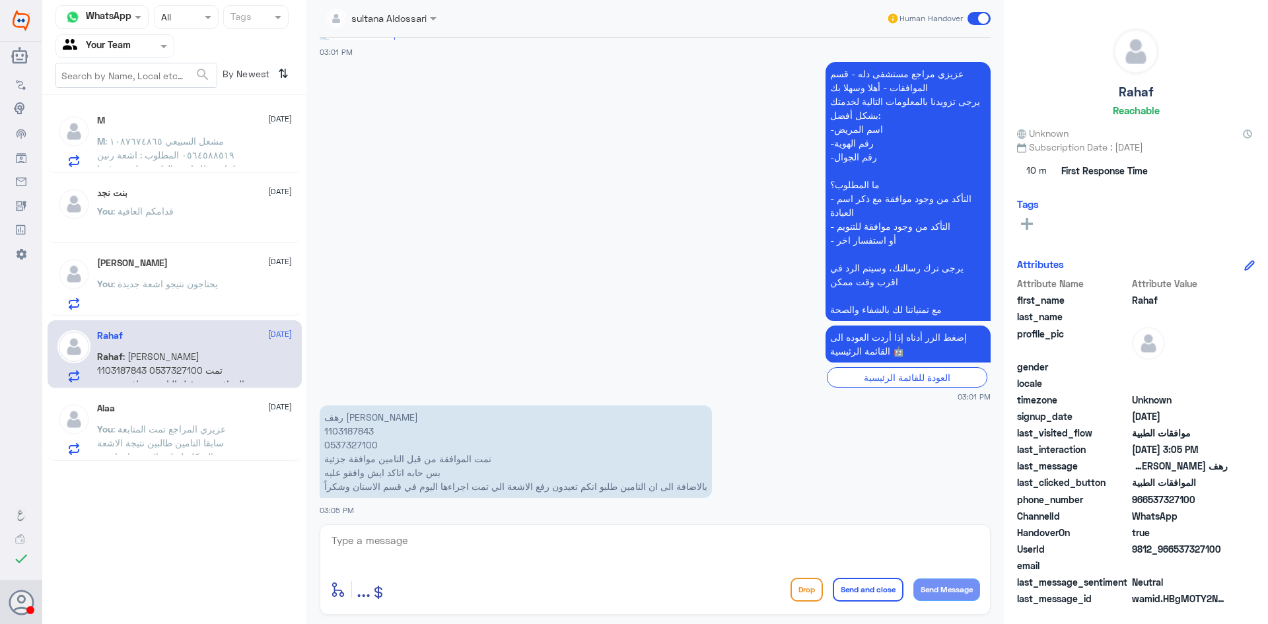
scroll to position [281, 0]
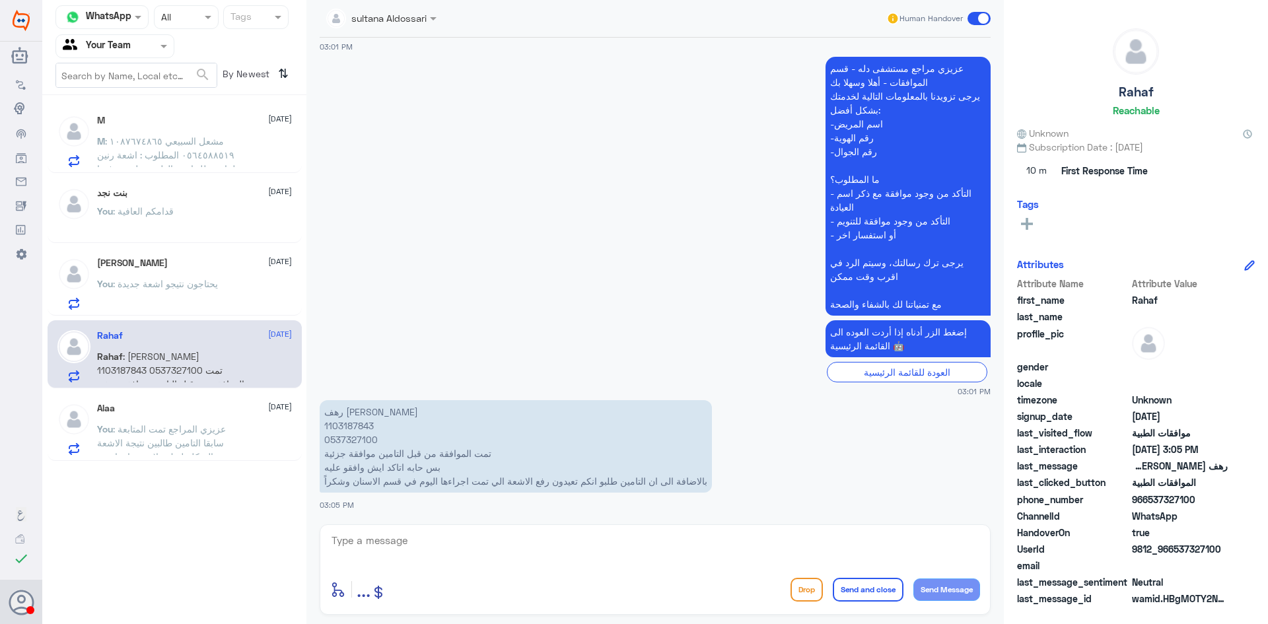
click at [355, 421] on p "رهف عبدالله المرشد 1103187843 0537327100 تمت الموافقة من قبل التامين موافقة جزئ…" at bounding box center [516, 446] width 392 height 92
copy p "1103187843"
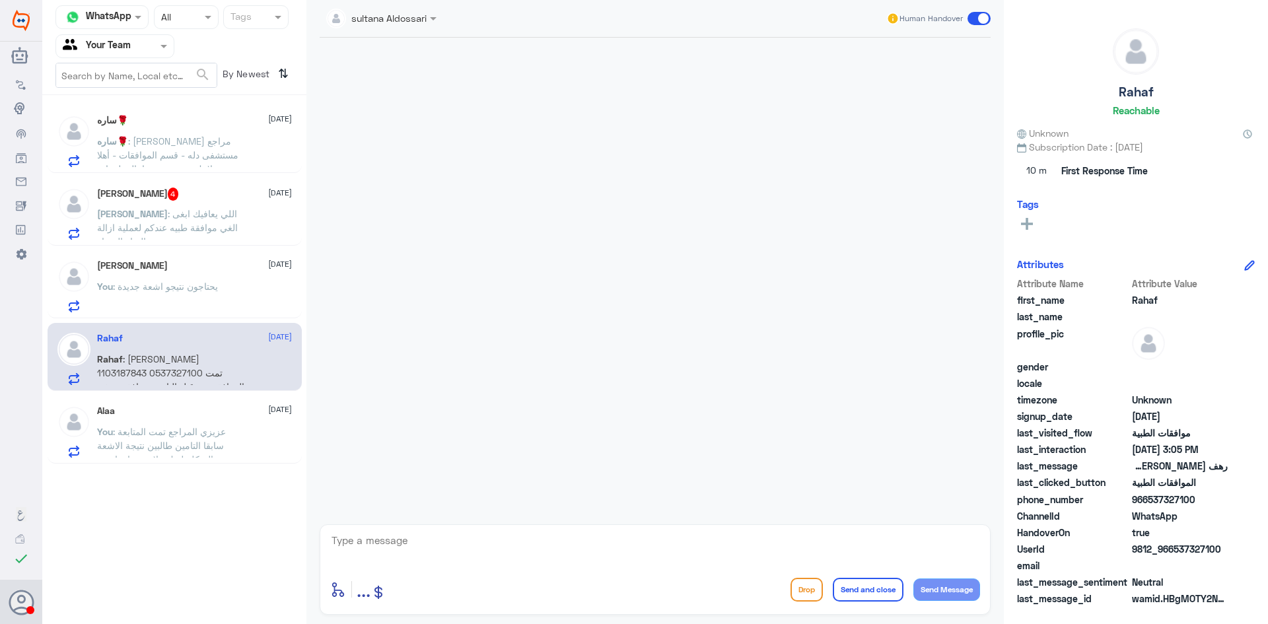
click at [174, 219] on span ": اللي يعافيك ابغى الغي موافقة طبيه عندكم لعملية ازالة المياه البيضاء" at bounding box center [167, 227] width 141 height 39
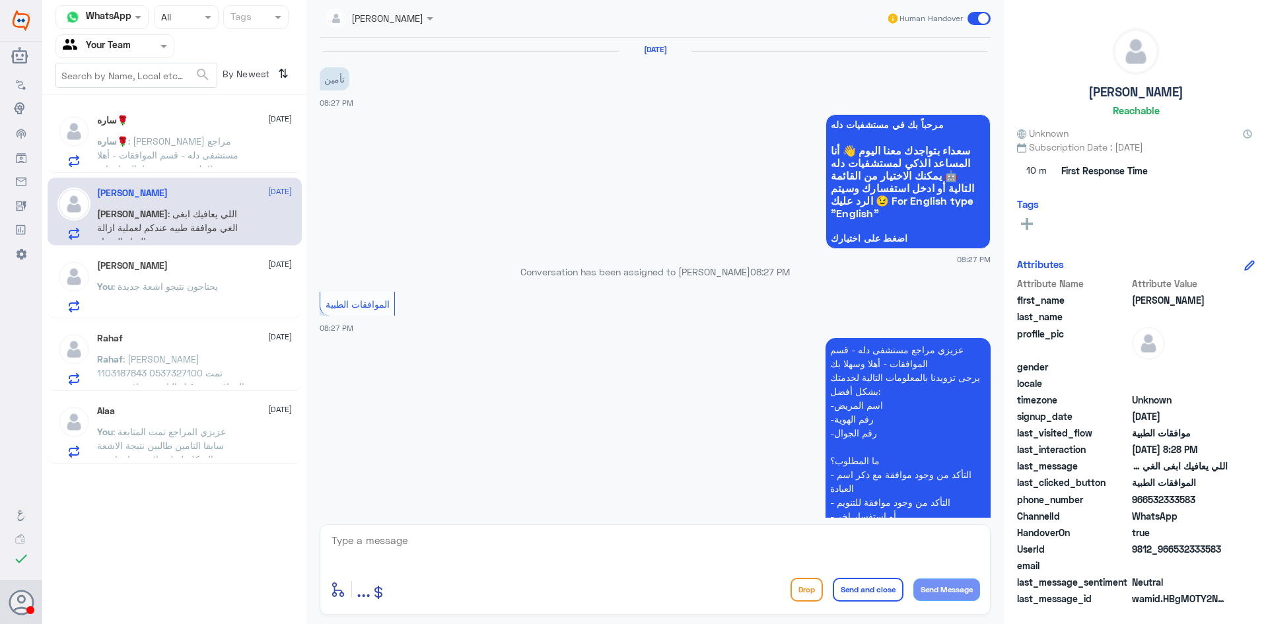
scroll to position [285, 0]
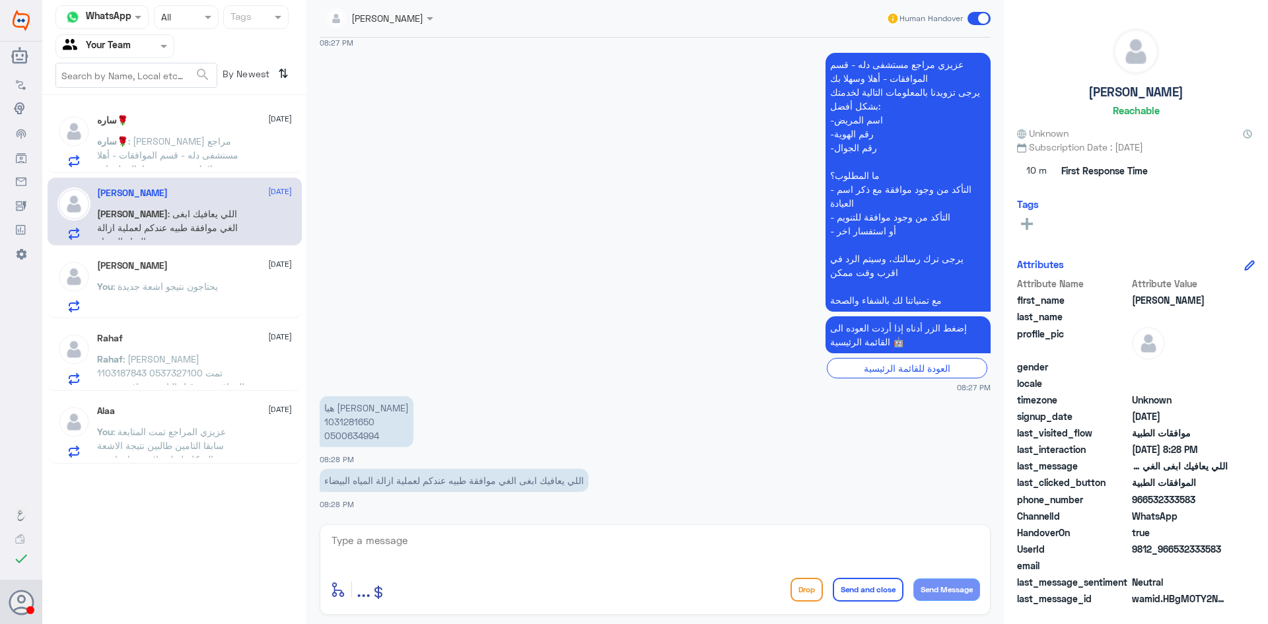
click at [345, 419] on p "هيا [PERSON_NAME] 1031281650 0500634994" at bounding box center [367, 421] width 94 height 51
copy p "1031281650"
click at [417, 538] on textarea at bounding box center [655, 548] width 650 height 32
type textarea "ممكن تزويدي بالسبب للتوضيح للتامين سبب الالغاء"
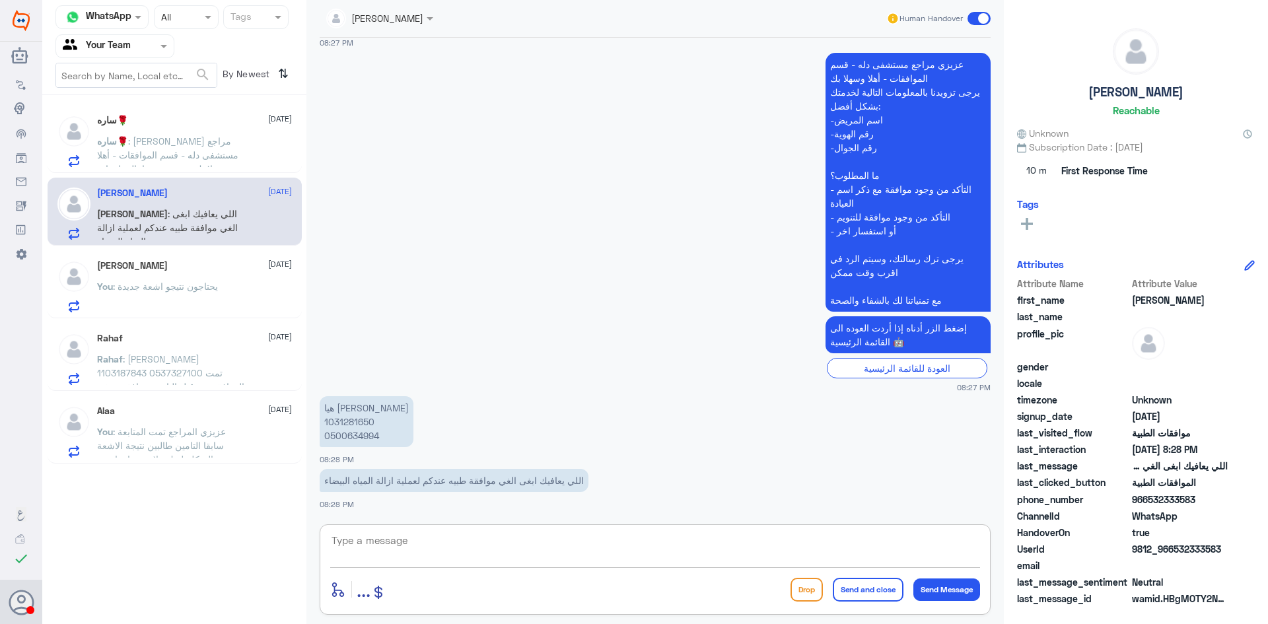
scroll to position [341, 0]
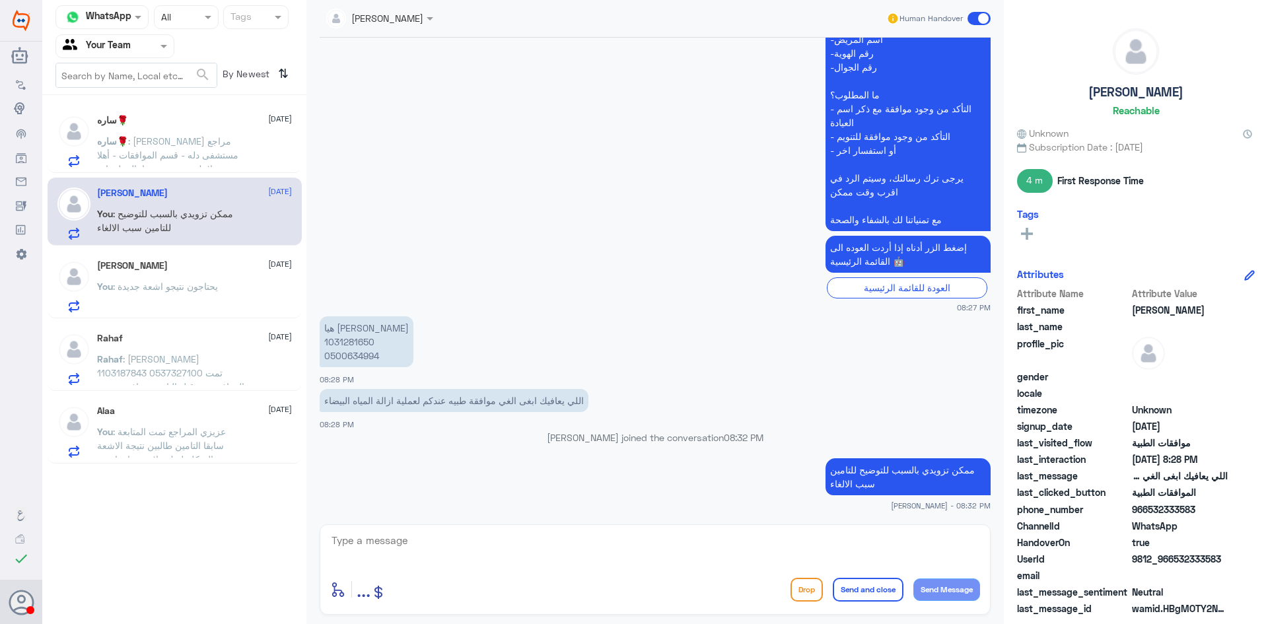
click at [250, 442] on div "You : عزيزي المراجع تمت المتابعة سابقا التامين طالبين نتيجة الاشعة توضح الشكلة …" at bounding box center [194, 443] width 195 height 30
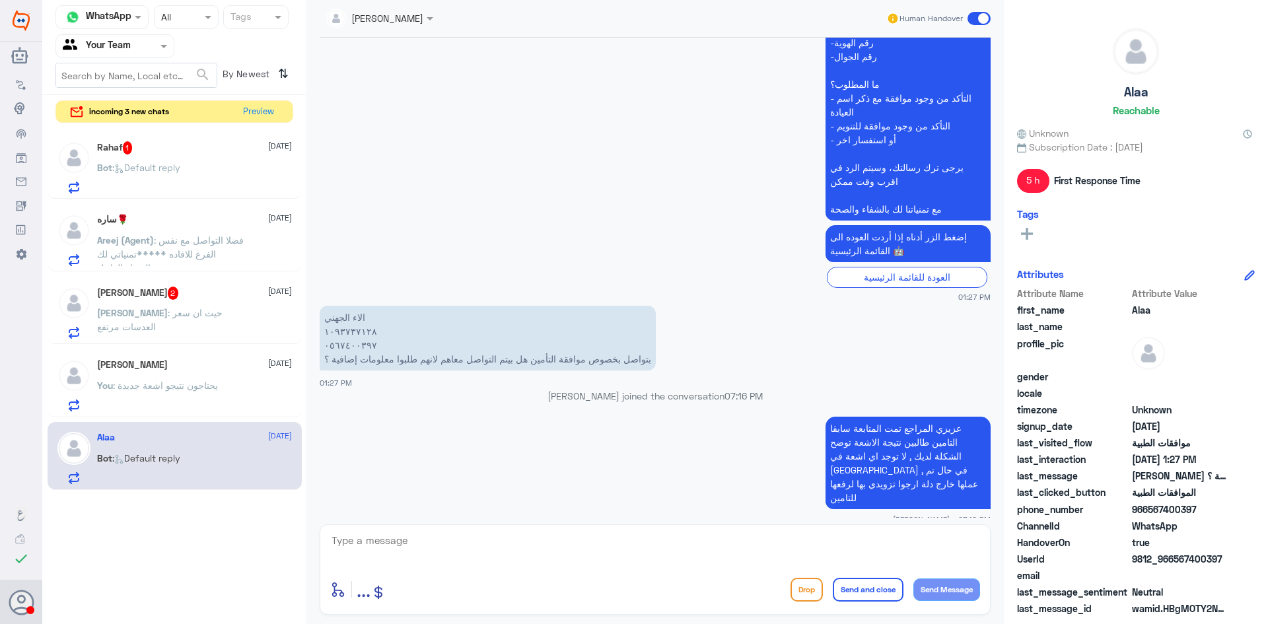
scroll to position [1349, 0]
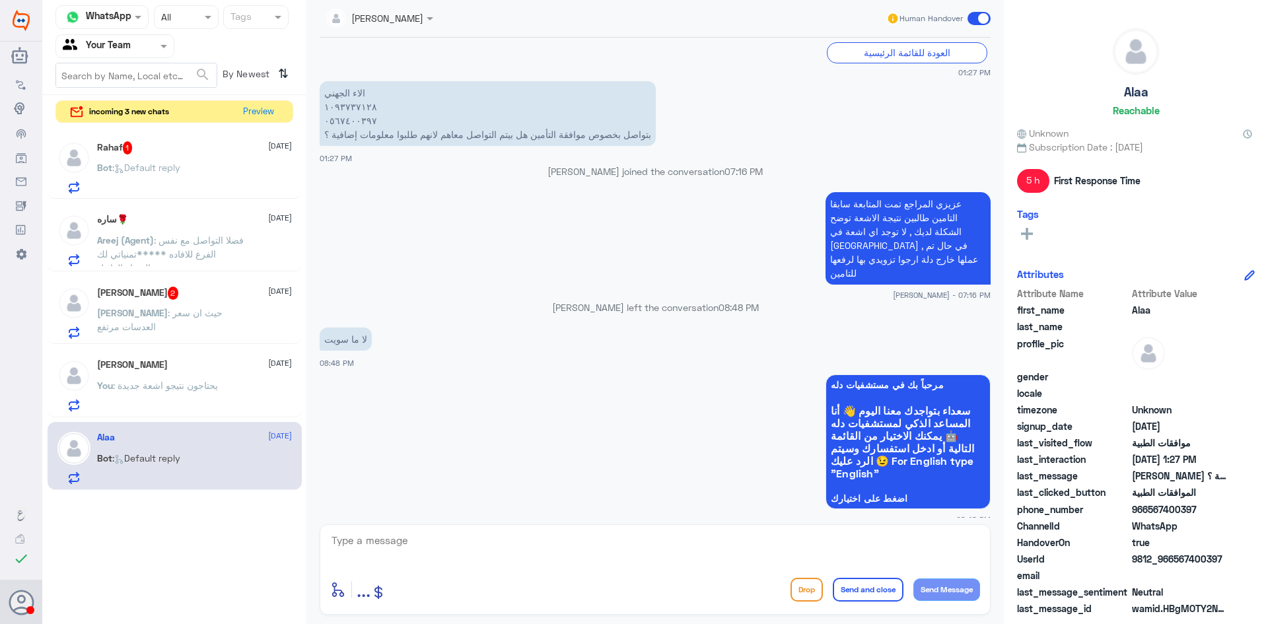
click at [161, 406] on p "You : يحتاجون نتيجو اشعة جديدة" at bounding box center [157, 394] width 121 height 33
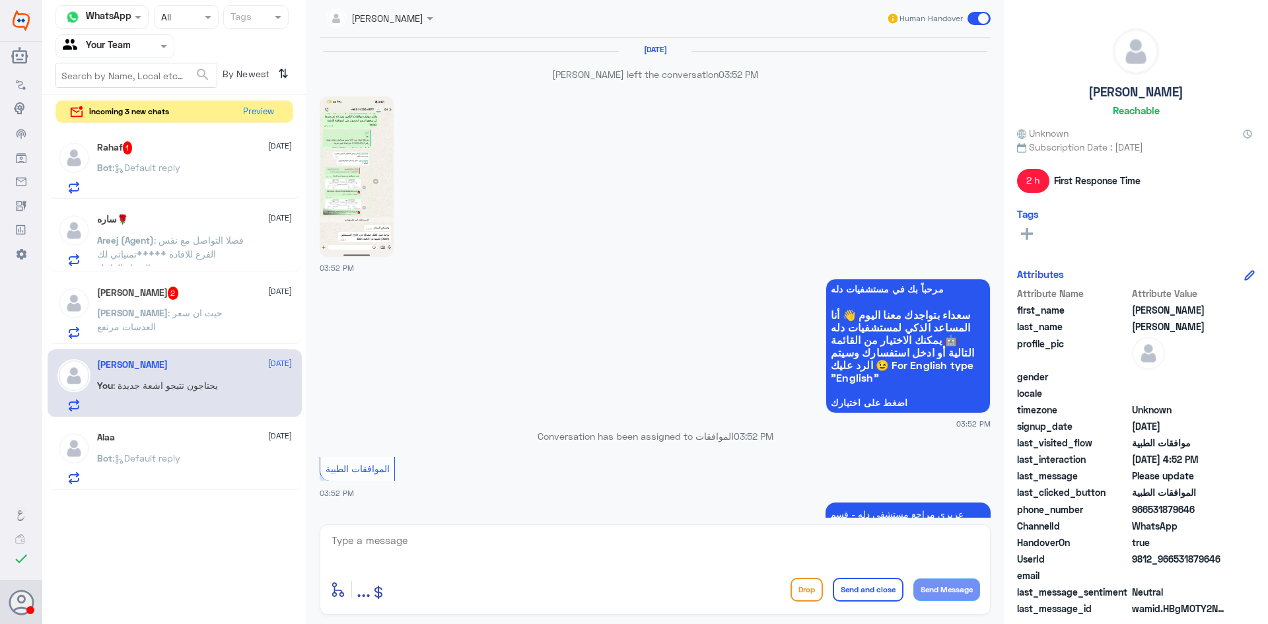
scroll to position [1427, 0]
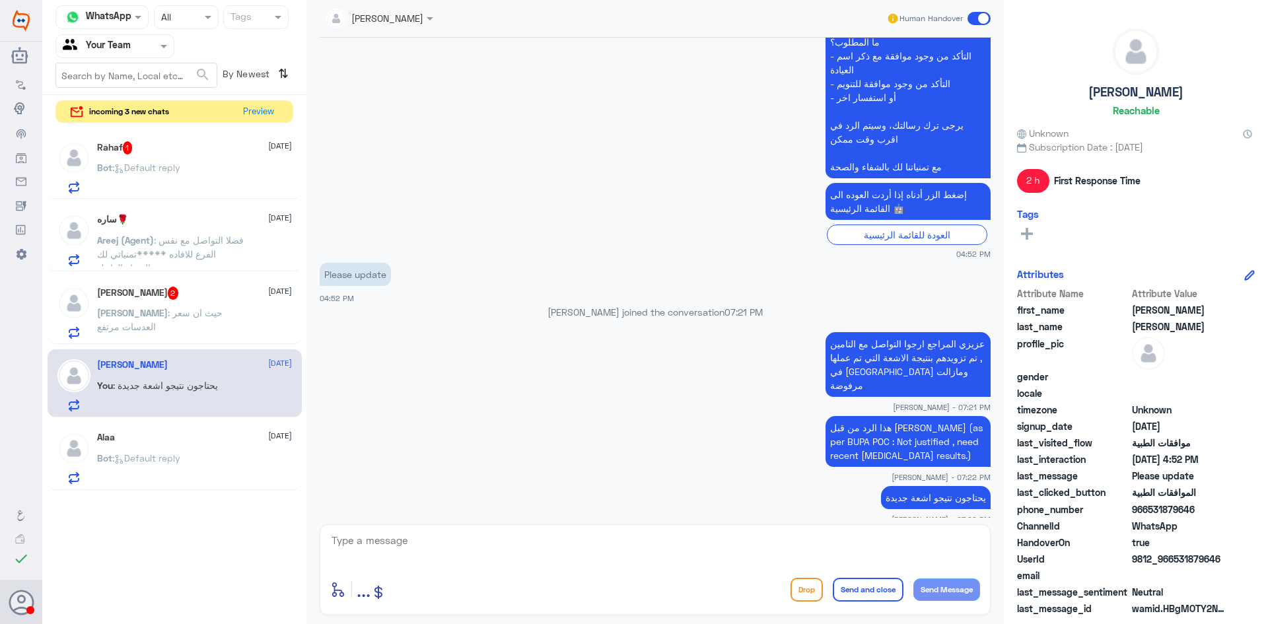
click at [190, 324] on p "محمد : حيث ان سعر العدسات مرتفع" at bounding box center [171, 322] width 149 height 33
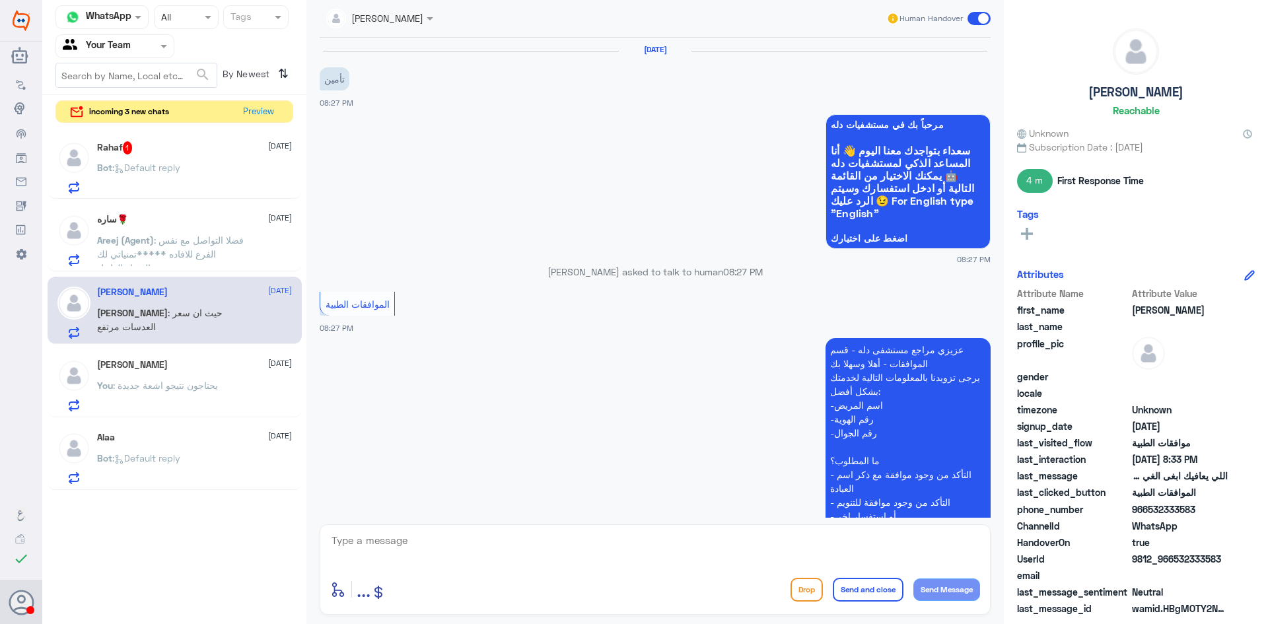
scroll to position [456, 0]
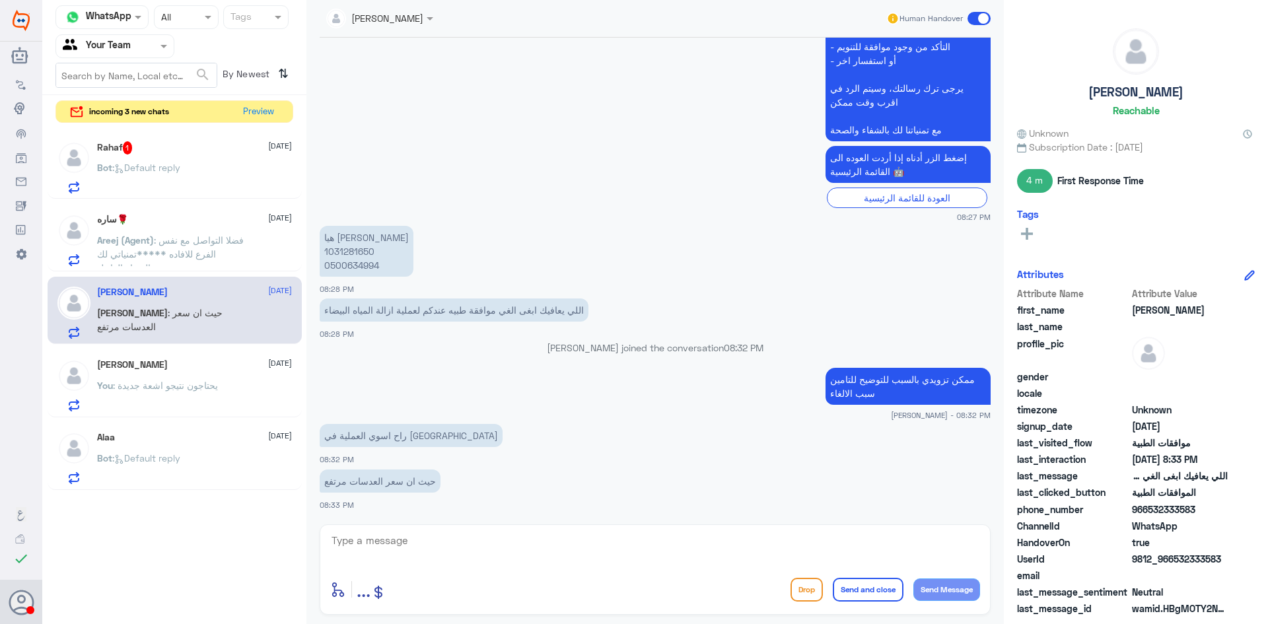
click at [357, 256] on p "هيا الشويرخ 1031281650 0500634994" at bounding box center [367, 251] width 94 height 51
copy p "1031281650"
click at [562, 544] on textarea at bounding box center [655, 548] width 650 height 32
type textarea "تم رفع الالغاء لمكتب التنويم للالغاء , سوف تصلك رسالة في حال تم الالغاء من قبل …"
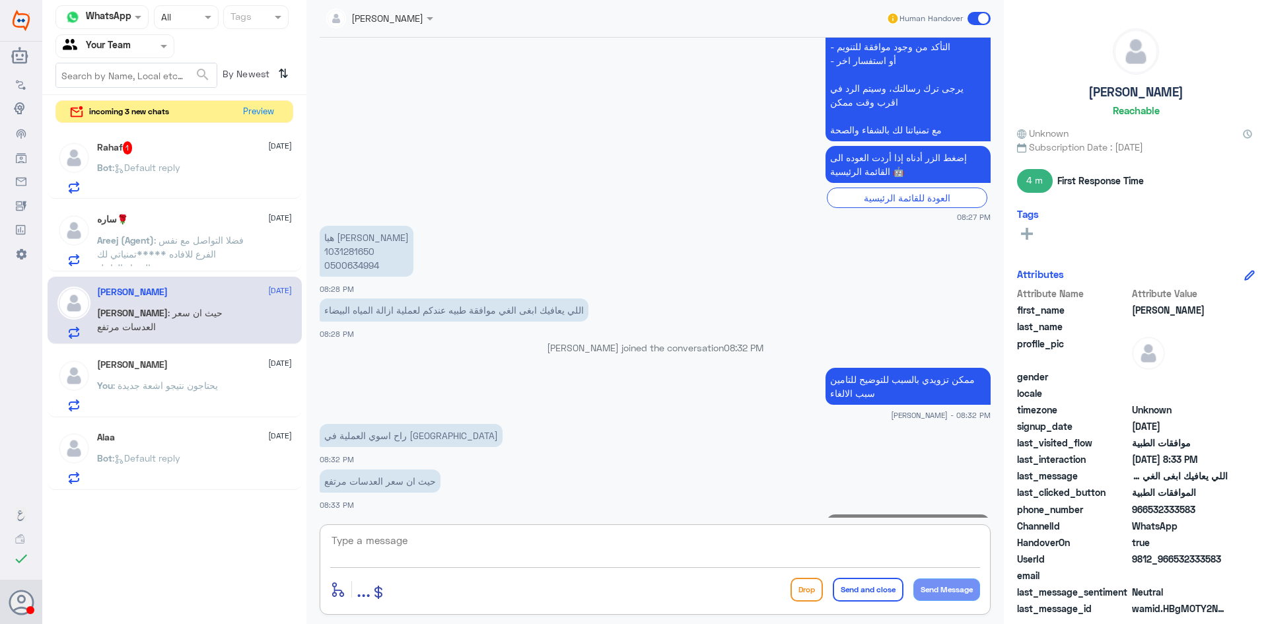
scroll to position [526, 0]
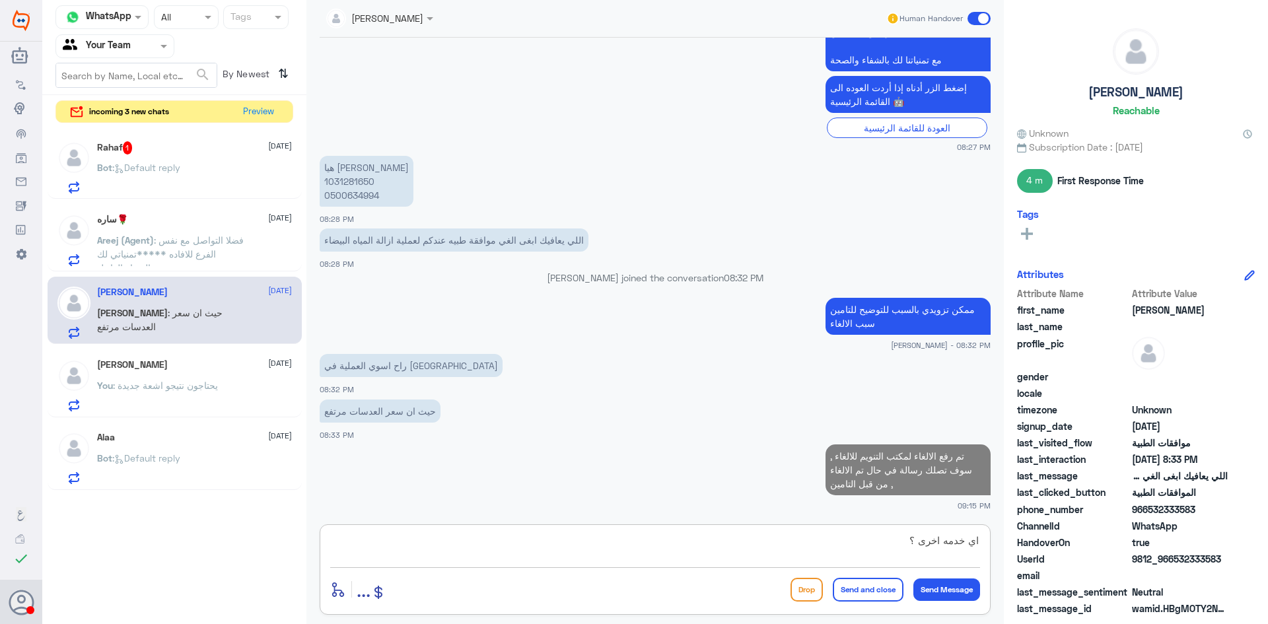
type textarea "اي خدمه اخرى ؟"
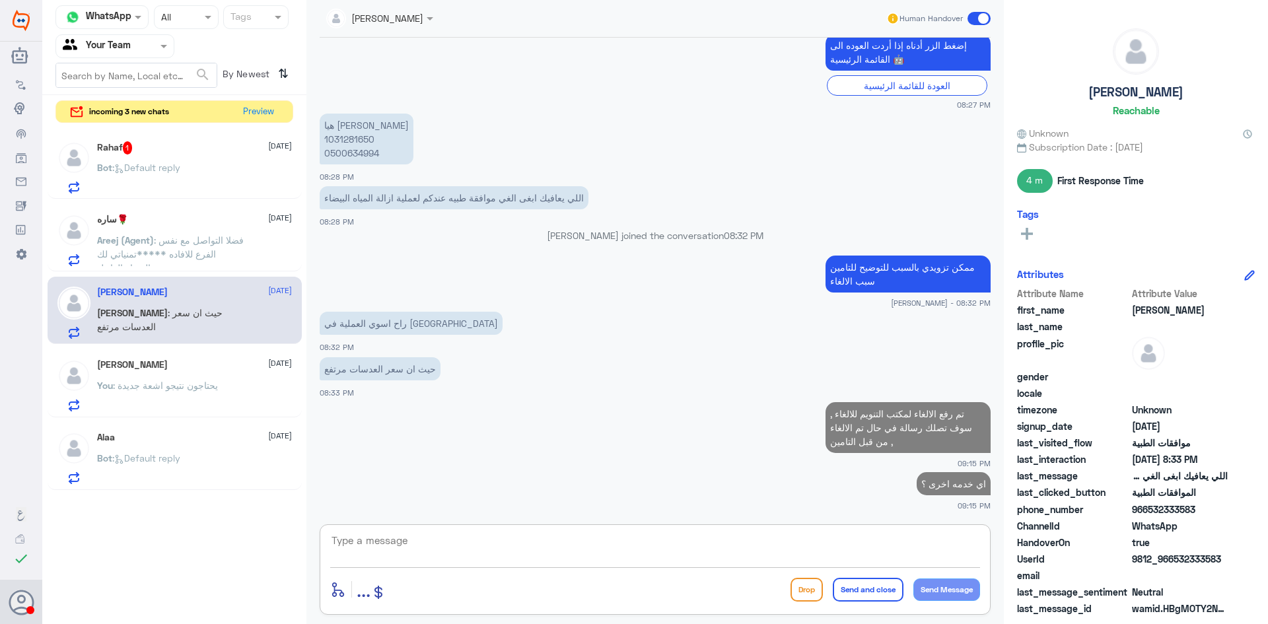
click at [108, 234] on span "Areej (Agent)" at bounding box center [125, 239] width 57 height 11
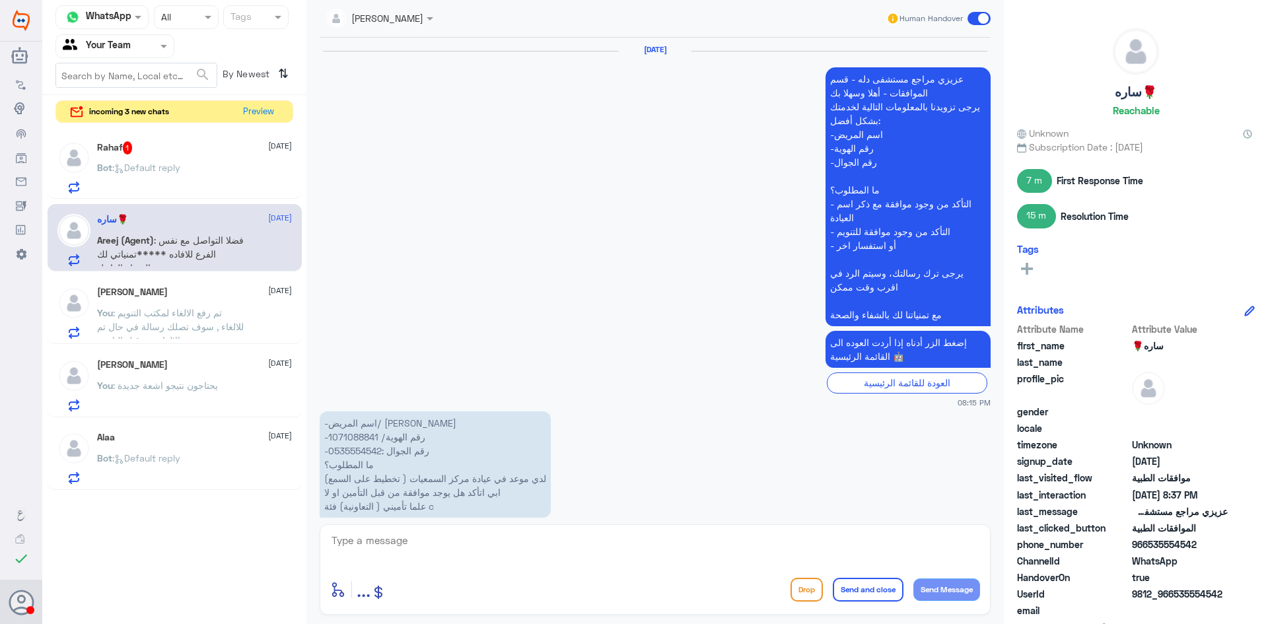
scroll to position [1256, 0]
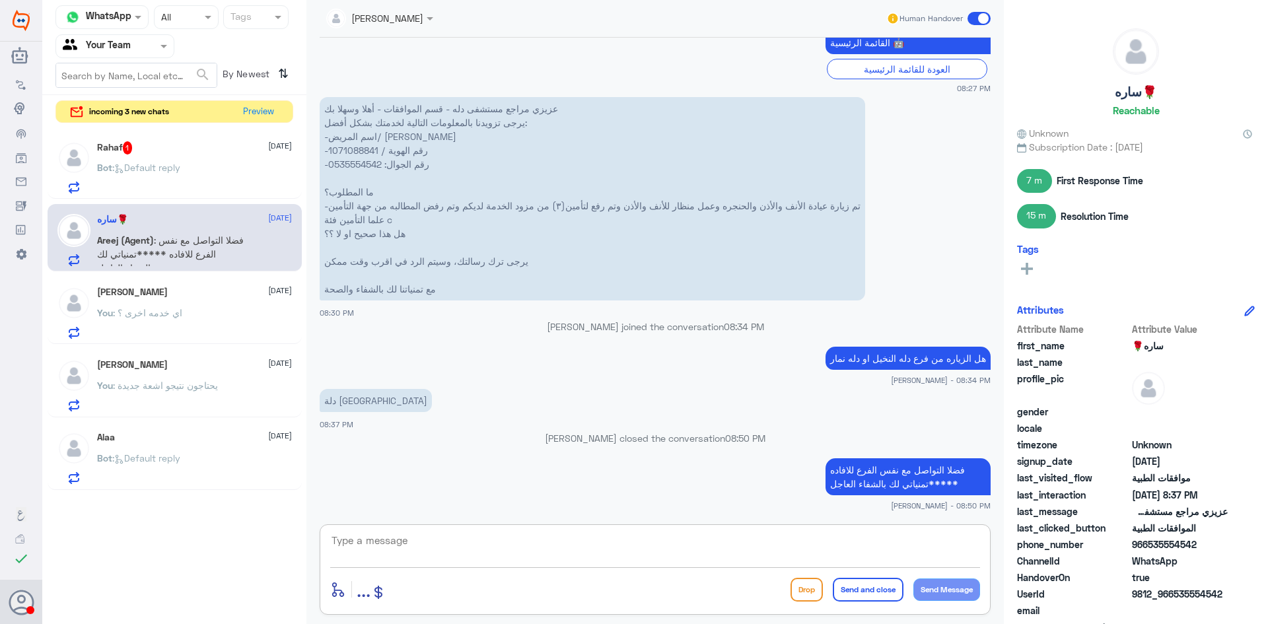
click at [812, 536] on textarea at bounding box center [655, 548] width 650 height 32
type textarea "قدامكم العافية"
click at [884, 592] on button "Send and close" at bounding box center [868, 590] width 71 height 24
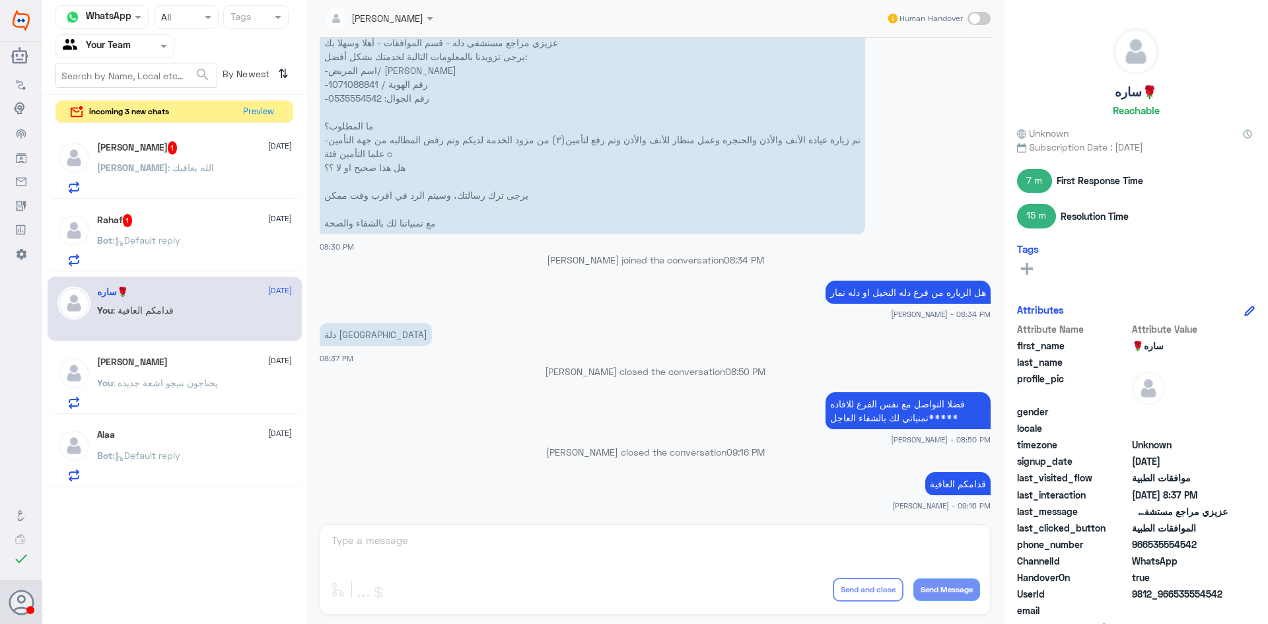
click at [188, 253] on div "Bot : Default reply" at bounding box center [194, 251] width 195 height 30
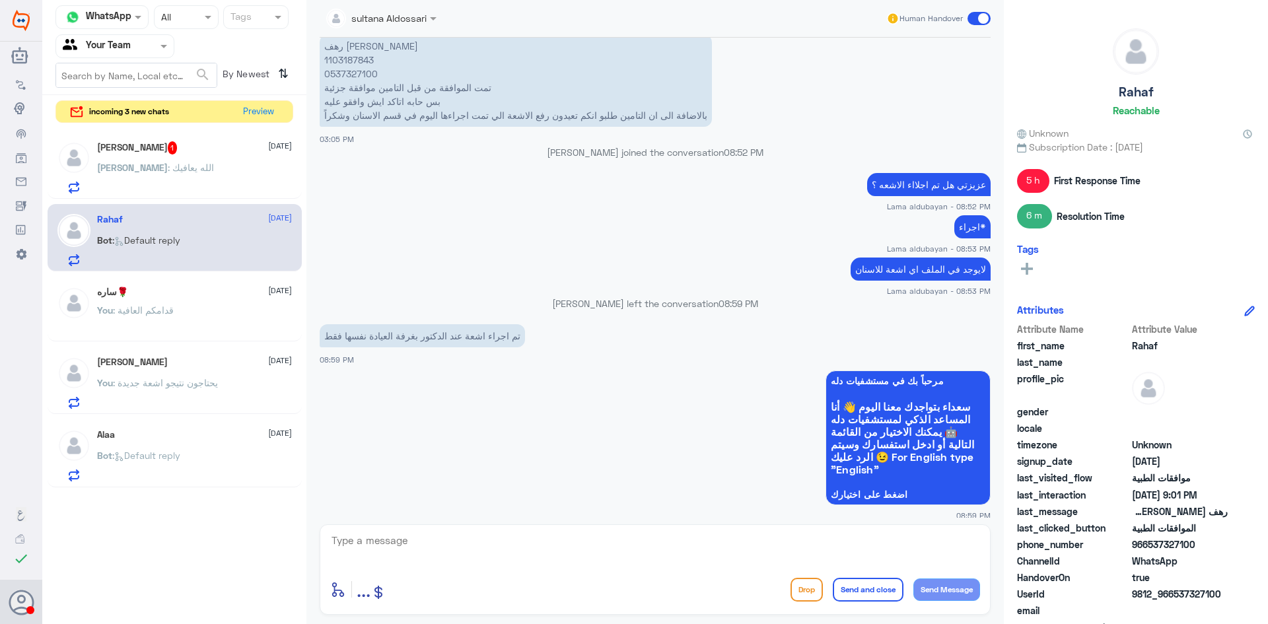
scroll to position [594, 0]
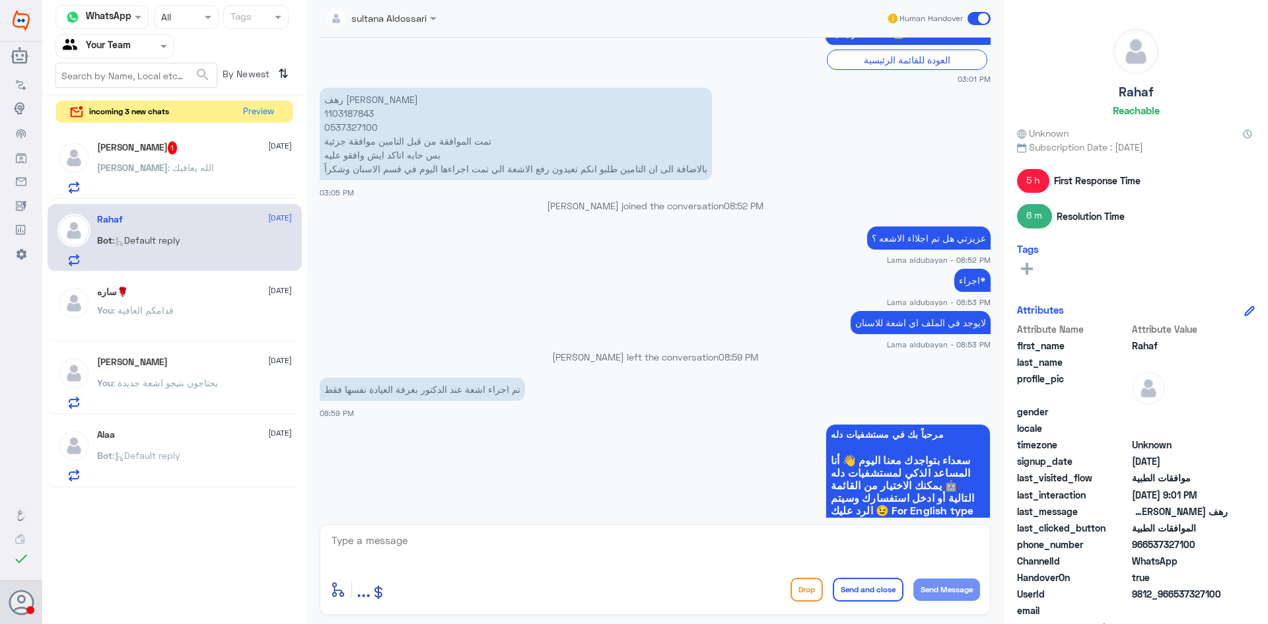
click at [205, 164] on div "محمد : الله يعافيك" at bounding box center [194, 179] width 195 height 30
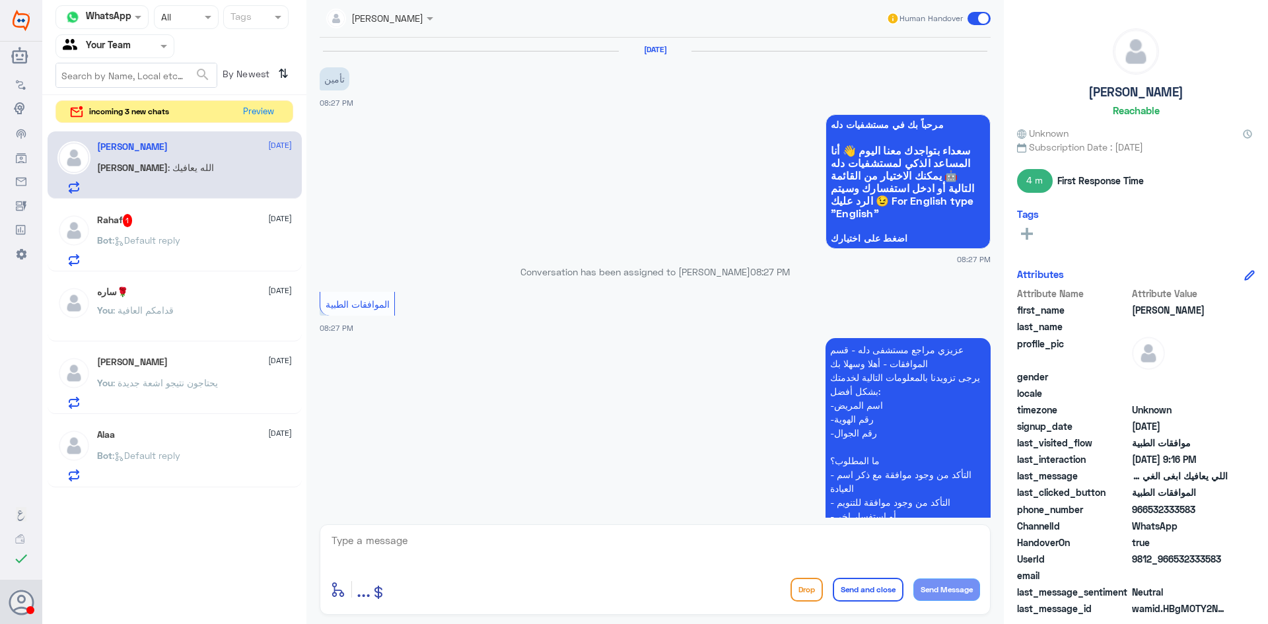
scroll to position [614, 0]
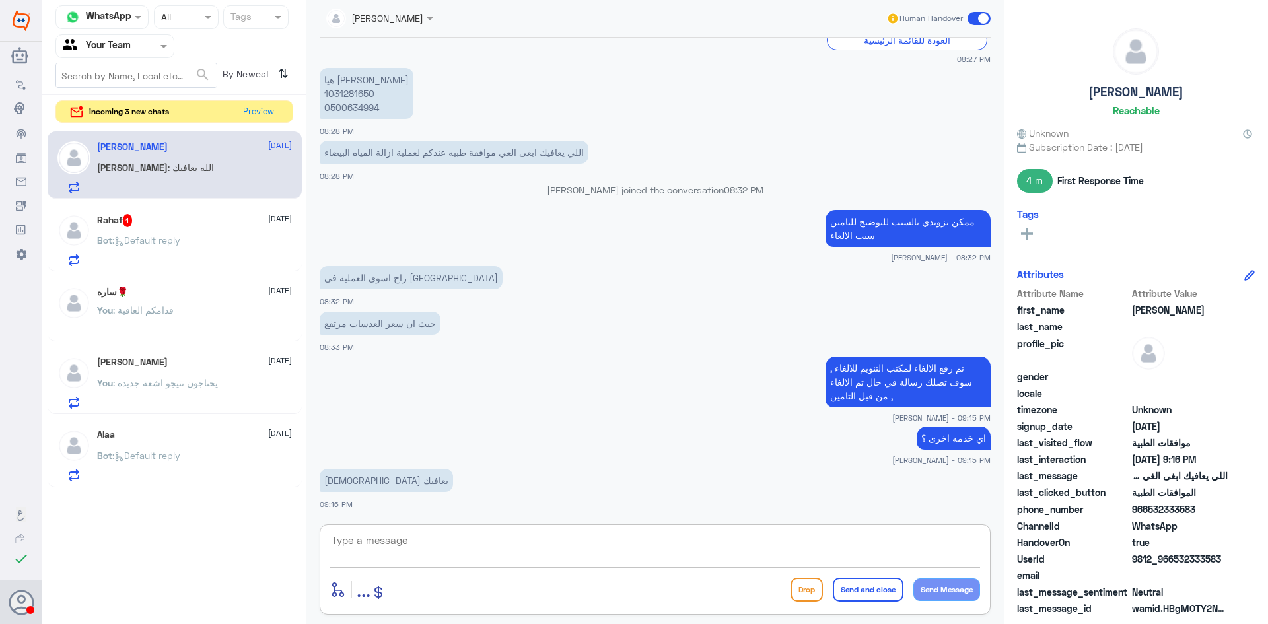
click at [579, 551] on textarea at bounding box center [655, 548] width 650 height 32
type textarea "الله يعافيك قدامكم العافية"
click at [341, 90] on p "هيا الشويرخ 1031281650 0500634994" at bounding box center [367, 93] width 94 height 51
copy p "1031281650"
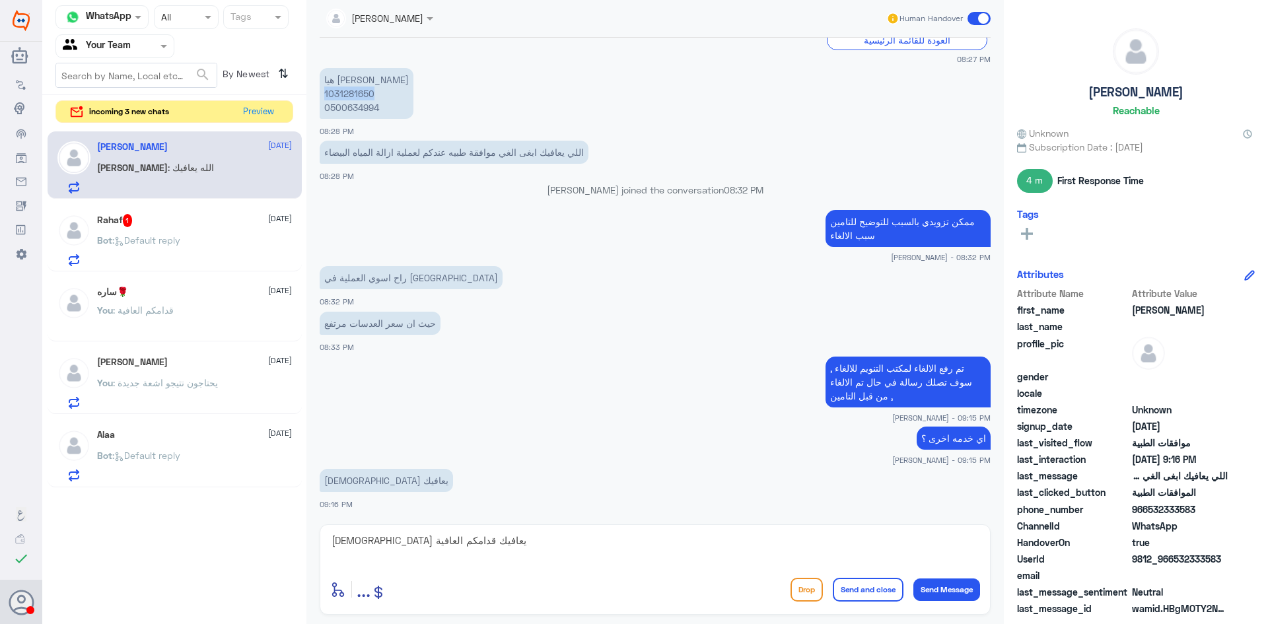
click at [750, 308] on div "حيث ان سعر العدسات مرتفع 08:33 PM" at bounding box center [655, 330] width 671 height 45
click at [789, 541] on textarea "الله يعافيك قدامكم العافية" at bounding box center [655, 548] width 650 height 32
click at [883, 590] on button "Send and close" at bounding box center [868, 590] width 71 height 24
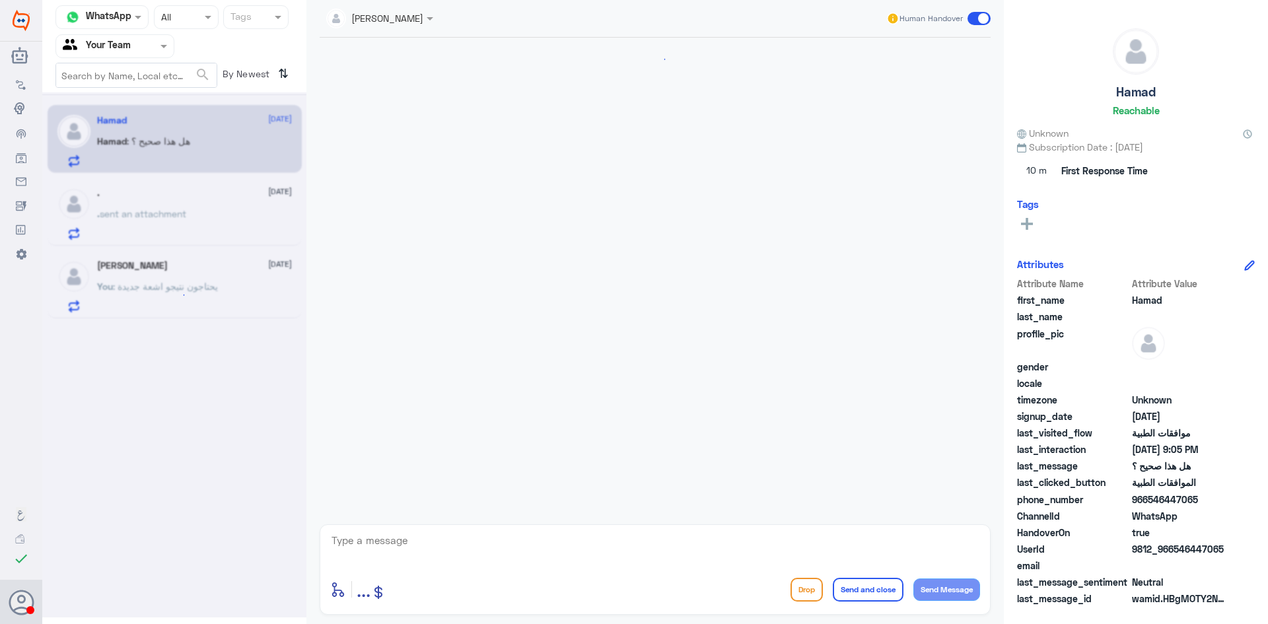
scroll to position [1114, 0]
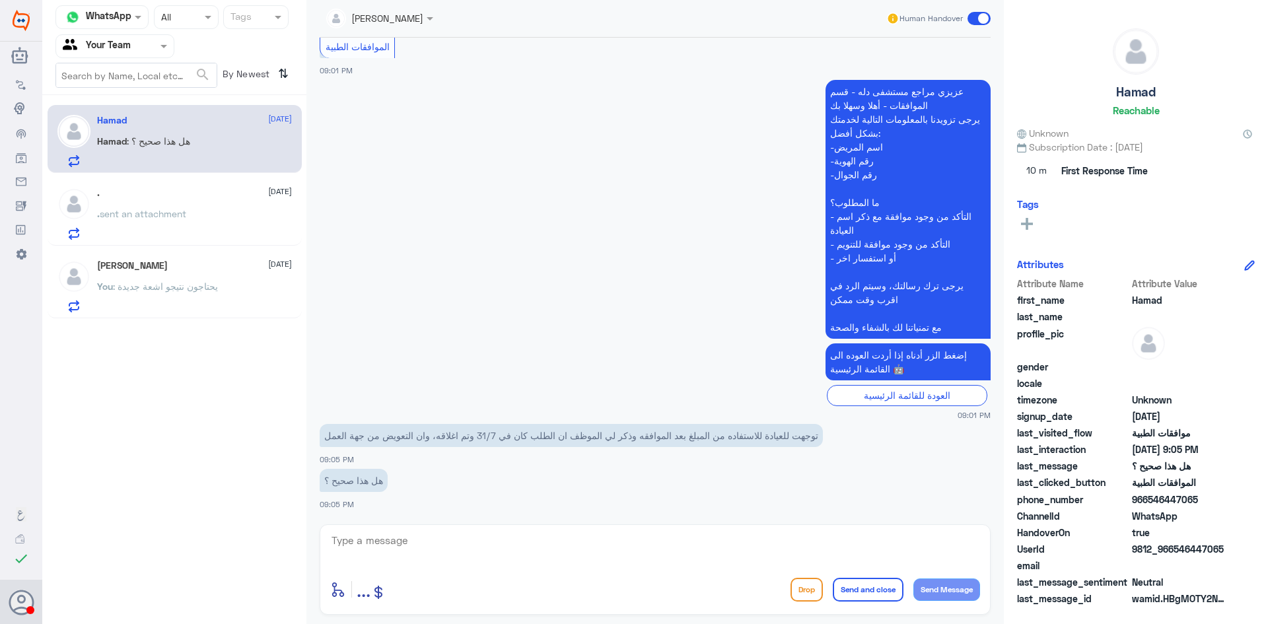
click at [177, 215] on span "sent an attachment" at bounding box center [143, 213] width 87 height 11
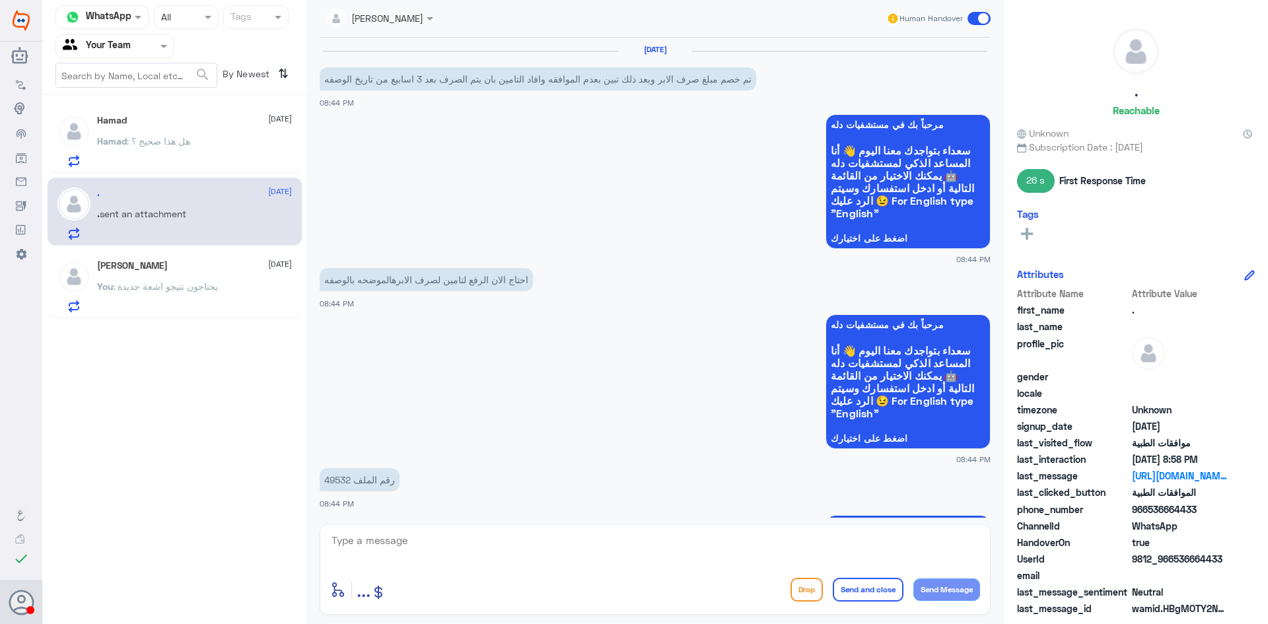
scroll to position [1291, 0]
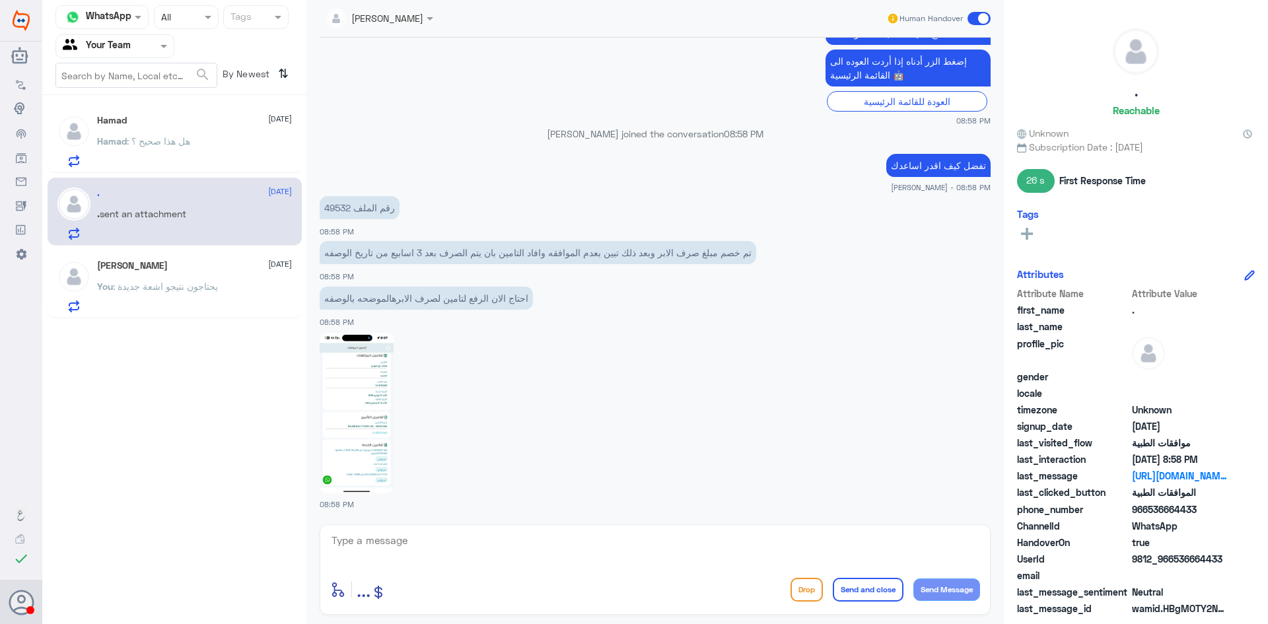
click at [172, 279] on p "You : يحتاجون نتيجو اشعة جديدة" at bounding box center [157, 295] width 121 height 33
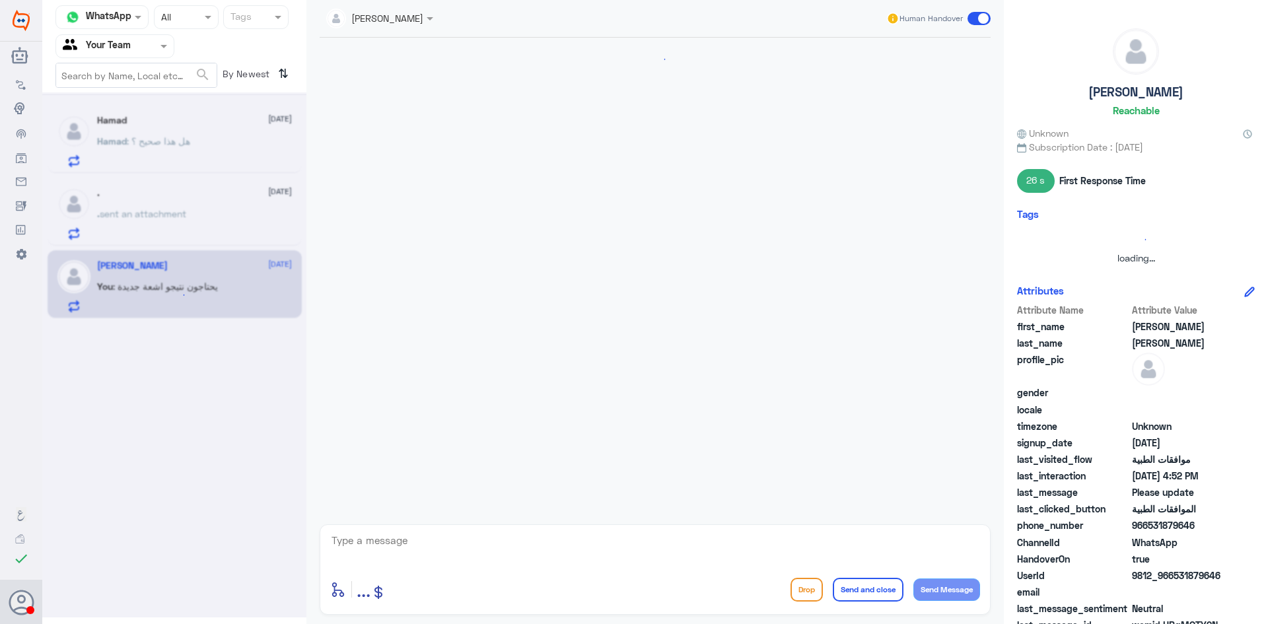
scroll to position [1427, 0]
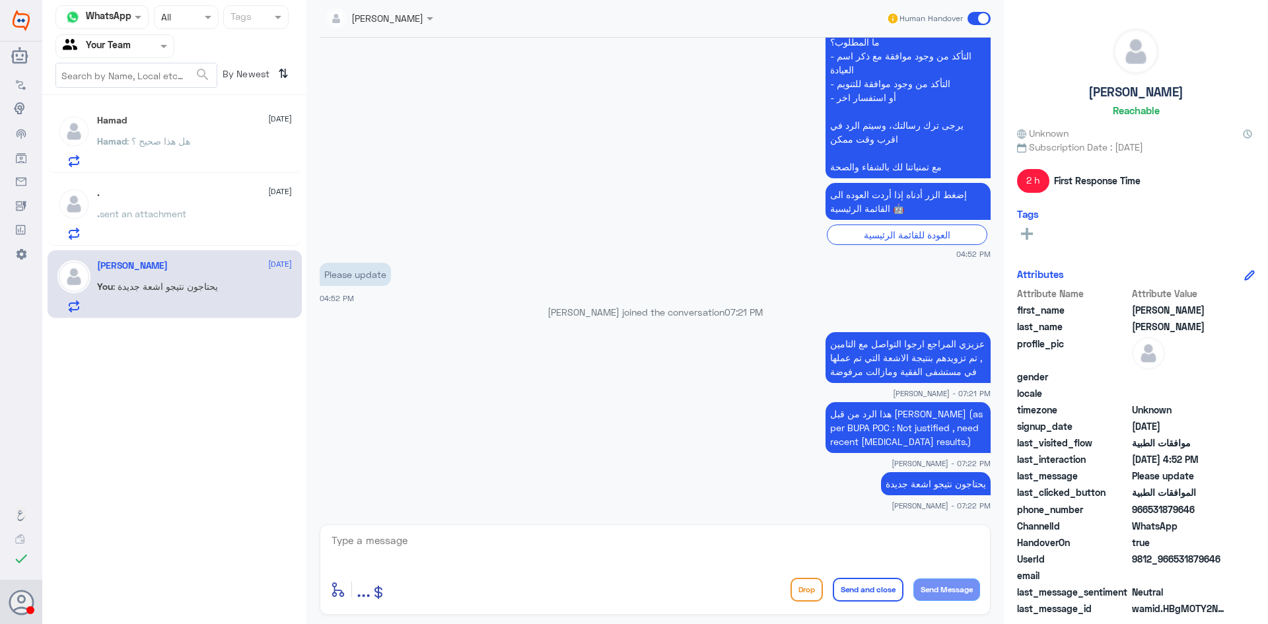
click at [225, 192] on div ". [DATE]" at bounding box center [194, 193] width 195 height 11
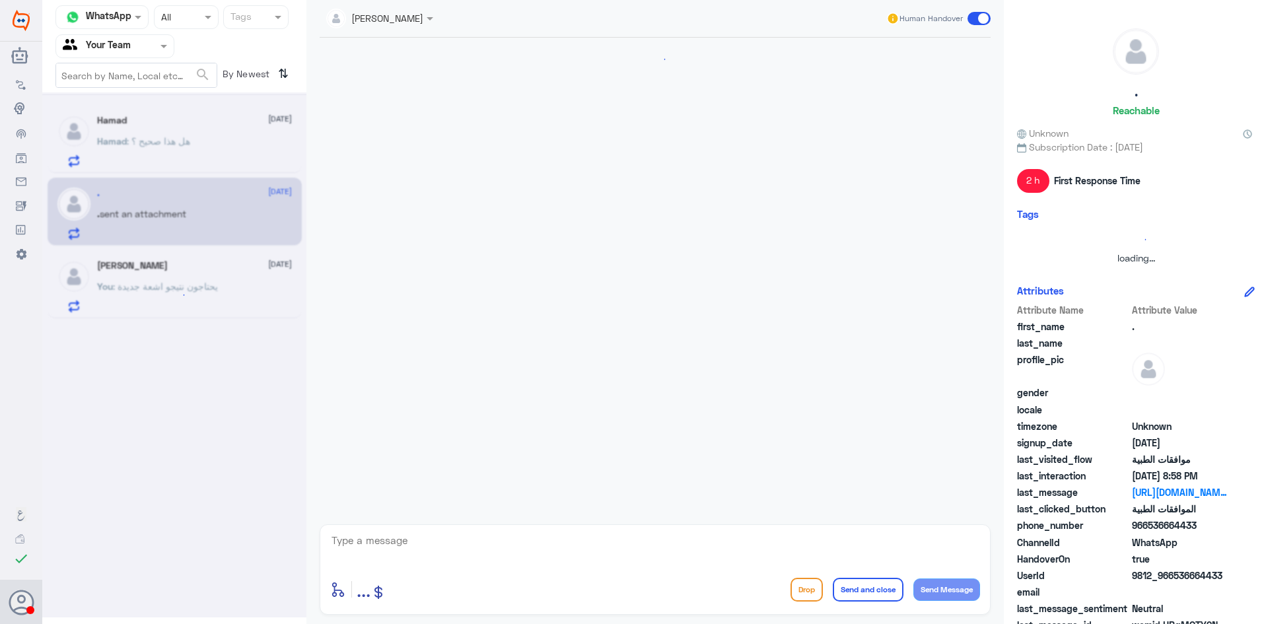
scroll to position [1291, 0]
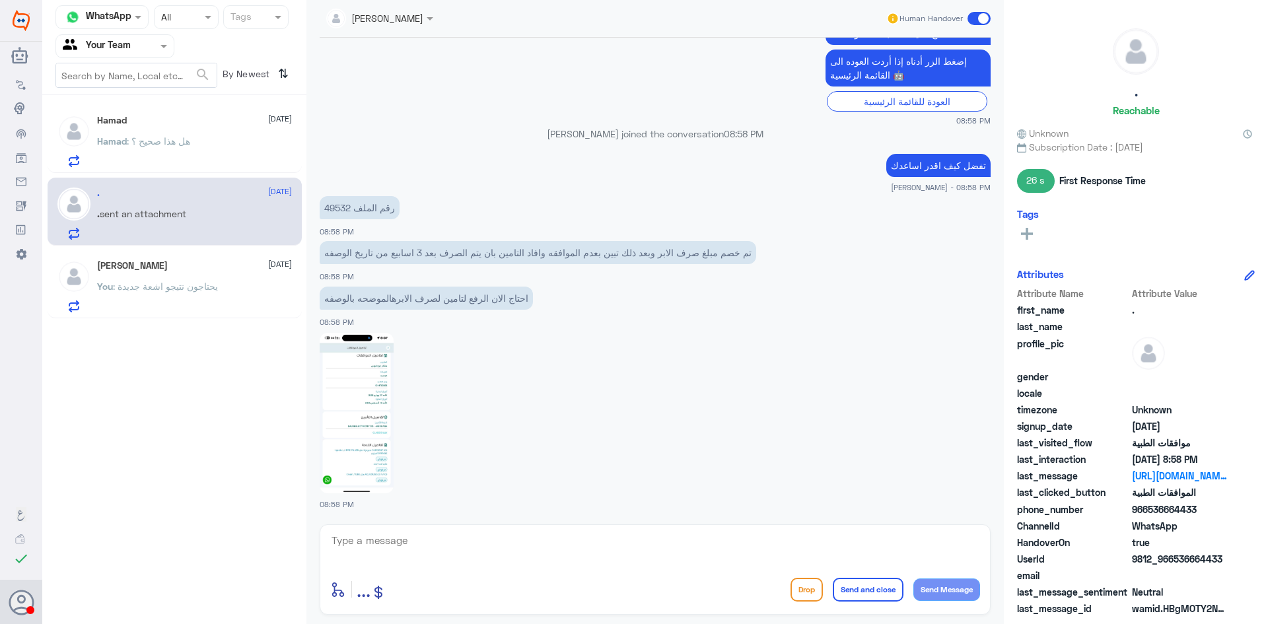
click at [238, 161] on div "Hamad : هل هذا صحيح ؟" at bounding box center [194, 152] width 195 height 30
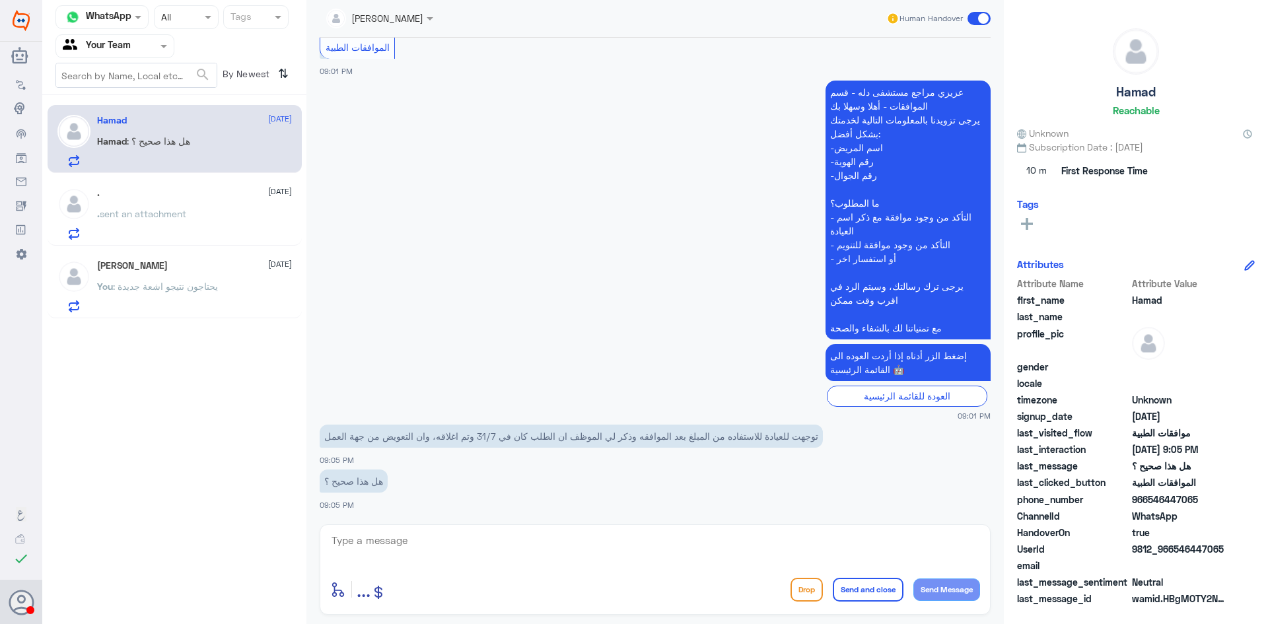
scroll to position [1114, 0]
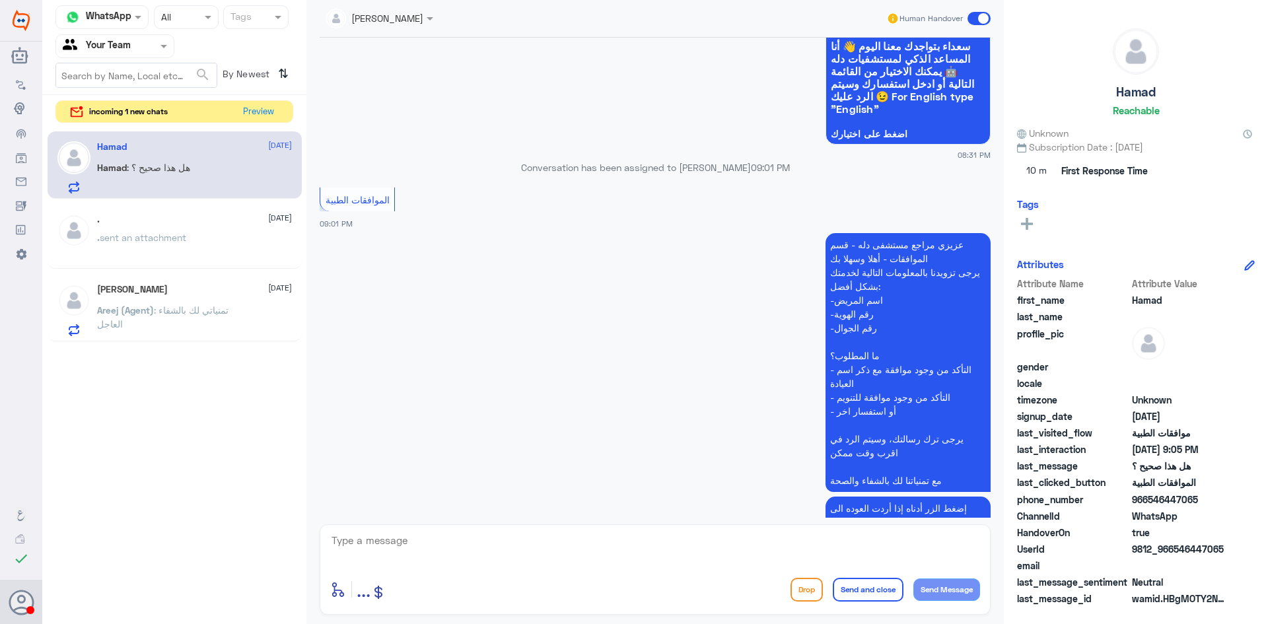
scroll to position [1114, 0]
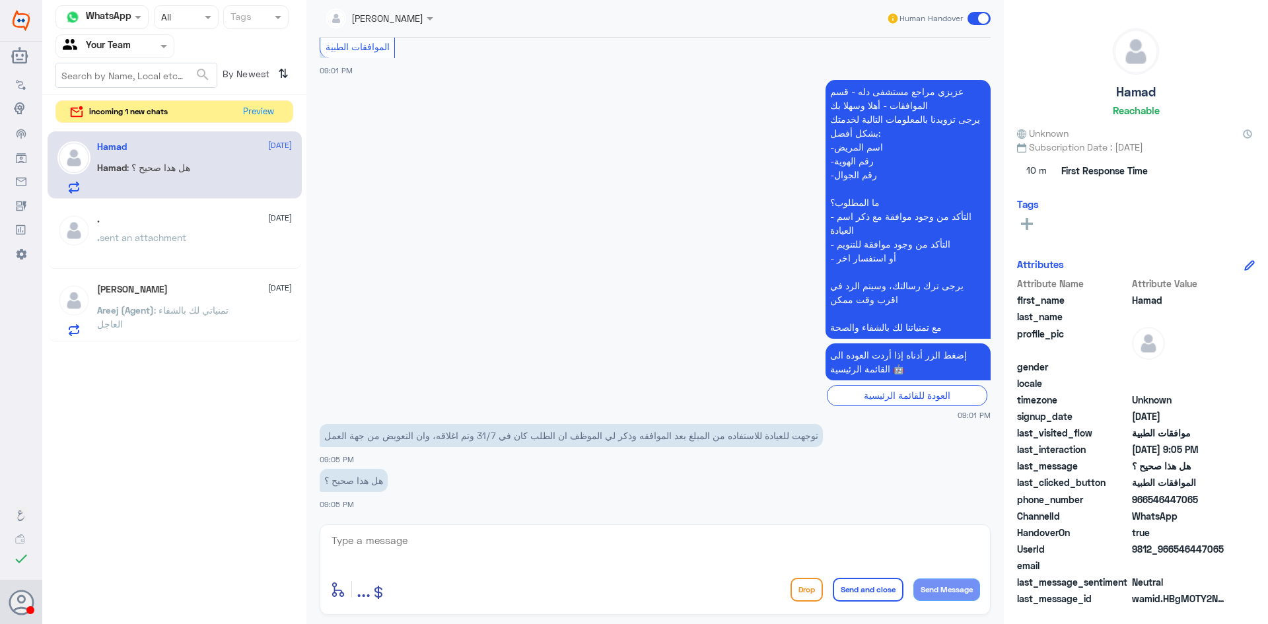
click at [793, 439] on p "توجهت للعيادة للاستفاده من المبلغ بعد الموافقه وذكر لي الموظف ان الطلب كان في 3…" at bounding box center [571, 435] width 503 height 23
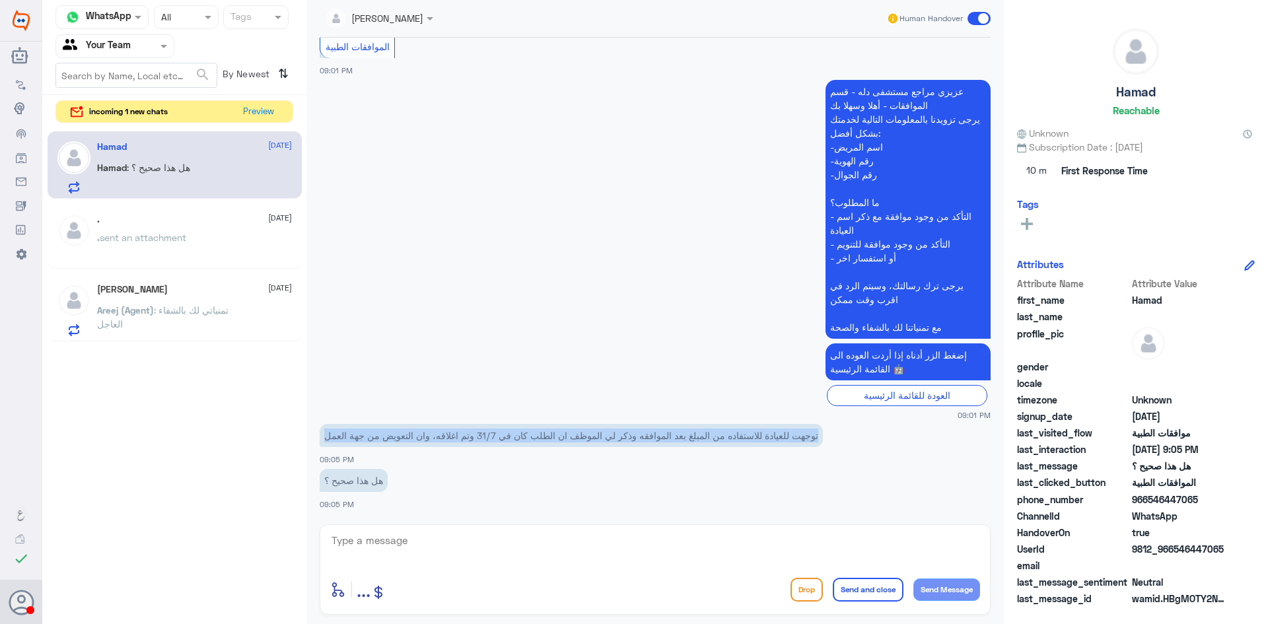
click at [793, 439] on p "توجهت للعيادة للاستفاده من المبلغ بعد الموافقه وذكر لي الموظف ان الطلب كان في 3…" at bounding box center [571, 435] width 503 height 23
copy div "توجهت للعيادة للاستفاده من المبلغ بعد الموافقه وذكر لي الموظف ان الطلب كان في 3…"
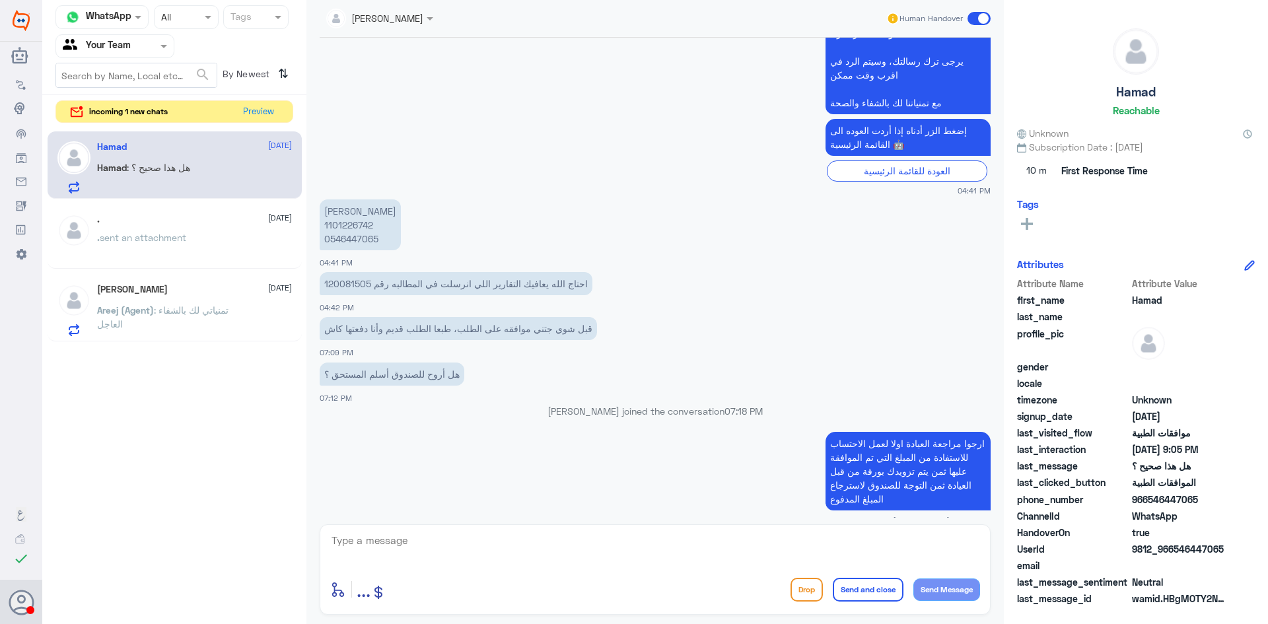
scroll to position [255, 0]
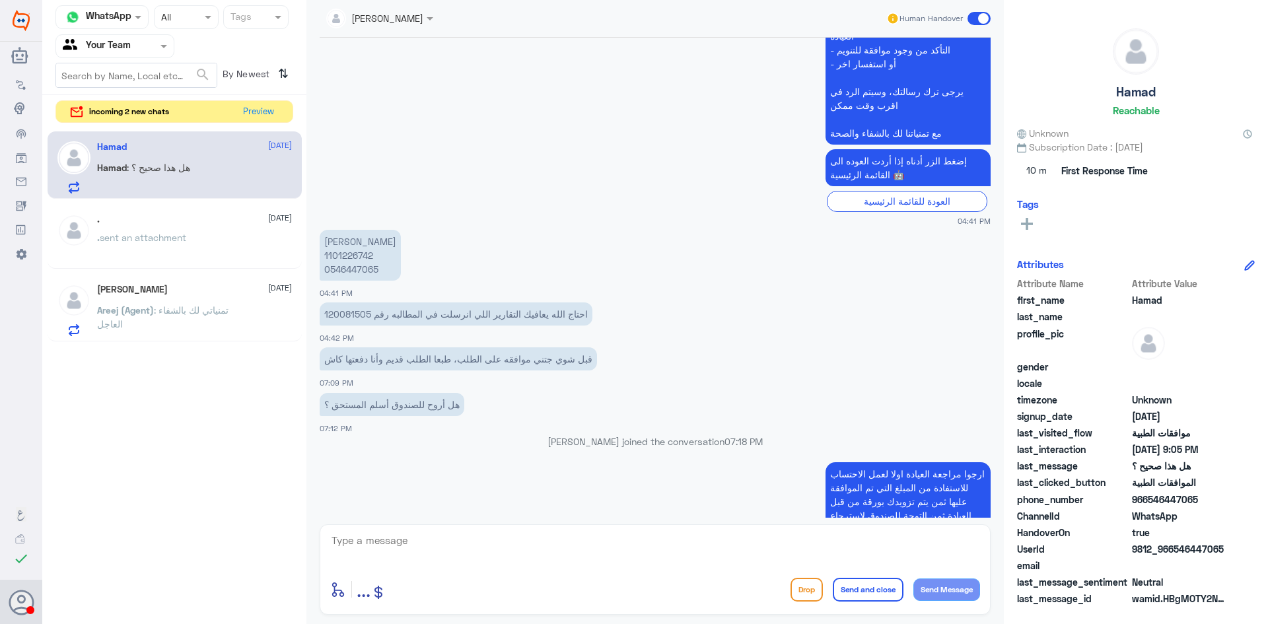
click at [353, 260] on p "[PERSON_NAME] 1101226742 0546447065" at bounding box center [360, 255] width 81 height 51
copy p "1101226742"
click at [257, 114] on button "Preview" at bounding box center [258, 111] width 41 height 20
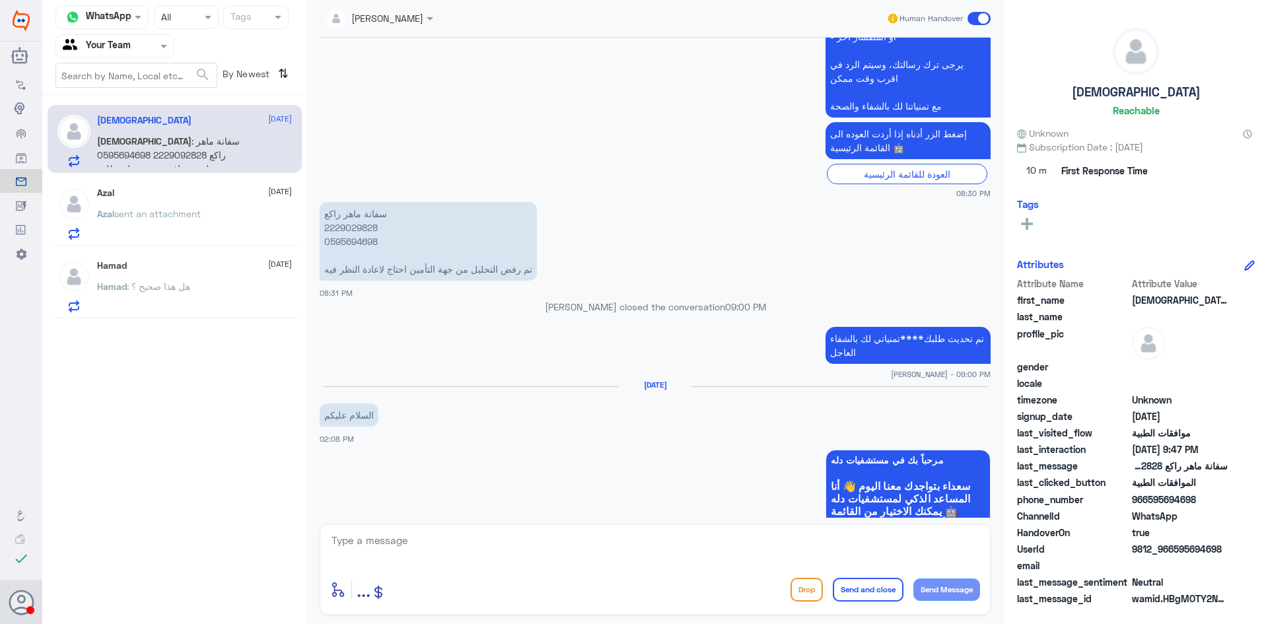
scroll to position [1593, 0]
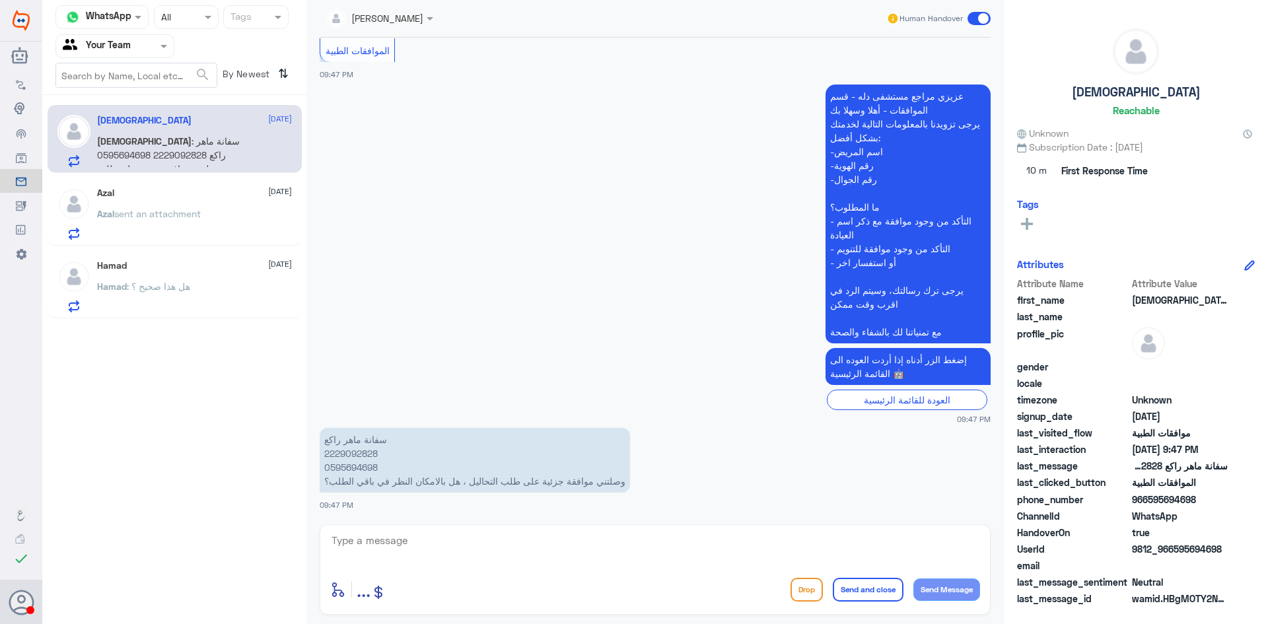
click at [224, 207] on div "Azal [DATE][PERSON_NAME] sent an attachment" at bounding box center [194, 214] width 195 height 52
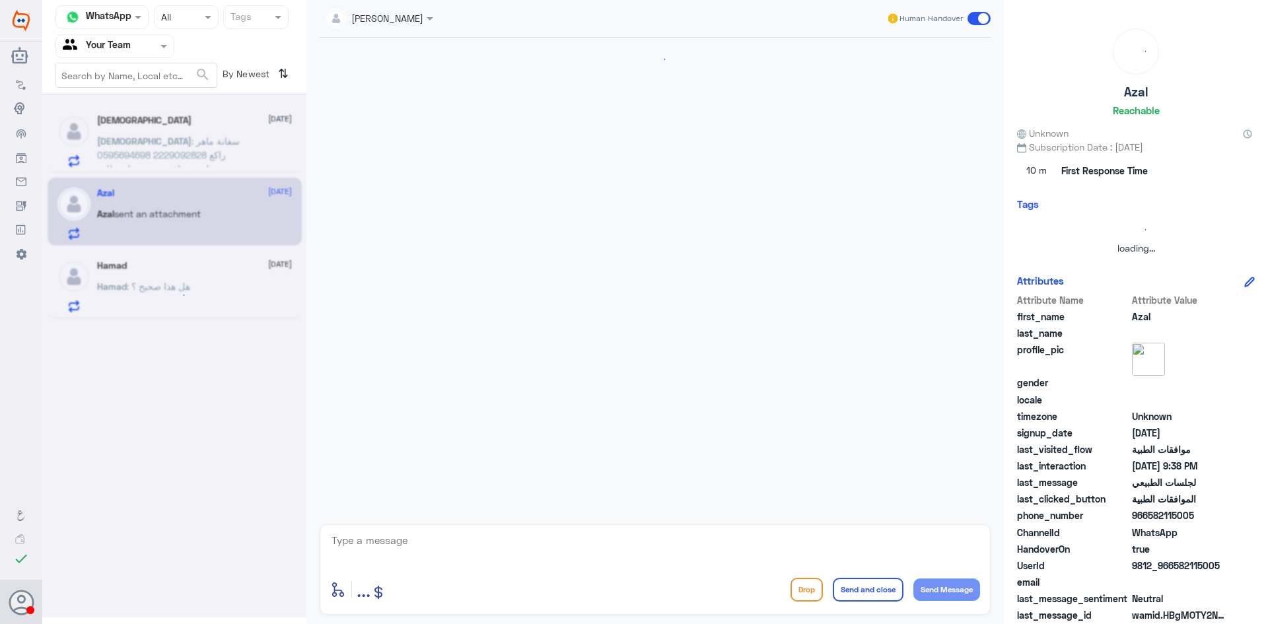
scroll to position [687, 0]
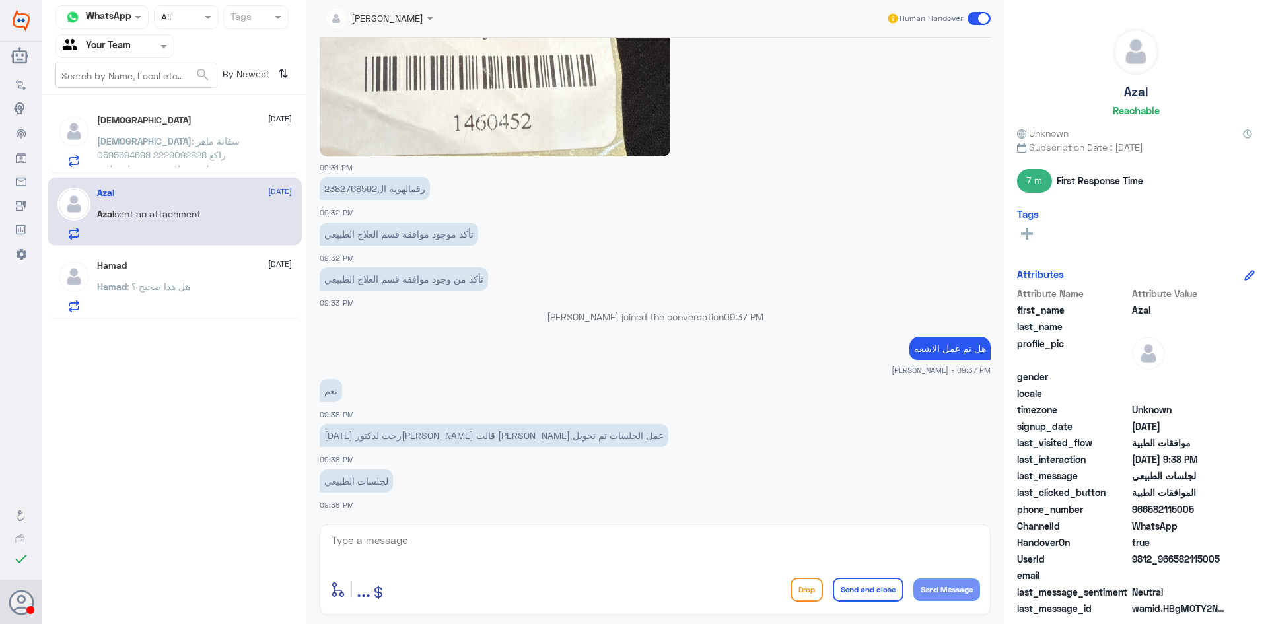
click at [144, 44] on div at bounding box center [115, 45] width 118 height 15
click at [134, 120] on div "Your Inbox" at bounding box center [114, 135] width 119 height 30
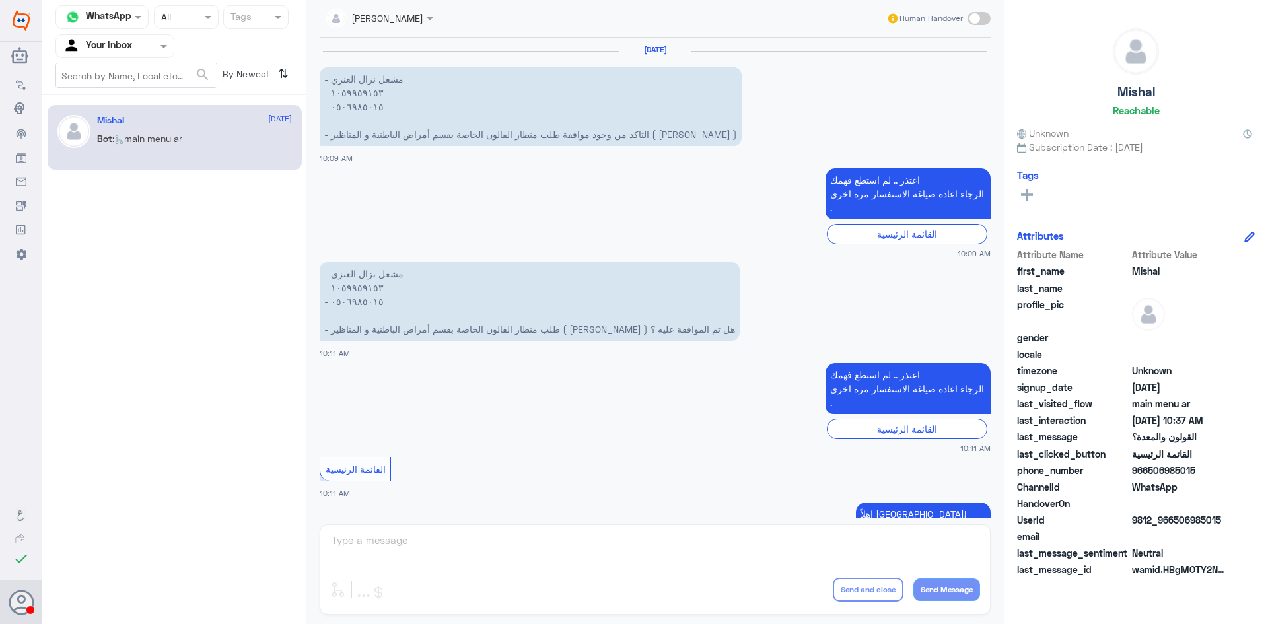
scroll to position [1298, 0]
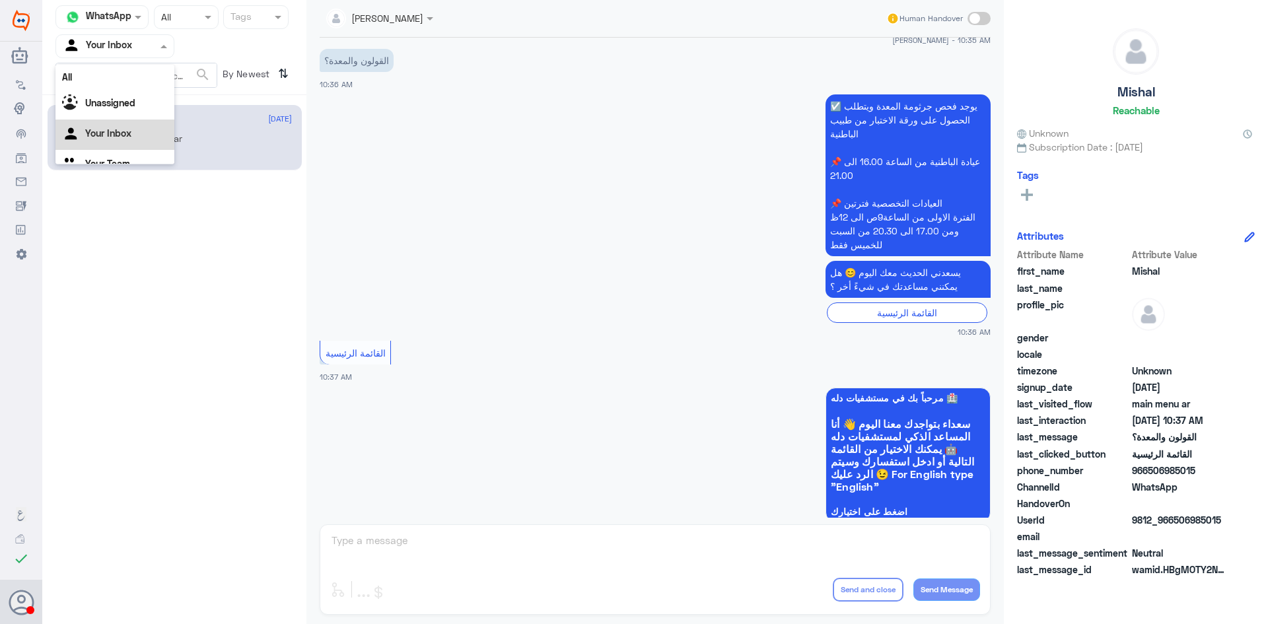
click at [142, 46] on div at bounding box center [115, 45] width 118 height 15
click at [131, 145] on div "Your Team" at bounding box center [114, 148] width 119 height 30
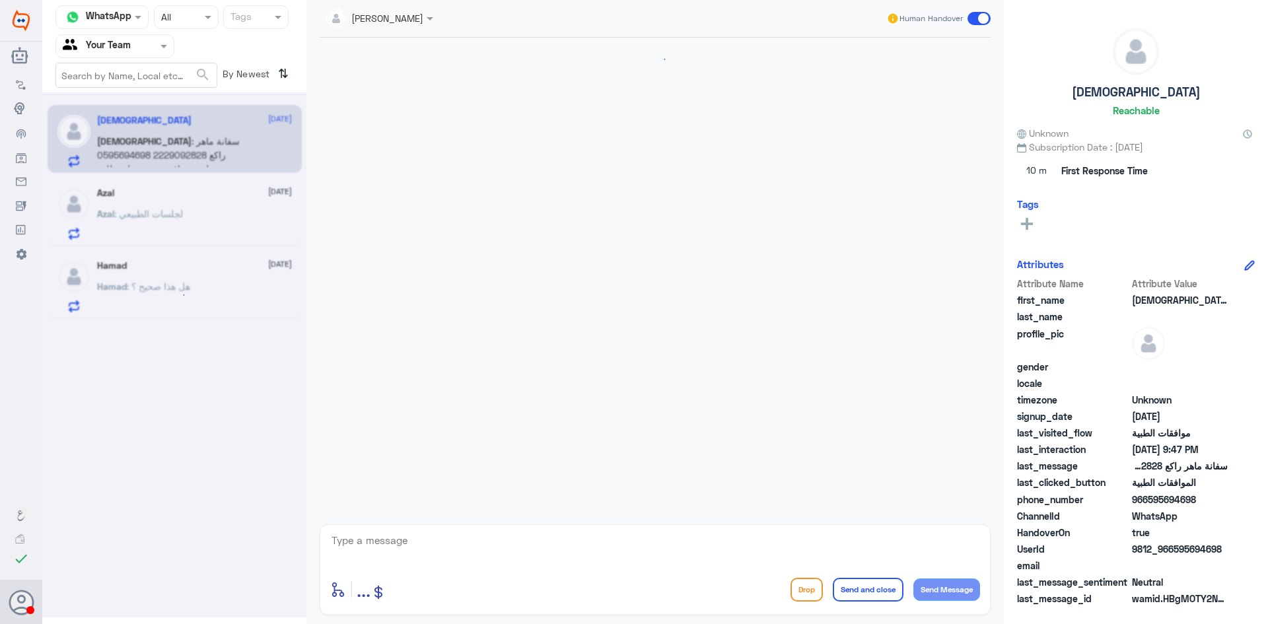
scroll to position [1593, 0]
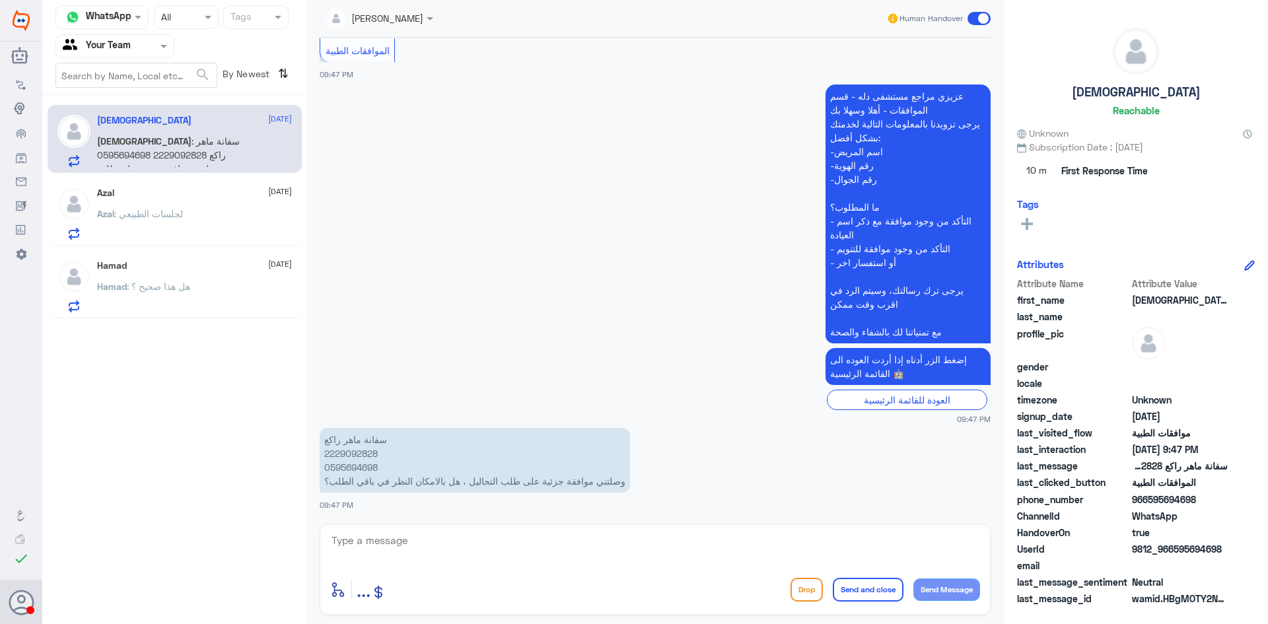
click at [194, 210] on div "Azal : لجلسات الطبيعي" at bounding box center [194, 225] width 195 height 30
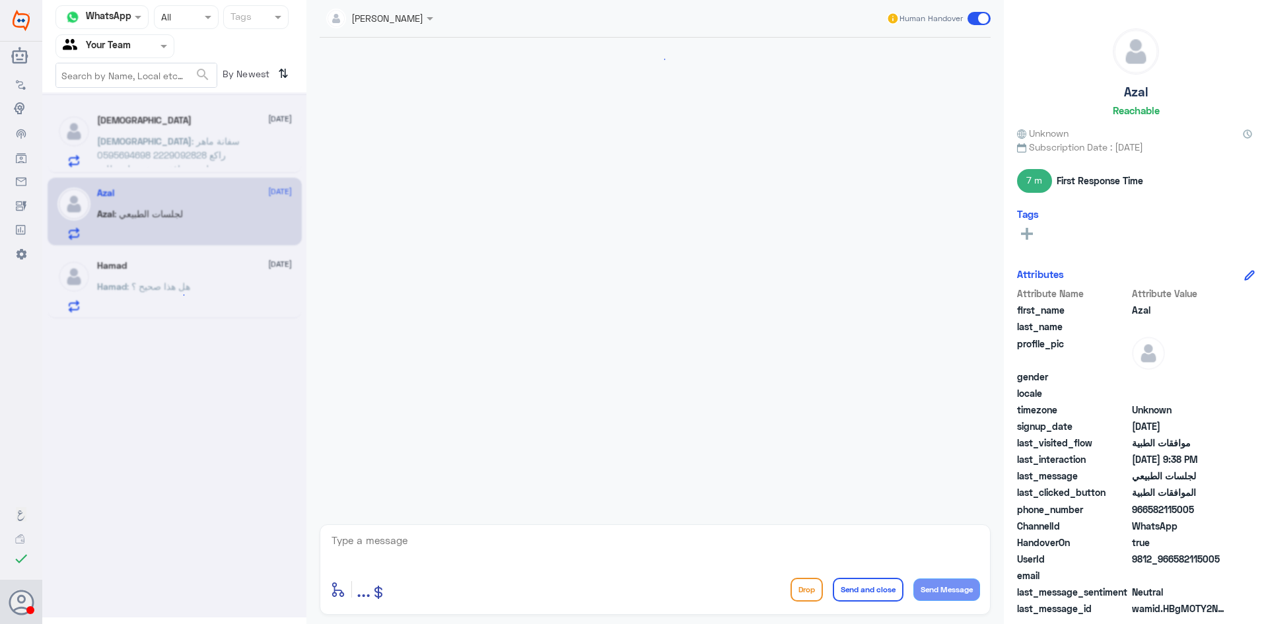
scroll to position [687, 0]
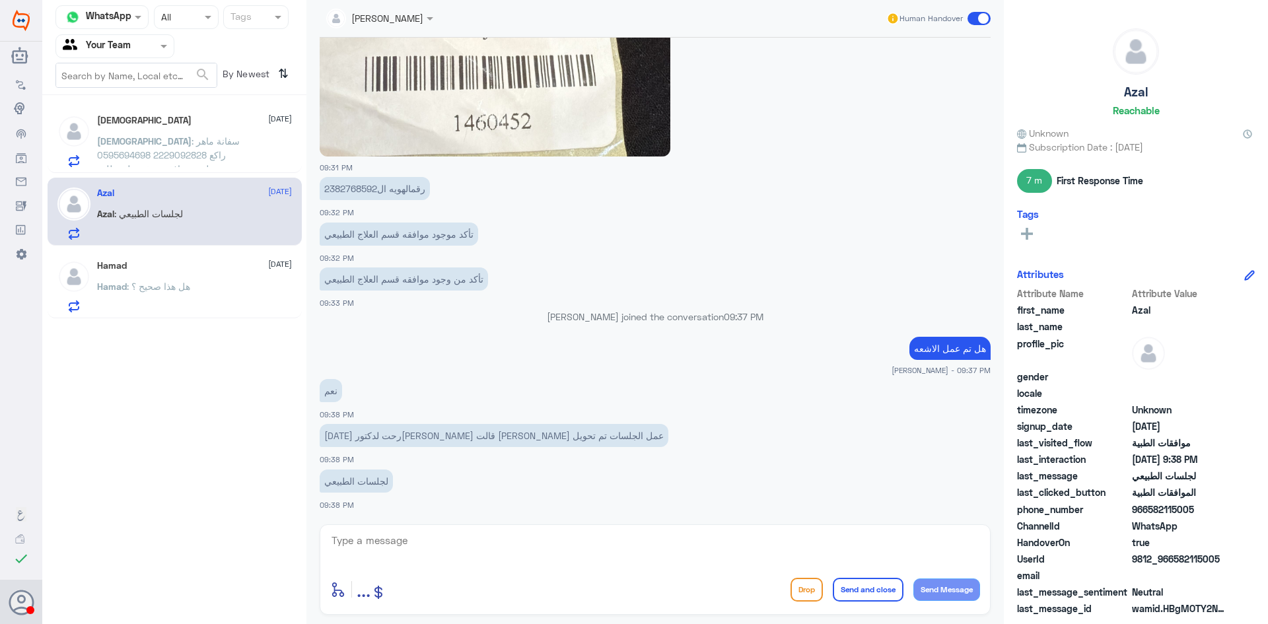
click at [210, 155] on span ": سفانة ماهر راكع 2229092828 0595694698 وصلتني موافقة جزئية على طلب التحاليل ، …" at bounding box center [168, 168] width 143 height 67
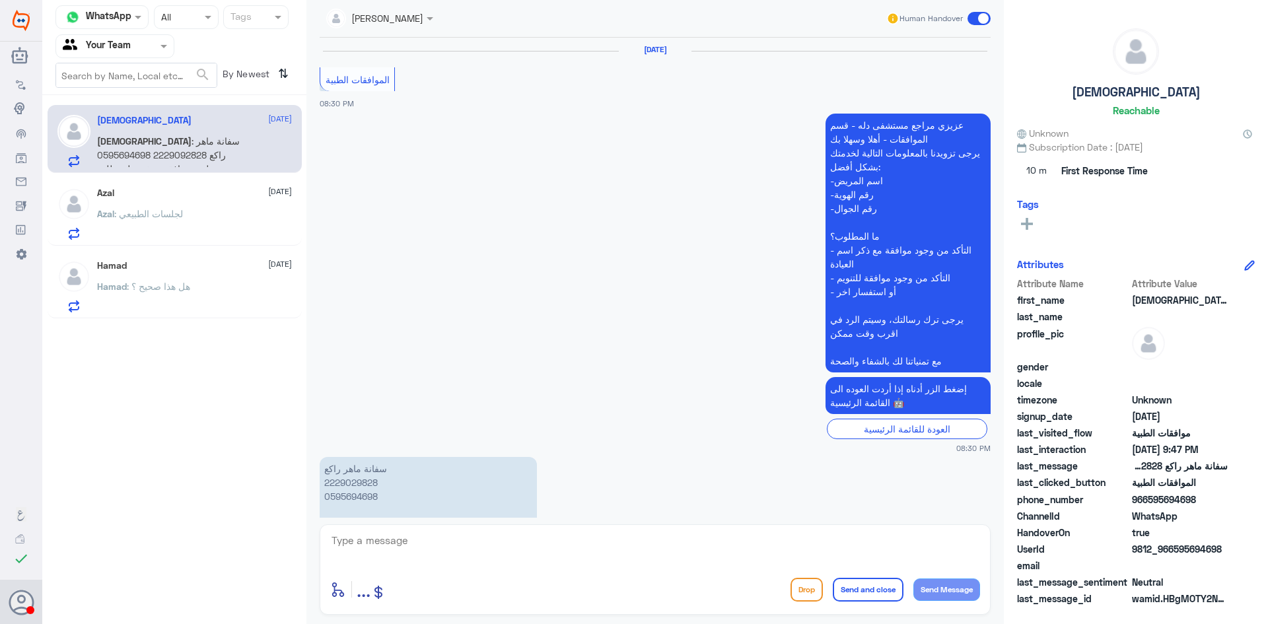
scroll to position [1593, 0]
